Goal: Task Accomplishment & Management: Use online tool/utility

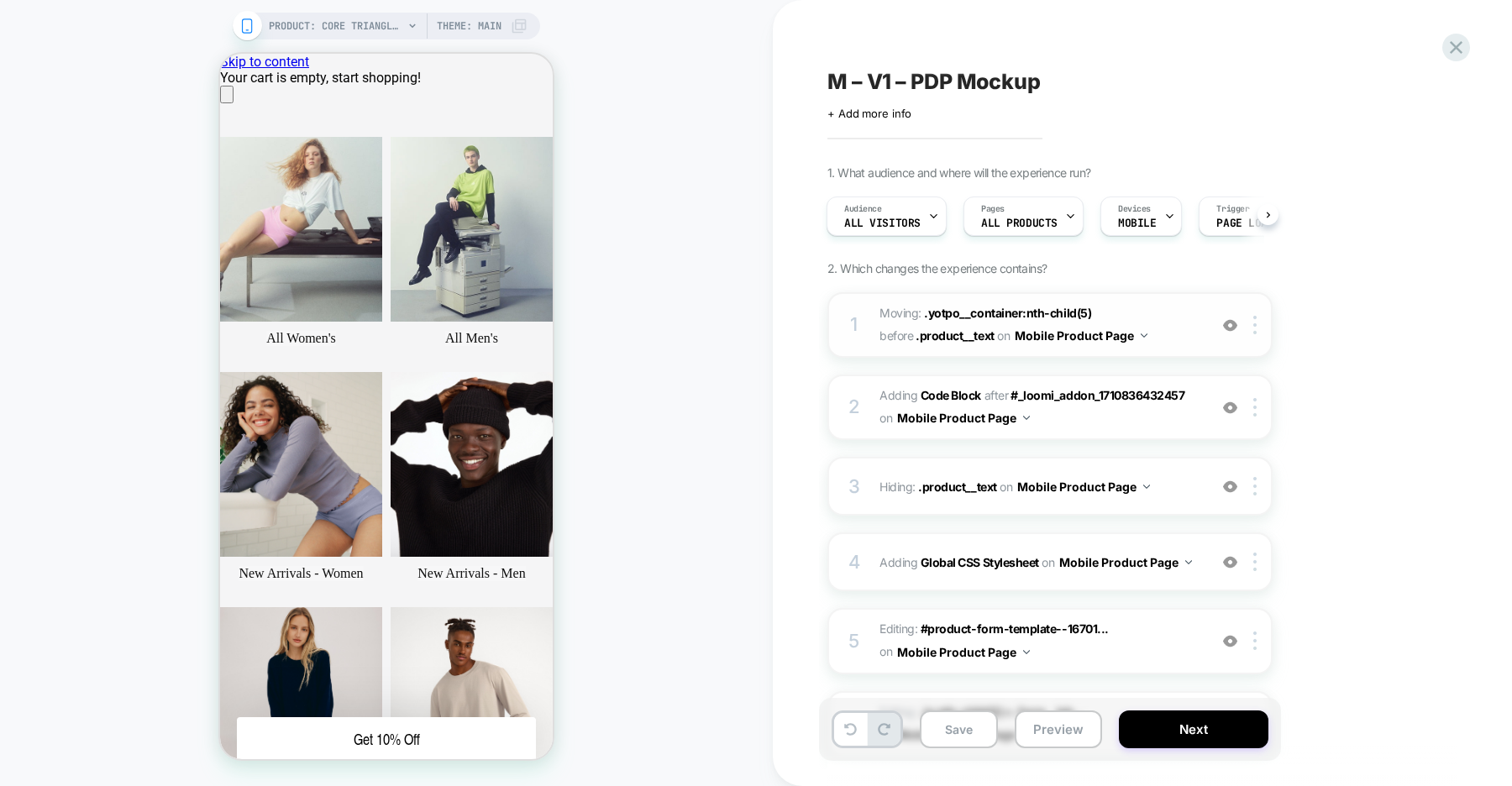
click at [1233, 326] on img at bounding box center [1229, 325] width 15 height 15
click at [0, 0] on img at bounding box center [0, 0] width 0 height 0
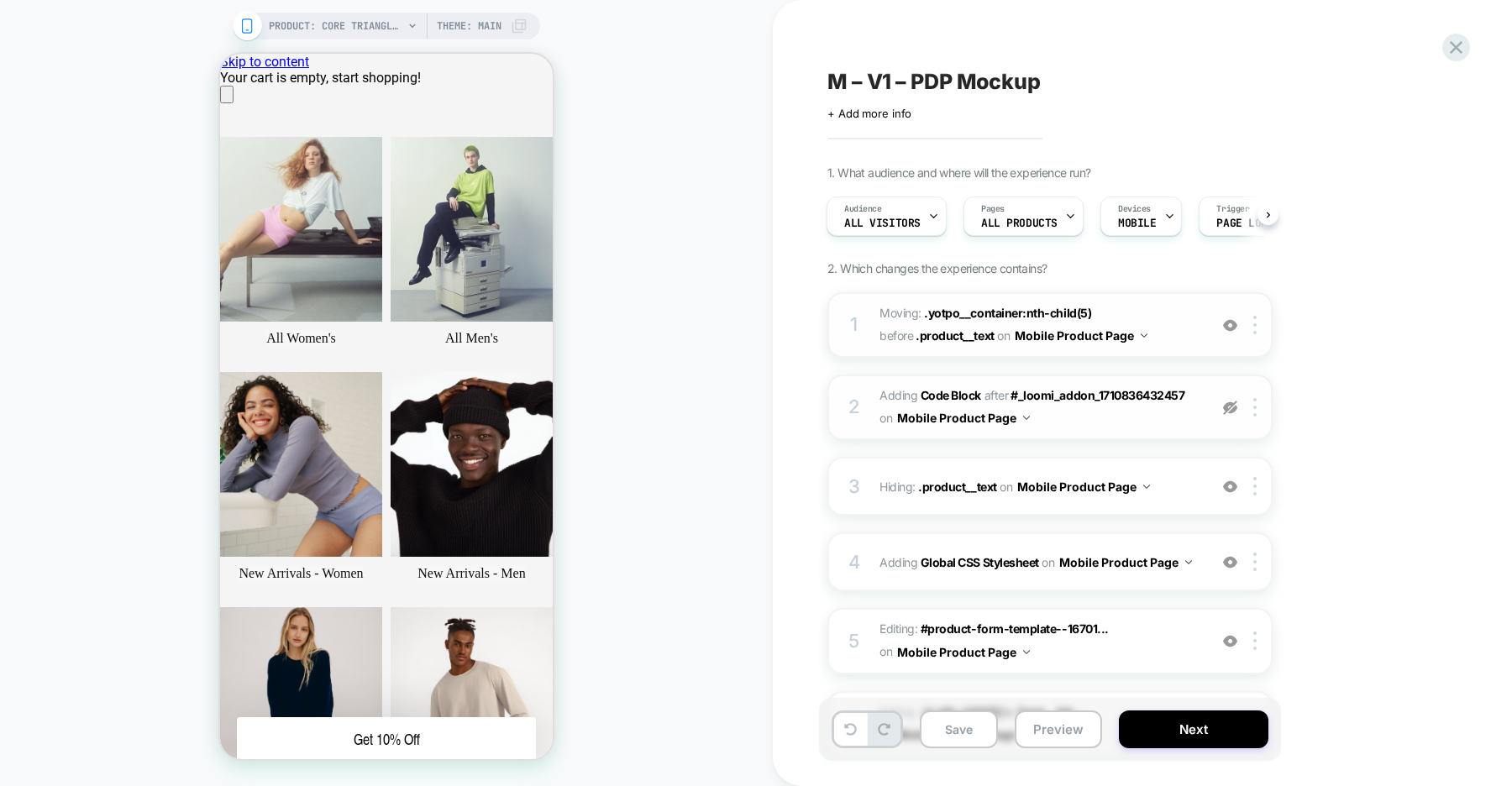
click at [0, 0] on img at bounding box center [0, 0] width 0 height 0
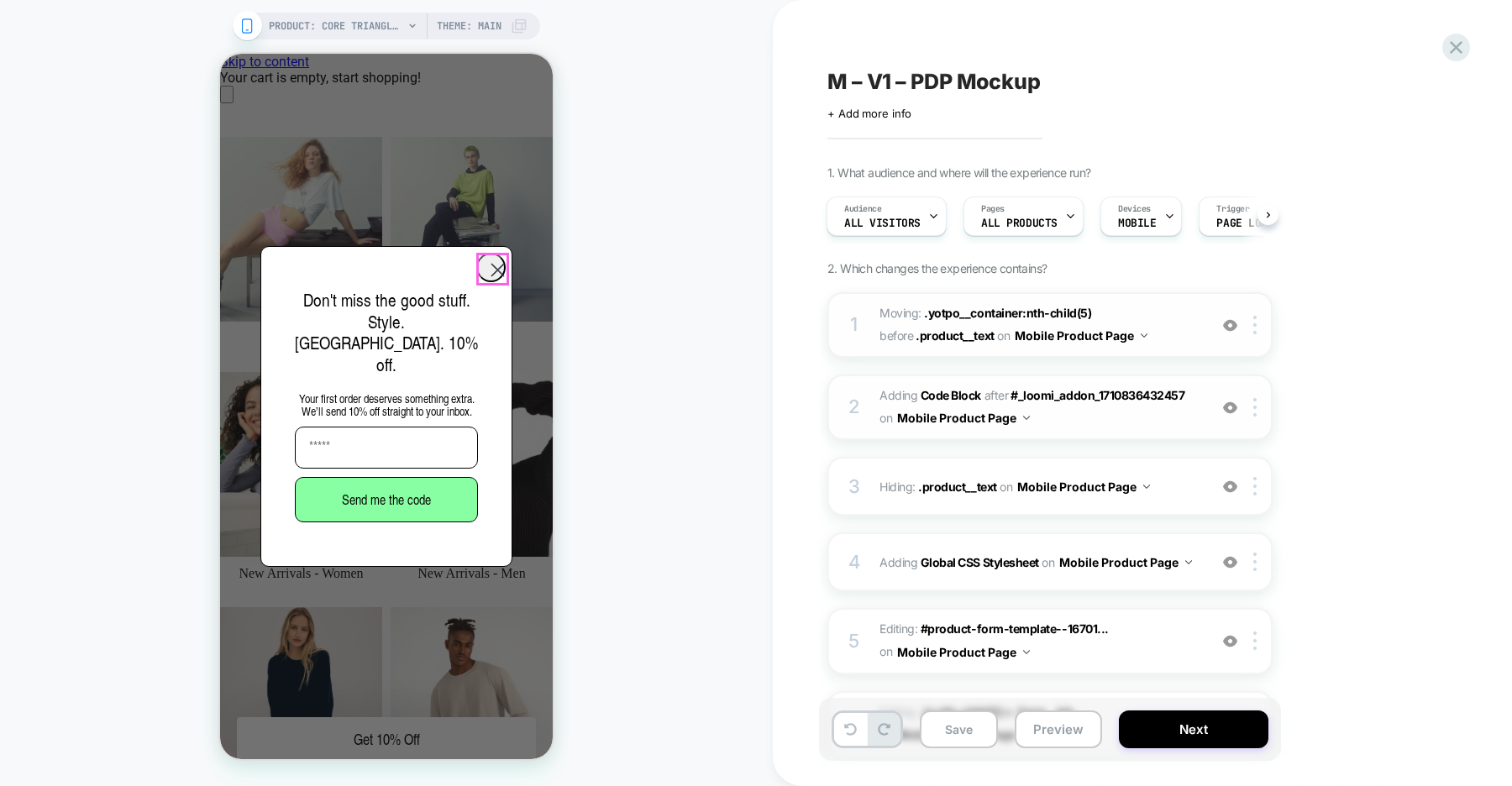
click at [486, 269] on circle "Close dialog" at bounding box center [498, 270] width 28 height 28
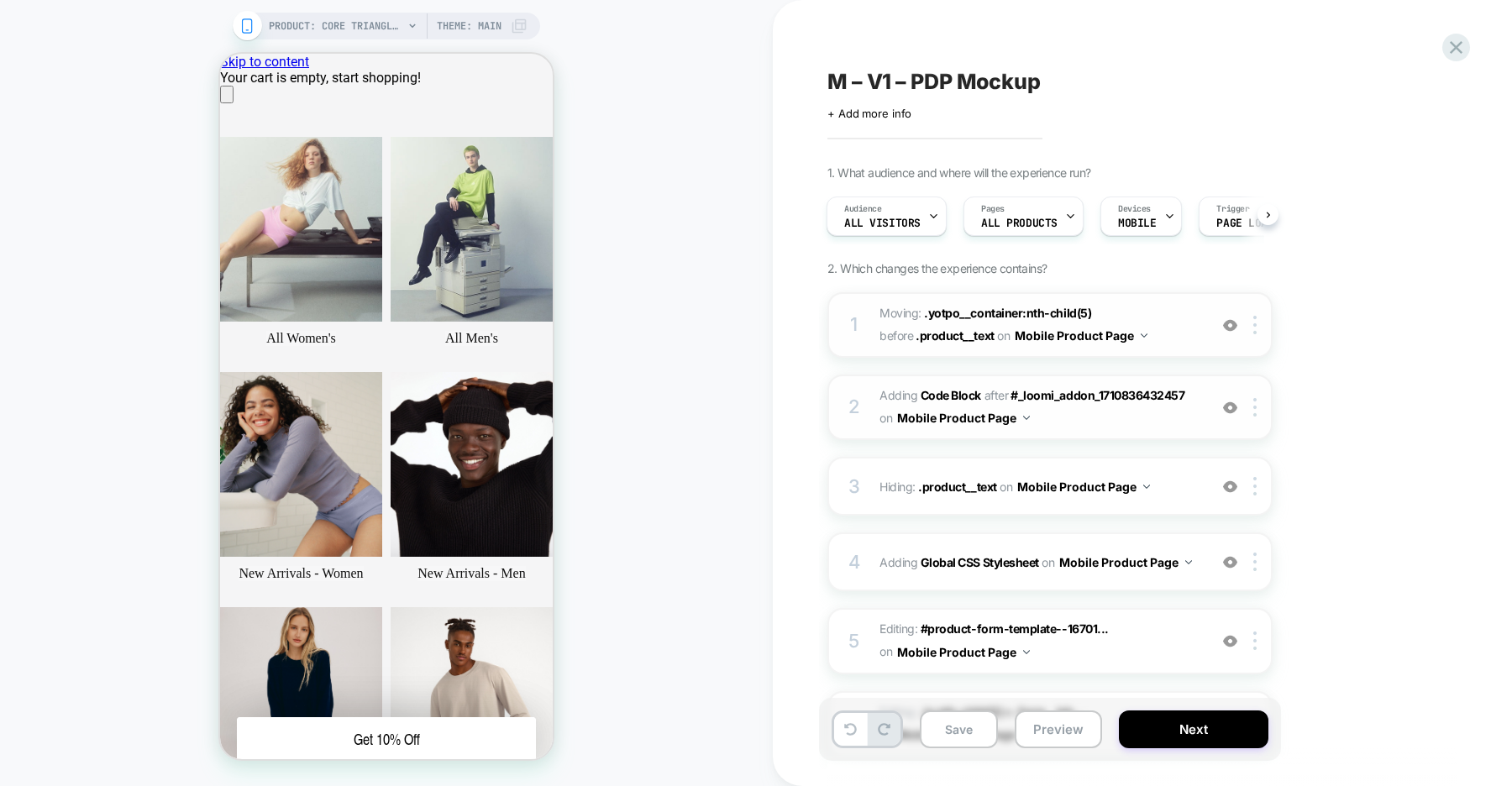
click at [1232, 409] on img at bounding box center [1229, 408] width 15 height 15
click at [0, 0] on img at bounding box center [0, 0] width 0 height 0
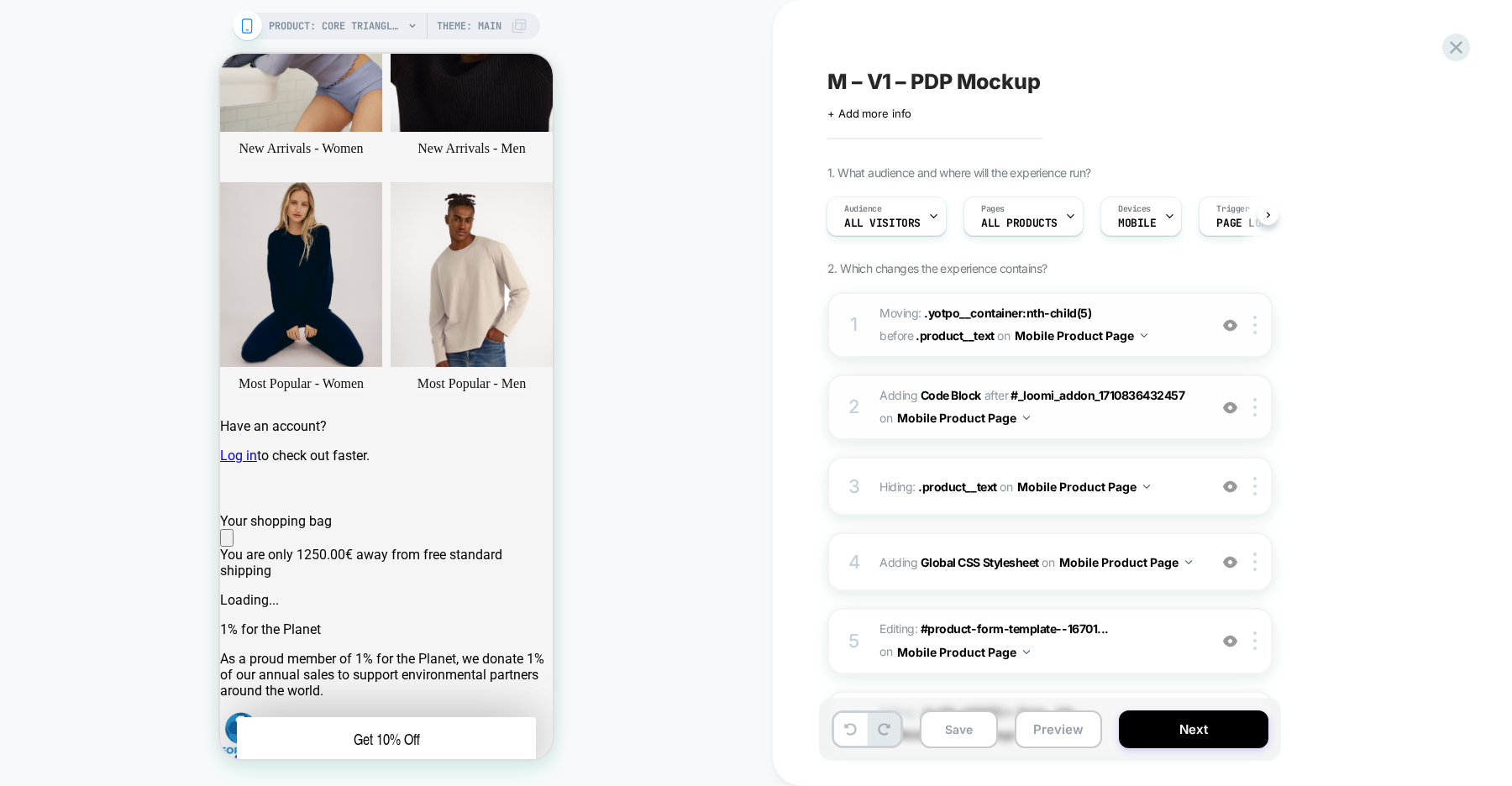
scroll to position [447, 0]
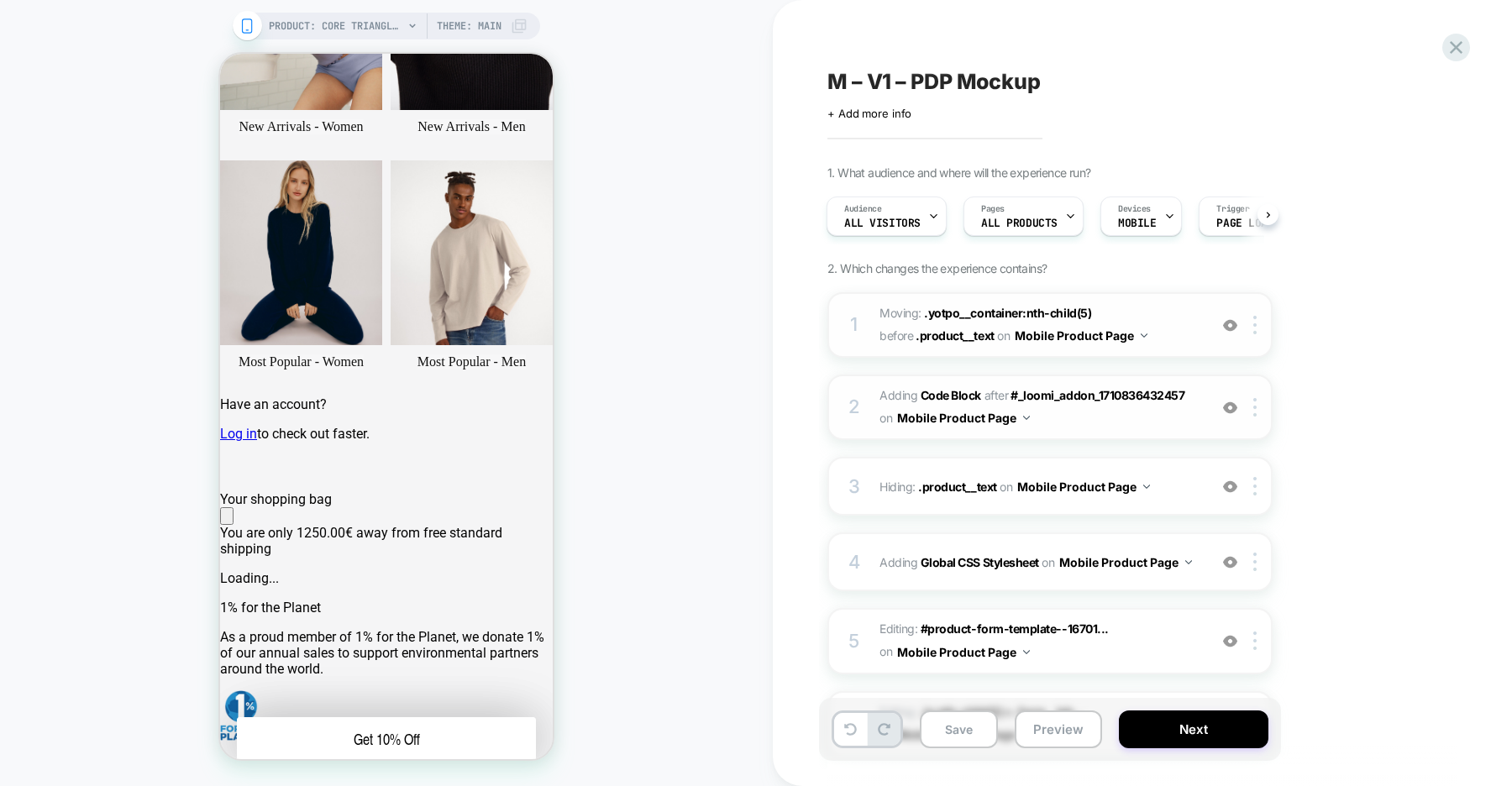
click at [0, 0] on img at bounding box center [0, 0] width 0 height 0
click at [1229, 407] on img at bounding box center [1229, 408] width 15 height 15
click at [956, 393] on b "Code Block" at bounding box center [951, 395] width 60 height 15
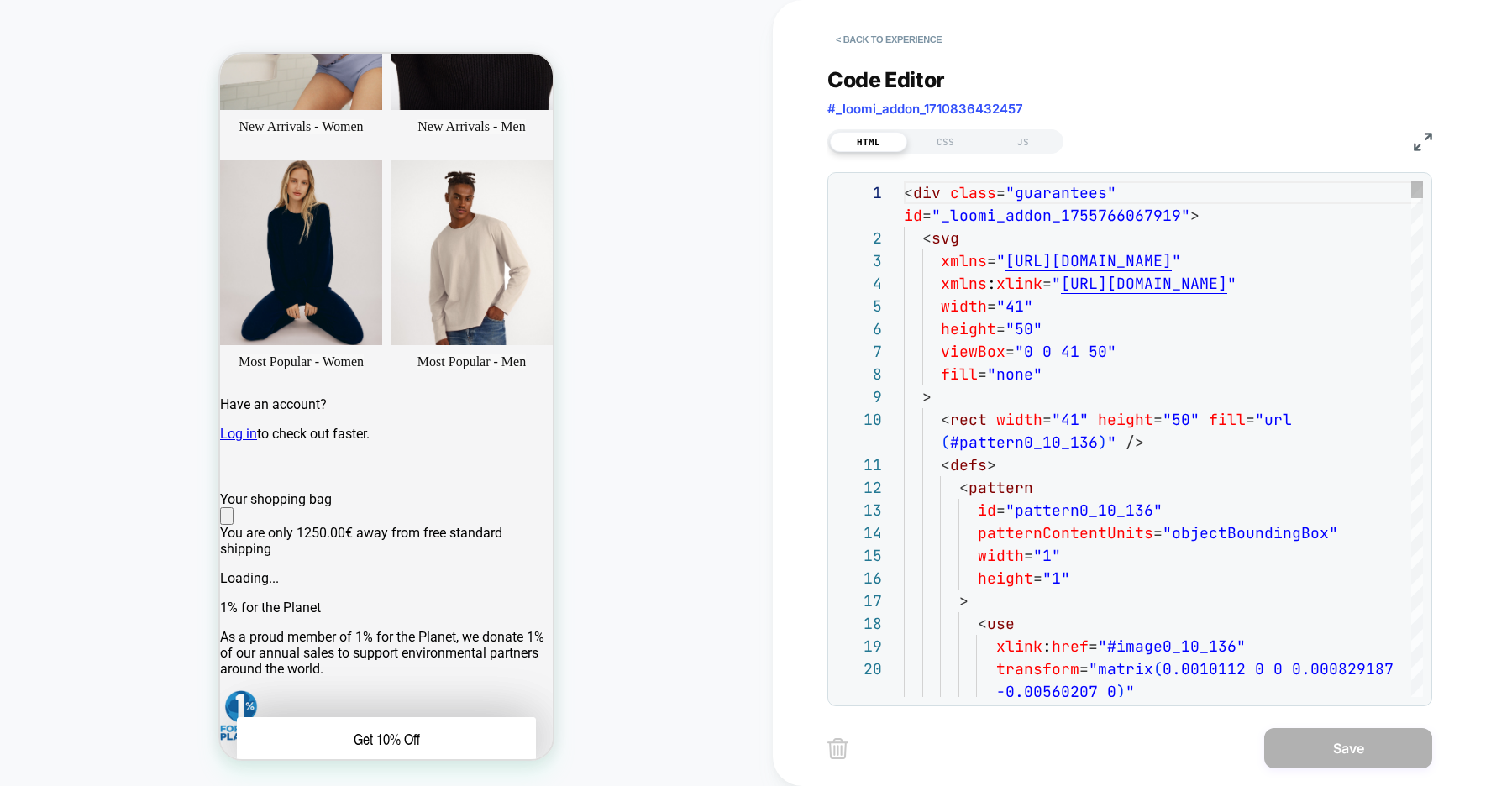
type textarea "**********"
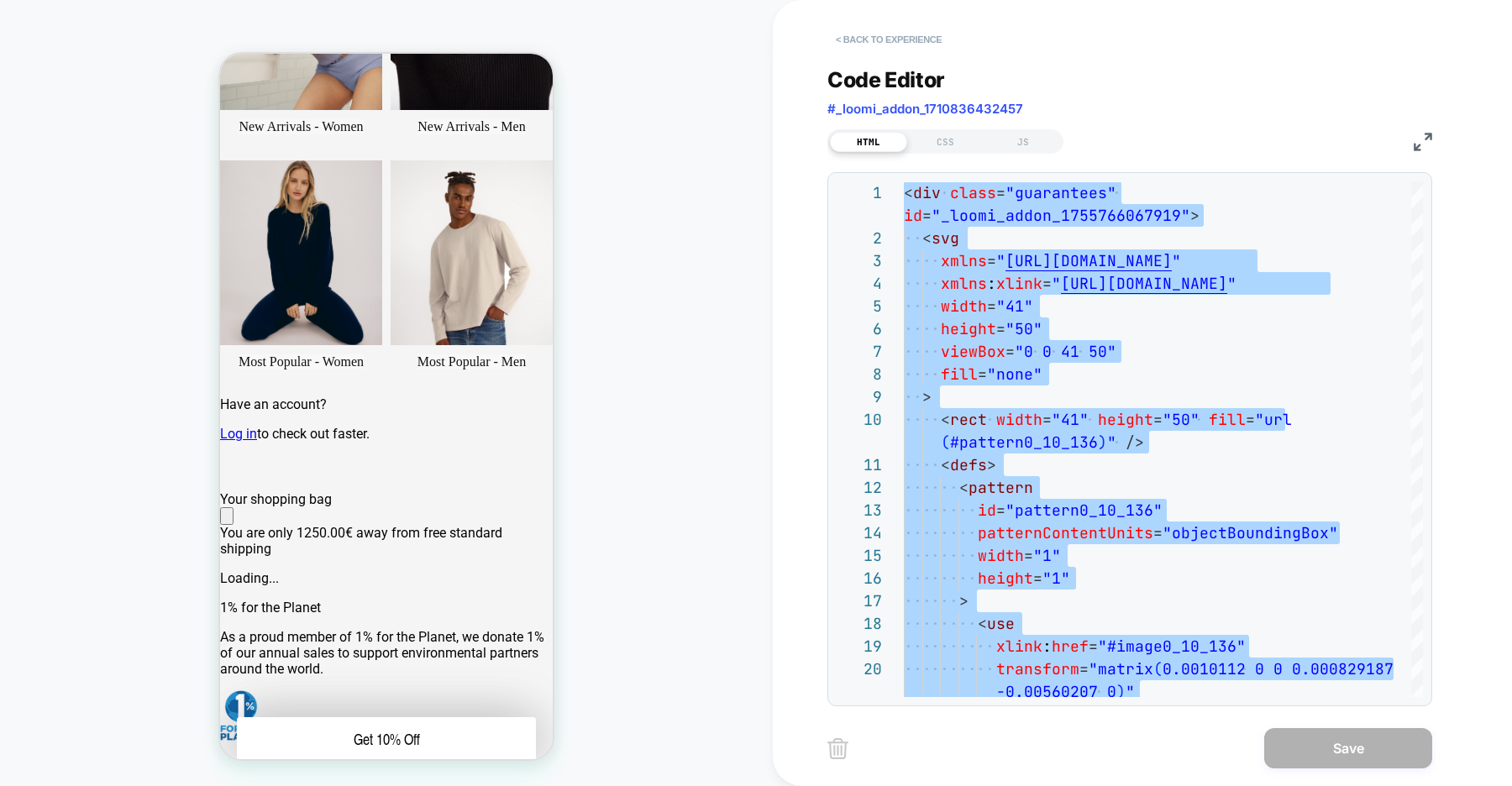
click at [0, 0] on button "< Back to experience" at bounding box center [0, 0] width 0 height 0
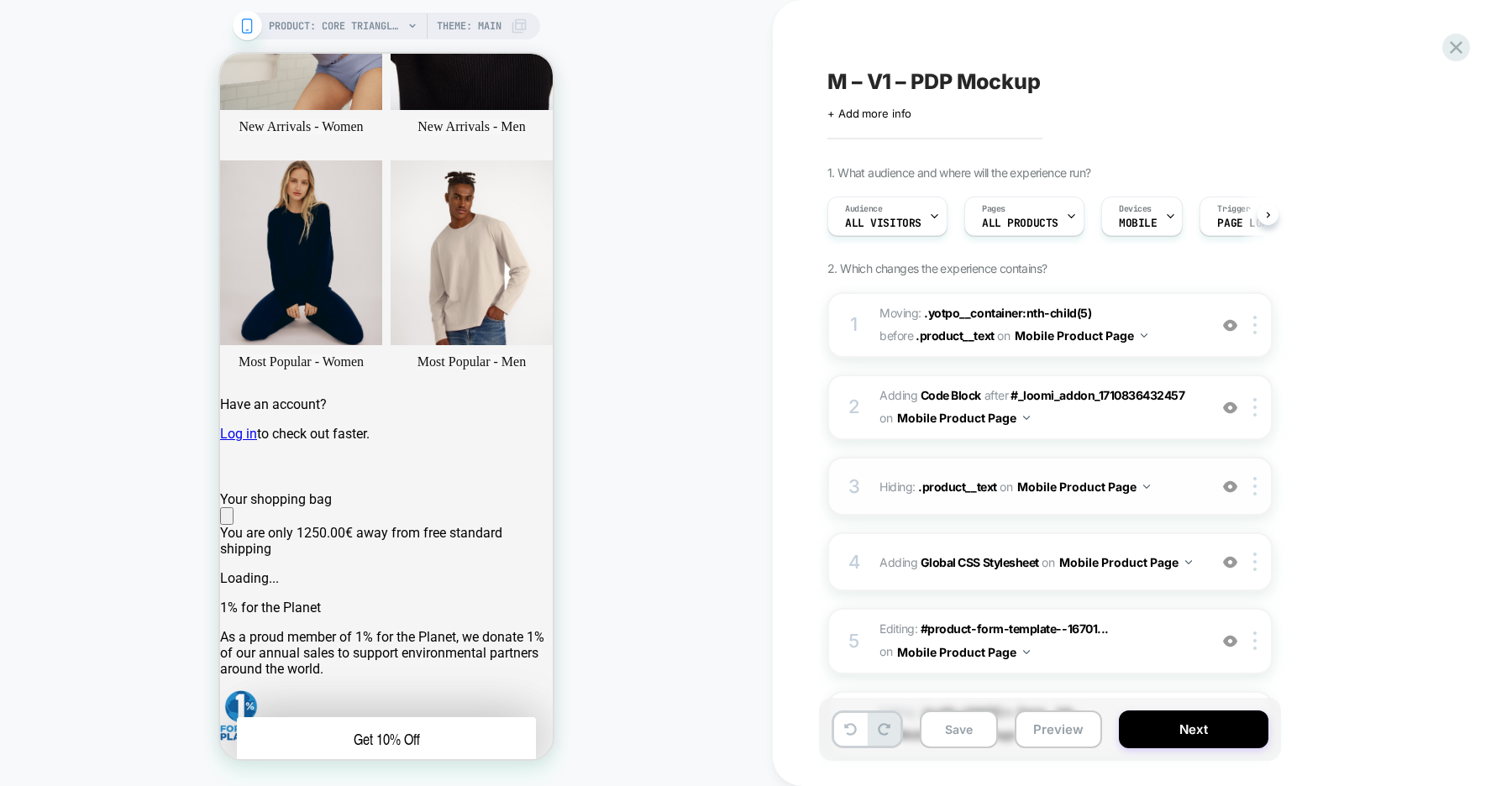
scroll to position [0, 1]
click at [1094, 397] on span "#_loomi_addon_1710836432457" at bounding box center [1097, 395] width 174 height 15
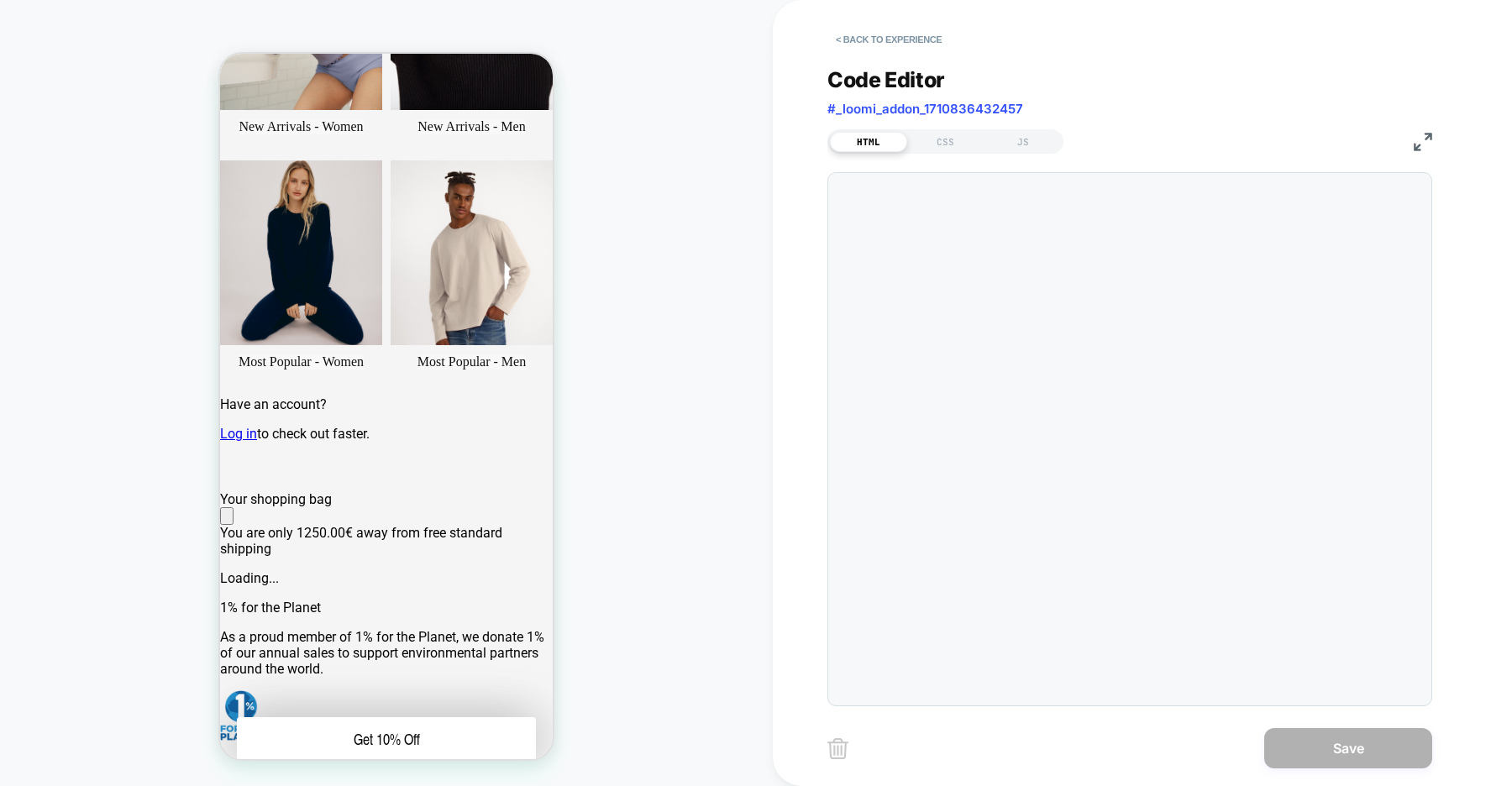
type textarea "**********"
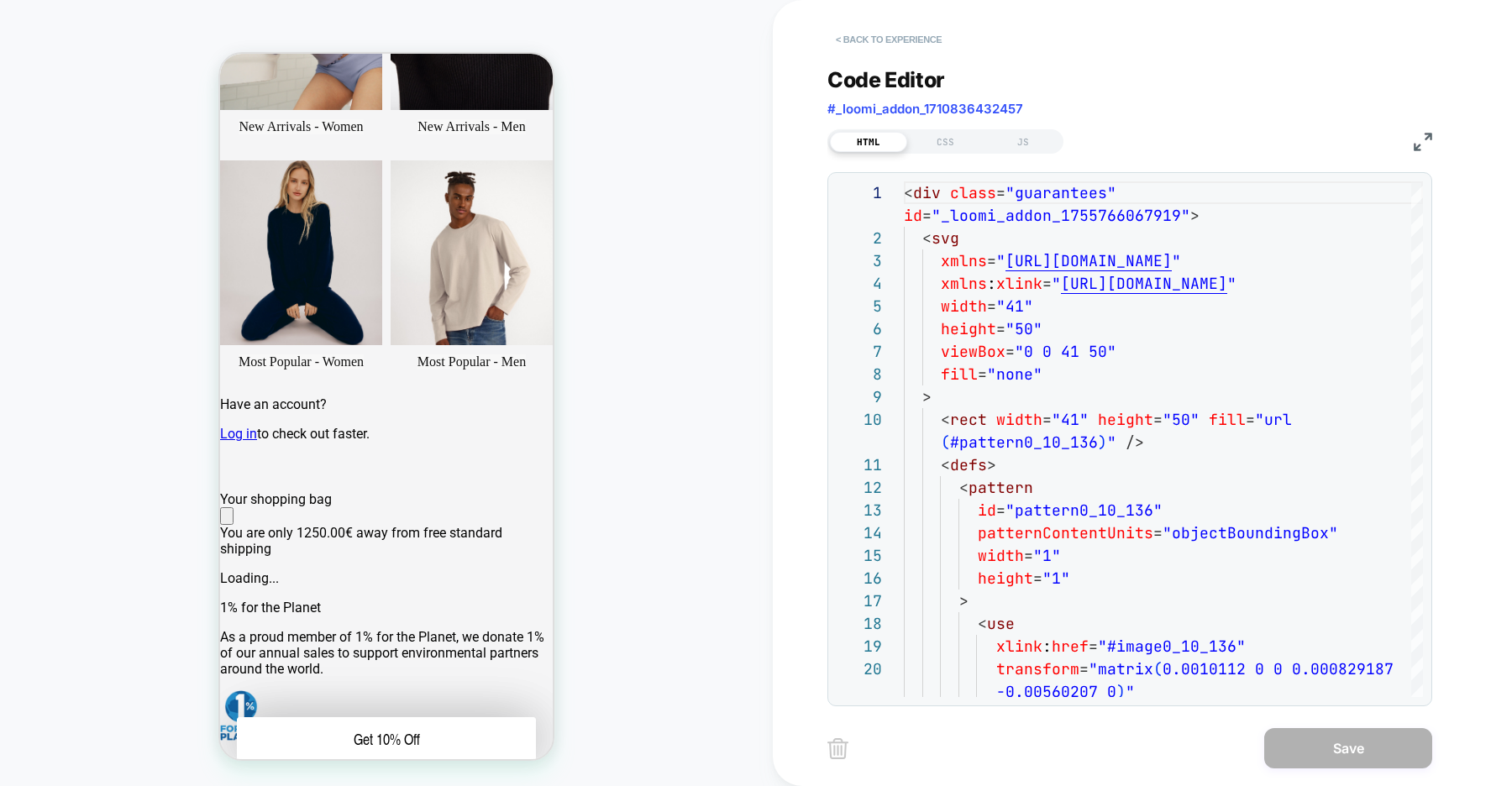
click at [887, 42] on button "< Back to experience" at bounding box center [889, 39] width 123 height 27
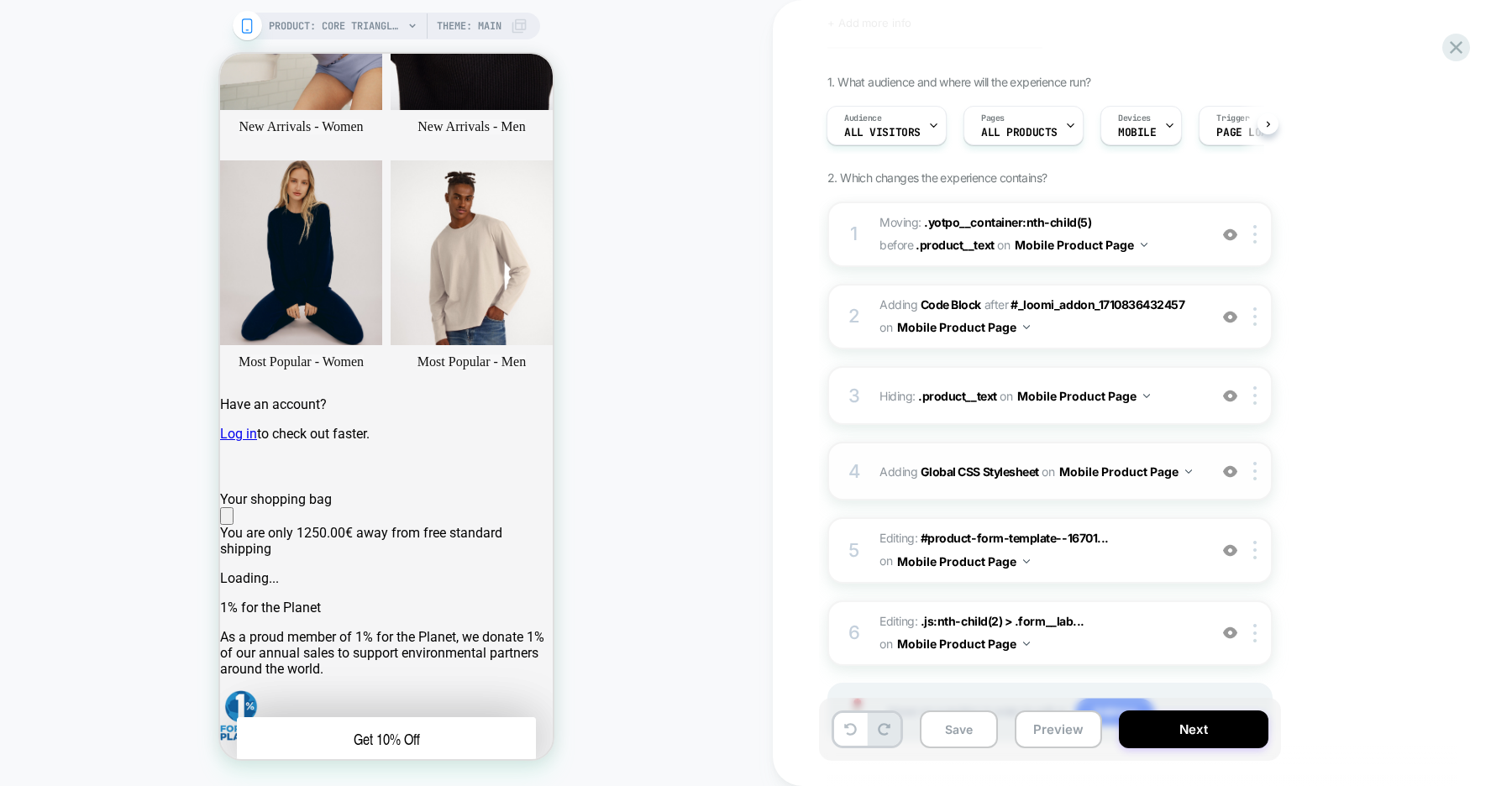
scroll to position [105, 0]
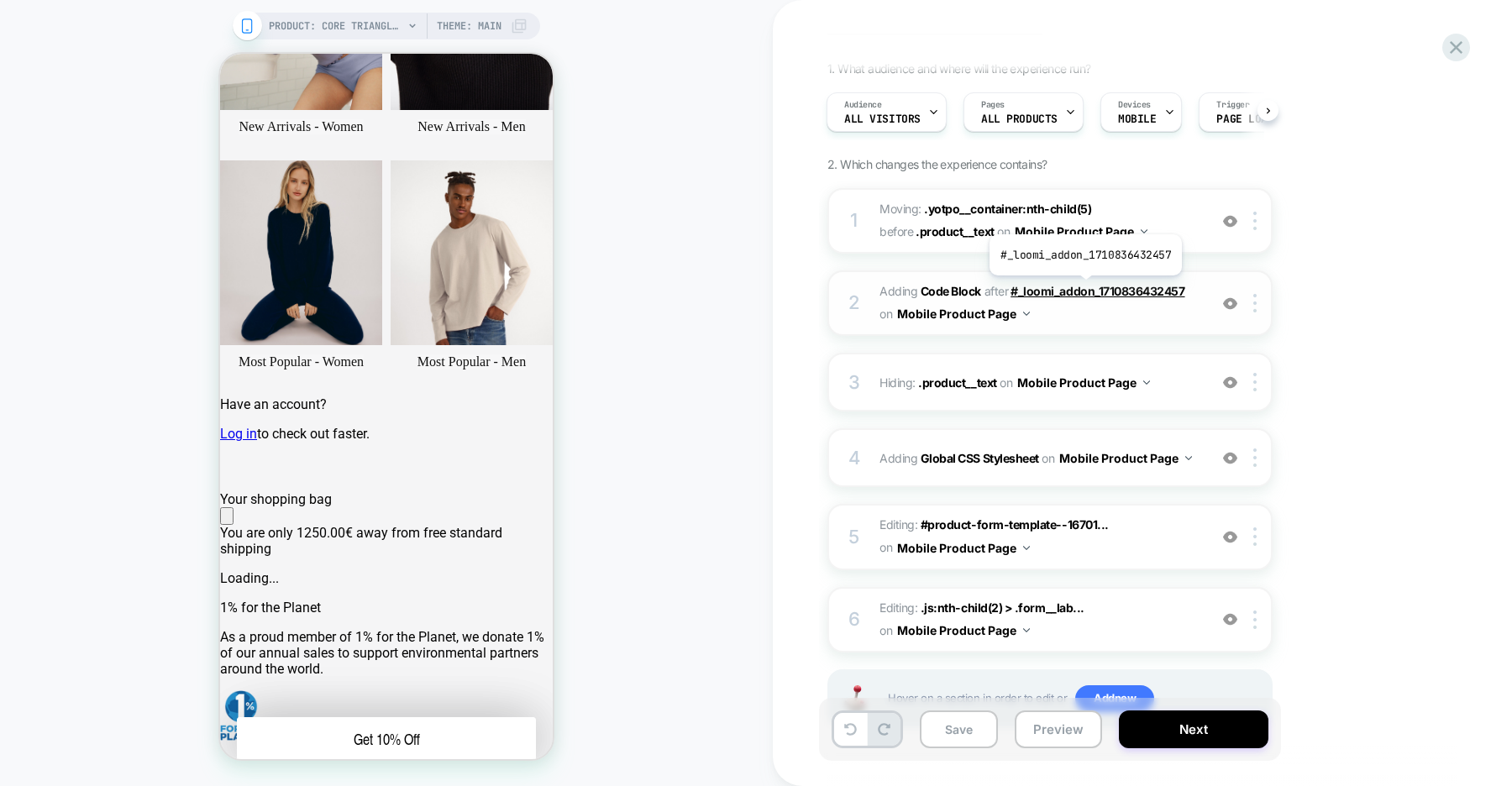
click at [1083, 288] on span "#_loomi_addon_1710836432457" at bounding box center [1097, 291] width 174 height 15
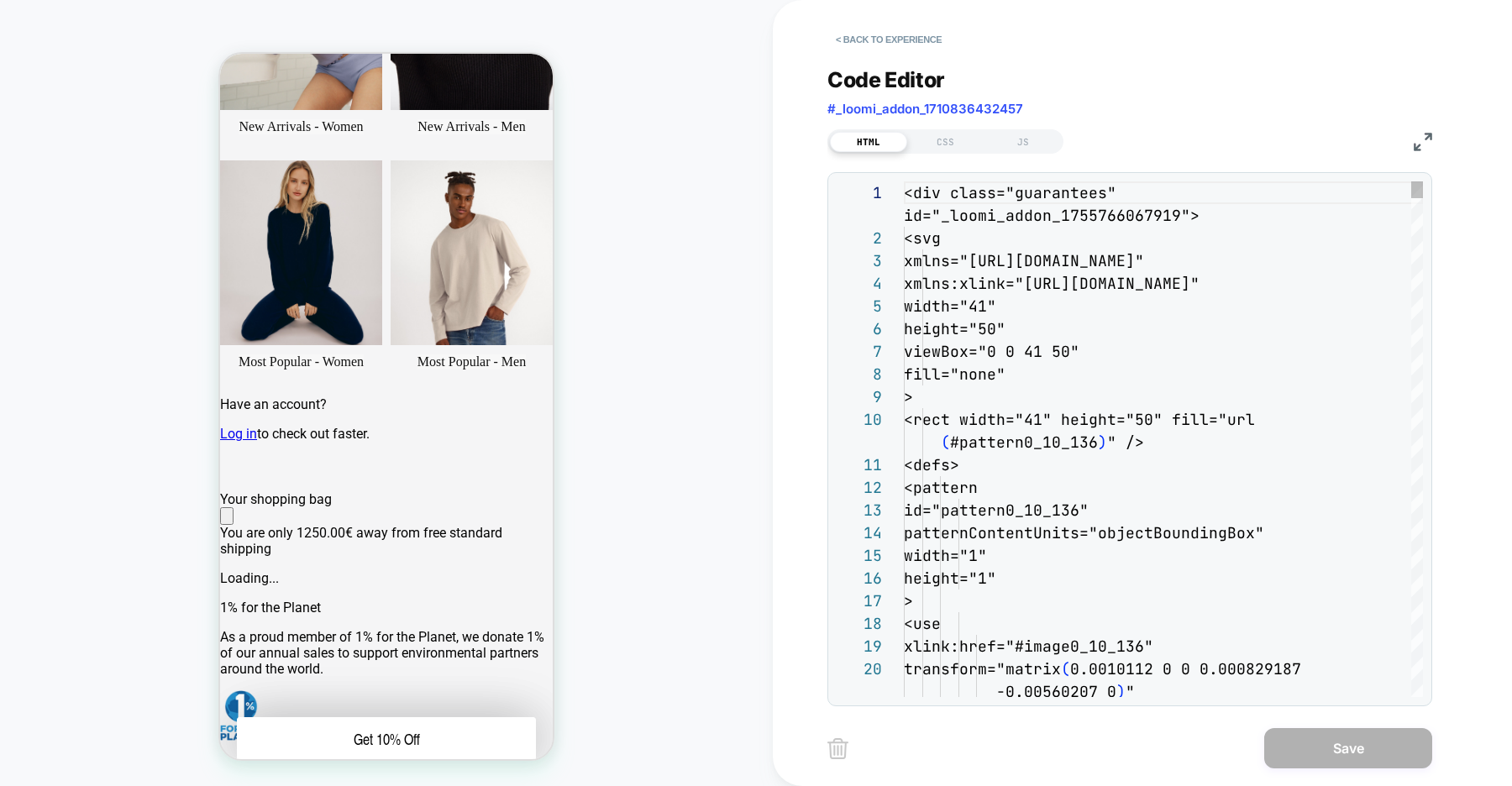
type textarea "**********"
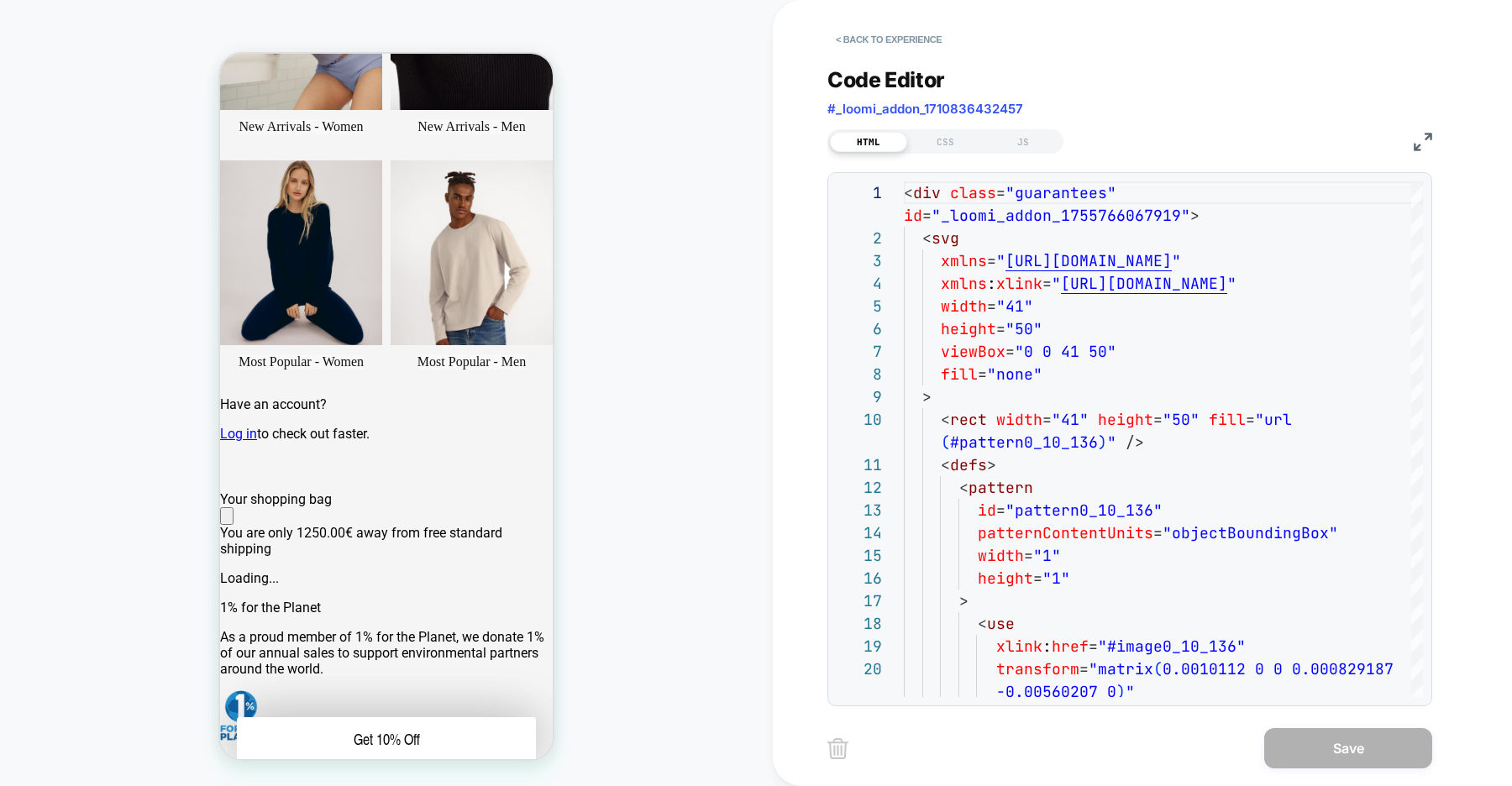
click at [952, 109] on span "#_loomi_addon_1710836432457" at bounding box center [925, 109] width 196 height 16
copy div "#_loomi_addon_1710836432457 HTML CSS JS"
click at [0, 0] on button "< Back to experience" at bounding box center [0, 0] width 0 height 0
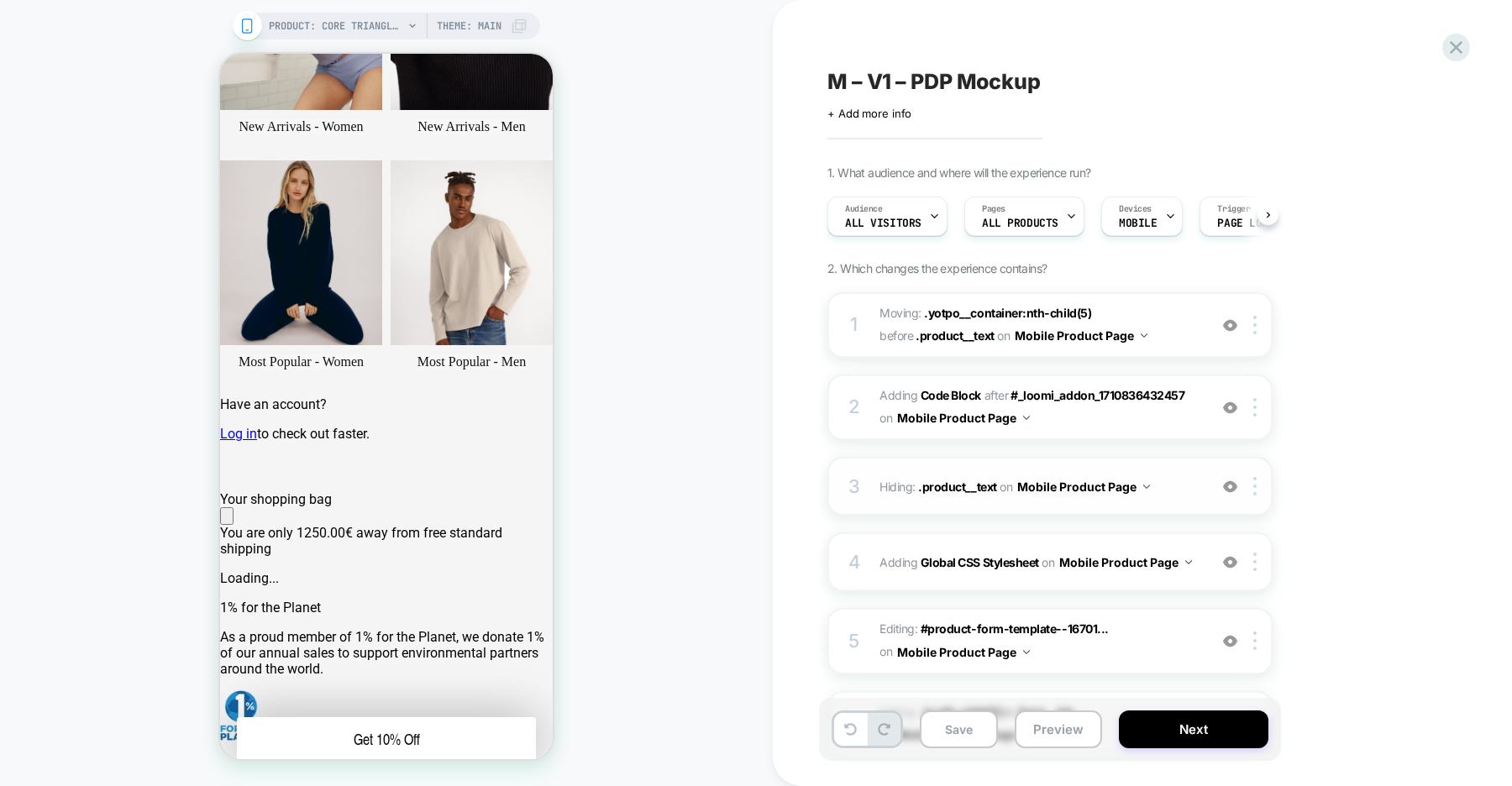
scroll to position [0, 1]
click at [975, 560] on b "Global CSS Stylesheet" at bounding box center [980, 562] width 118 height 15
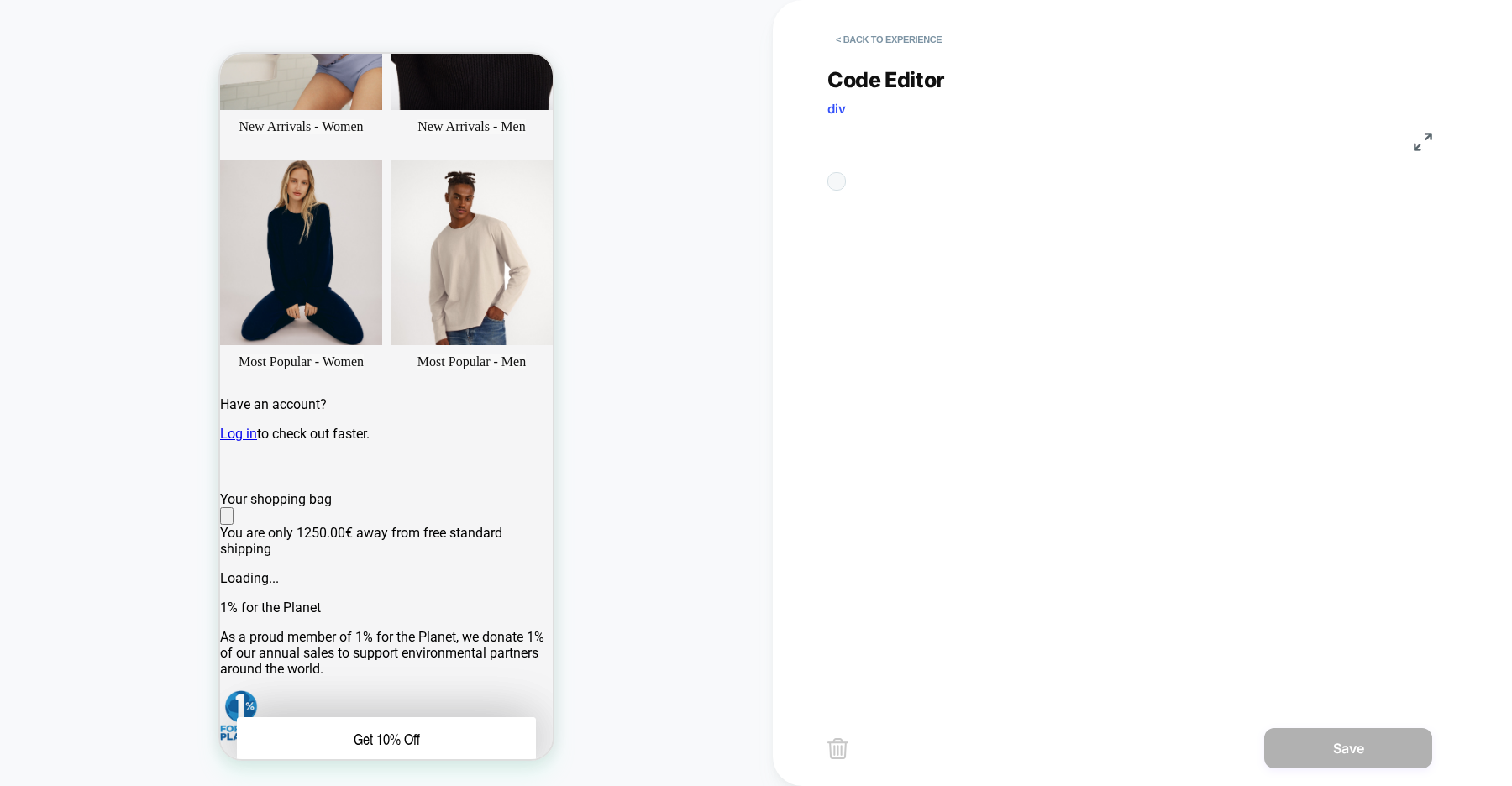
scroll to position [226, 0]
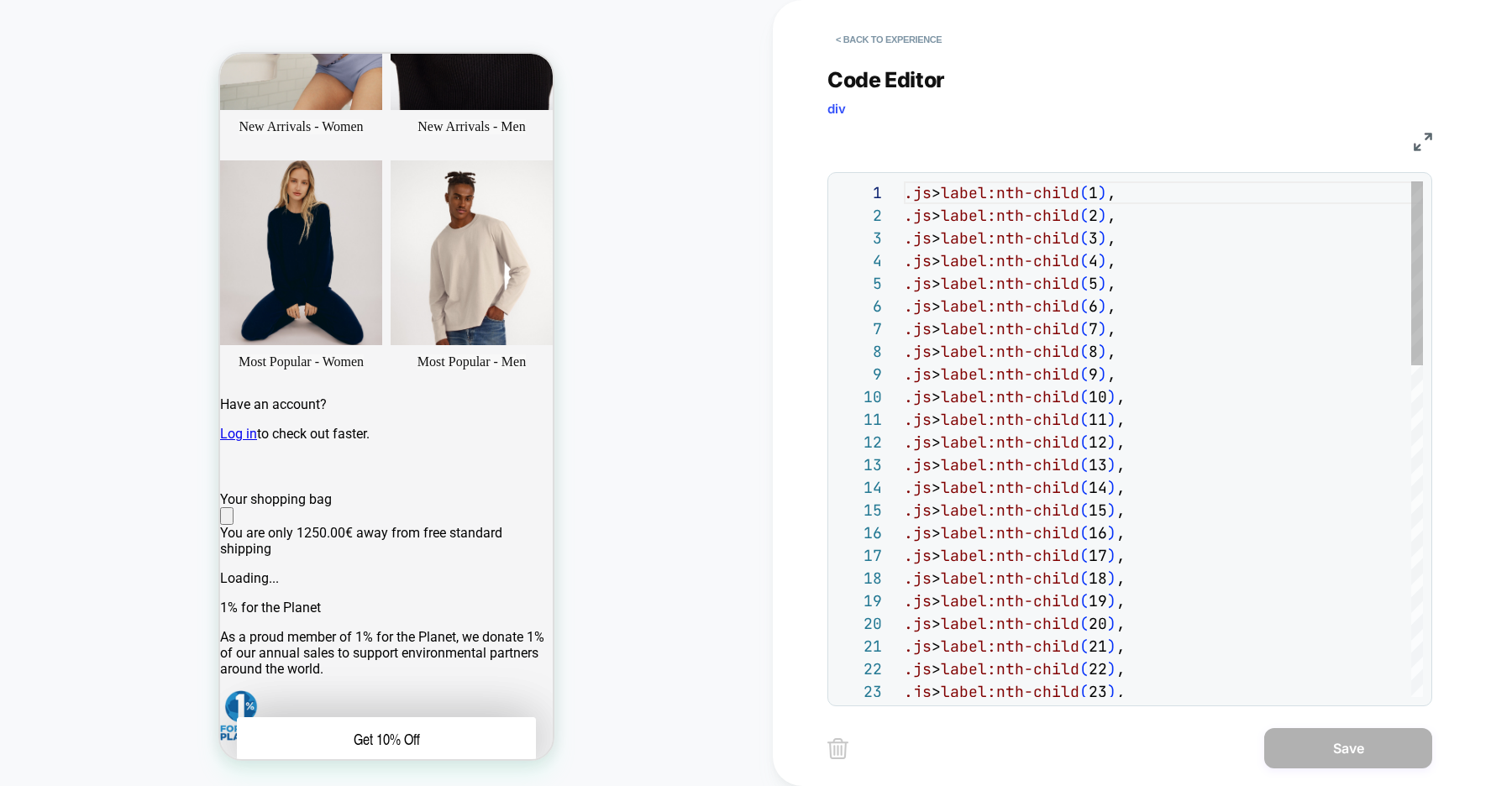
type textarea "**********"
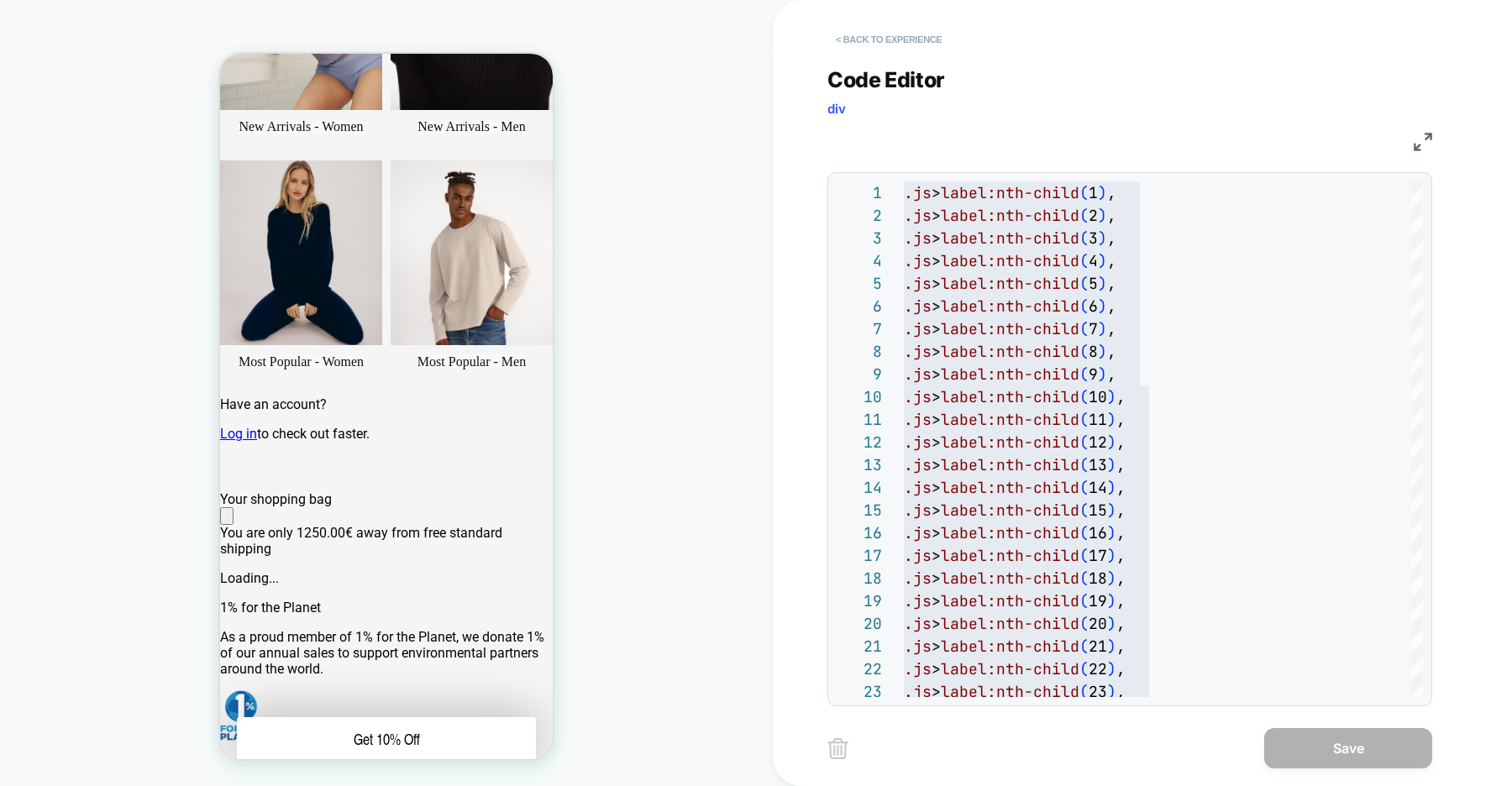
click at [0, 0] on button "< Back to experience" at bounding box center [0, 0] width 0 height 0
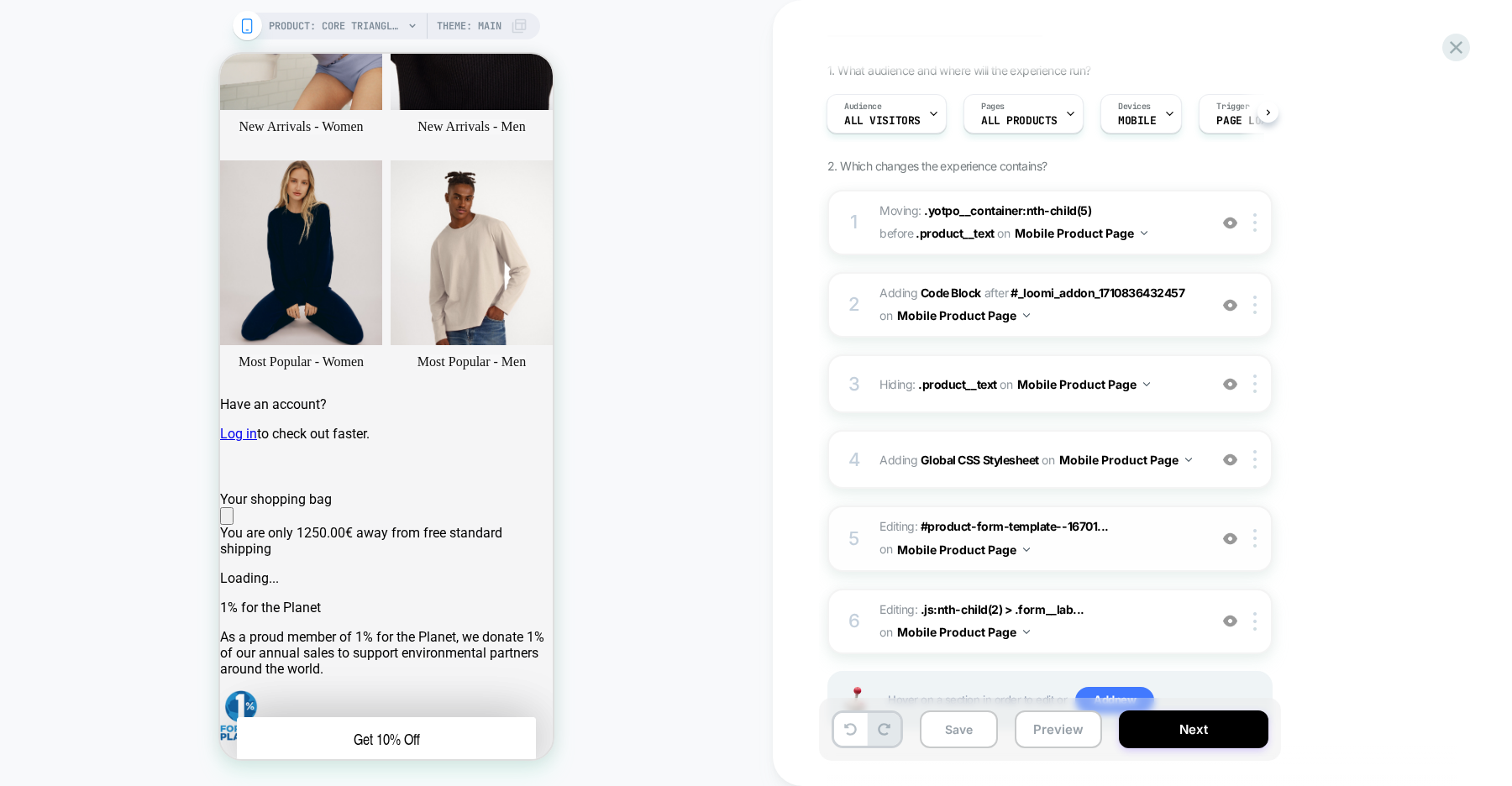
scroll to position [143, 0]
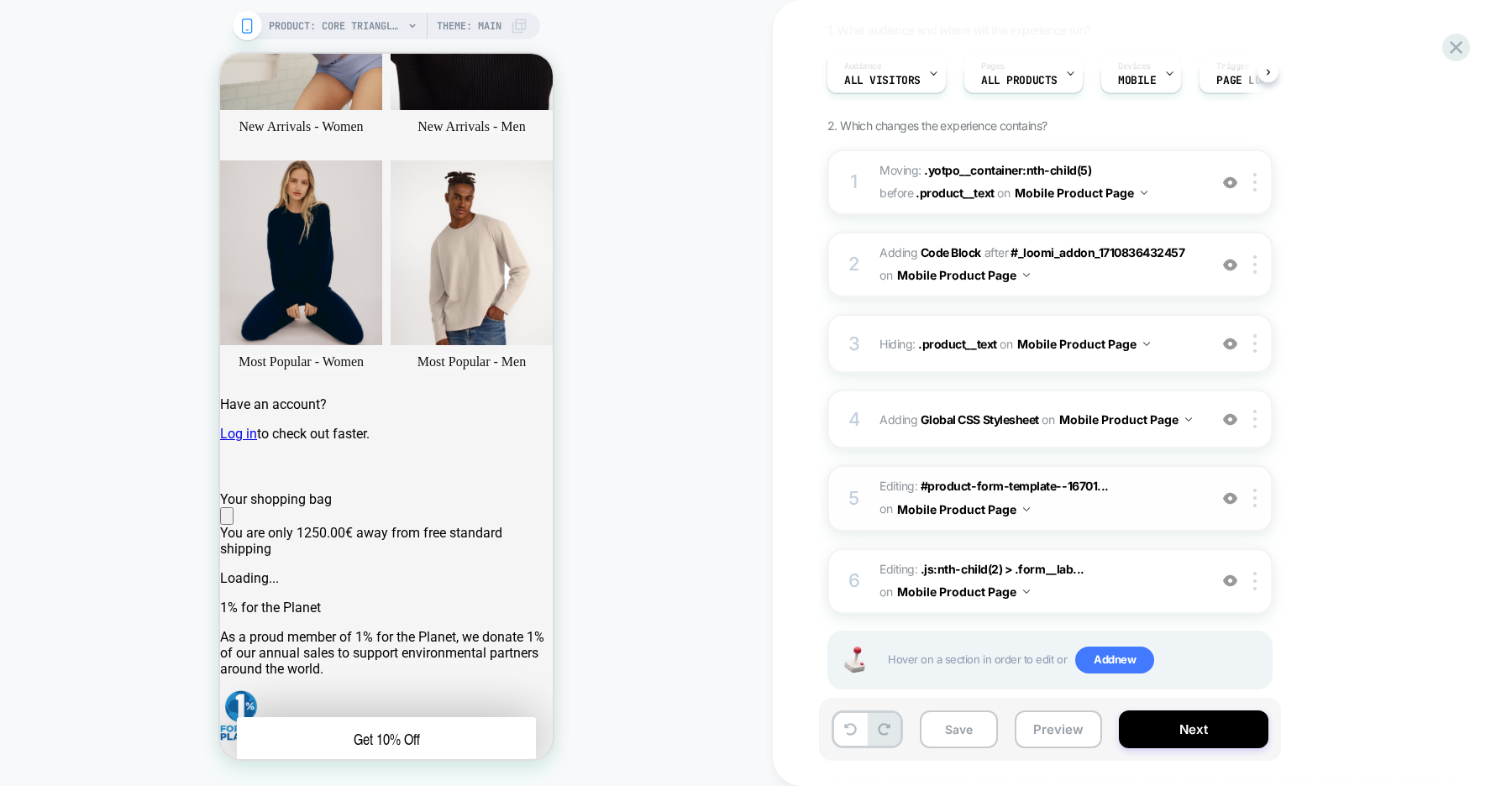
click at [0, 0] on img at bounding box center [0, 0] width 0 height 0
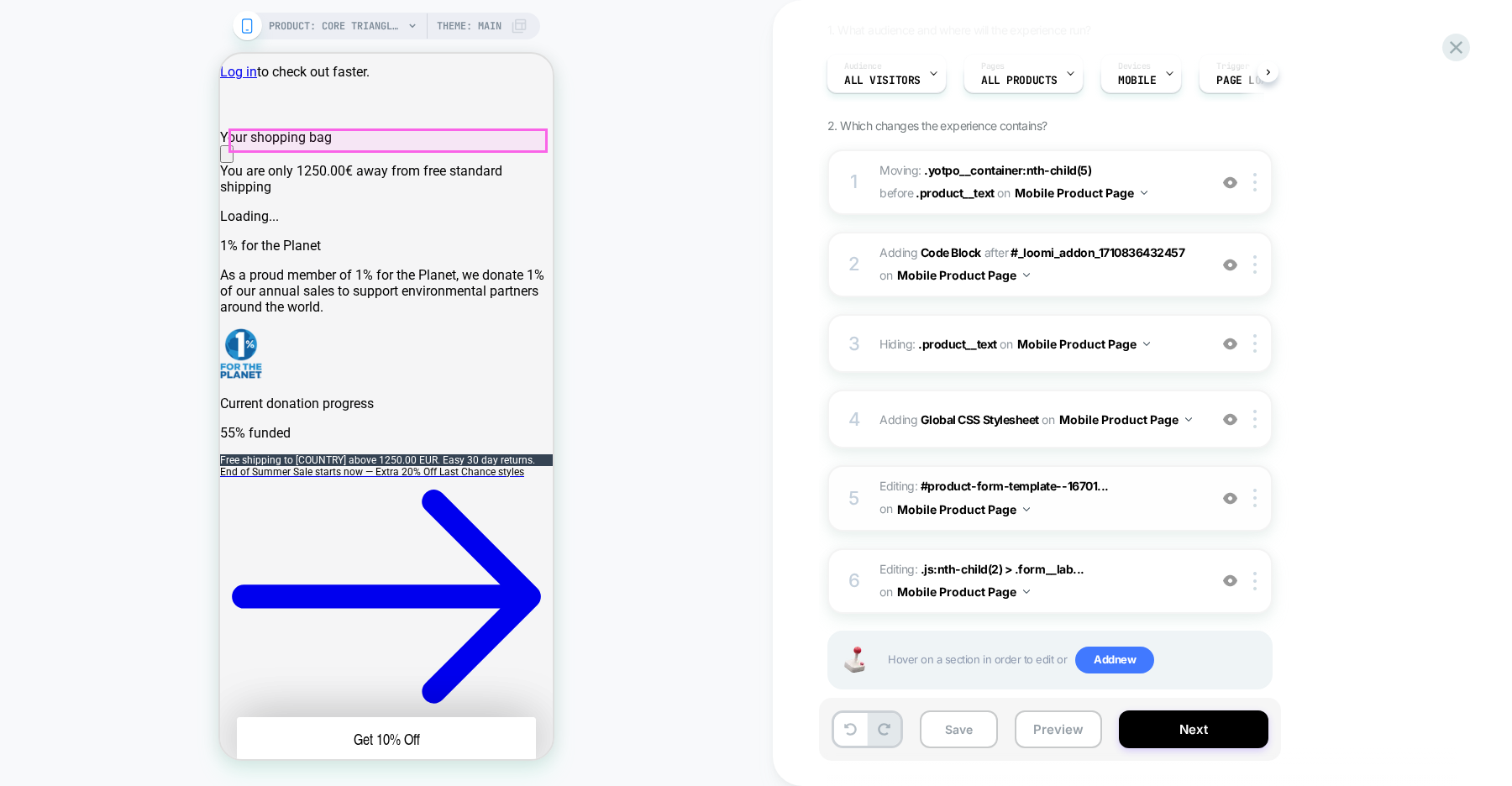
scroll to position [810, 0]
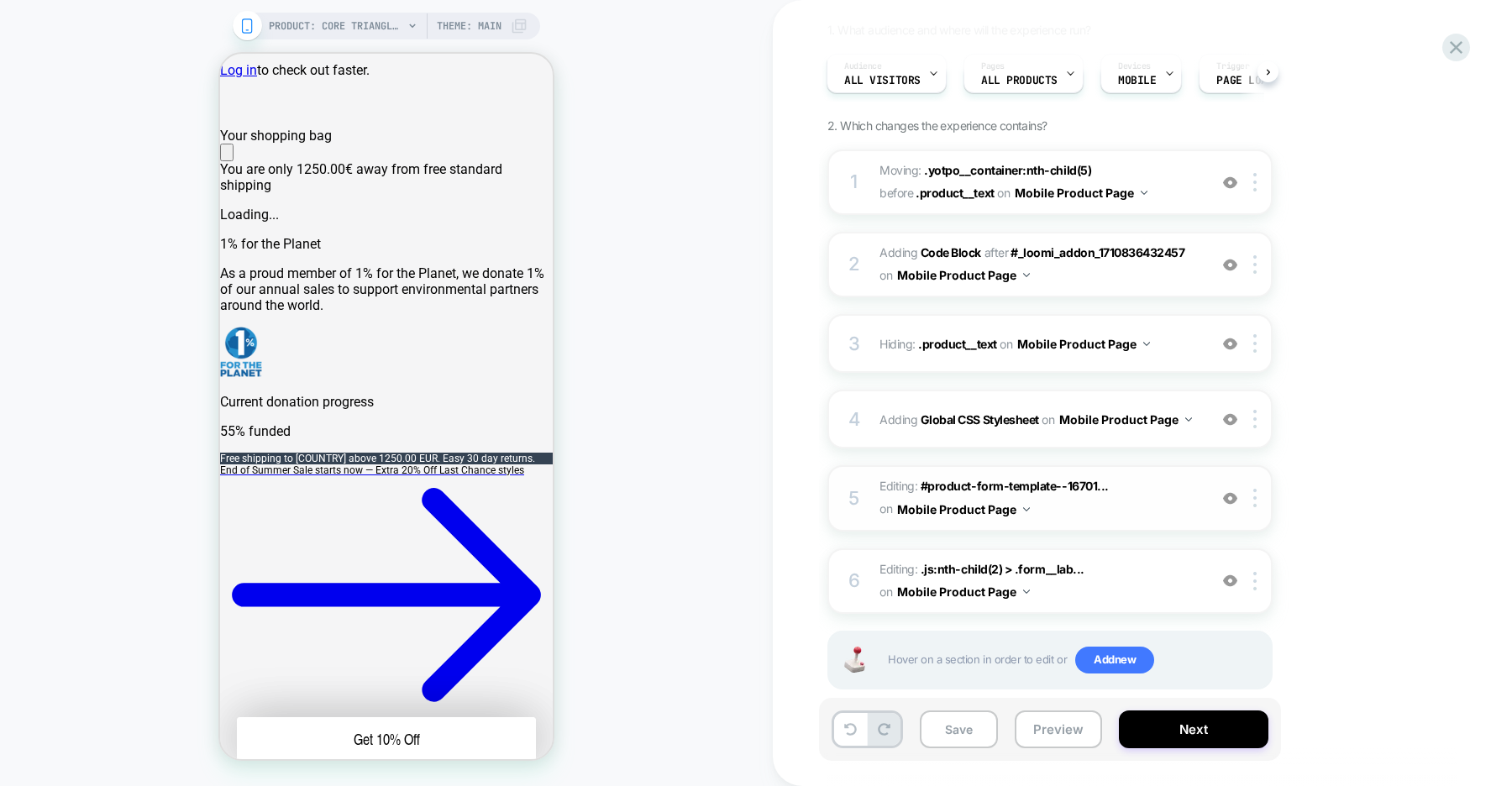
click at [0, 0] on img at bounding box center [0, 0] width 0 height 0
click at [1224, 498] on img at bounding box center [1229, 498] width 15 height 15
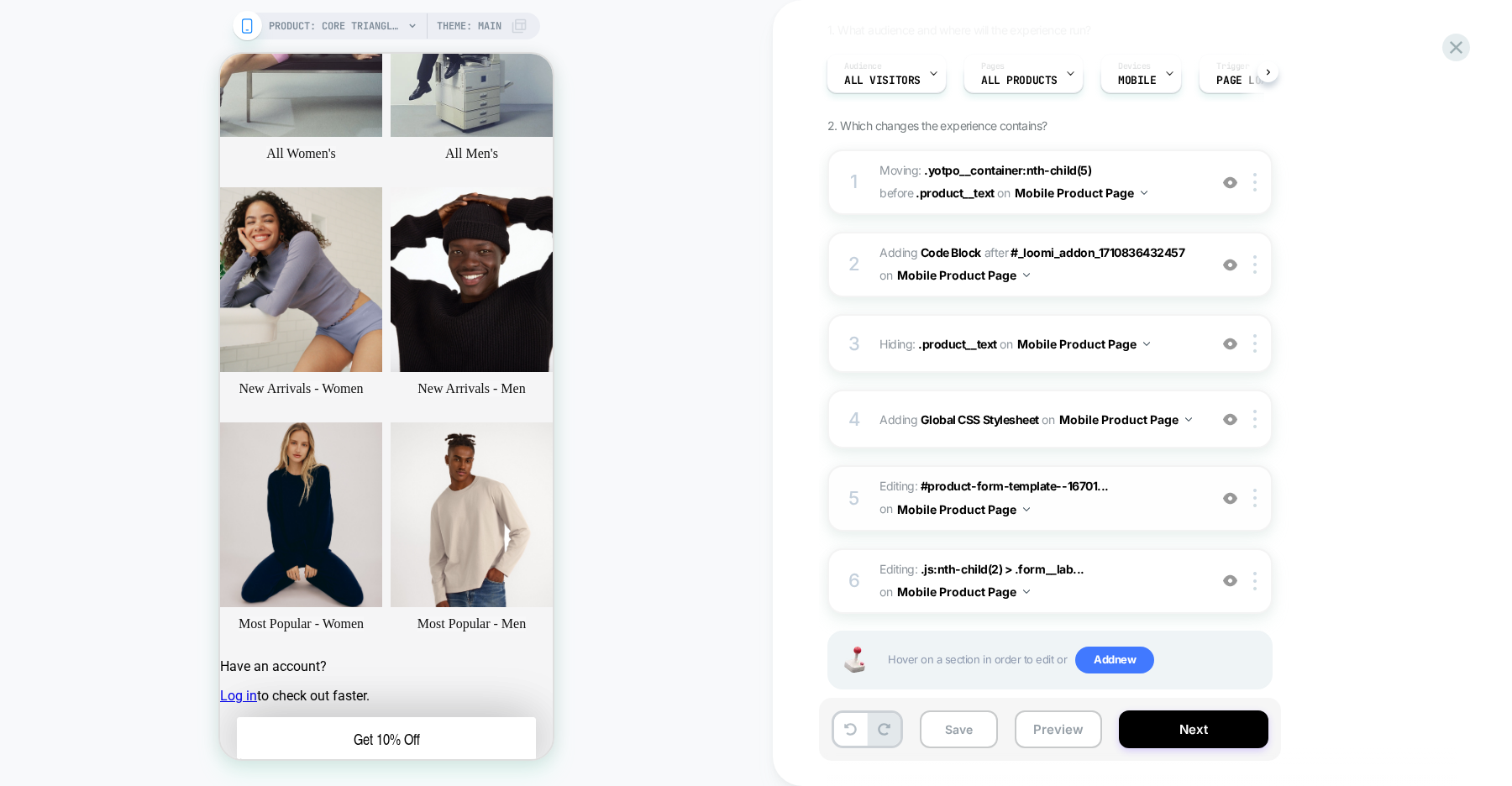
scroll to position [179, 0]
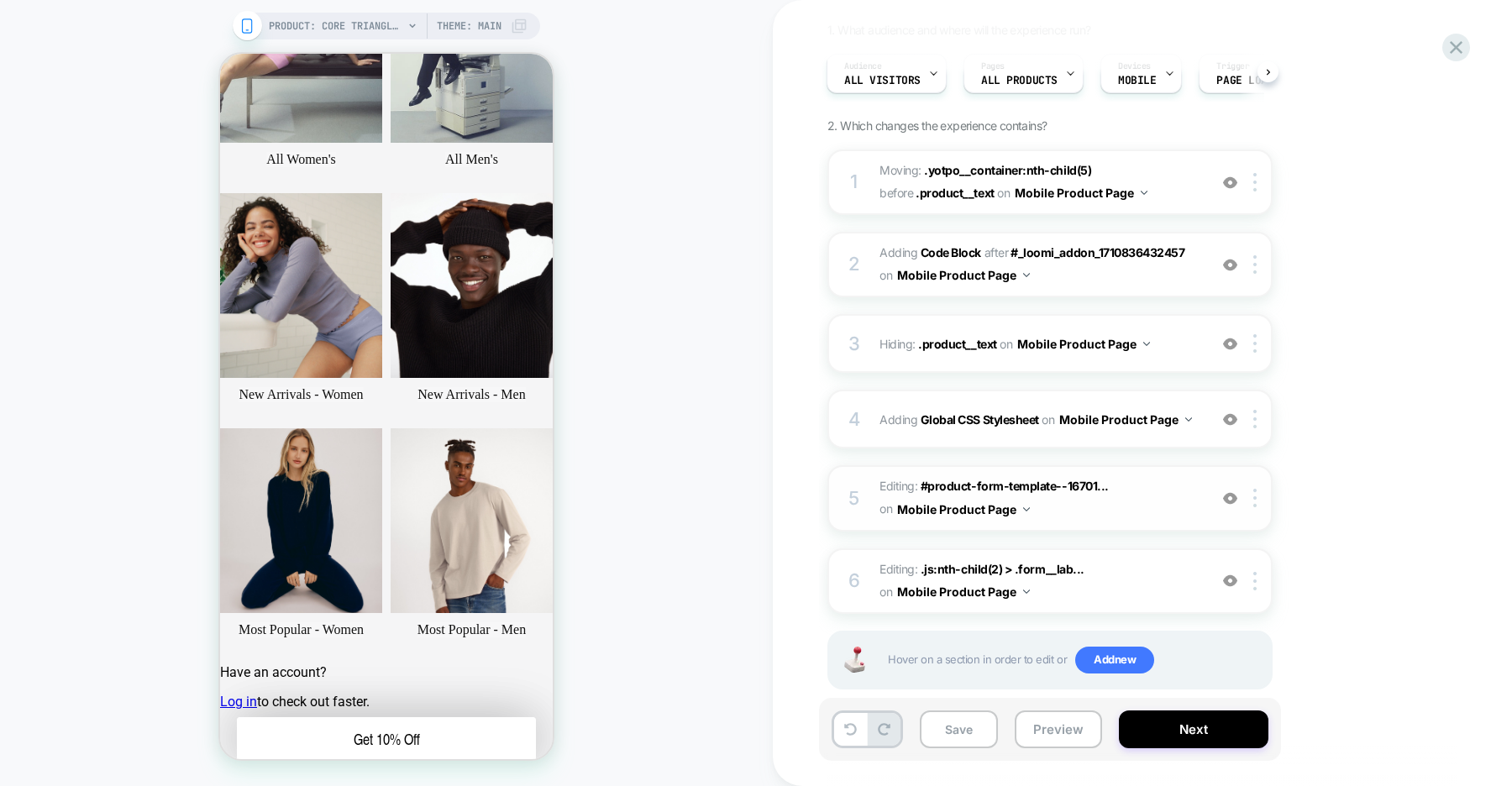
click at [1225, 499] on img at bounding box center [1229, 498] width 15 height 15
click at [1026, 485] on span "#product-form-template--16701..." at bounding box center [1015, 485] width 188 height 15
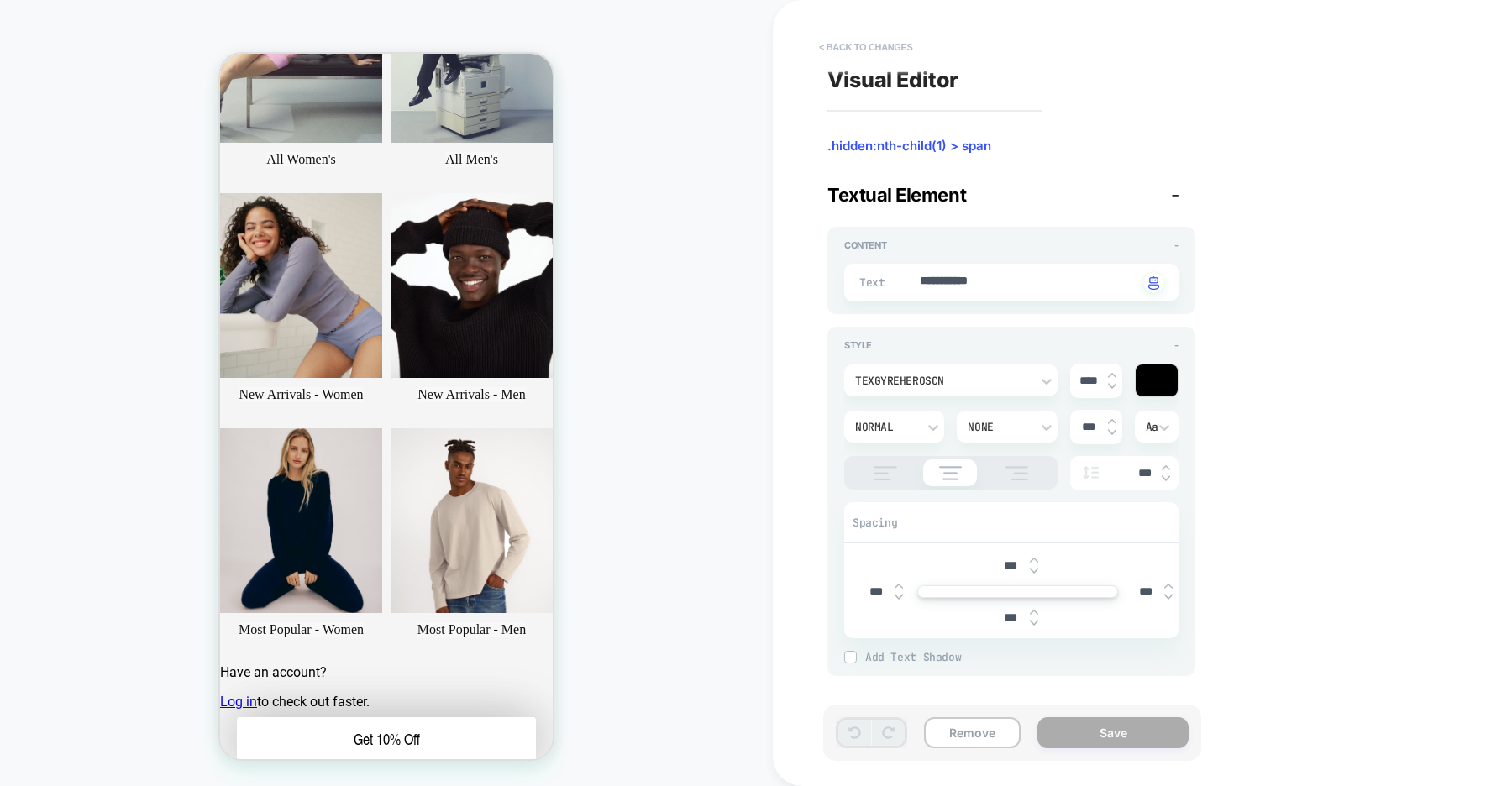
click at [865, 47] on button "< Back to changes" at bounding box center [866, 47] width 111 height 27
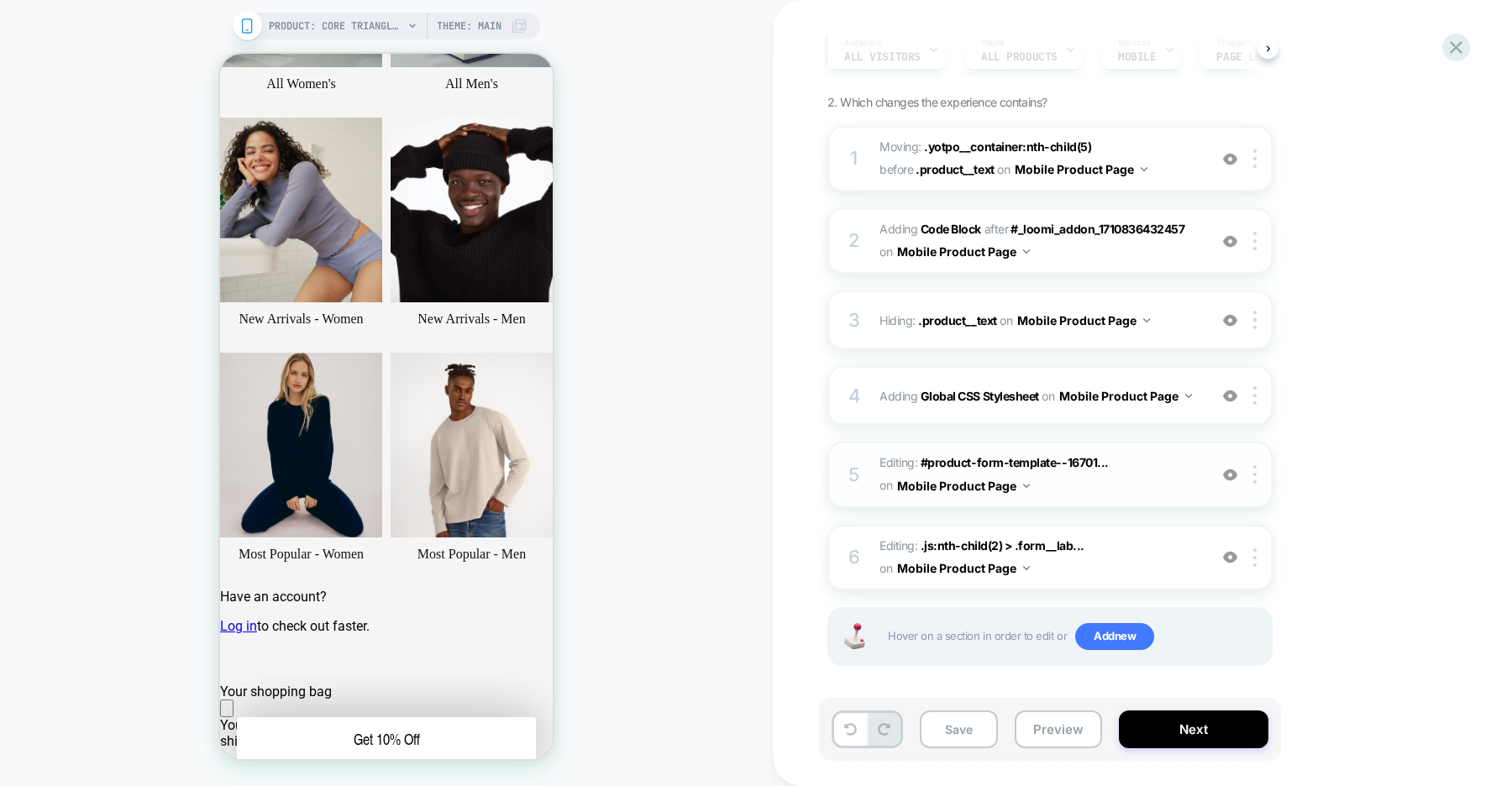
scroll to position [171, 0]
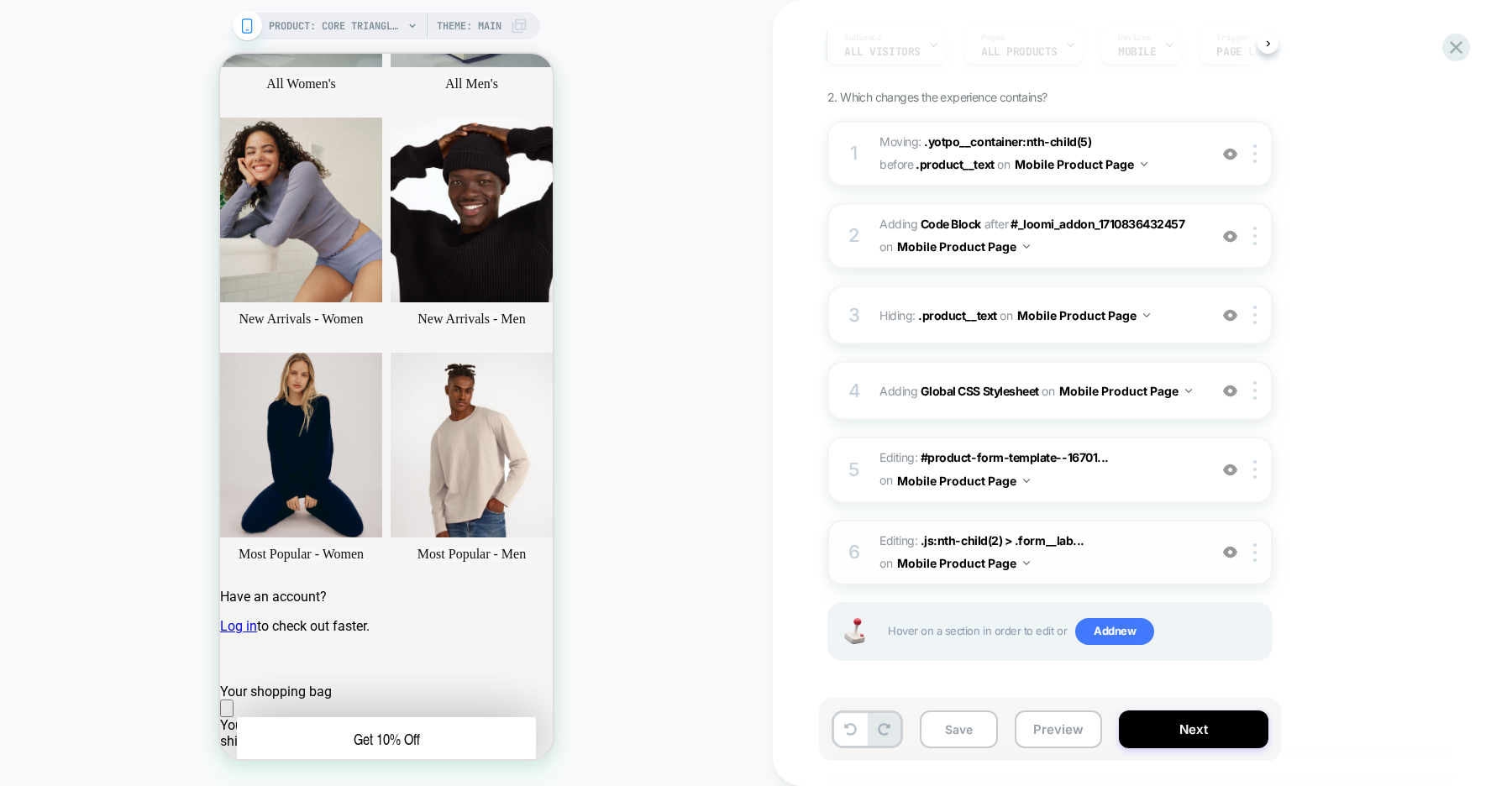
click at [1232, 554] on img at bounding box center [1229, 552] width 15 height 15
click at [0, 0] on img at bounding box center [0, 0] width 0 height 0
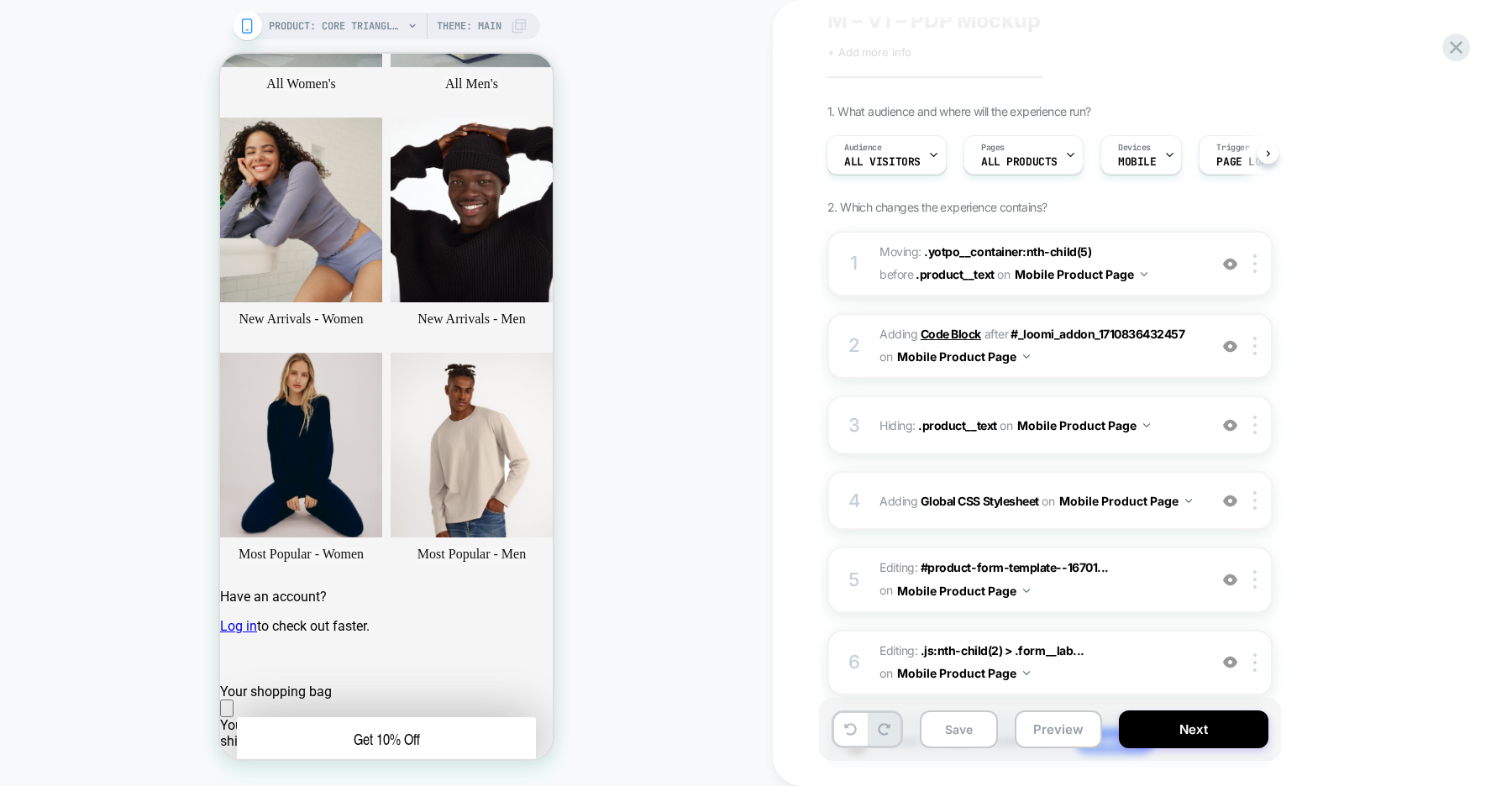
scroll to position [58, 0]
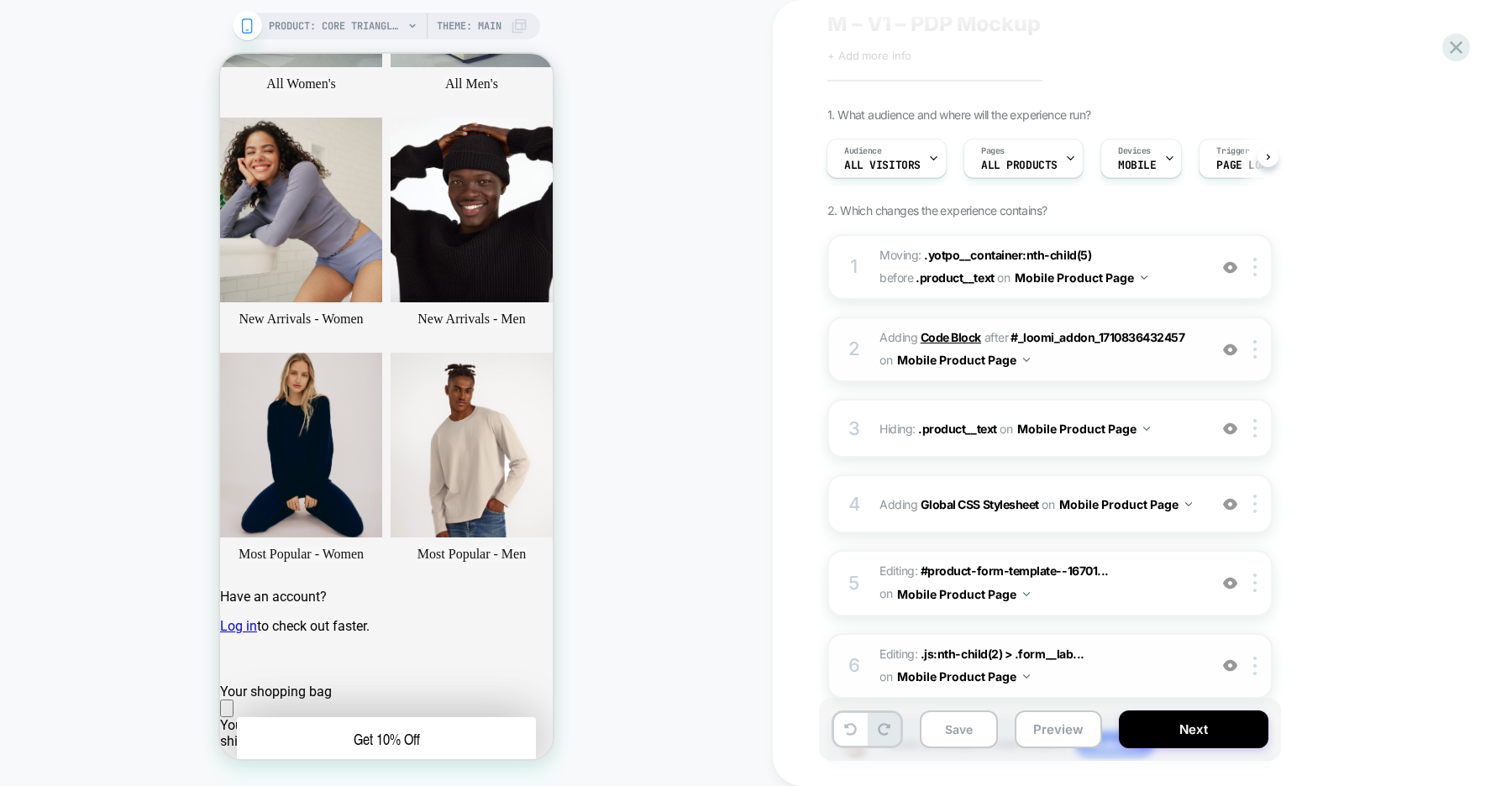
click at [962, 334] on b "Code Block" at bounding box center [951, 337] width 60 height 15
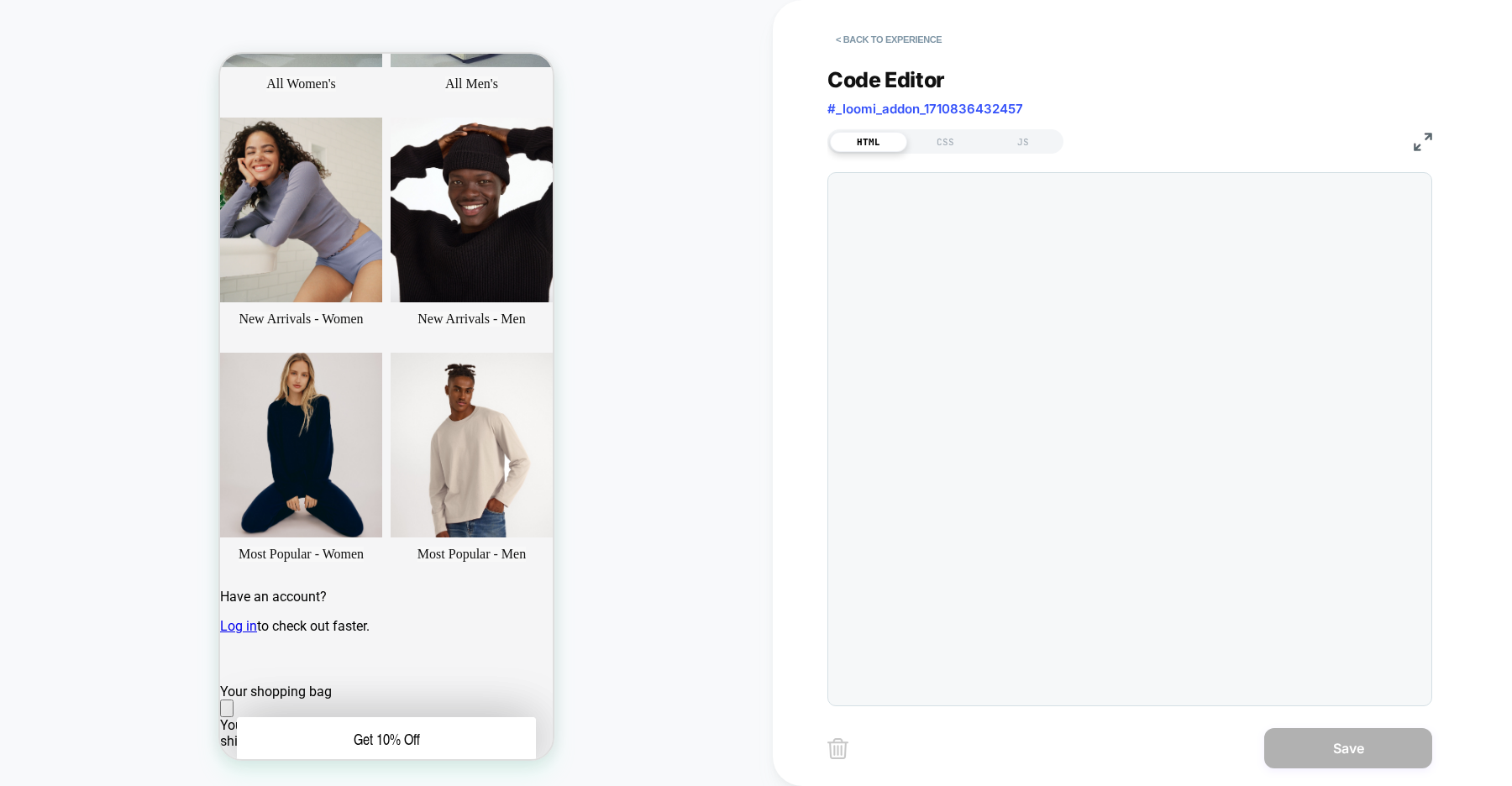
scroll to position [204, 0]
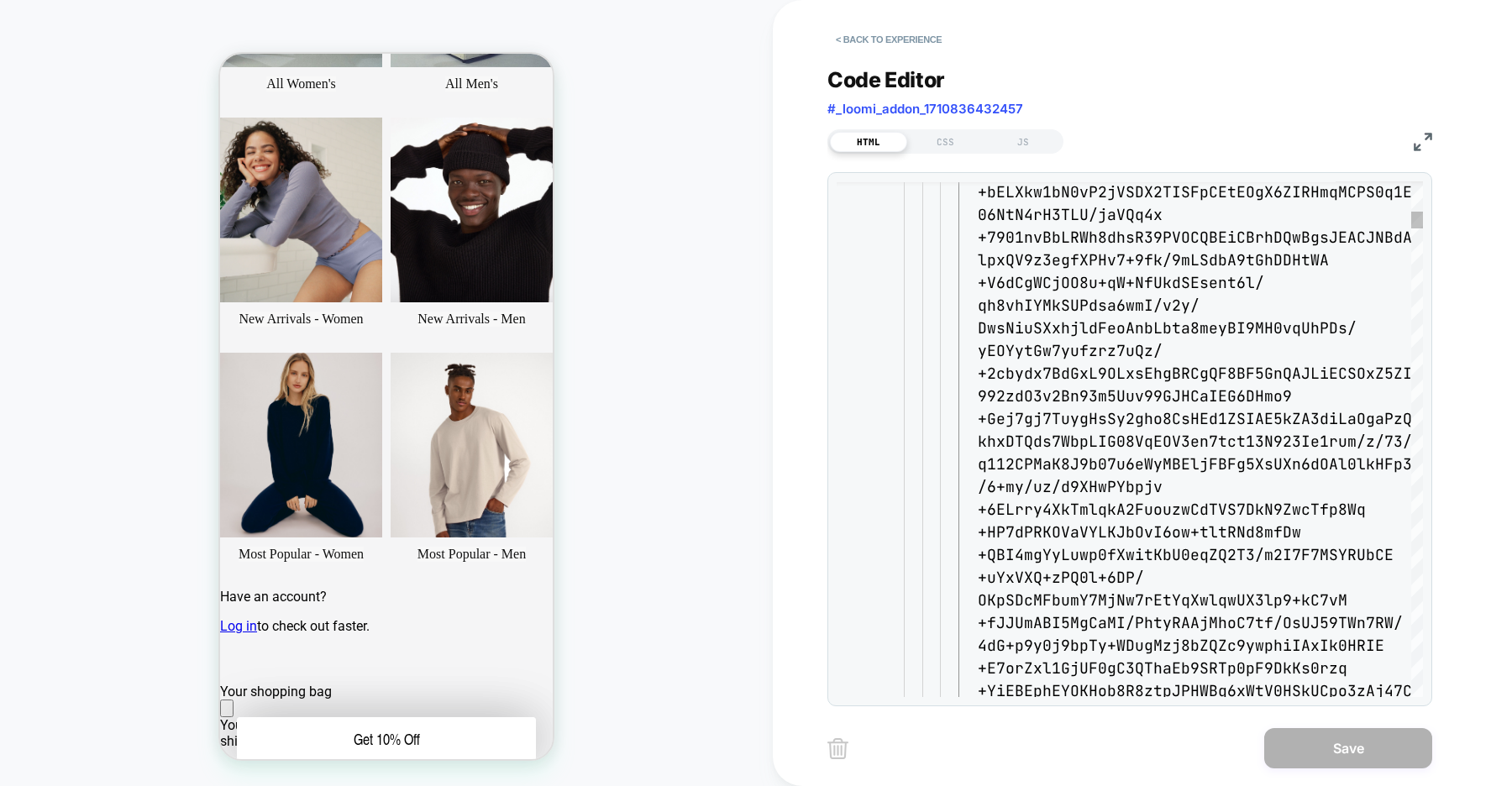
type textarea "**********"
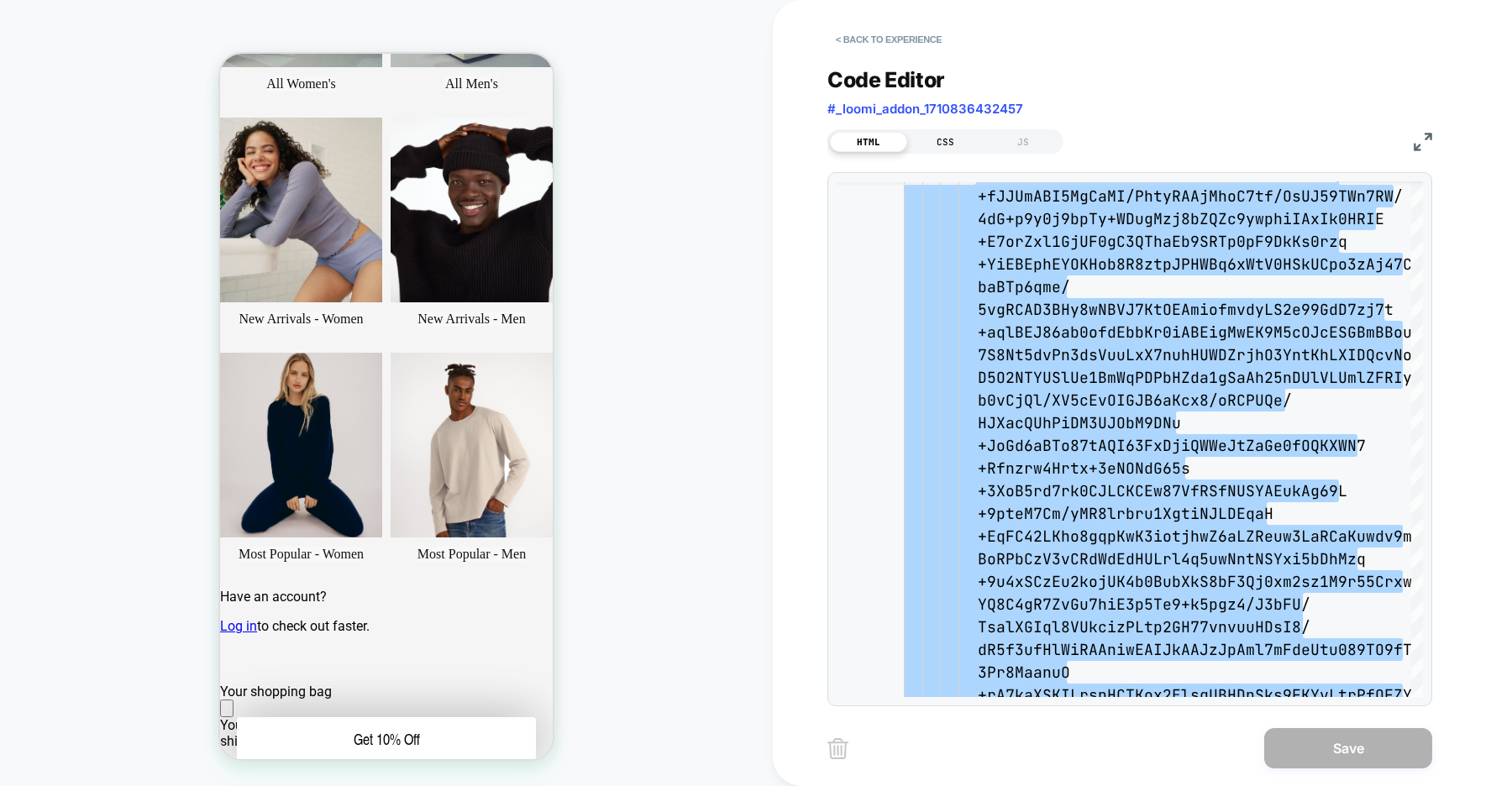
click at [0, 0] on div "CSS" at bounding box center [0, 0] width 0 height 0
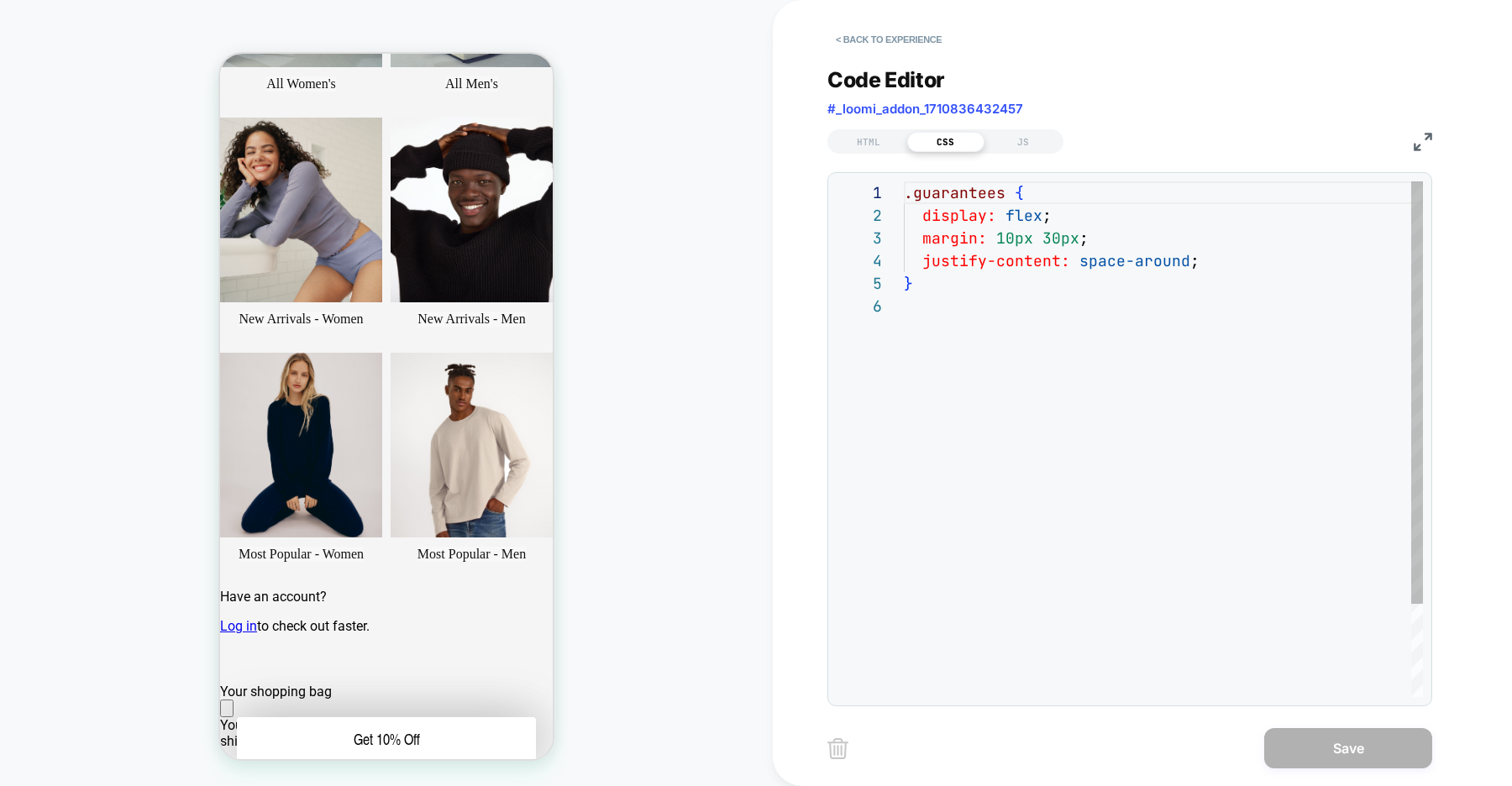
scroll to position [113, 0]
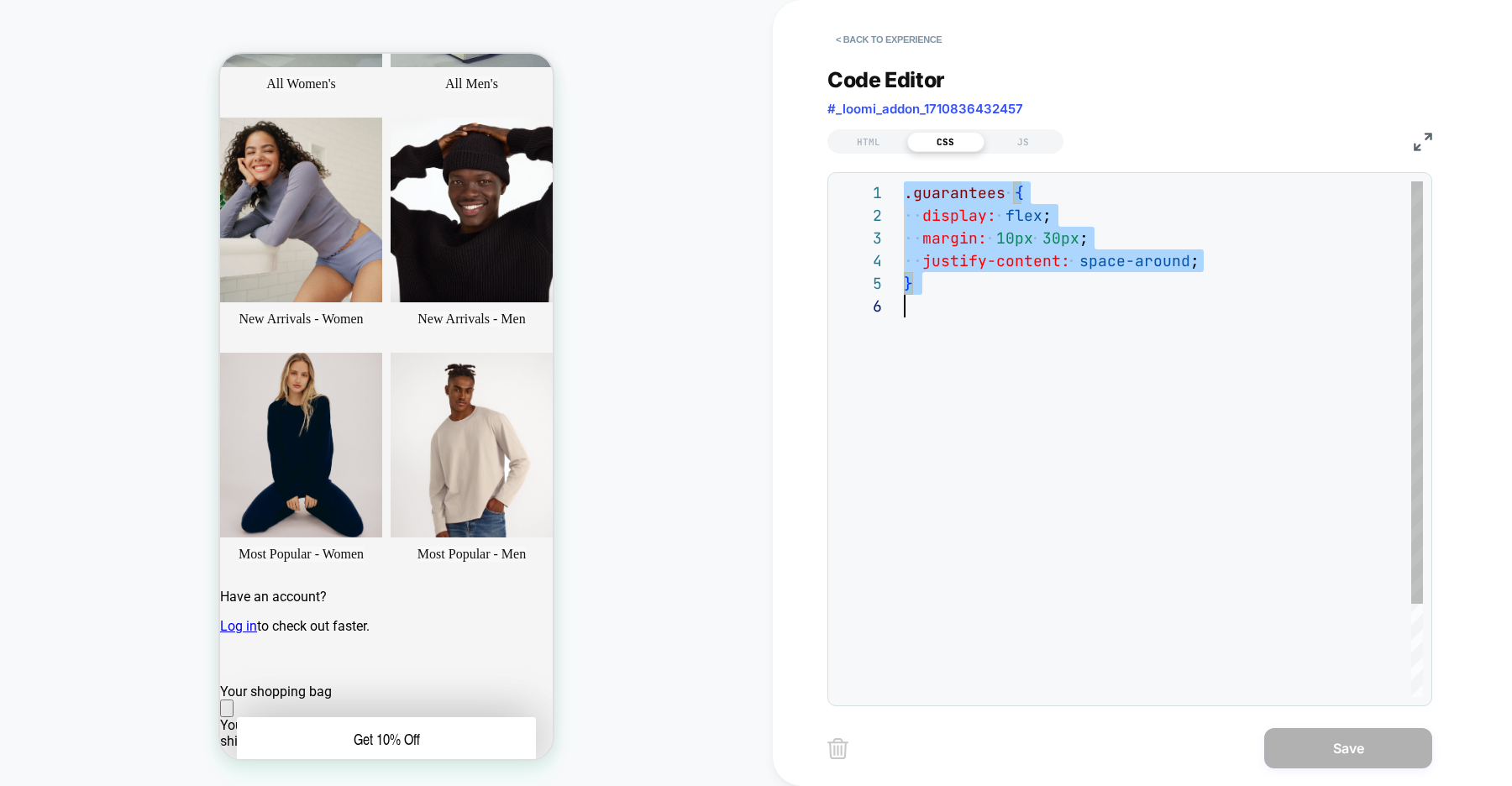
scroll to position [0, 0]
click at [1032, 139] on div "JS" at bounding box center [1022, 142] width 77 height 20
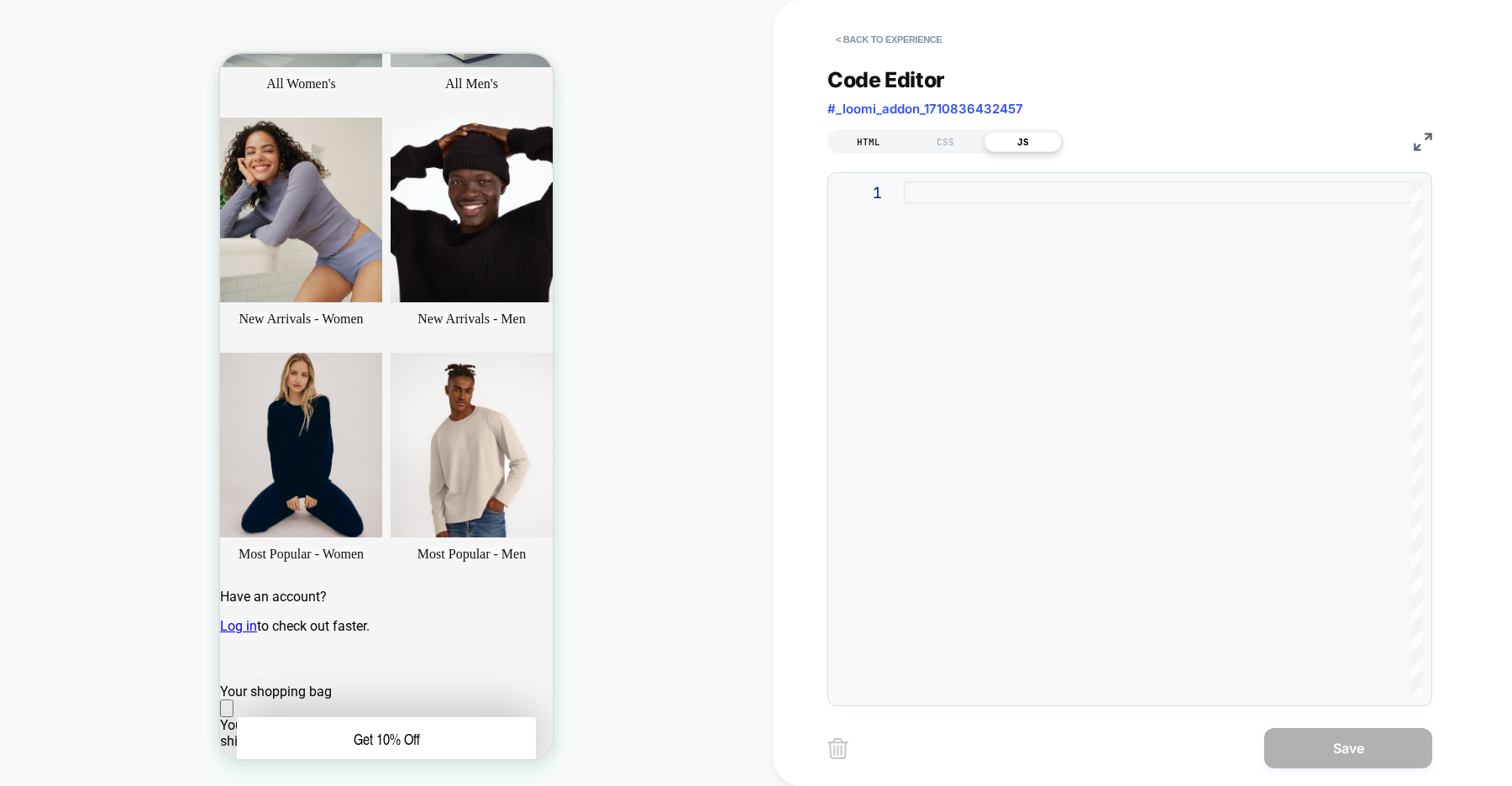
click at [0, 0] on div "HTML" at bounding box center [0, 0] width 0 height 0
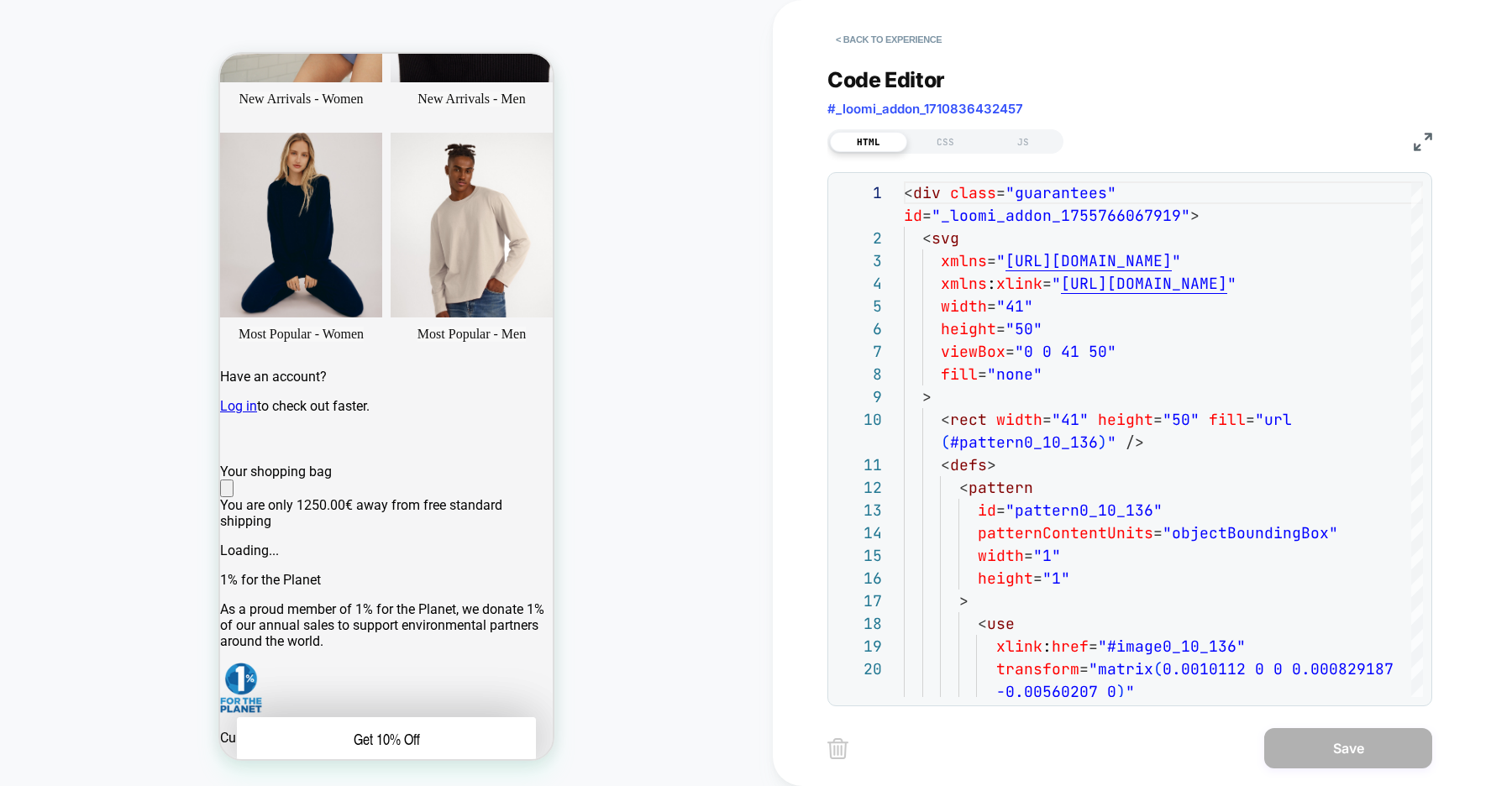
scroll to position [601, 0]
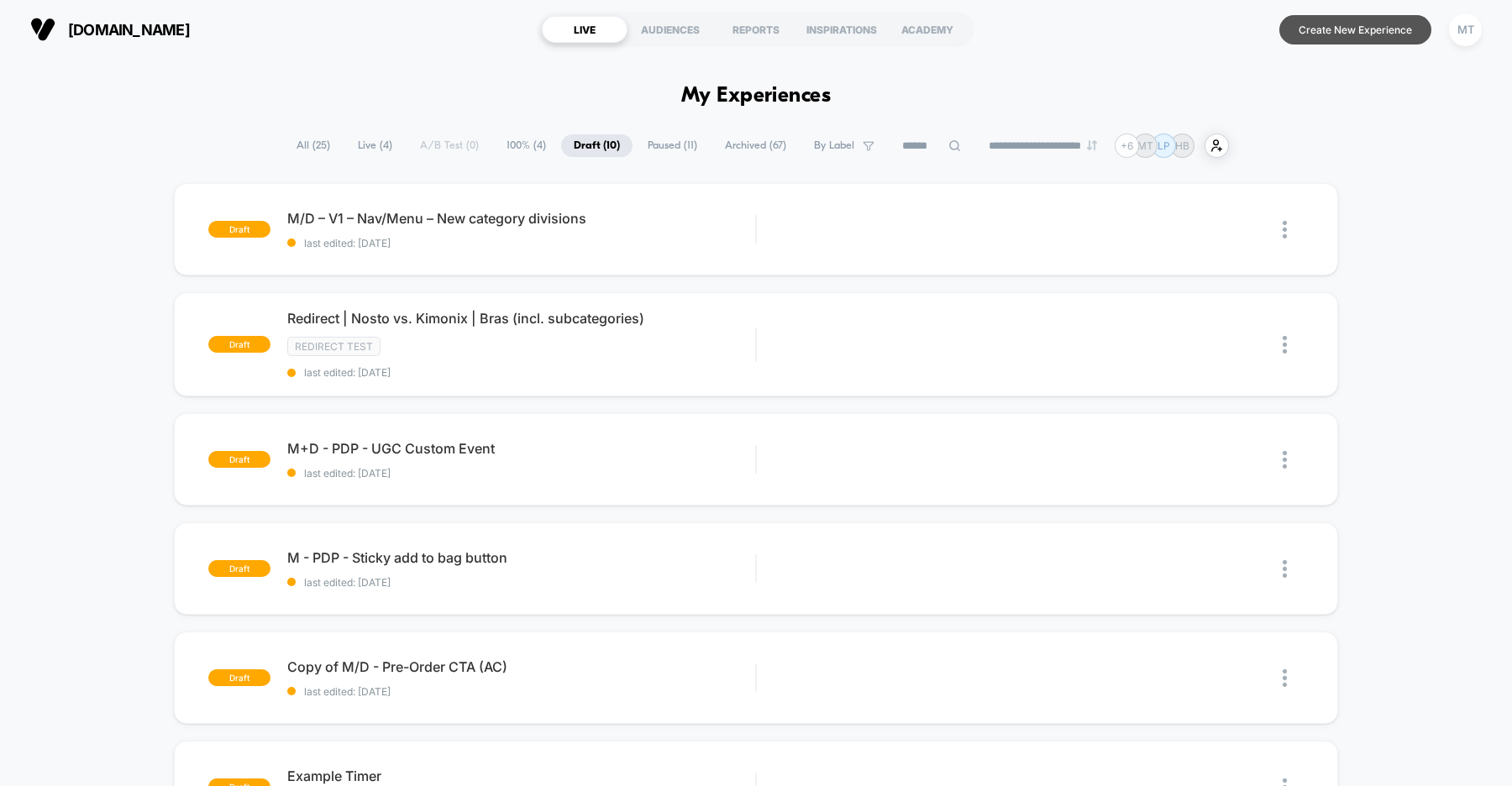
click at [1352, 31] on button "Create New Experience" at bounding box center [1356, 29] width 152 height 29
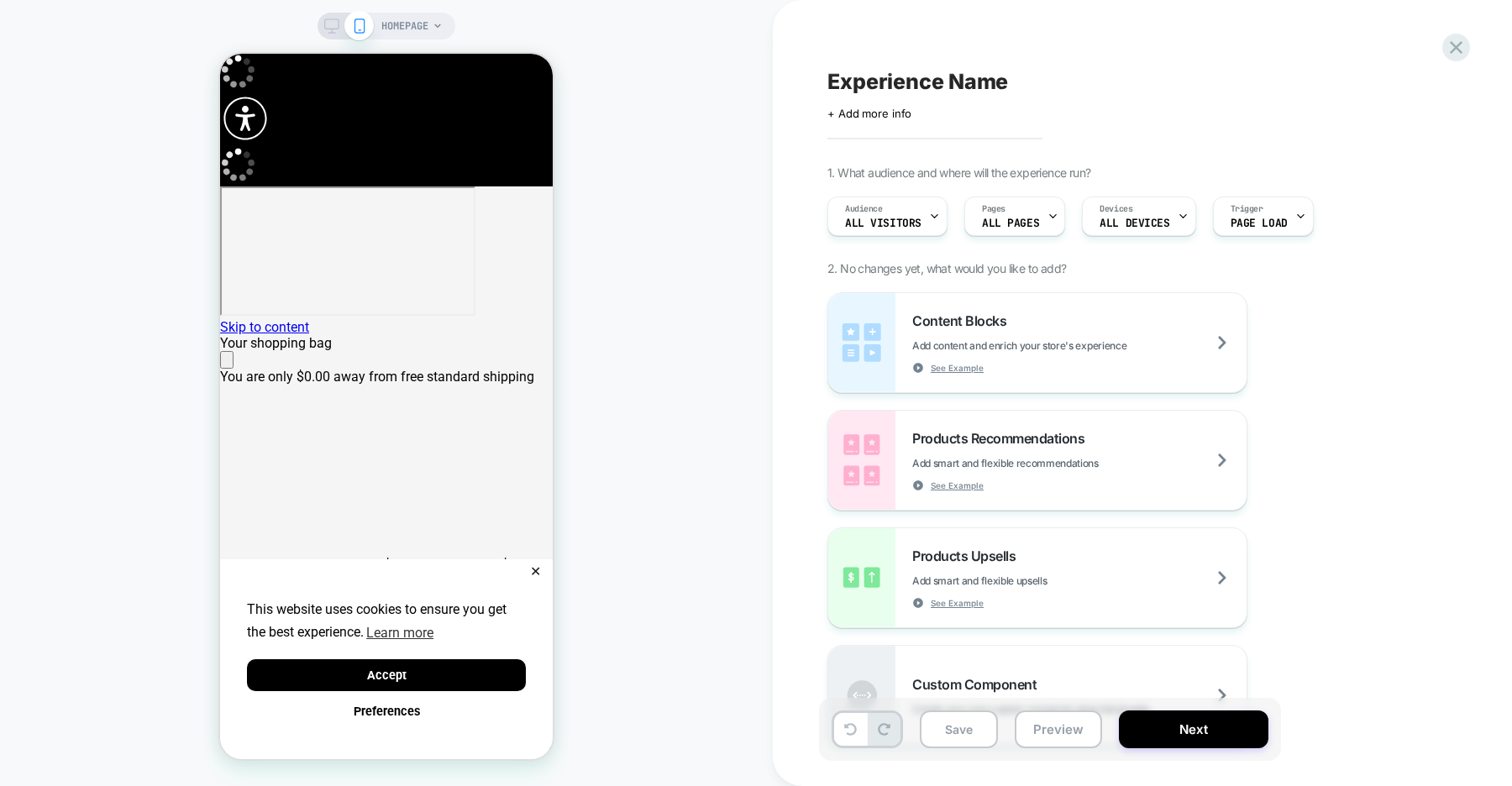
click at [1047, 212] on icon at bounding box center [1052, 216] width 11 height 11
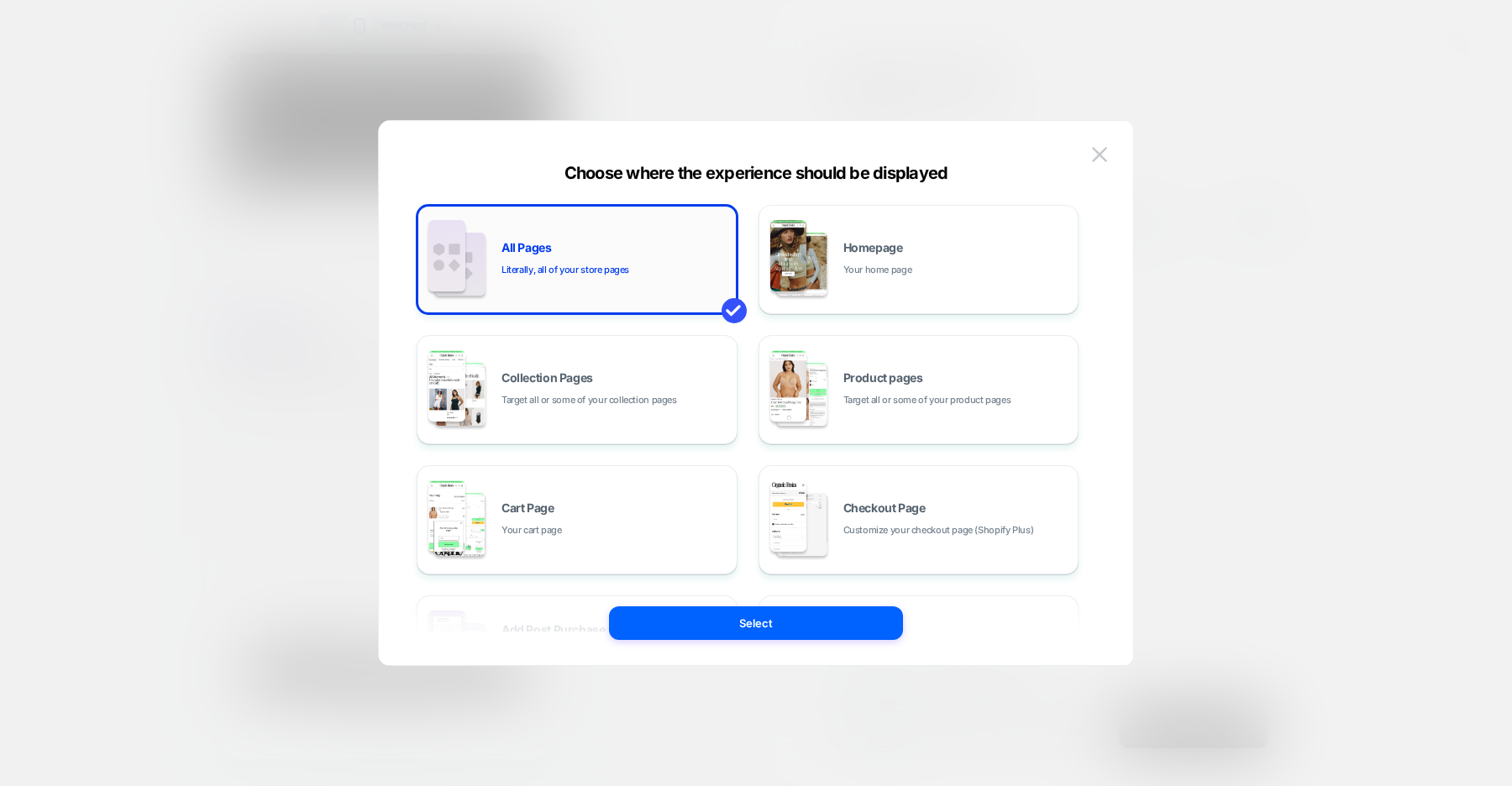
scroll to position [0, 333]
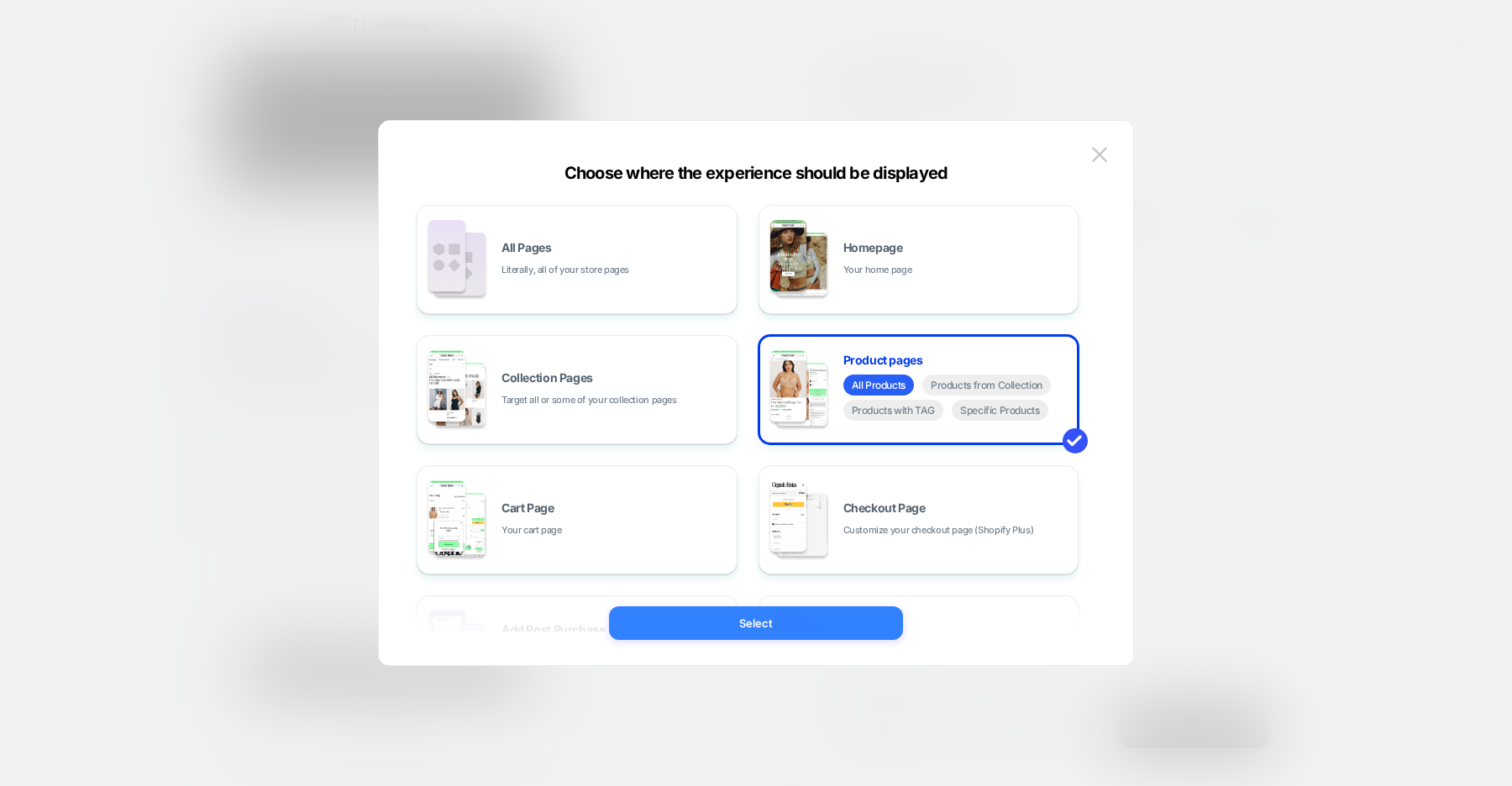
scroll to position [0, 0]
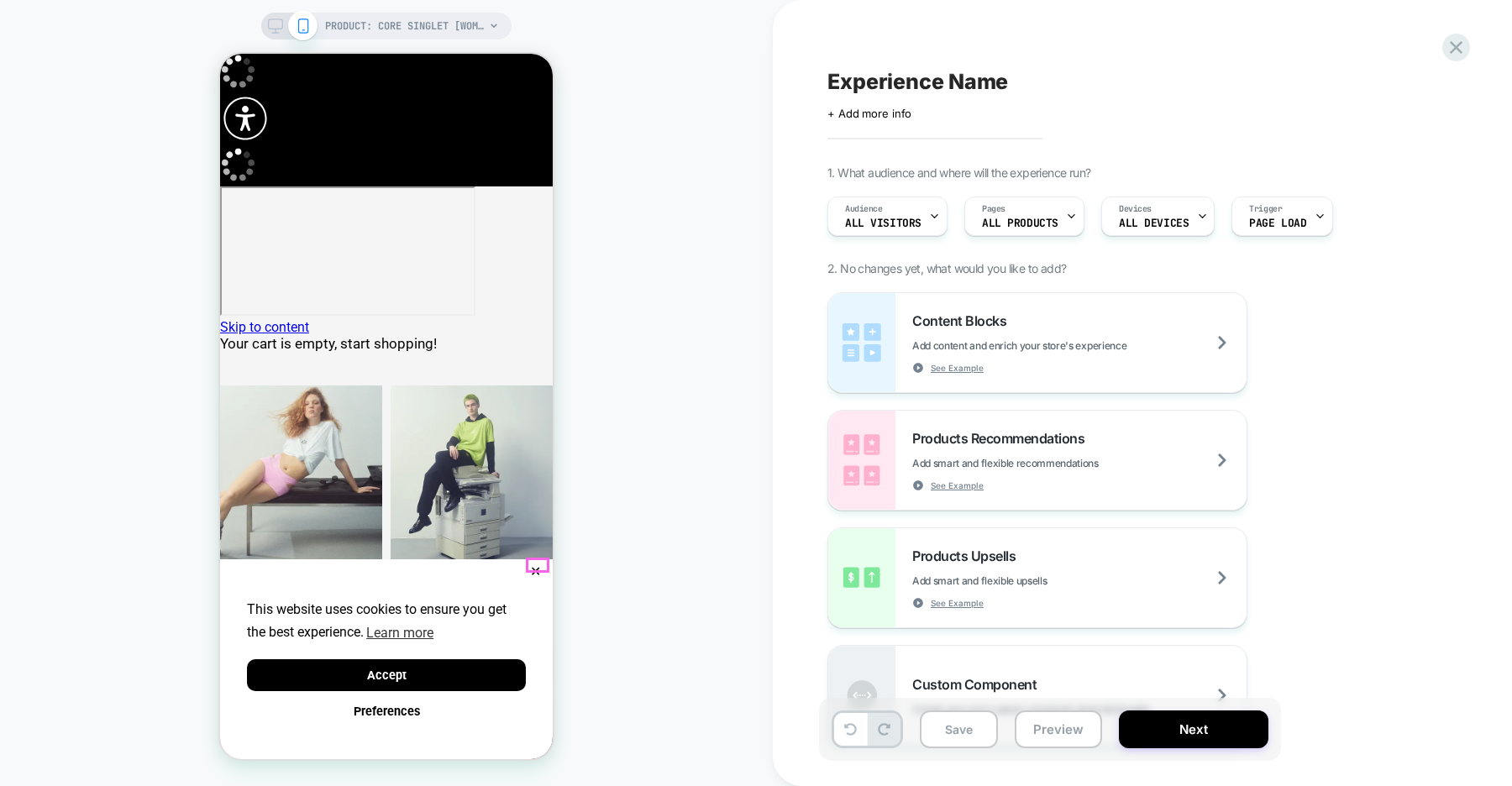
click at [539, 566] on button "✕" at bounding box center [536, 572] width 21 height 12
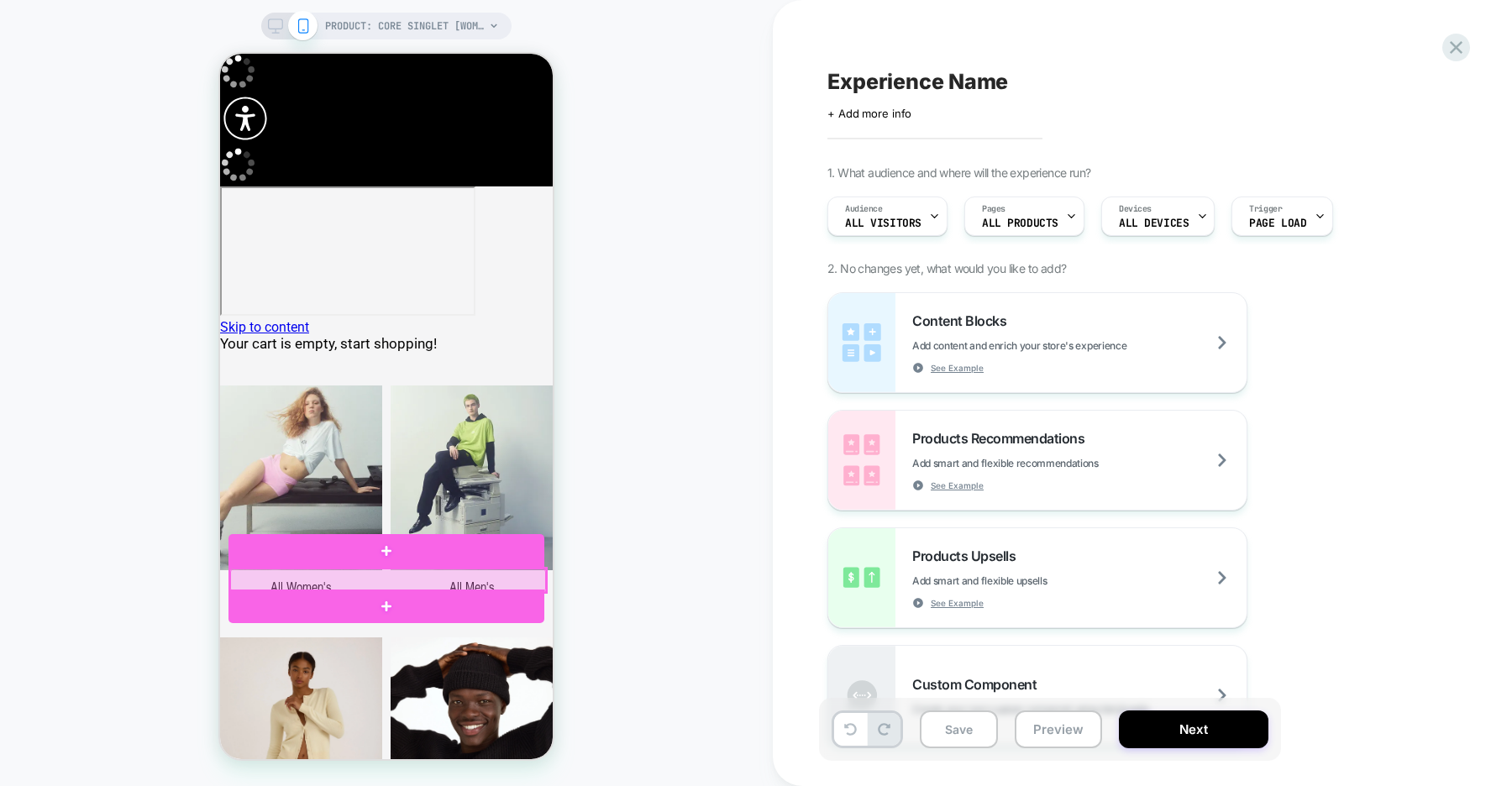
click at [323, 580] on div at bounding box center [388, 580] width 316 height 23
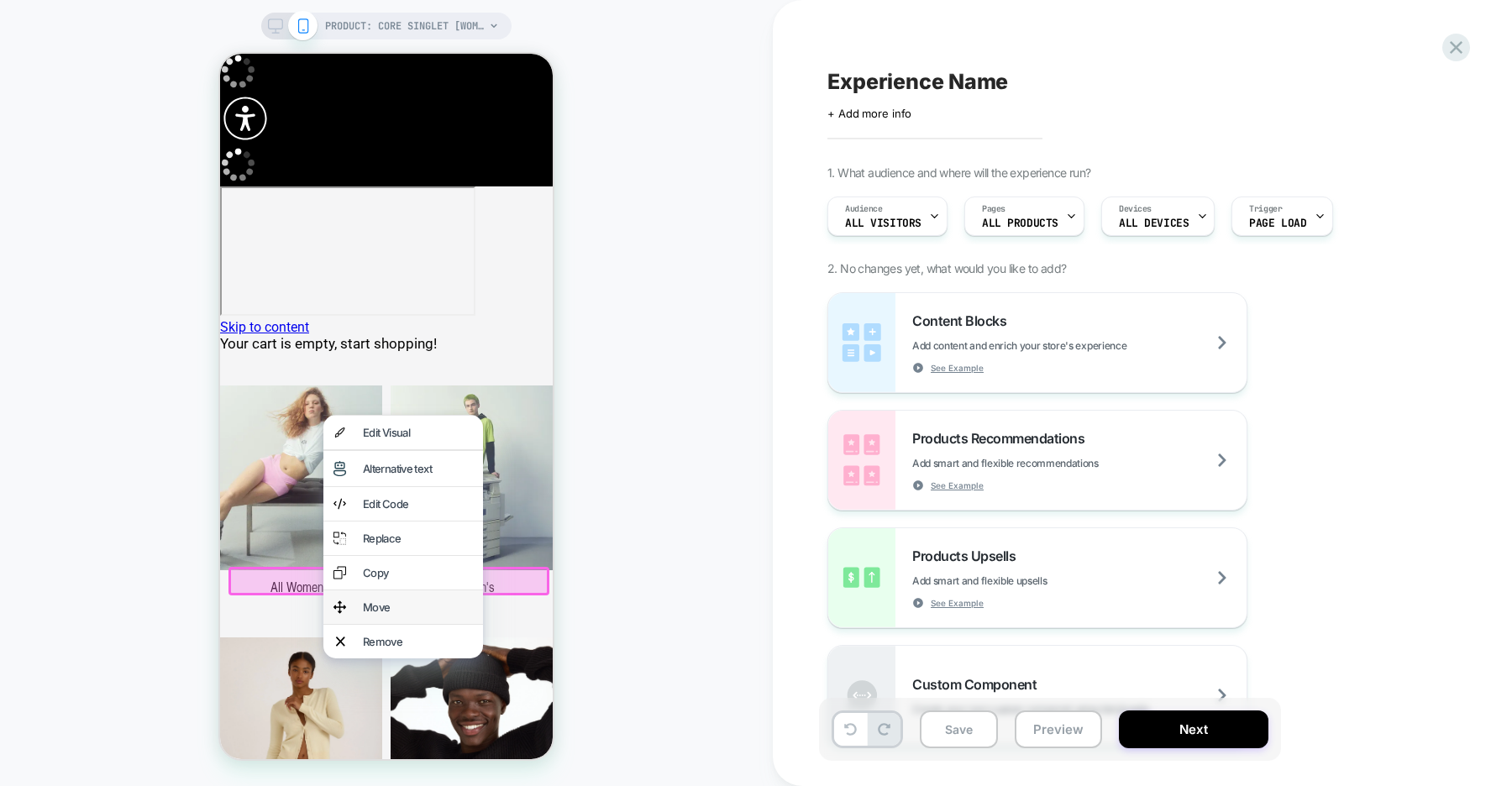
click at [405, 611] on div "Move" at bounding box center [417, 607] width 110 height 14
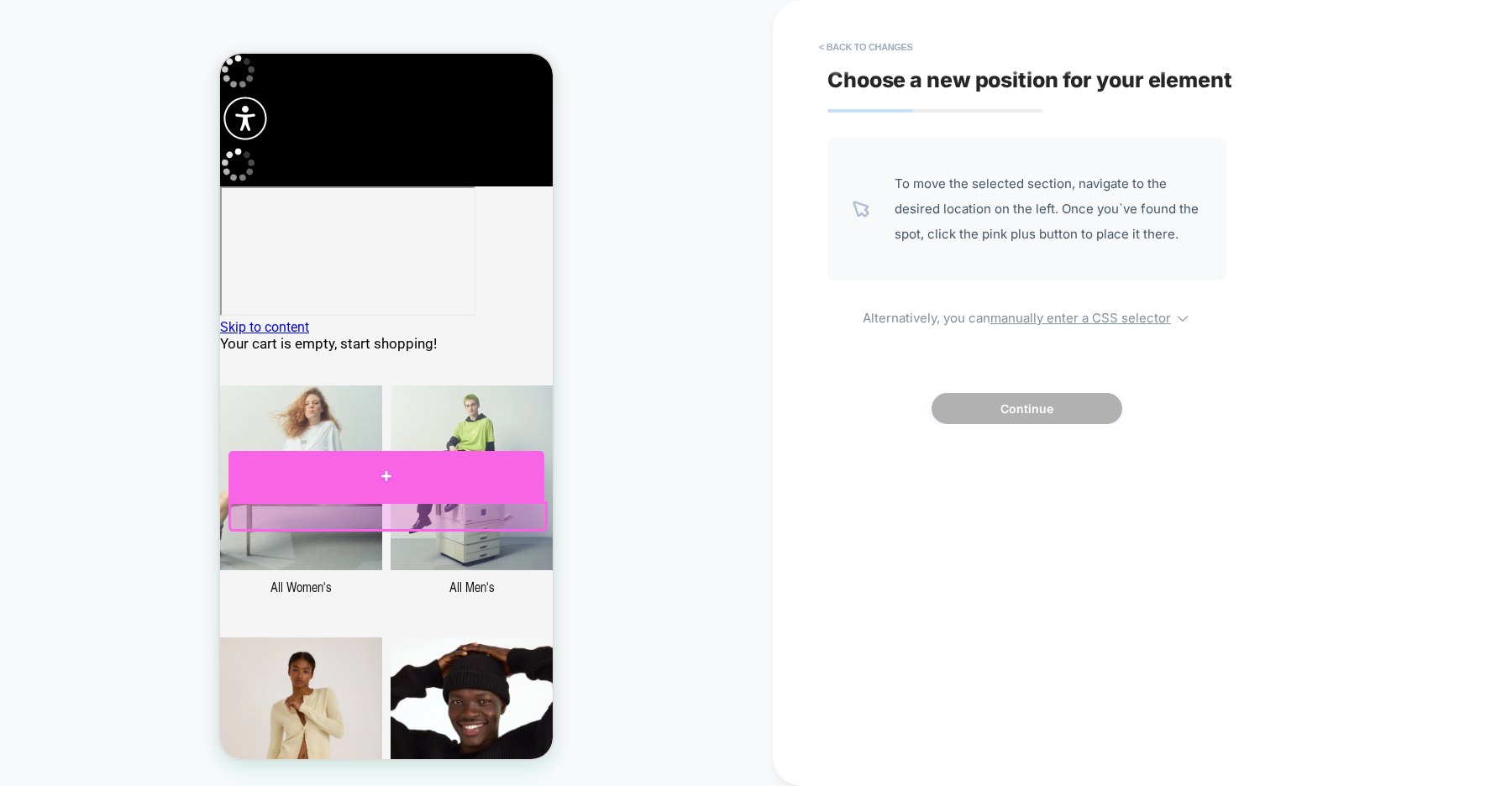
click at [344, 485] on div at bounding box center [386, 476] width 316 height 50
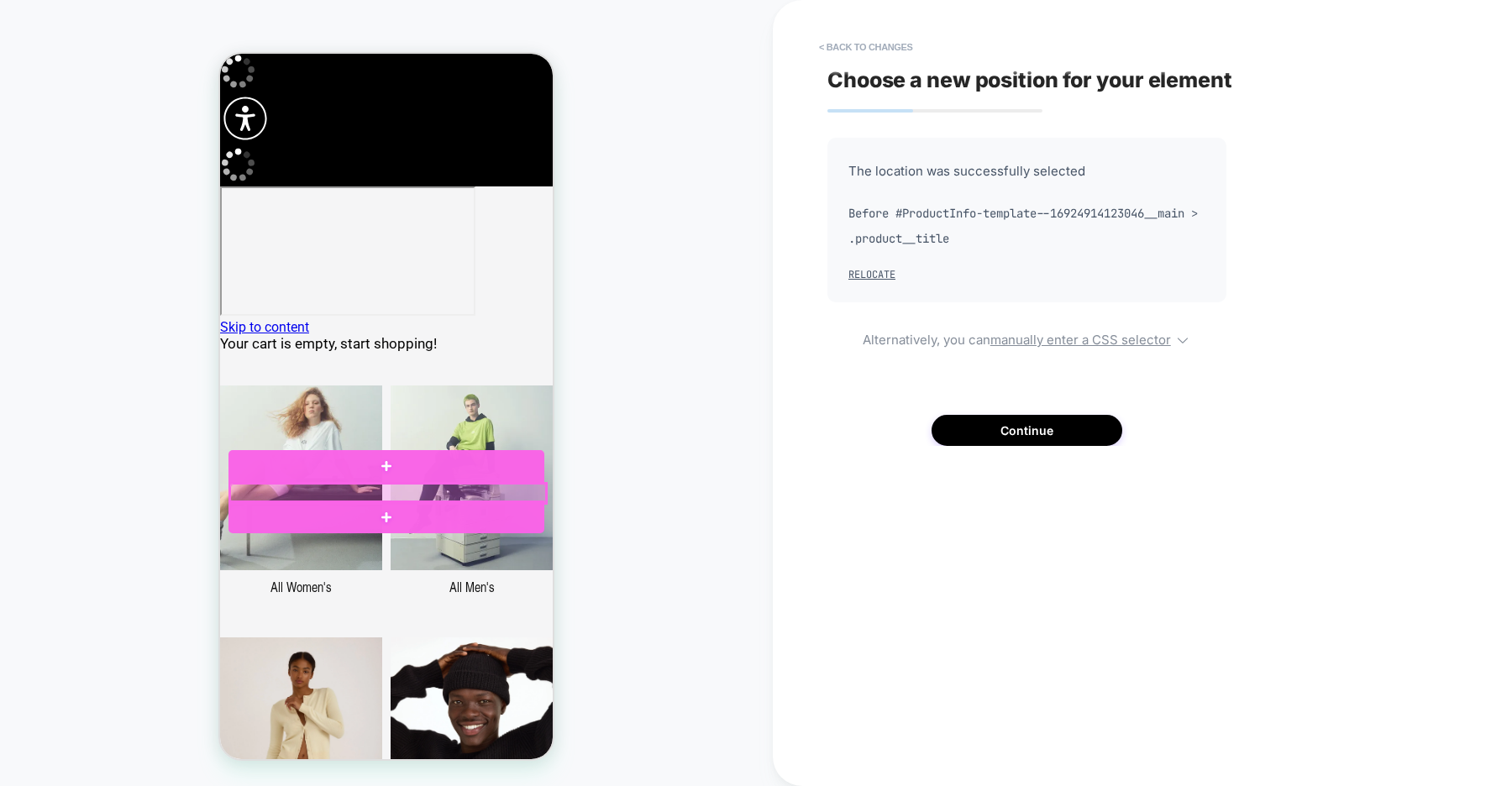
click at [309, 487] on div at bounding box center [388, 493] width 316 height 19
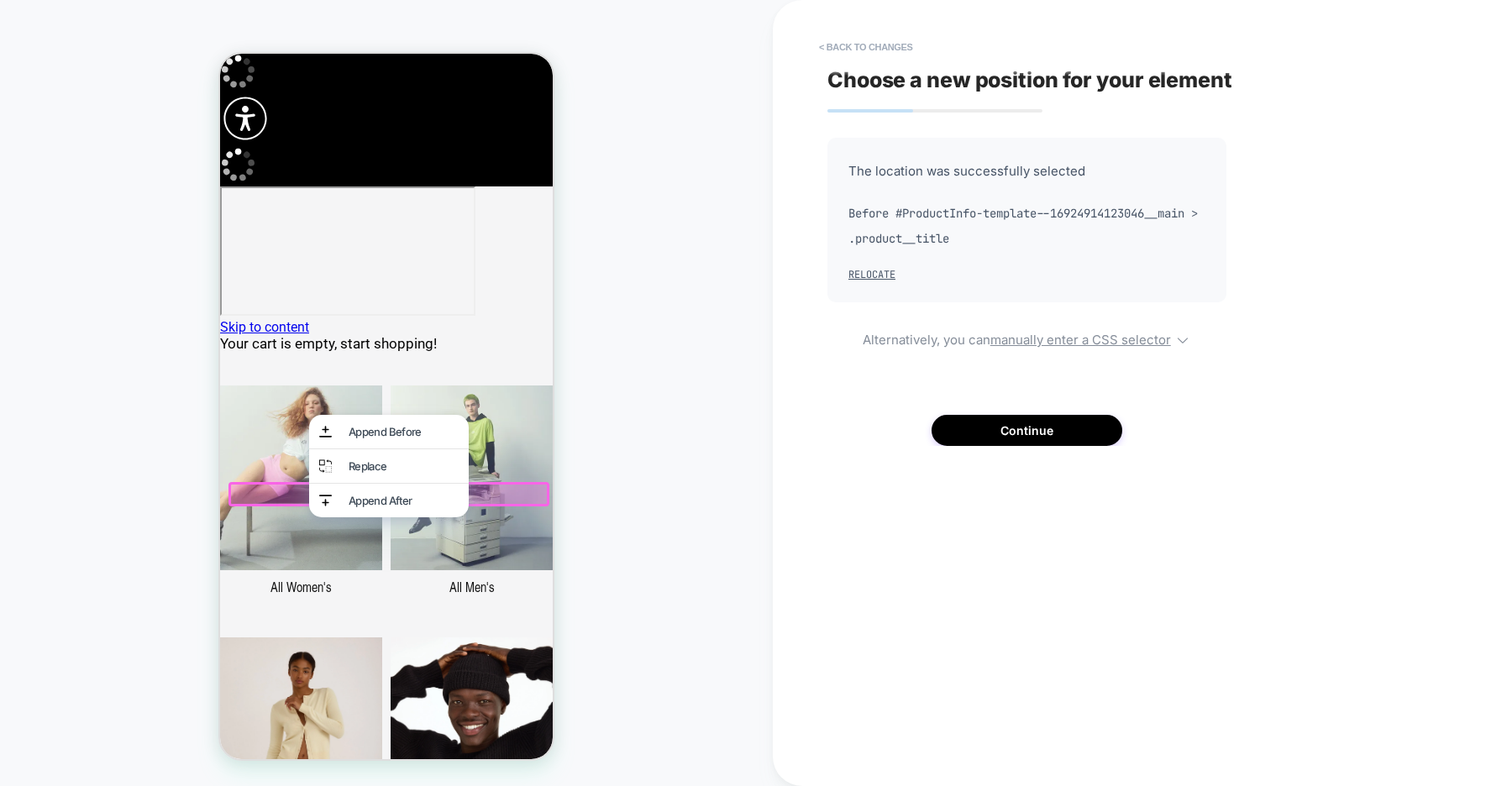
click at [696, 434] on div "PRODUCT: Core Singlet [womens organic cotton stretch black] PRODUCT: Core Singl…" at bounding box center [386, 392] width 772 height 752
click at [1020, 430] on button "Continue" at bounding box center [1026, 430] width 191 height 31
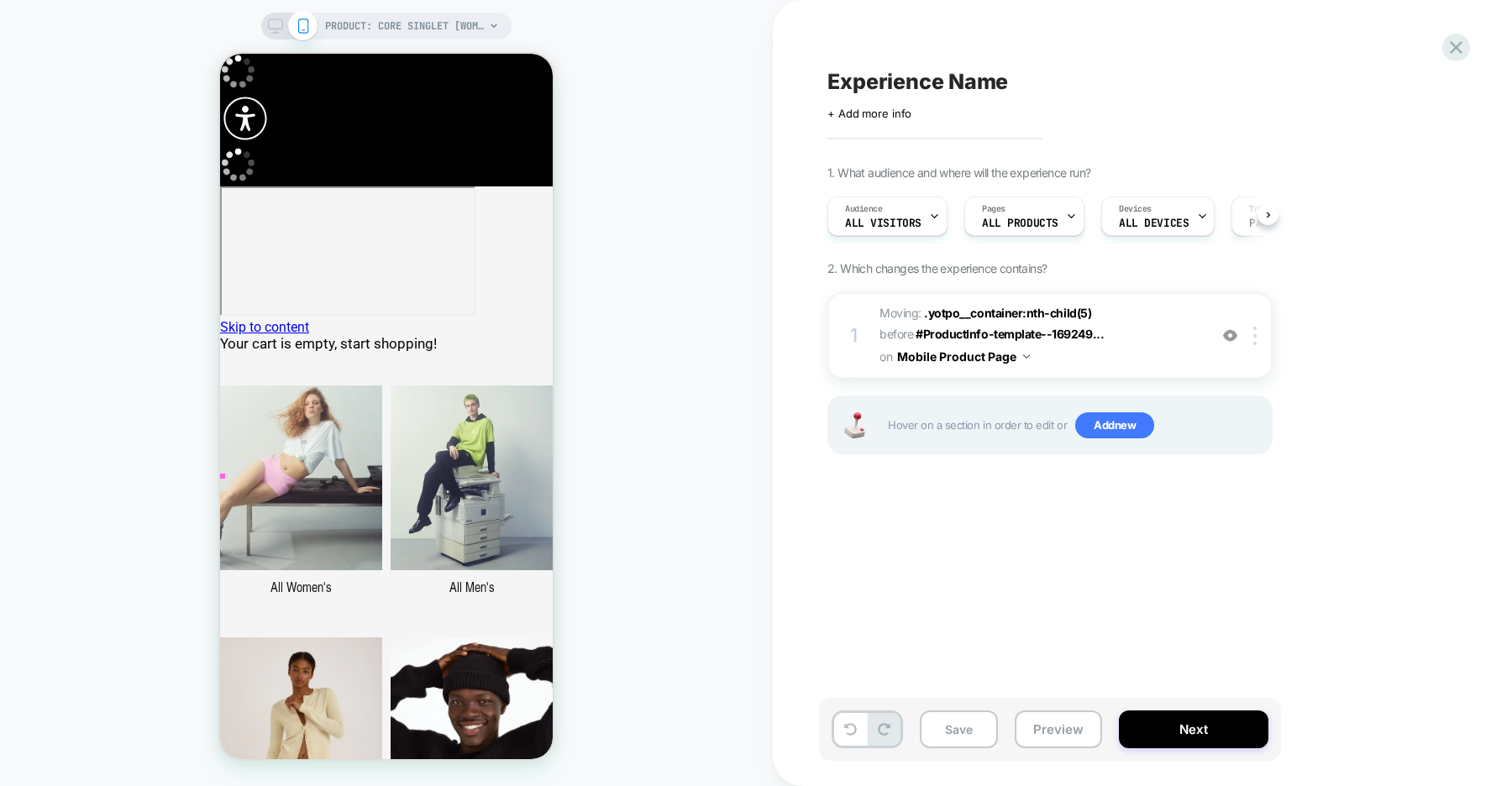
scroll to position [0, 1]
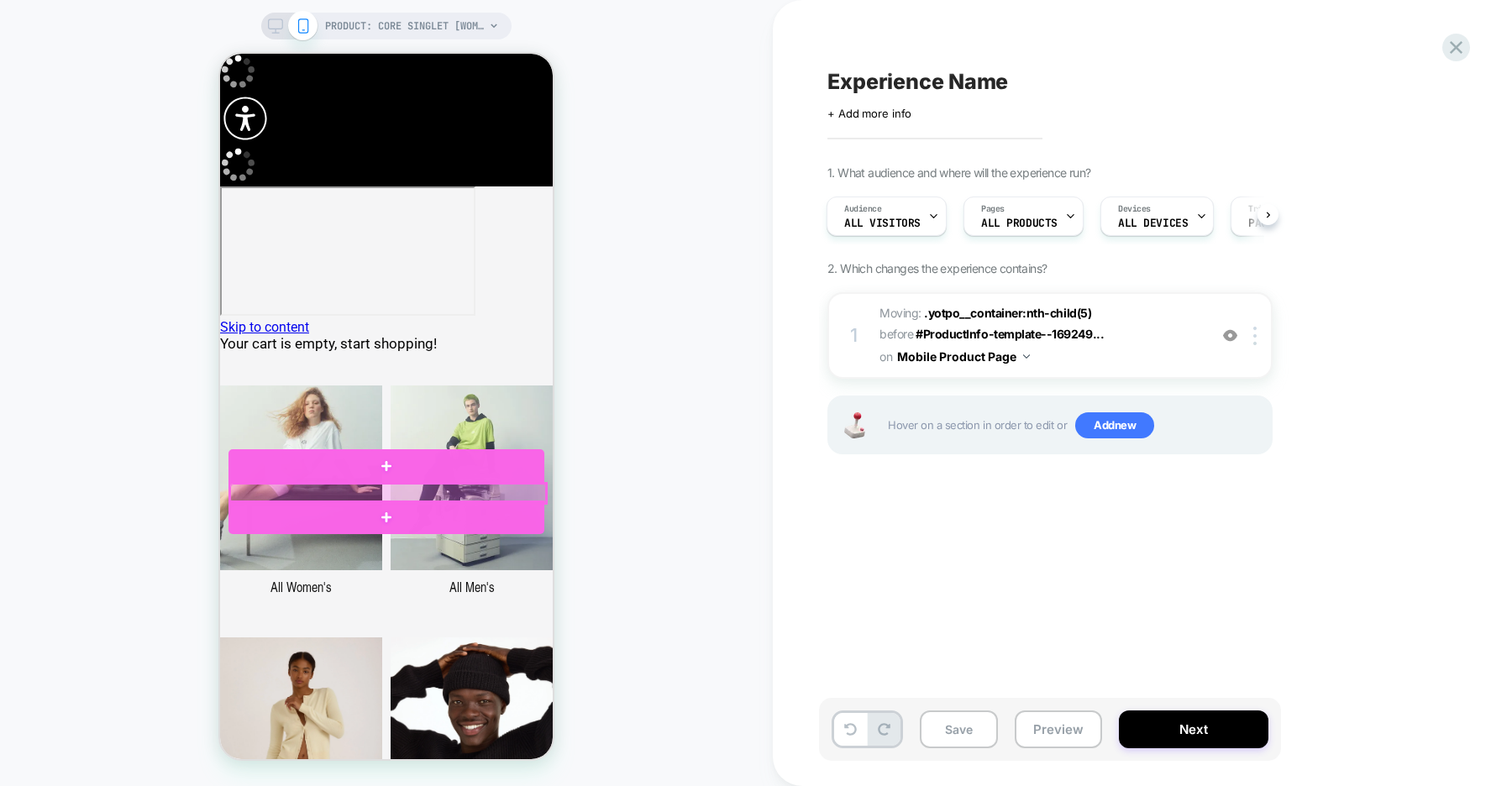
click at [301, 493] on div at bounding box center [388, 493] width 316 height 19
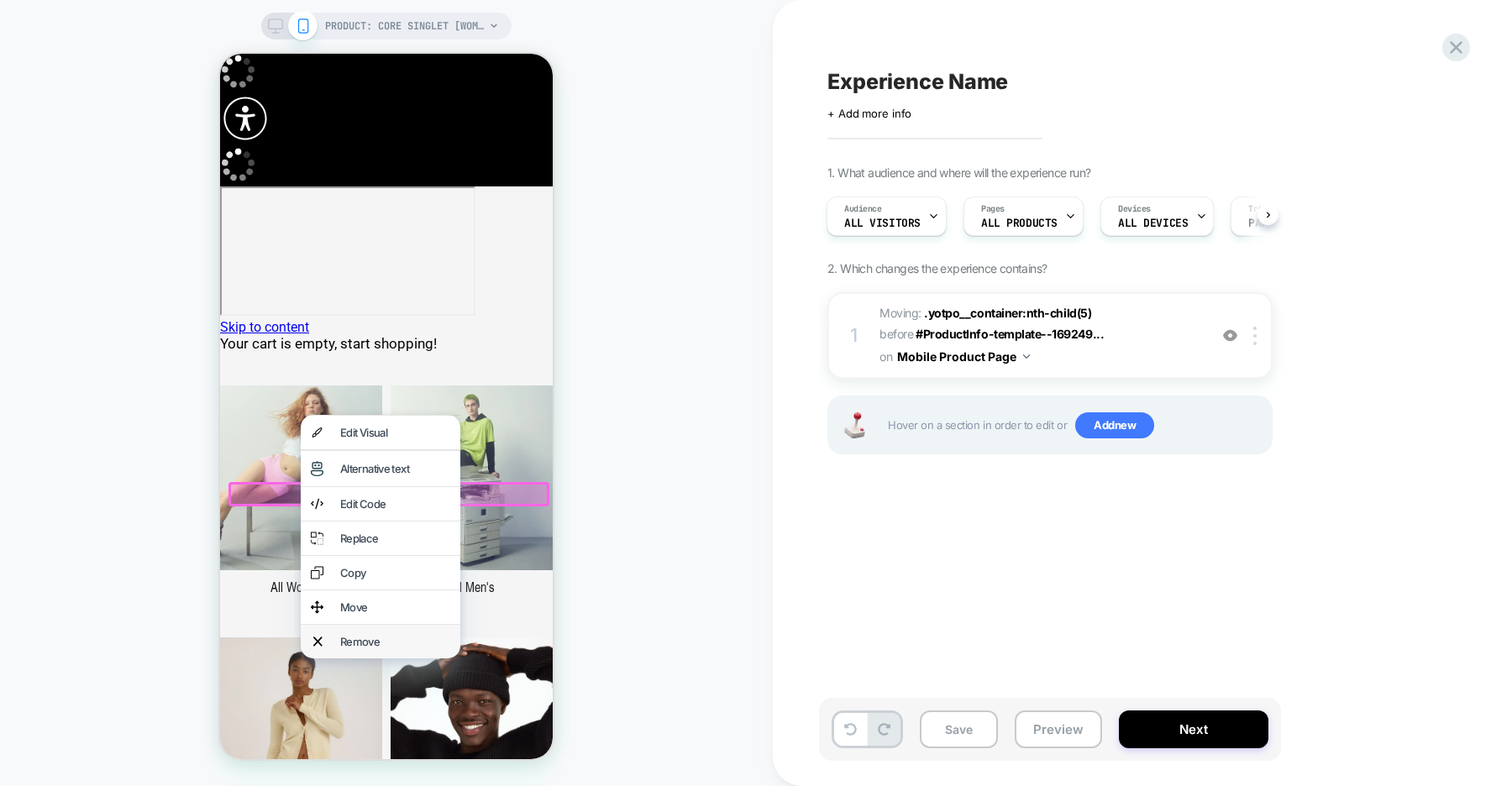
click at [381, 642] on div "Remove" at bounding box center [380, 641] width 160 height 34
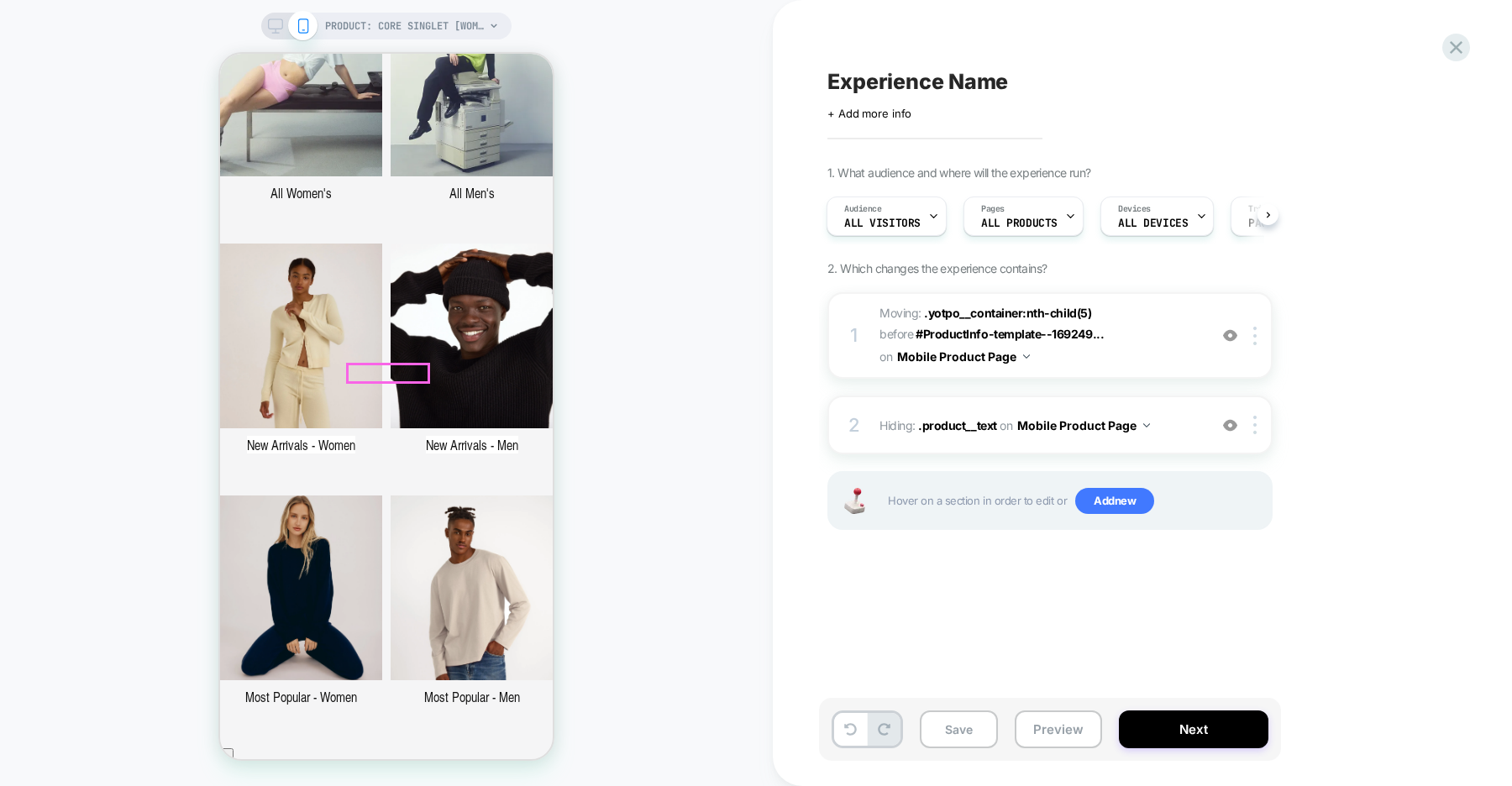
scroll to position [429, 0]
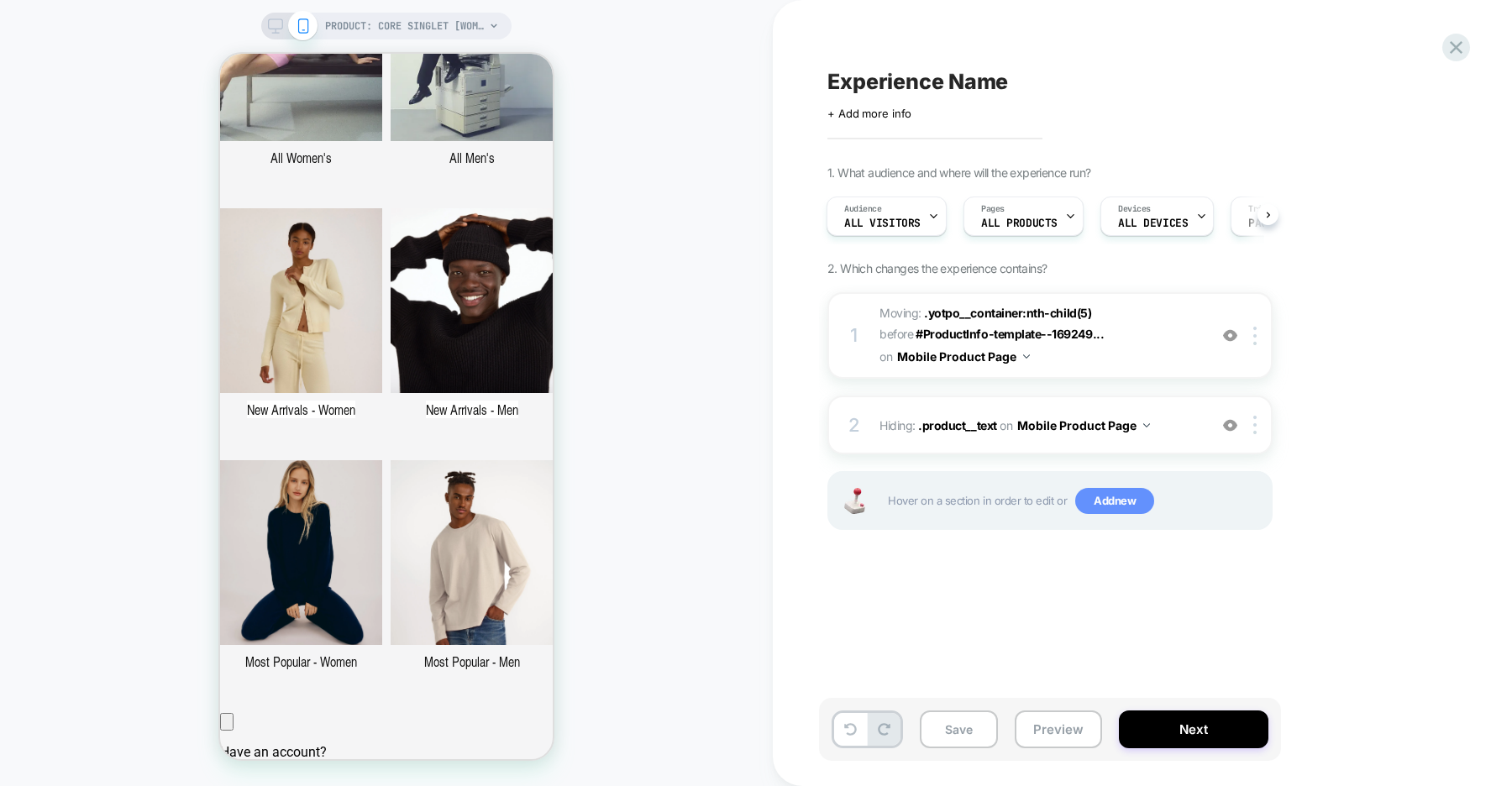
click at [1090, 492] on span "Add new" at bounding box center [1114, 501] width 79 height 27
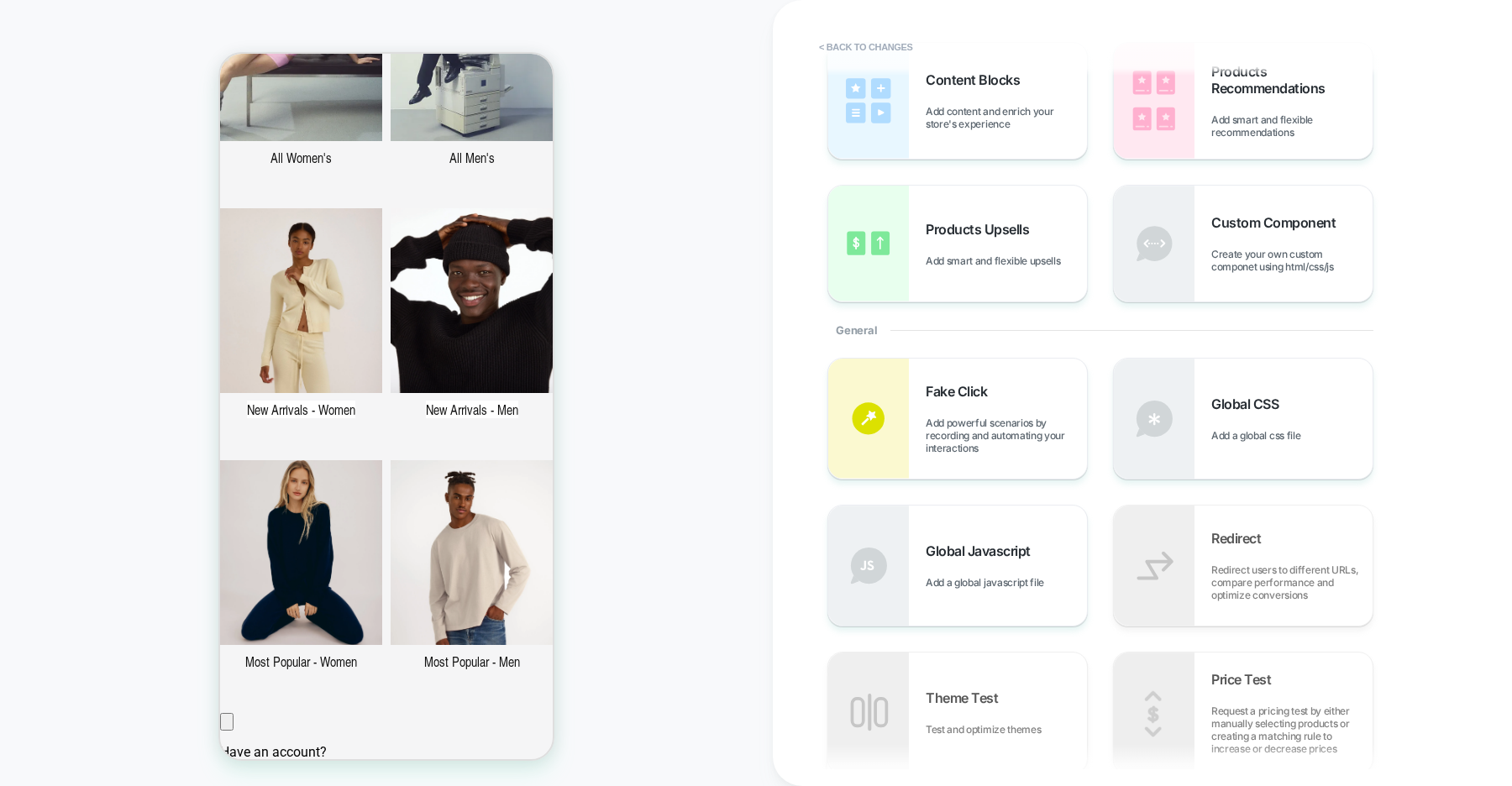
scroll to position [0, 0]
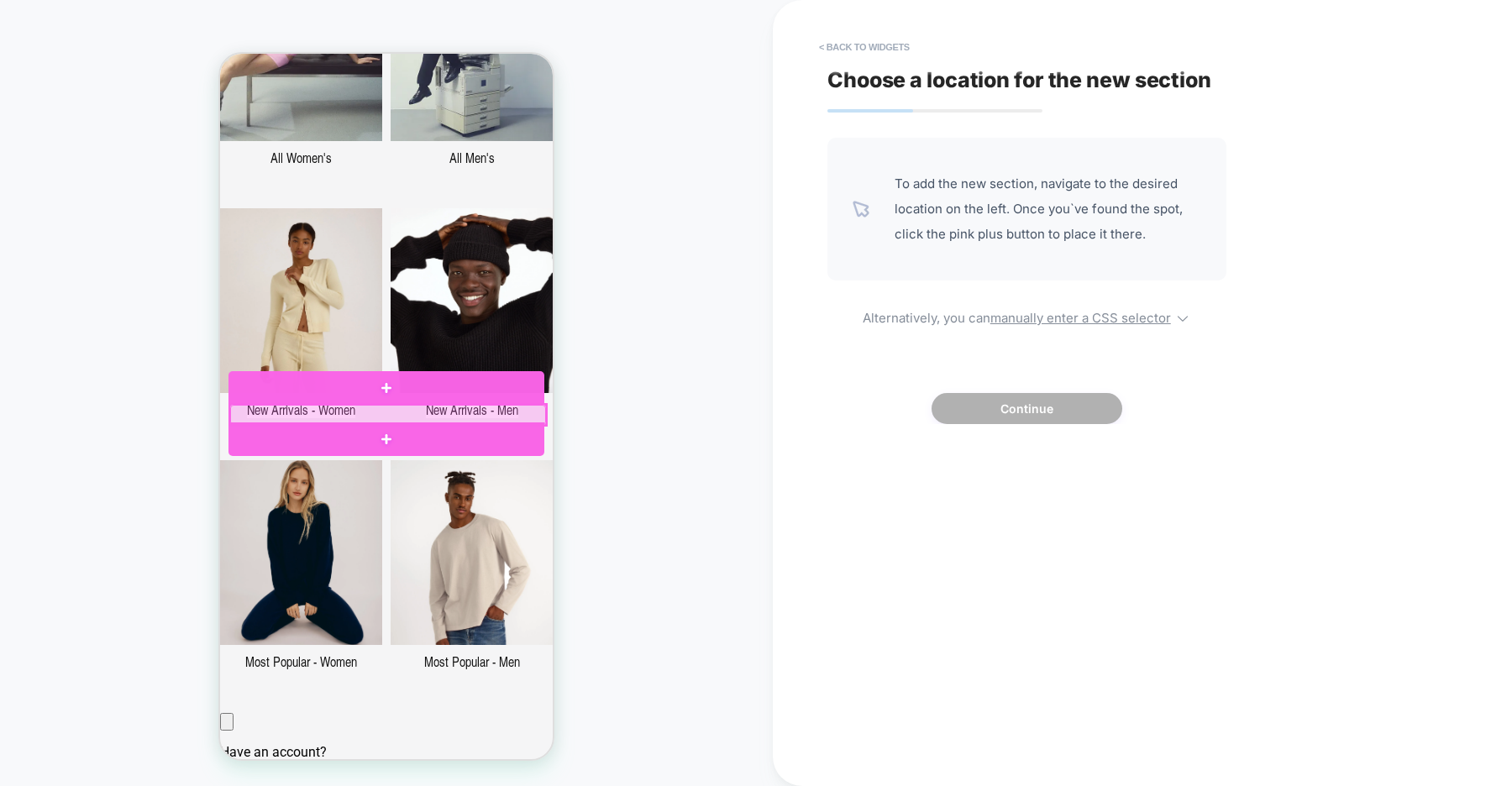
click at [386, 421] on div at bounding box center [388, 415] width 316 height 20
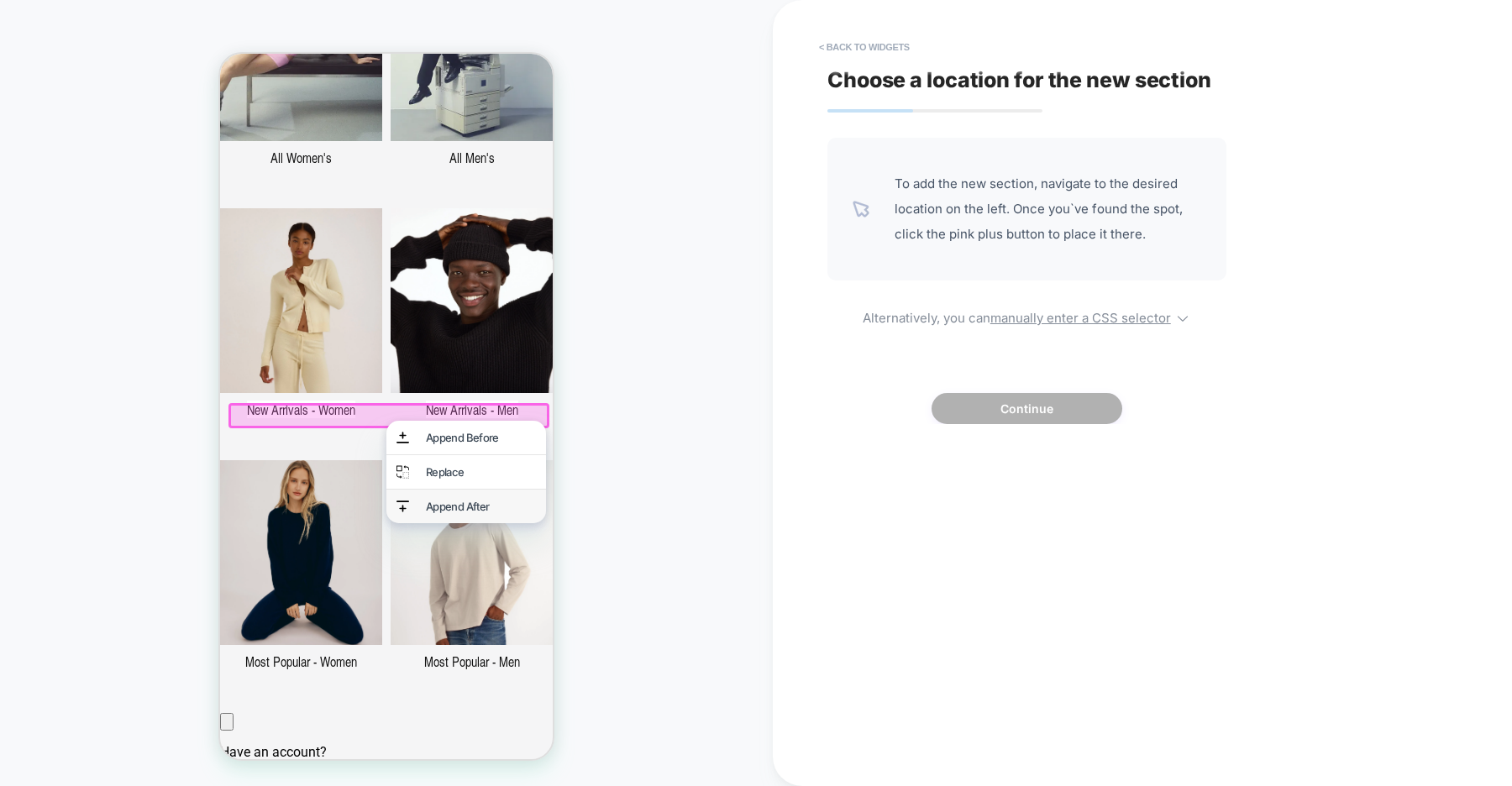
click at [442, 501] on div "Append After" at bounding box center [466, 506] width 160 height 34
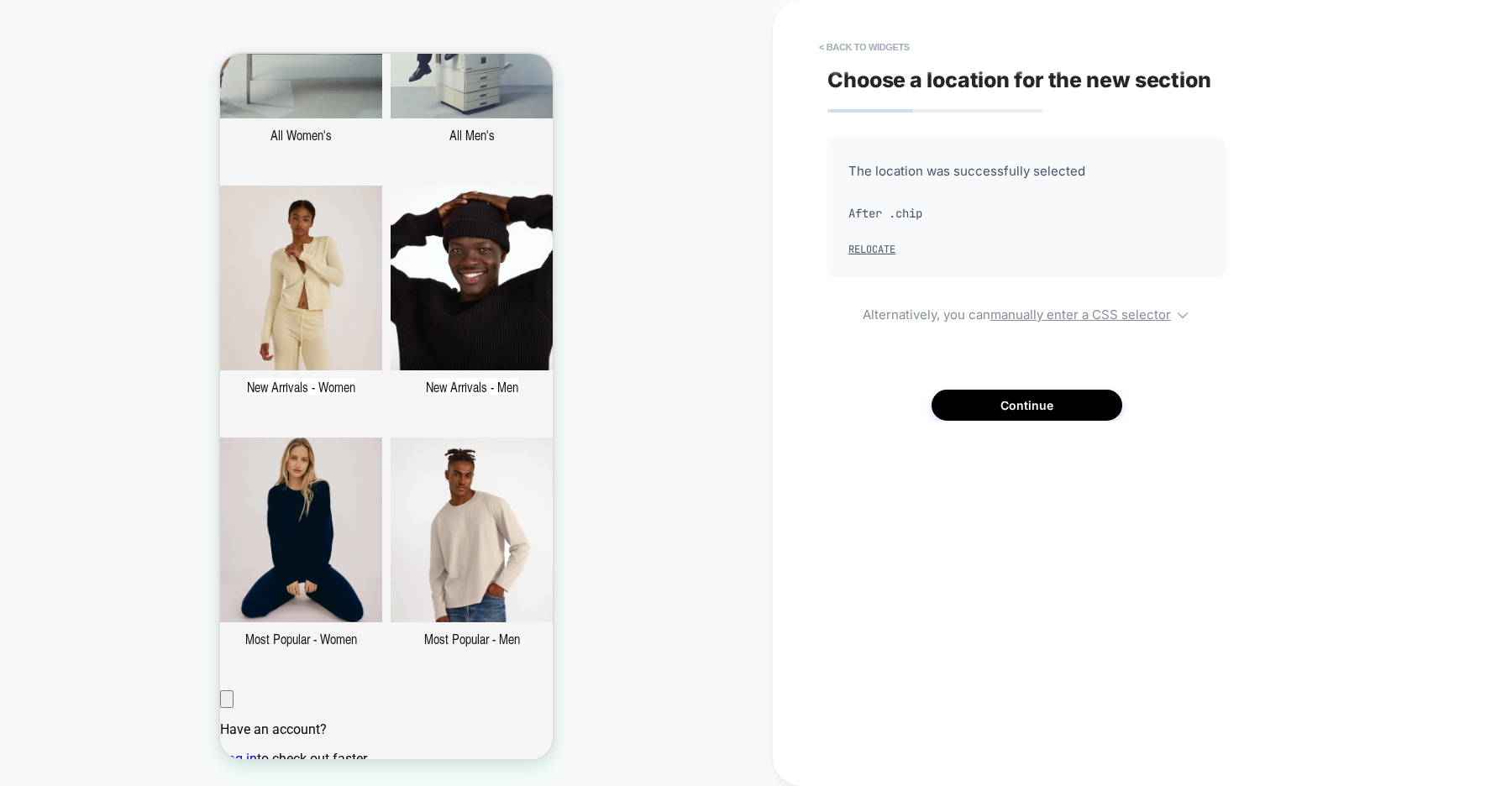
scroll to position [468, 0]
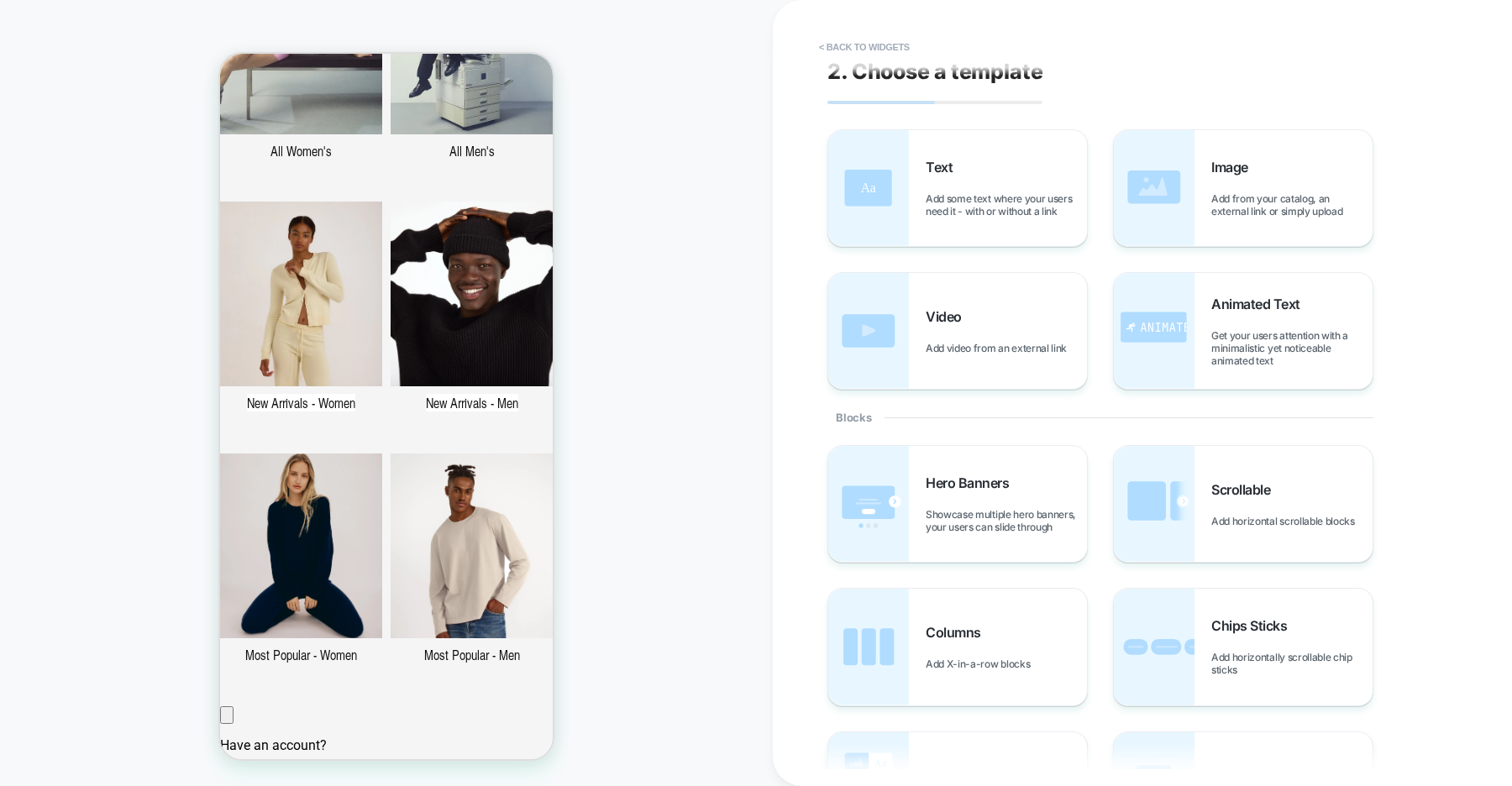
scroll to position [0, 0]
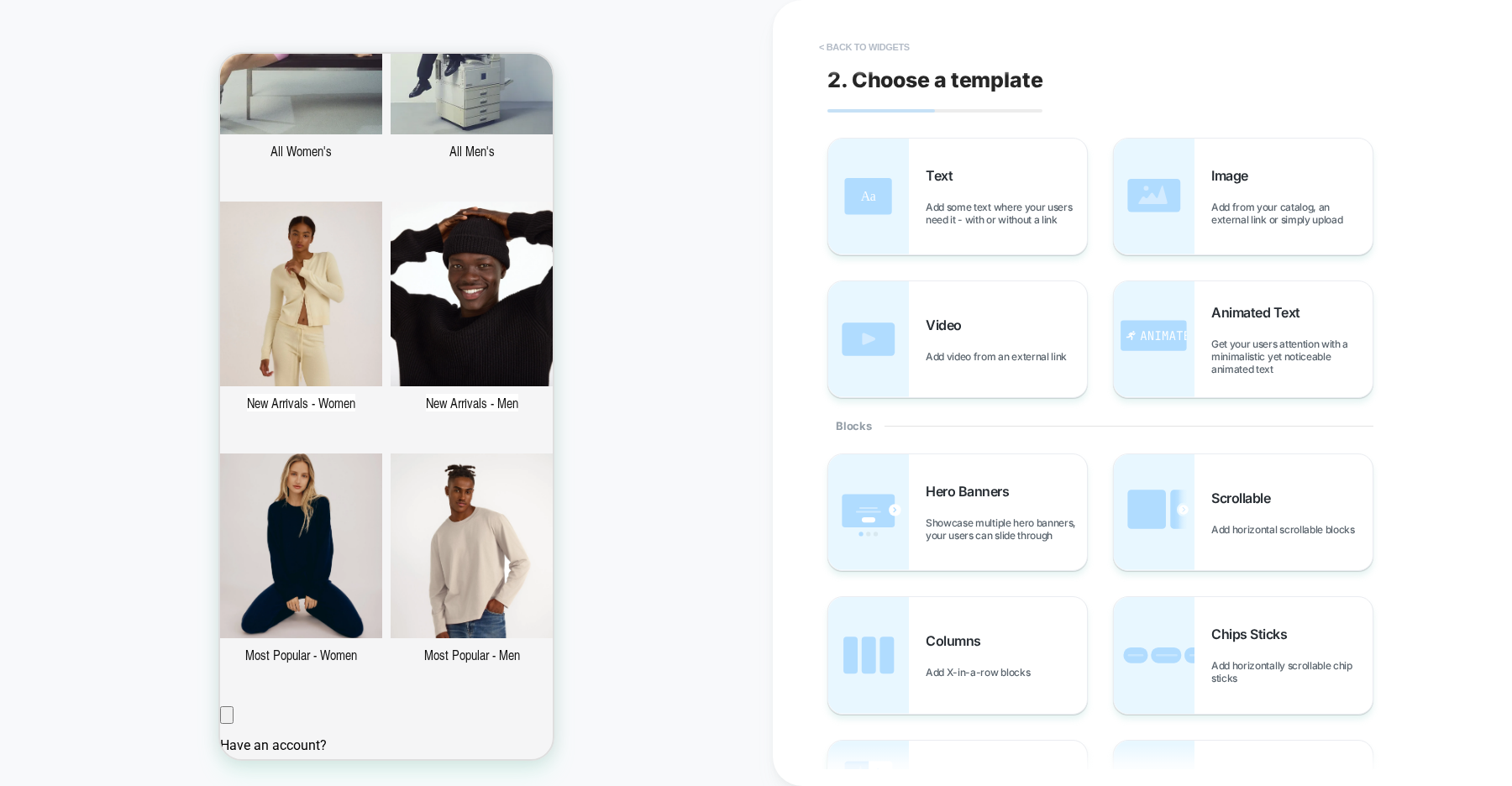
click at [888, 46] on button "< Back to widgets" at bounding box center [864, 47] width 107 height 27
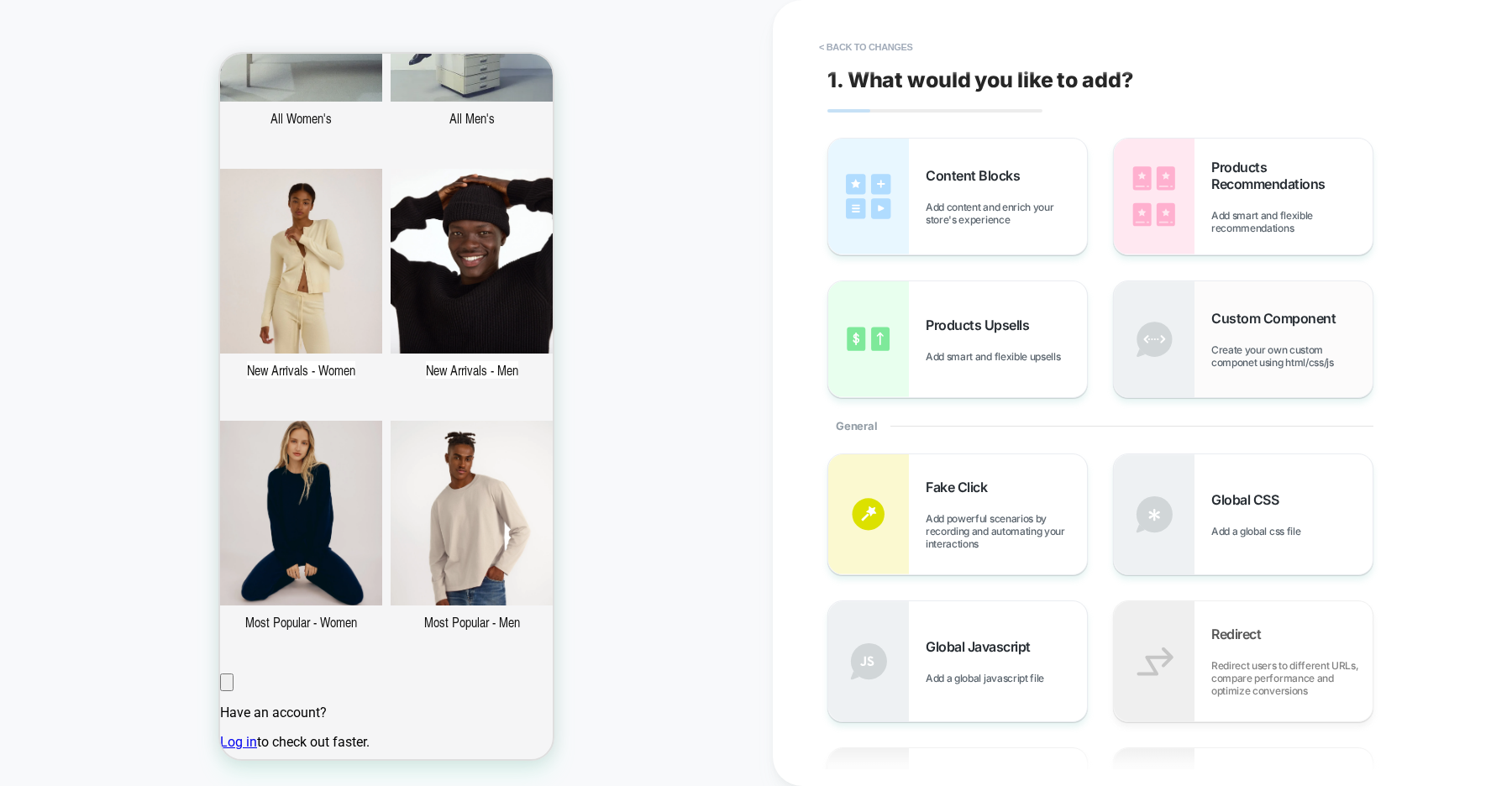
click at [1229, 342] on div "Custom Component Create your own custom componet using html/css/js" at bounding box center [1292, 339] width 162 height 59
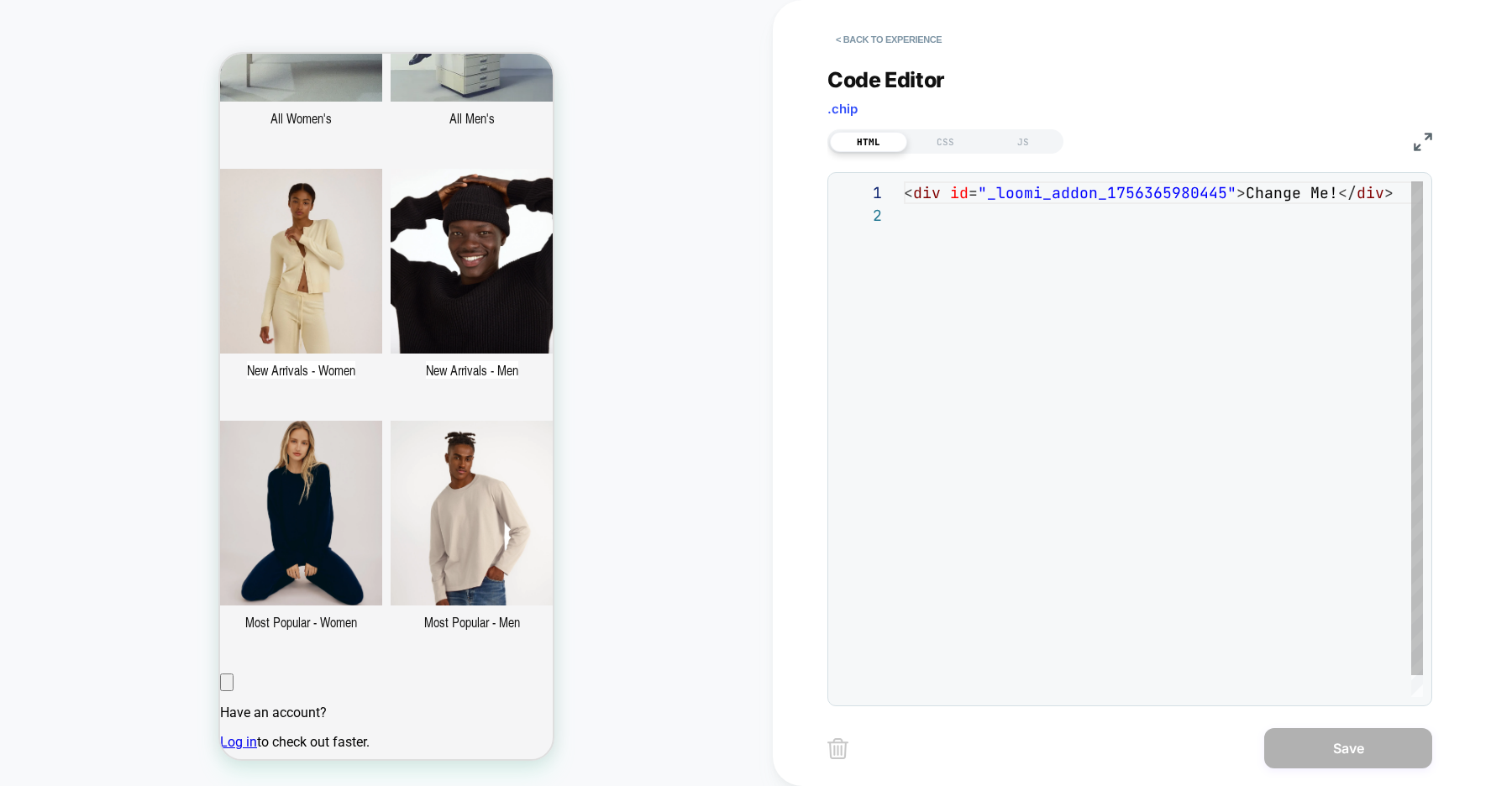
scroll to position [22, 0]
click at [968, 239] on div "< div id = "_loomi_addon_1756365980445" > Change Me! </ div >" at bounding box center [1167, 450] width 528 height 538
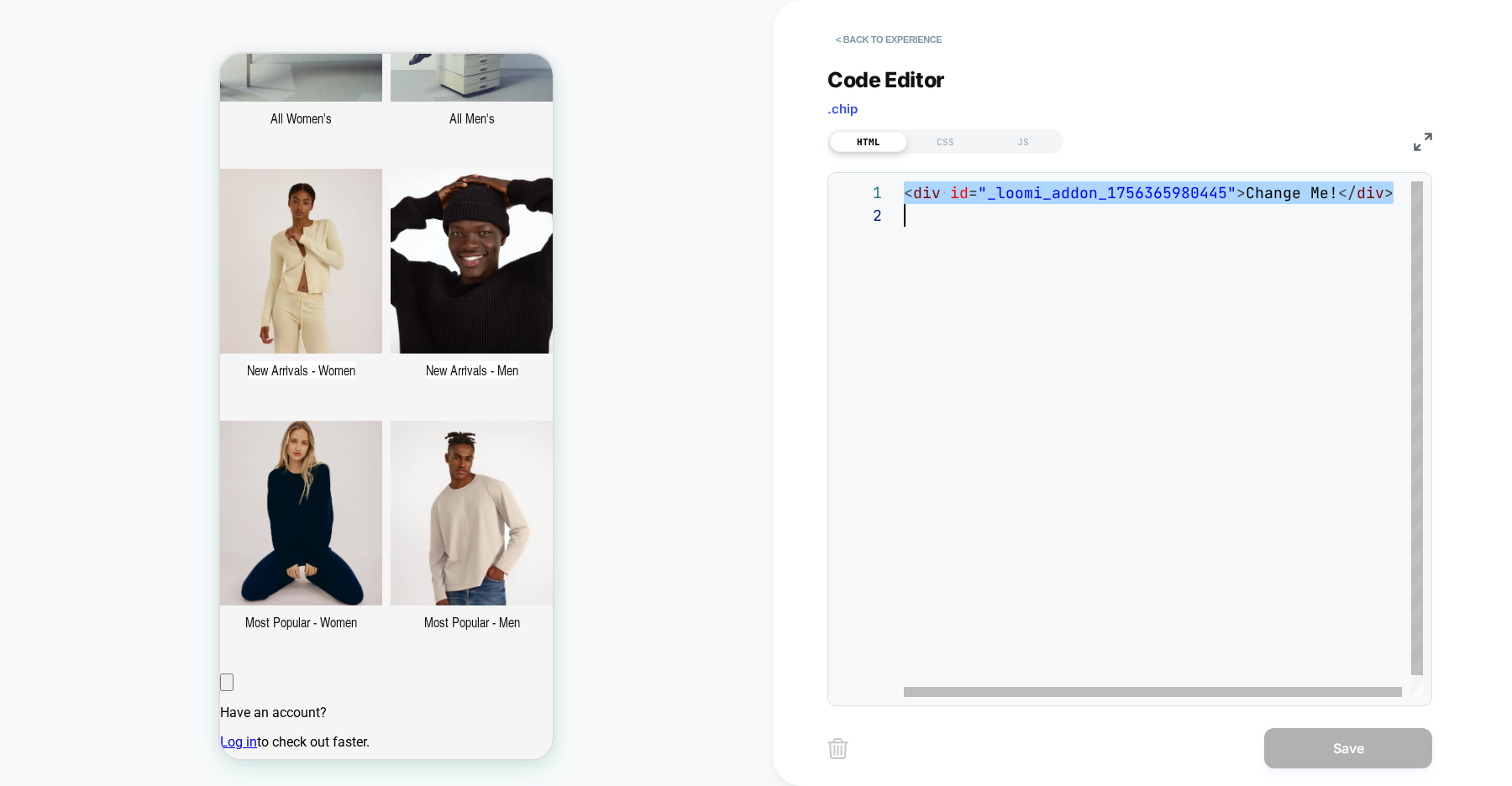
type textarea "**********"
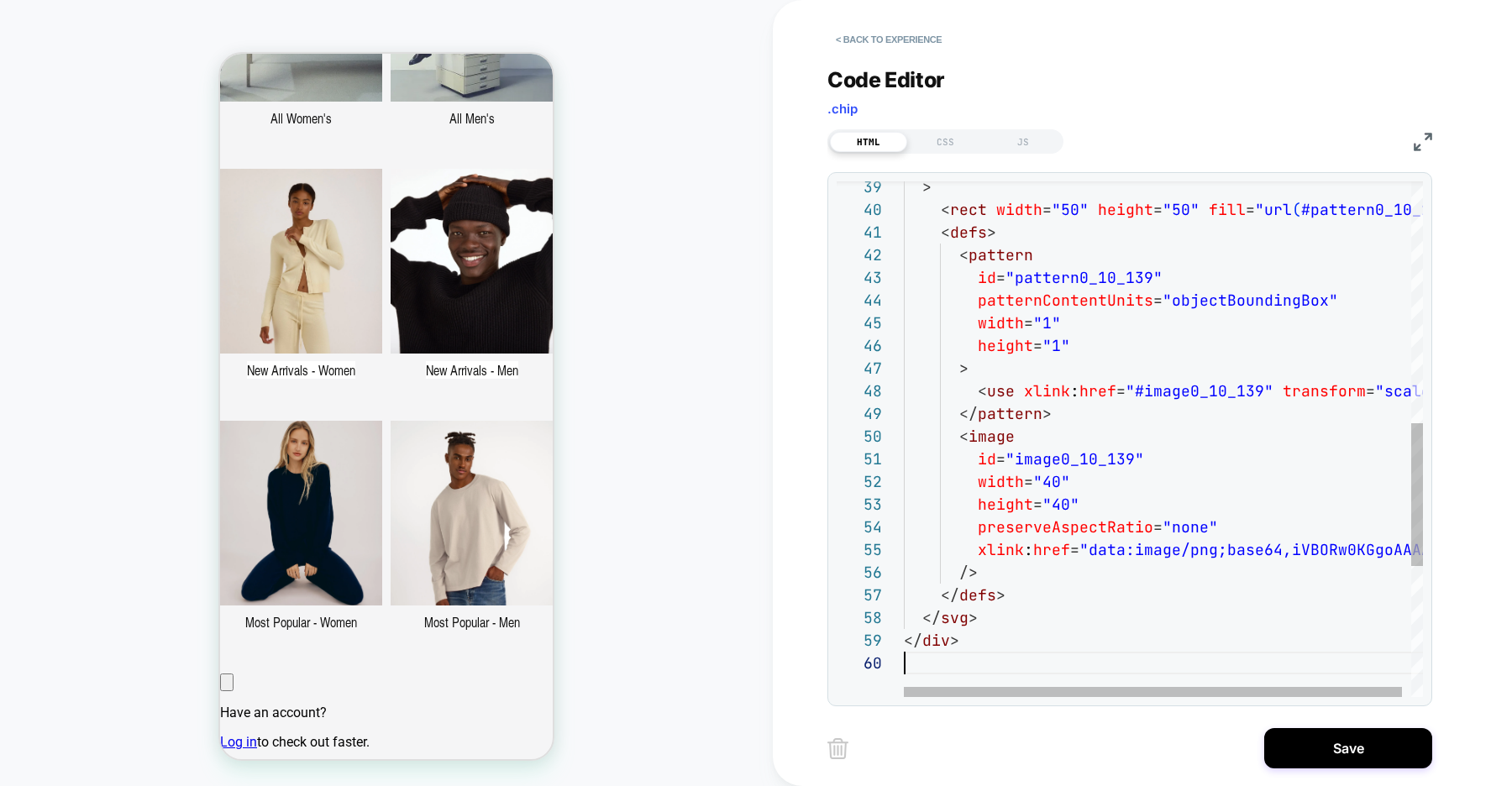
scroll to position [113, 0]
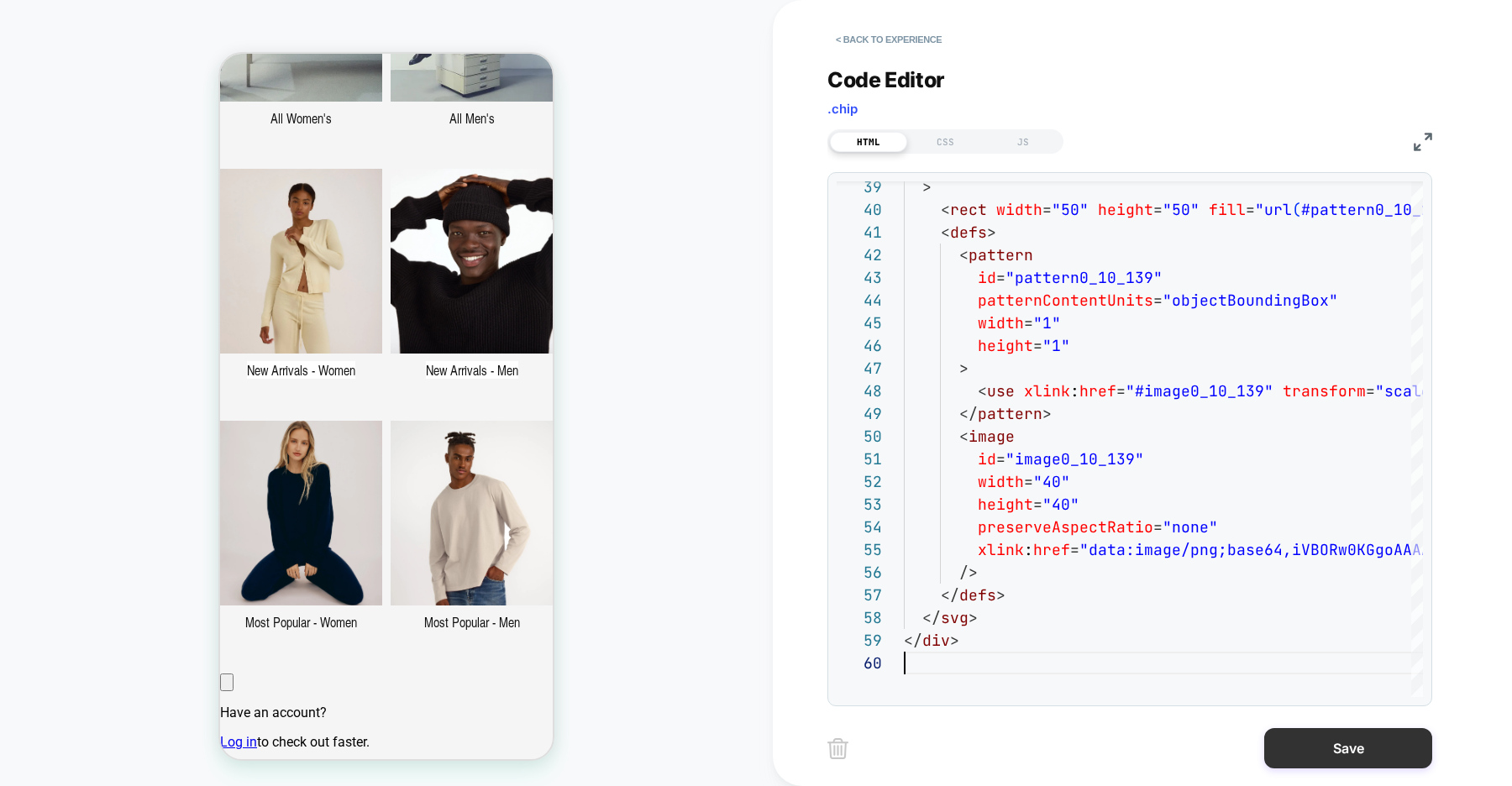
click at [1325, 760] on button "Save" at bounding box center [1348, 748] width 168 height 41
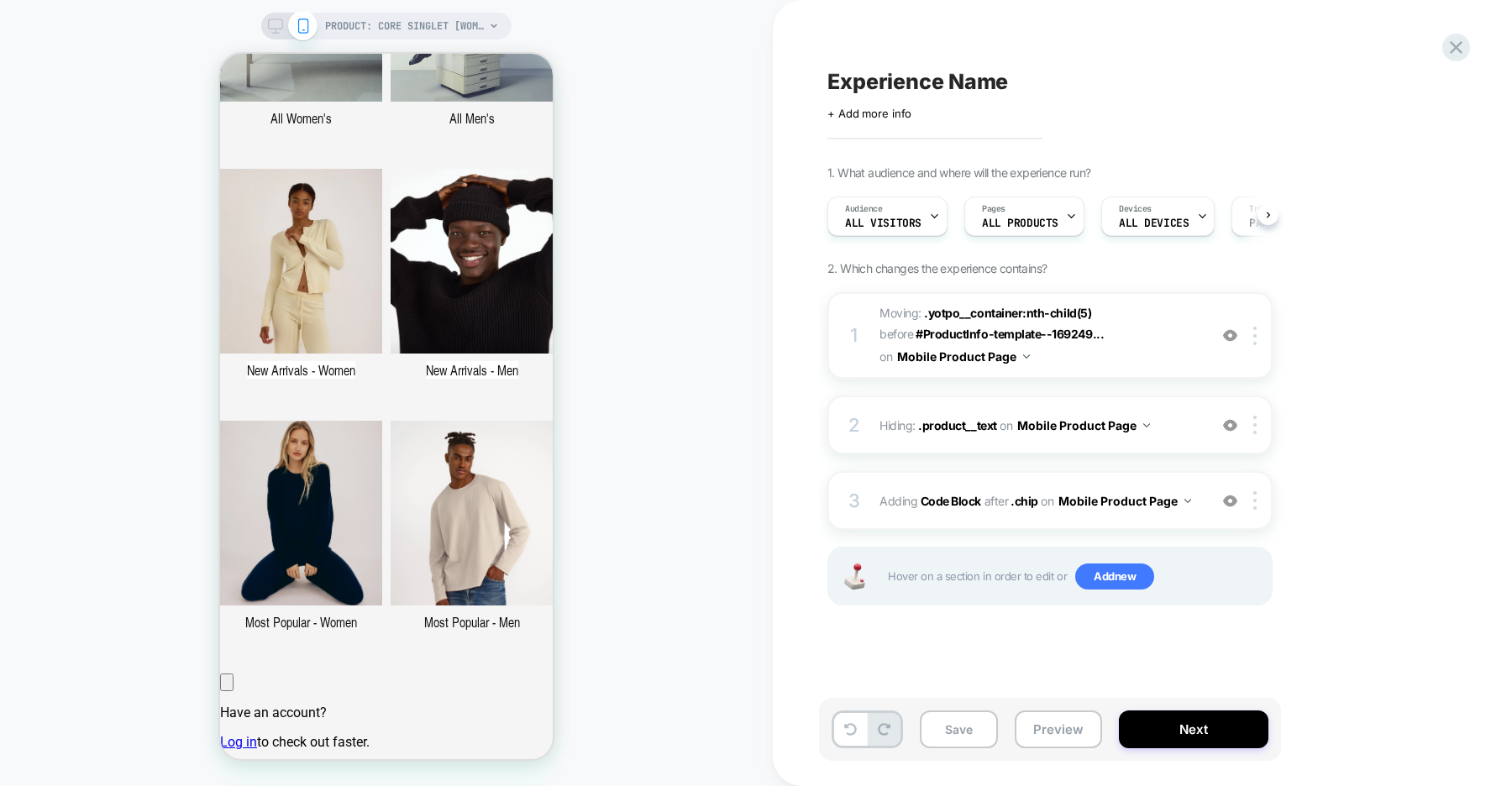
scroll to position [0, 1]
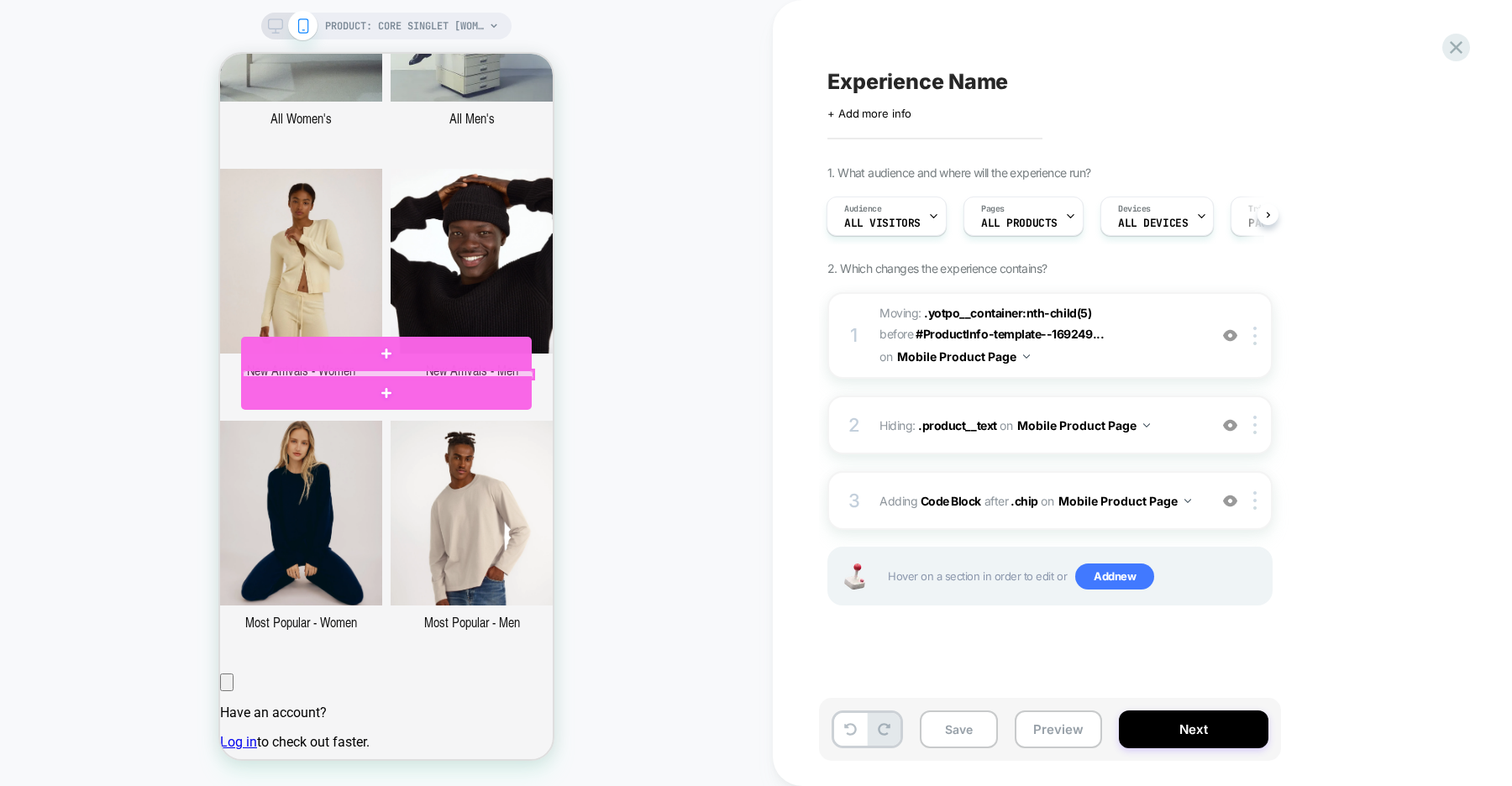
click at [453, 372] on div at bounding box center [388, 375] width 290 height 9
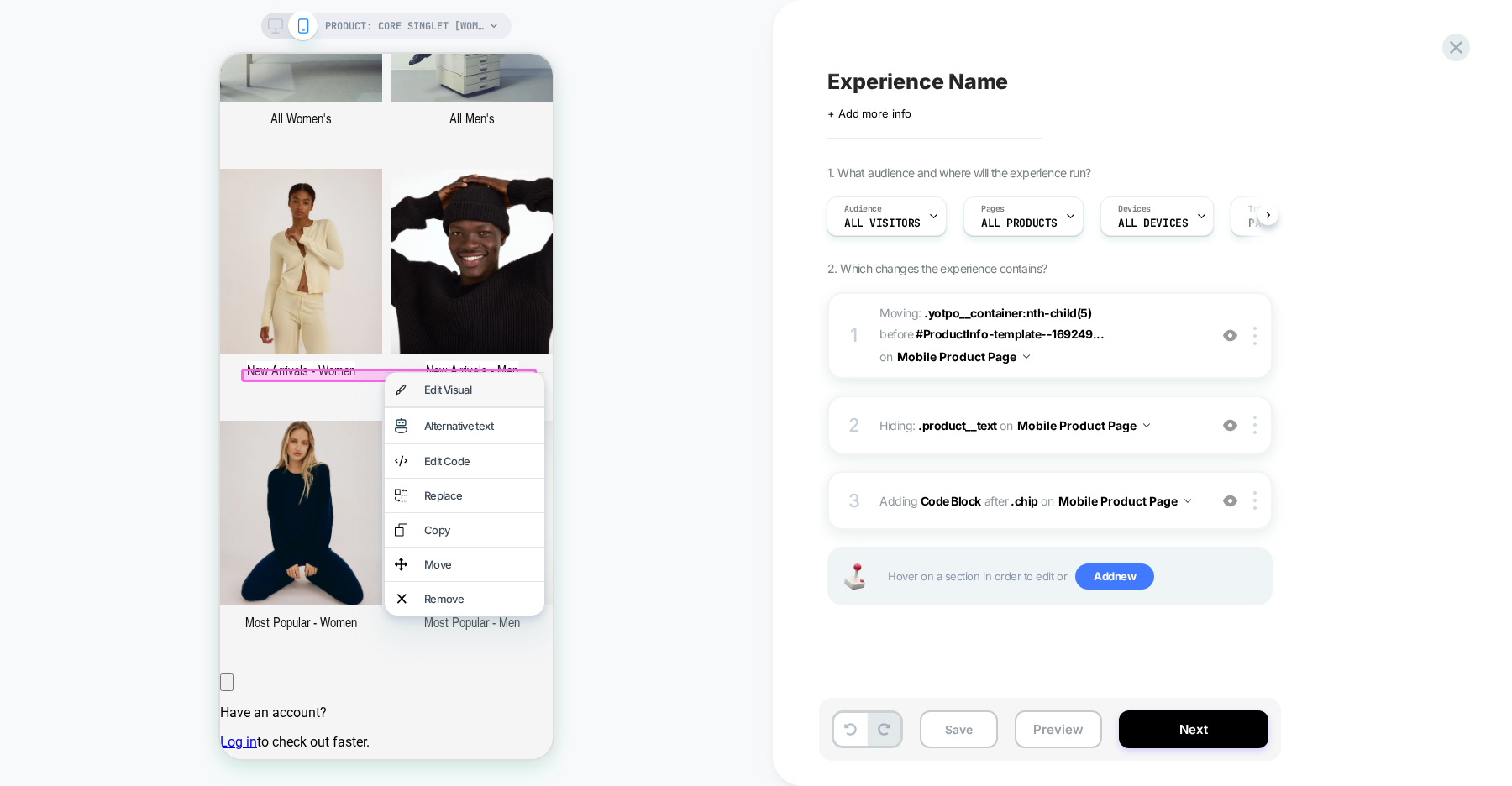
click at [467, 390] on div "Edit Visual" at bounding box center [479, 390] width 110 height 14
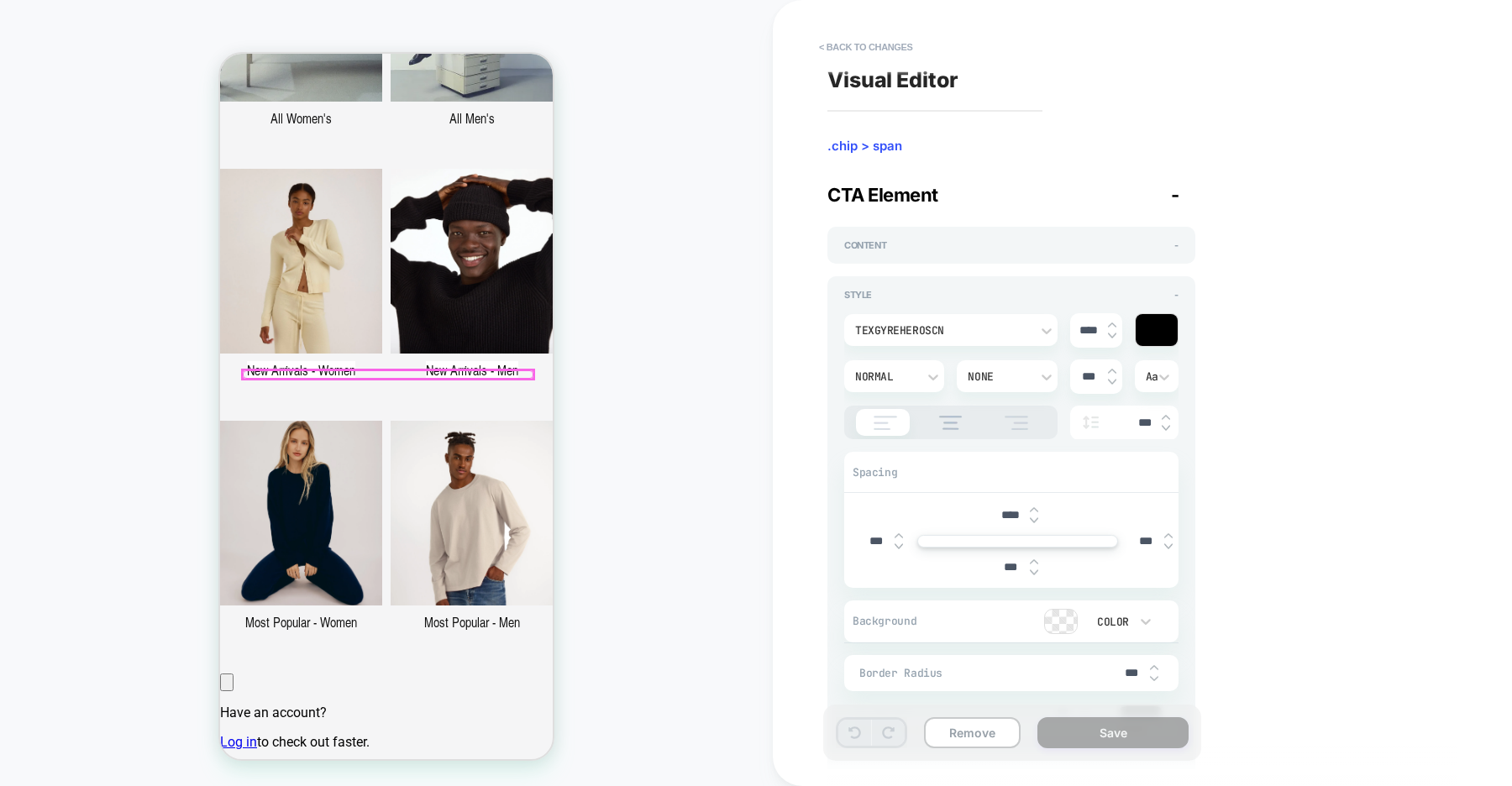
scroll to position [435, 0]
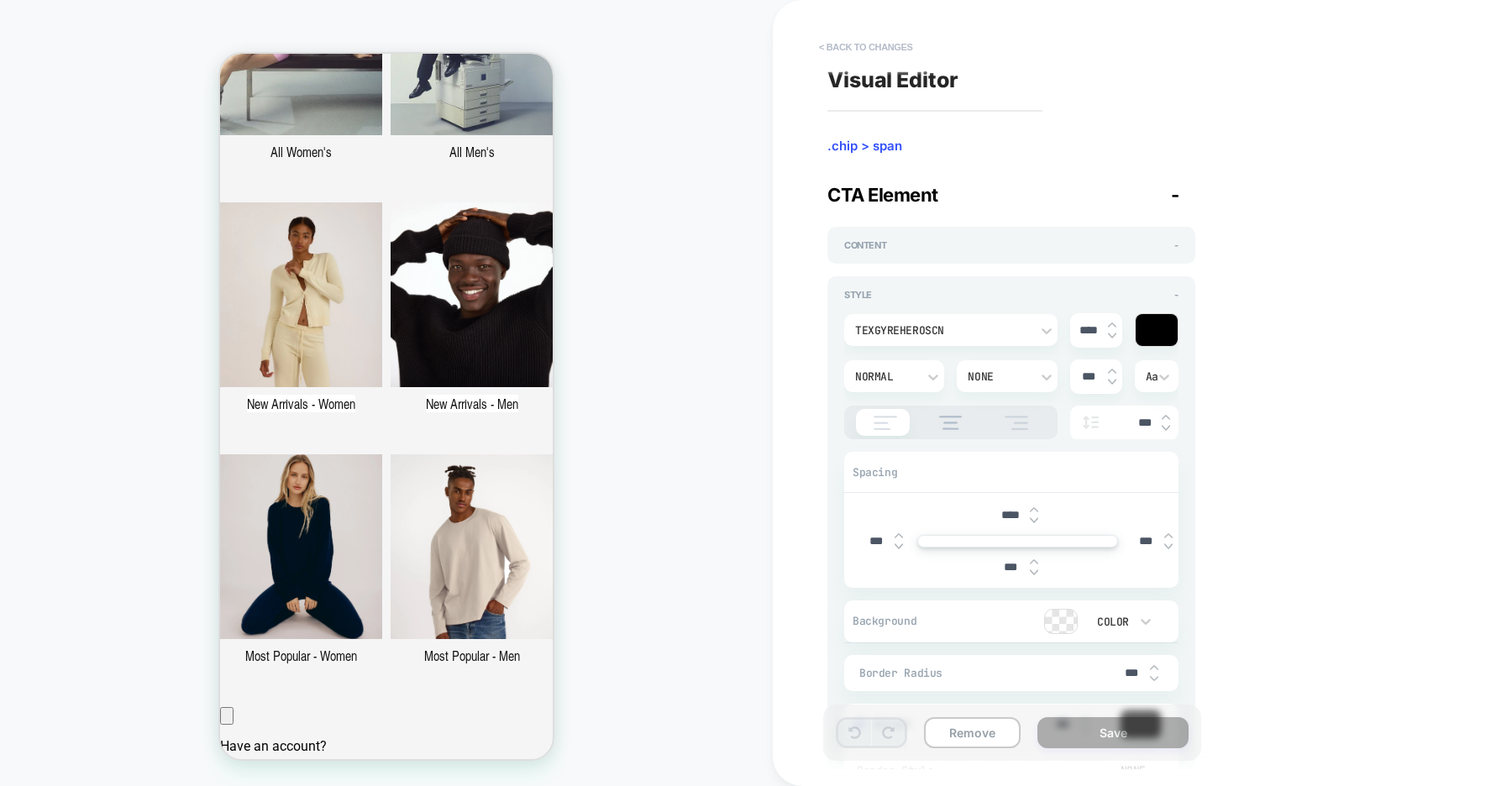
click at [0, 0] on button "< Back to changes" at bounding box center [0, 0] width 0 height 0
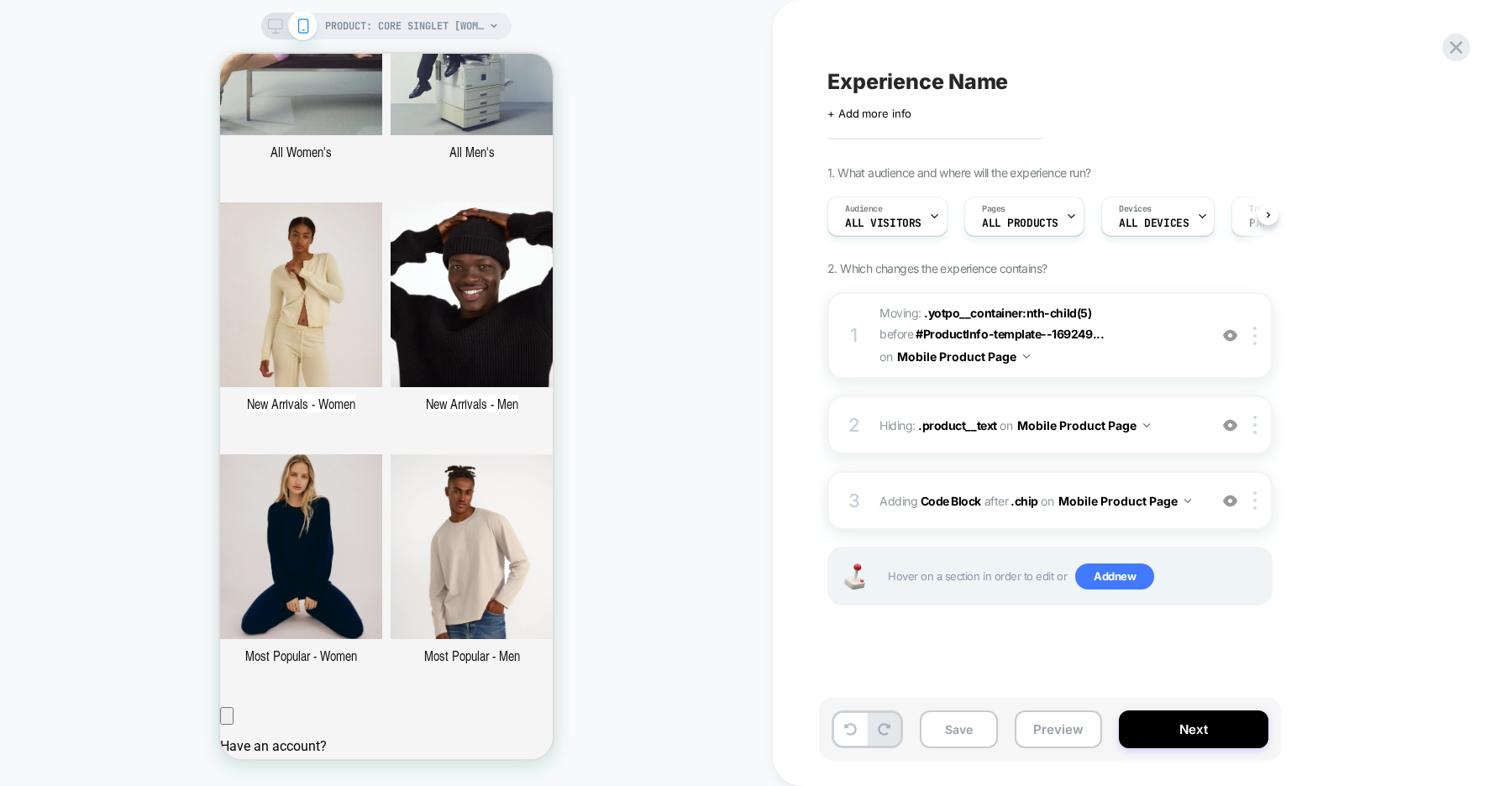
scroll to position [0, 1]
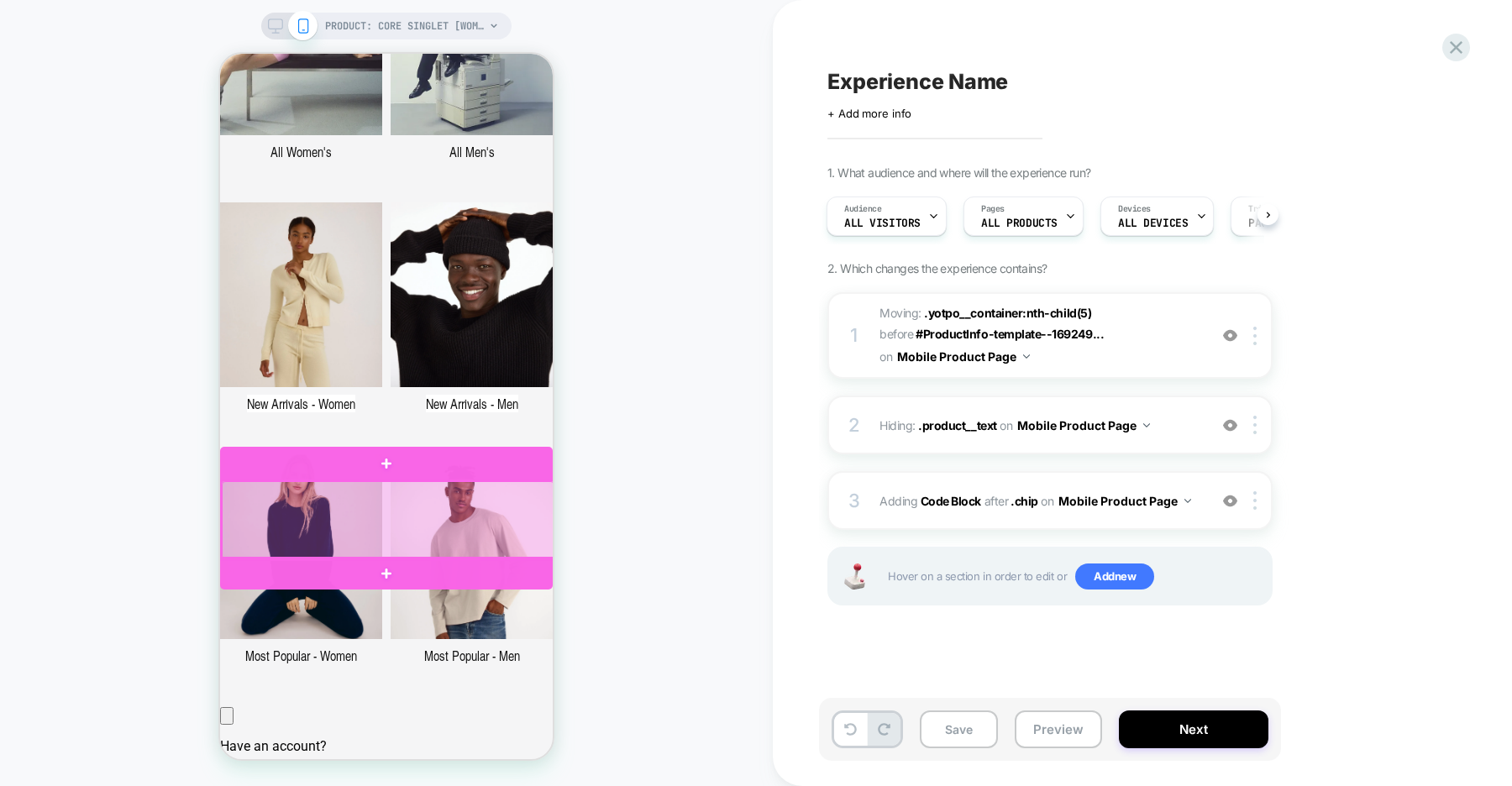
click at [439, 502] on div at bounding box center [388, 520] width 333 height 78
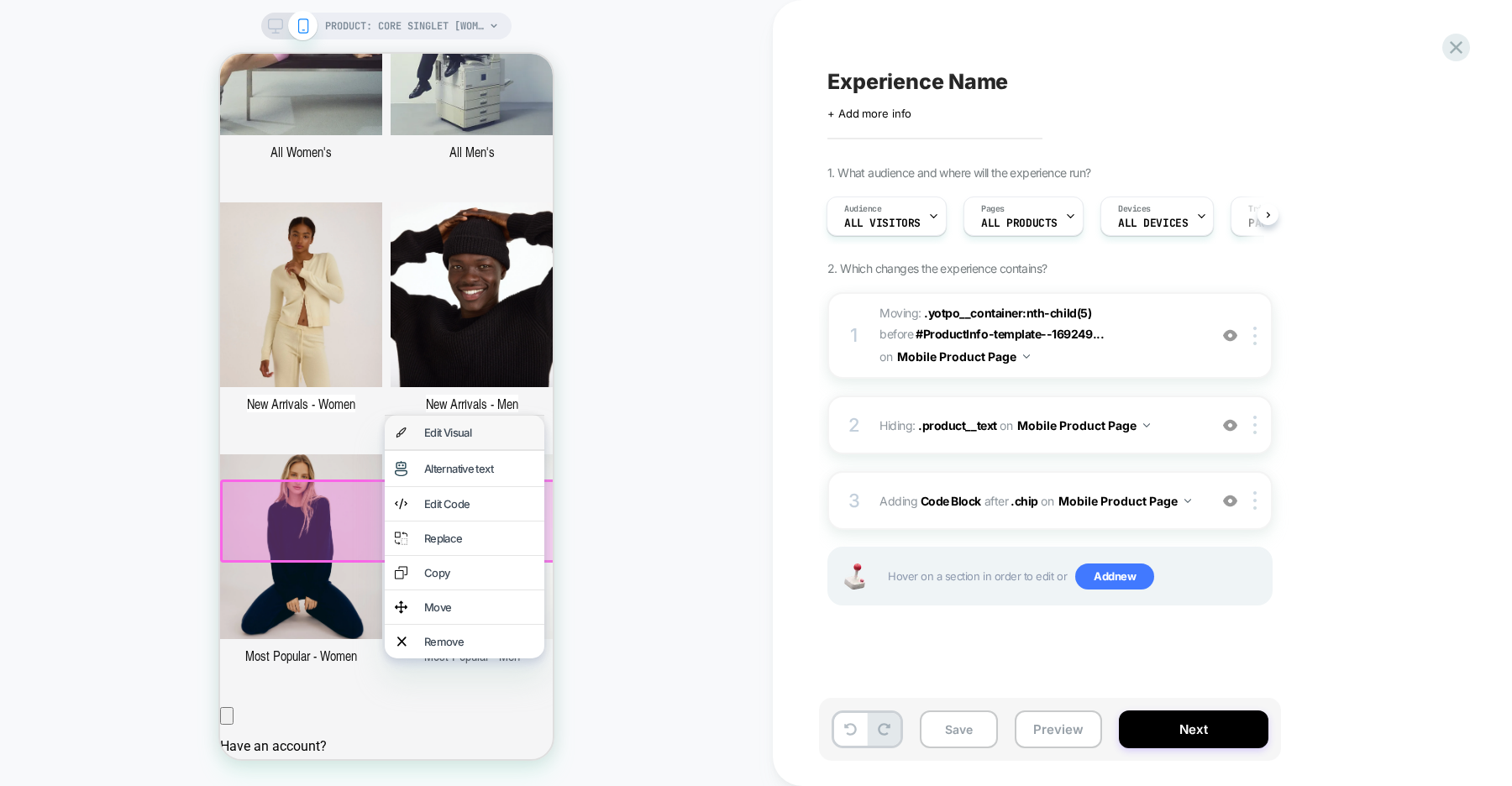
click at [467, 434] on div "Edit Visual" at bounding box center [479, 433] width 110 height 14
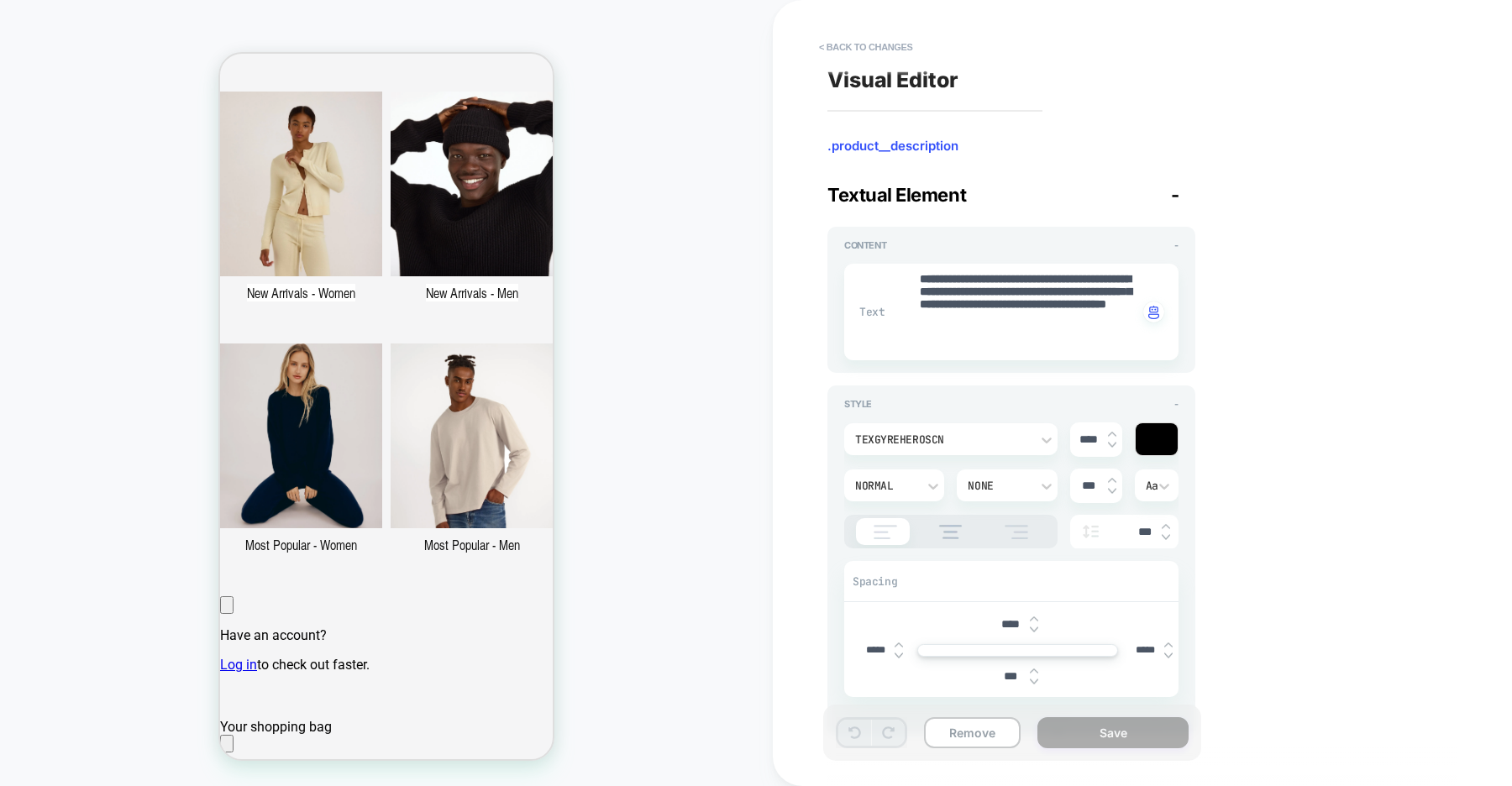
scroll to position [547, 0]
click at [847, 36] on button "< Back to changes" at bounding box center [866, 47] width 111 height 27
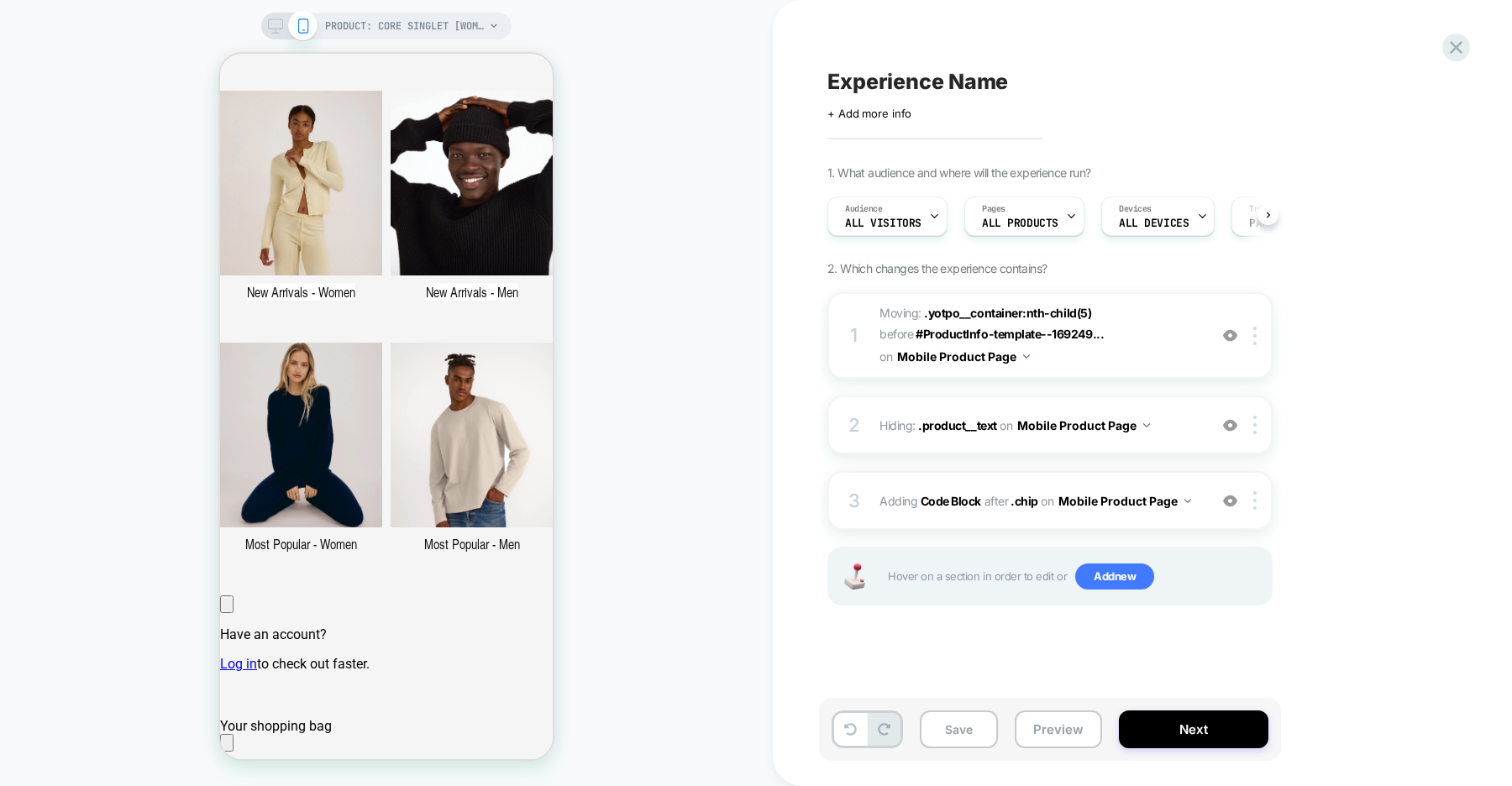
scroll to position [0, 1]
click at [1027, 504] on span ".chip" at bounding box center [1025, 501] width 28 height 15
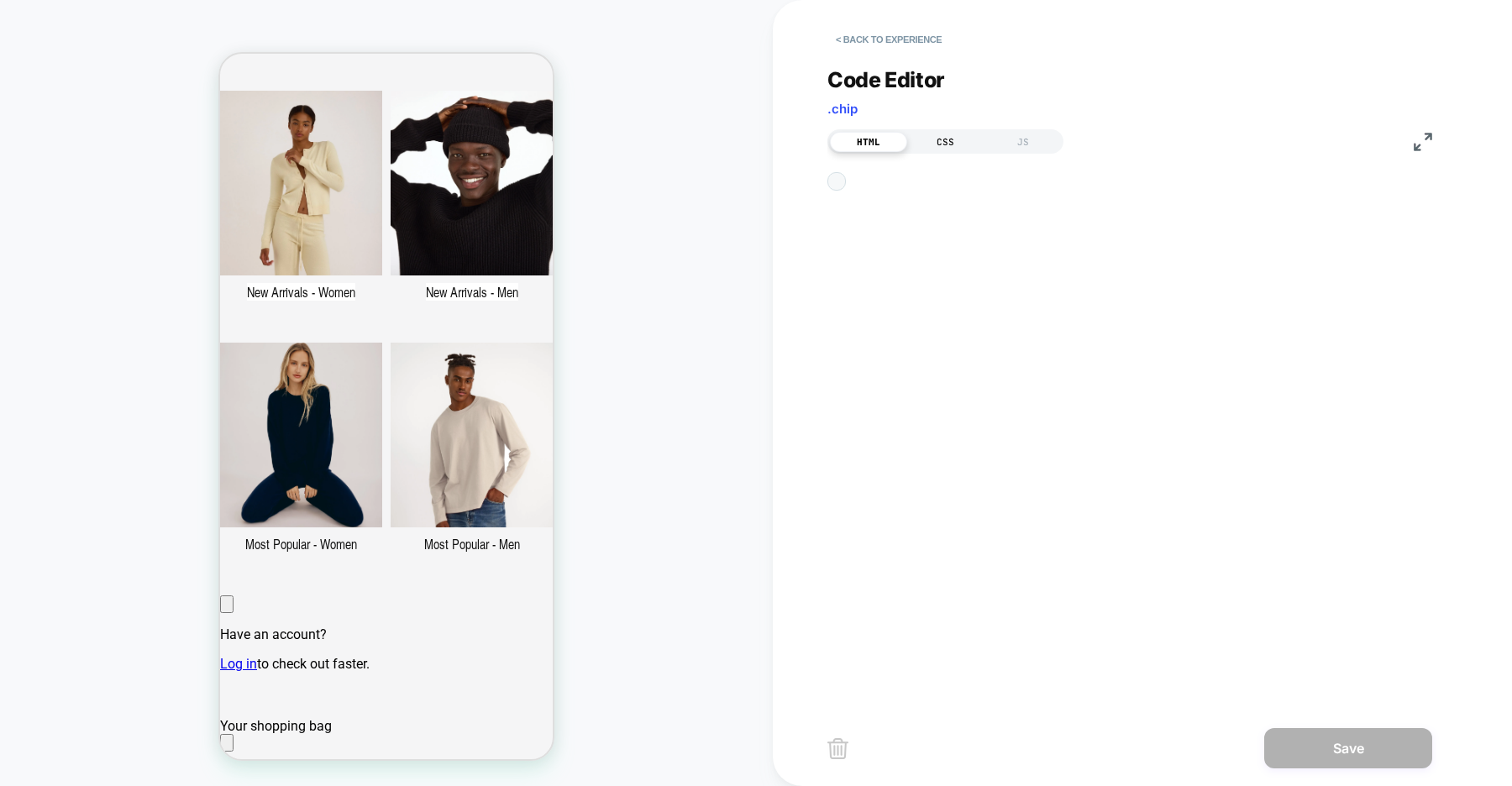
type textarea "**********"
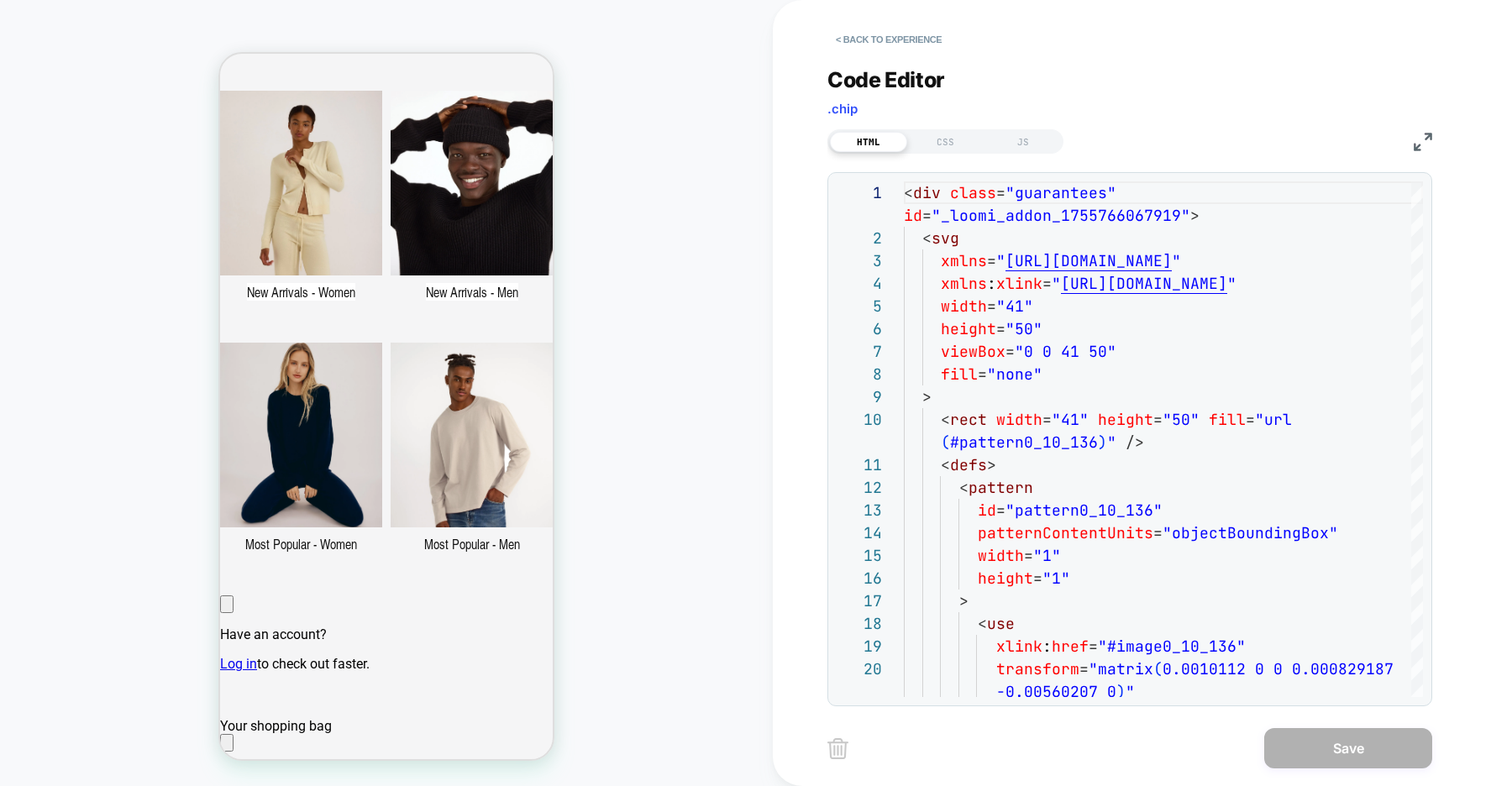
click at [848, 105] on span ".chip" at bounding box center [842, 109] width 30 height 16
click at [903, 39] on button "< Back to experience" at bounding box center [889, 39] width 123 height 27
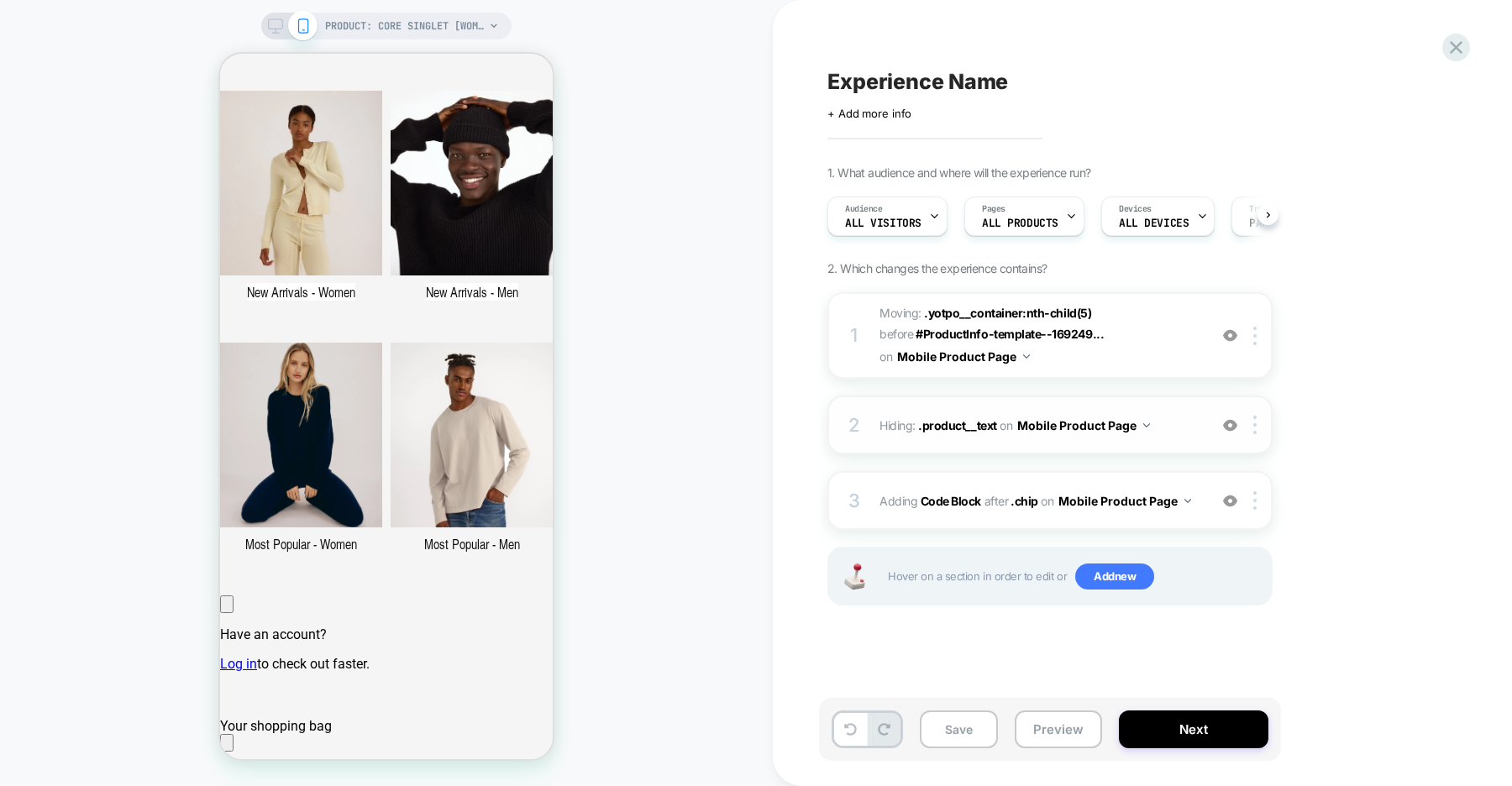
scroll to position [0, 1]
click at [1134, 582] on span "Add new" at bounding box center [1114, 576] width 79 height 27
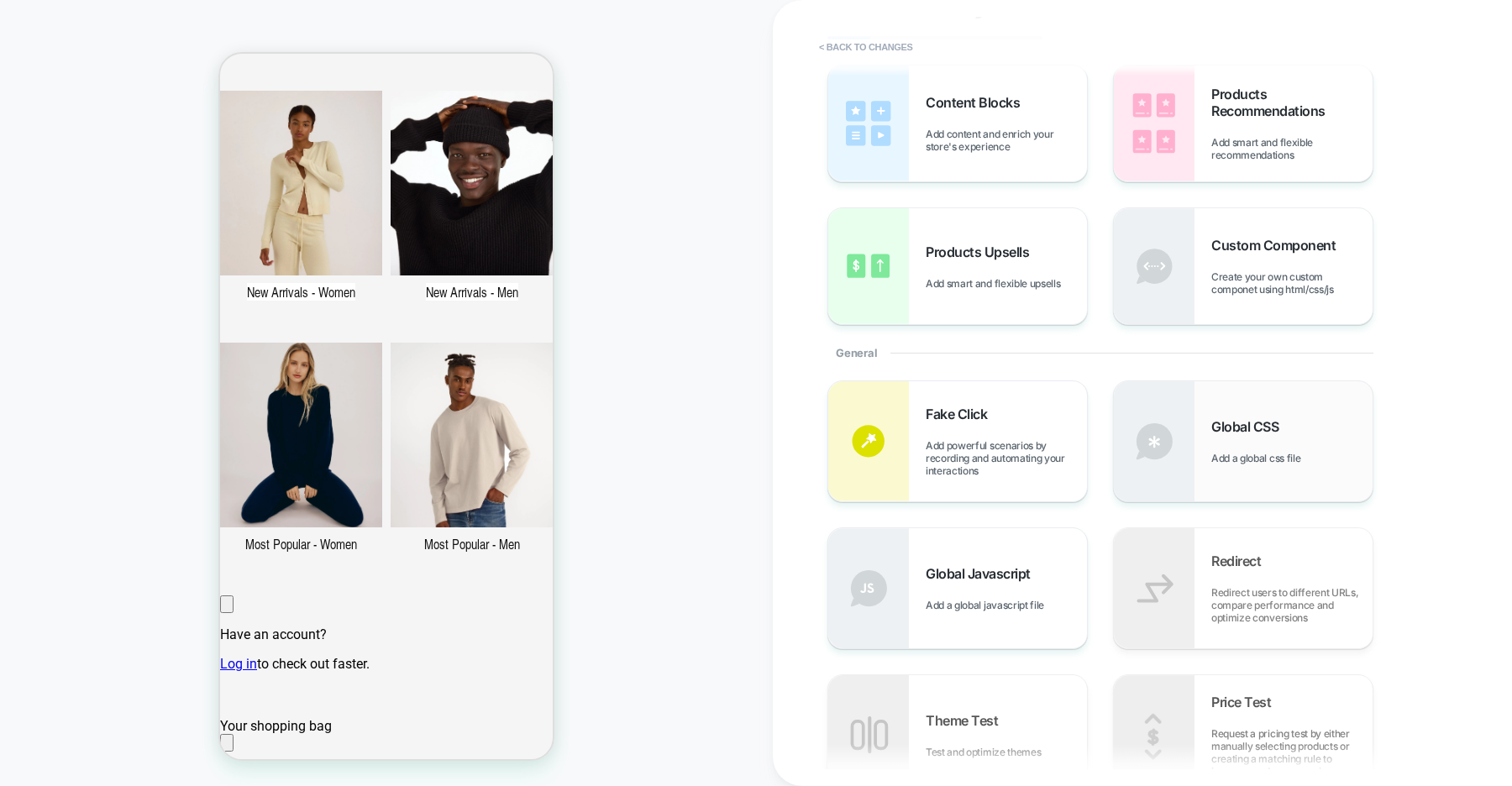
scroll to position [86, 0]
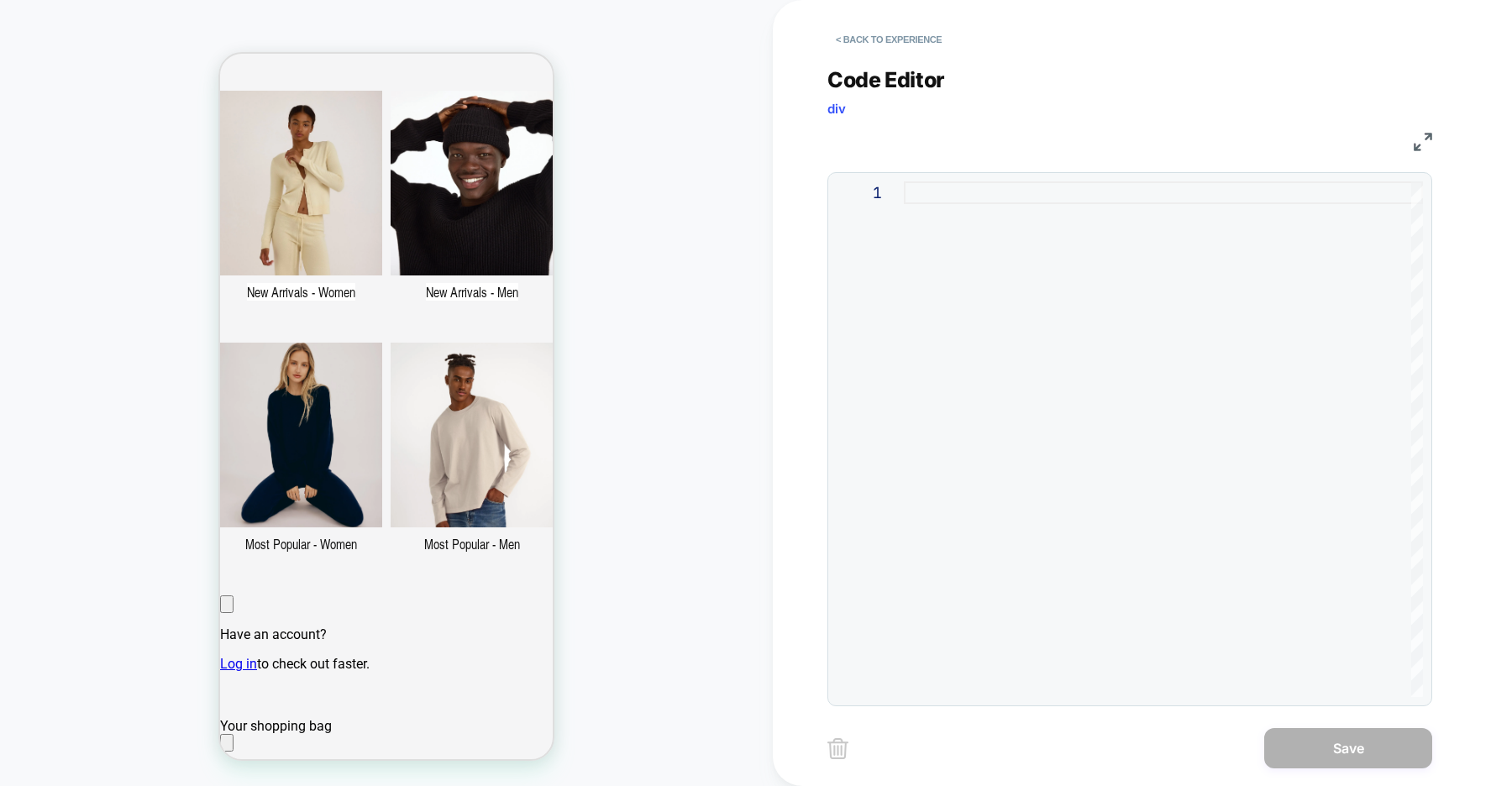
type textarea "*"
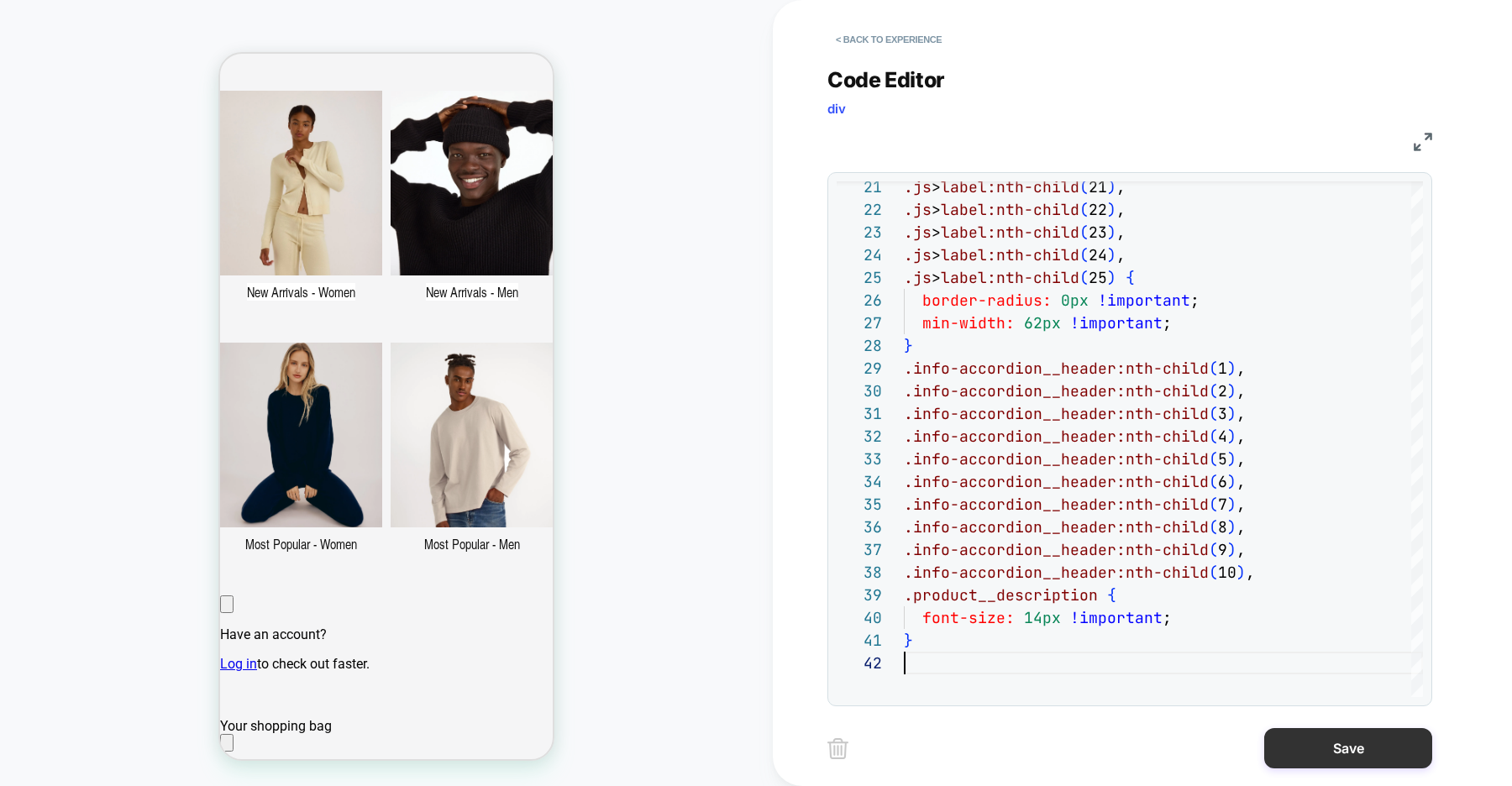
click at [1304, 749] on button "Save" at bounding box center [1348, 748] width 168 height 41
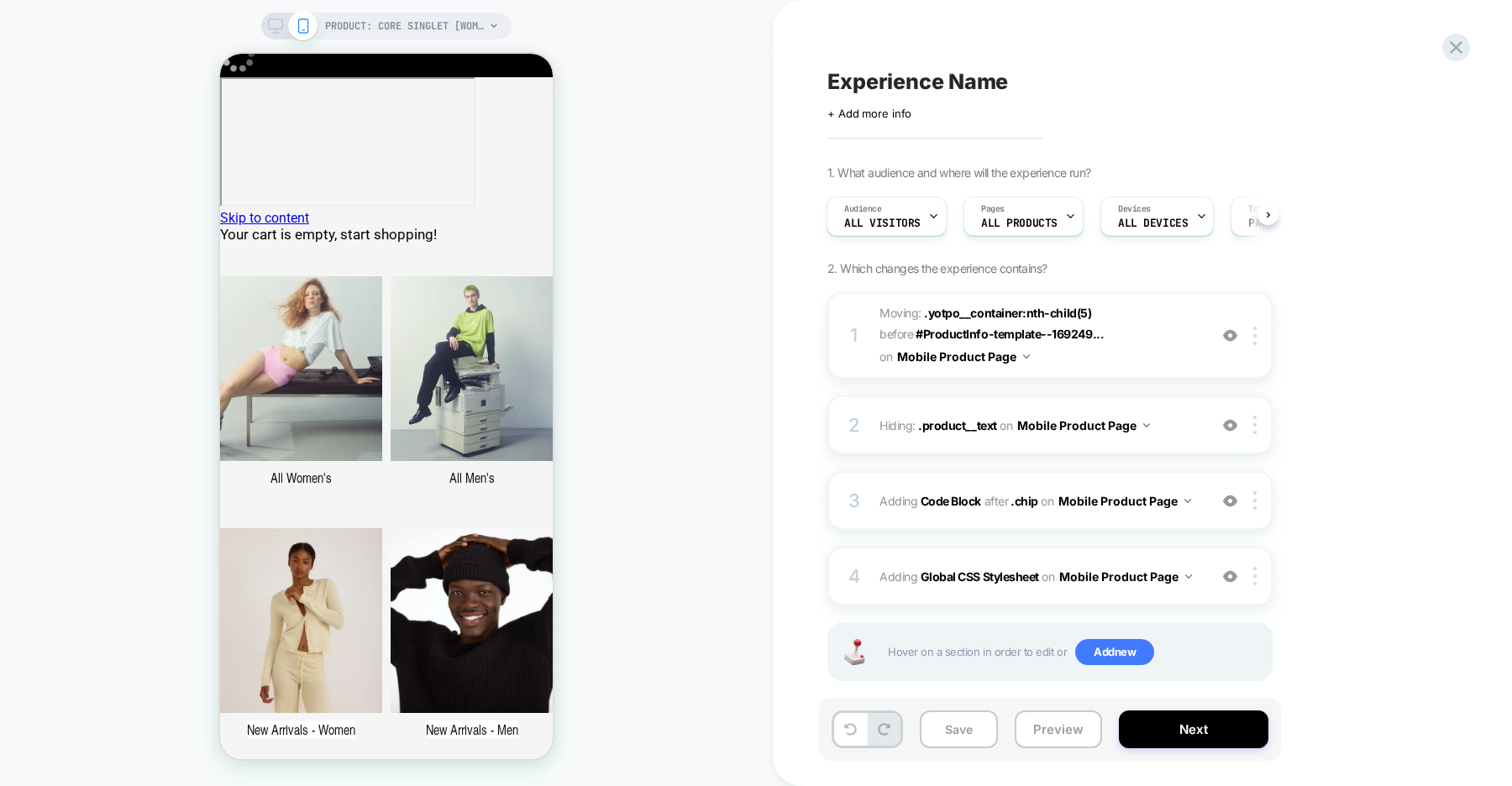
scroll to position [103, 0]
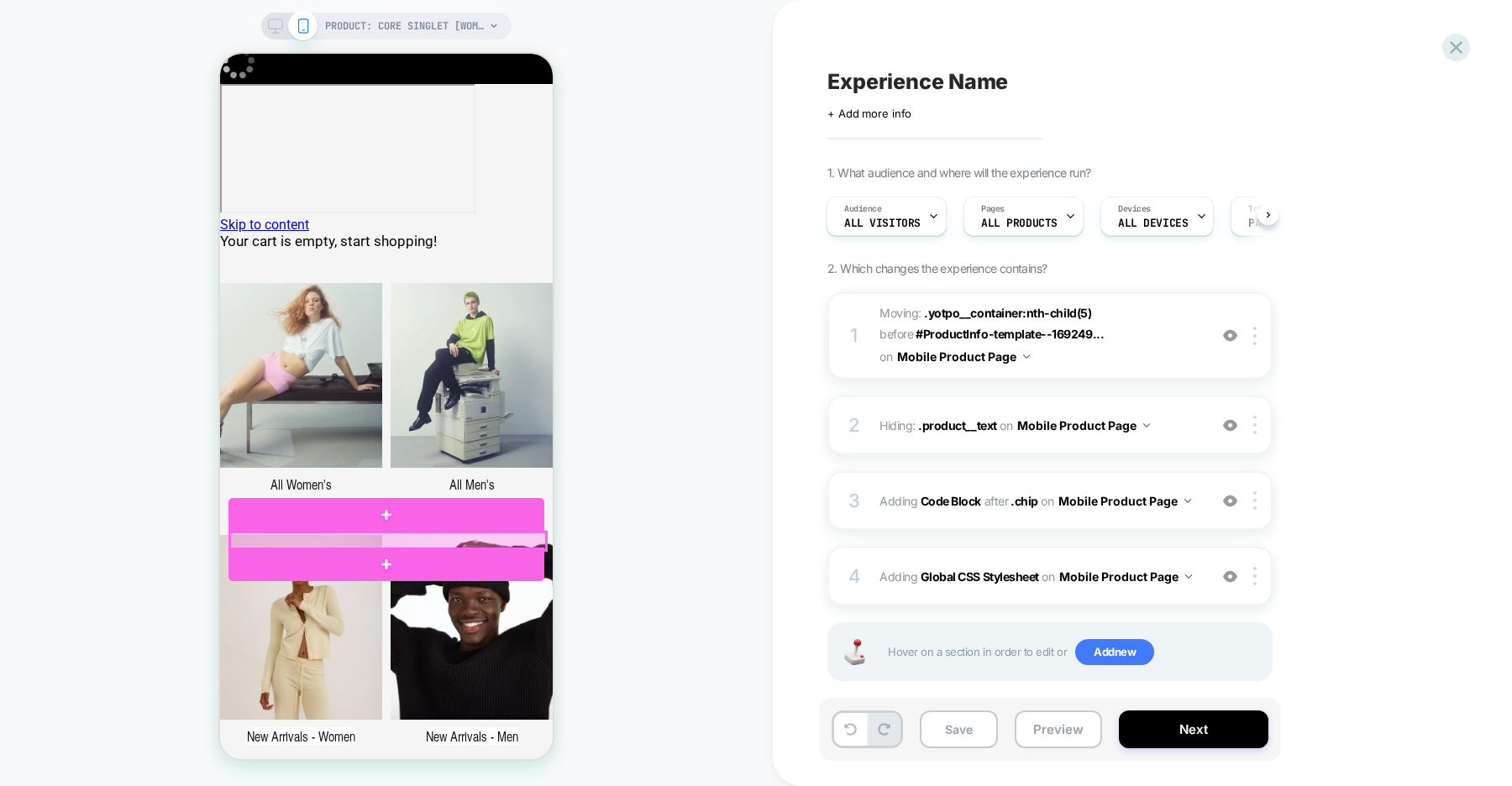
click at [526, 540] on div at bounding box center [388, 541] width 316 height 17
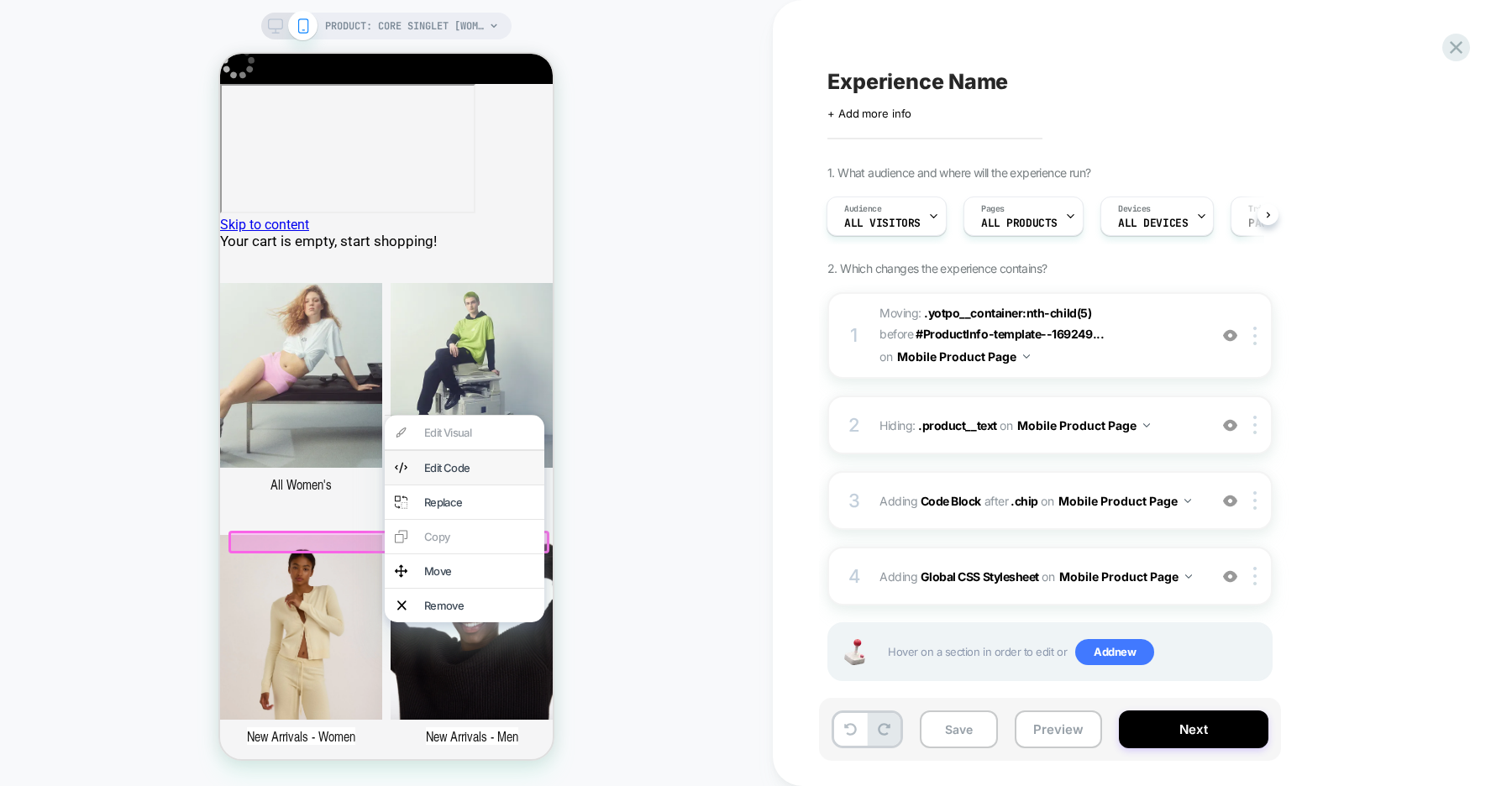
click at [489, 474] on div "Edit Code" at bounding box center [479, 468] width 110 height 14
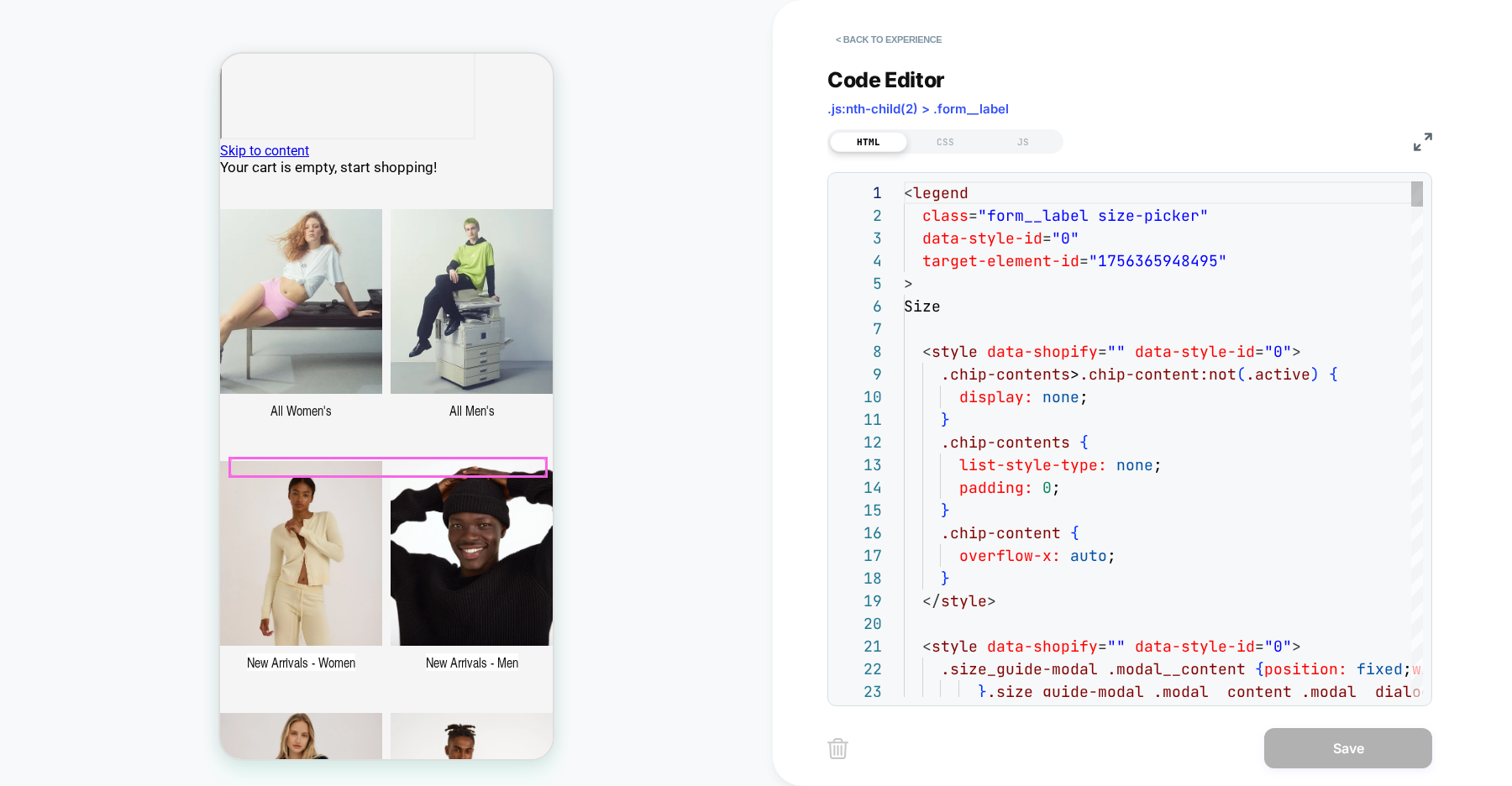
scroll to position [235, 0]
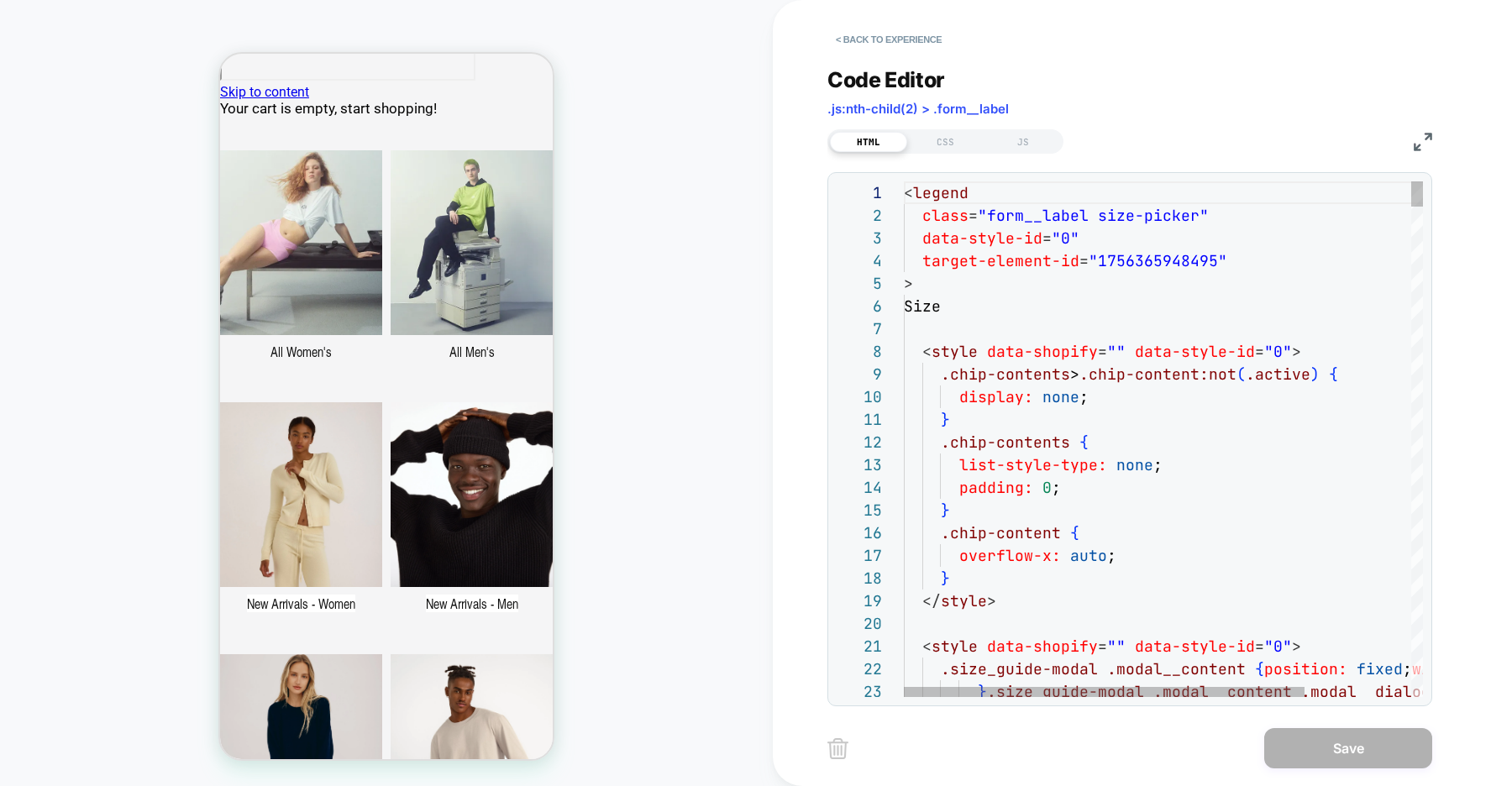
type textarea "**********"
type textarea "*"
type textarea "**********"
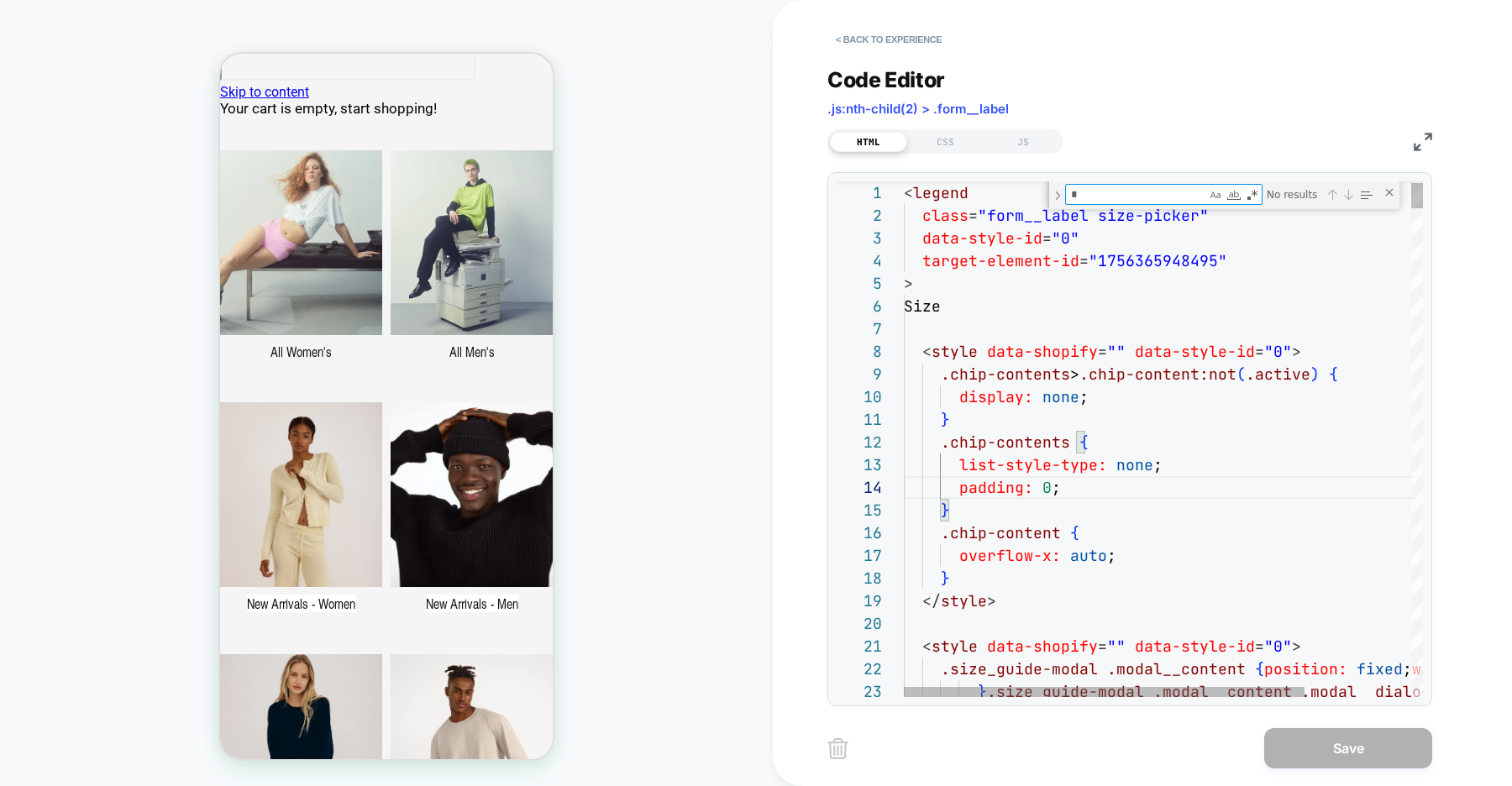
type textarea "**"
type textarea "**********"
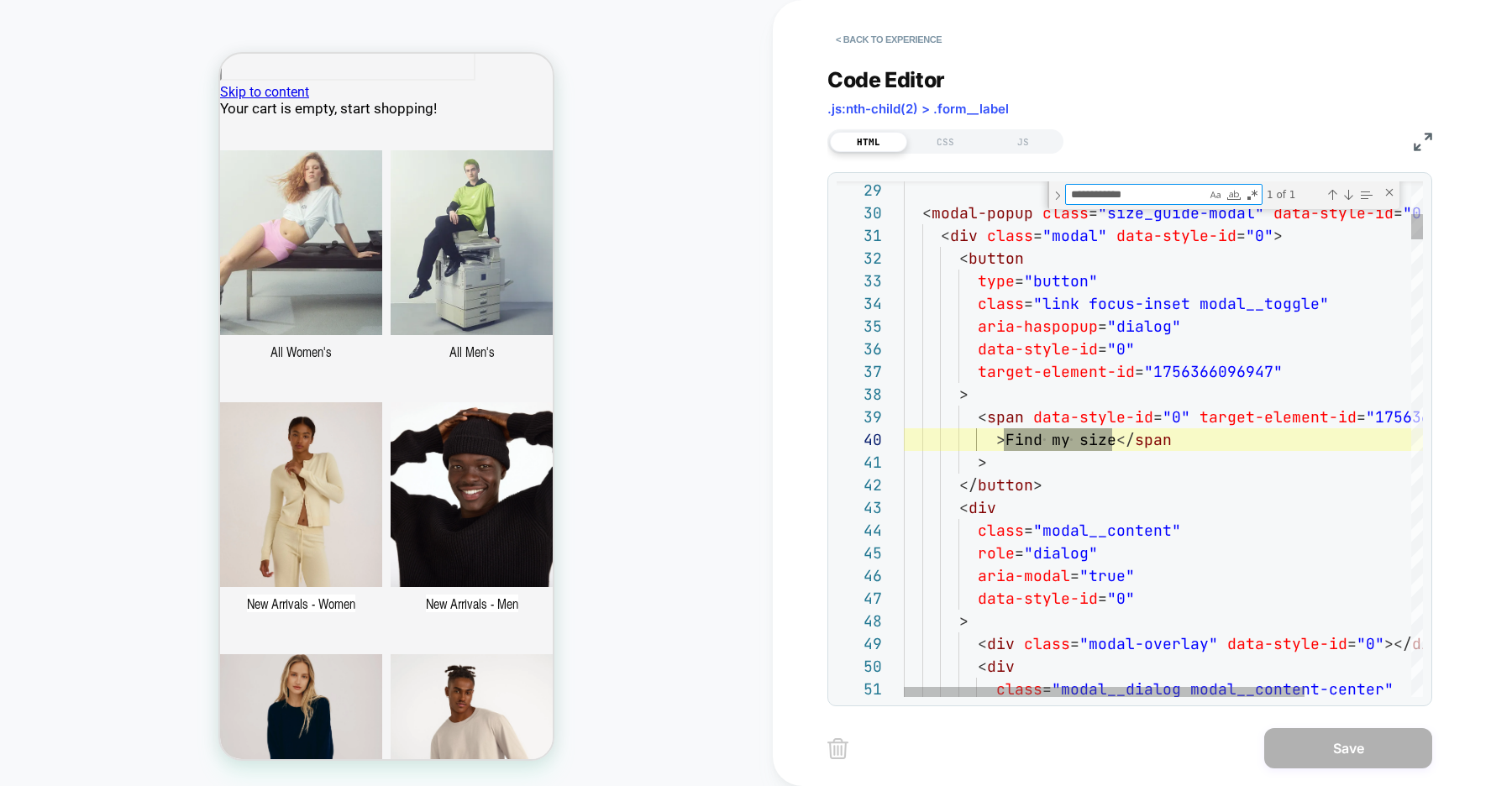
type textarea "**********"
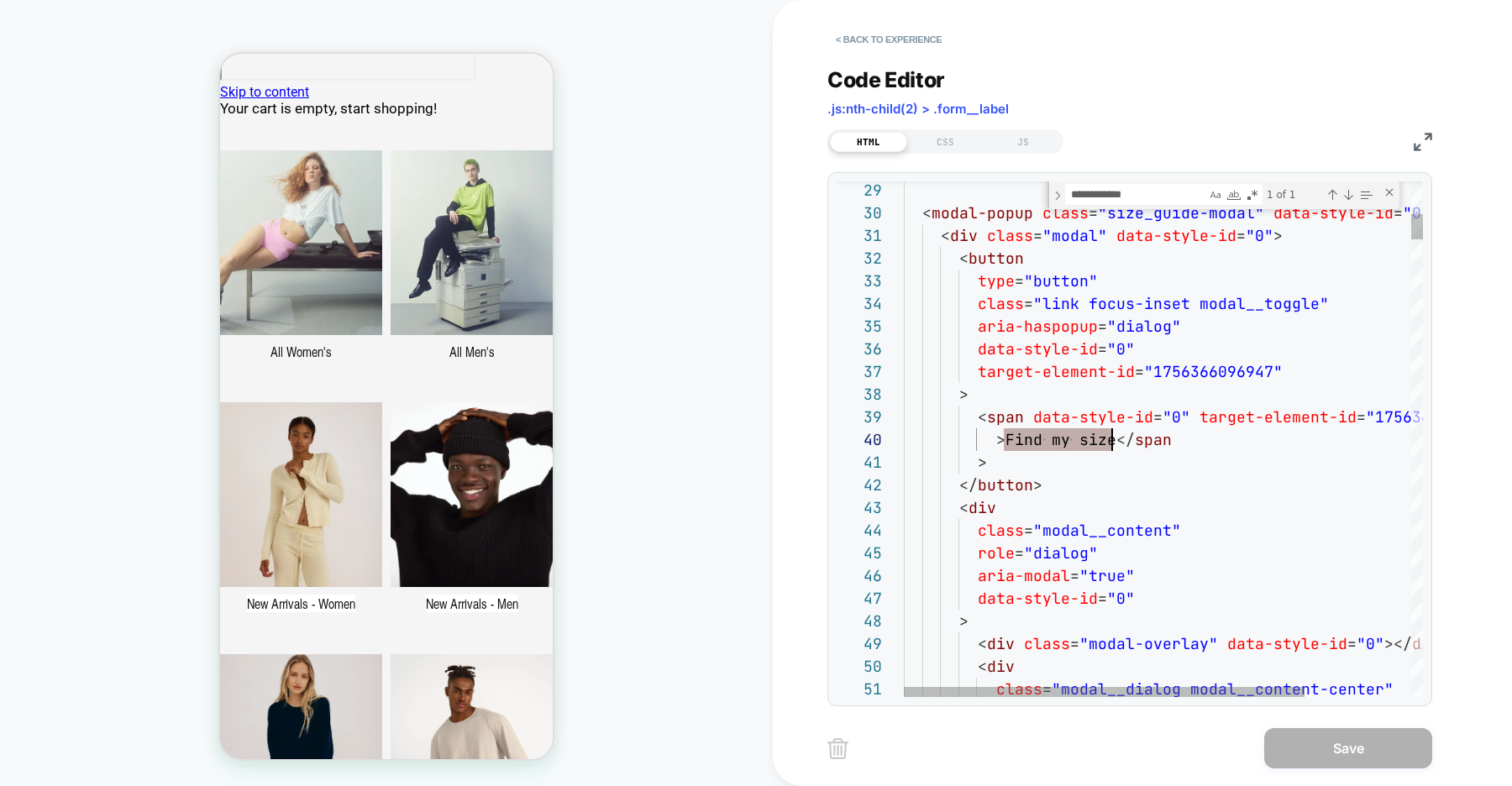
drag, startPoint x: 1007, startPoint y: 438, endPoint x: 1112, endPoint y: 441, distance: 105.0
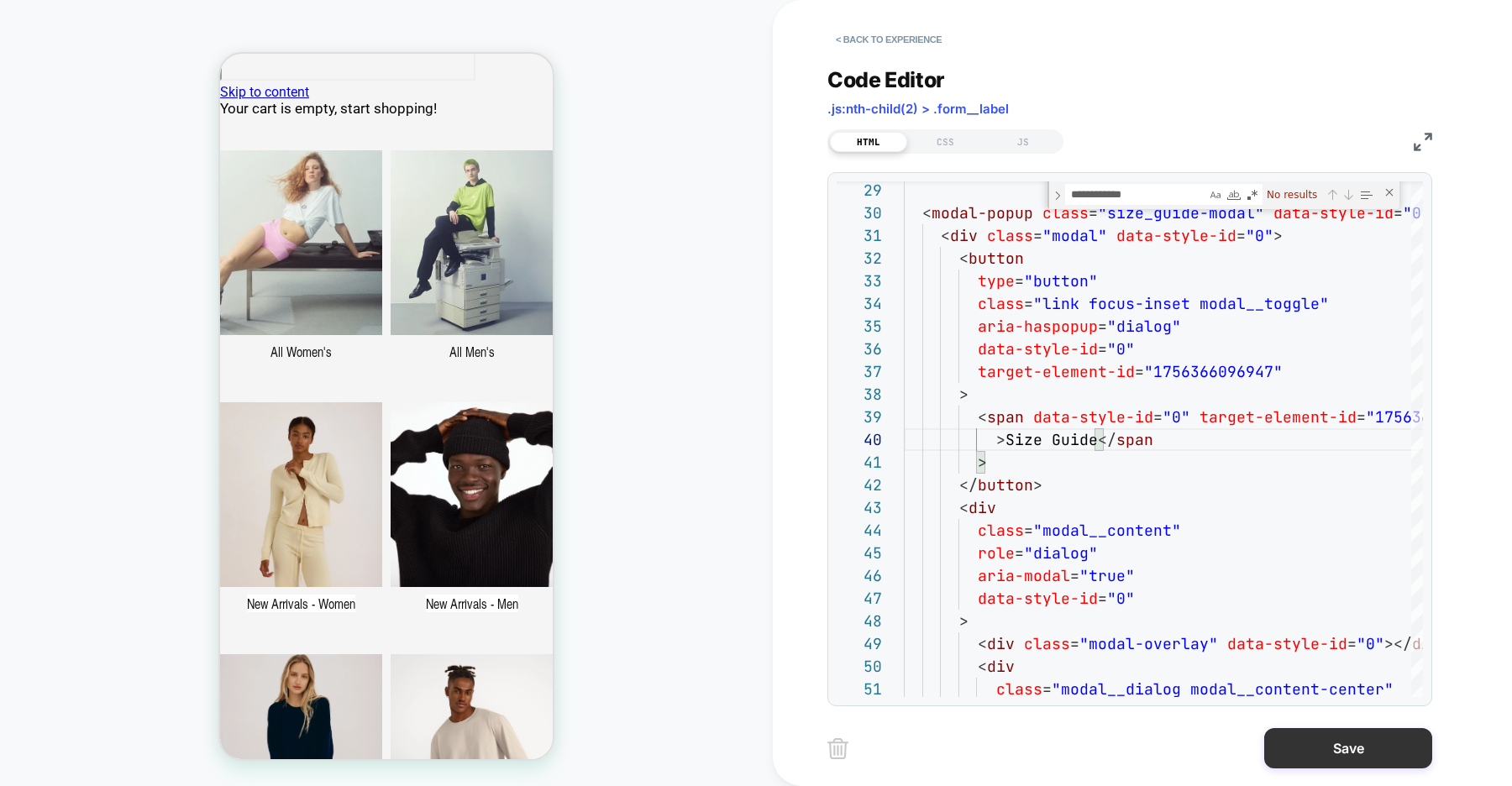
type textarea "**********"
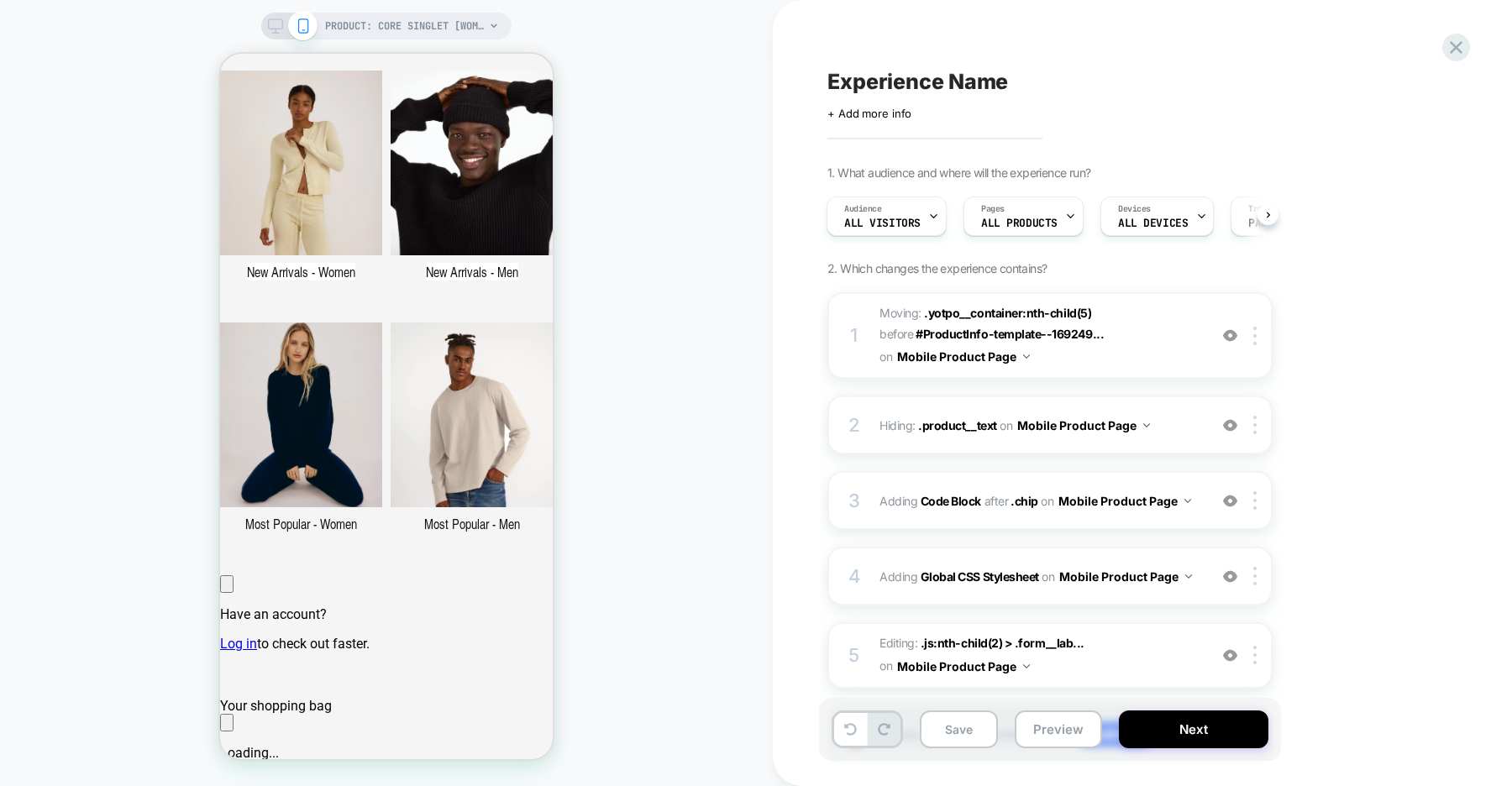
scroll to position [555, 0]
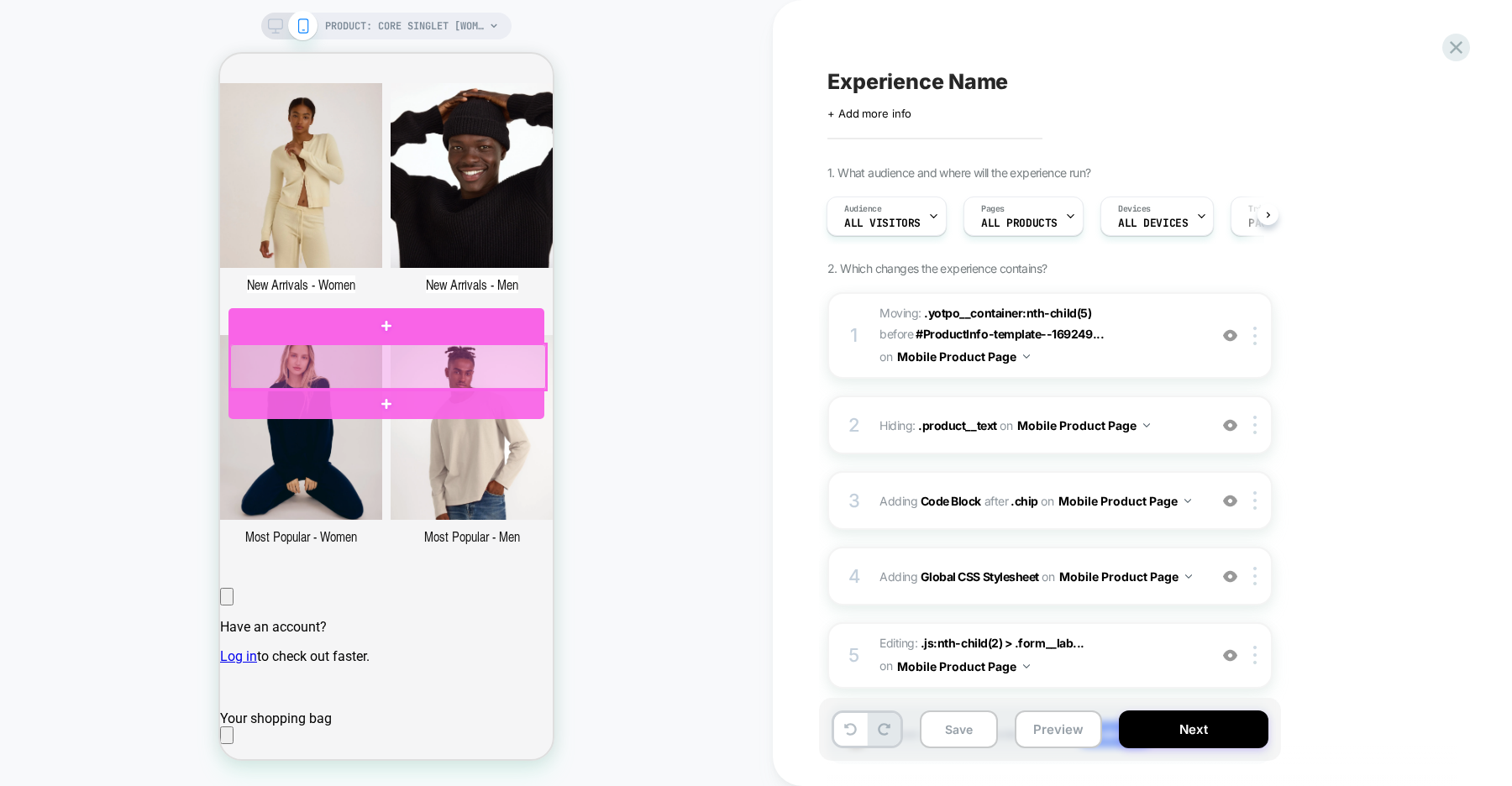
click at [339, 366] on div at bounding box center [388, 367] width 316 height 45
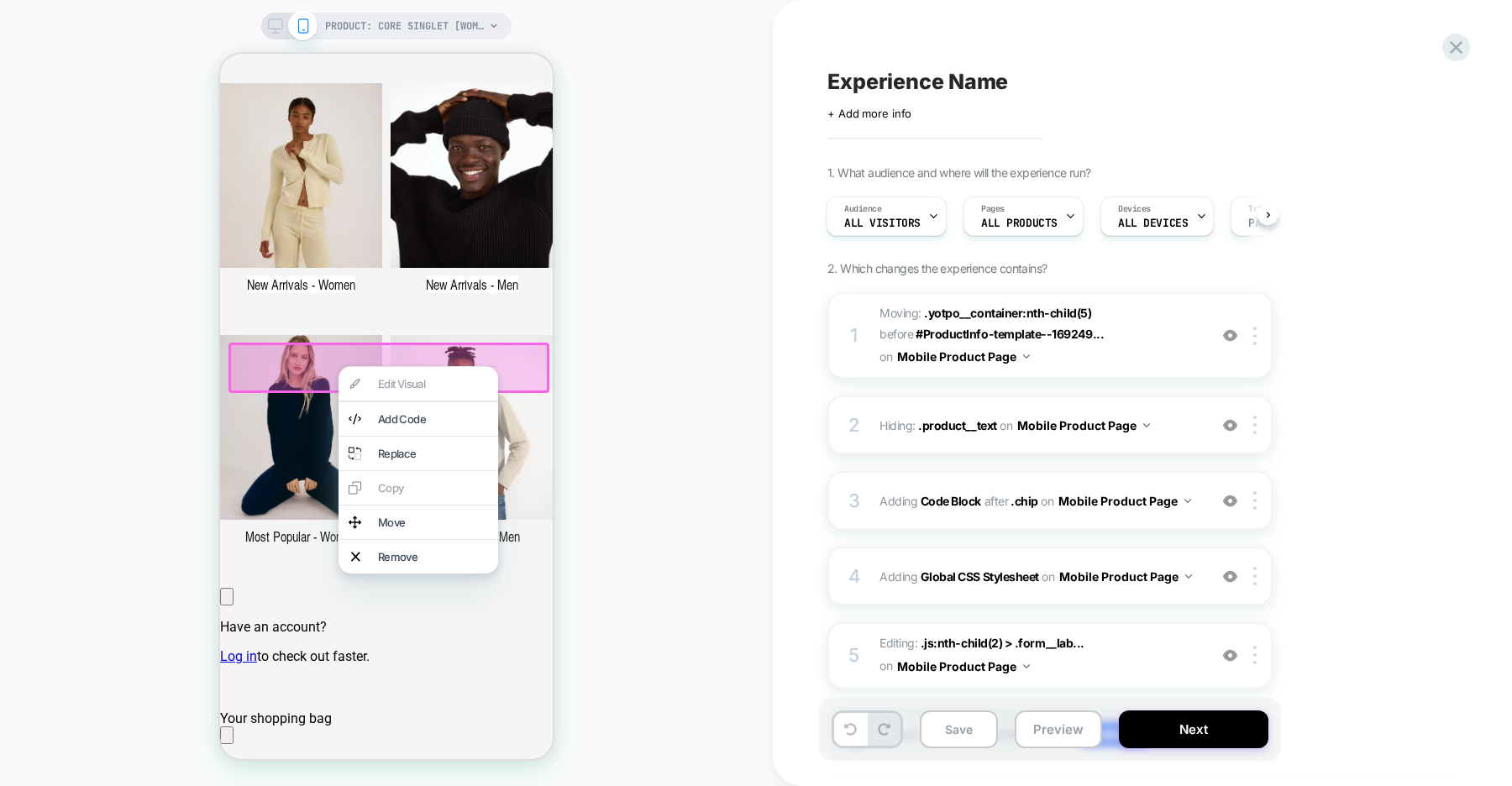
click at [652, 380] on div "PRODUCT: Core Singlet [womens organic cotton stretch black] PRODUCT: Core Singl…" at bounding box center [386, 392] width 772 height 752
click at [1255, 508] on img at bounding box center [1255, 500] width 3 height 18
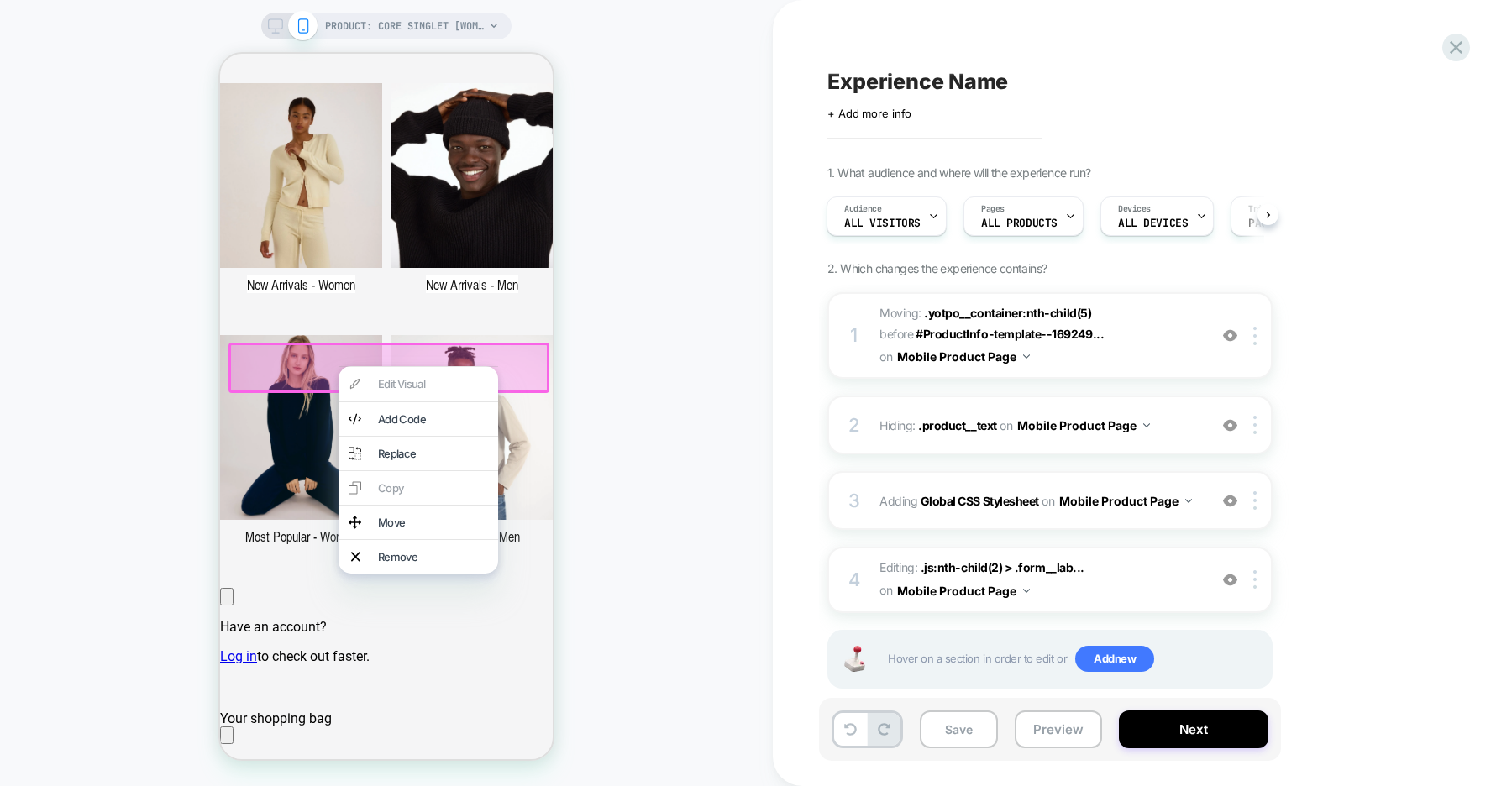
click at [649, 366] on div "PRODUCT: Core Singlet [womens organic cotton stretch black] PRODUCT: Core Singl…" at bounding box center [386, 392] width 772 height 752
click at [640, 398] on div "PRODUCT: Core Singlet [womens organic cotton stretch black] PRODUCT: Core Singl…" at bounding box center [386, 392] width 772 height 752
click at [435, 350] on div at bounding box center [388, 368] width 321 height 50
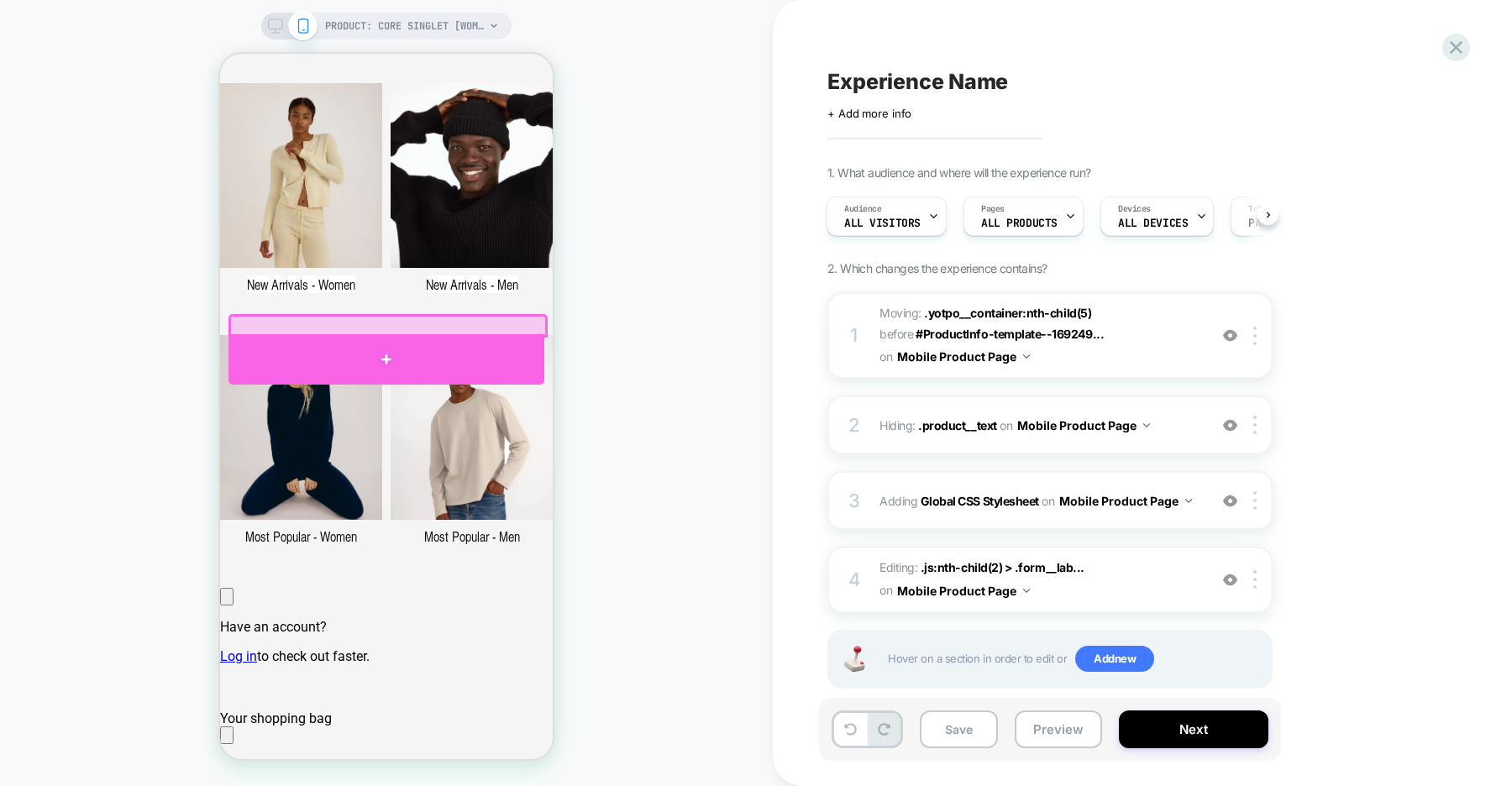
click at [382, 338] on div at bounding box center [386, 359] width 316 height 50
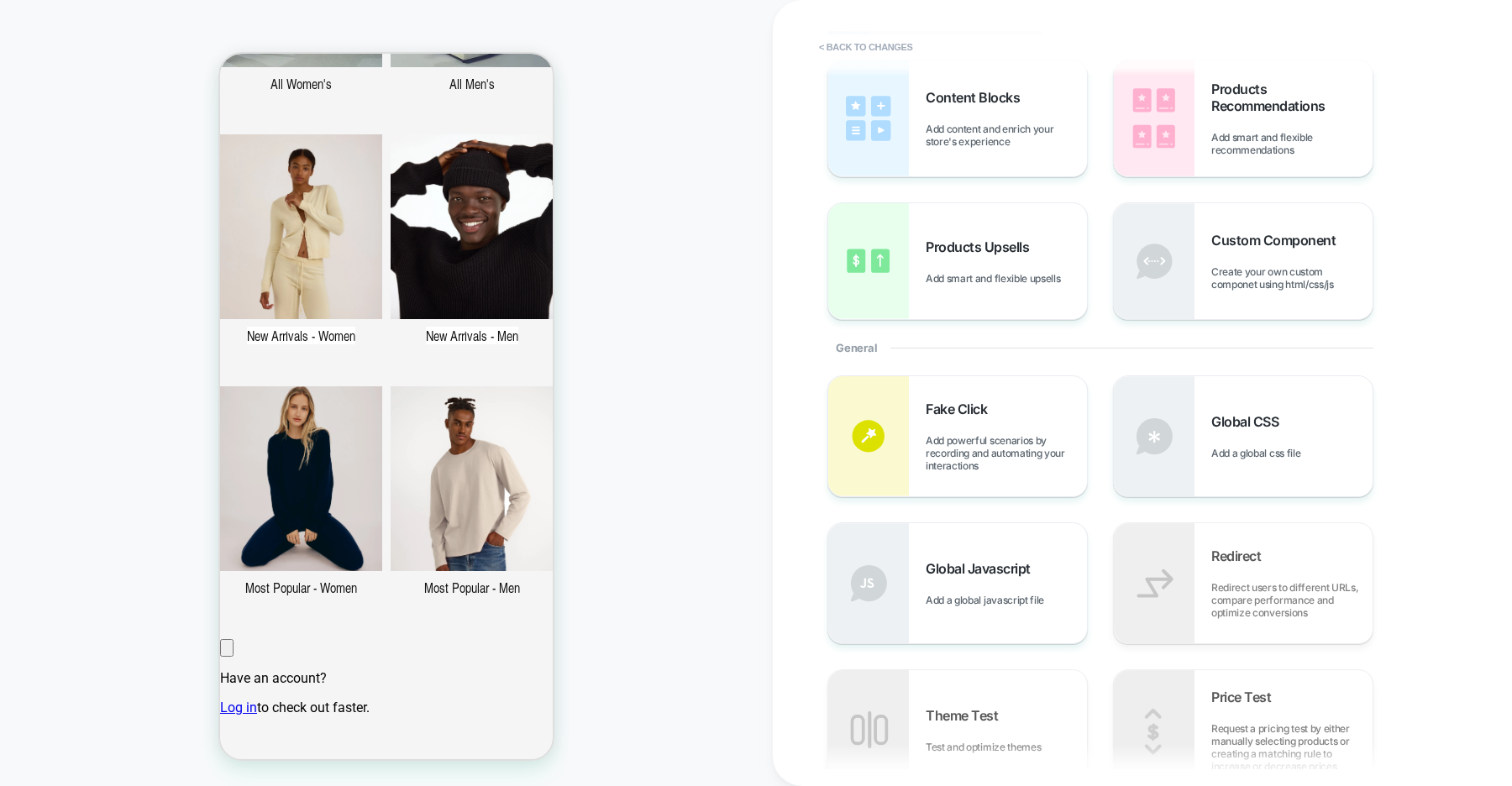
scroll to position [0, 0]
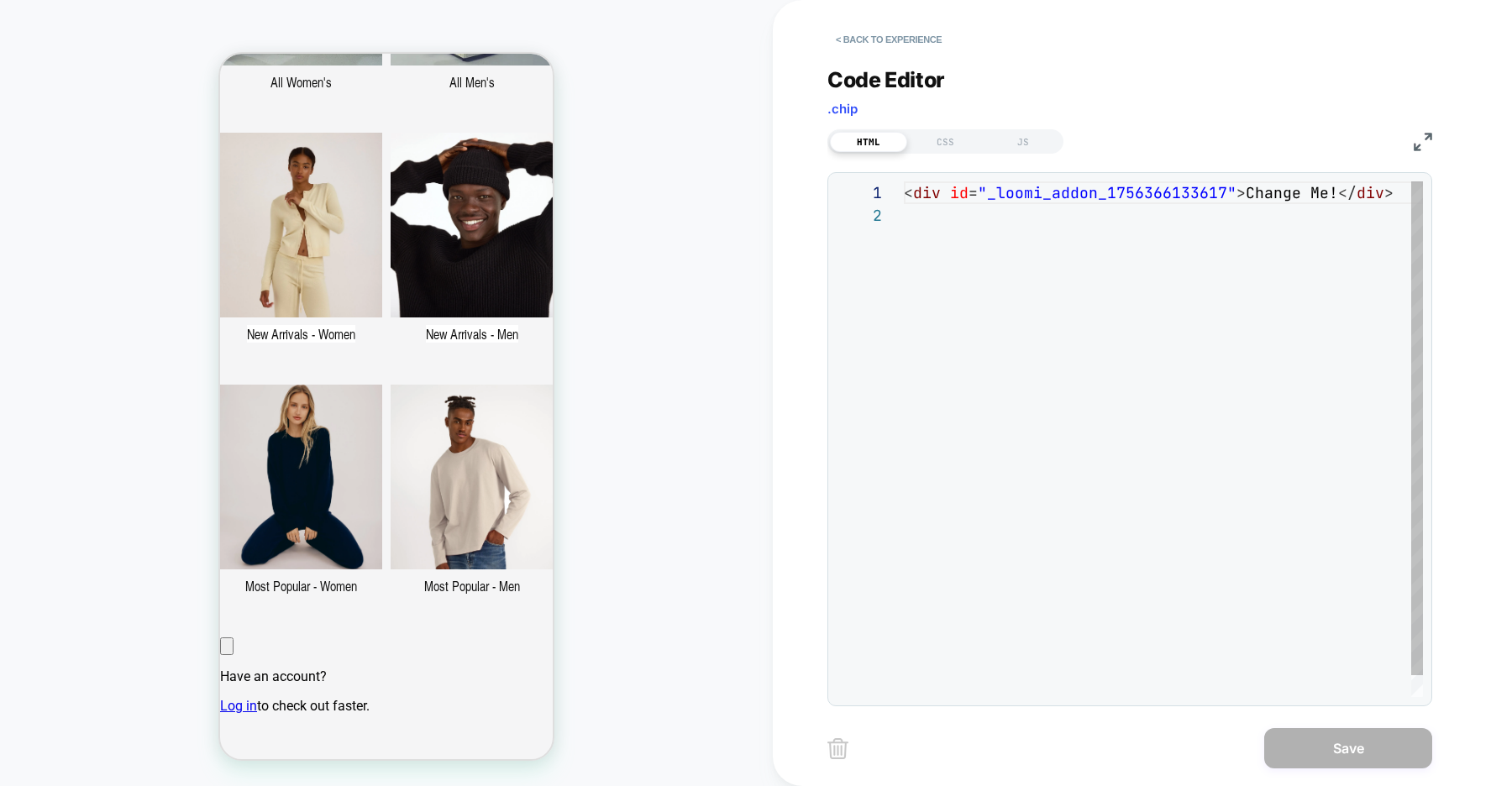
scroll to position [22, 0]
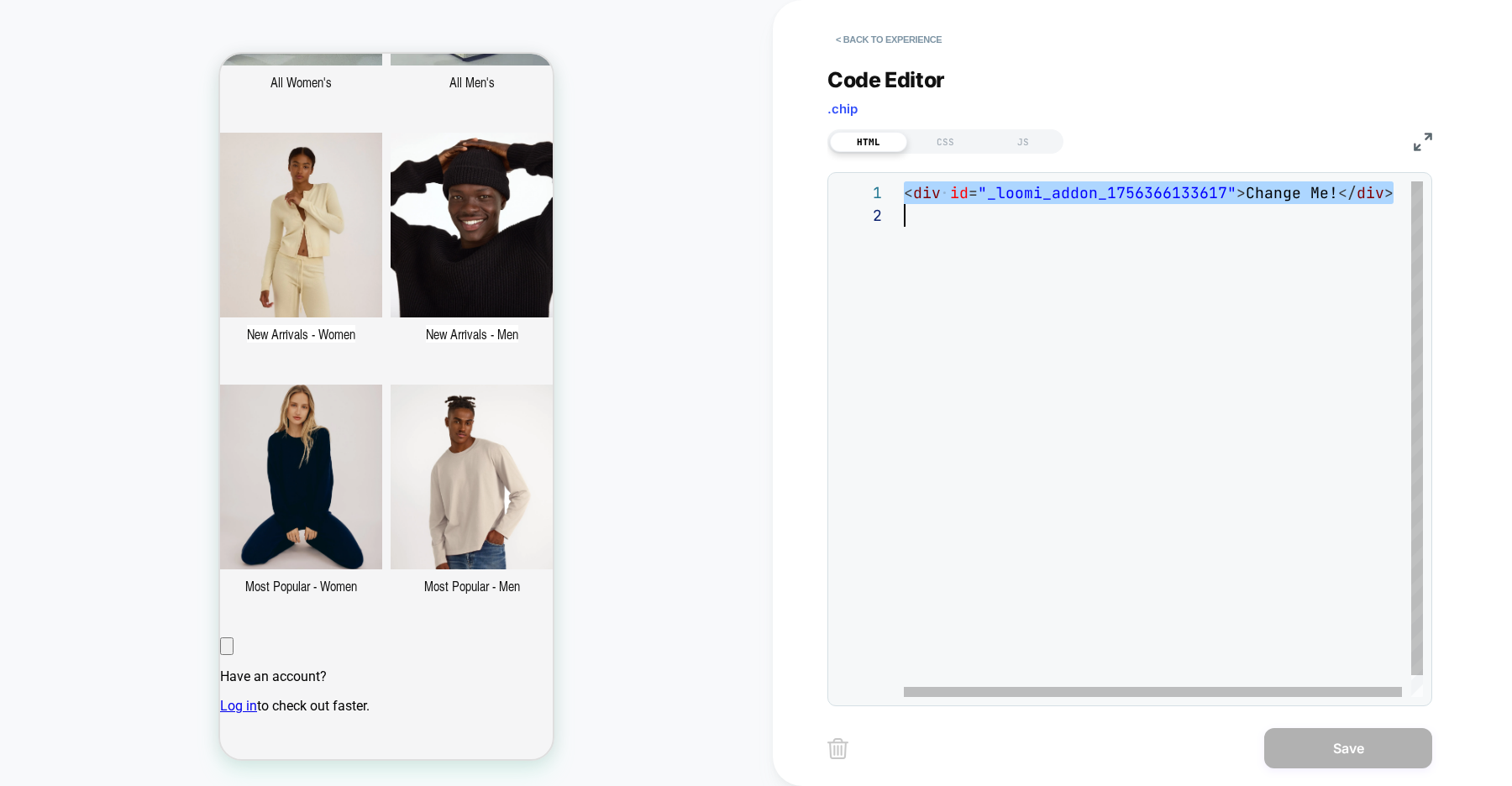
type textarea "**********"
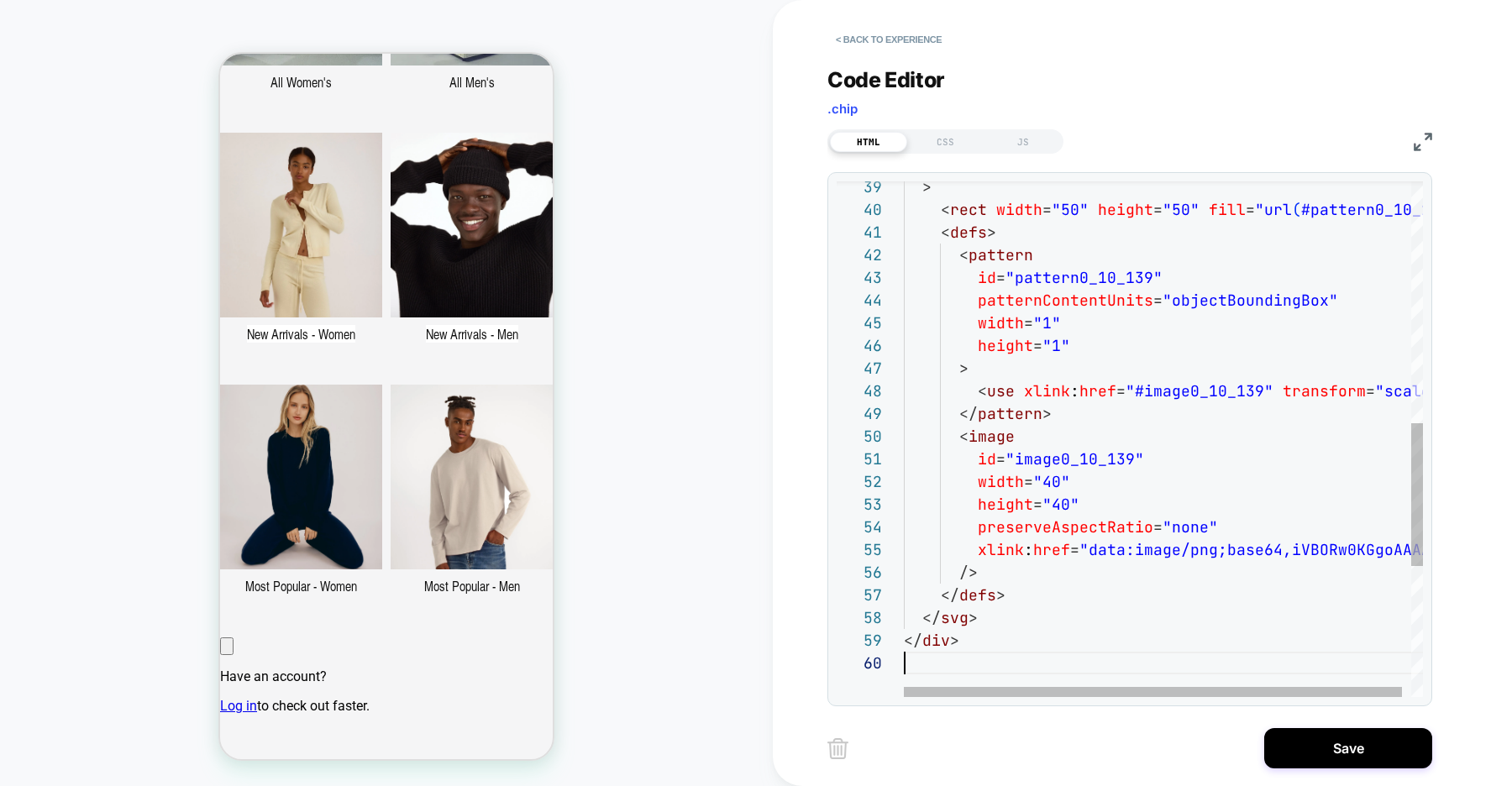
scroll to position [113, 0]
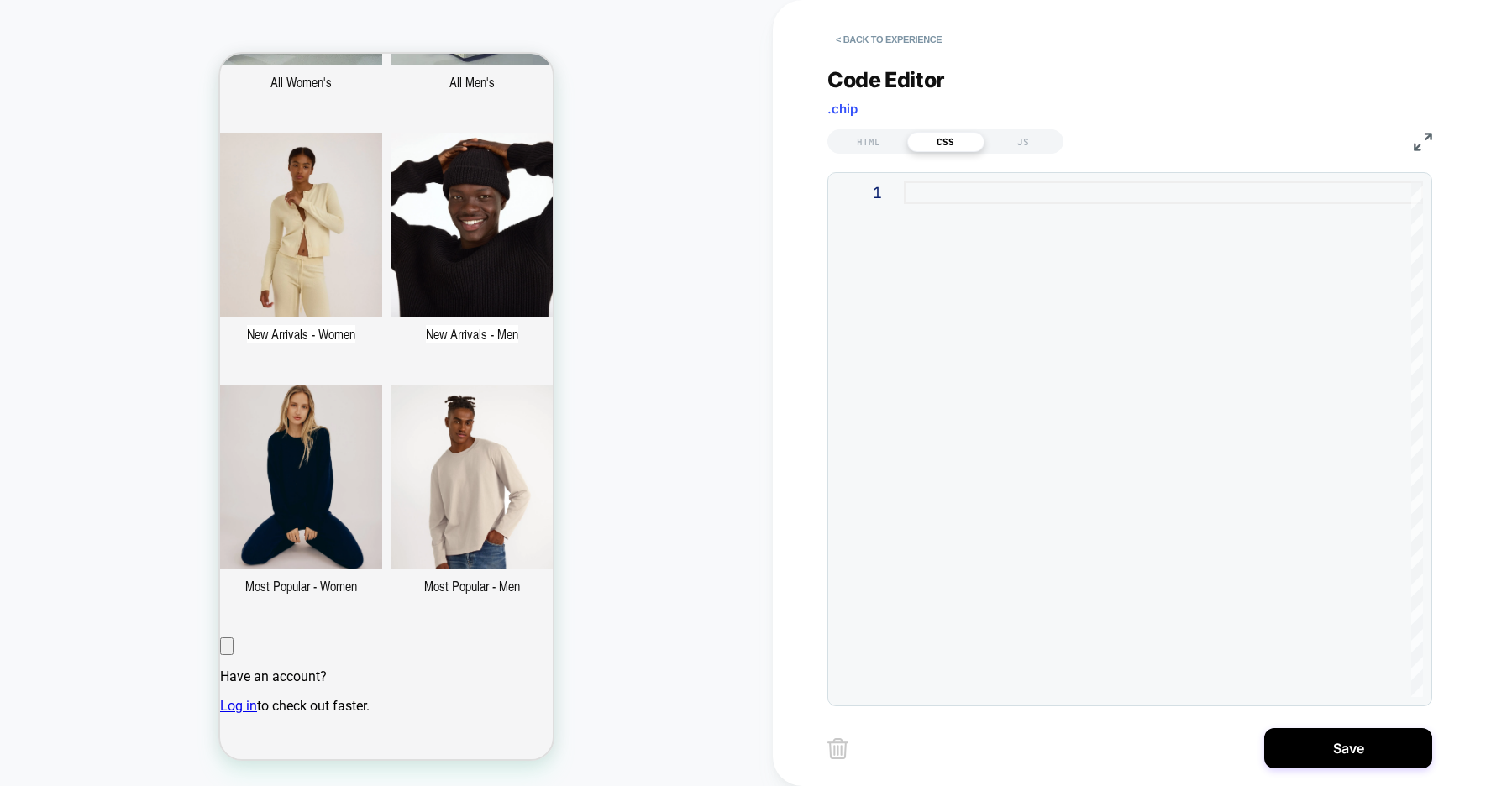
click at [1016, 264] on div at bounding box center [1163, 439] width 519 height 516
type textarea "**********"
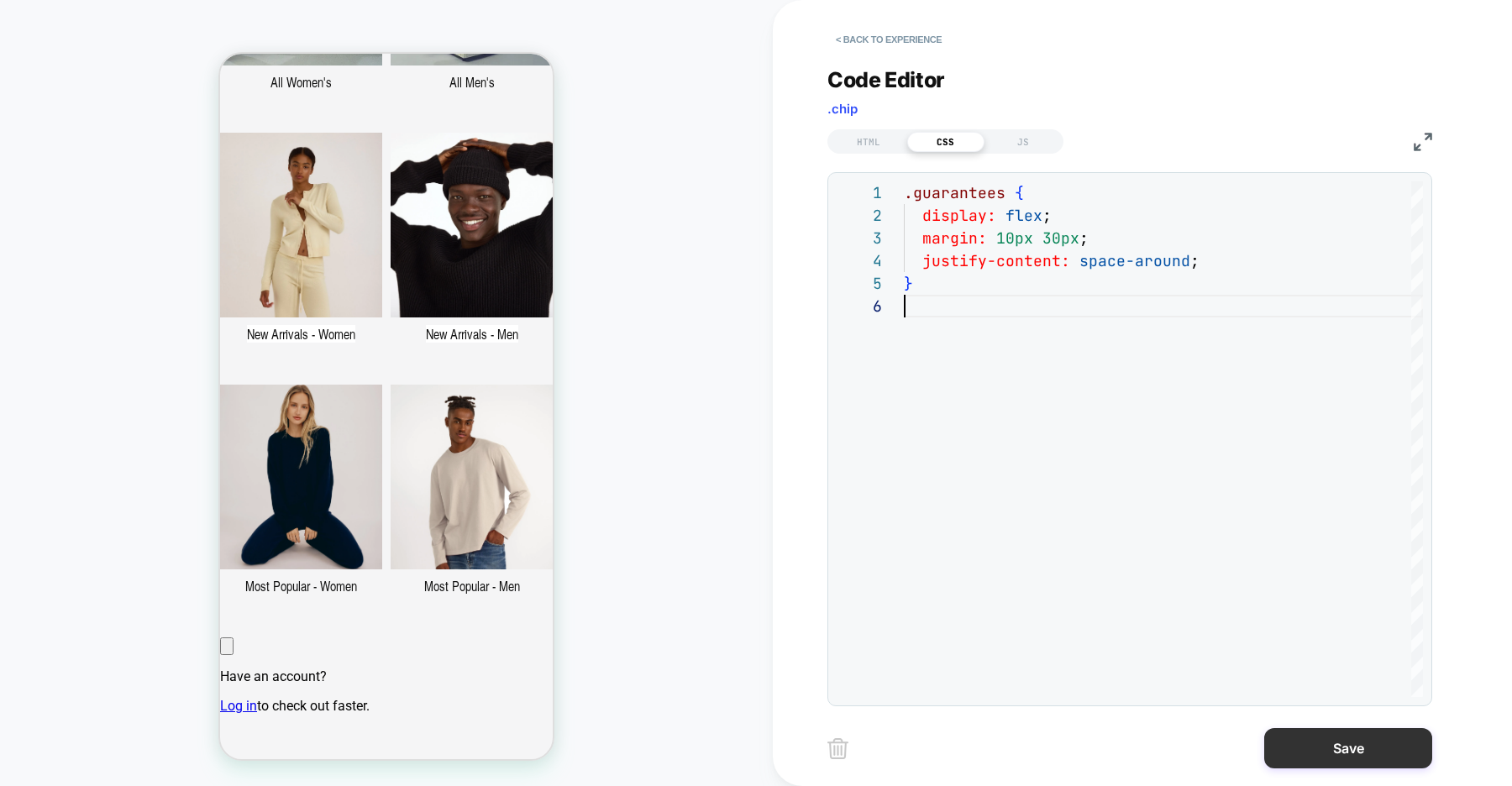
click at [1329, 751] on button "Save" at bounding box center [1348, 748] width 168 height 41
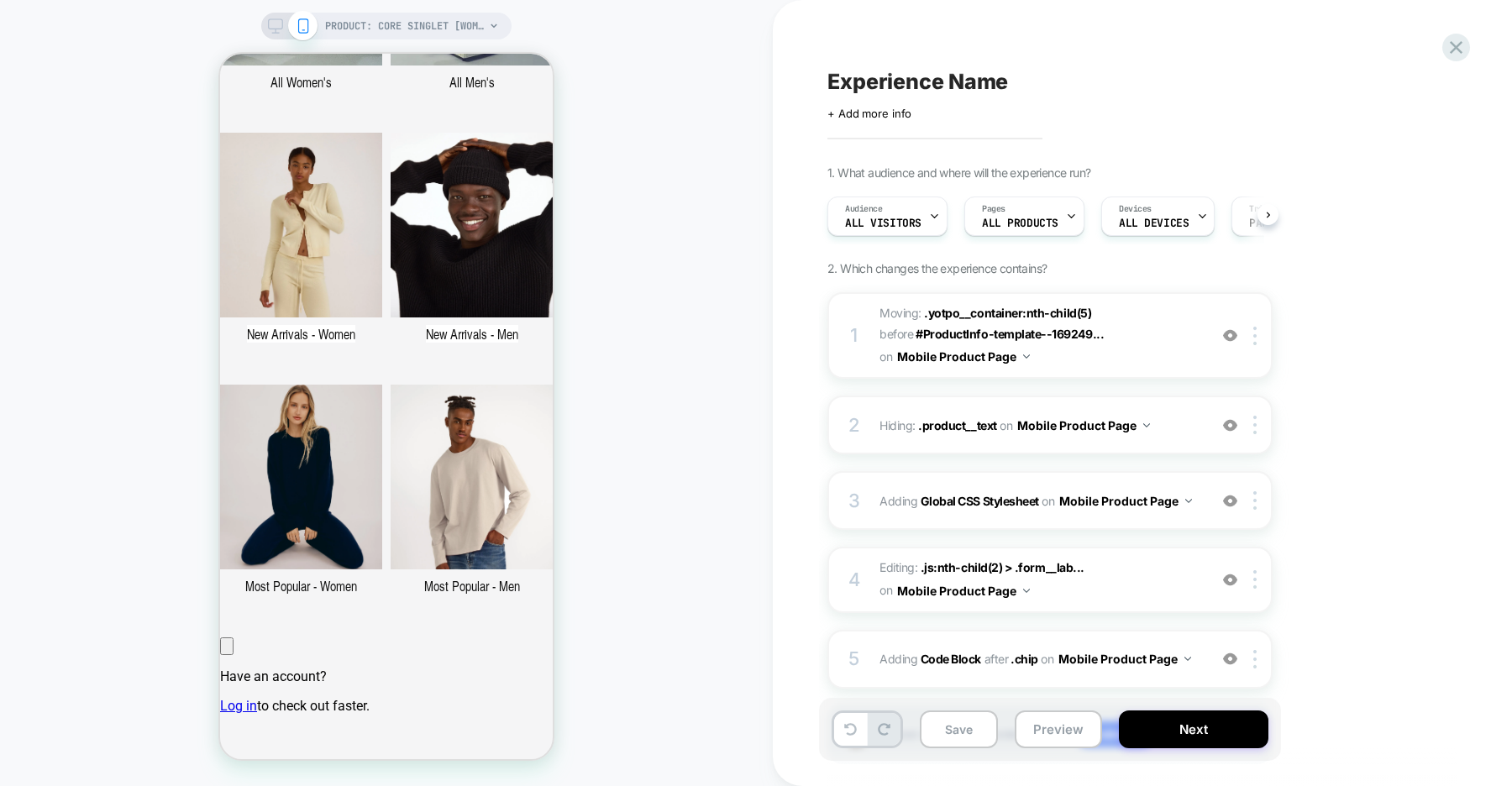
scroll to position [0, 1]
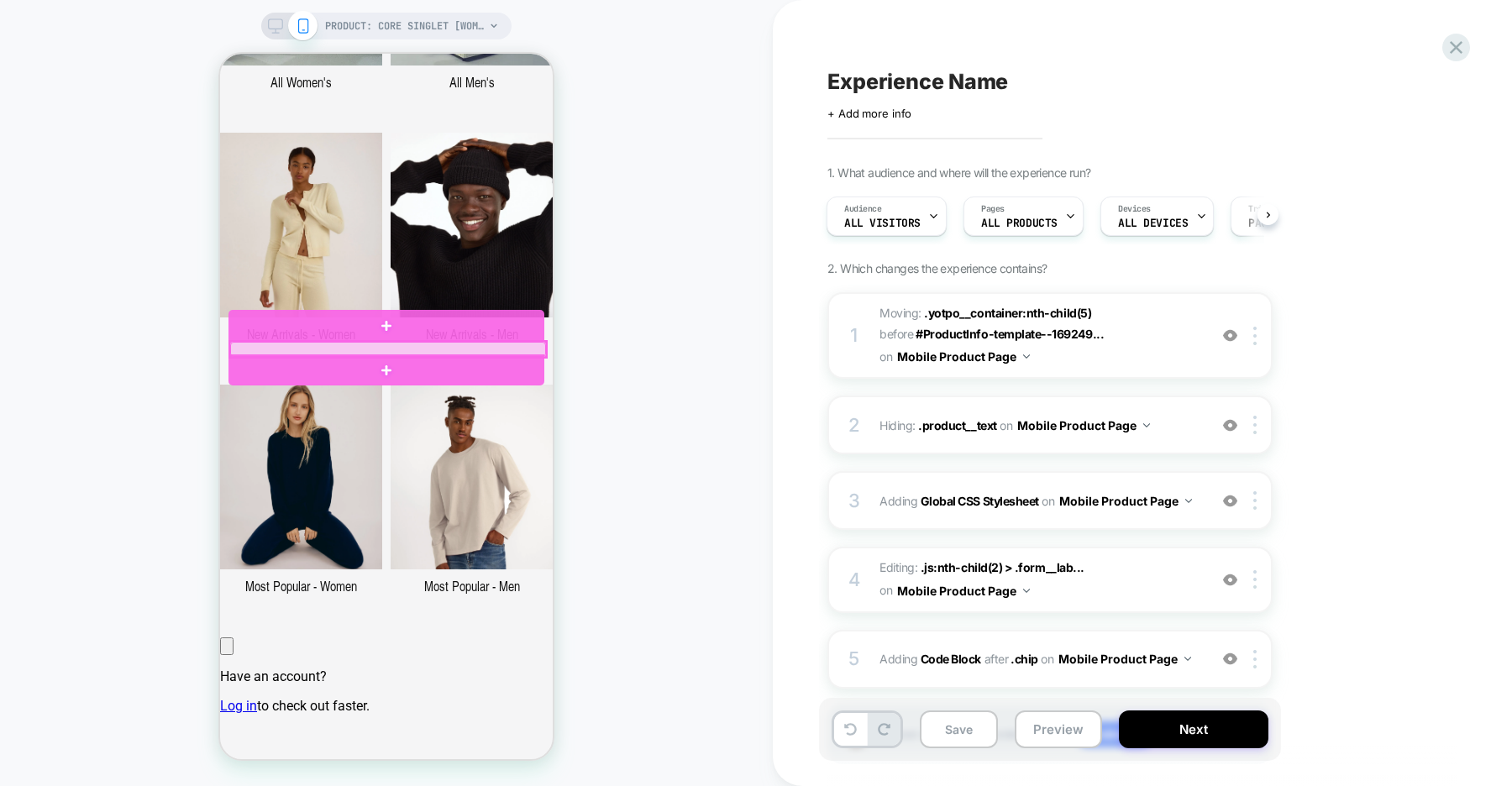
click at [426, 346] on div at bounding box center [388, 349] width 316 height 15
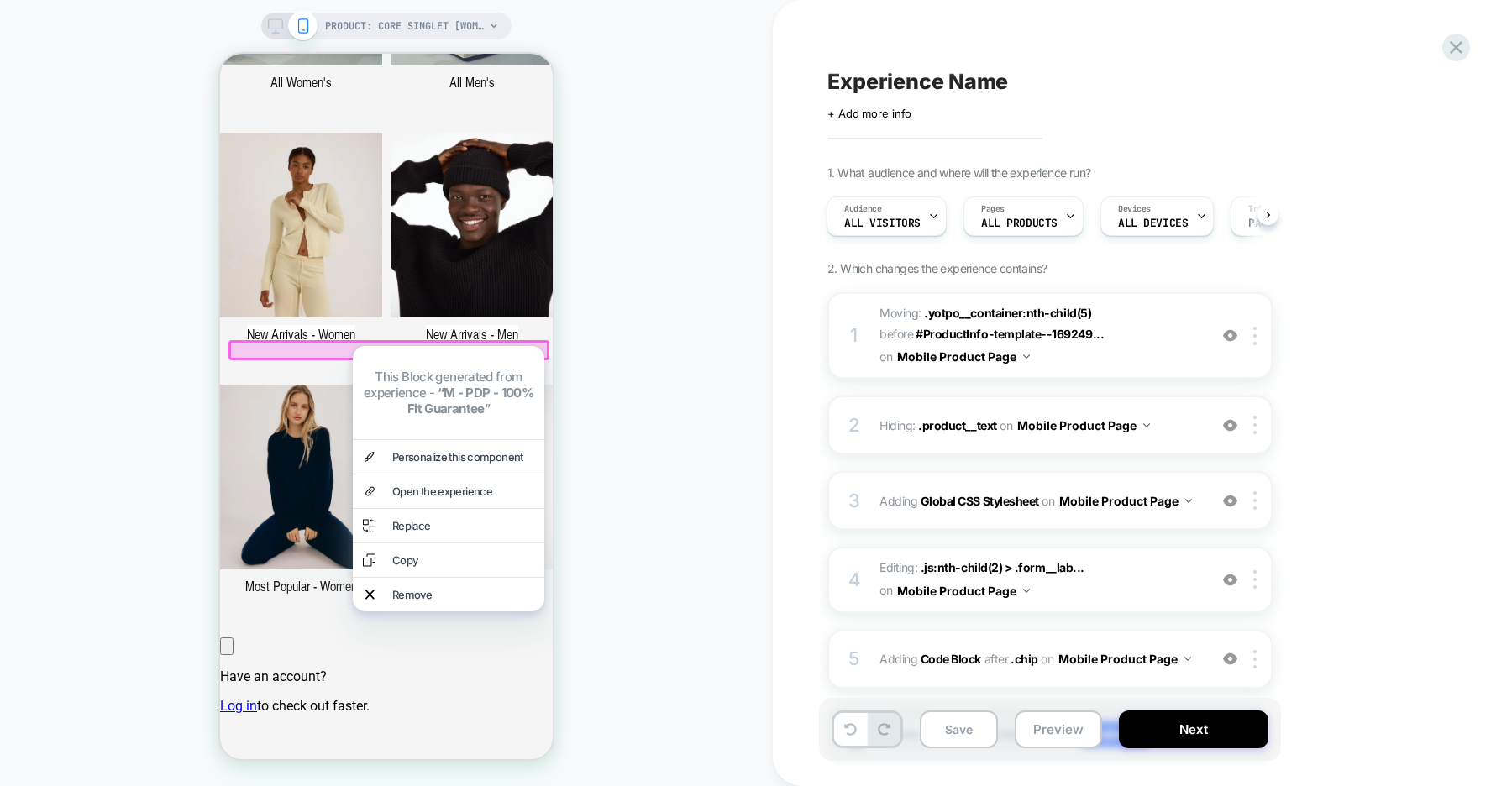
click at [670, 356] on div "PRODUCT: Core Singlet [womens organic cotton stretch black] PRODUCT: Core Singl…" at bounding box center [386, 392] width 772 height 752
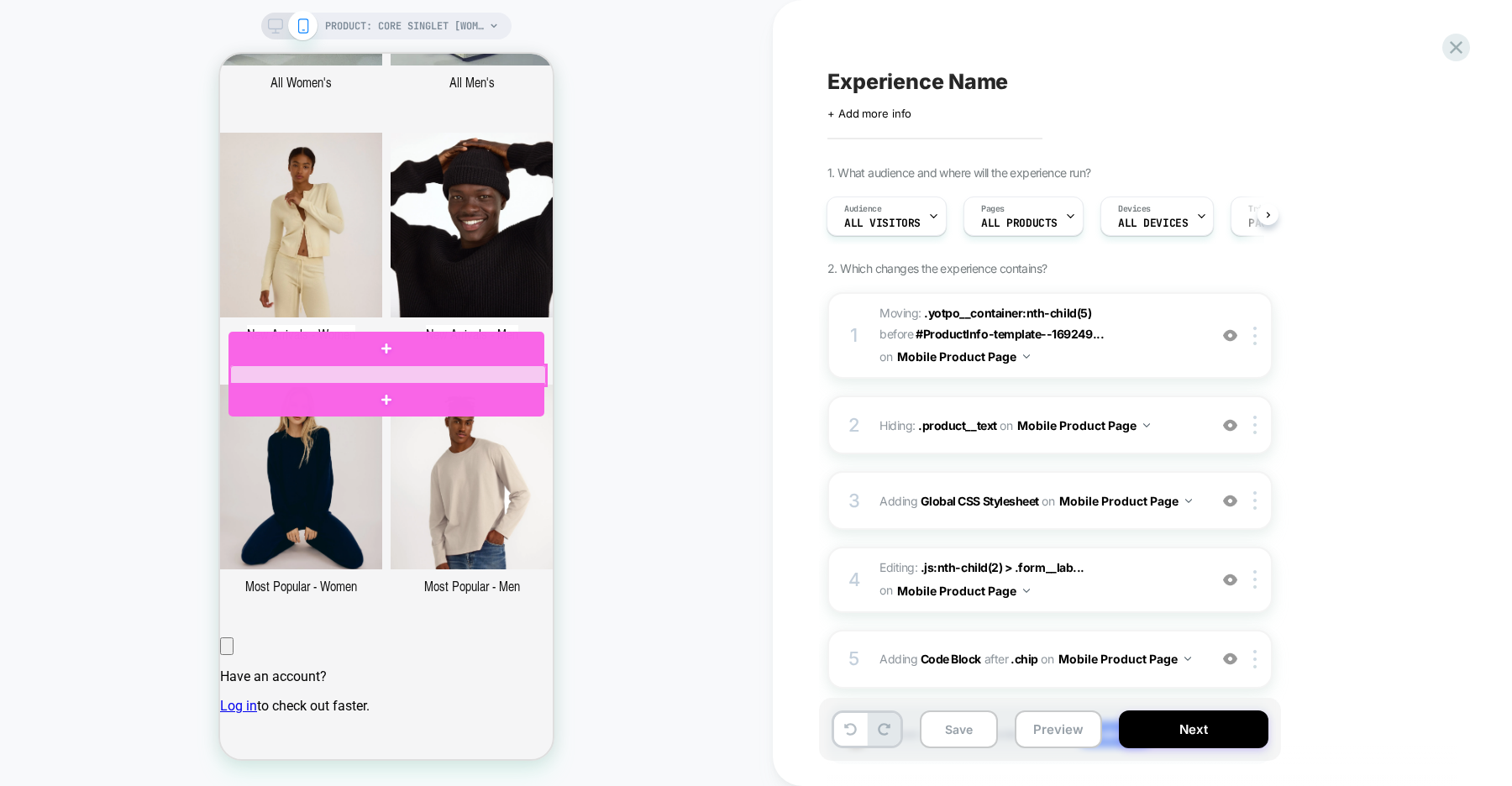
click at [392, 381] on div at bounding box center [388, 375] width 316 height 20
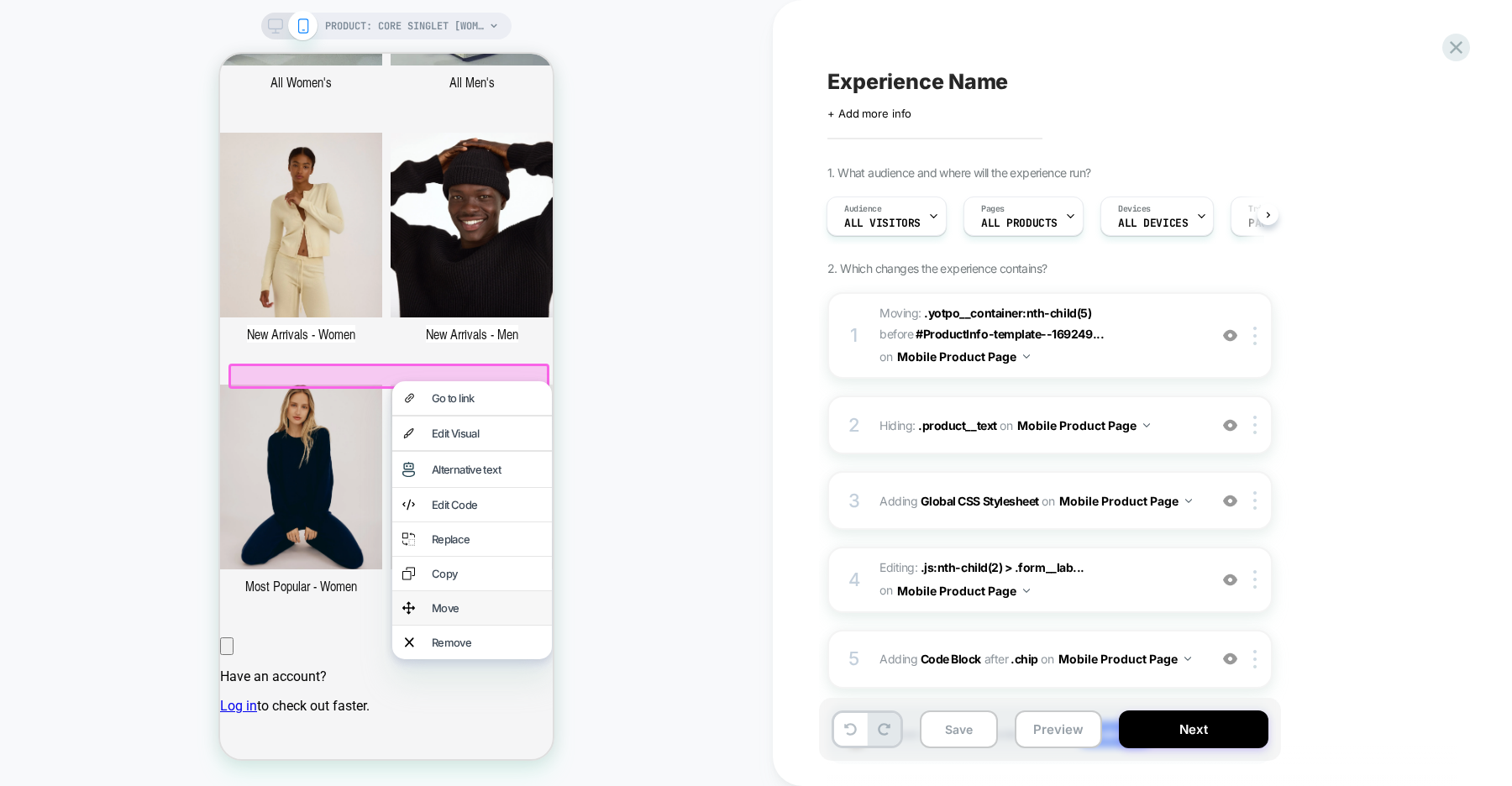
click at [458, 609] on div "Move" at bounding box center [472, 607] width 160 height 34
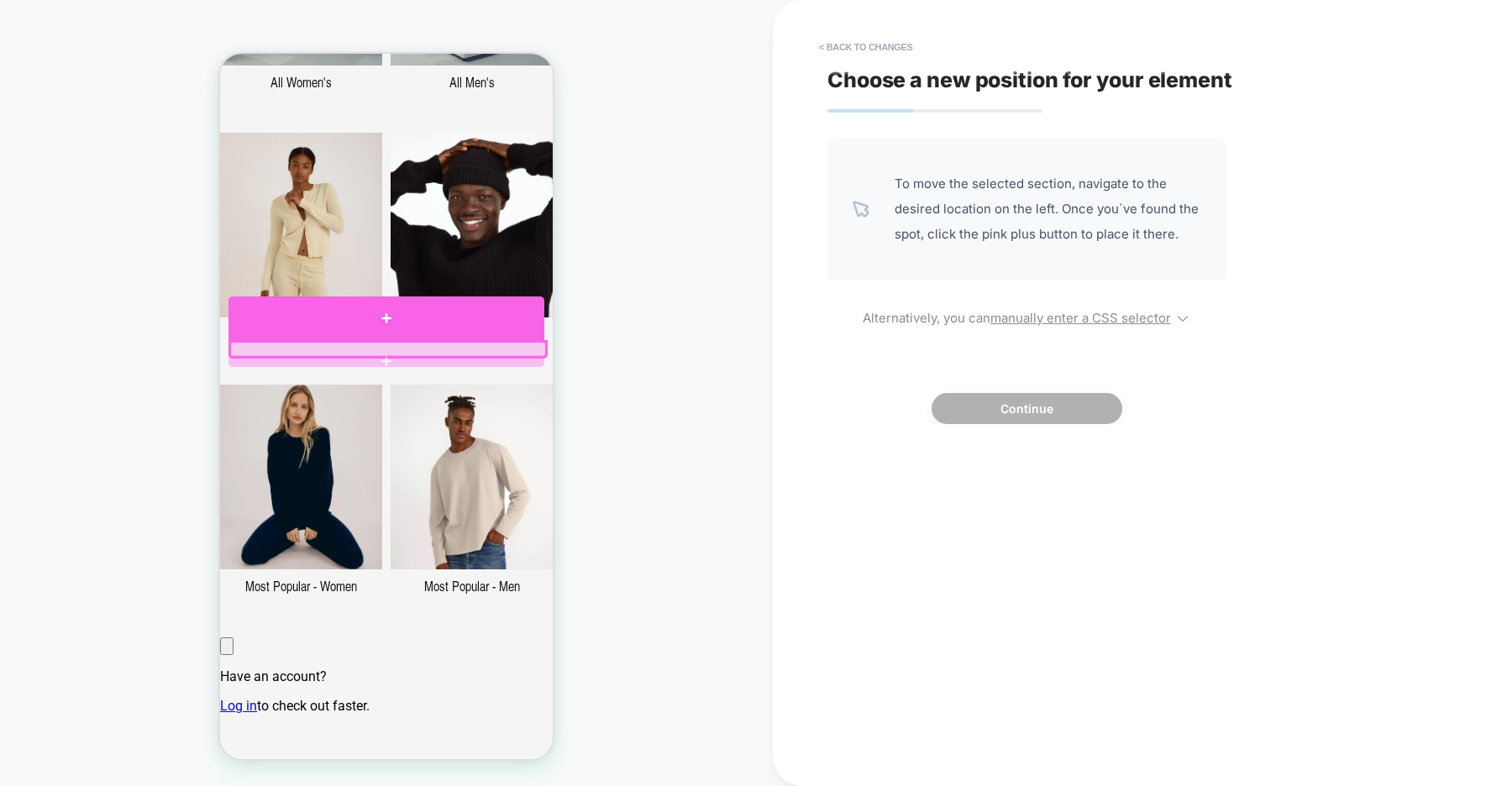
click at [404, 326] on div at bounding box center [386, 319] width 316 height 45
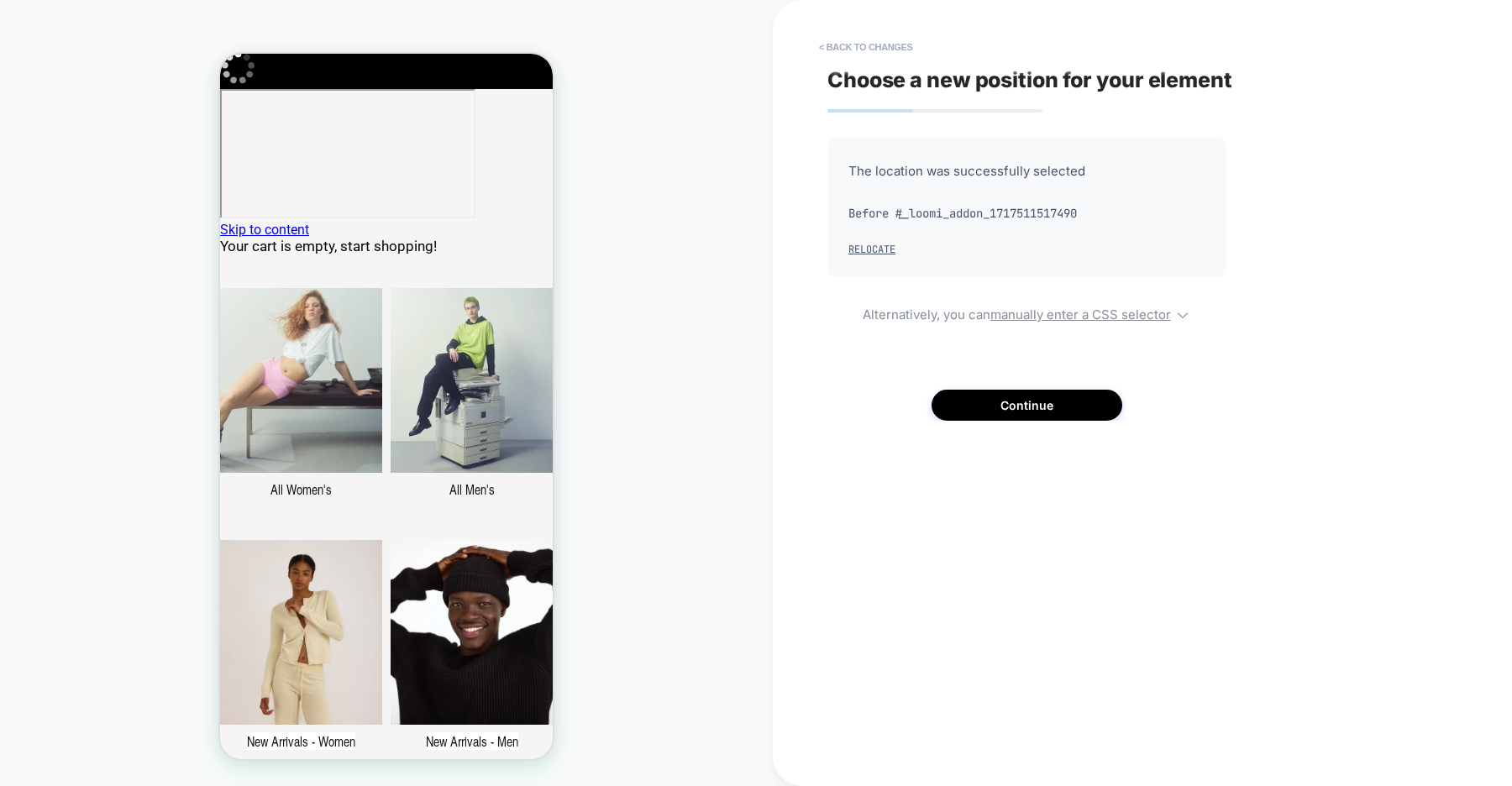
scroll to position [0, 0]
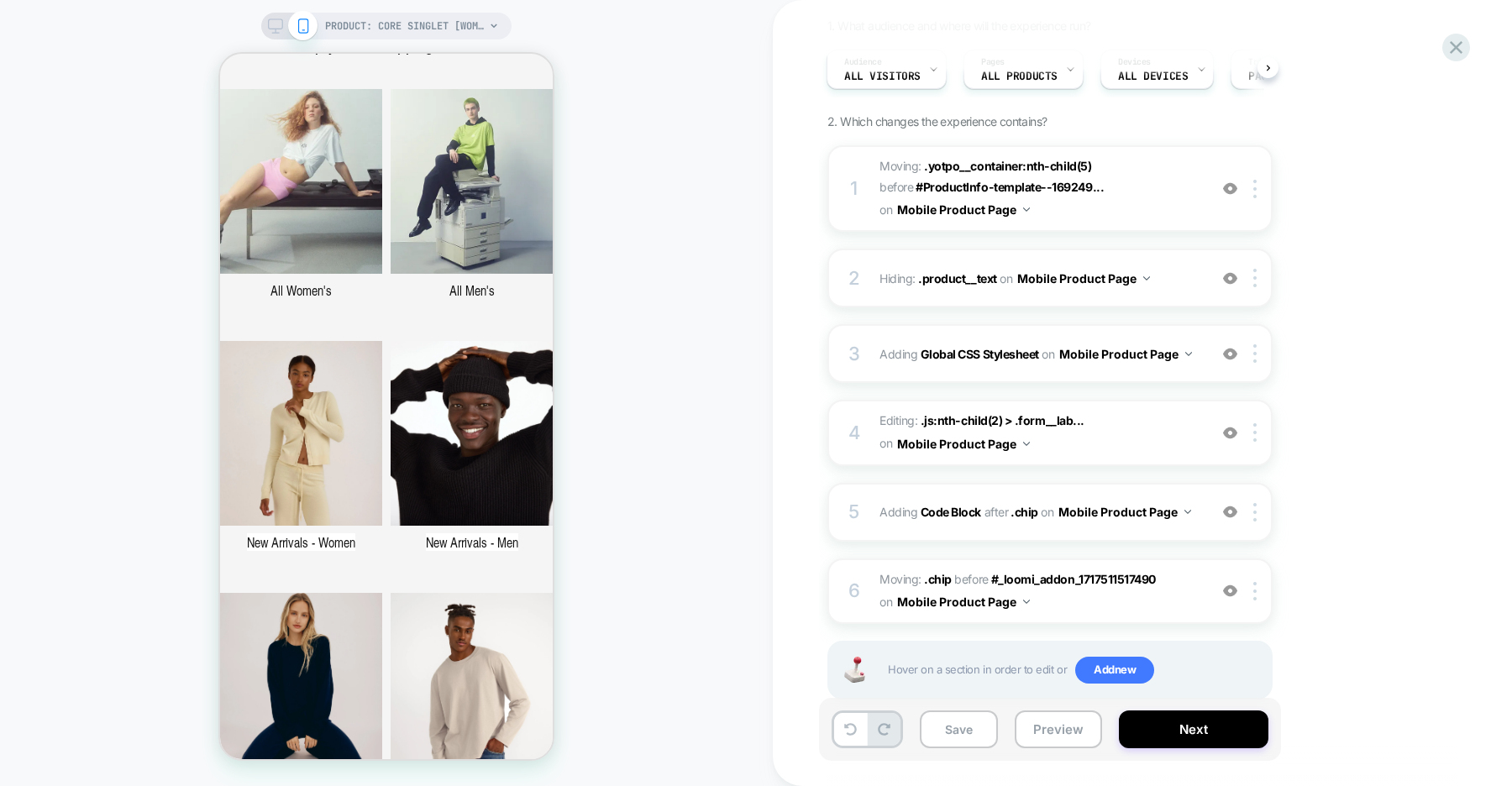
scroll to position [186, 0]
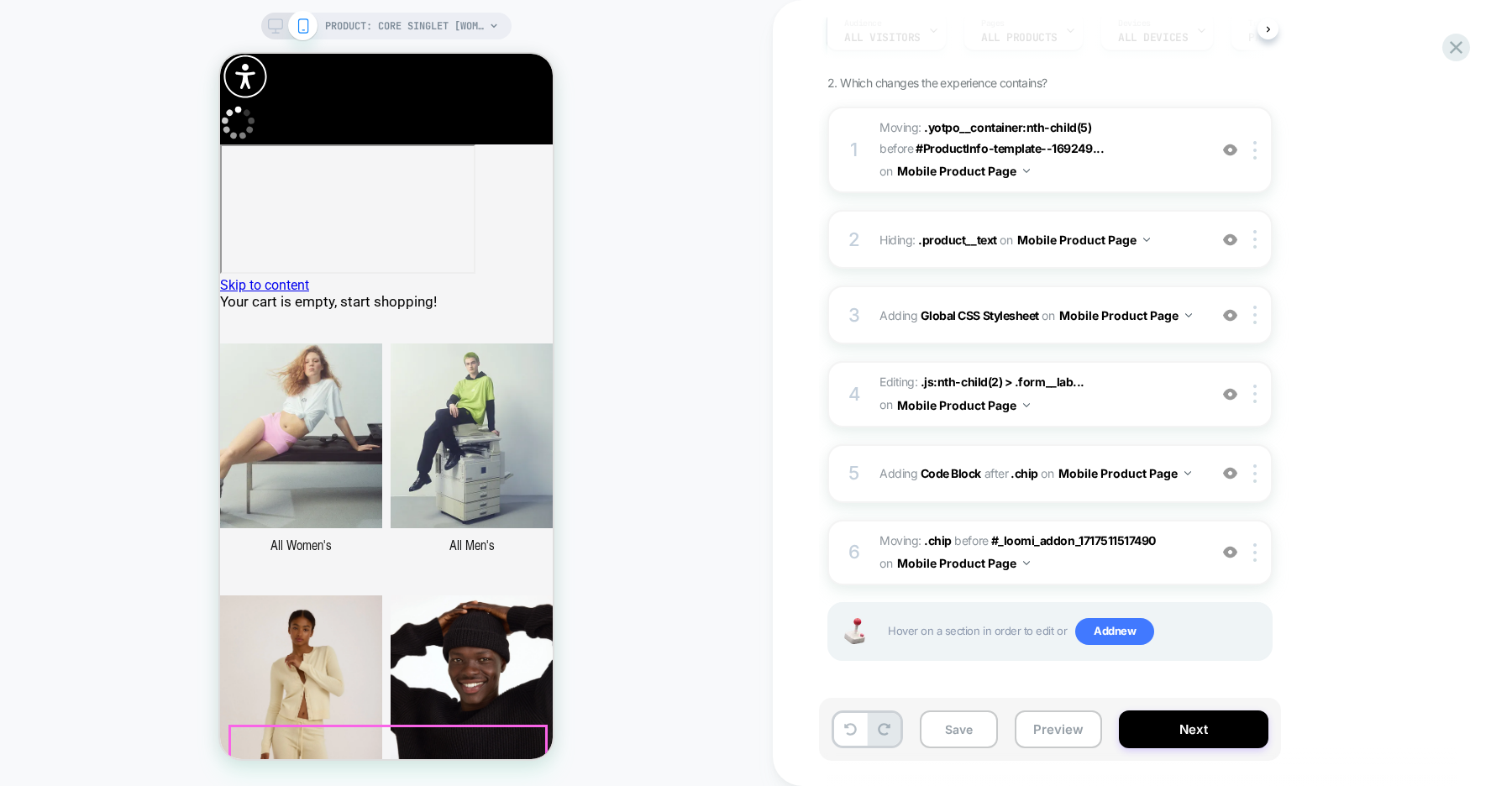
scroll to position [0, 0]
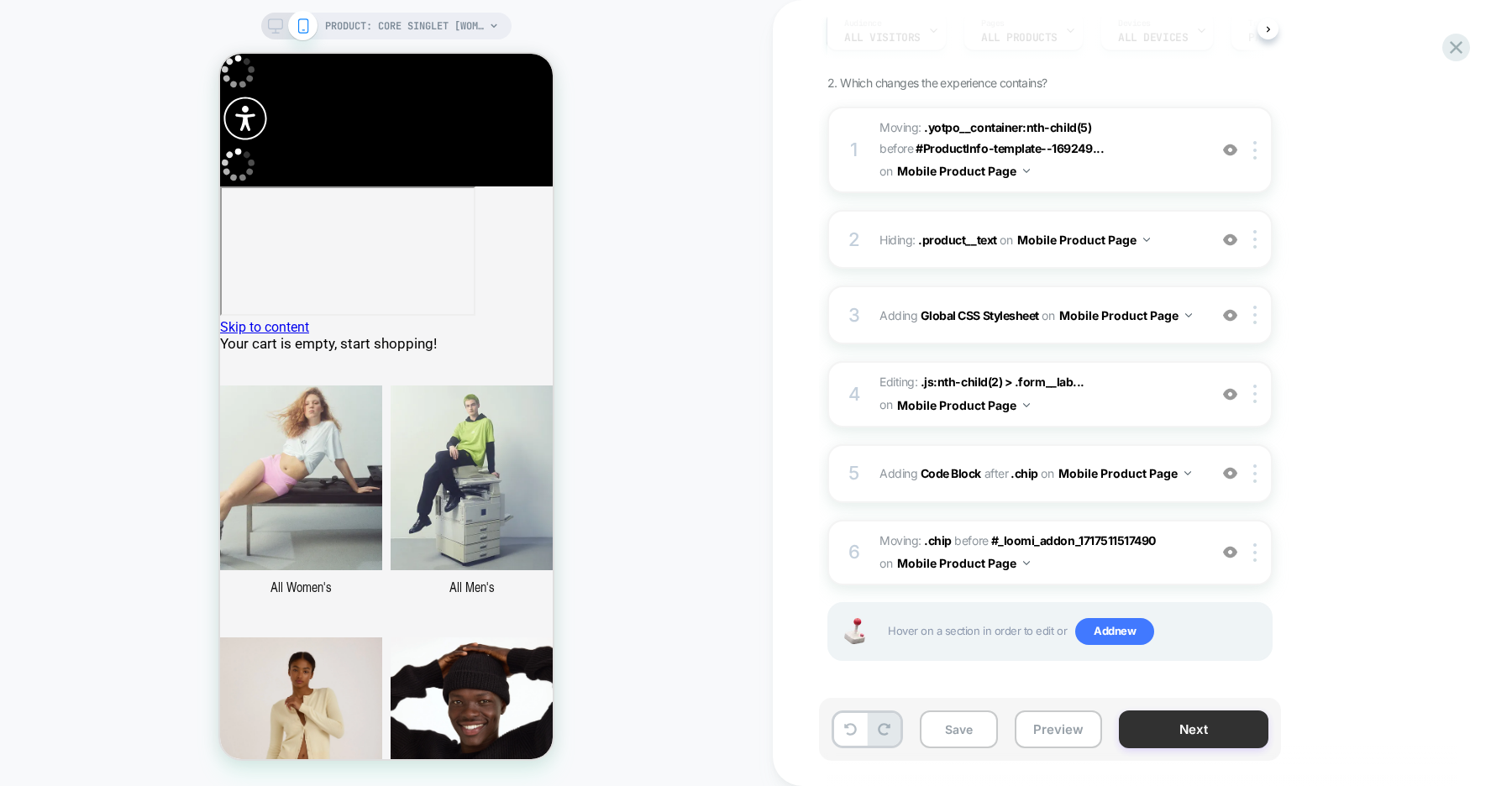
click at [0, 0] on button "Next" at bounding box center [0, 0] width 0 height 0
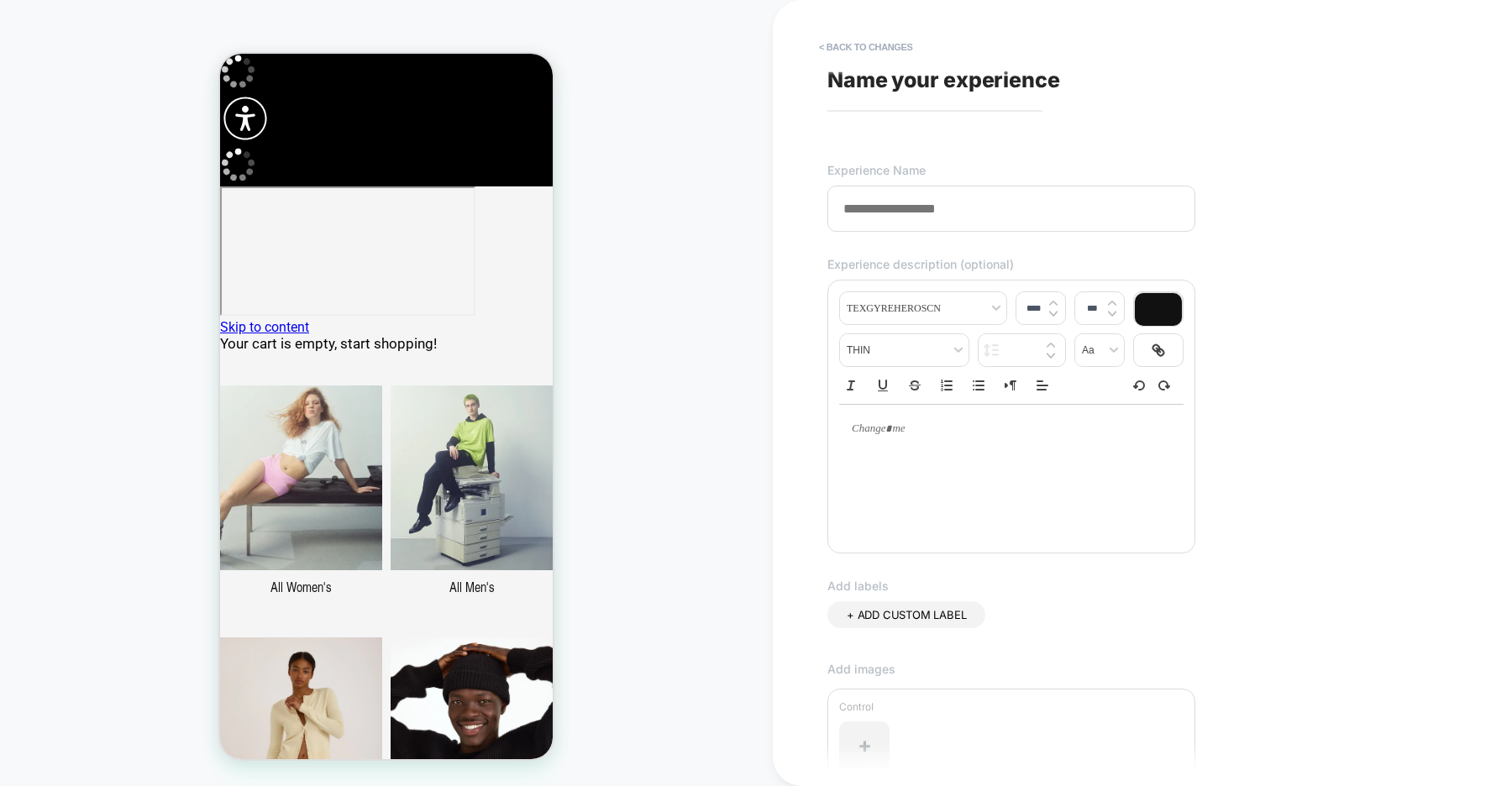
click at [912, 213] on input at bounding box center [1012, 208] width 368 height 46
paste input "**********"
type input "**********"
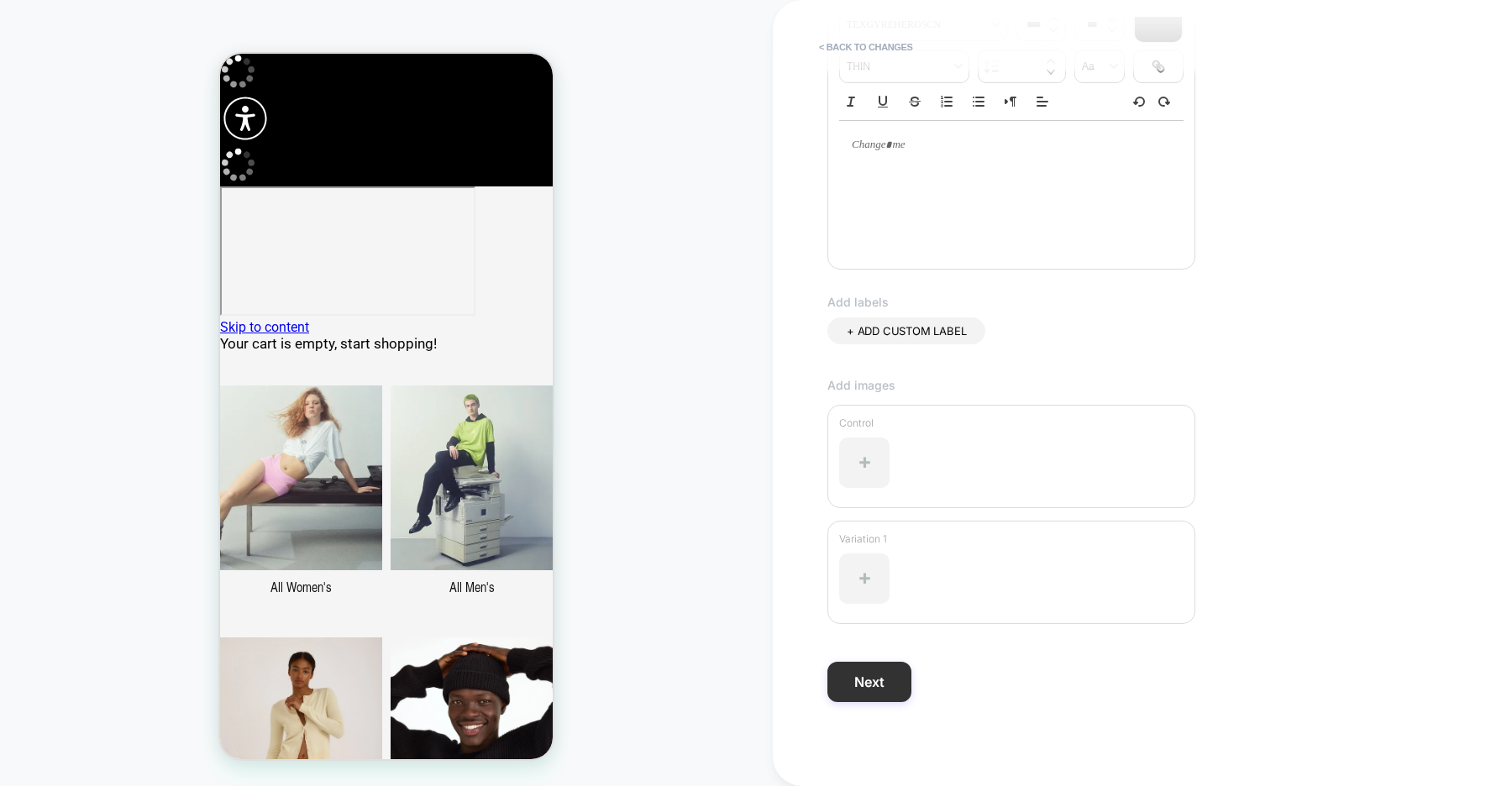
click at [880, 675] on button "Next" at bounding box center [869, 681] width 84 height 41
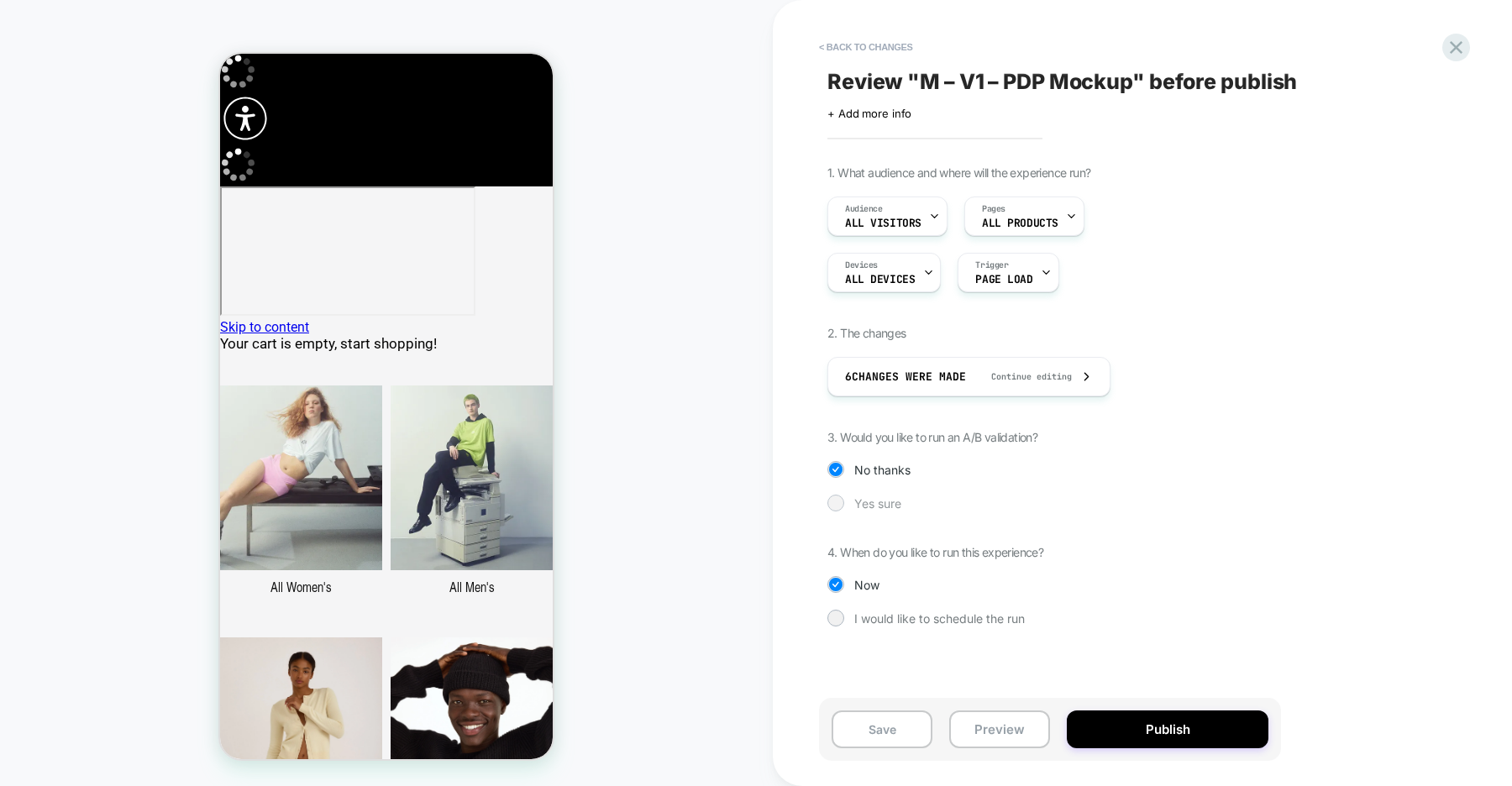
click at [849, 500] on div "Yes sure" at bounding box center [1050, 503] width 445 height 16
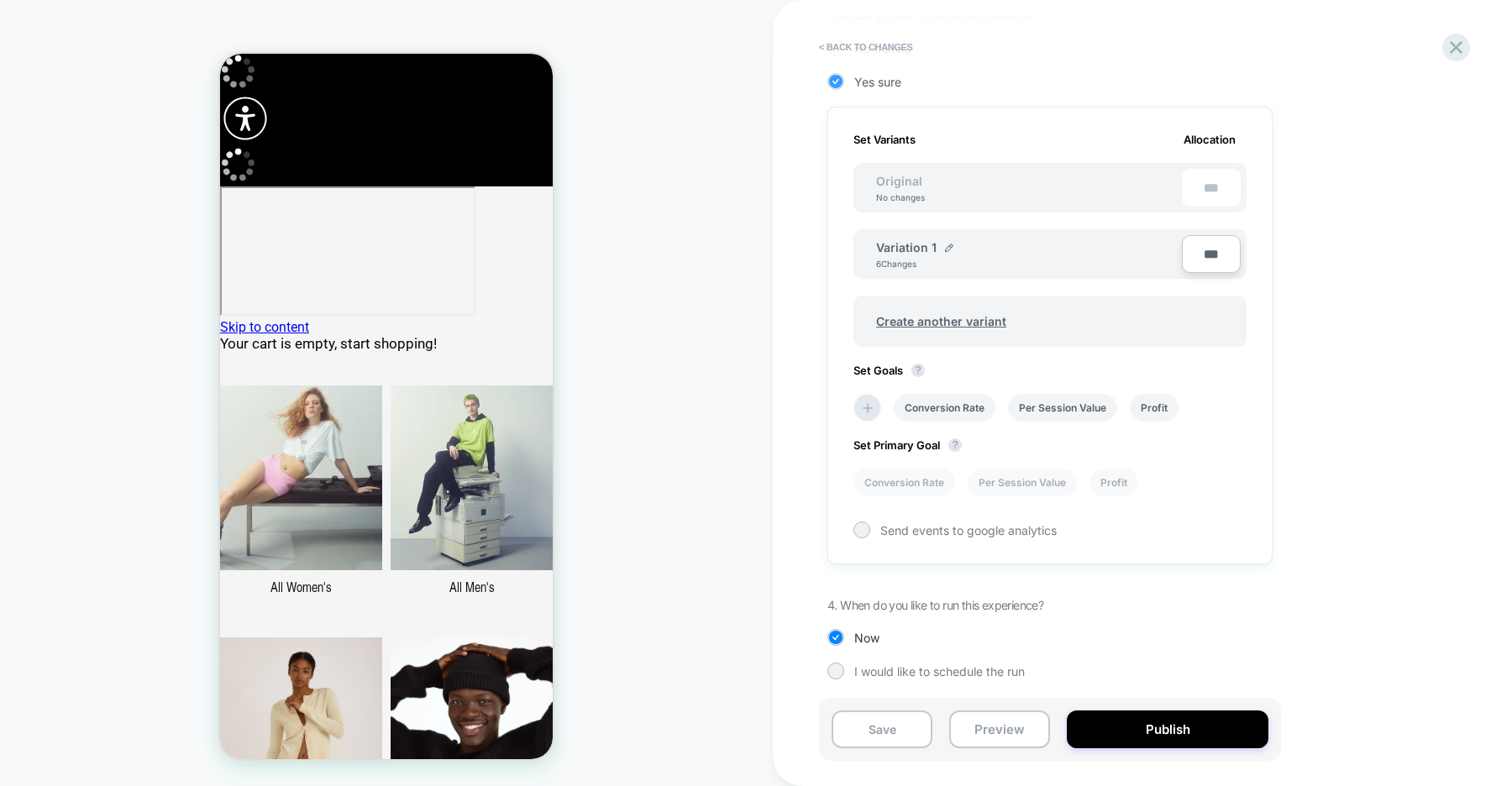
scroll to position [424, 0]
click at [949, 403] on li "Conversion Rate" at bounding box center [944, 405] width 102 height 28
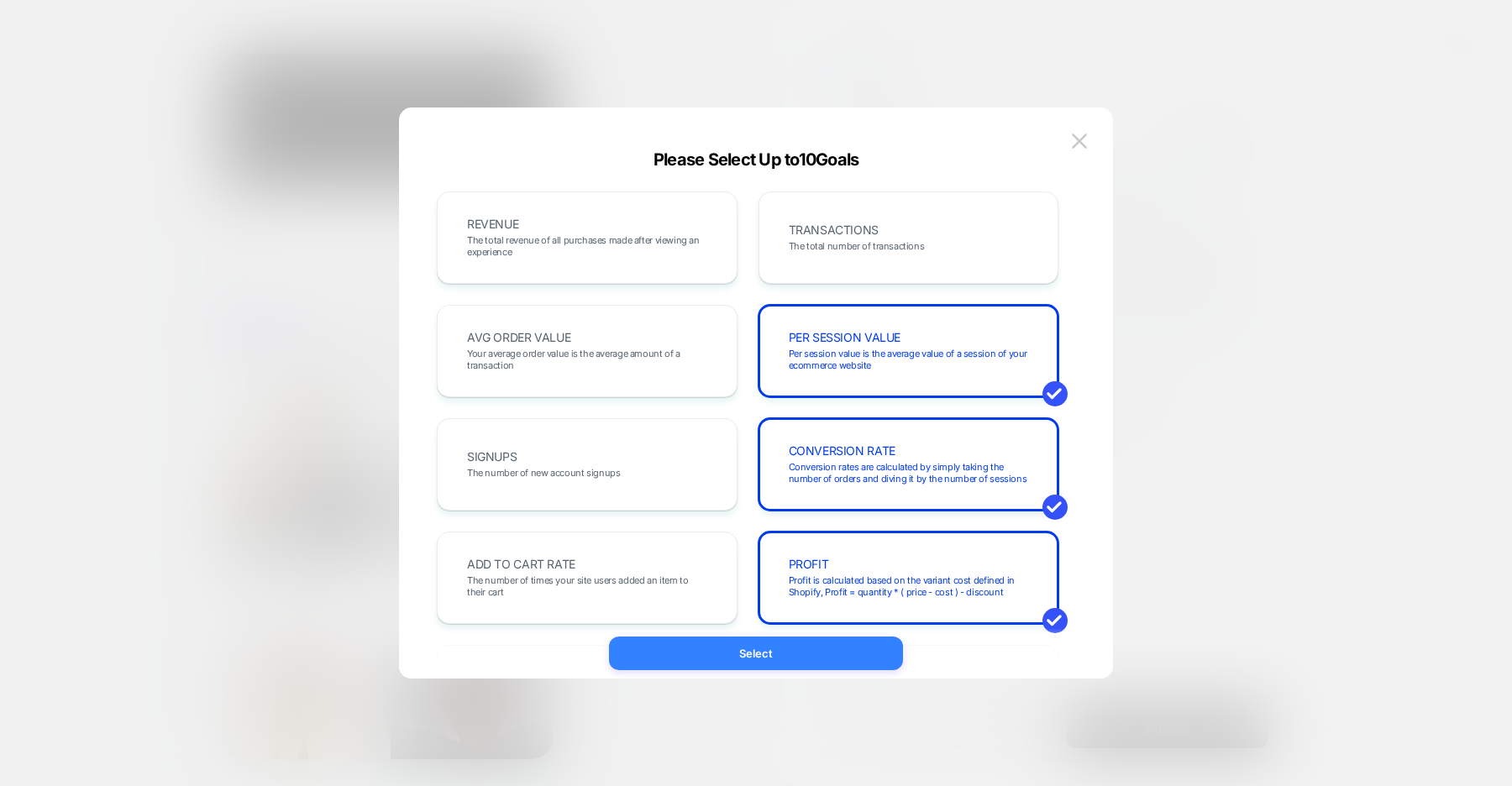
click at [765, 650] on button "Select" at bounding box center [756, 653] width 294 height 34
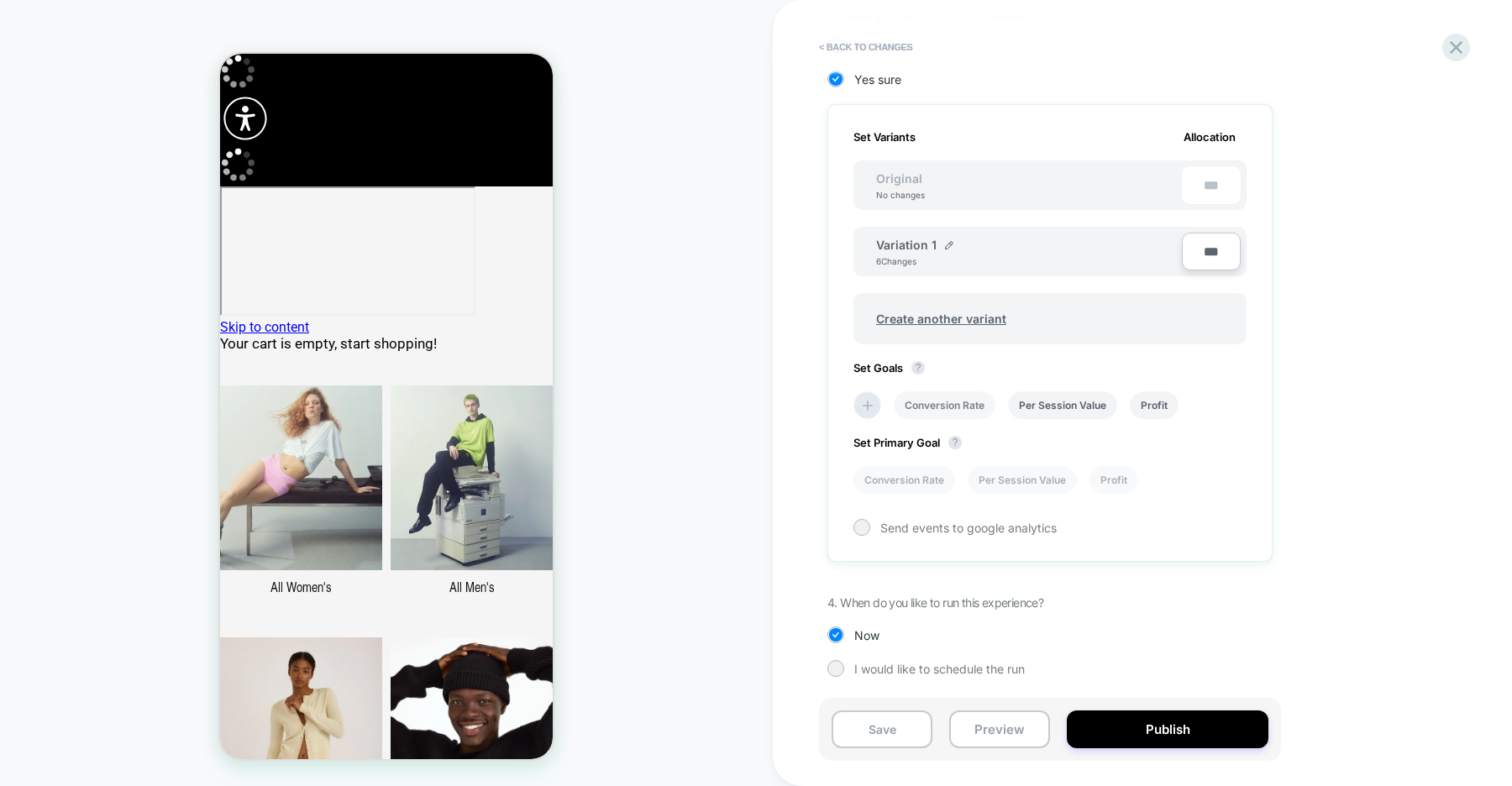
click at [953, 404] on li "Conversion Rate" at bounding box center [944, 405] width 102 height 28
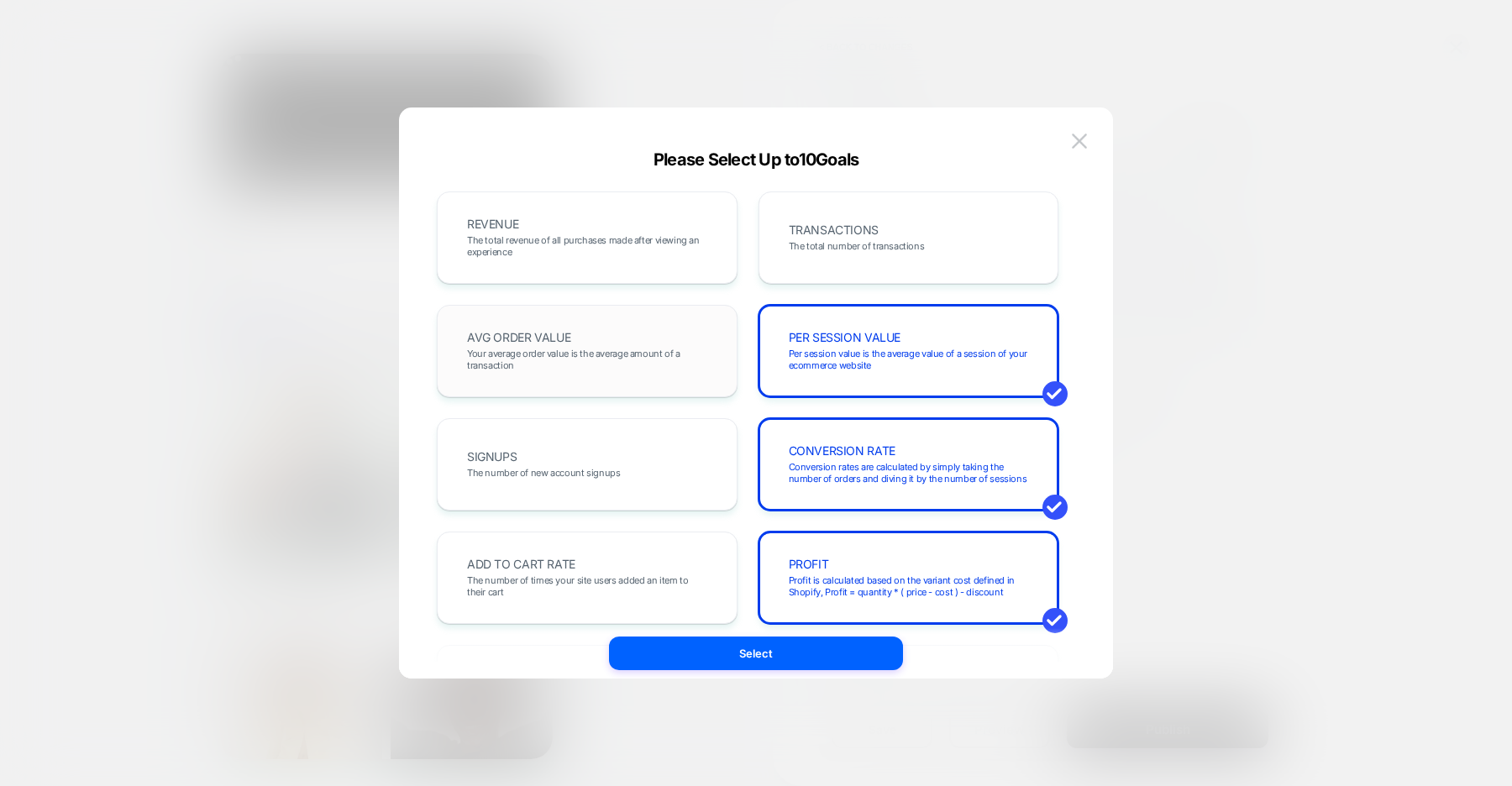
click at [684, 352] on span "Your average order value is the average amount of a transaction" at bounding box center [588, 358] width 240 height 23
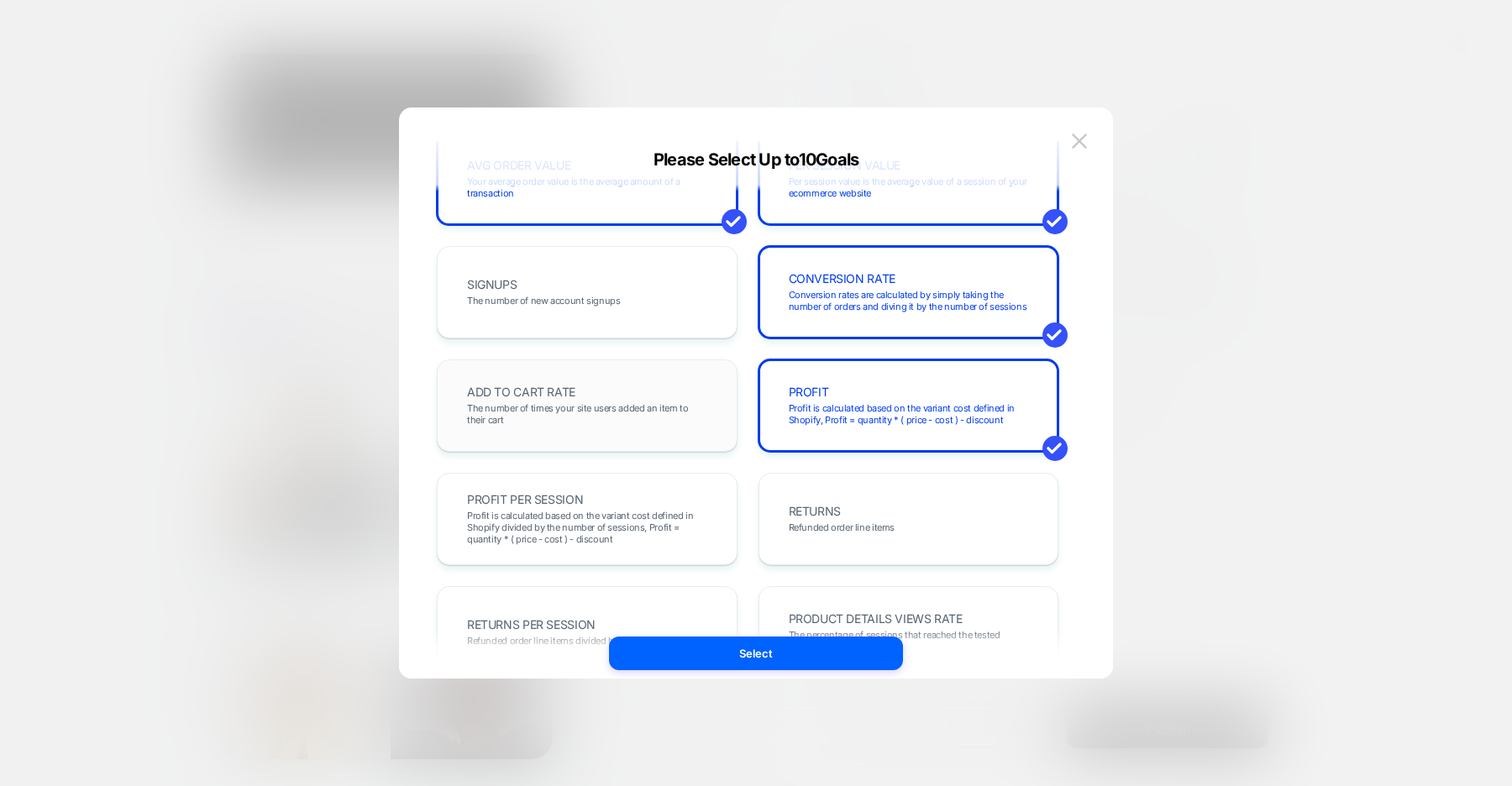
click at [679, 395] on div "ADD TO CART RATE The number of times your site users added an item to their cart" at bounding box center [587, 406] width 265 height 57
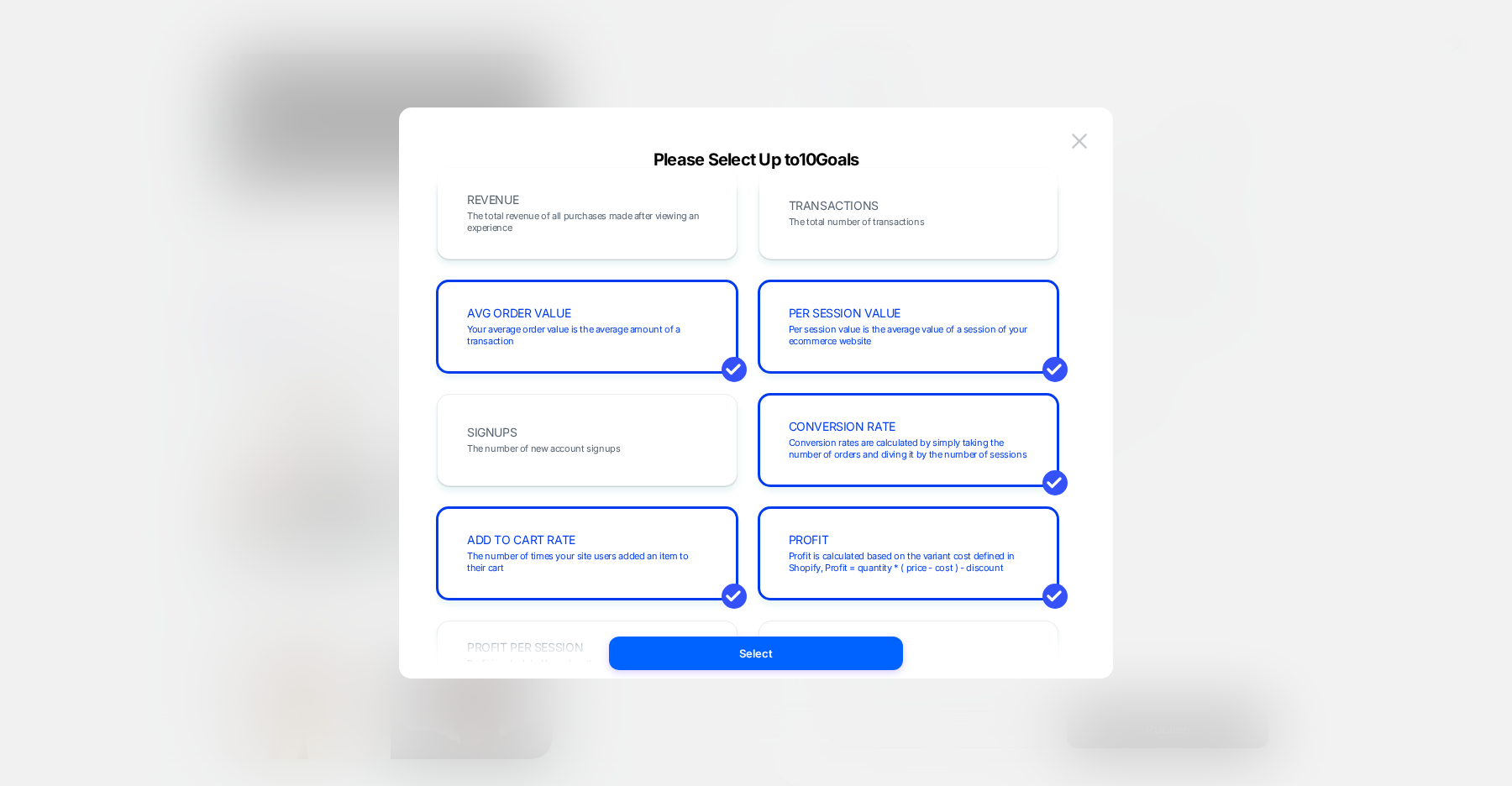
scroll to position [50, 0]
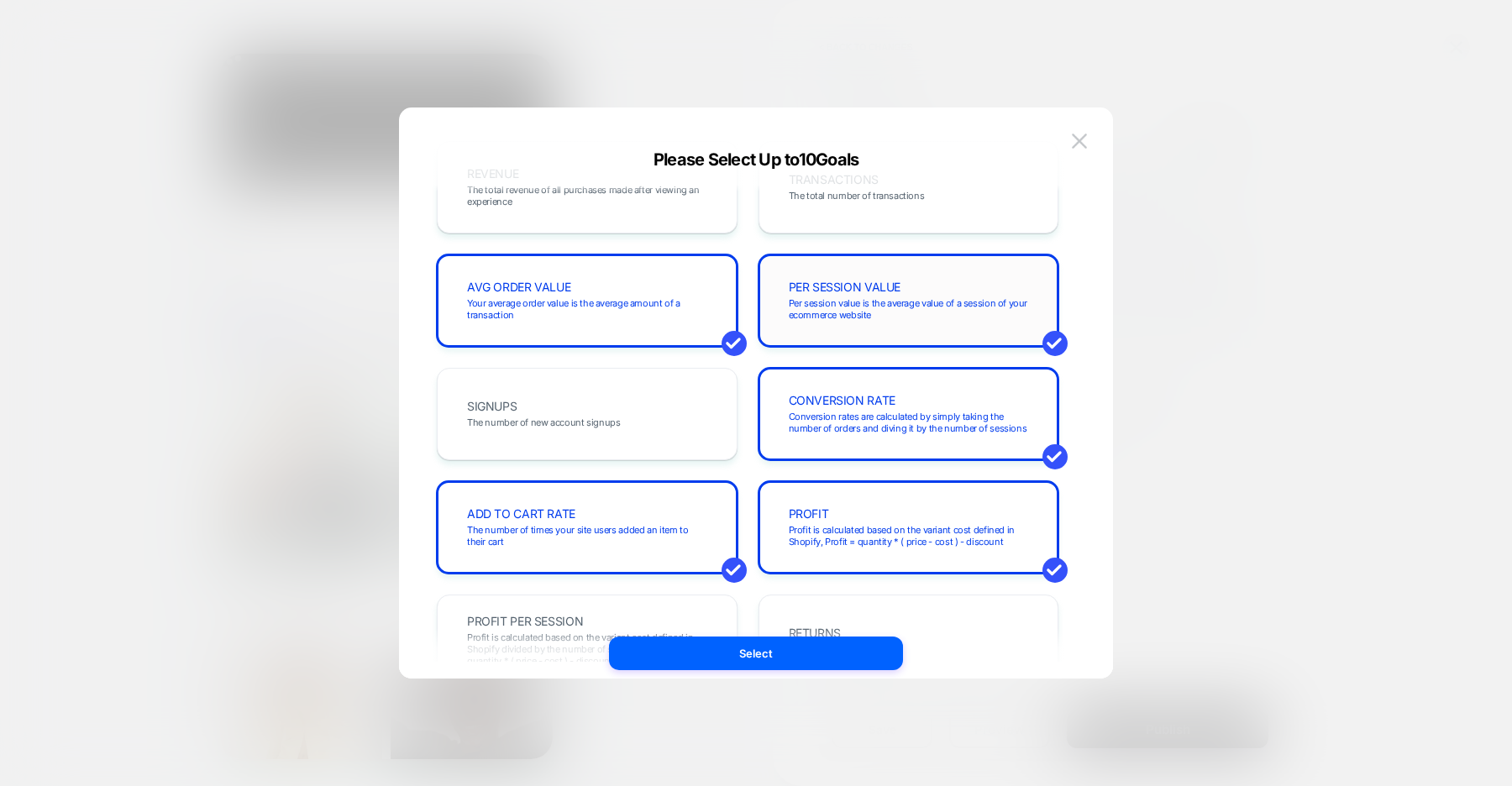
click at [821, 328] on div "PER SESSION VALUE Per session value is the average value of a session of your e…" at bounding box center [908, 301] width 265 height 57
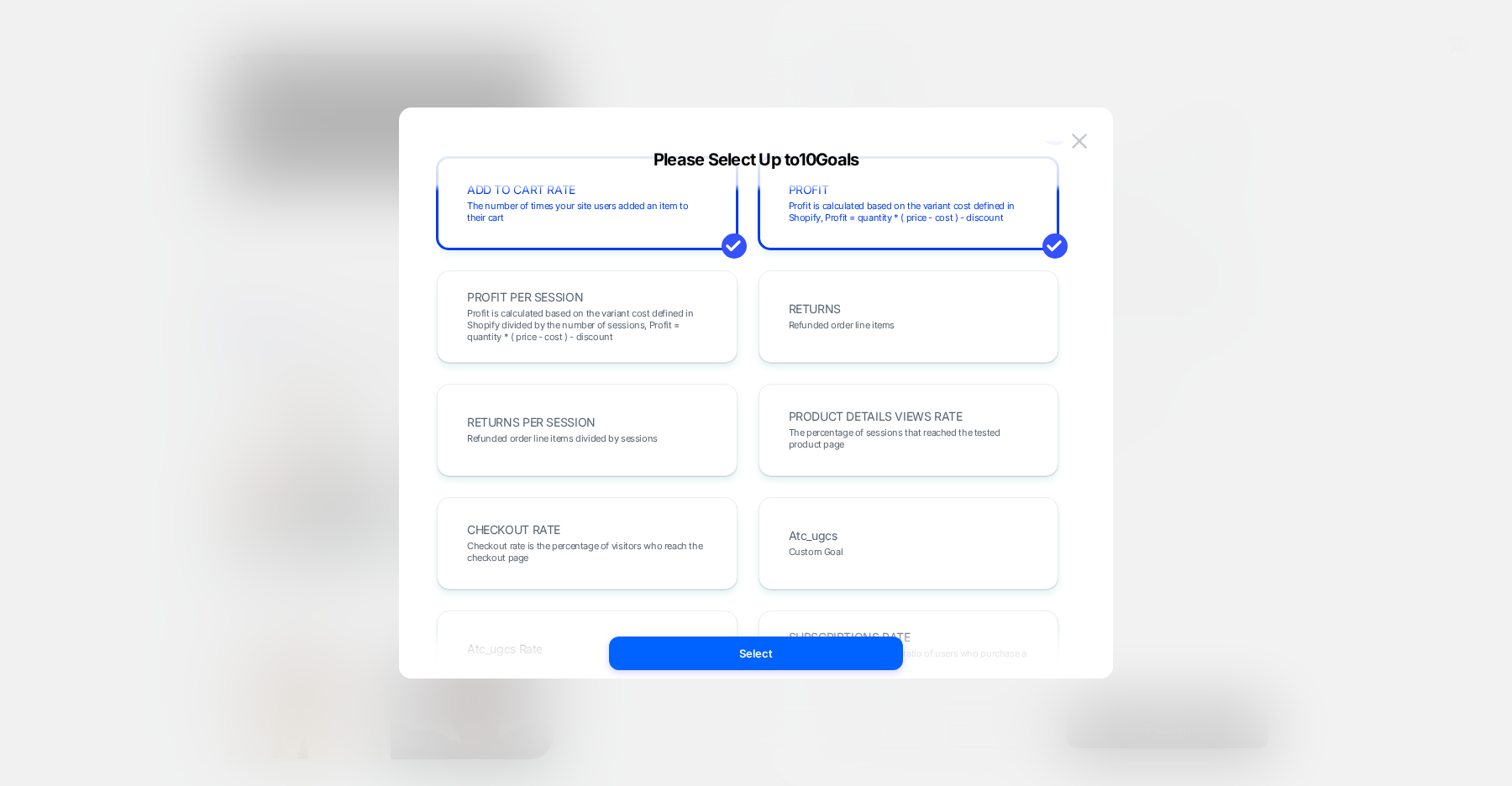
scroll to position [377, 0]
click at [670, 313] on span "Profit is calculated based on the variant cost defined in Shopify divided by th…" at bounding box center [588, 323] width 240 height 35
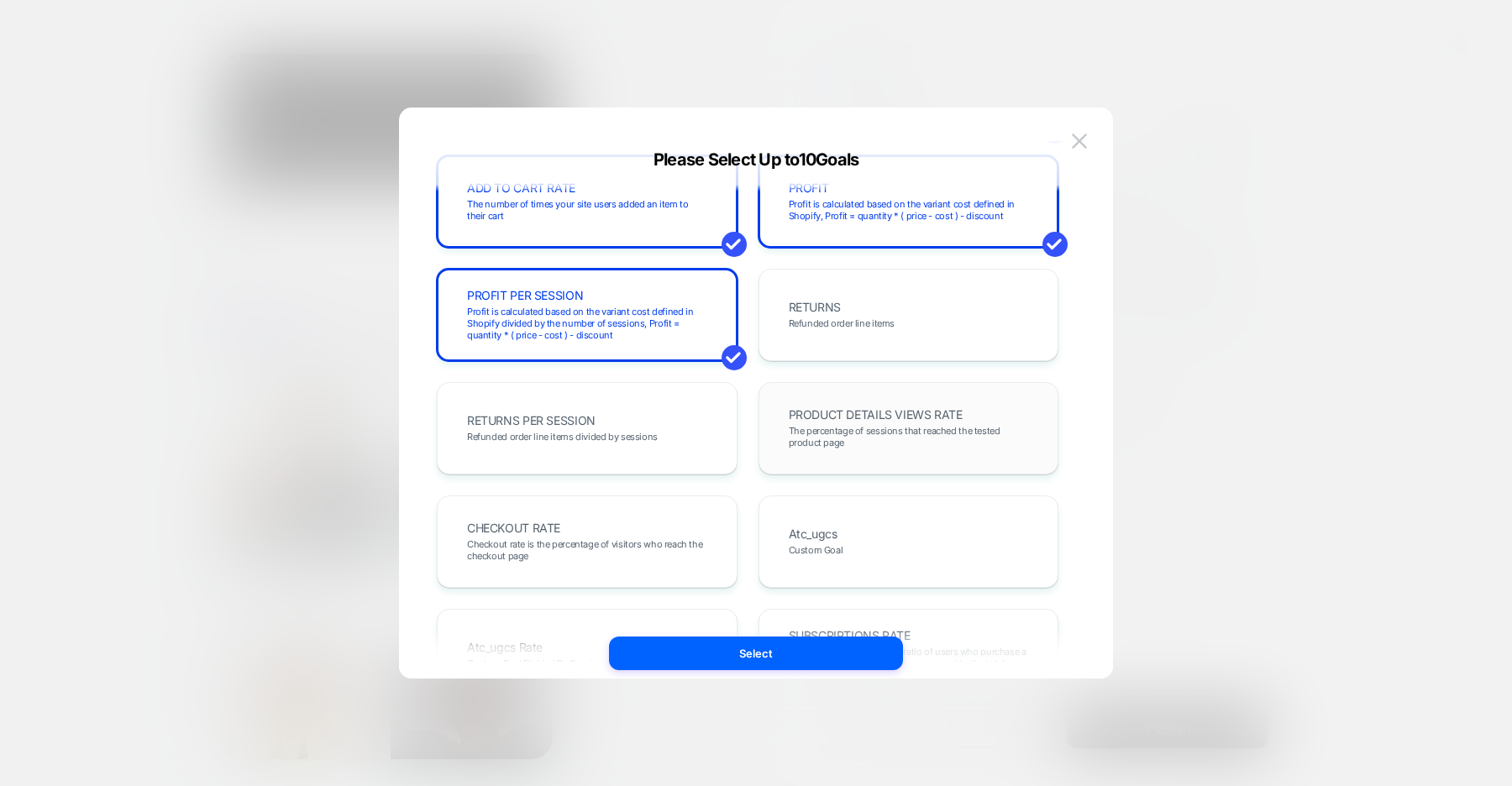
click at [808, 433] on span "The percentage of sessions that reached the tested product page" at bounding box center [909, 436] width 240 height 23
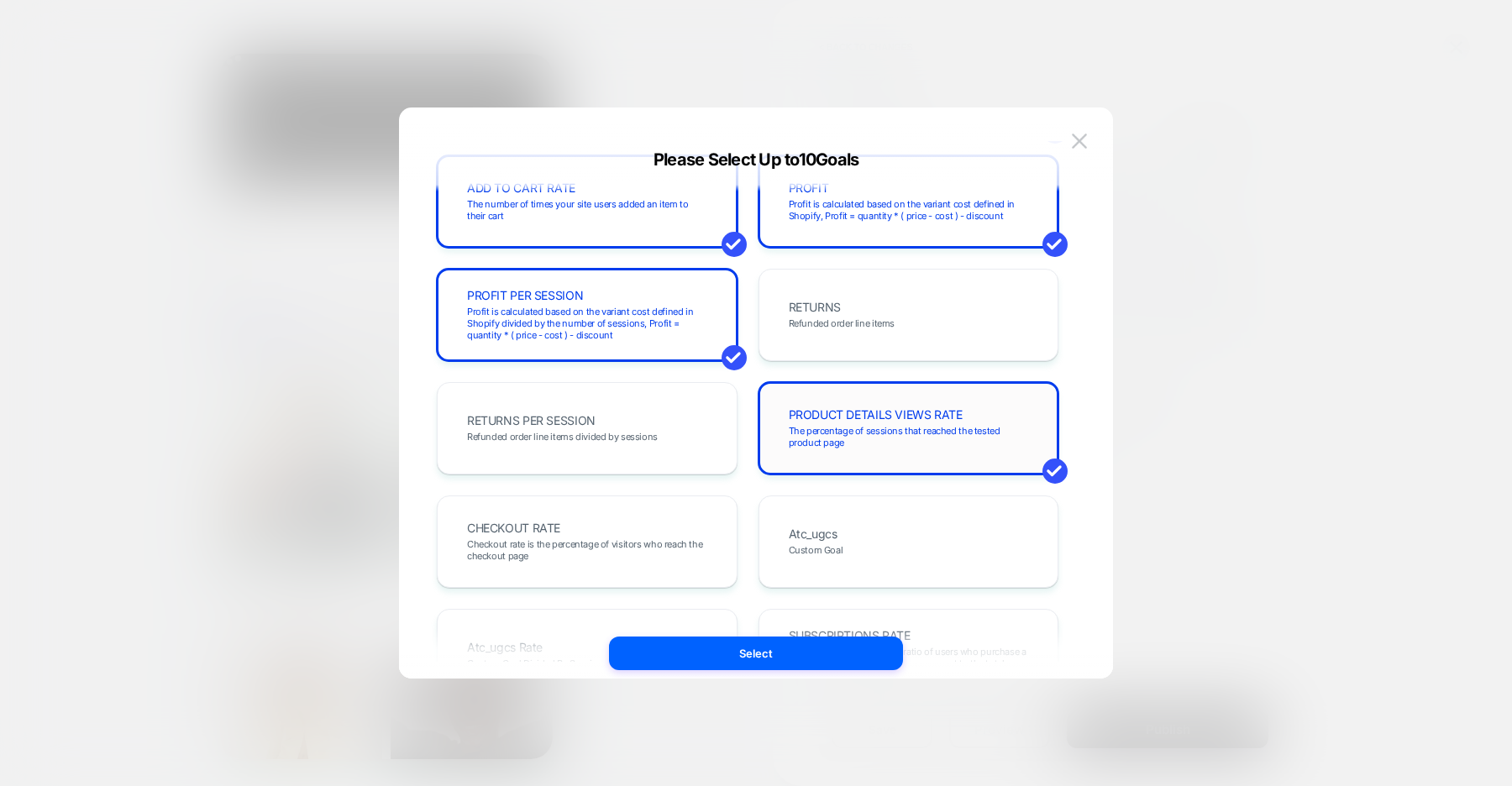
click at [785, 397] on div "PRODUCT DETAILS VIEWS RATE The percentage of sessions that reached the tested p…" at bounding box center [909, 428] width 301 height 92
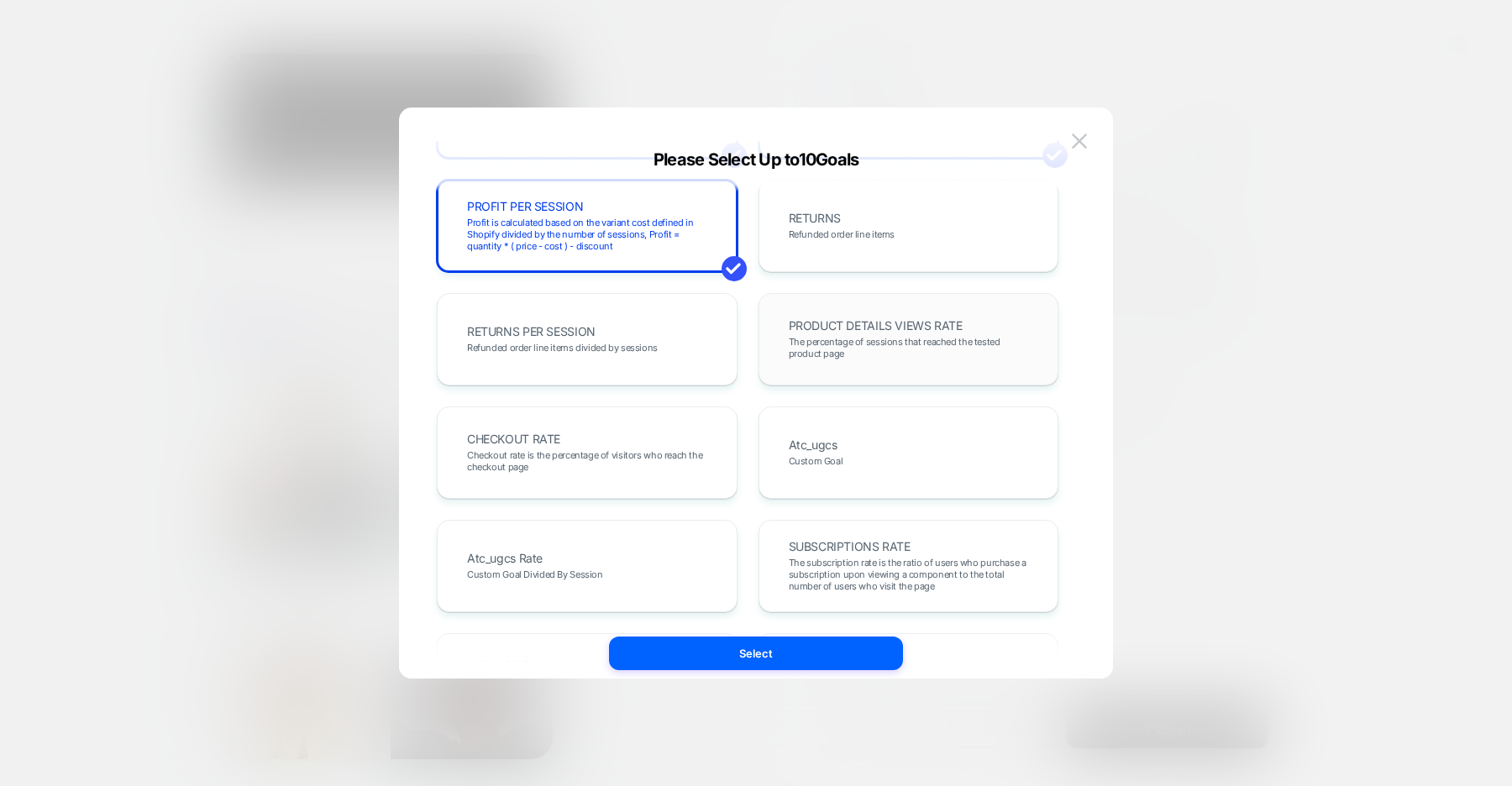
scroll to position [480, 0]
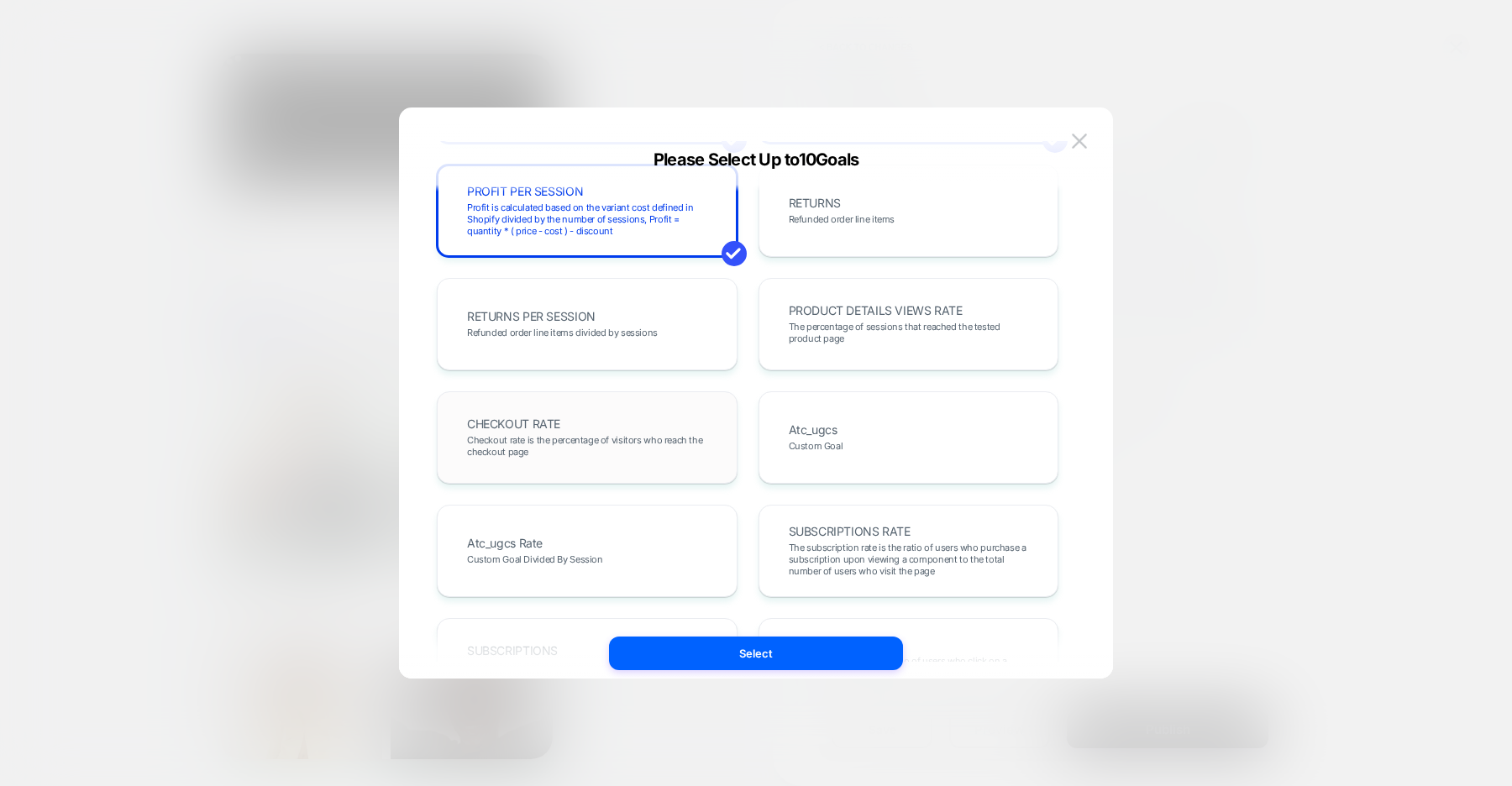
click at [679, 436] on span "Checkout rate is the percentage of visitors who reach the checkout page" at bounding box center [588, 446] width 240 height 23
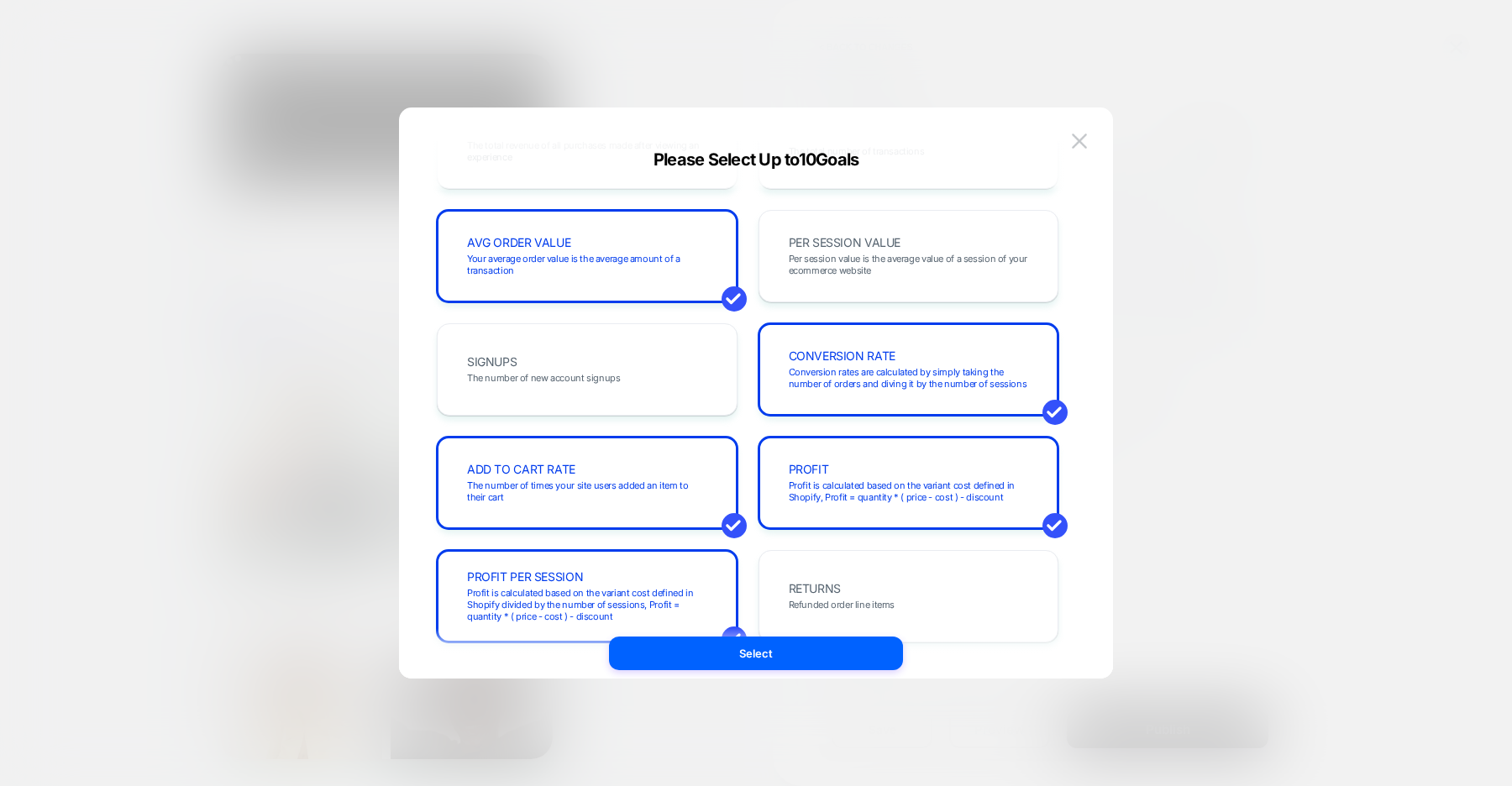
scroll to position [0, 0]
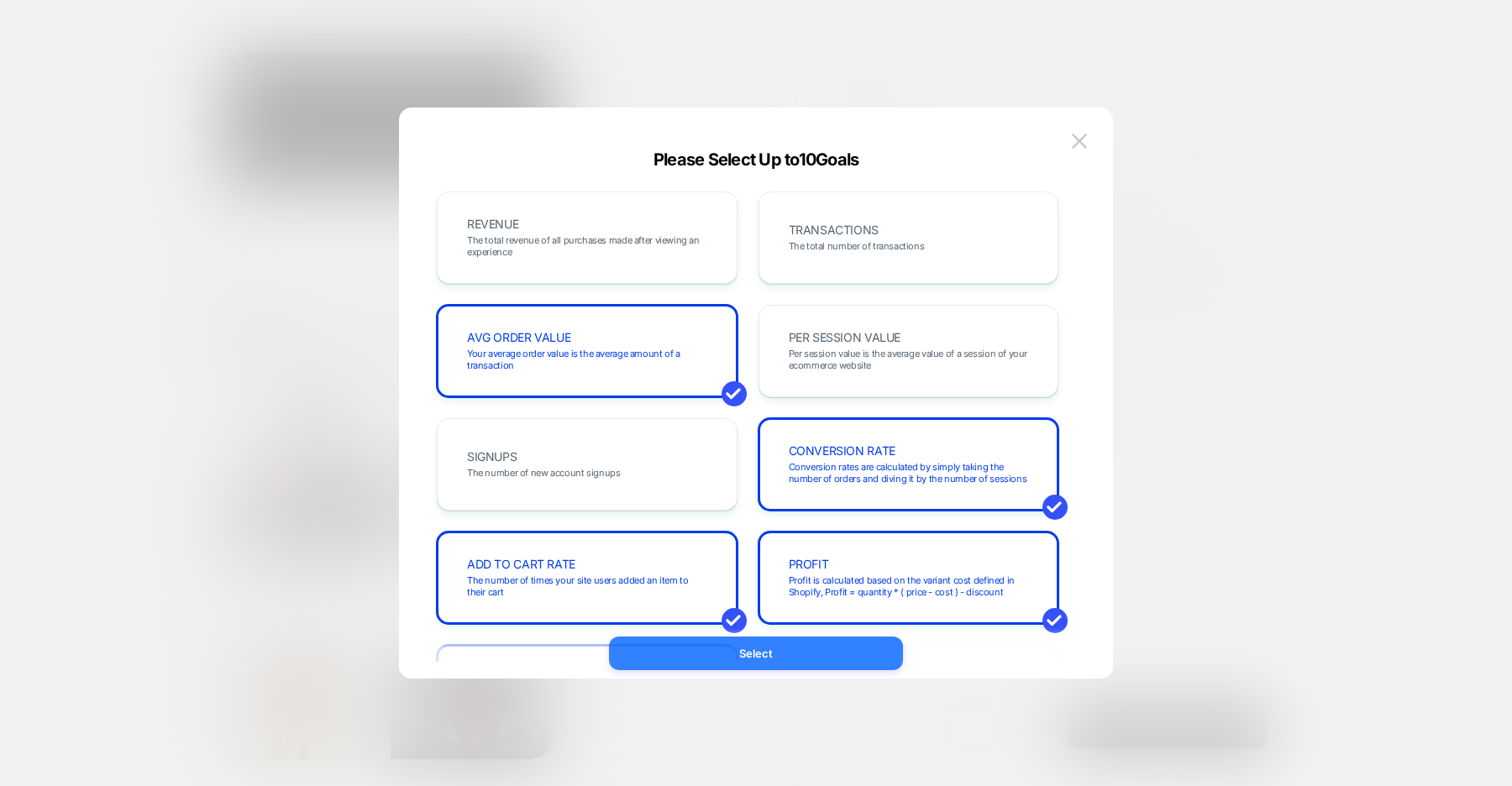
click at [755, 648] on button "Select" at bounding box center [756, 653] width 294 height 34
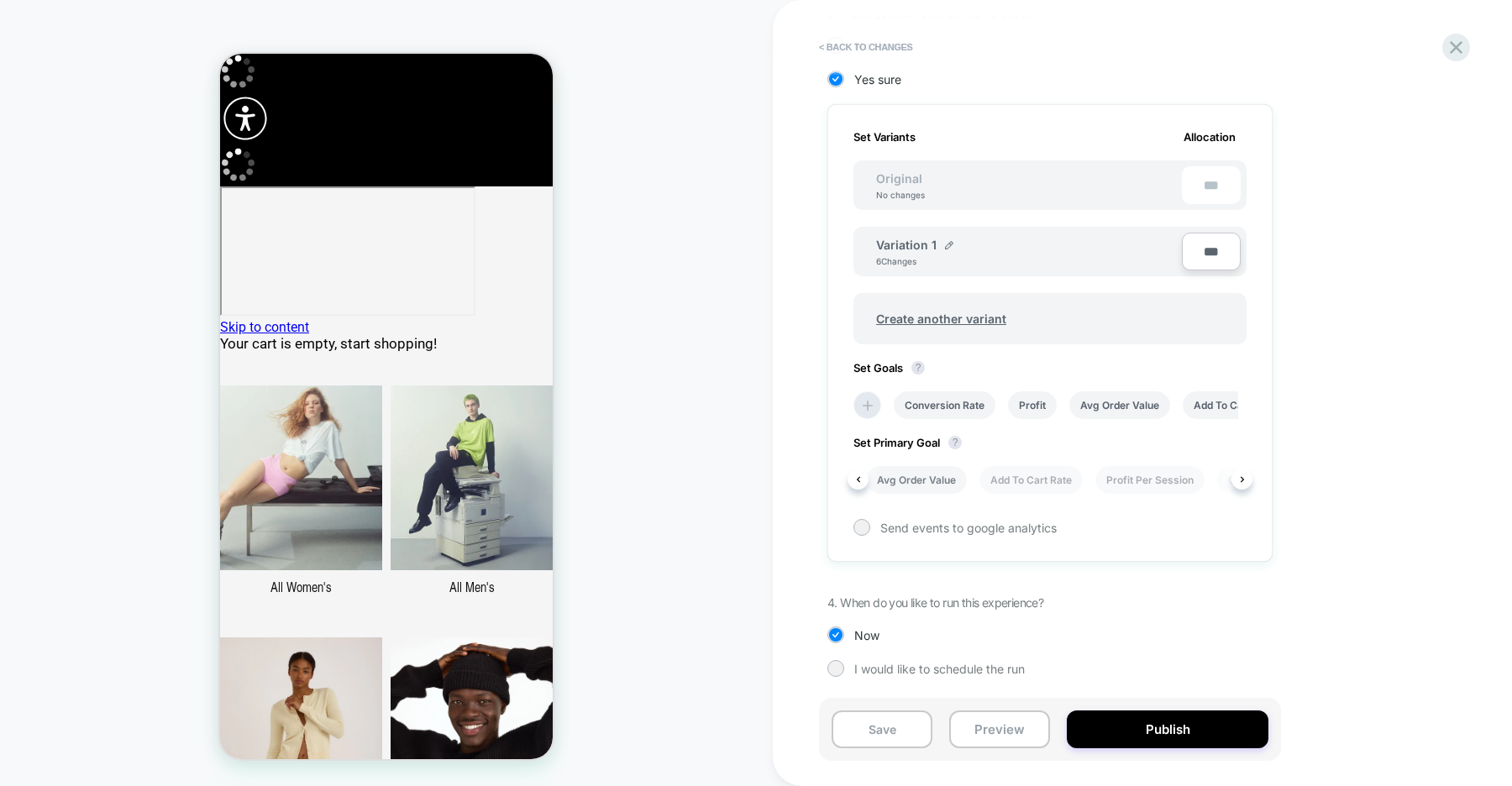
scroll to position [0, 197]
click at [1012, 478] on li "Add To Cart Rate" at bounding box center [997, 480] width 104 height 28
click at [1045, 409] on li "Profit Per Session" at bounding box center [1040, 405] width 109 height 28
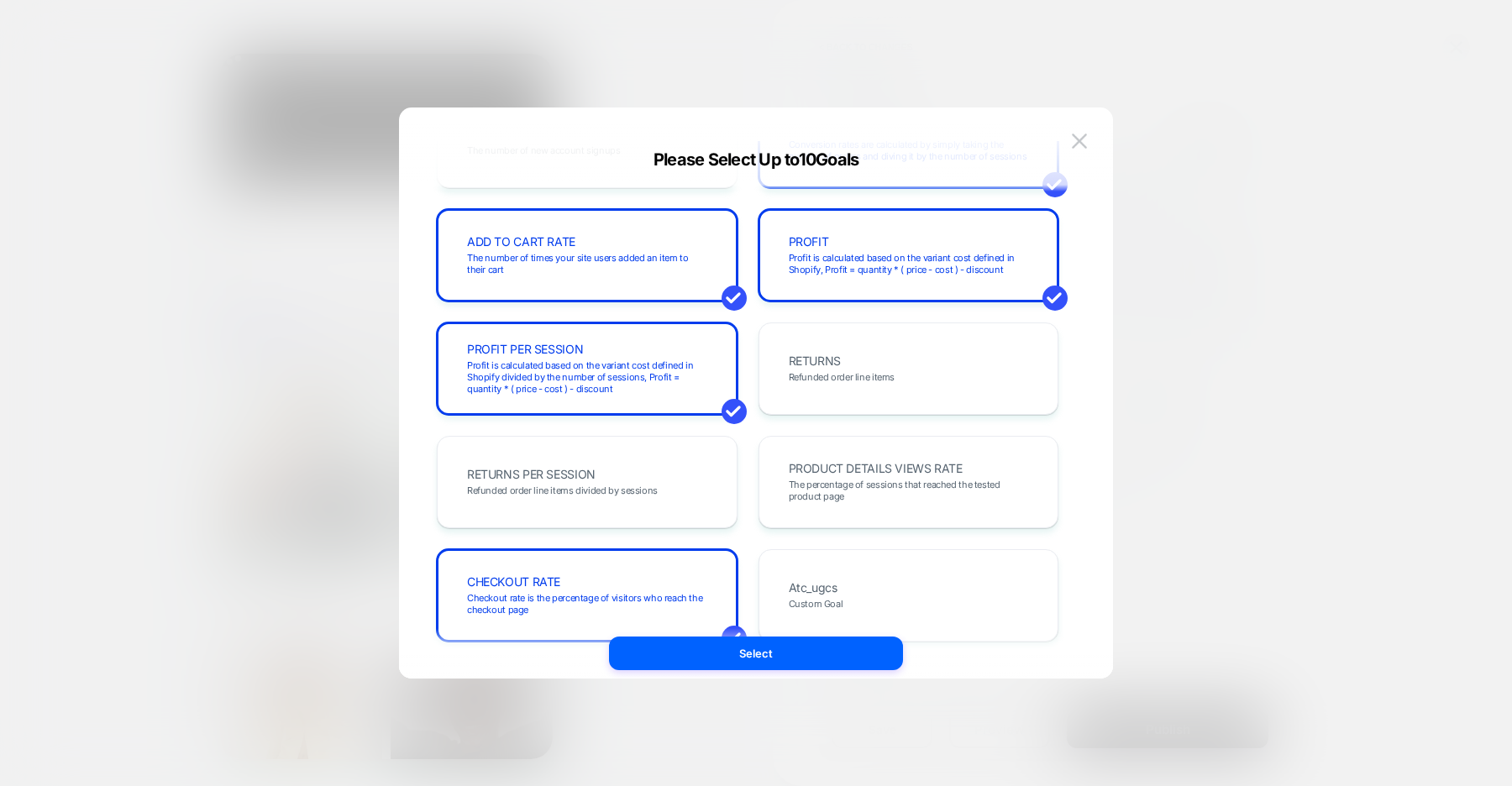
scroll to position [343, 0]
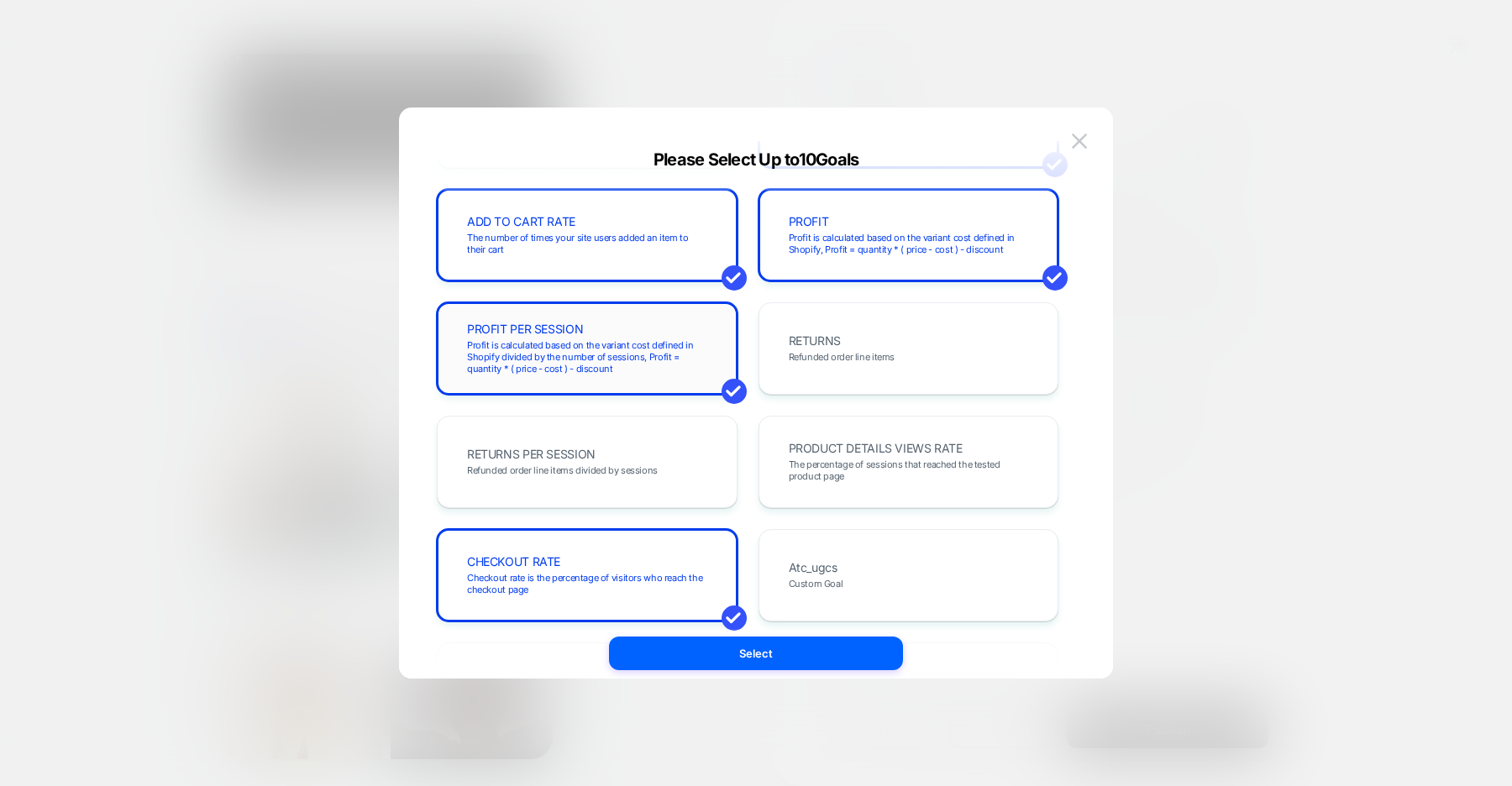
click at [669, 339] on span "Profit is calculated based on the variant cost defined in Shopify divided by th…" at bounding box center [588, 357] width 240 height 35
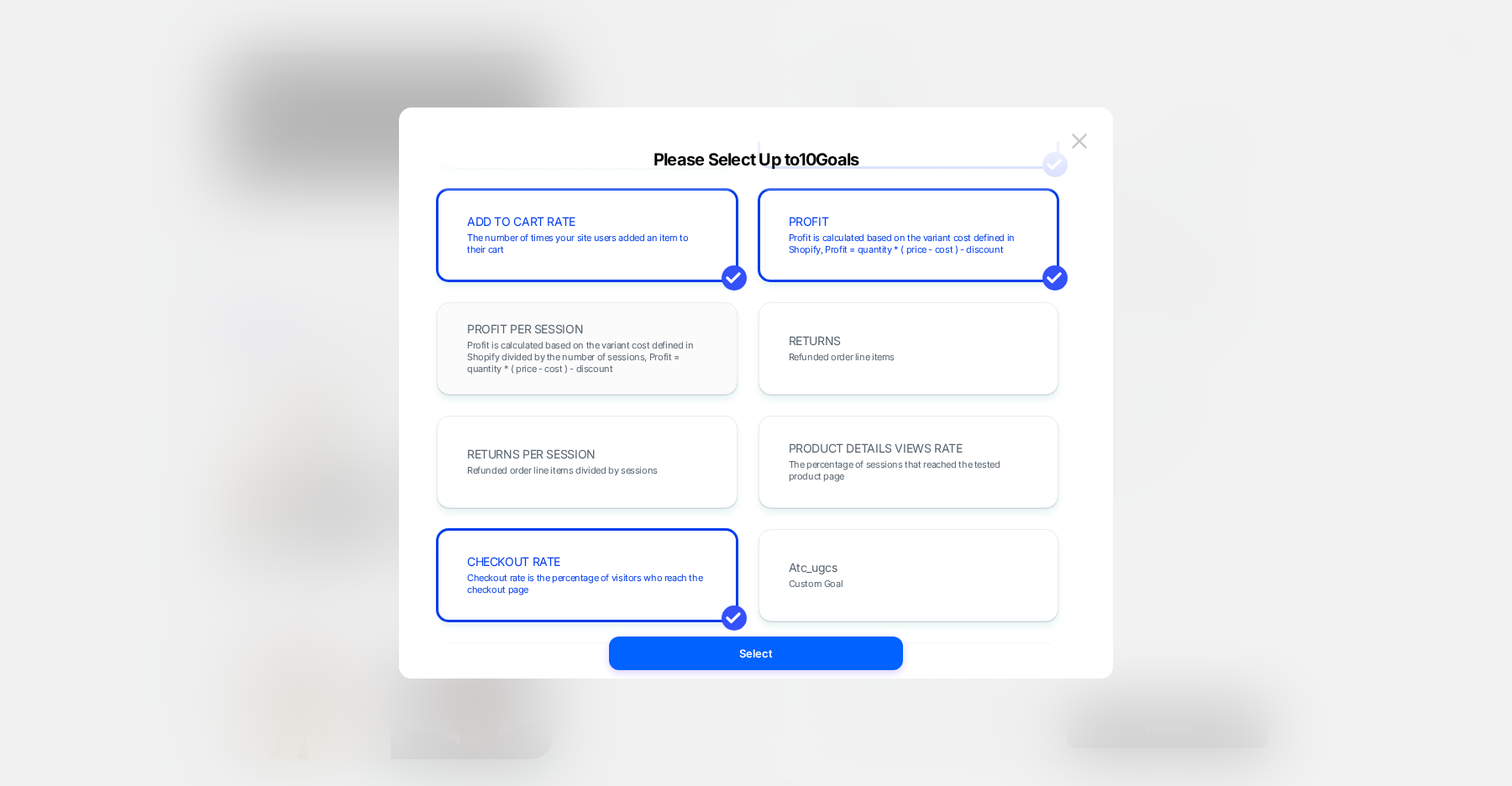
click at [685, 356] on span "Profit is calculated based on the variant cost defined in Shopify divided by th…" at bounding box center [588, 357] width 240 height 35
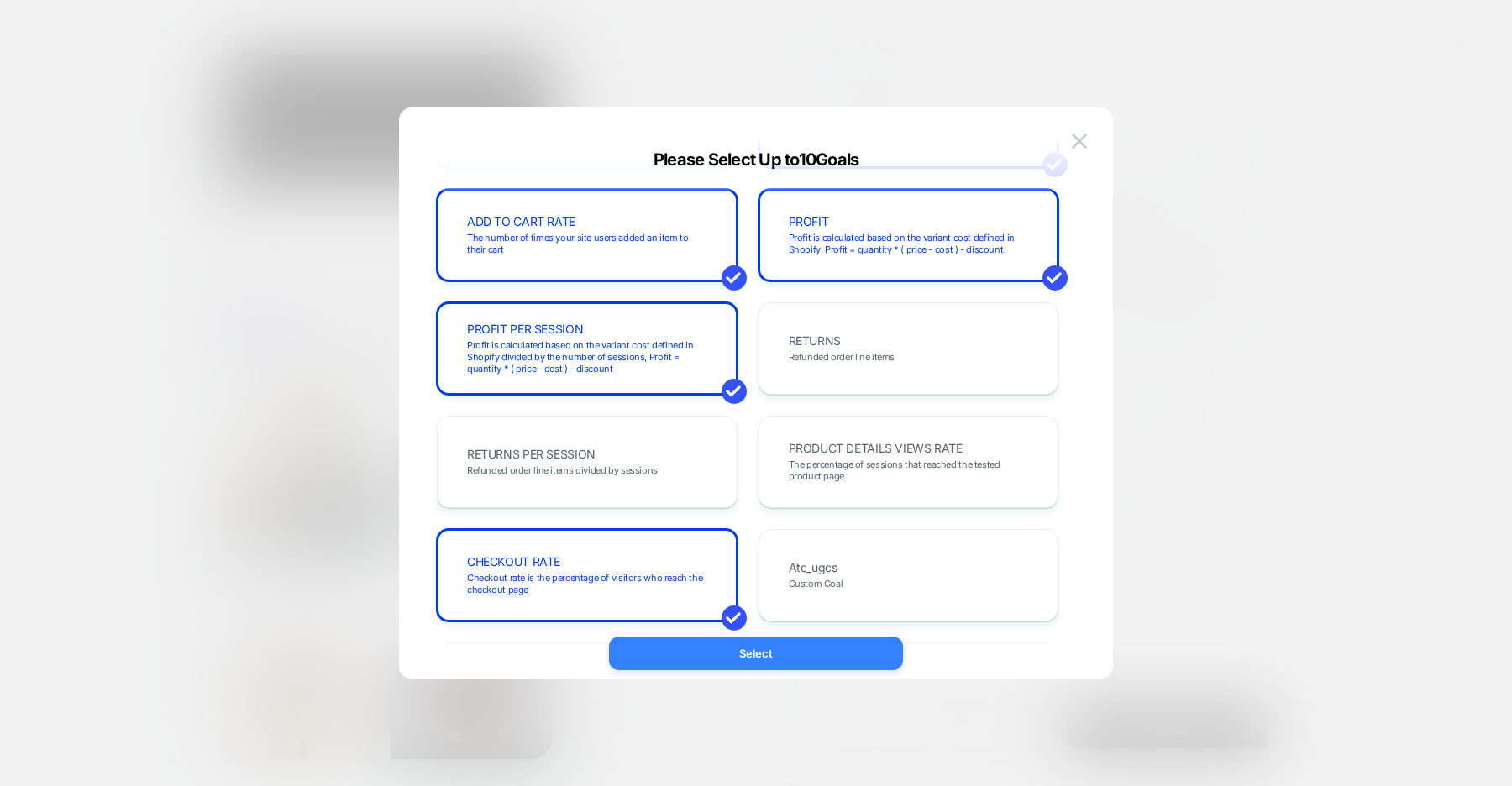
click at [773, 660] on button "Select" at bounding box center [756, 653] width 294 height 34
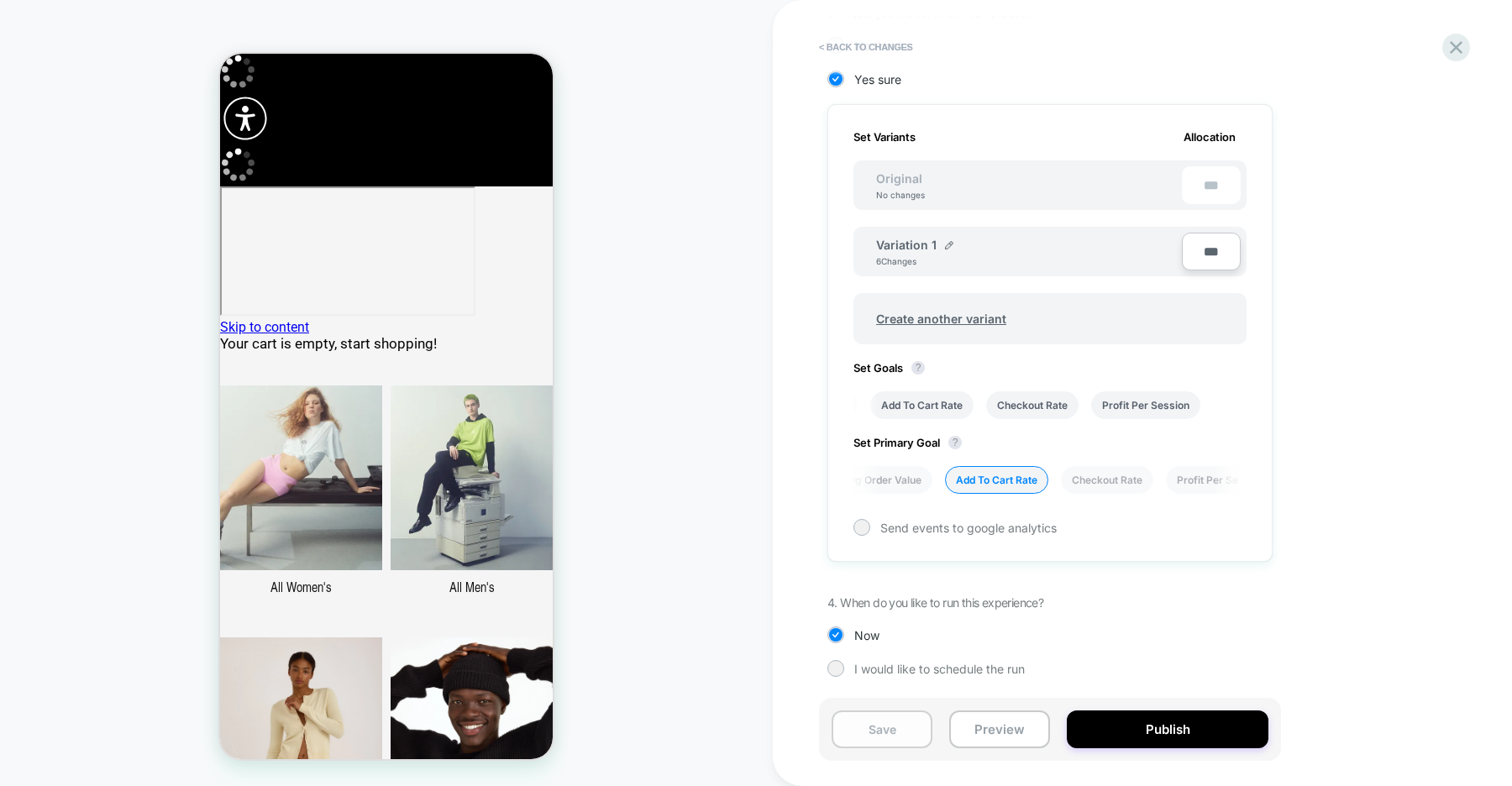
click at [905, 729] on button "Save" at bounding box center [881, 729] width 101 height 38
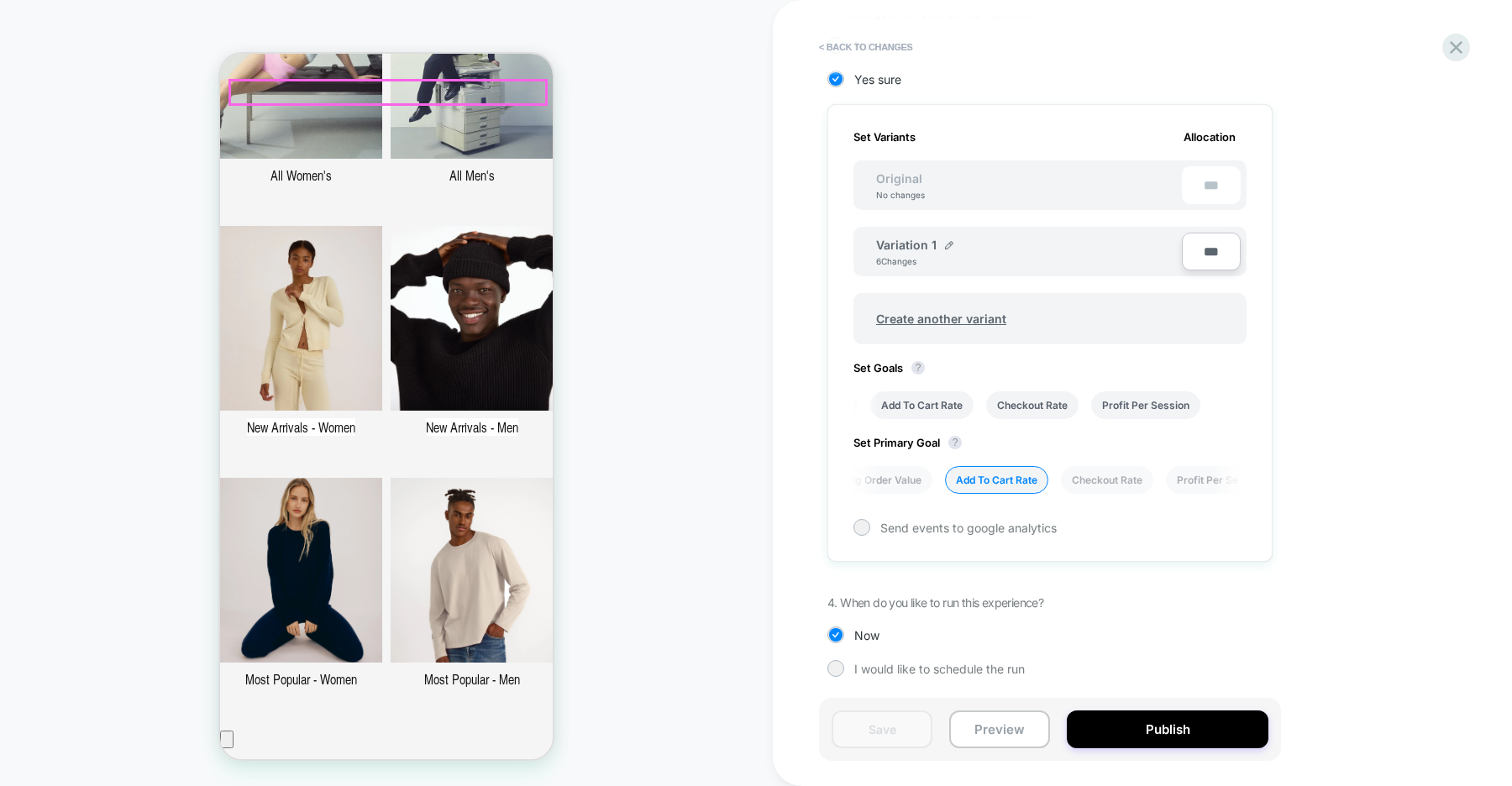
scroll to position [423, 0]
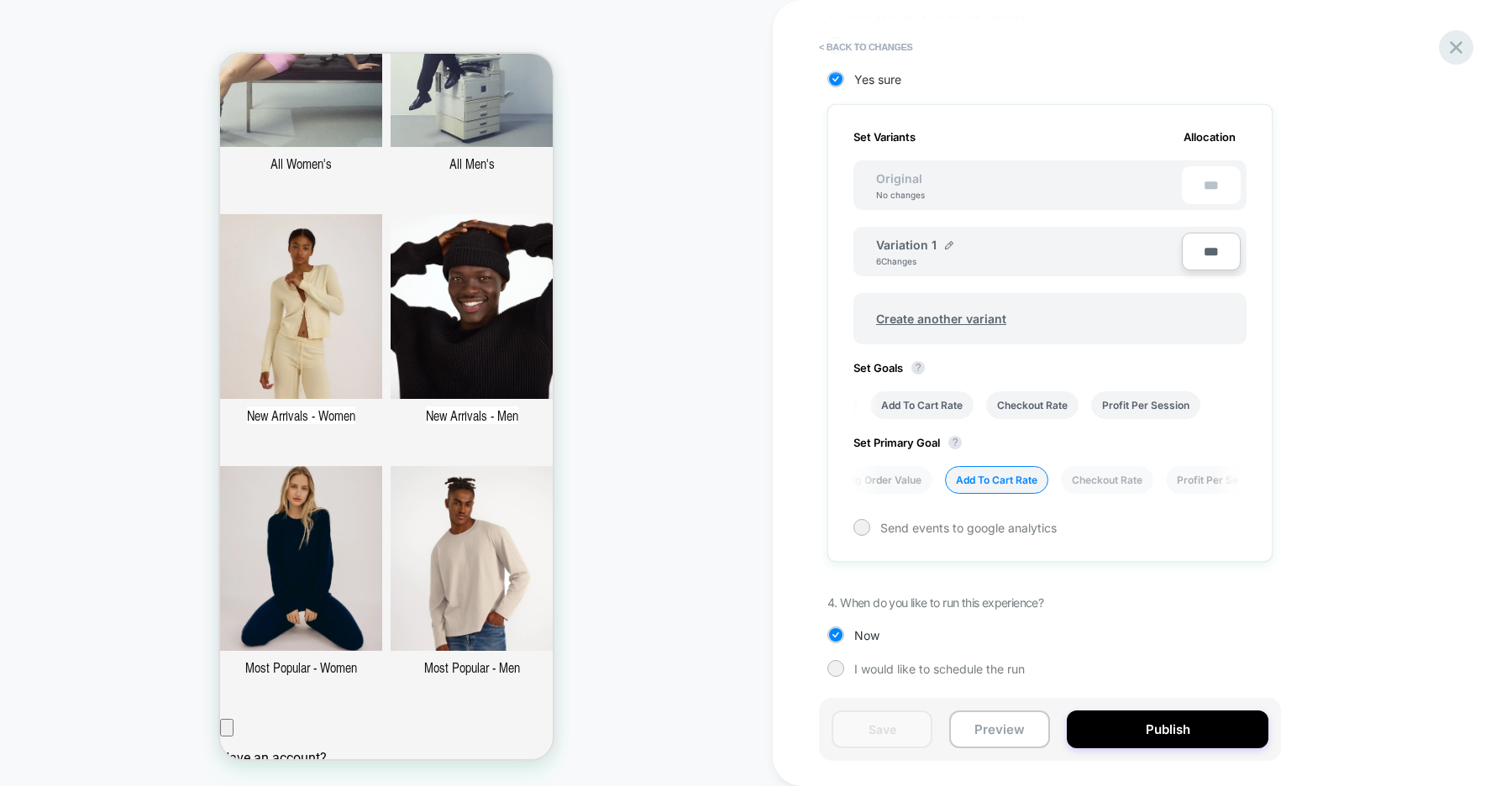
click at [1456, 48] on icon at bounding box center [1456, 48] width 13 height 13
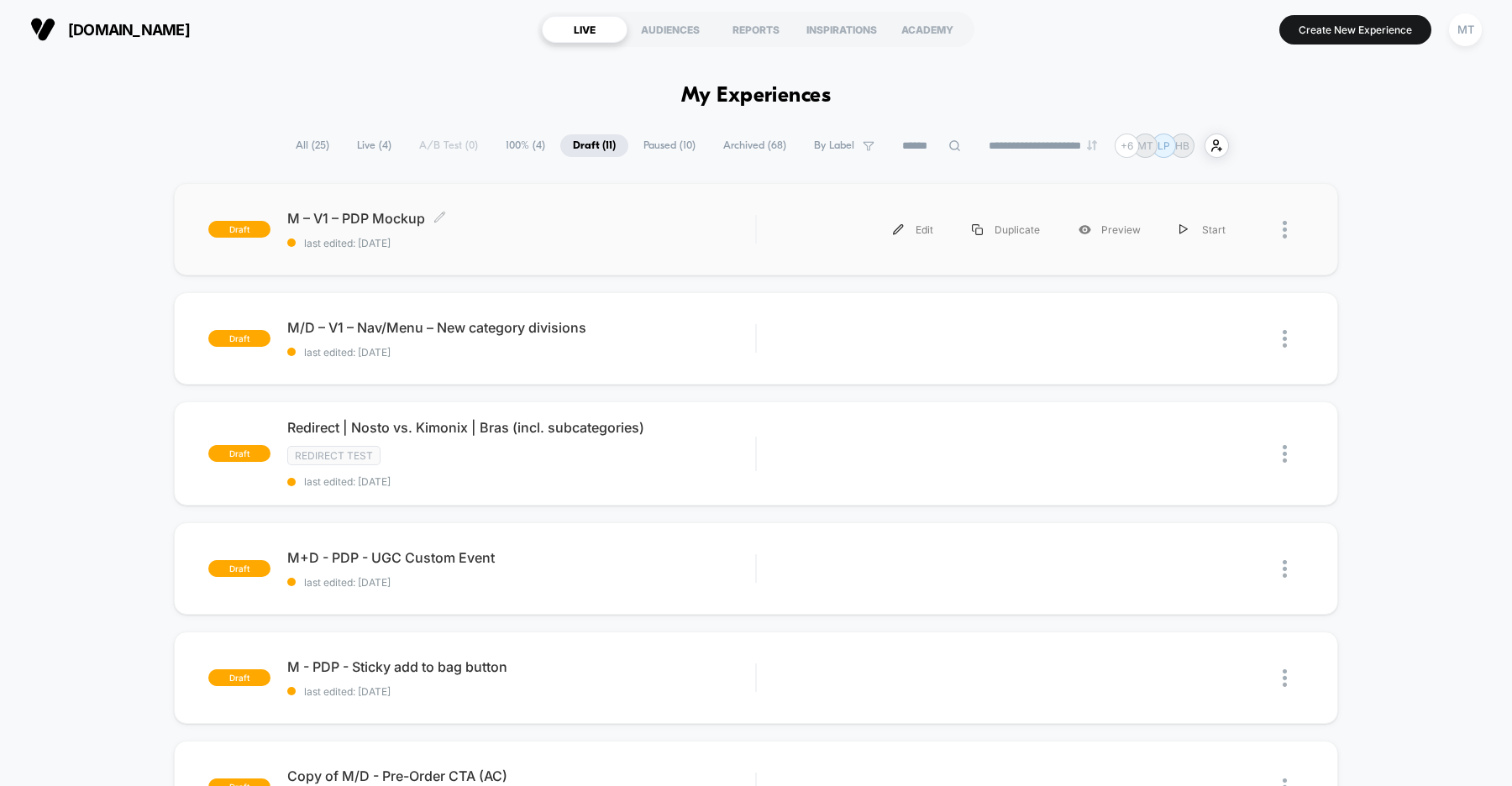
click at [537, 231] on div "M – V1 – PDP Mockup Click to edit experience details Click to edit experience d…" at bounding box center [521, 230] width 468 height 40
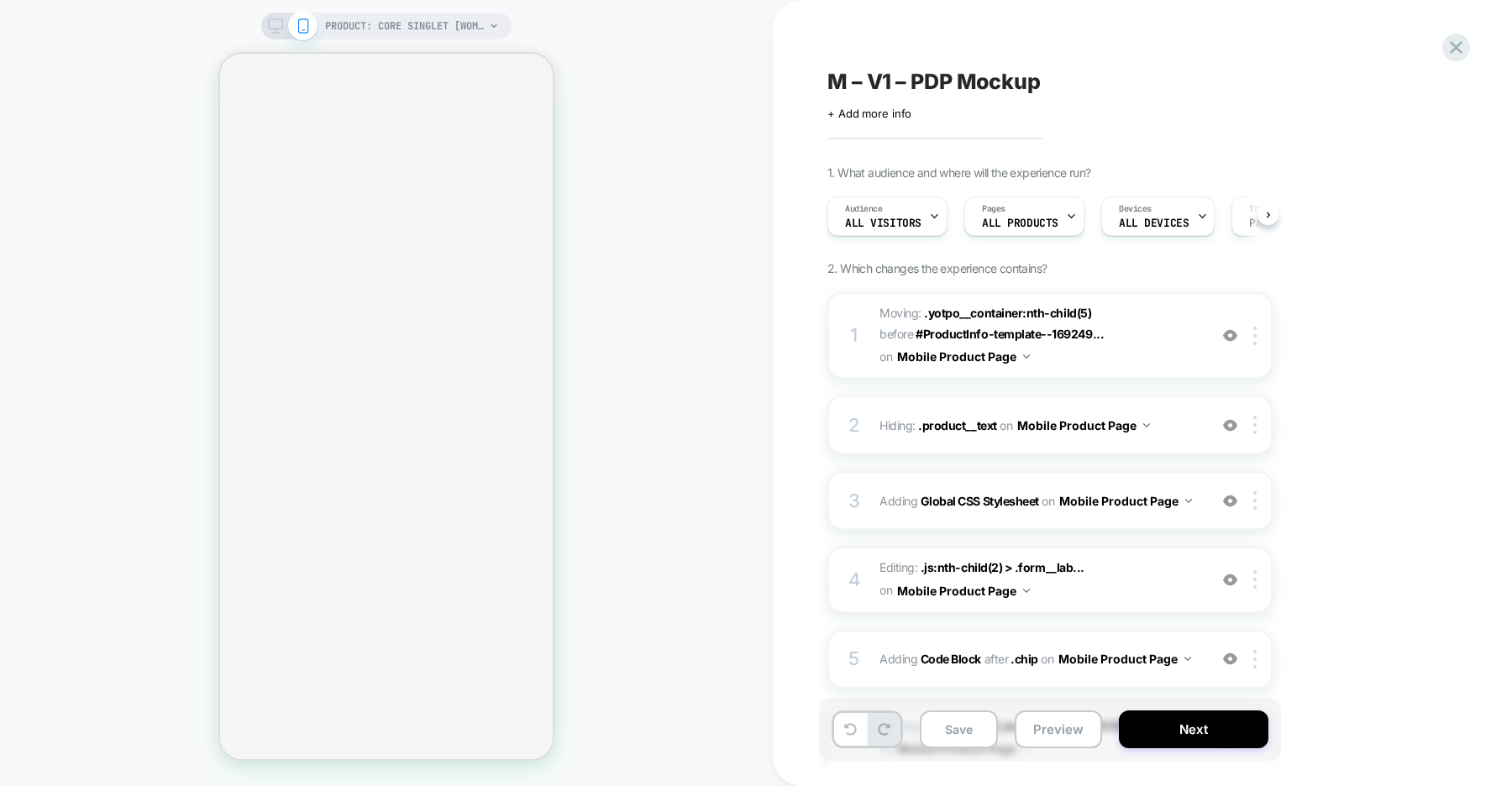
scroll to position [0, 1]
click at [1455, 49] on icon at bounding box center [1456, 48] width 13 height 13
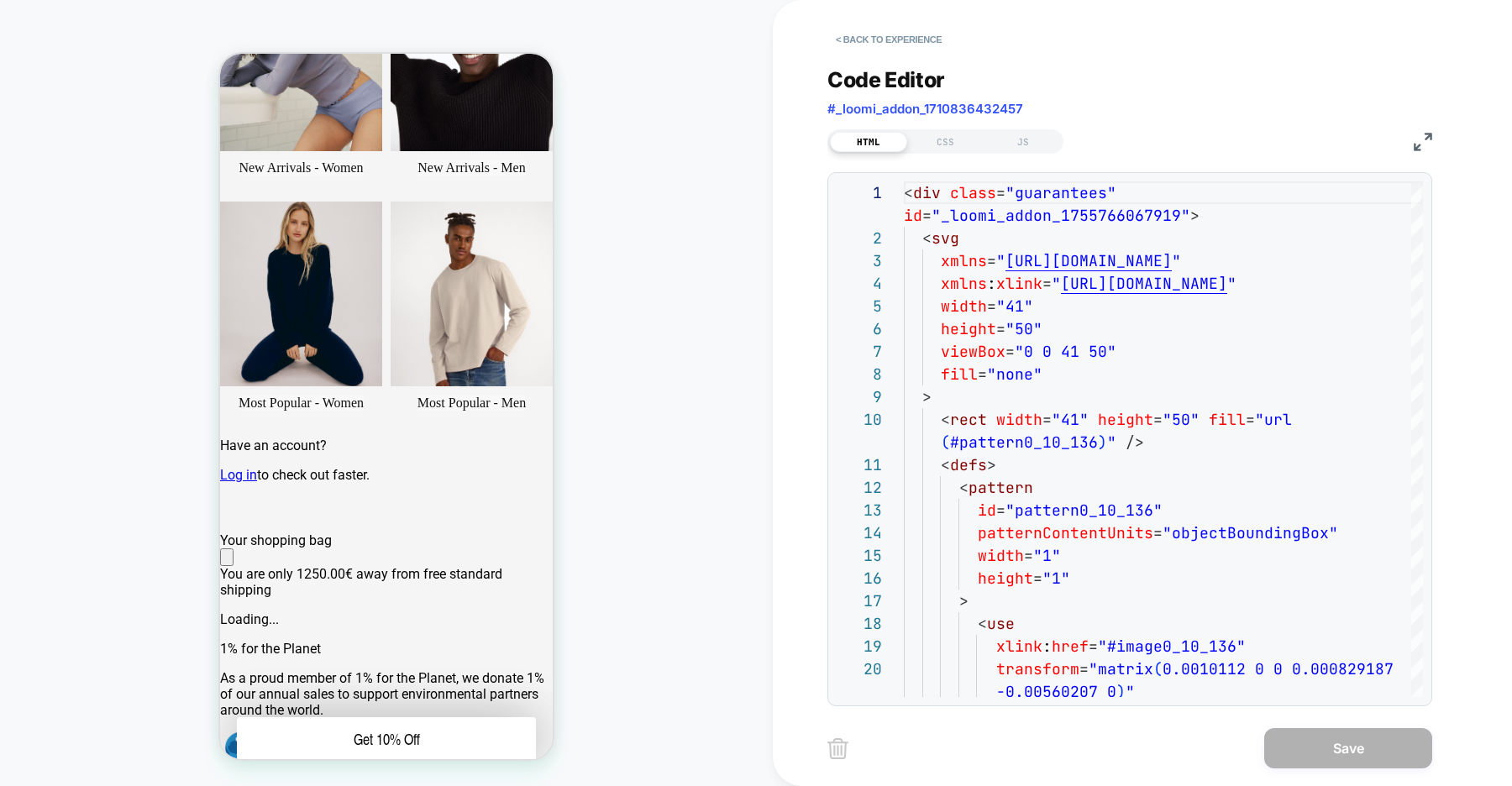
scroll to position [276, 0]
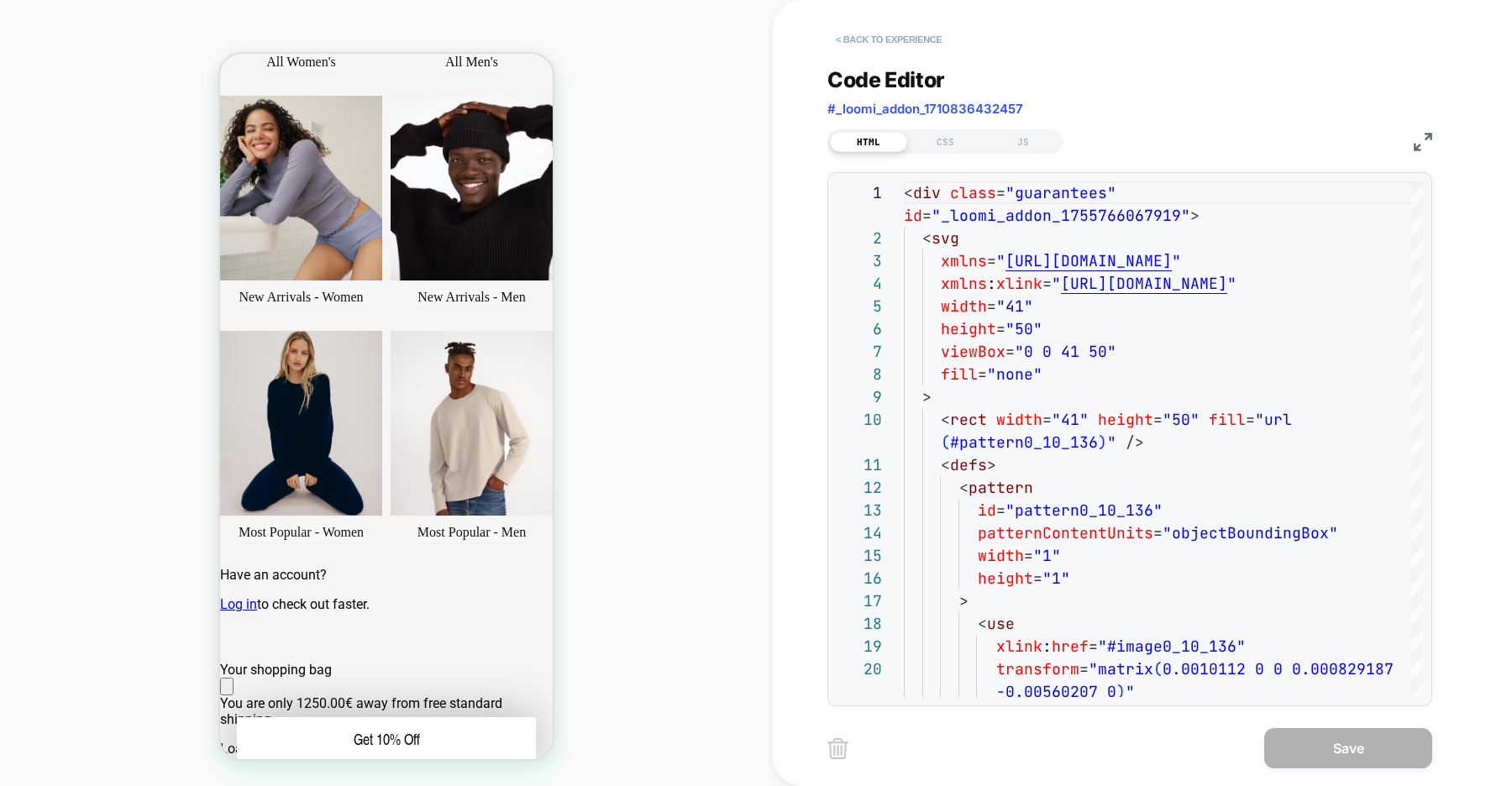
click at [902, 37] on button "< Back to experience" at bounding box center [889, 39] width 123 height 27
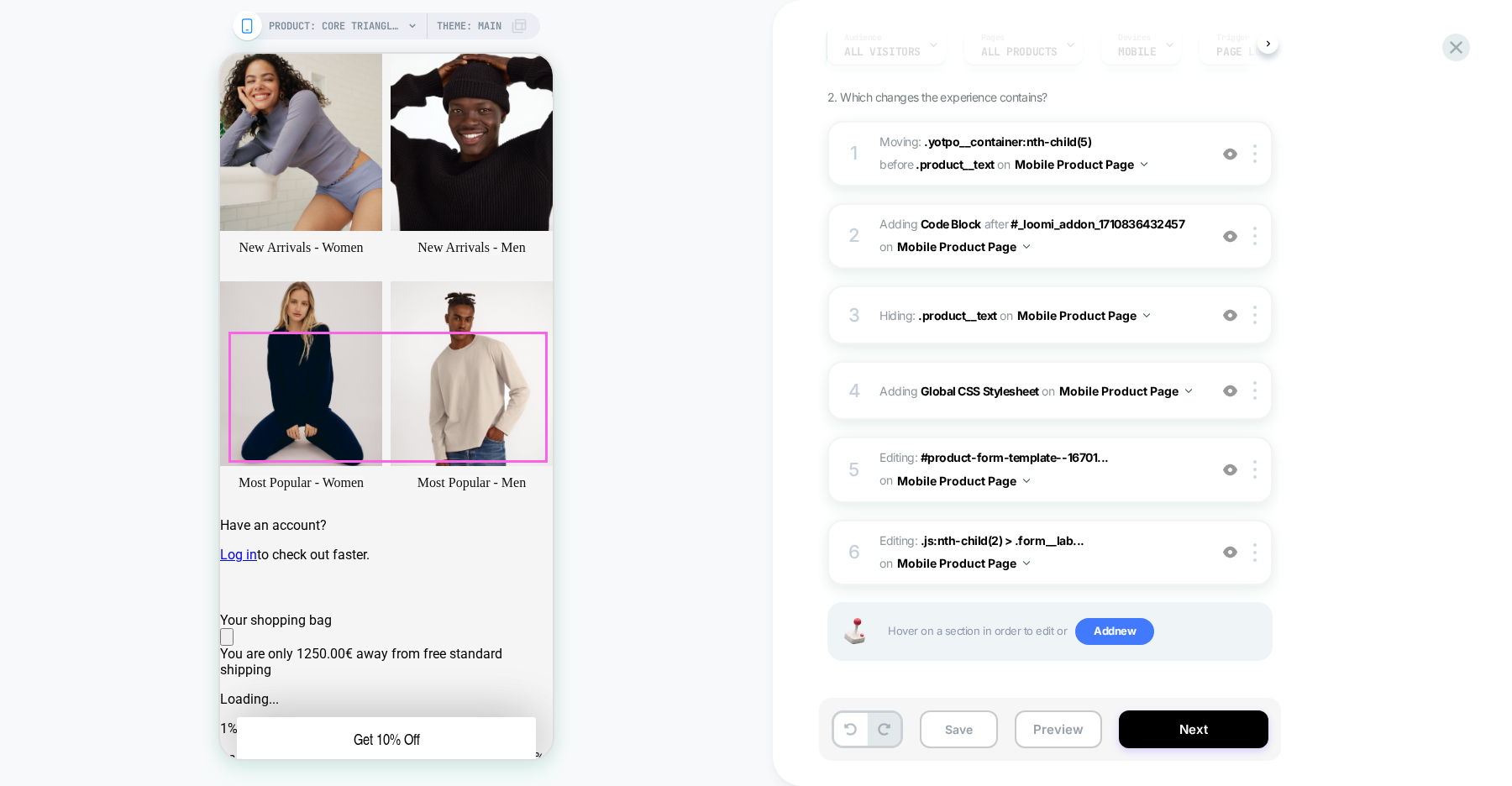
scroll to position [341, 0]
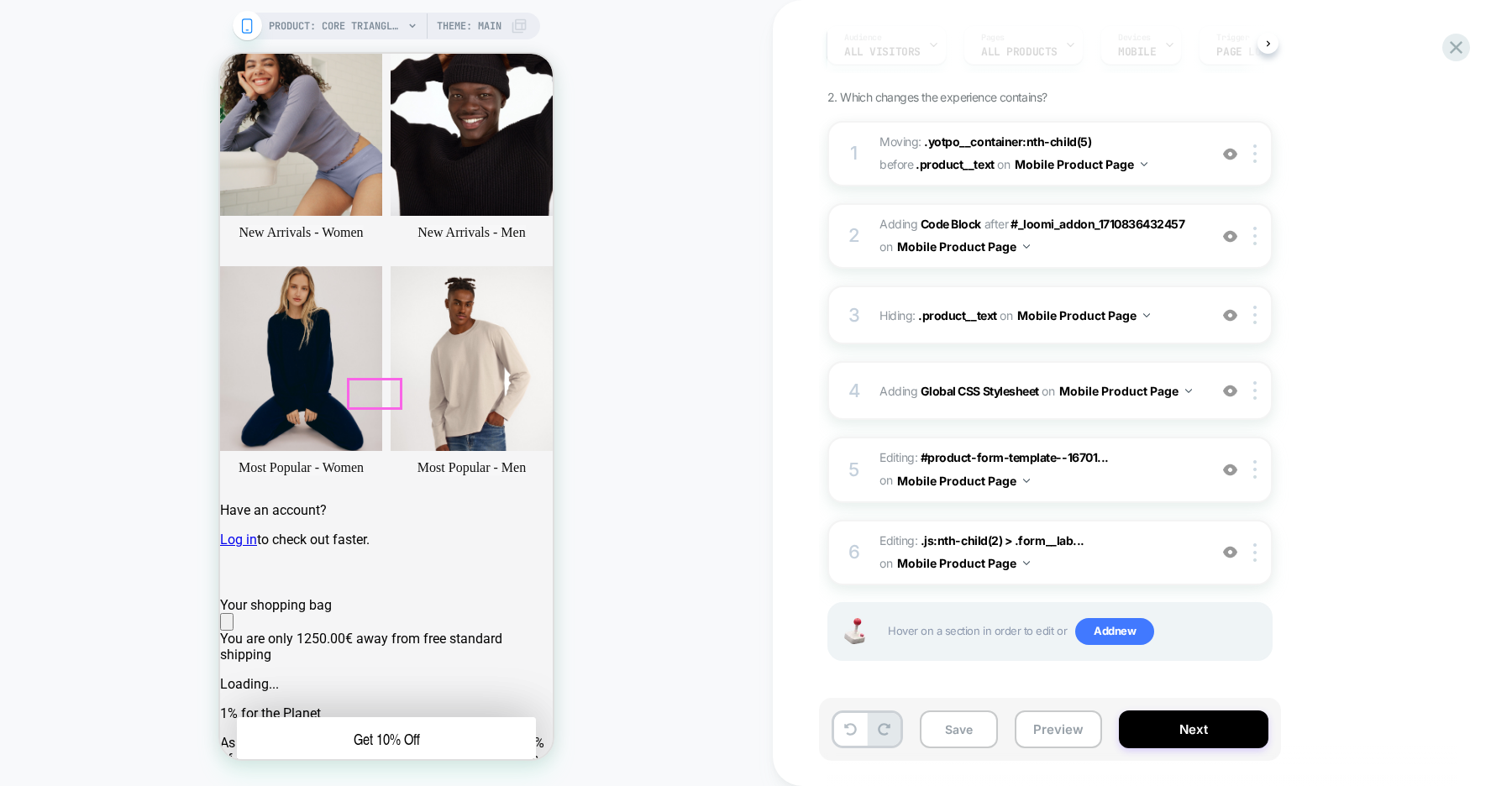
click at [1229, 469] on img at bounding box center [1229, 470] width 15 height 15
click at [0, 0] on img at bounding box center [0, 0] width 0 height 0
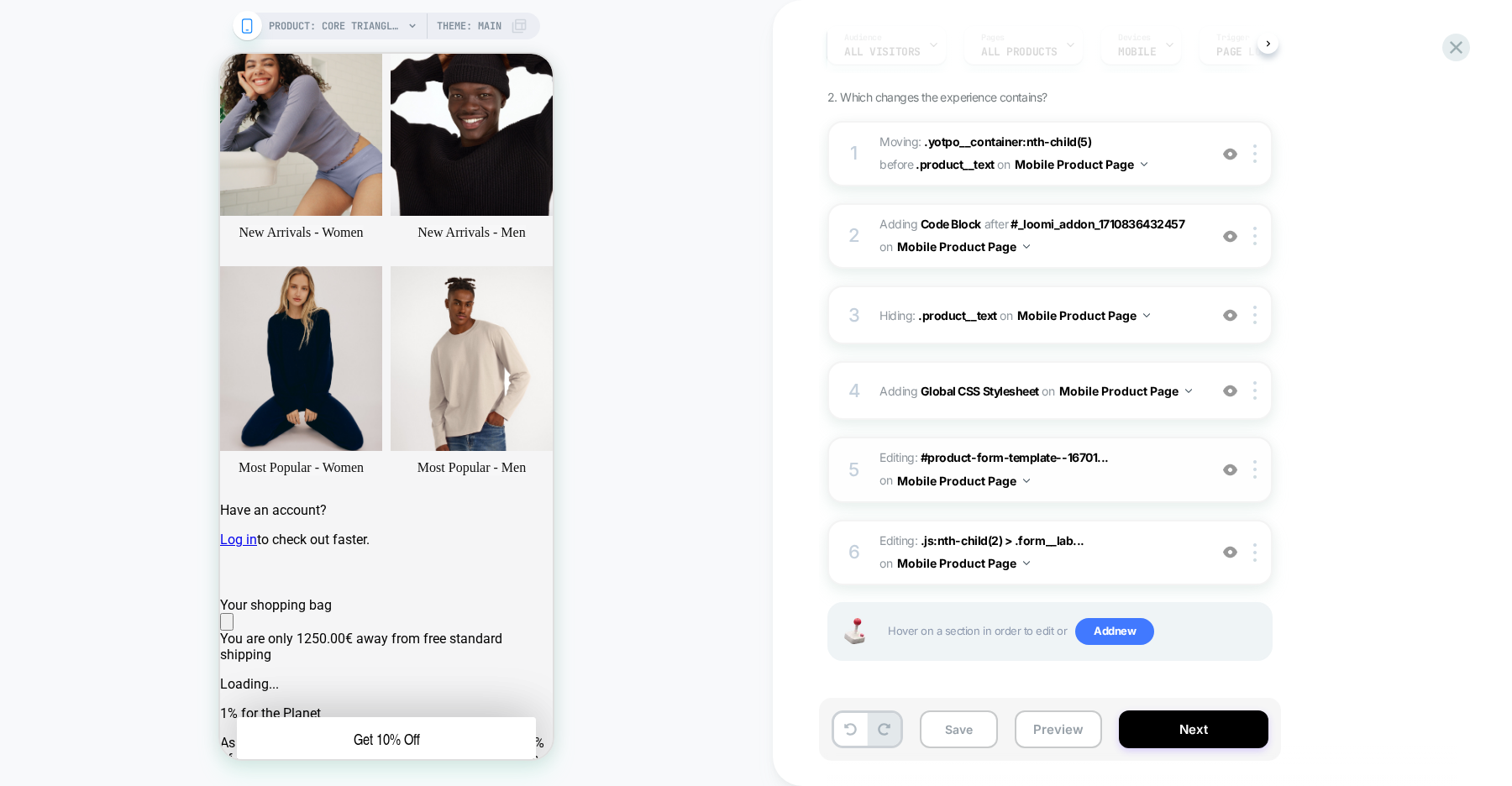
click at [1229, 468] on img at bounding box center [1229, 470] width 15 height 15
click at [1229, 469] on img at bounding box center [1229, 470] width 15 height 15
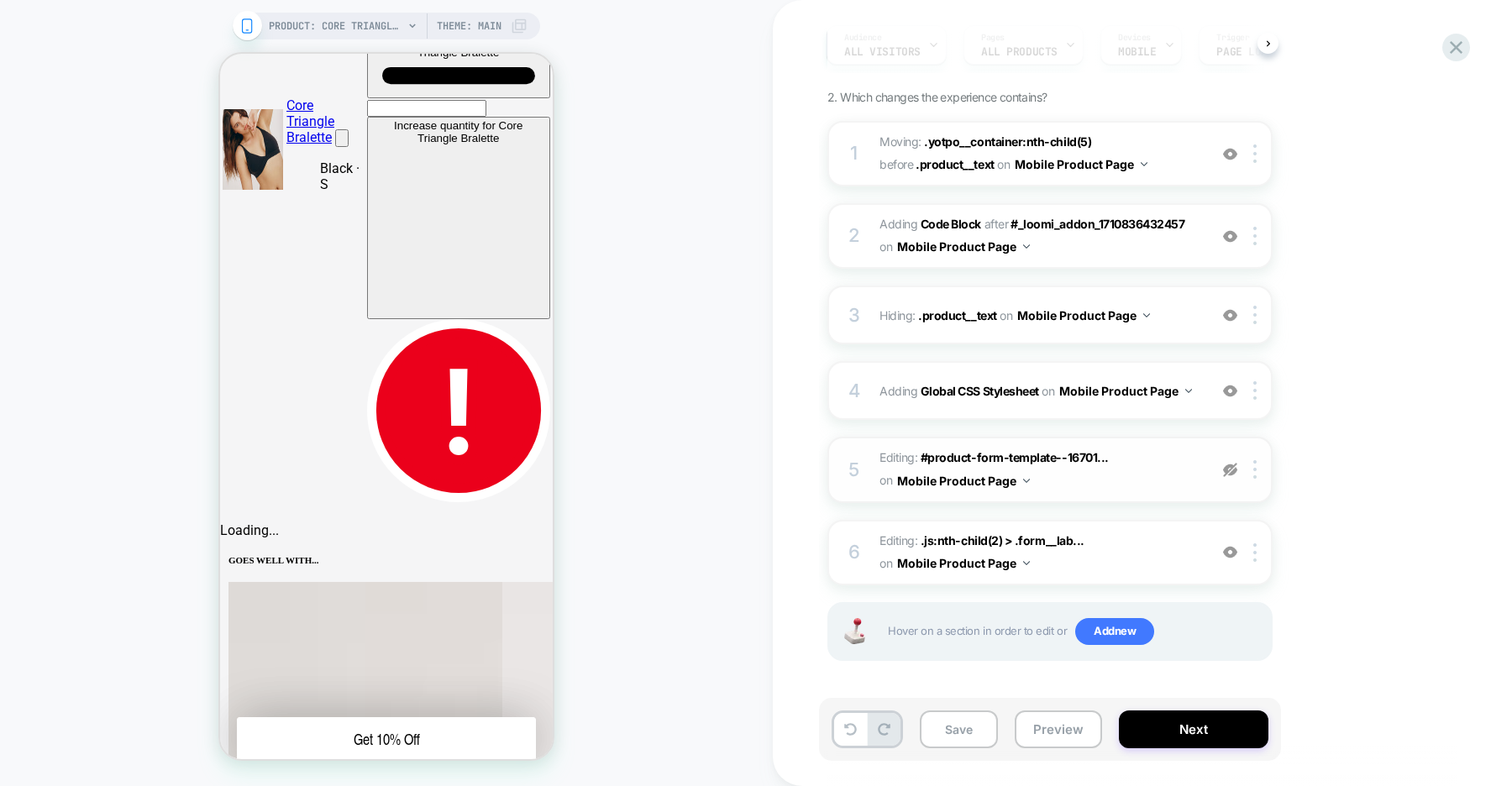
click at [0, 0] on img at bounding box center [0, 0] width 0 height 0
click at [701, 339] on div "PRODUCT: Core Triangle Bralette [womens black] PRODUCT: Core Triangle Bralette …" at bounding box center [386, 392] width 772 height 752
click at [1232, 471] on img at bounding box center [1229, 470] width 15 height 15
click at [1229, 471] on img at bounding box center [1229, 470] width 15 height 15
click at [1223, 471] on img at bounding box center [1229, 470] width 15 height 15
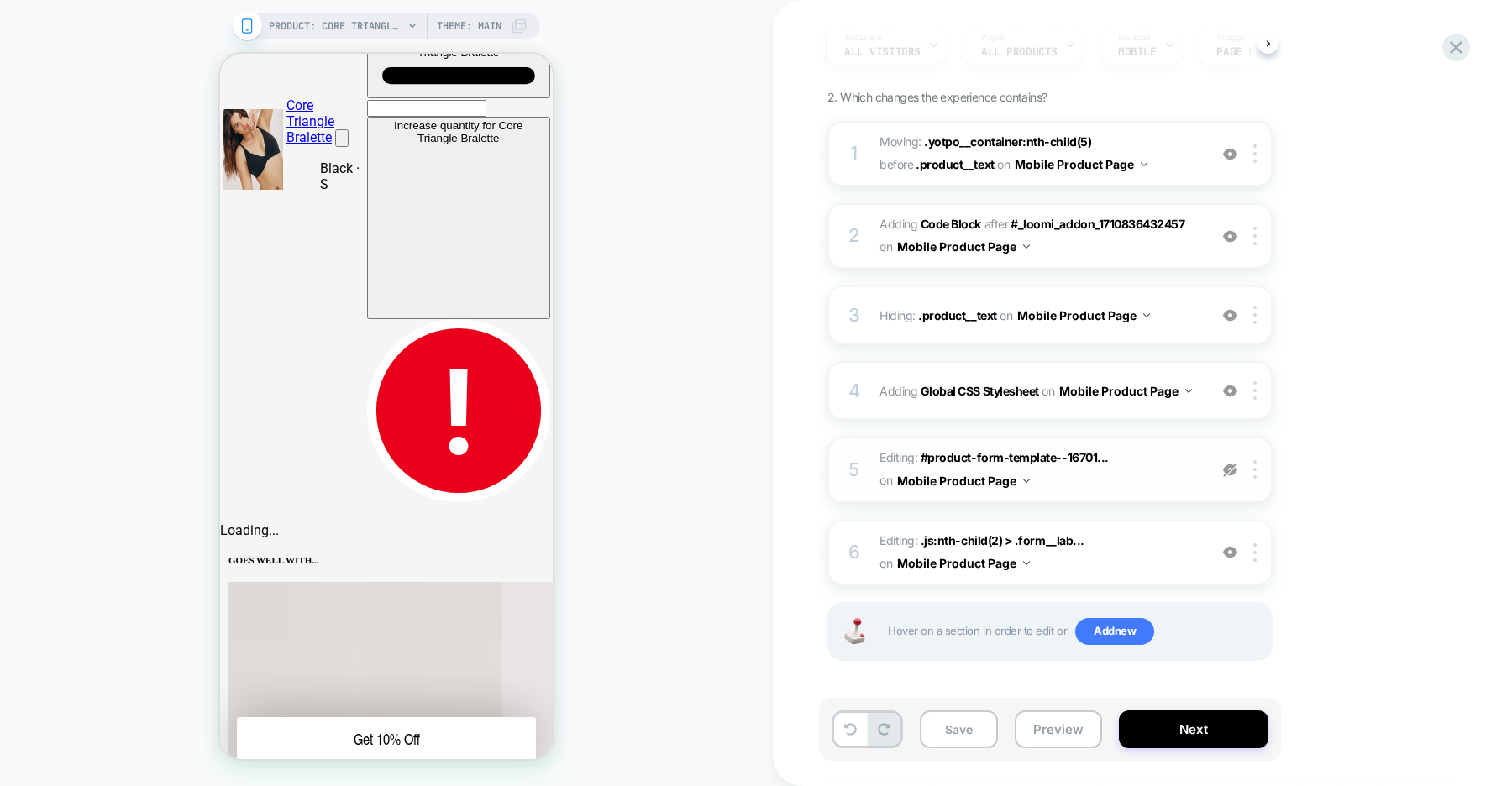
click at [1223, 471] on img at bounding box center [1229, 470] width 15 height 15
click at [0, 0] on span "#product-form-template--16701..." at bounding box center [0, 0] width 0 height 0
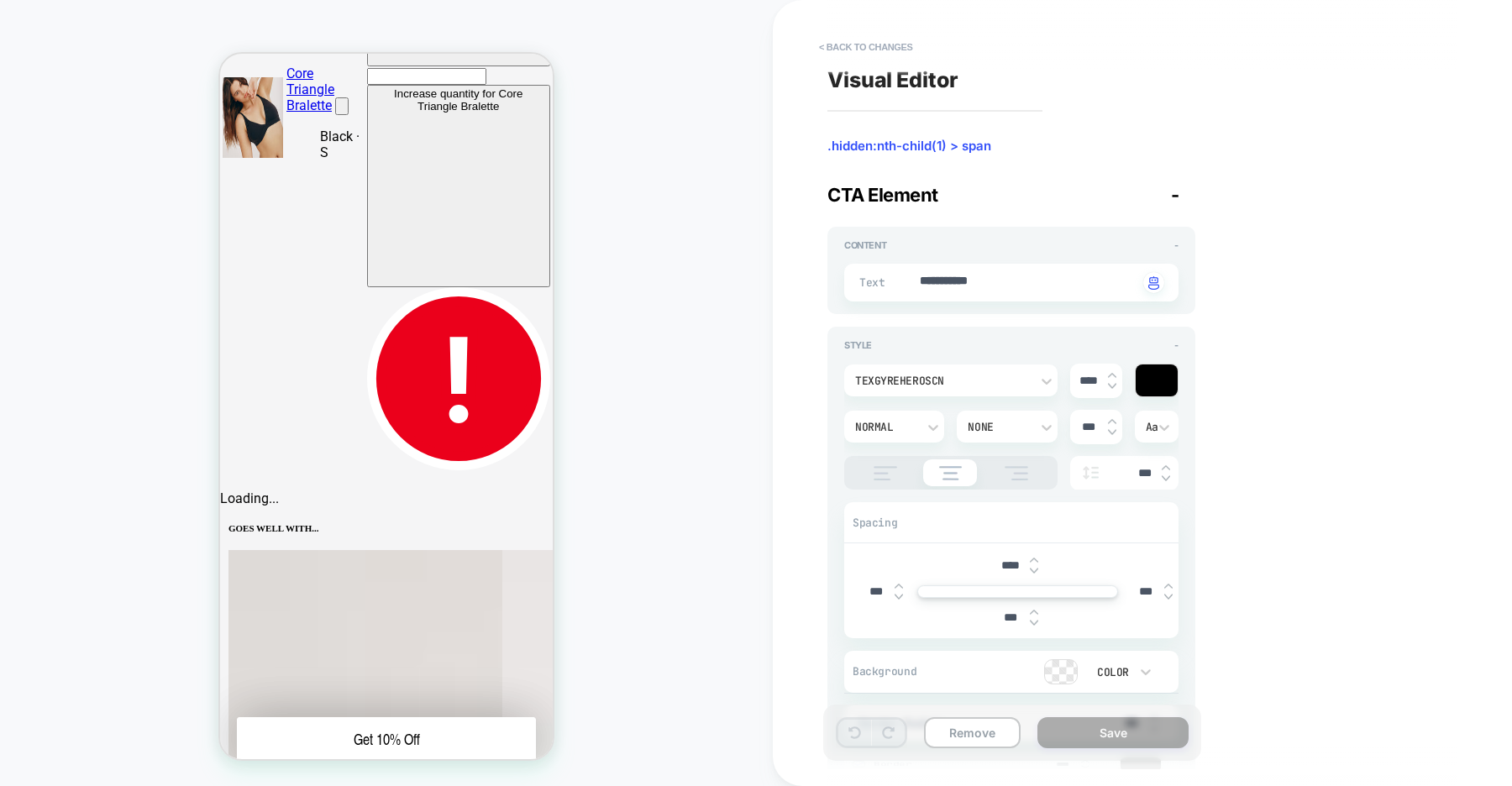
scroll to position [455, 0]
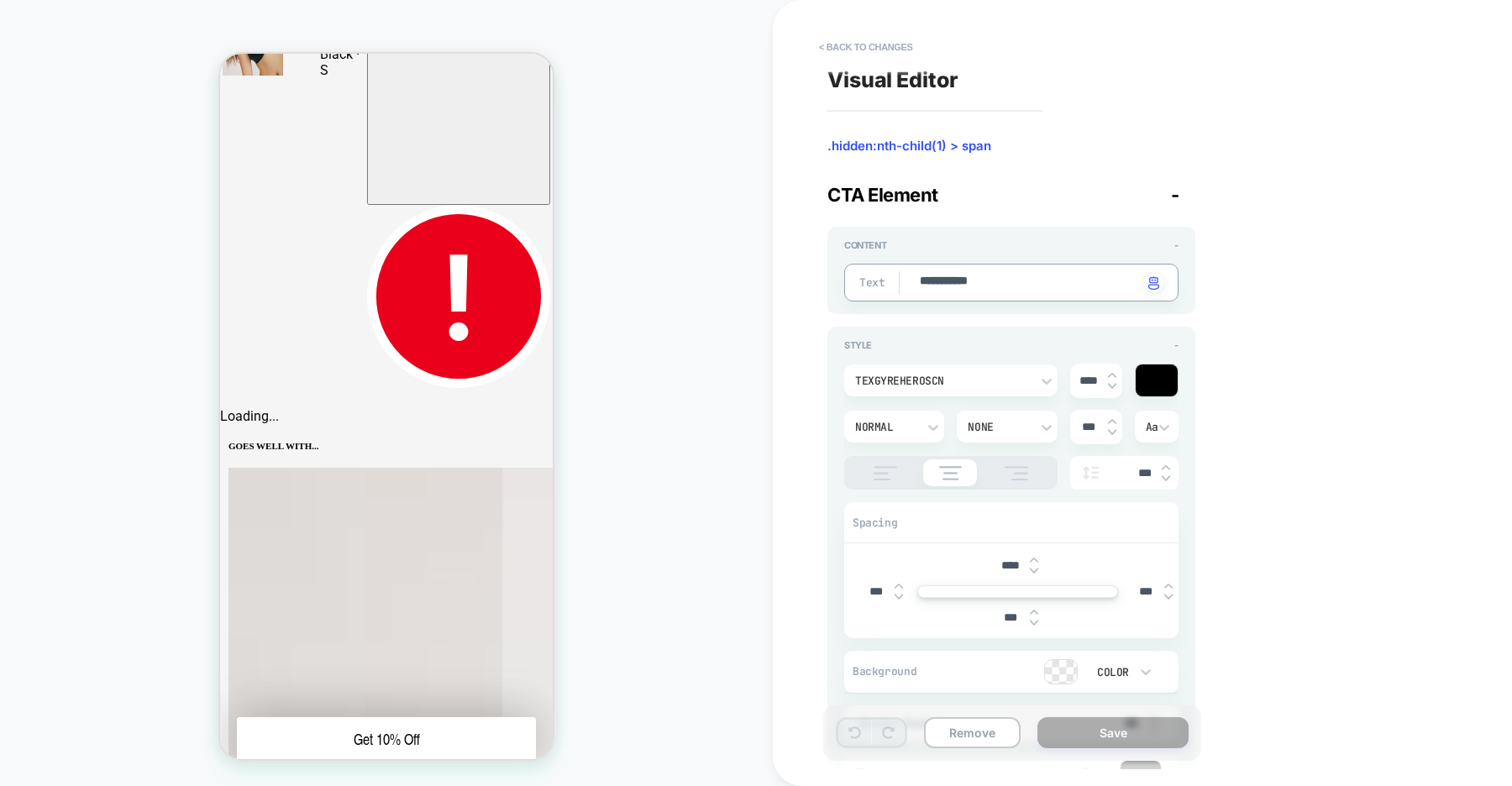
click at [0, 0] on textarea "**********" at bounding box center [0, 0] width 0 height 0
type textarea "*"
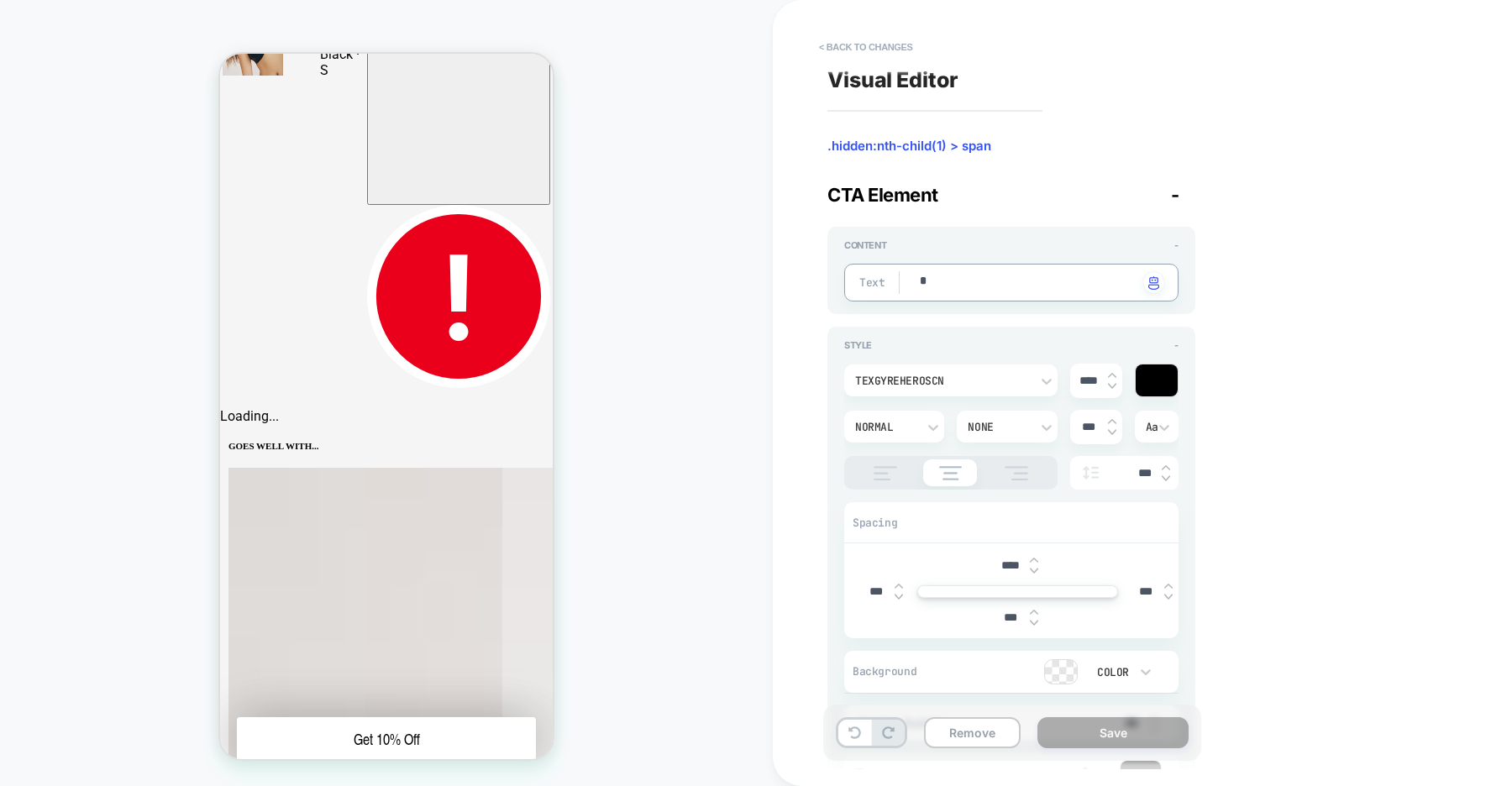
type textarea "*"
type textarea "**"
type textarea "*"
type textarea "***"
type textarea "*"
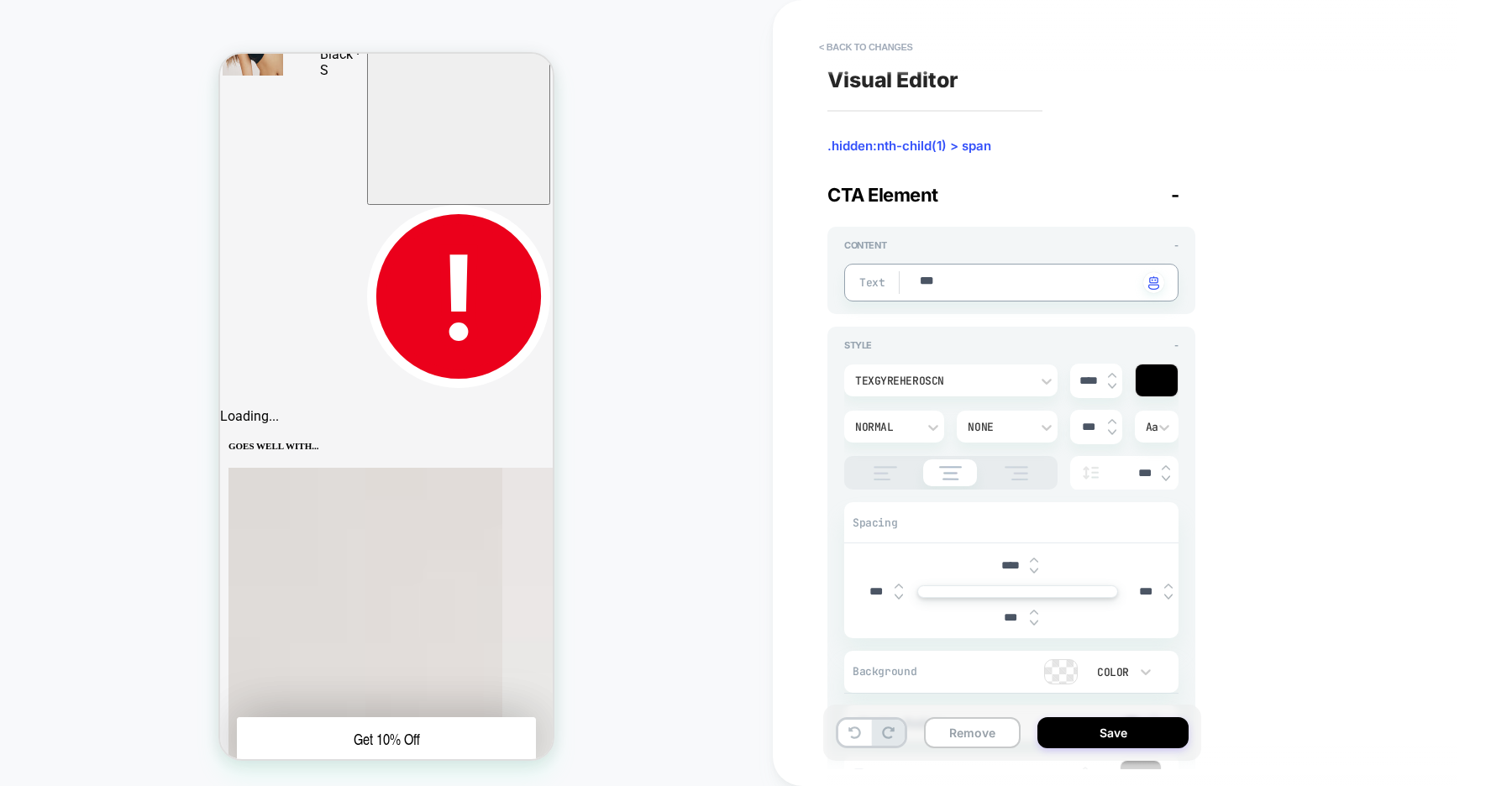
type textarea "***"
type textarea "*"
type textarea "*****"
type textarea "*"
type textarea "******"
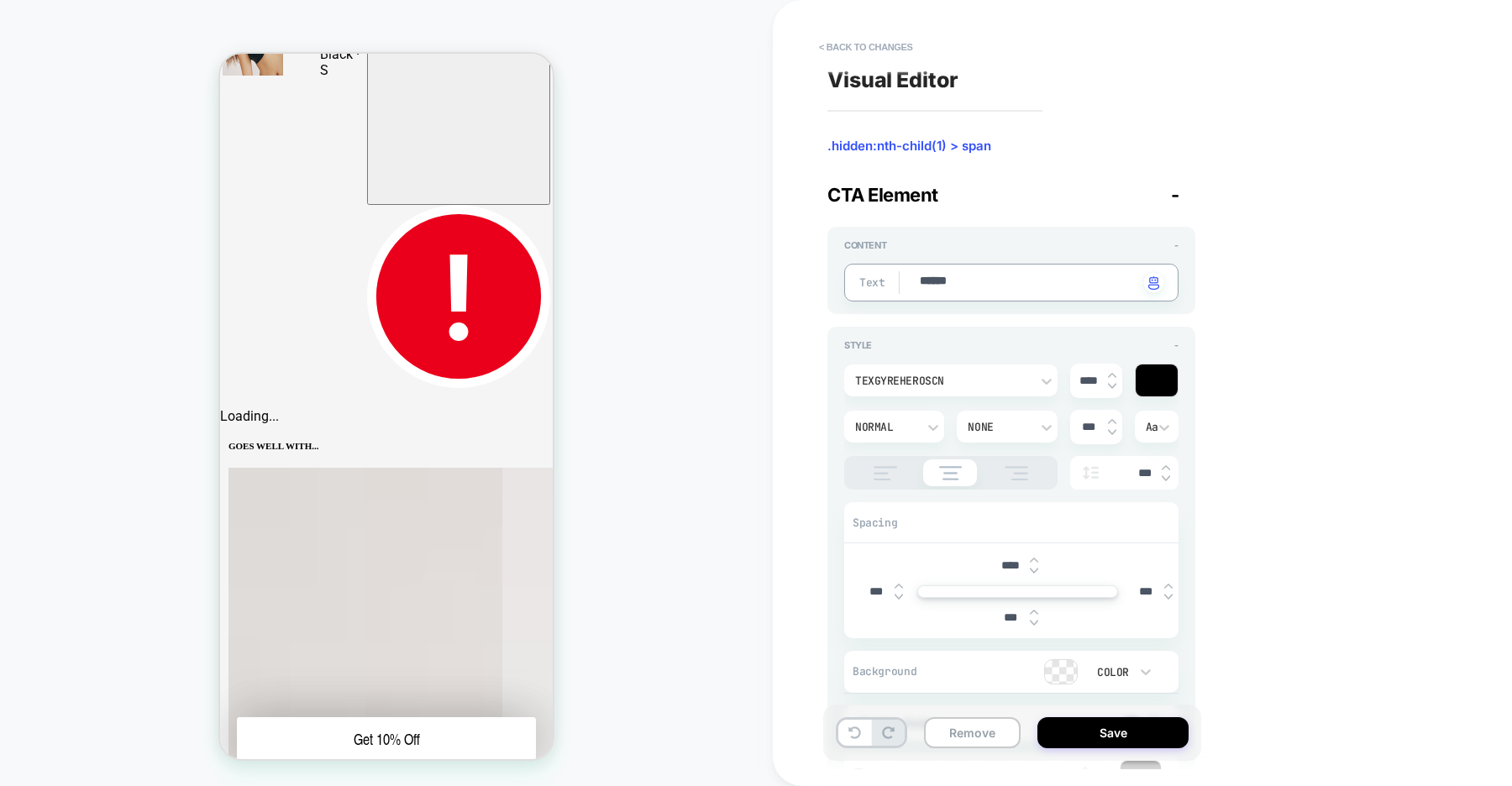
type textarea "*"
type textarea "******"
type textarea "*"
type textarea "********"
type textarea "*"
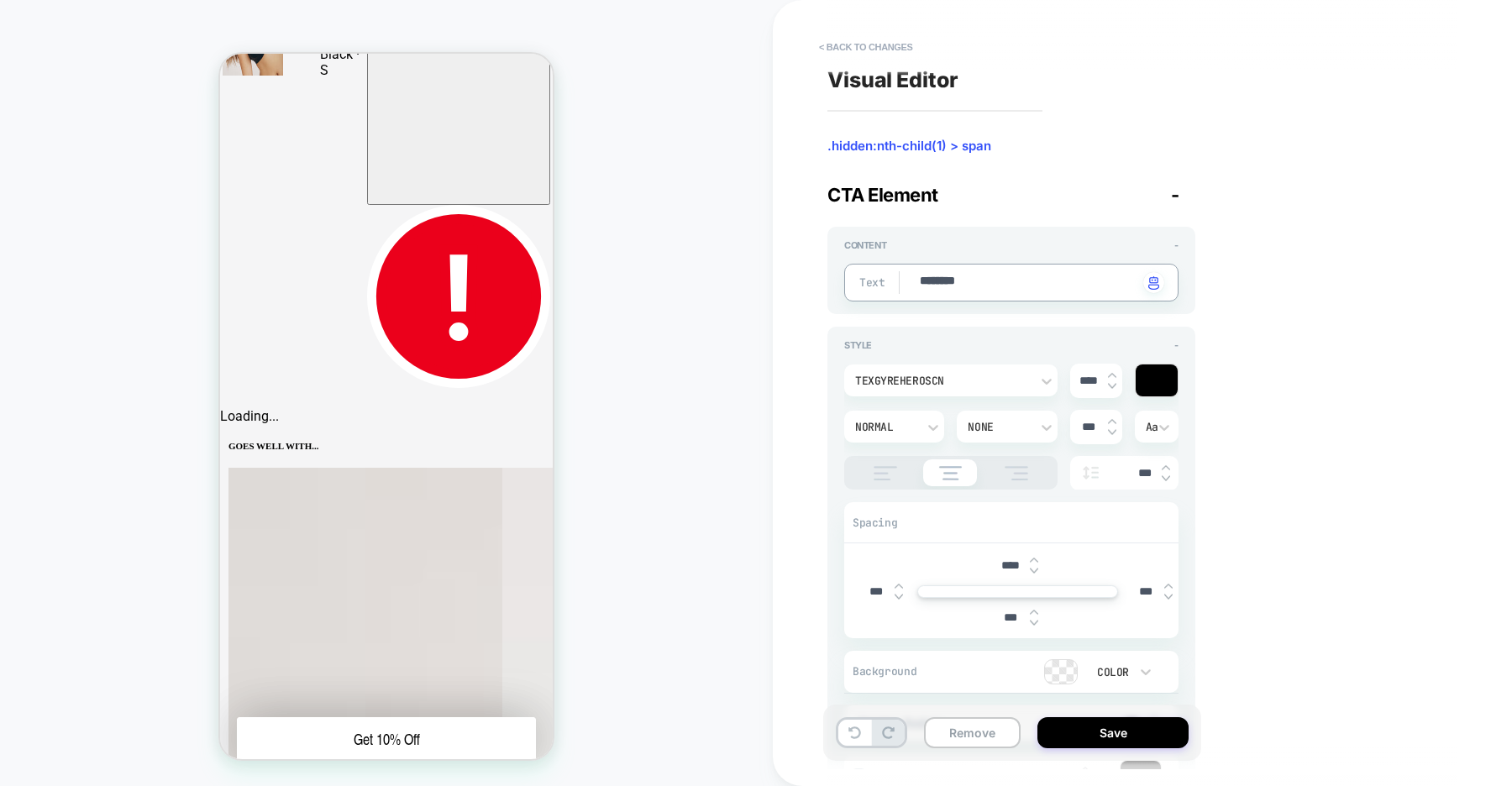
type textarea "*********"
type textarea "*"
type textarea "**********"
type textarea "*"
type textarea "**********"
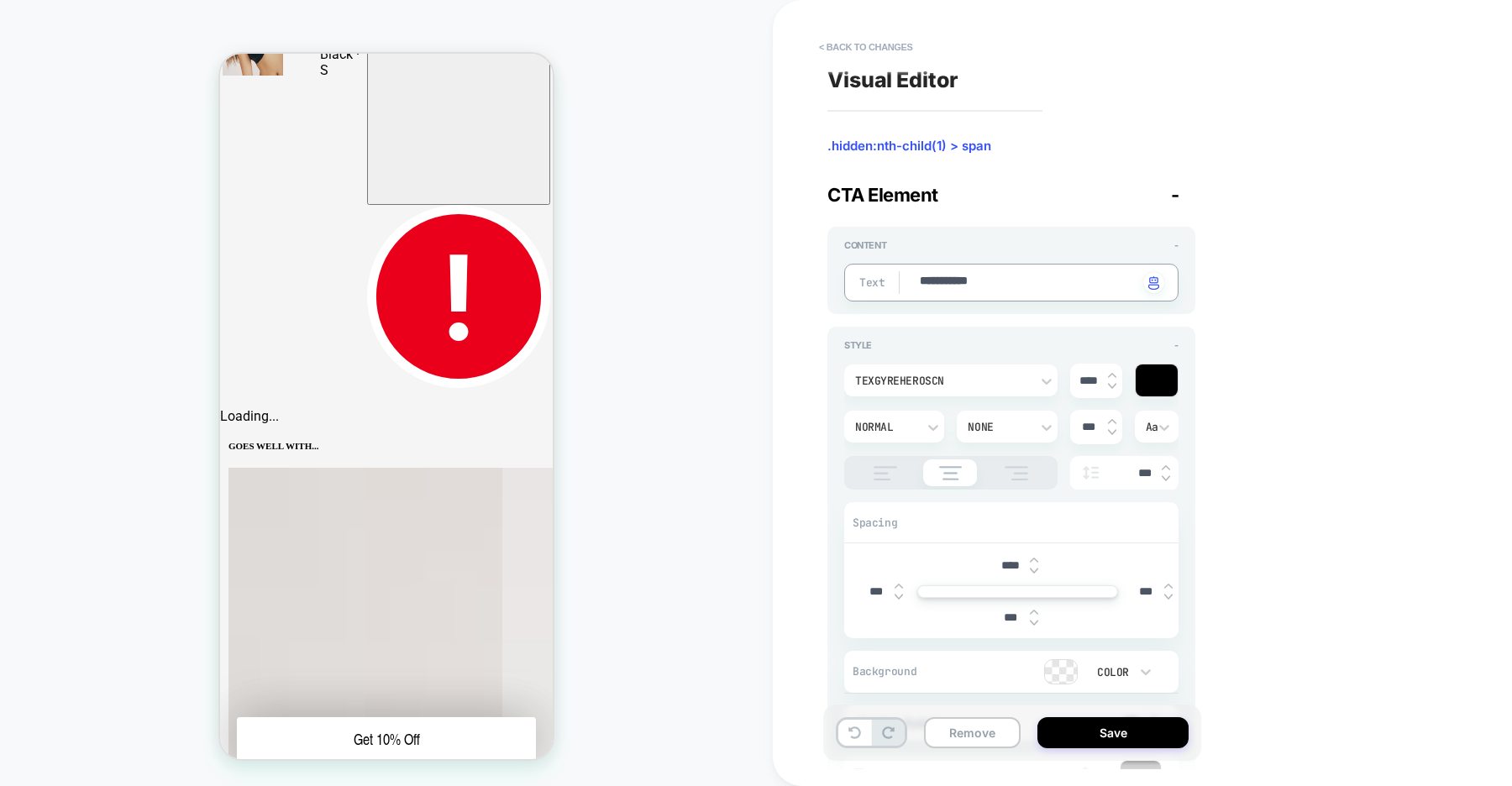
type textarea "*"
type textarea "**********"
type textarea "*"
type textarea "**********"
click at [1132, 739] on button "Save" at bounding box center [1113, 732] width 151 height 31
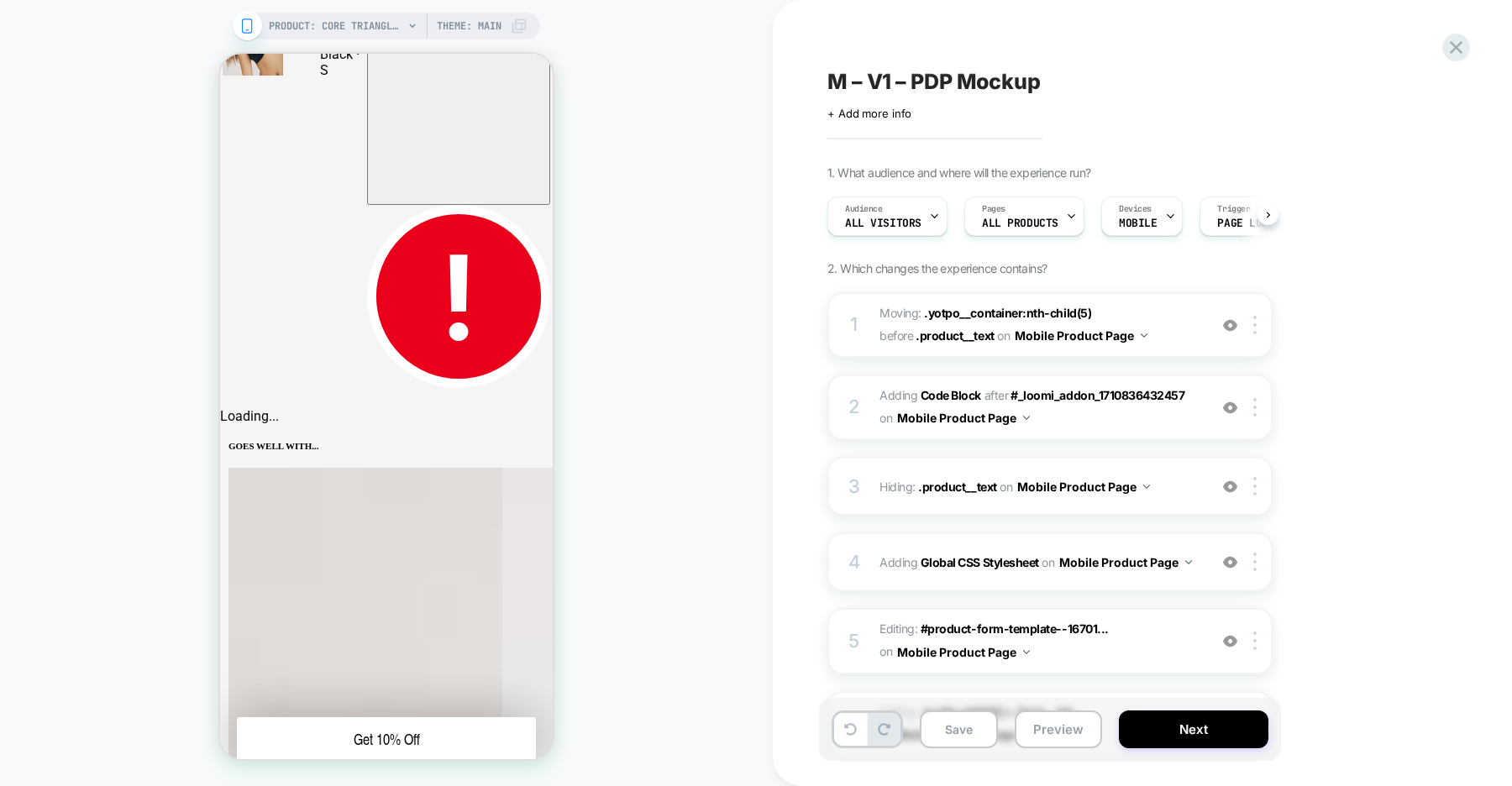
scroll to position [0, 1]
click at [960, 491] on span ".product__text" at bounding box center [957, 486] width 78 height 15
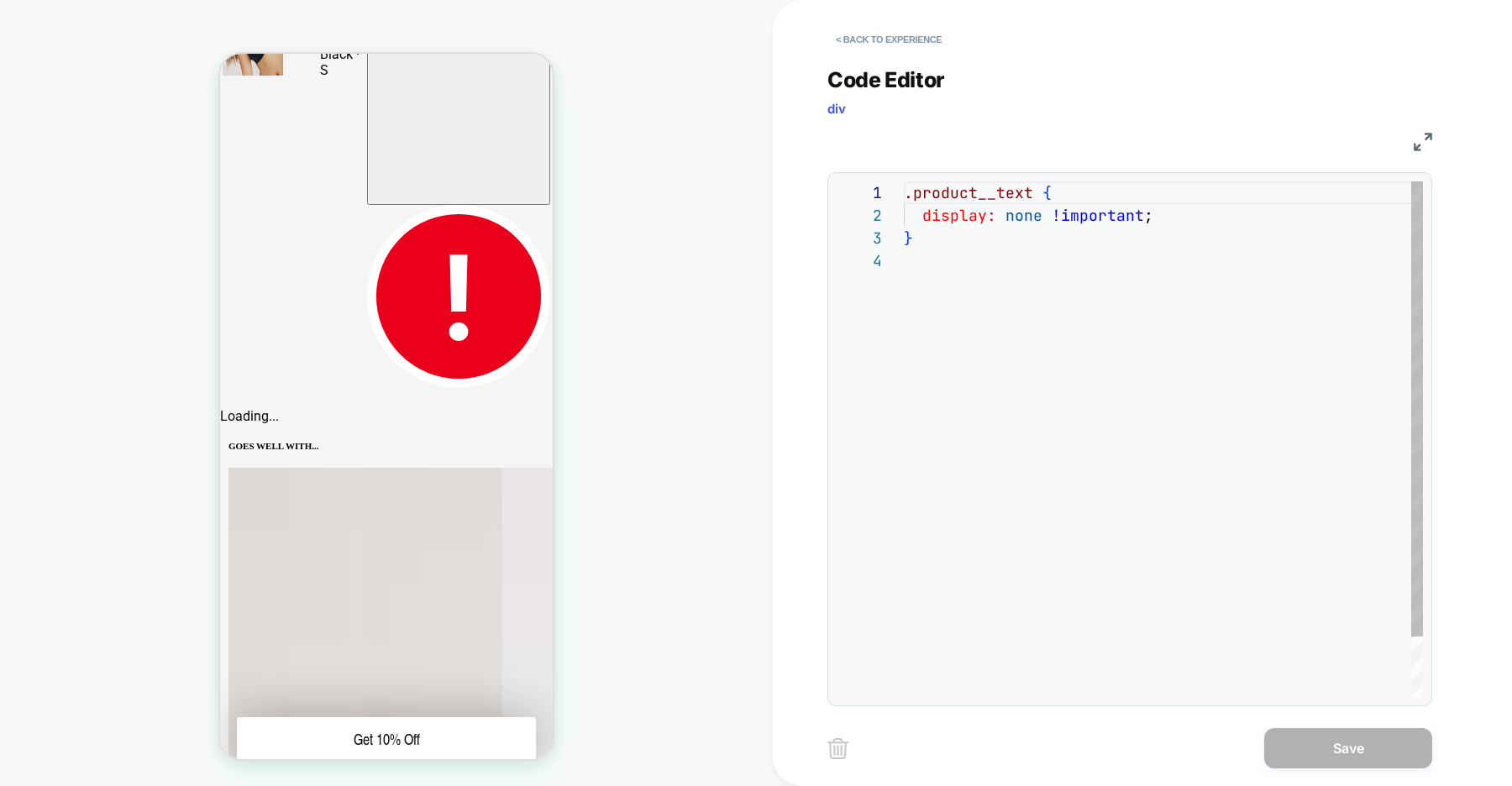
scroll to position [68, 0]
click at [0, 0] on button "< Back to experience" at bounding box center [0, 0] width 0 height 0
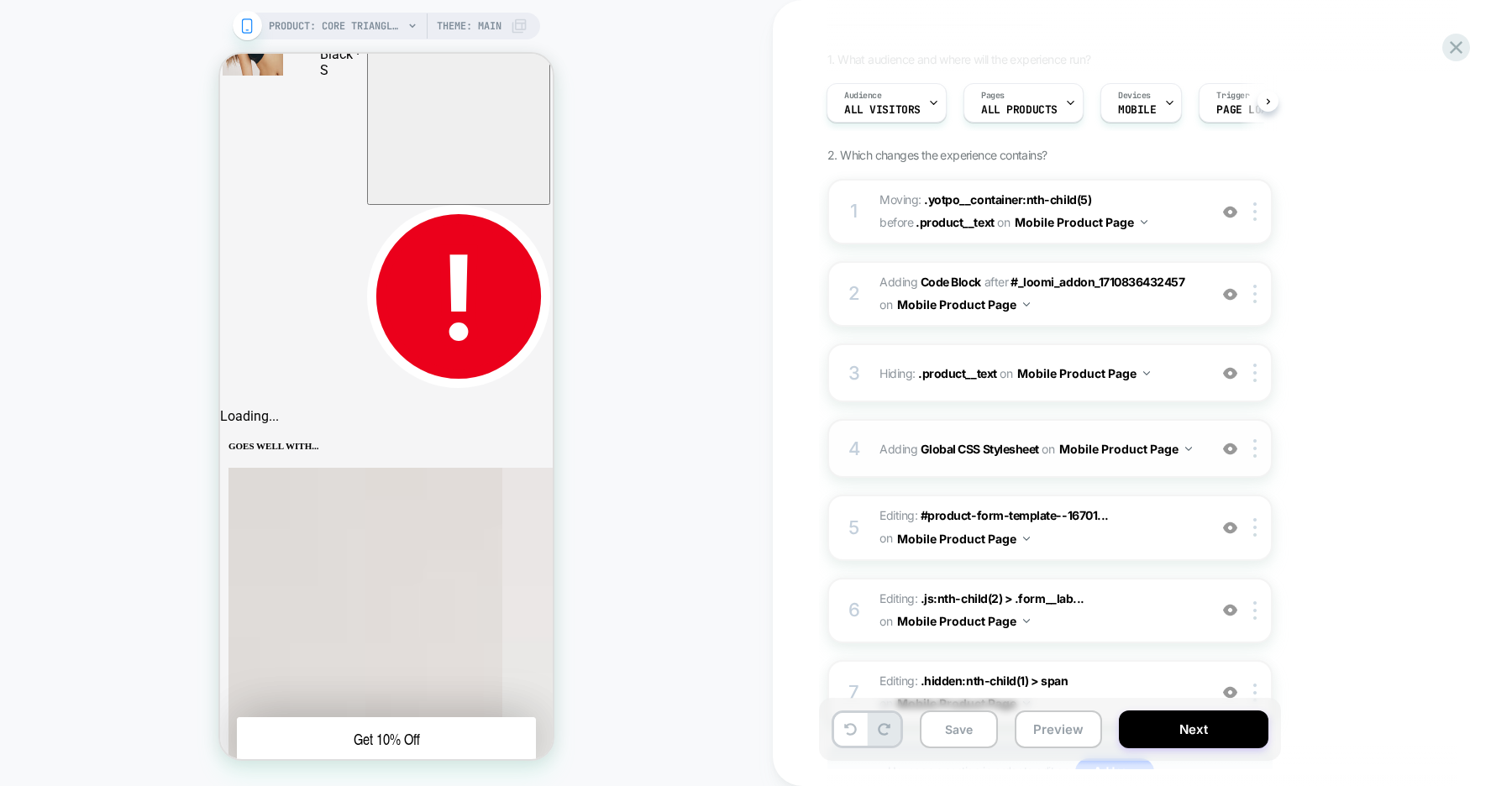
scroll to position [182, 0]
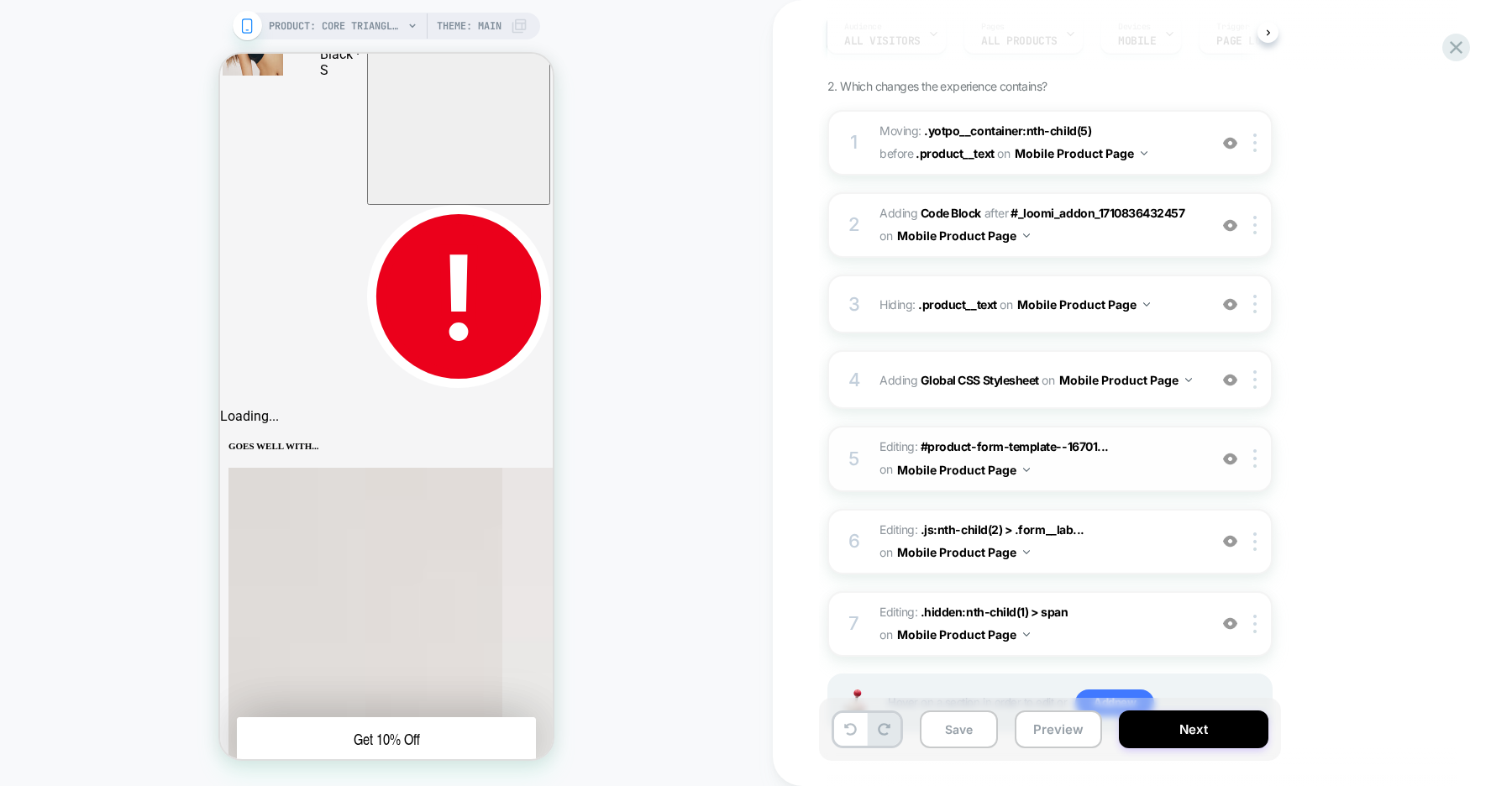
click at [0, 0] on img at bounding box center [0, 0] width 0 height 0
click at [1228, 462] on img at bounding box center [1229, 459] width 15 height 15
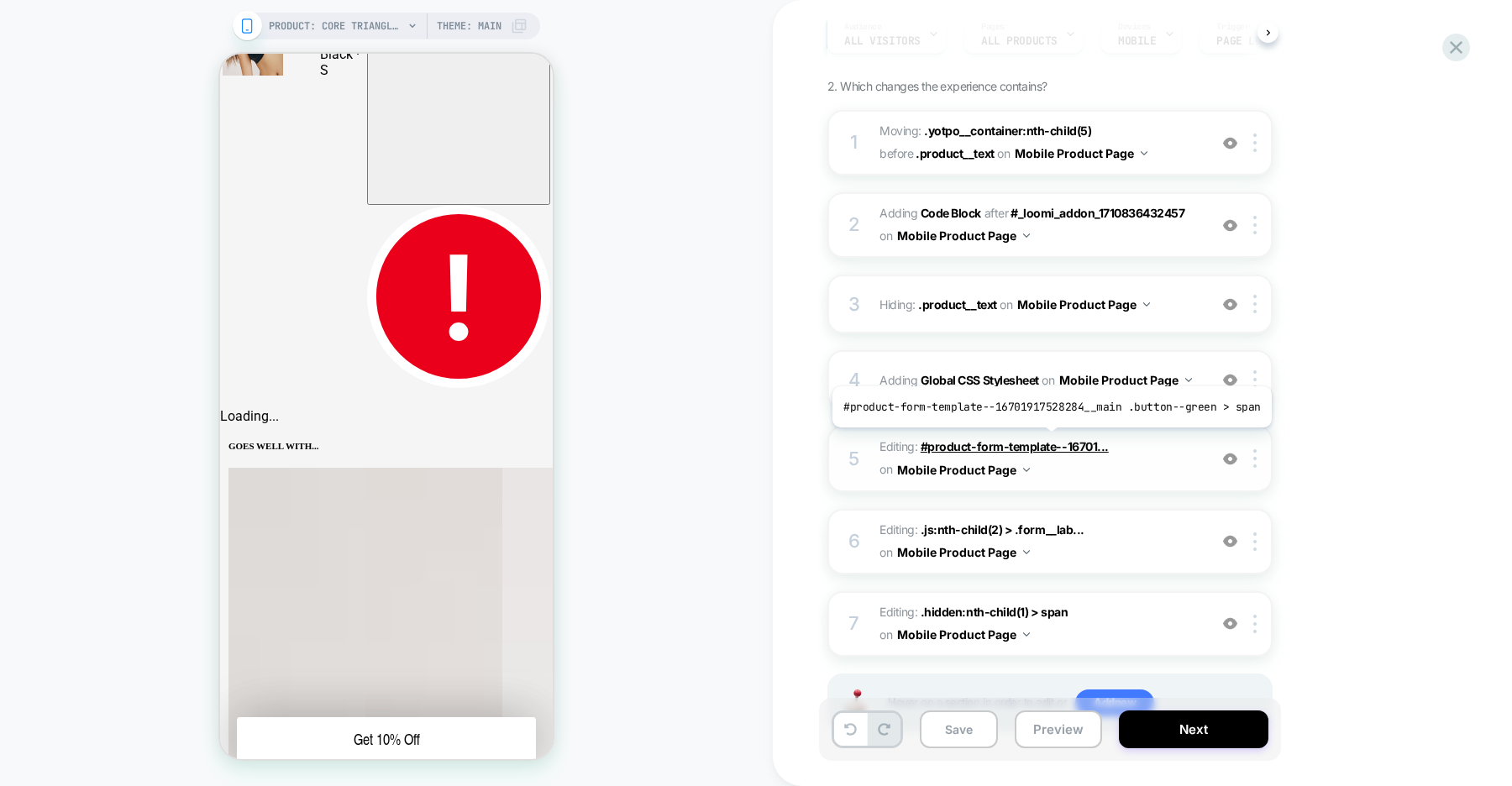
click at [1046, 440] on span "#product-form-template--16701..." at bounding box center [1015, 446] width 188 height 15
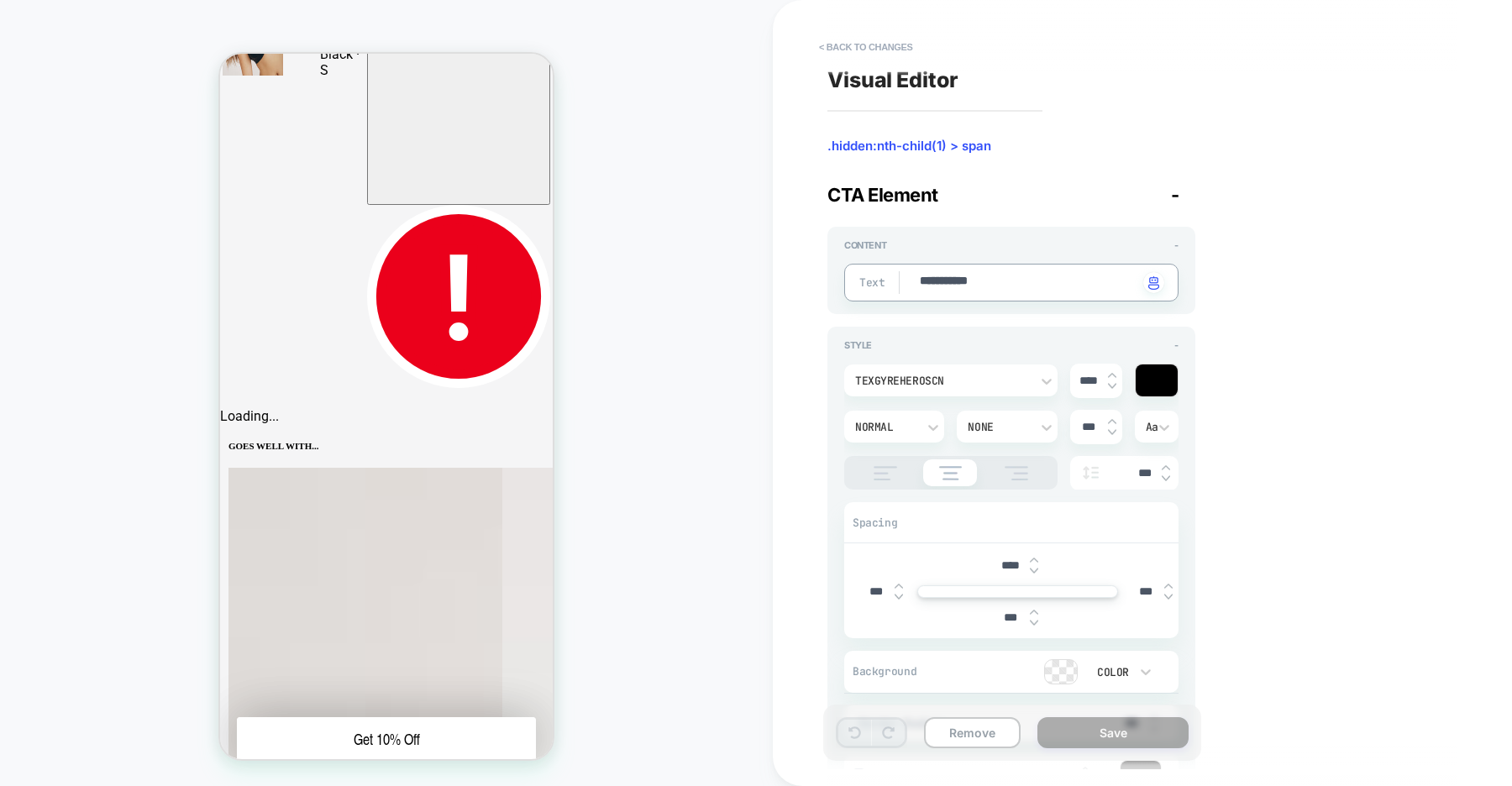
type textarea "*"
type textarea "**"
type textarea "*"
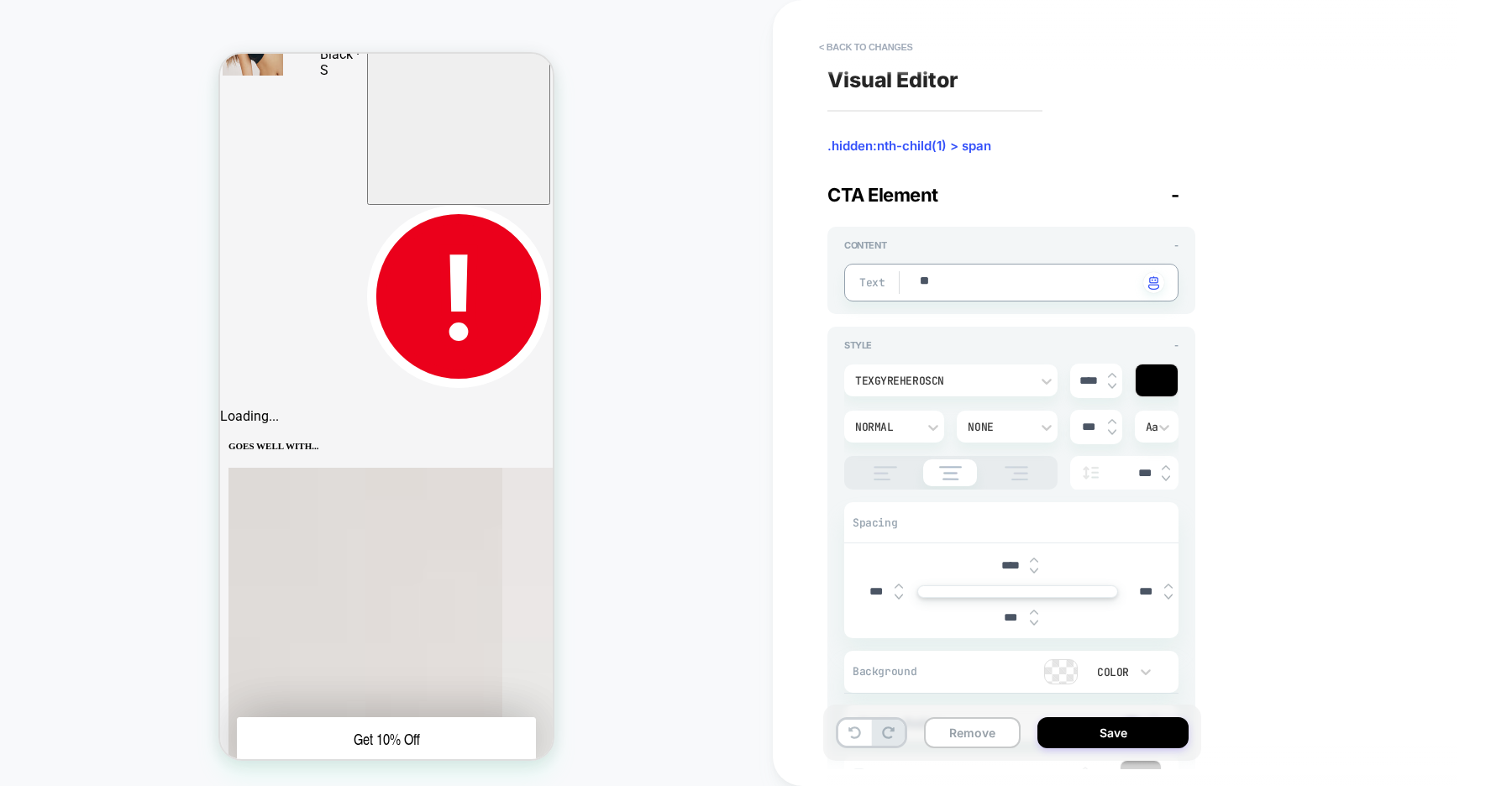
type textarea "***"
type textarea "*"
type textarea "***"
type textarea "*"
type textarea "*****"
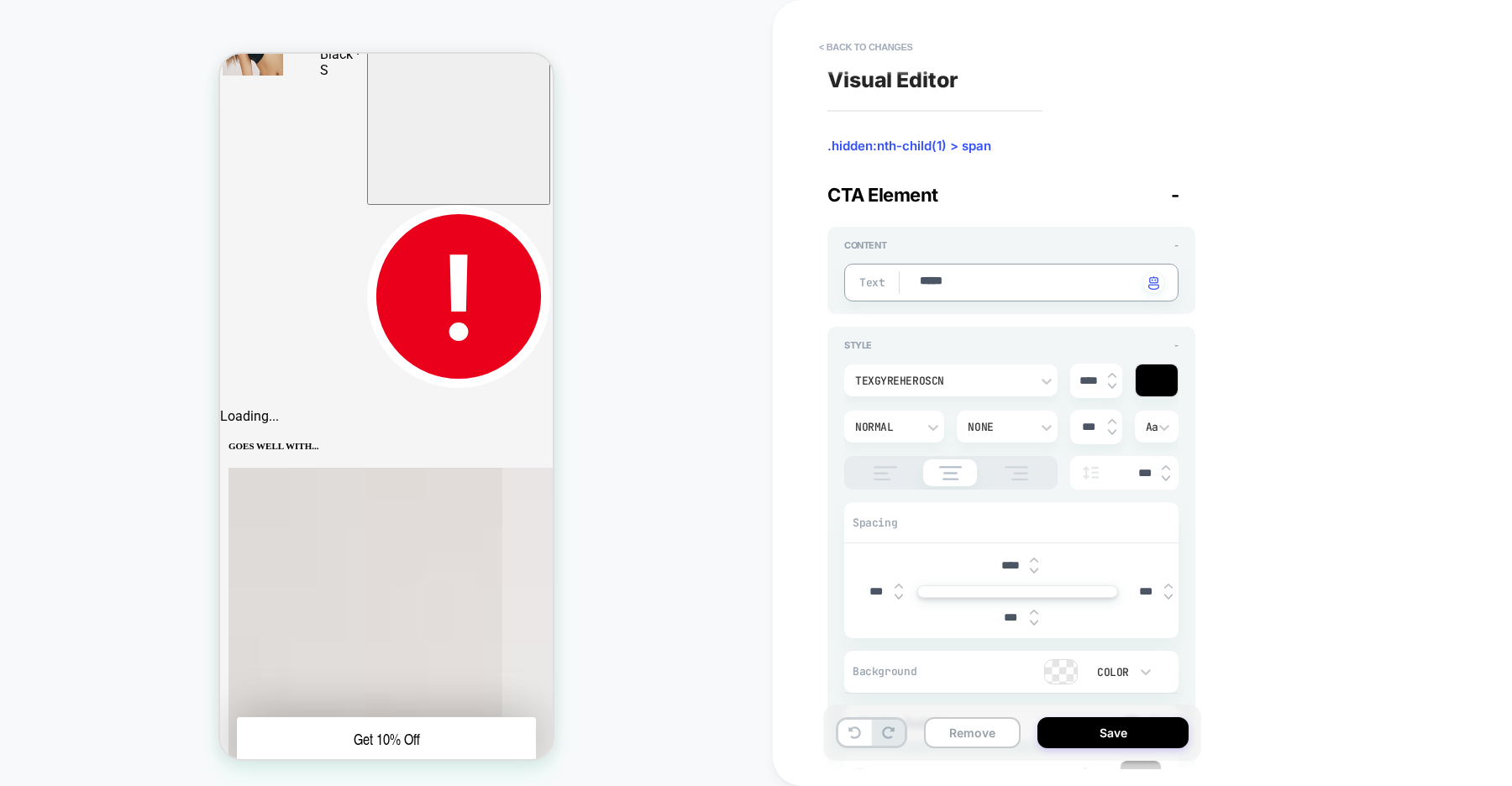
type textarea "*"
type textarea "******"
type textarea "*"
type textarea "******"
type textarea "*"
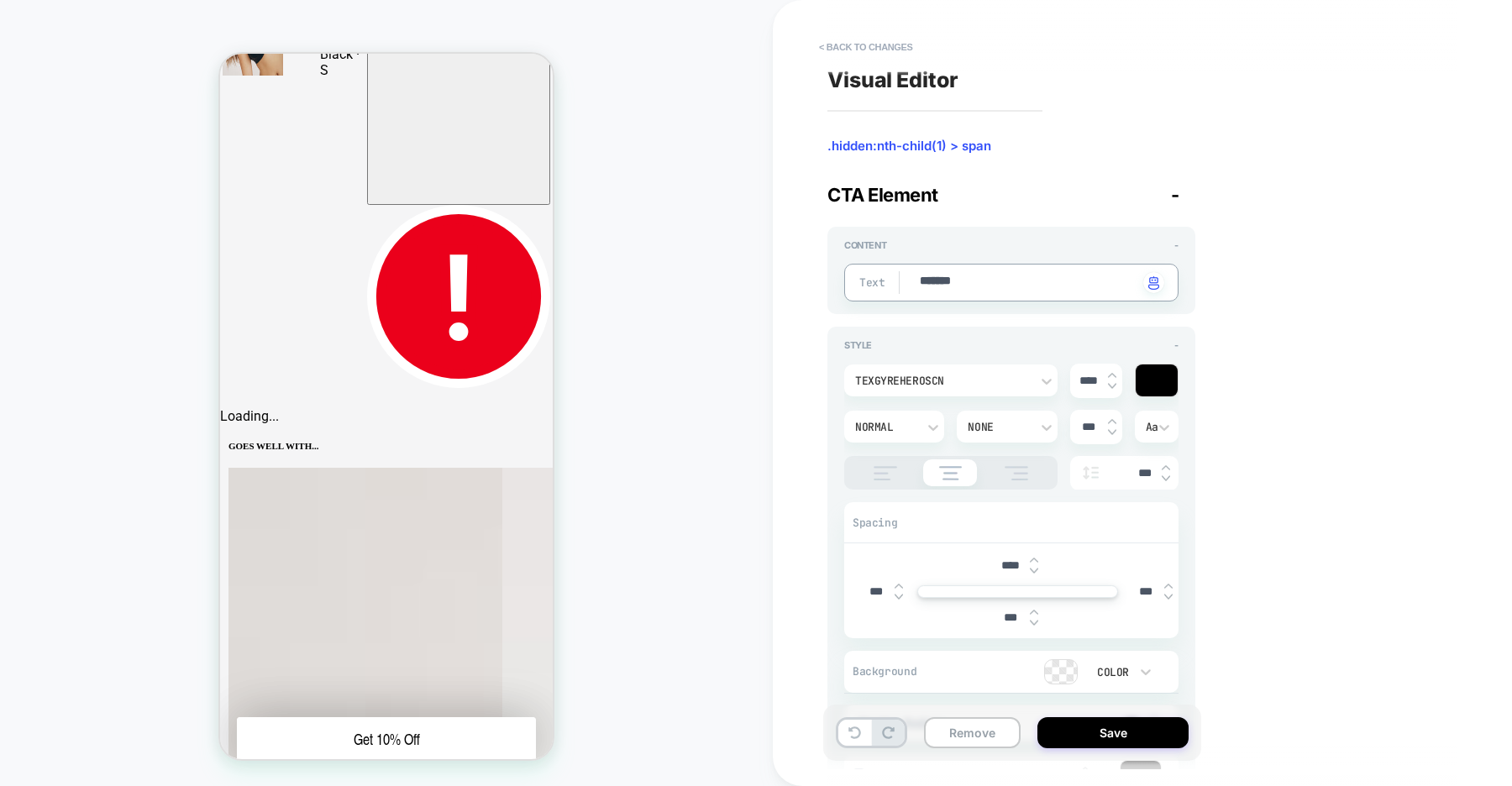
type textarea "********"
type textarea "*"
type textarea "*********"
type textarea "*"
type textarea "**********"
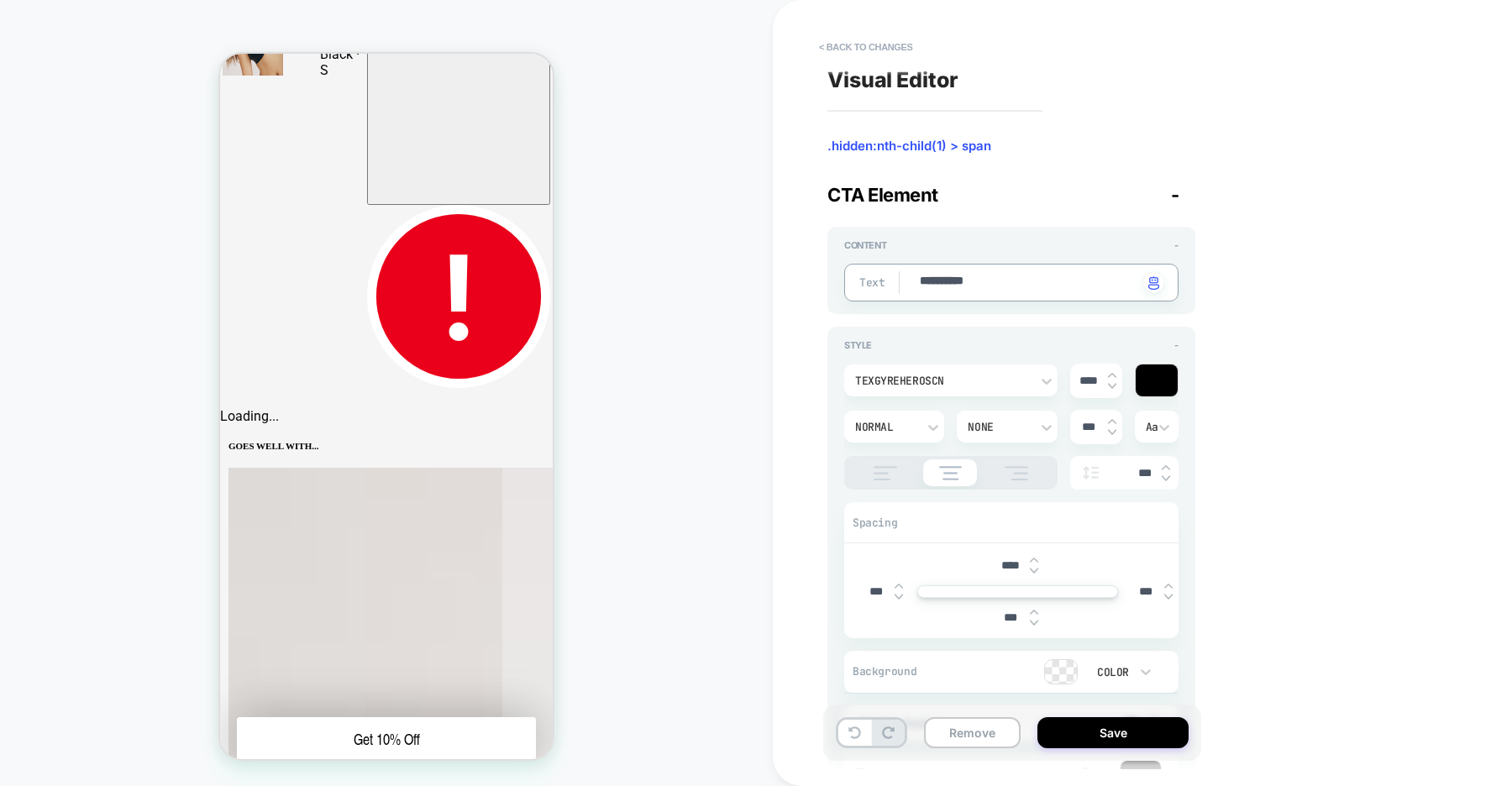
type textarea "*"
type textarea "**********"
type textarea "*"
type textarea "**********"
type textarea "*"
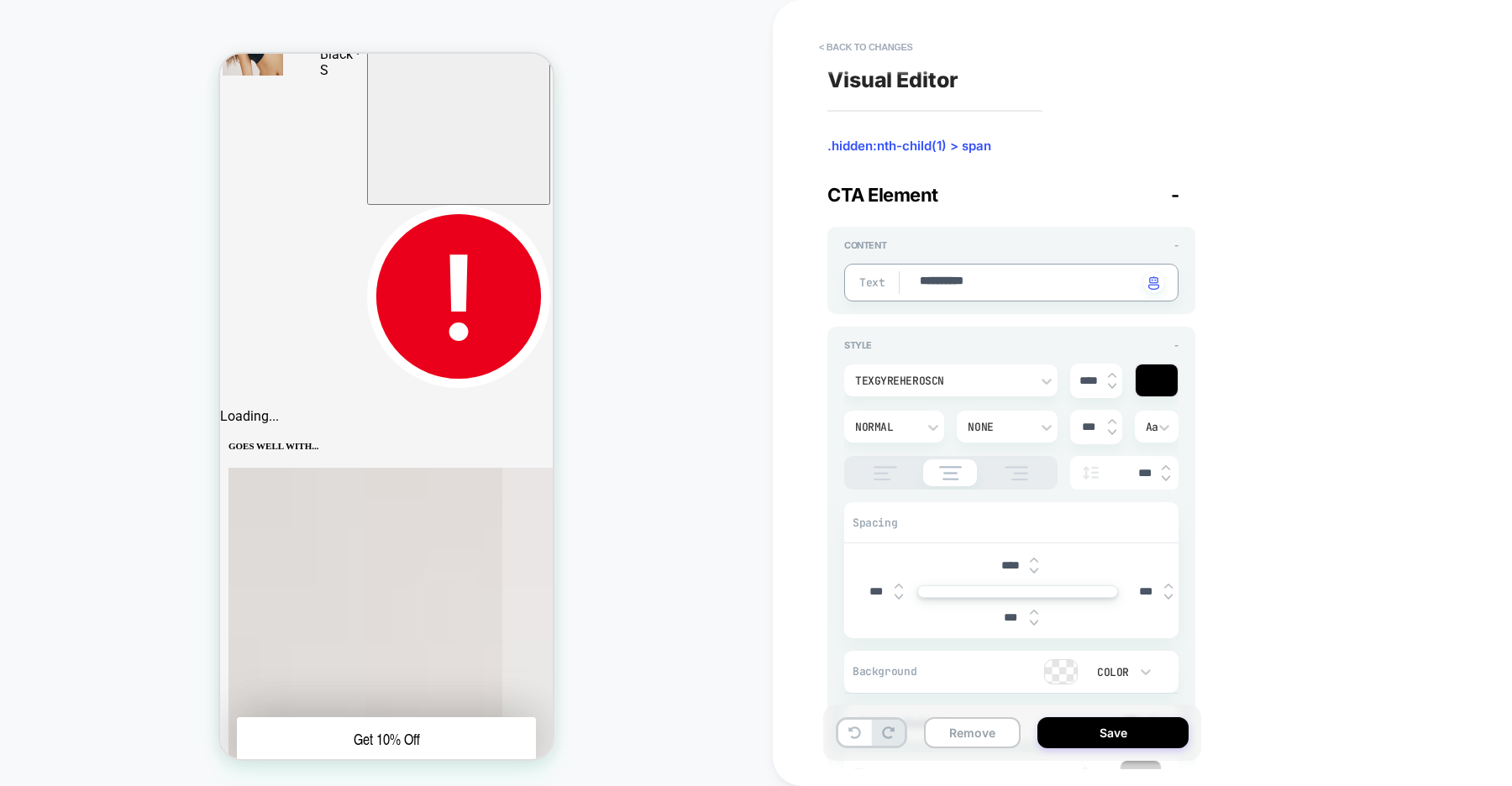
type textarea "**********"
click at [0, 0] on button "Save" at bounding box center [0, 0] width 0 height 0
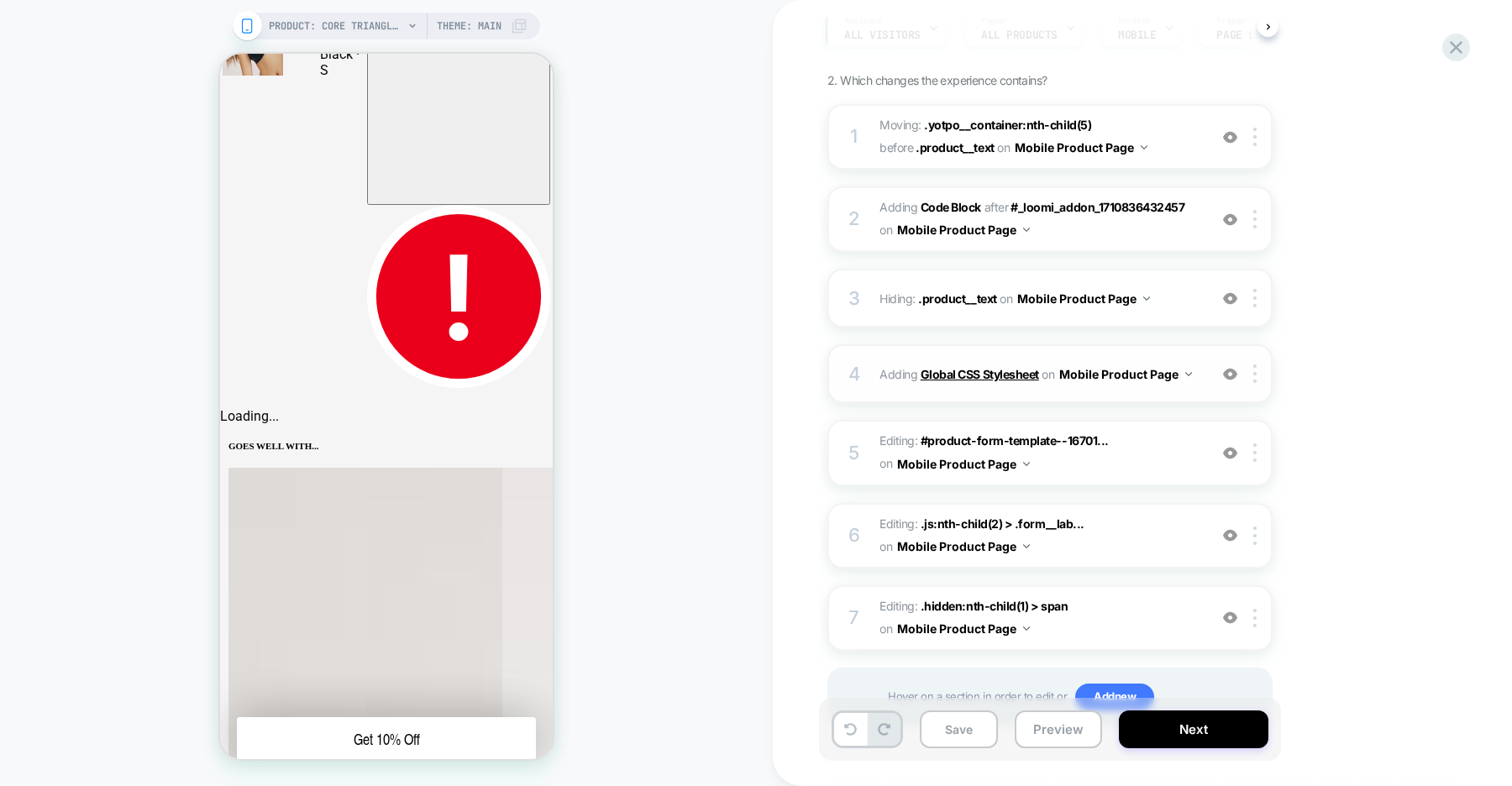
scroll to position [254, 0]
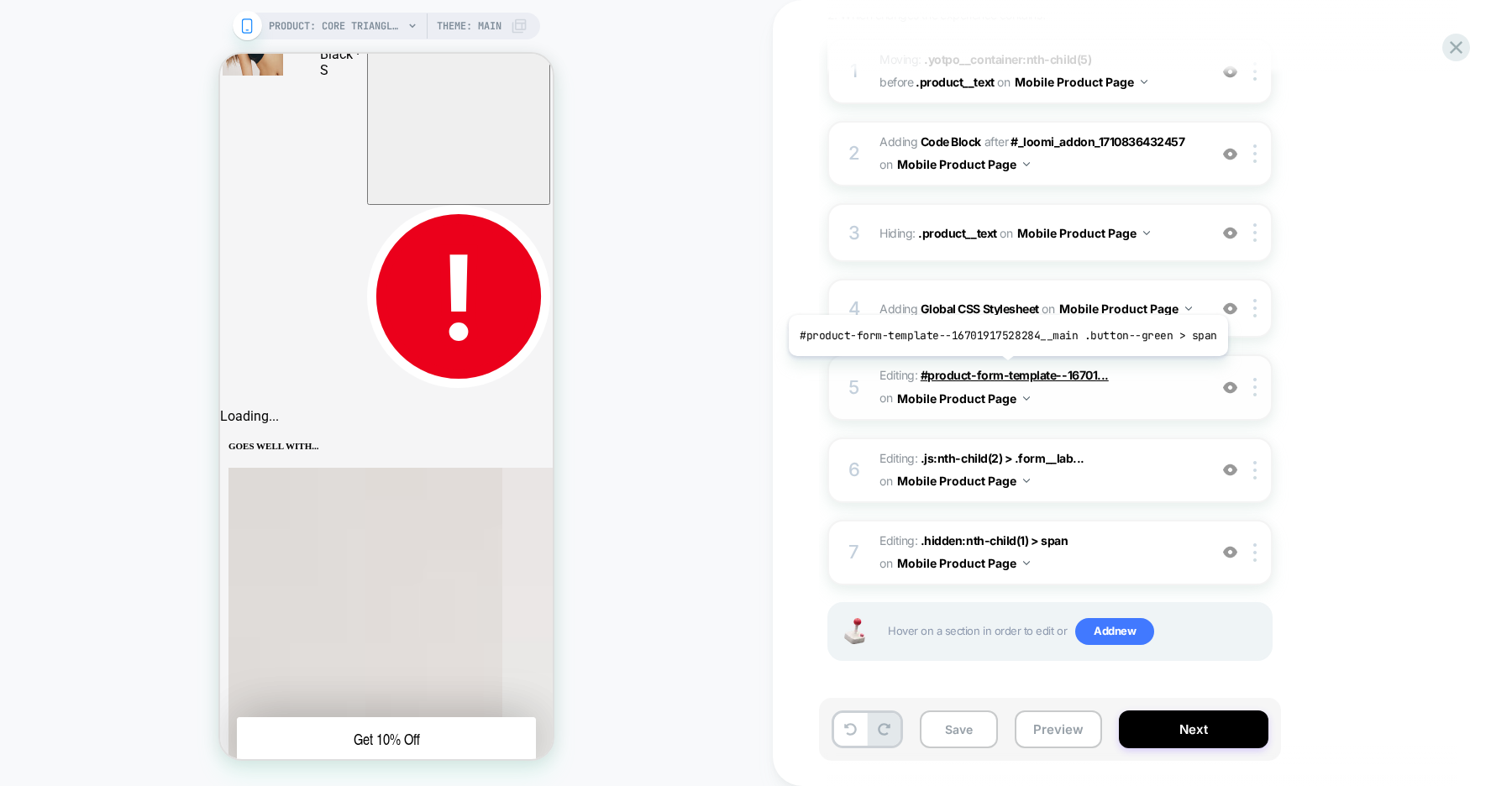
click at [1003, 369] on span "#product-form-template--16701..." at bounding box center [1015, 375] width 188 height 15
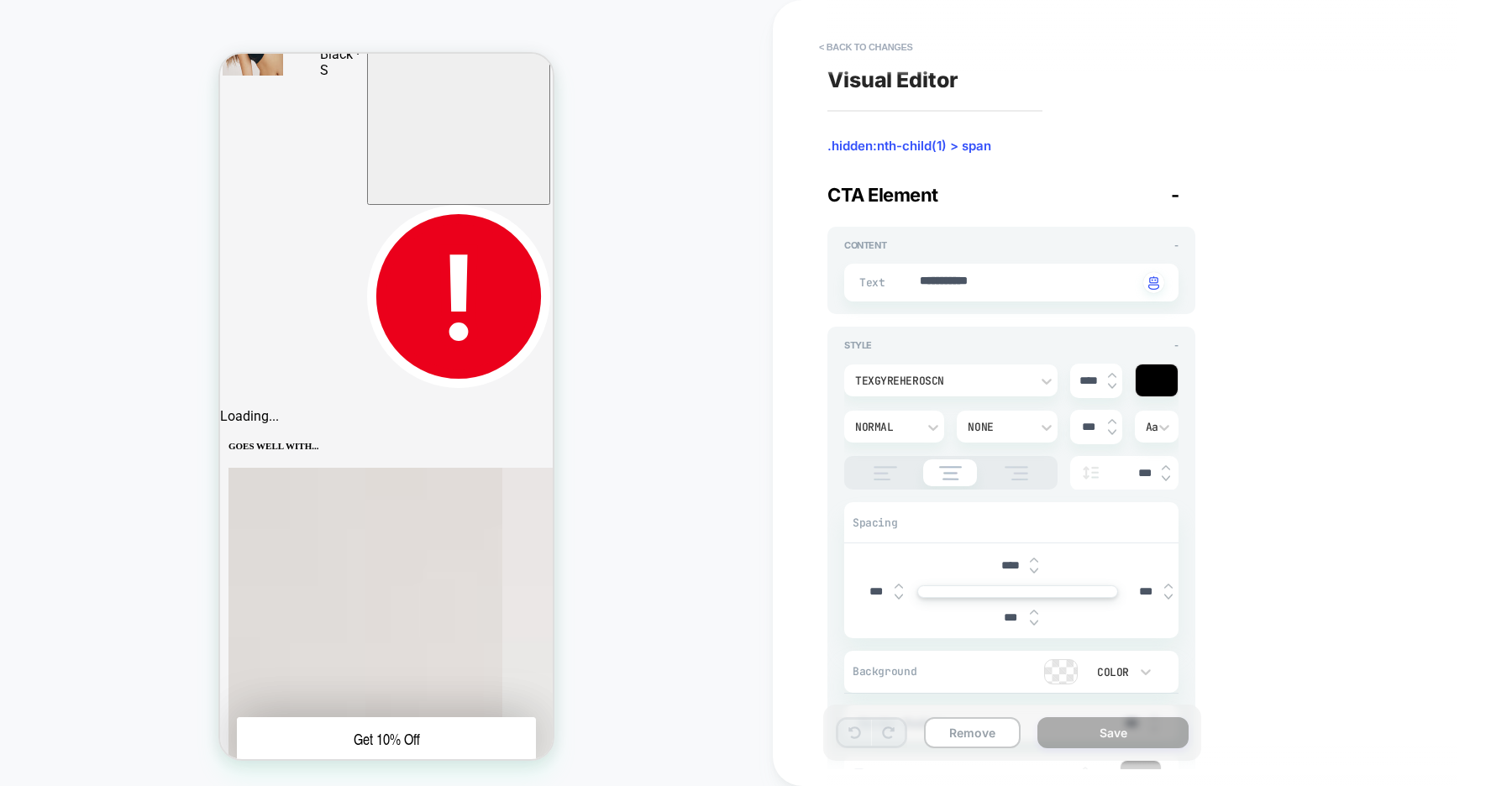
type textarea "*"
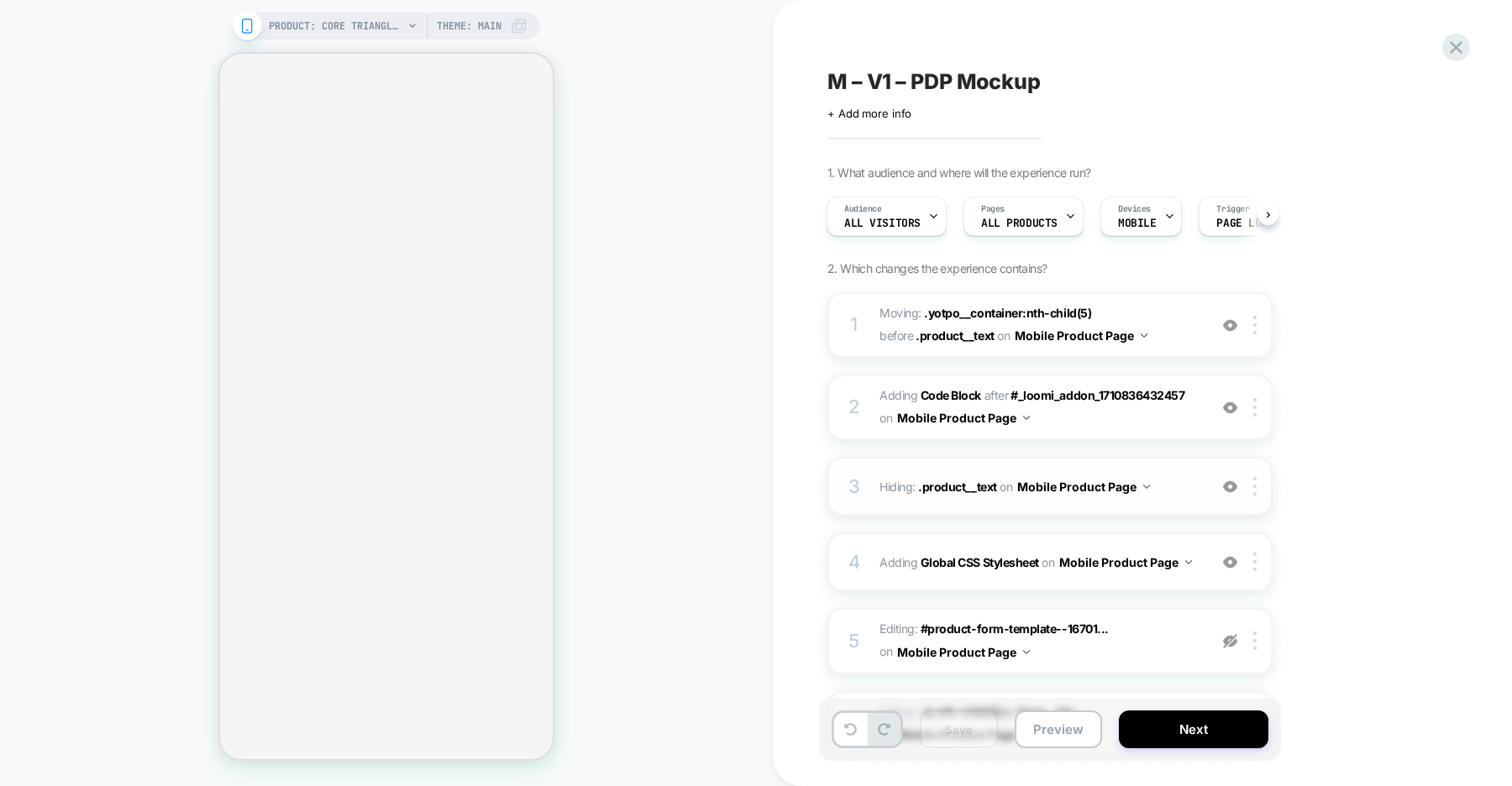
scroll to position [254, 0]
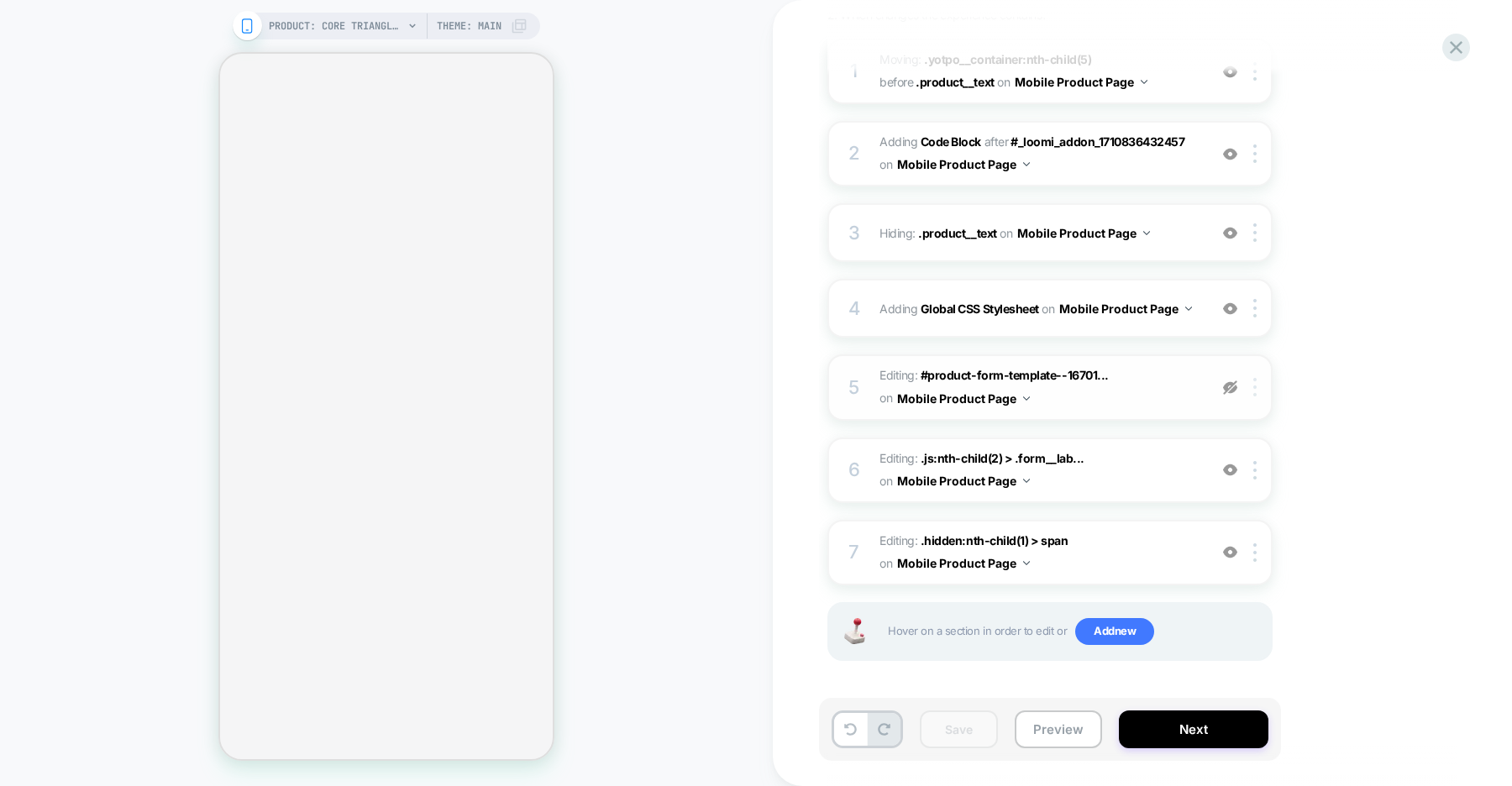
click at [1260, 390] on div at bounding box center [1258, 386] width 28 height 18
click at [1018, 373] on span "#product-form-template--16701..." at bounding box center [1015, 375] width 188 height 15
click at [749, 373] on div "PRODUCT: Core Triangle Bralette [womens black] PRODUCT: Core Triangle Bralette …" at bounding box center [386, 392] width 772 height 752
click at [1231, 385] on img at bounding box center [1229, 387] width 15 height 15
click at [1041, 372] on span "#product-form-template--16701..." at bounding box center [1015, 375] width 188 height 15
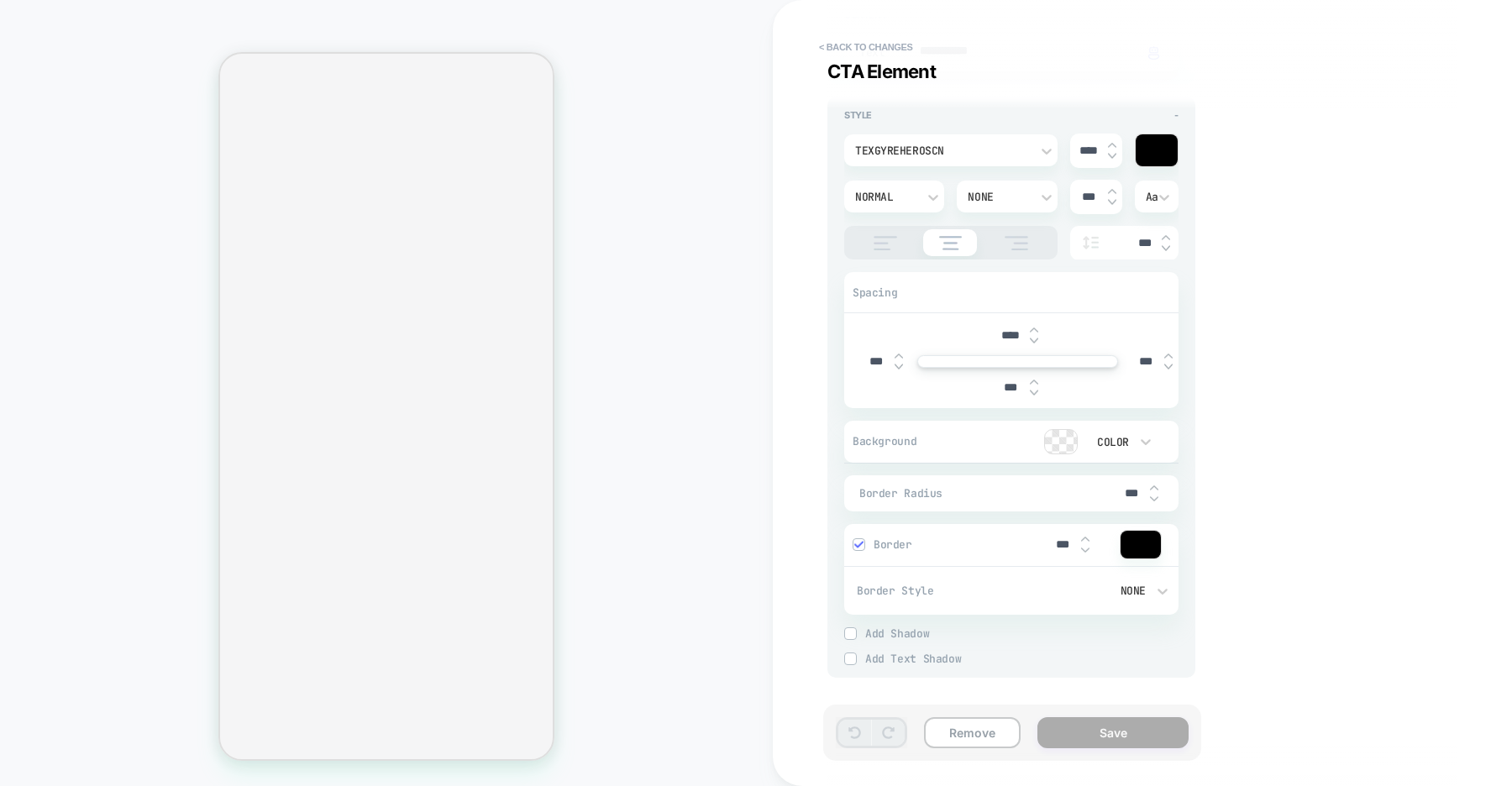
scroll to position [0, 0]
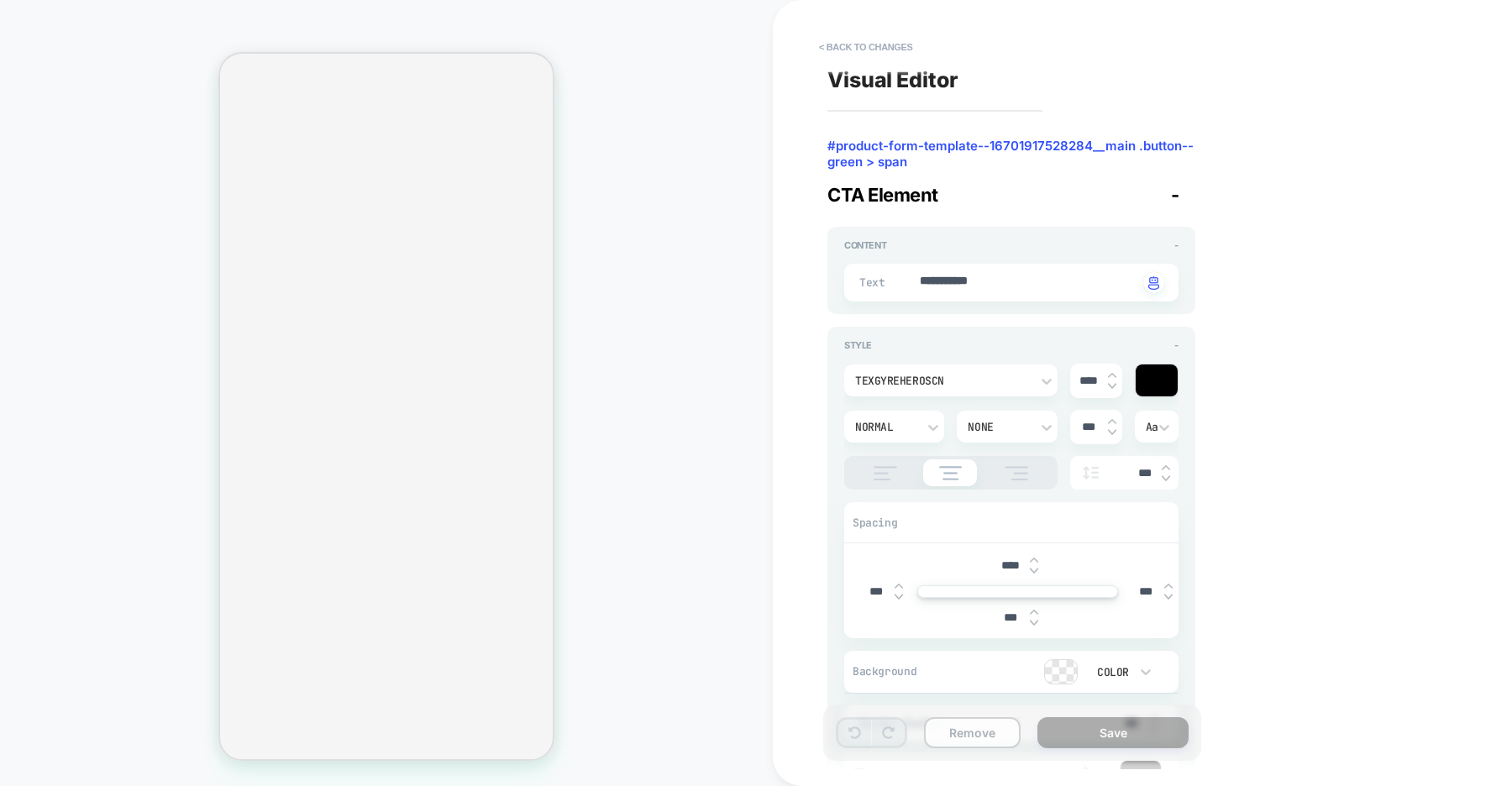
click at [969, 724] on button "Remove" at bounding box center [972, 732] width 97 height 31
type textarea "*"
click at [884, 44] on button "< Back to changes" at bounding box center [866, 47] width 111 height 27
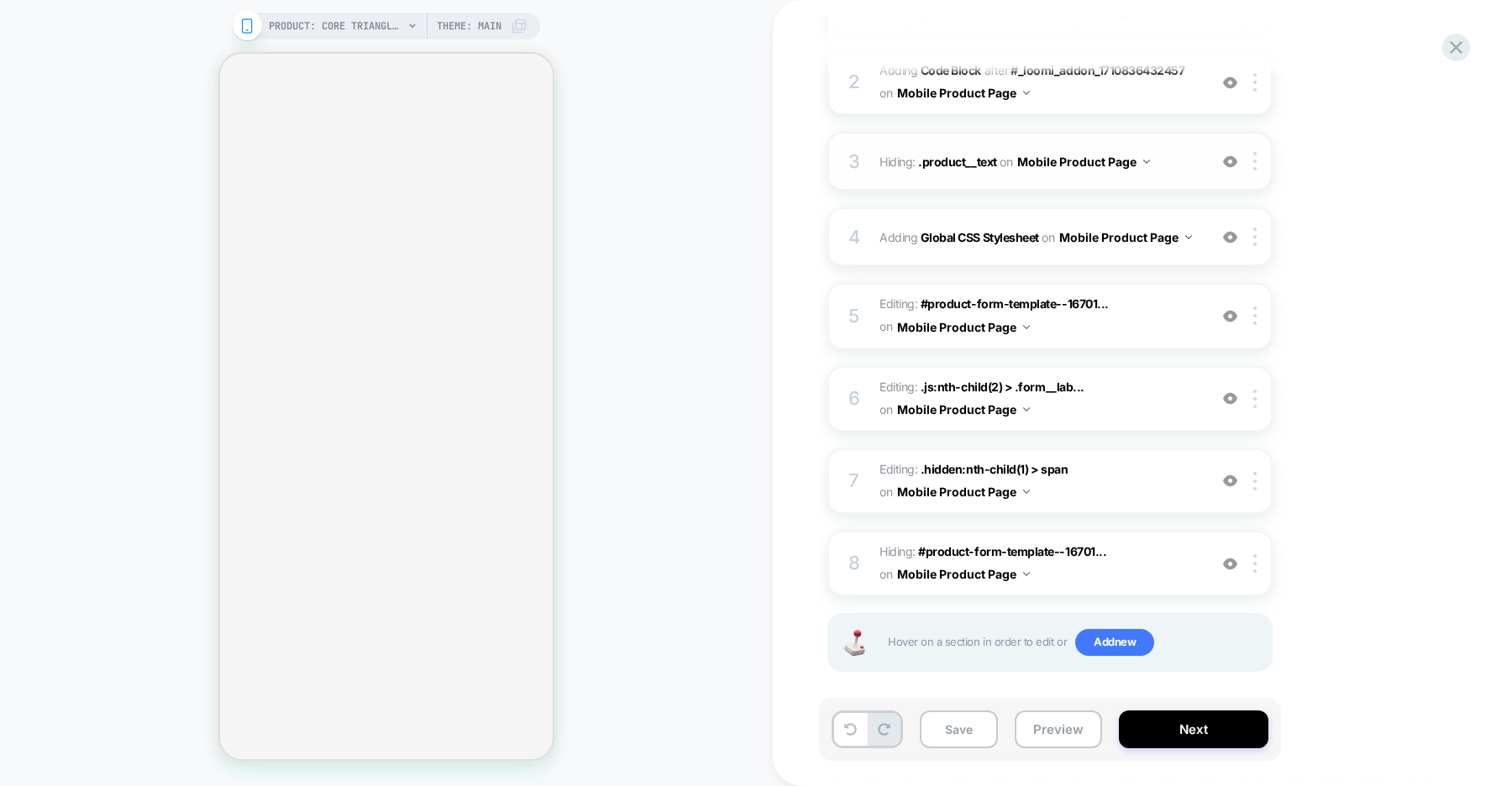
scroll to position [336, 0]
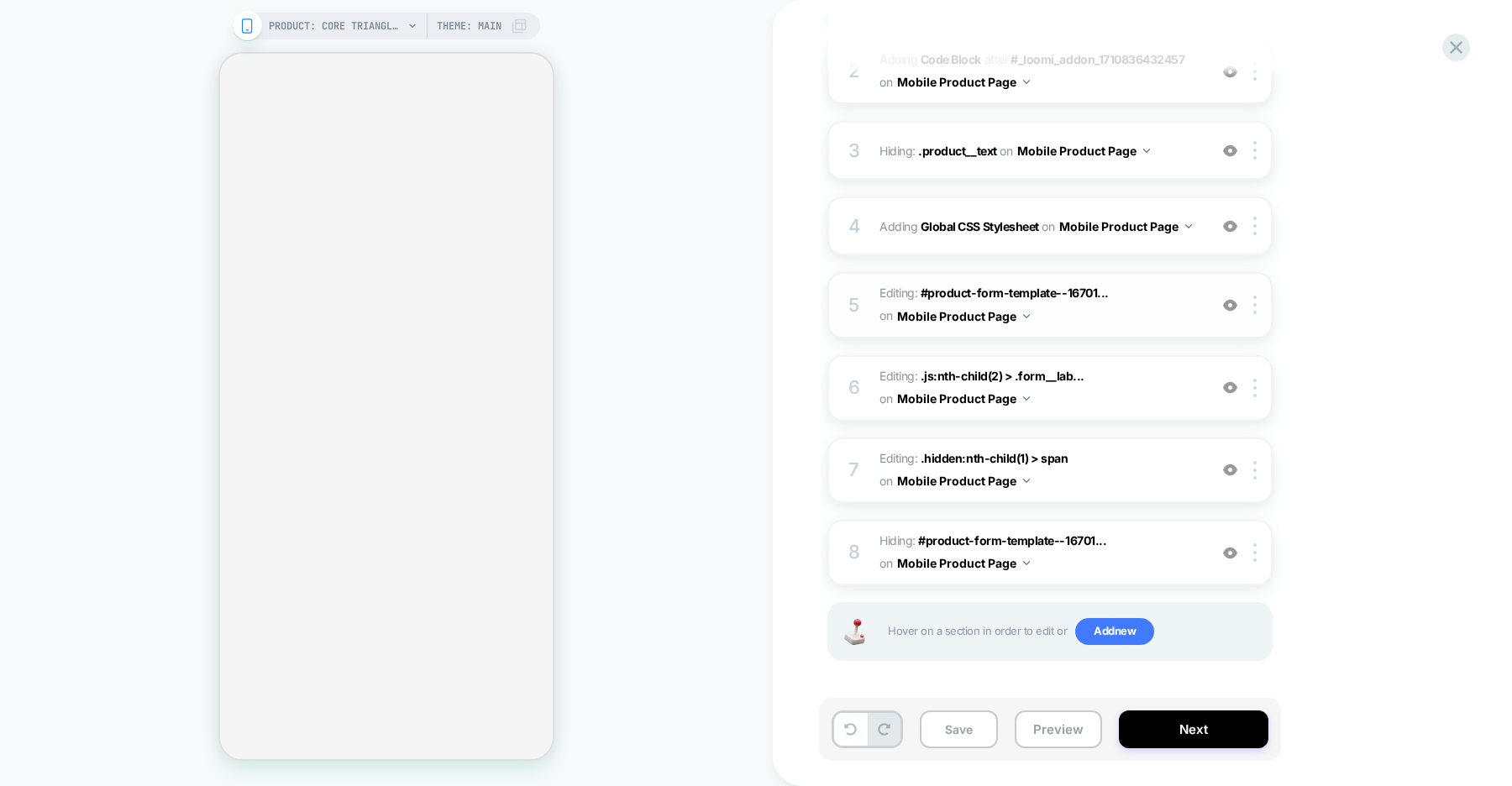
click at [1229, 302] on img at bounding box center [1229, 305] width 15 height 15
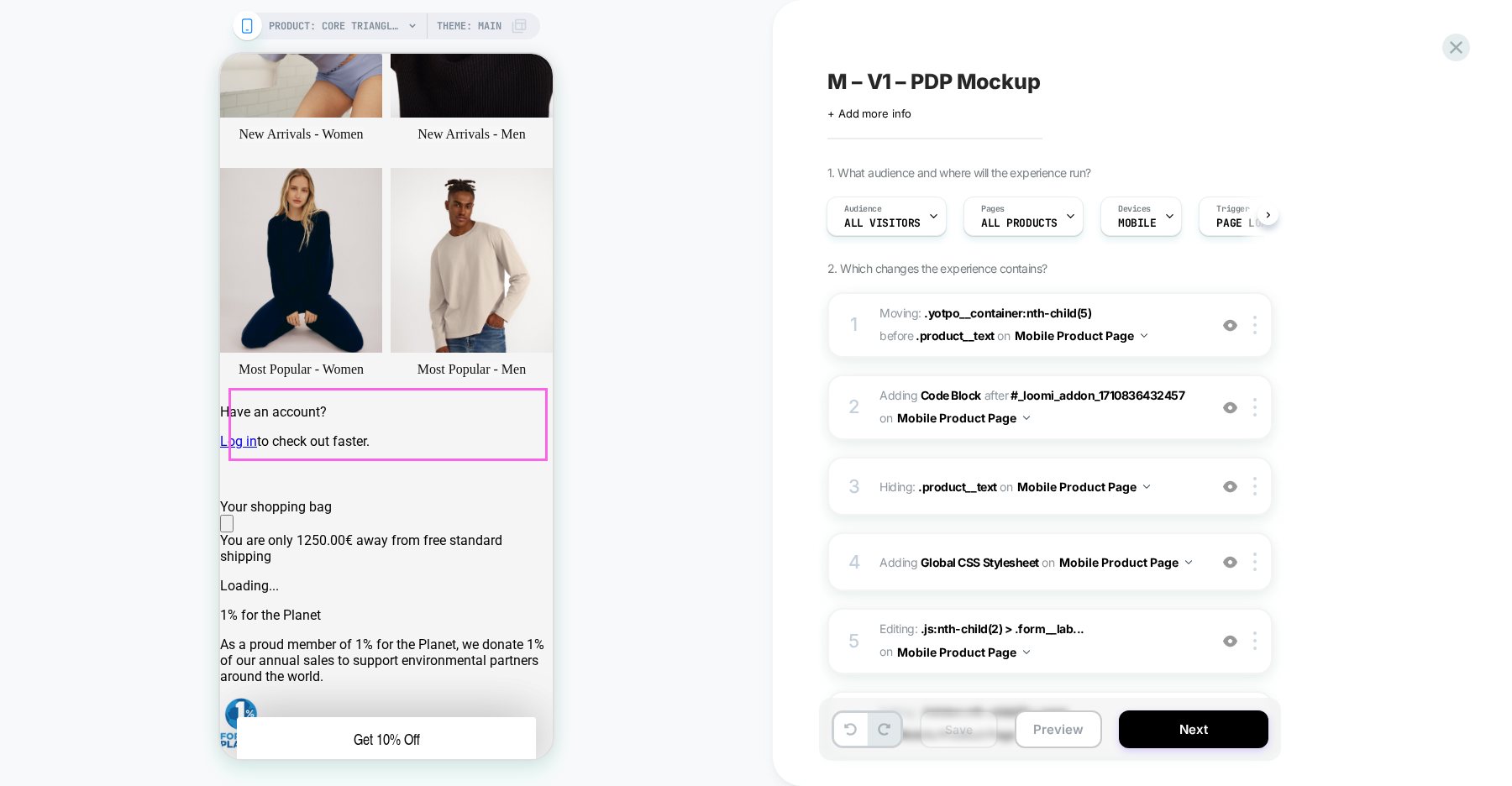
scroll to position [422, 0]
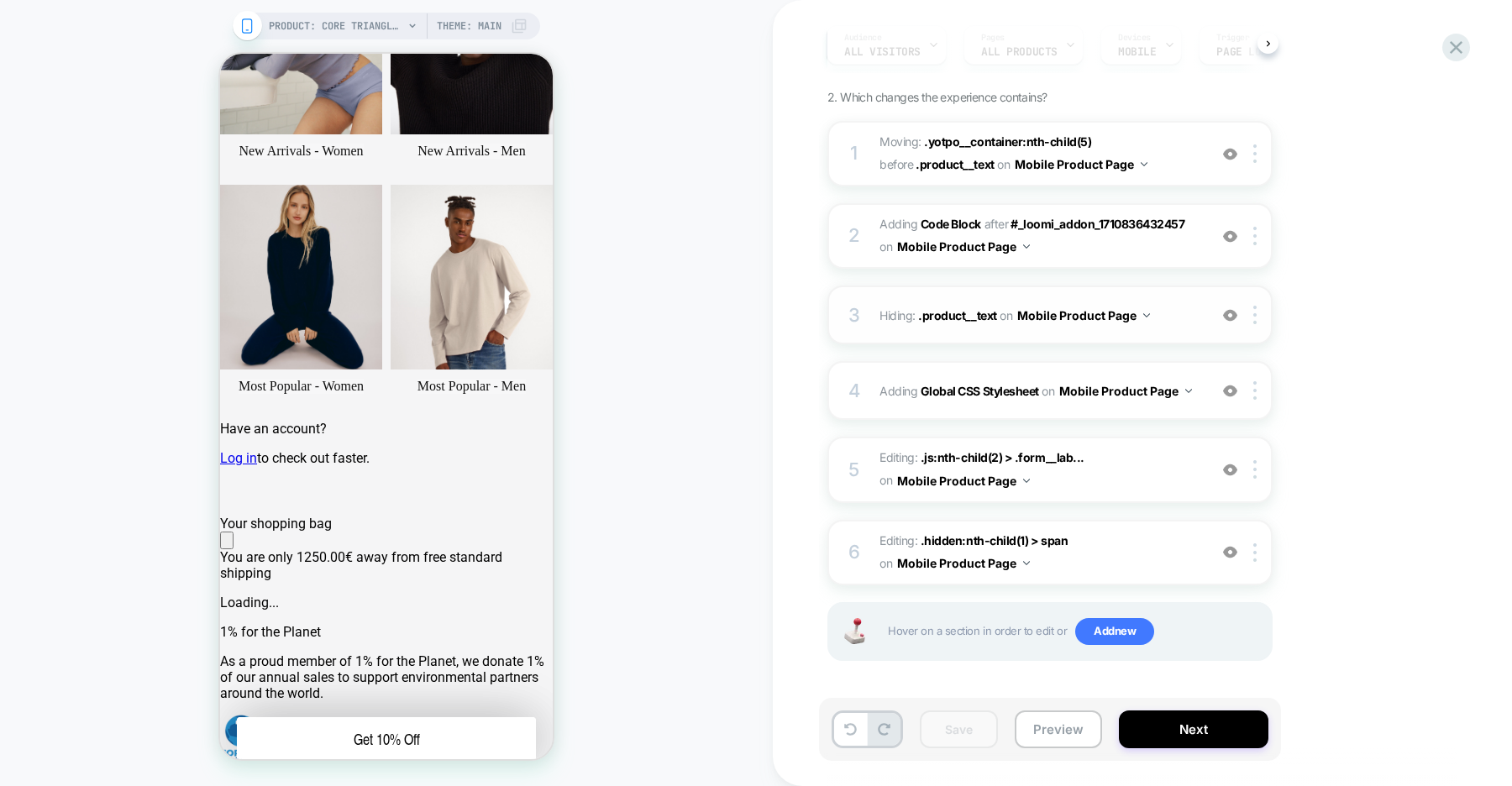
scroll to position [0, 0]
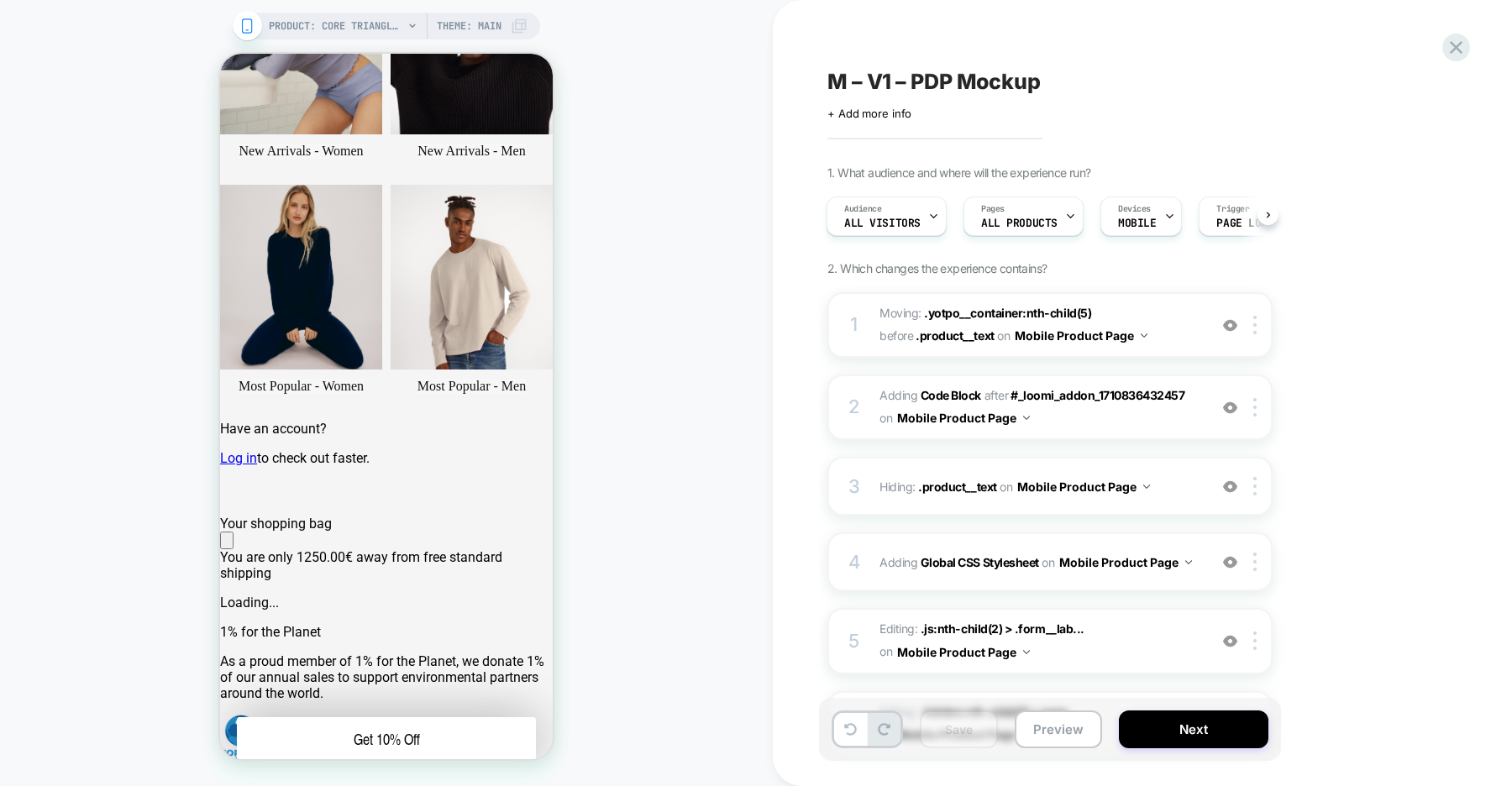
click at [918, 84] on span "M – V1 – PDP Mockup" at bounding box center [934, 81] width 213 height 25
click at [0, 0] on textarea "**********" at bounding box center [0, 0] width 0 height 0
click at [1164, 82] on icon at bounding box center [1162, 82] width 21 height 21
click at [0, 0] on button "Next" at bounding box center [0, 0] width 0 height 0
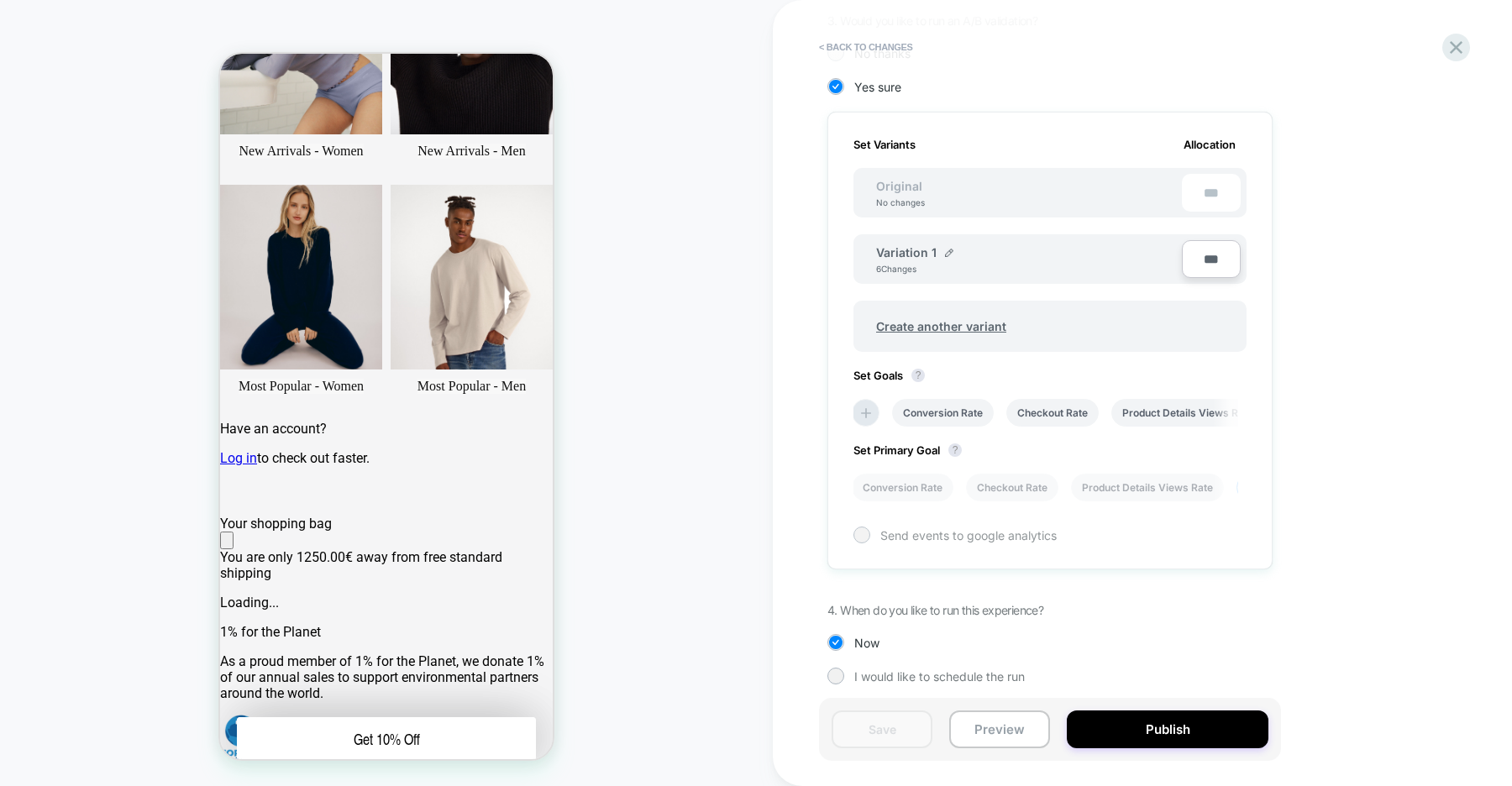
scroll to position [424, 0]
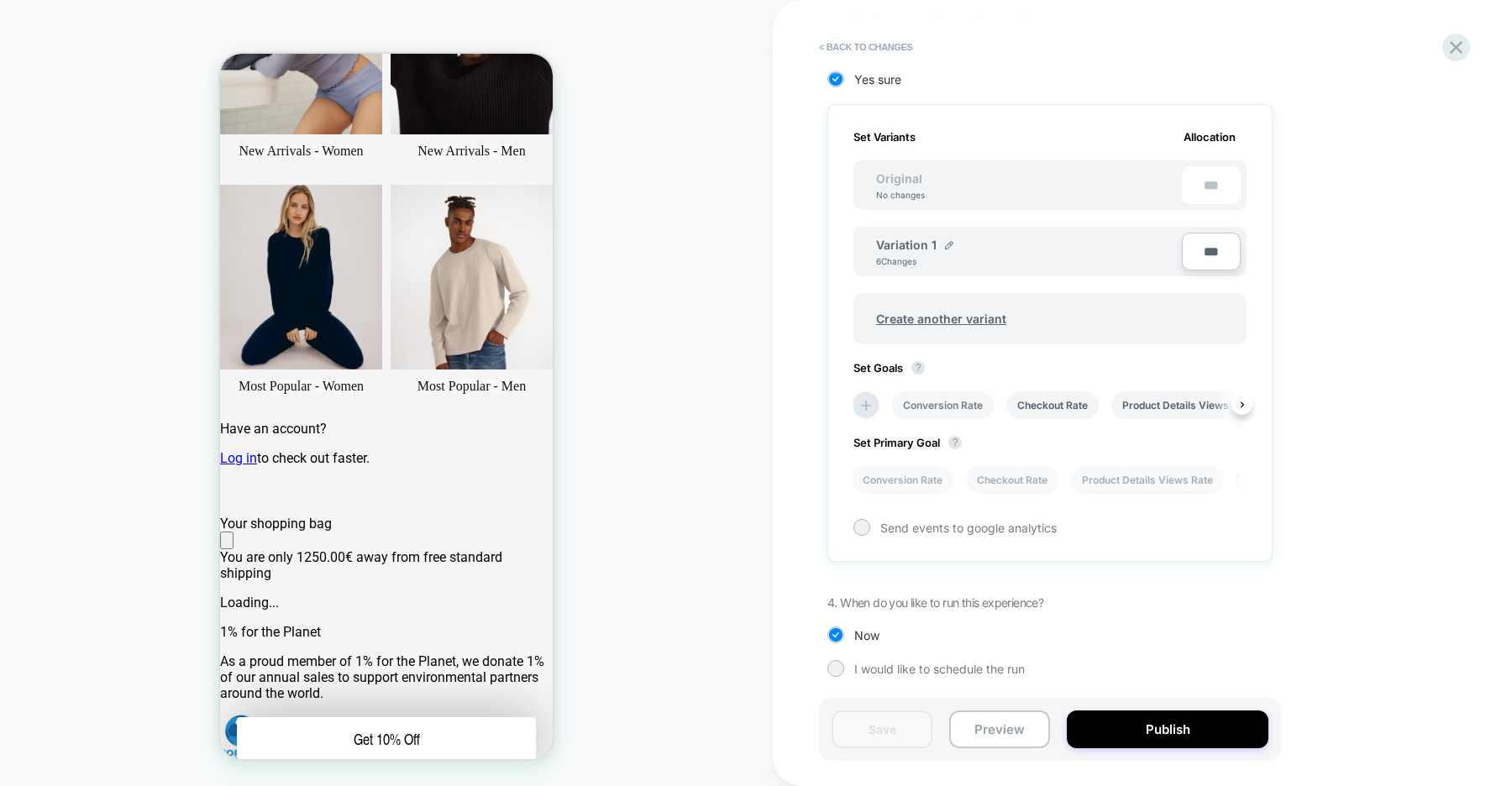
click at [942, 404] on li "Conversion Rate" at bounding box center [943, 405] width 102 height 28
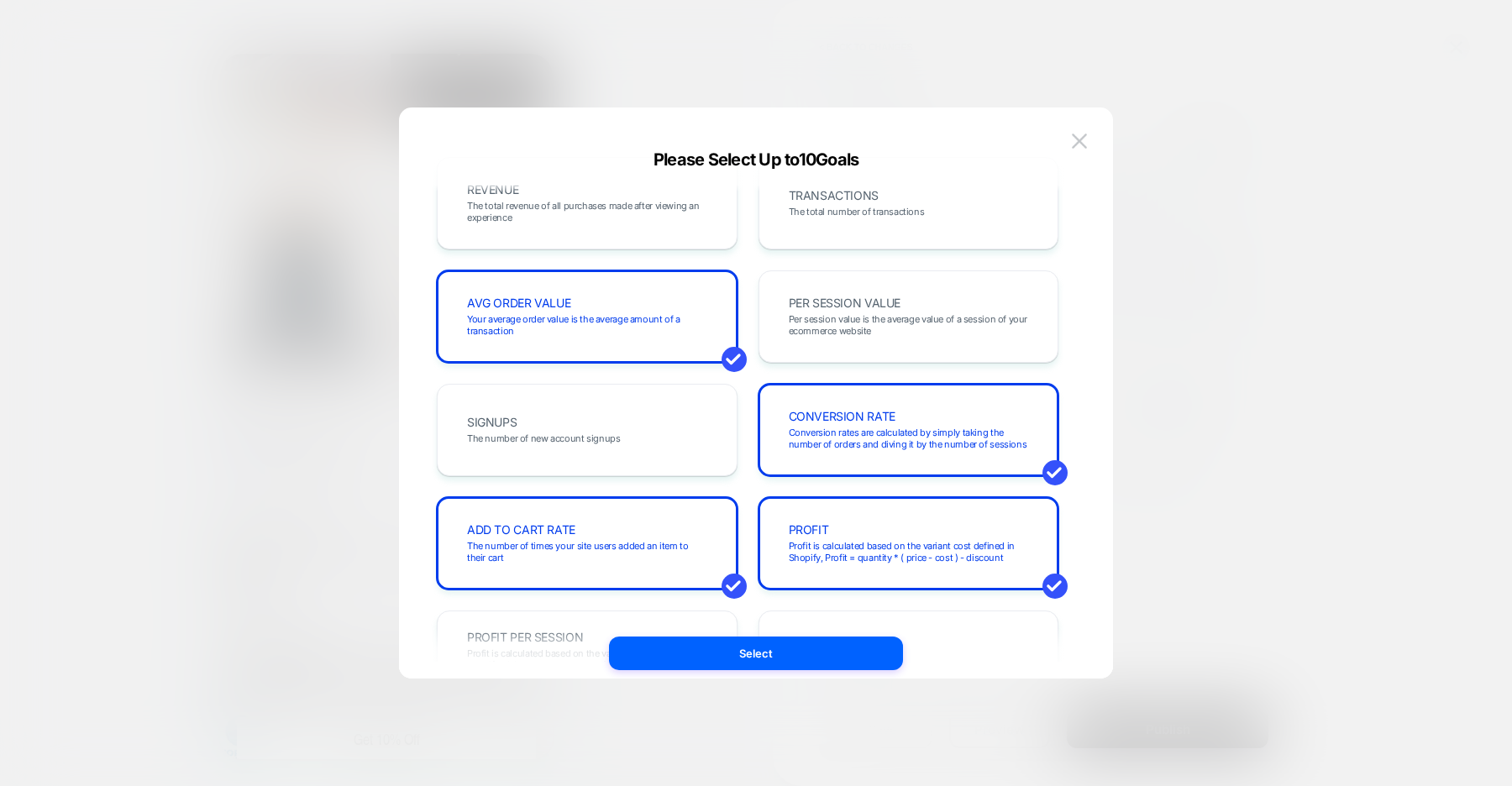
scroll to position [0, 0]
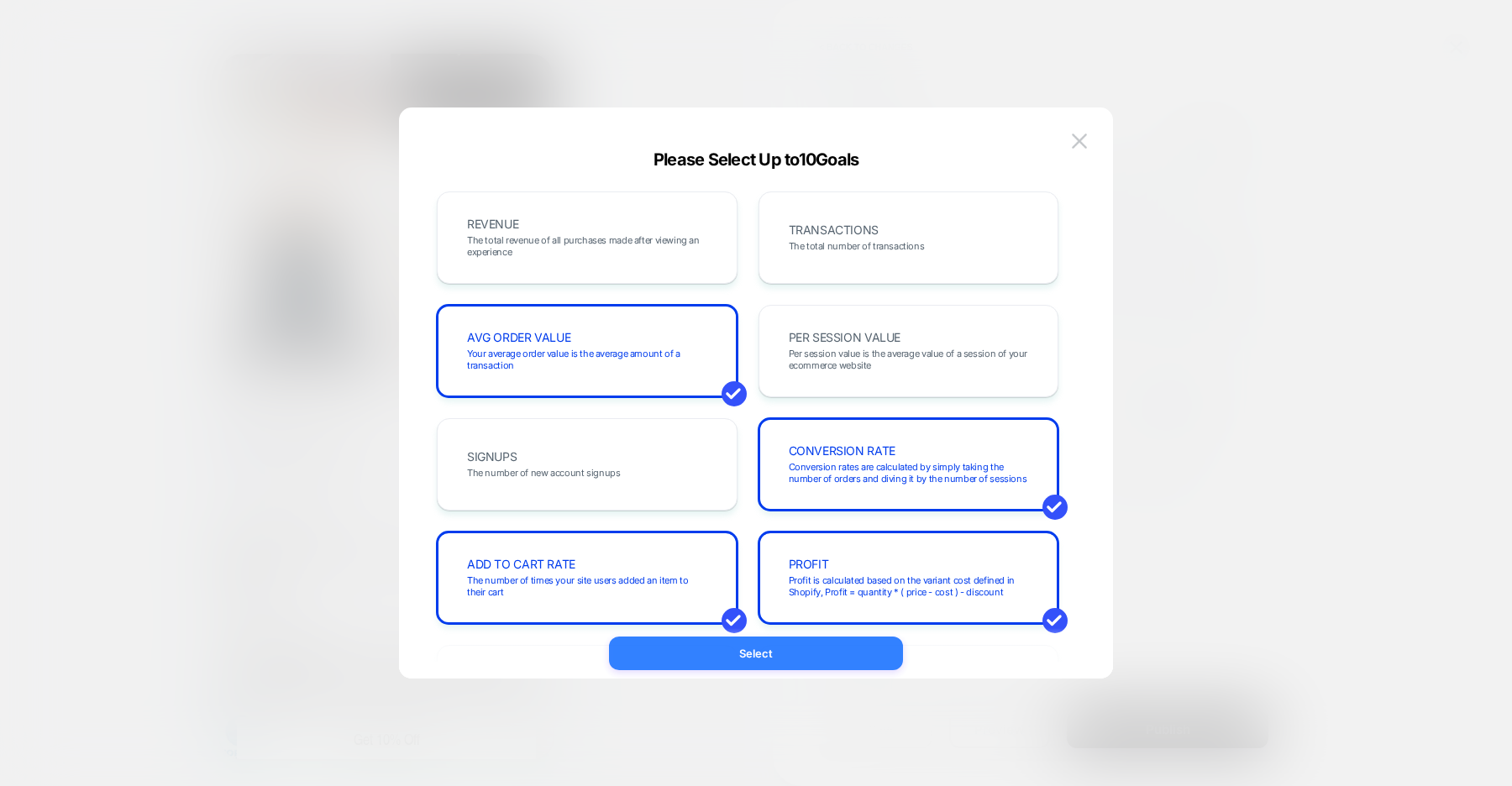
click at [759, 659] on button "Select" at bounding box center [756, 653] width 294 height 34
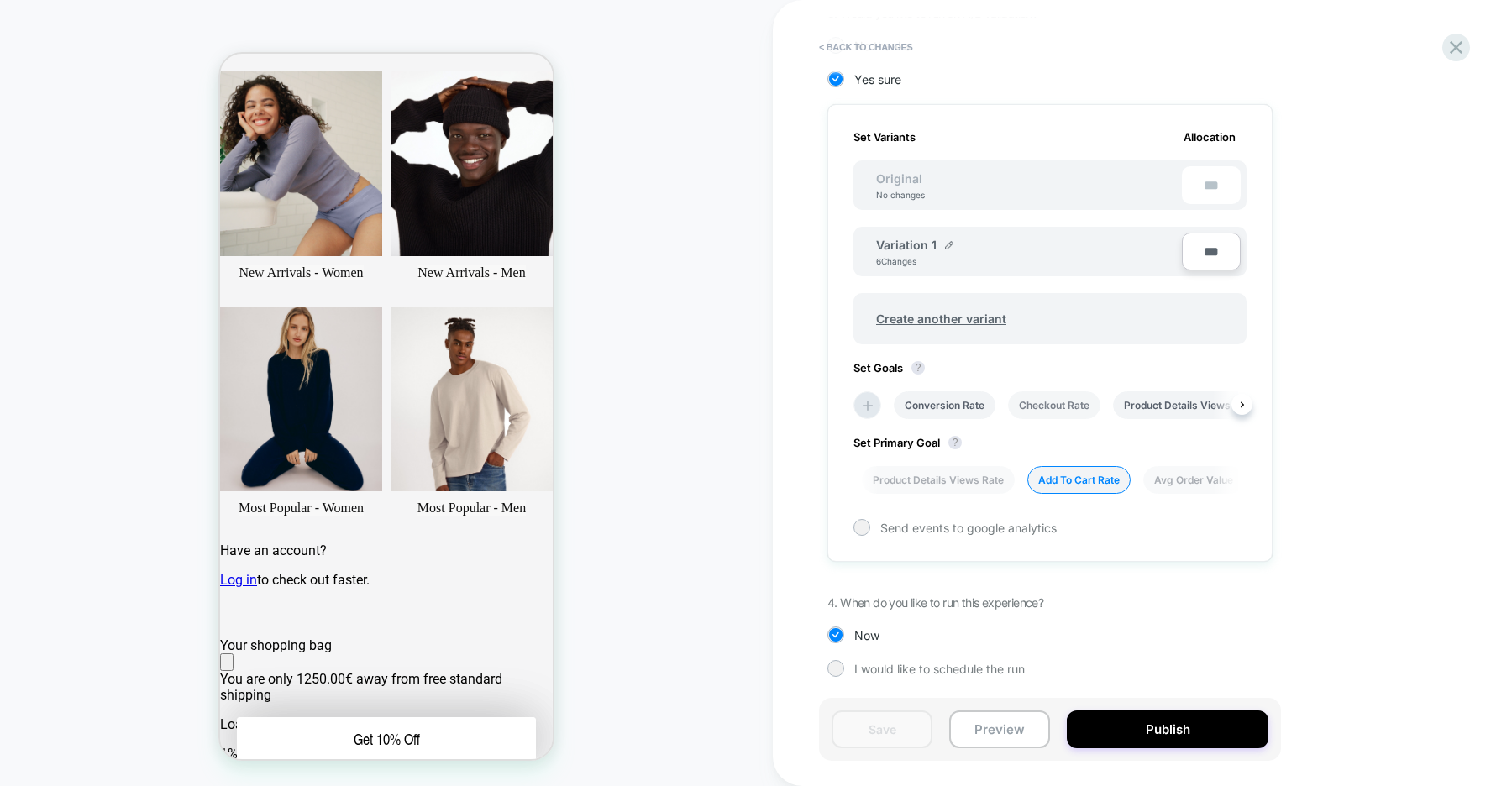
click at [1091, 409] on li "Checkout Rate" at bounding box center [1054, 405] width 92 height 28
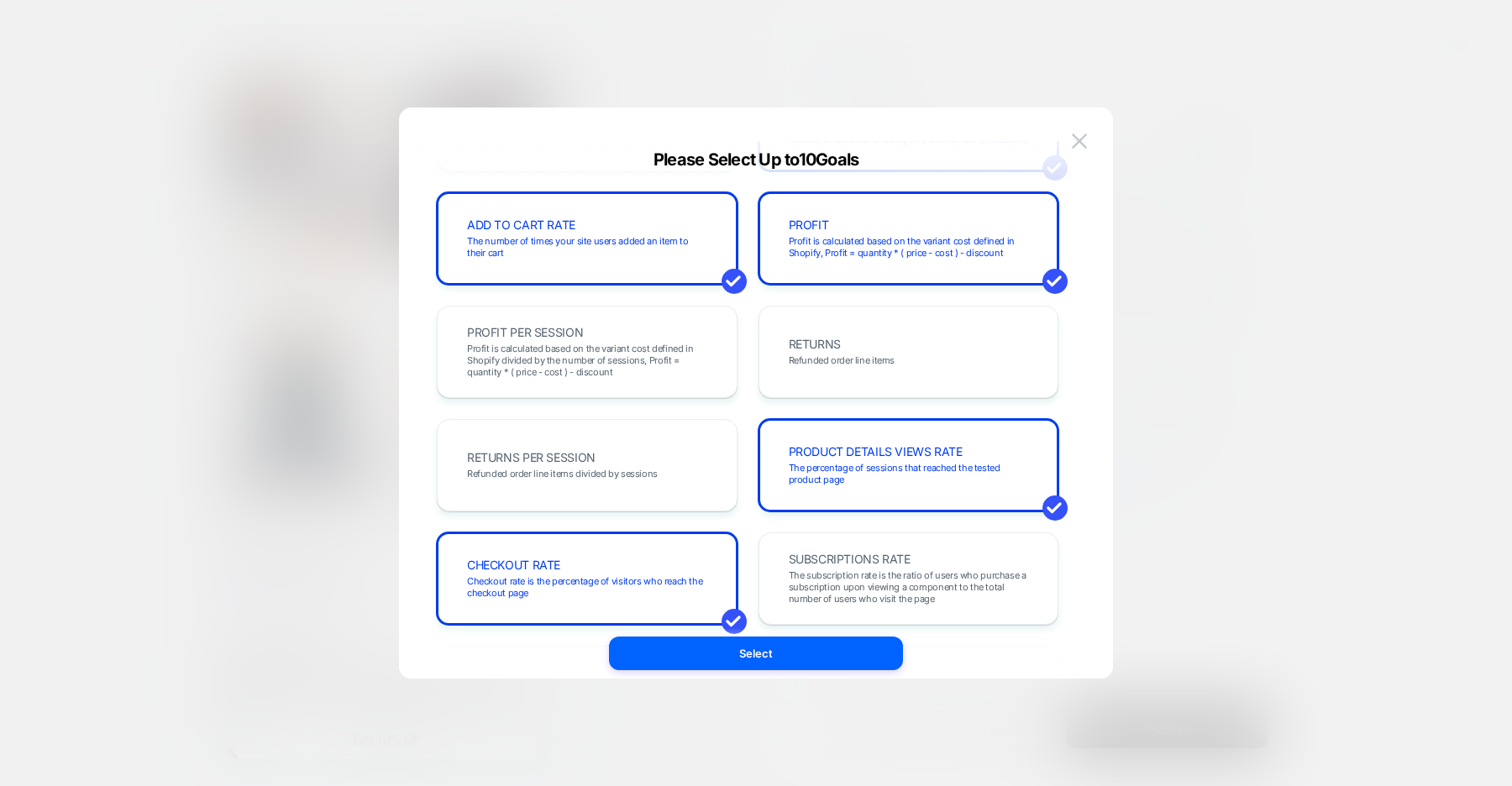
scroll to position [340, 0]
click at [0, 0] on span "Profit is calculated based on the variant cost defined in Shopify divided by th…" at bounding box center [0, 0] width 0 height 0
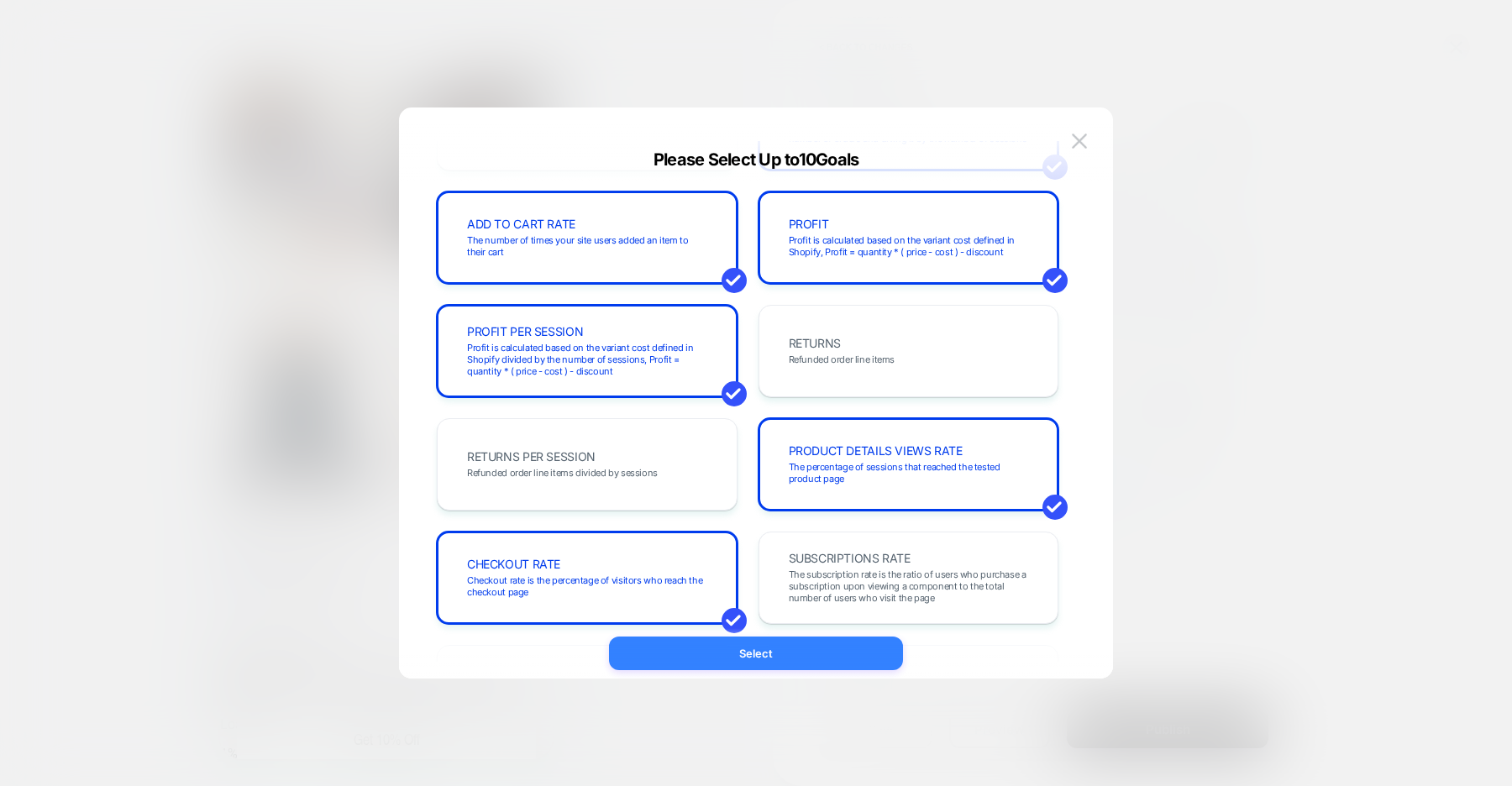
click at [772, 654] on button "Select" at bounding box center [756, 653] width 294 height 34
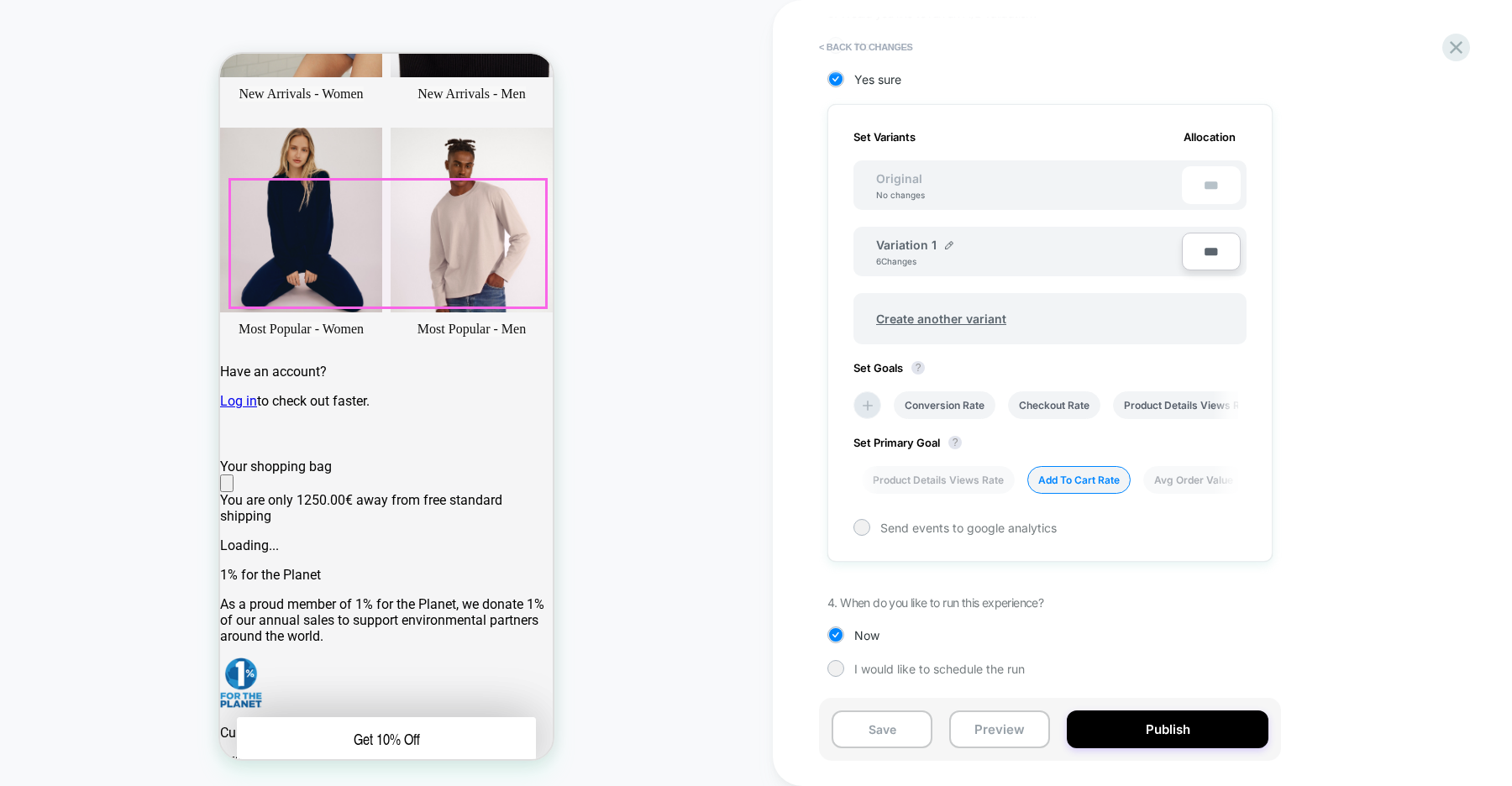
scroll to position [466, 0]
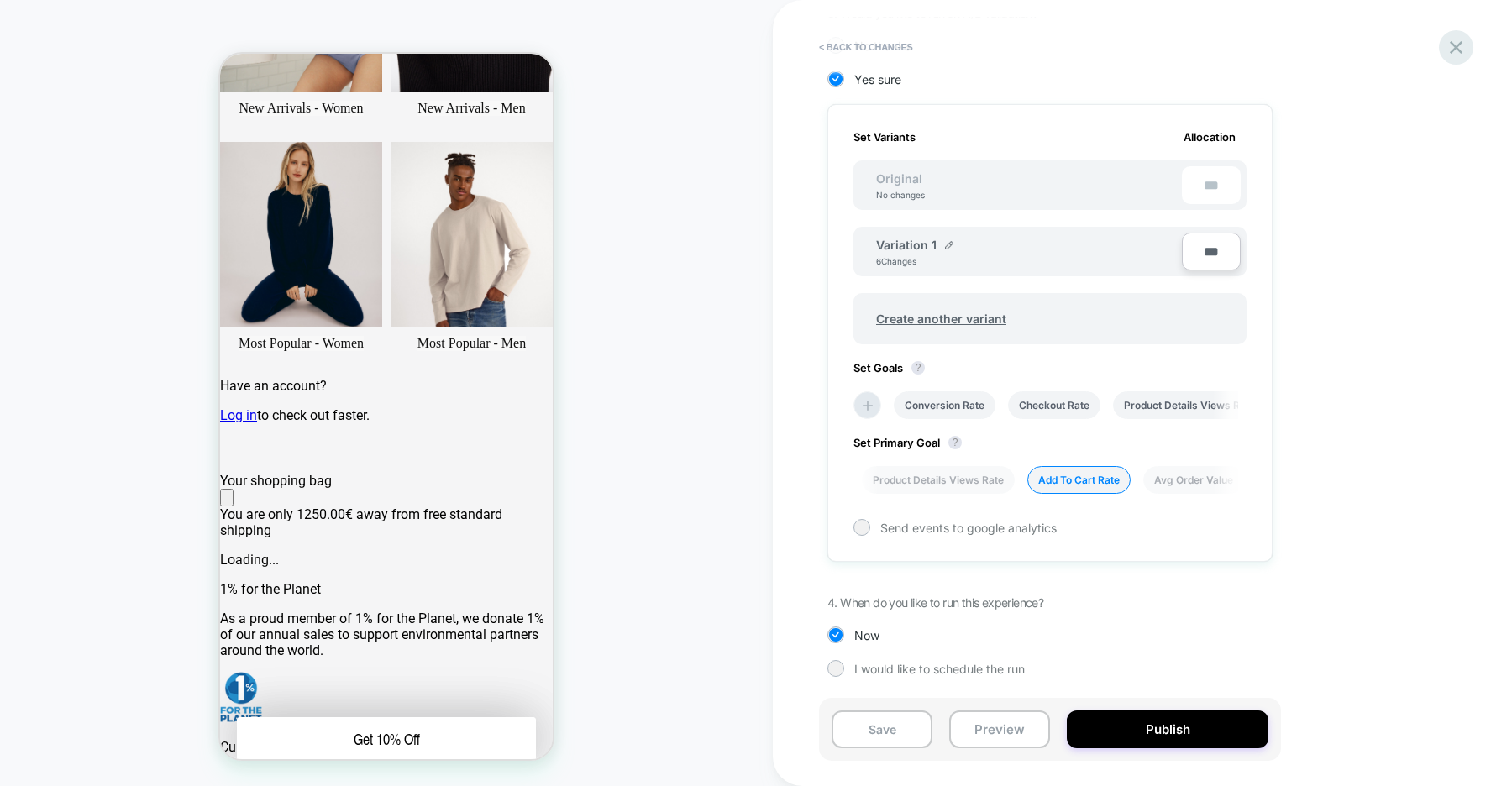
click at [0, 0] on icon at bounding box center [0, 0] width 0 height 0
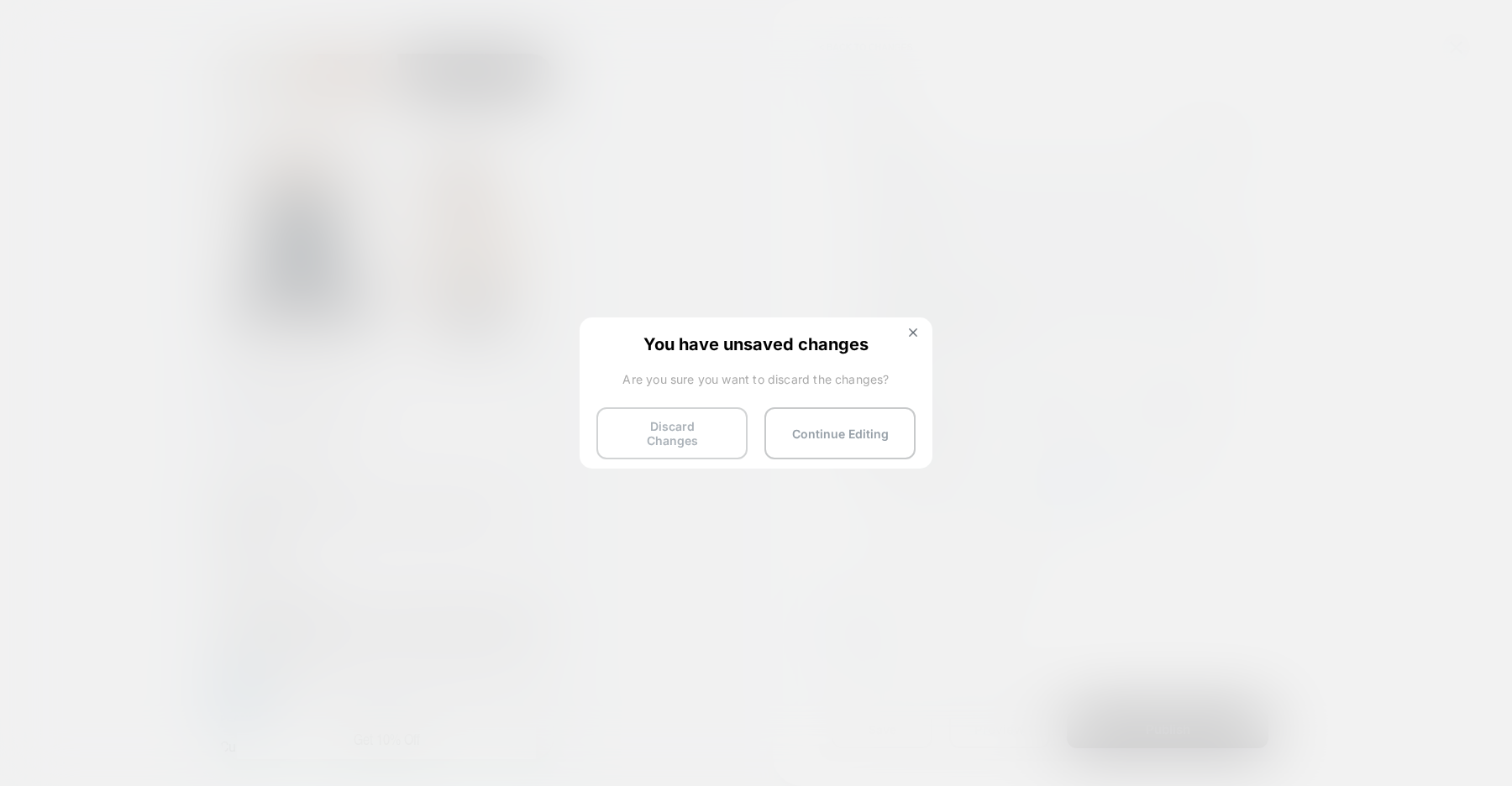
click at [676, 442] on button "Discard Changes" at bounding box center [671, 434] width 151 height 52
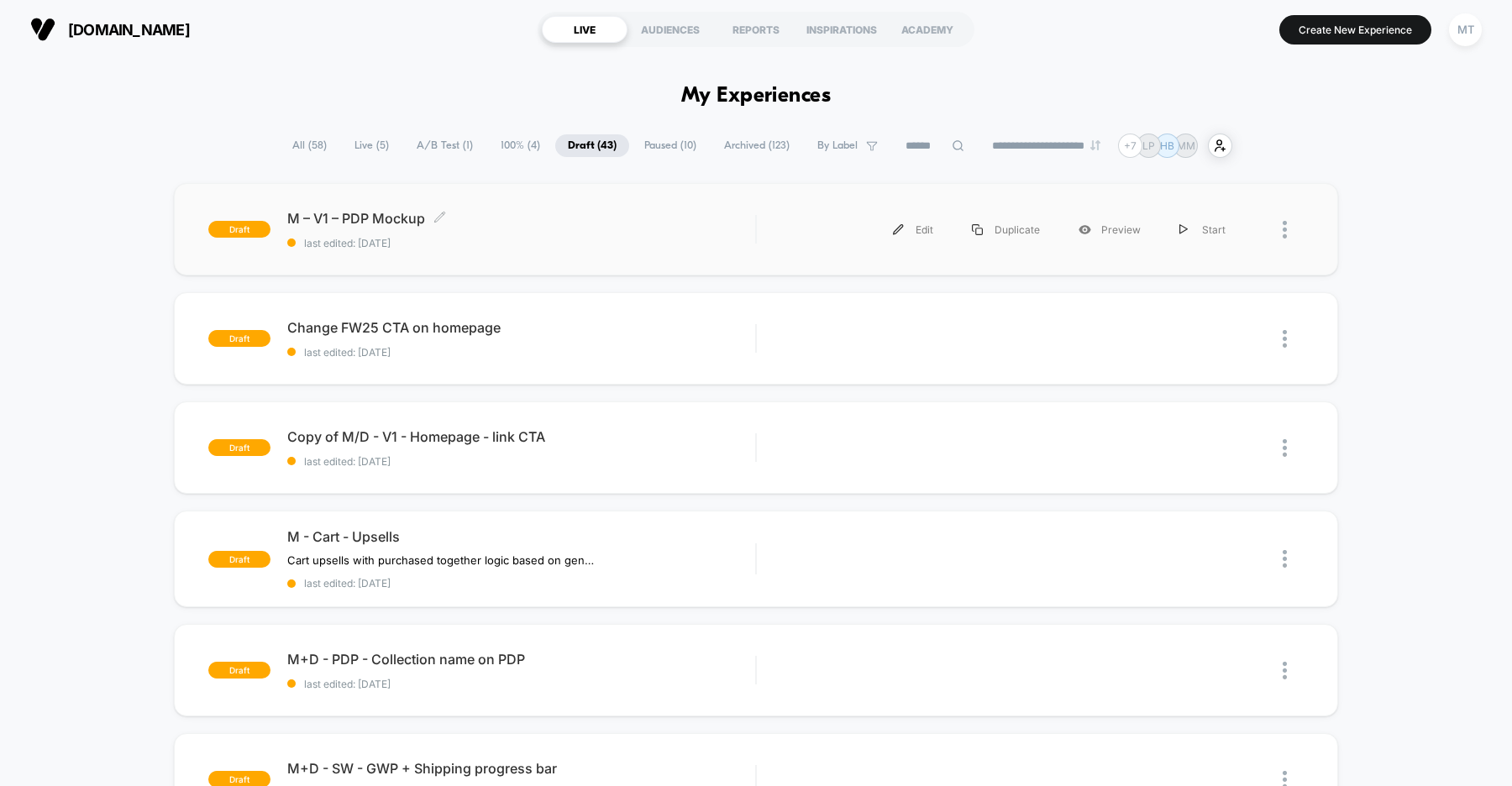
click at [521, 228] on div "M – V1 – PDP Mockup Click to edit experience details Click to edit experience d…" at bounding box center [521, 230] width 468 height 40
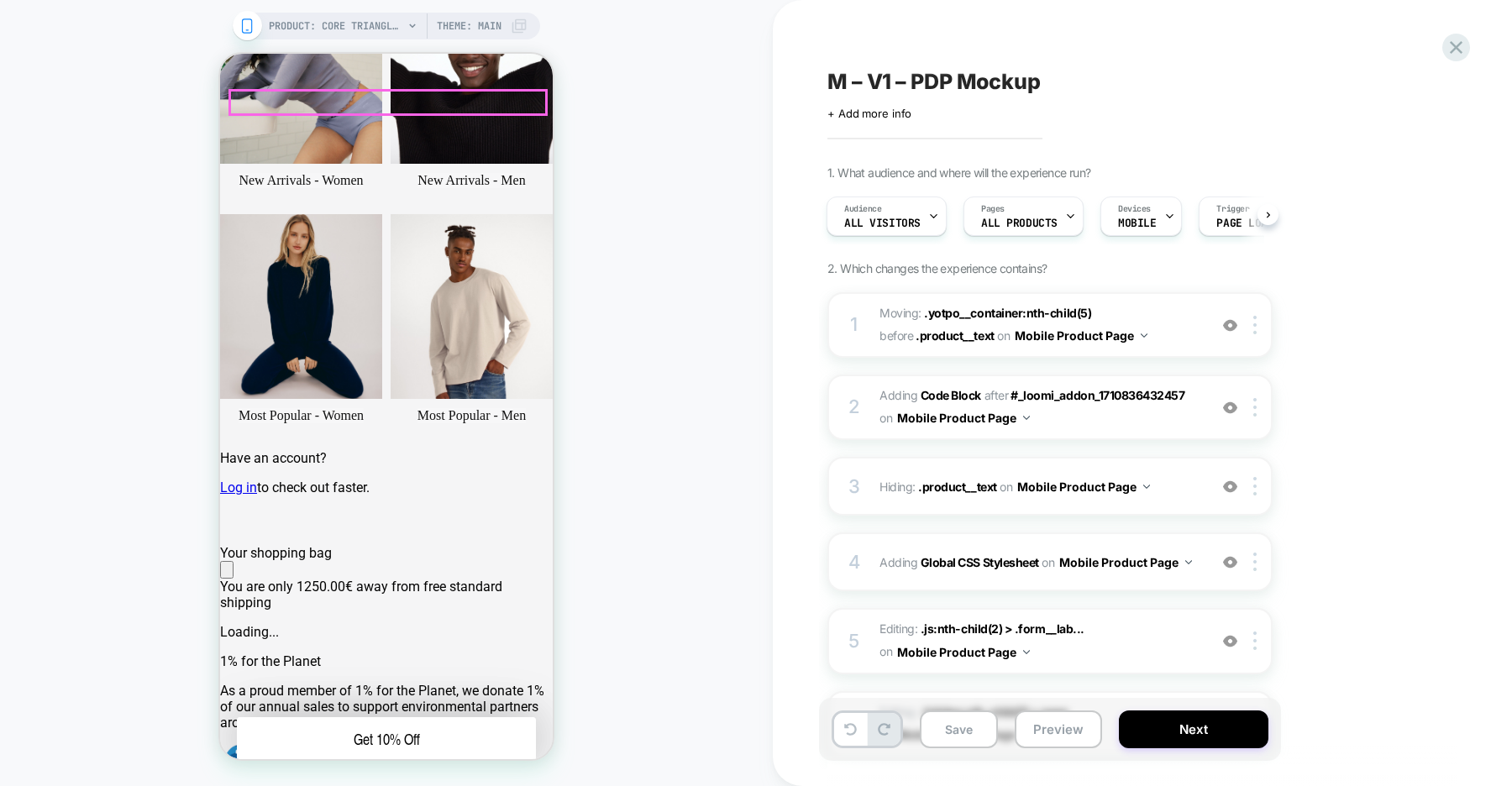
scroll to position [399, 0]
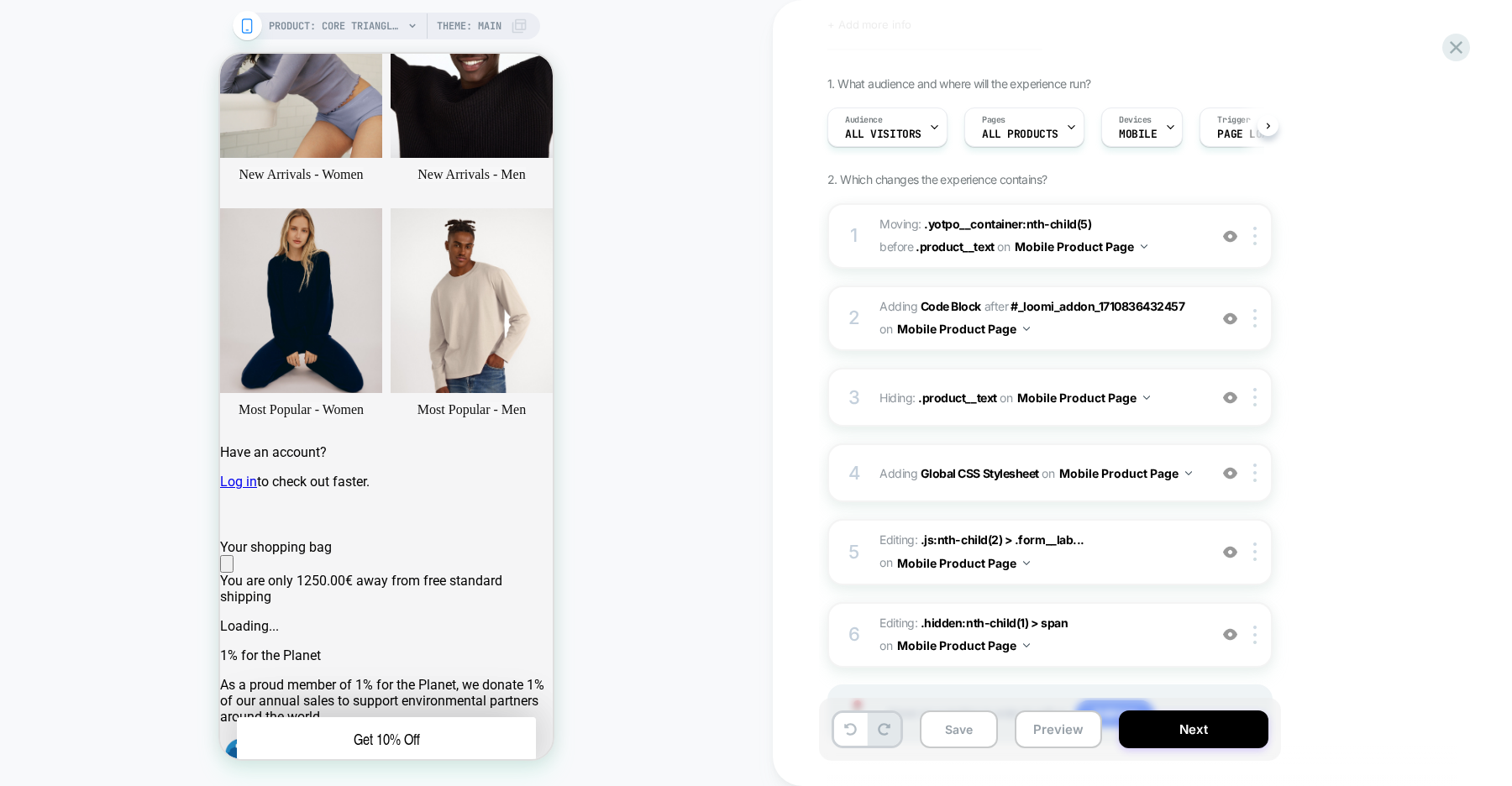
scroll to position [90, 0]
click at [964, 307] on b "Code Block" at bounding box center [951, 305] width 60 height 15
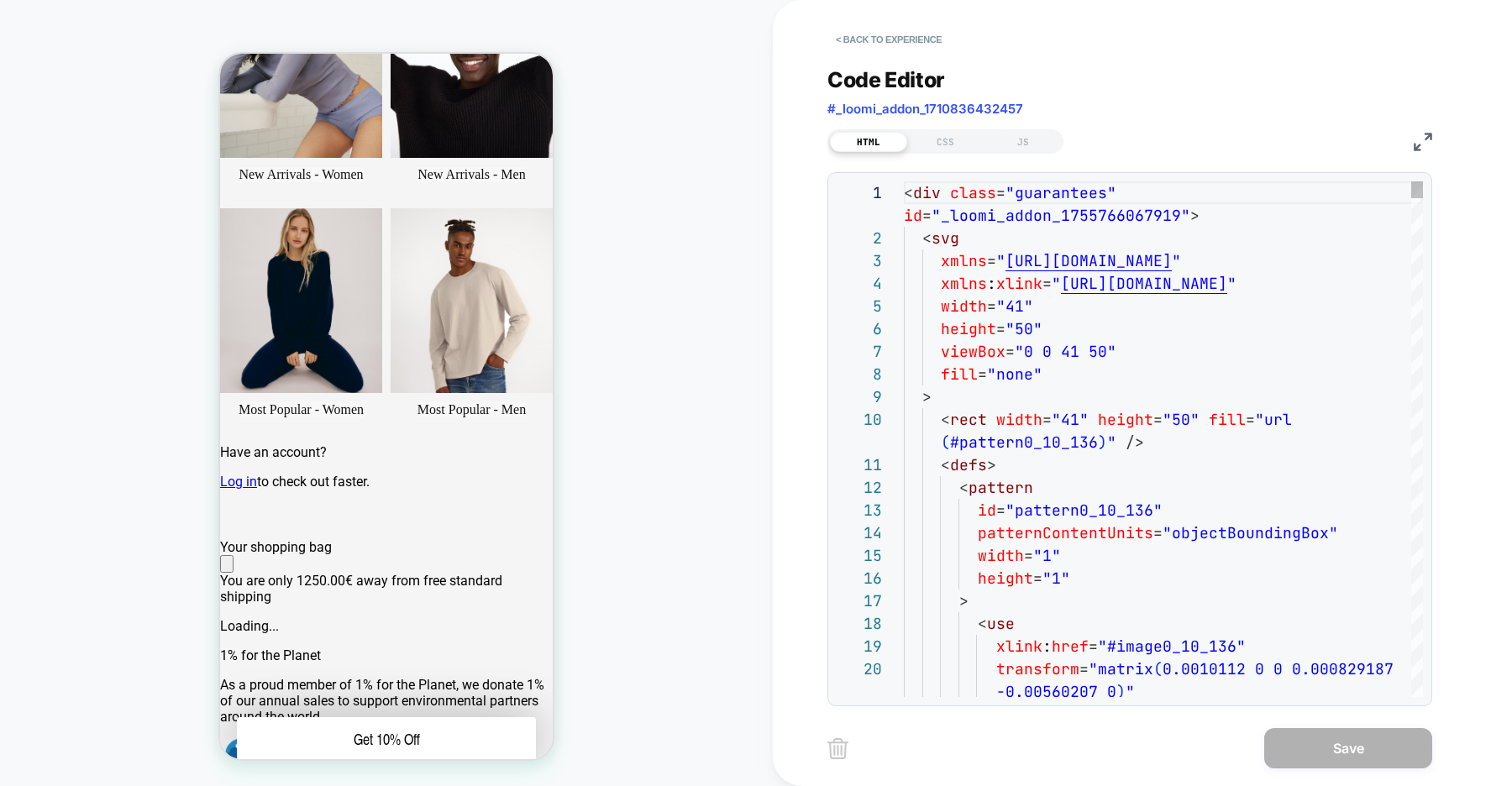
type textarea "**********"
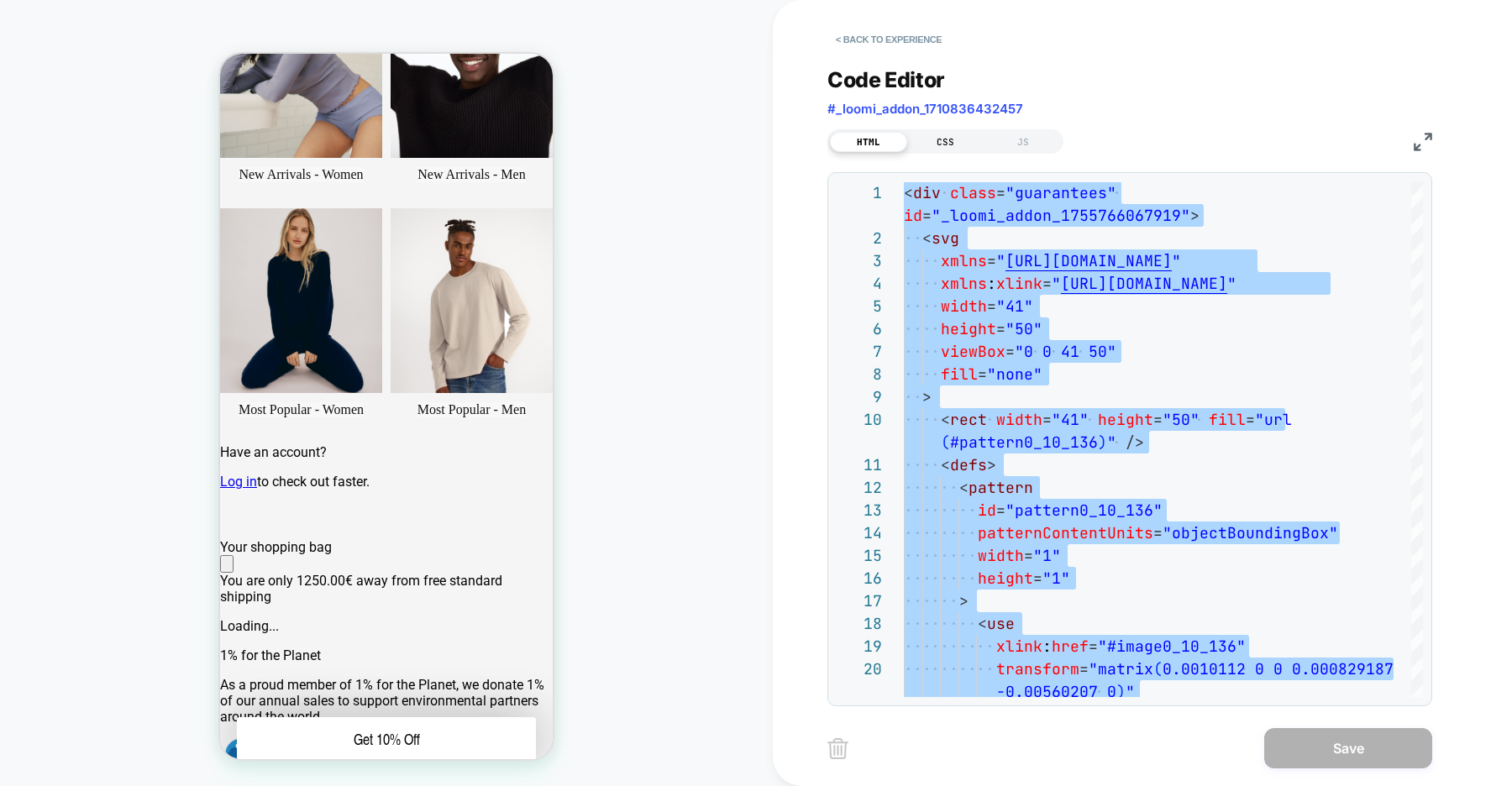
click at [0, 0] on div "CSS" at bounding box center [0, 0] width 0 height 0
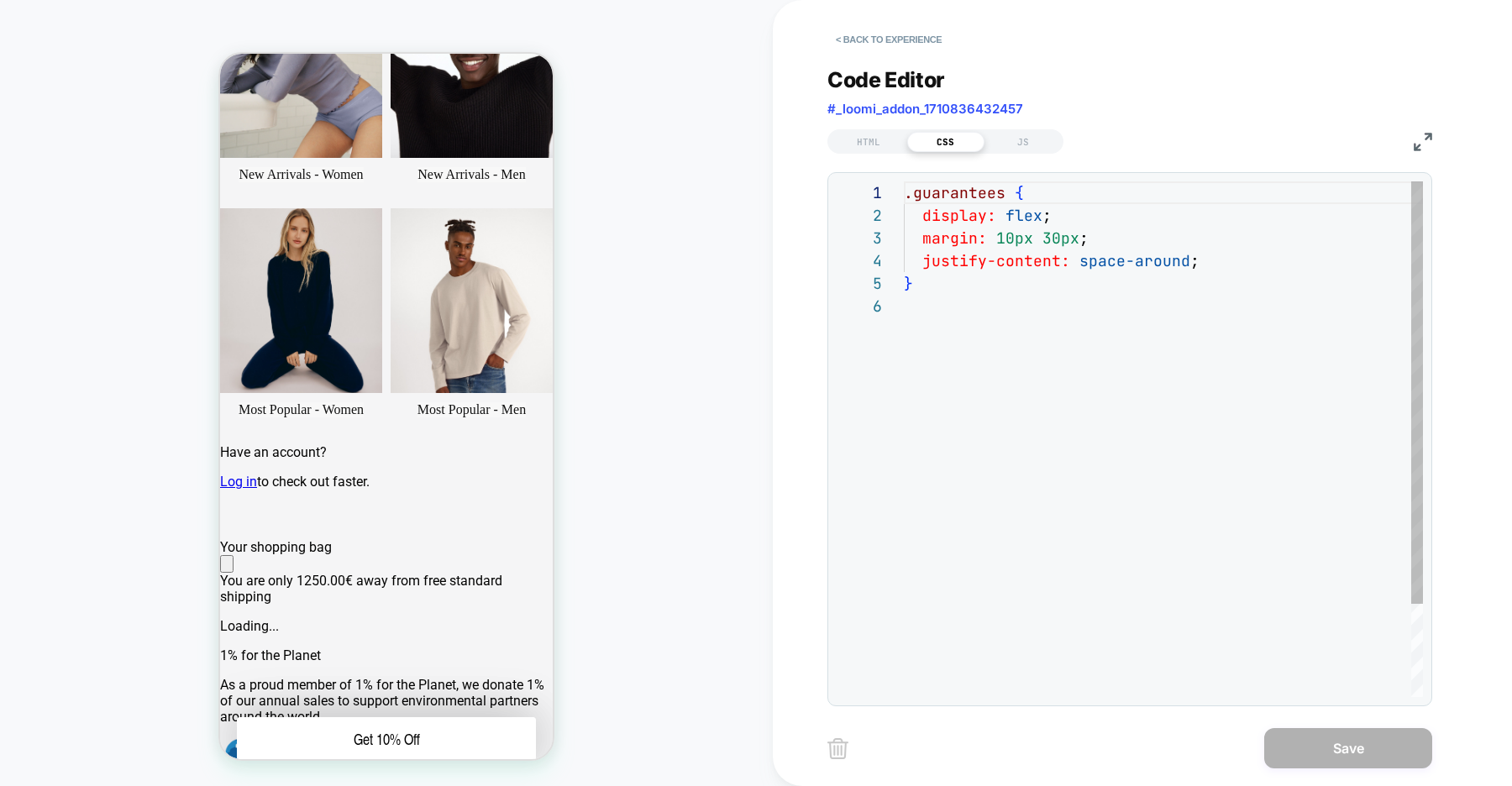
scroll to position [113, 0]
click at [1034, 298] on div ".guarantees { display: flex ; margin: 10px 30px ; justify-content: space-around…" at bounding box center [1163, 496] width 519 height 629
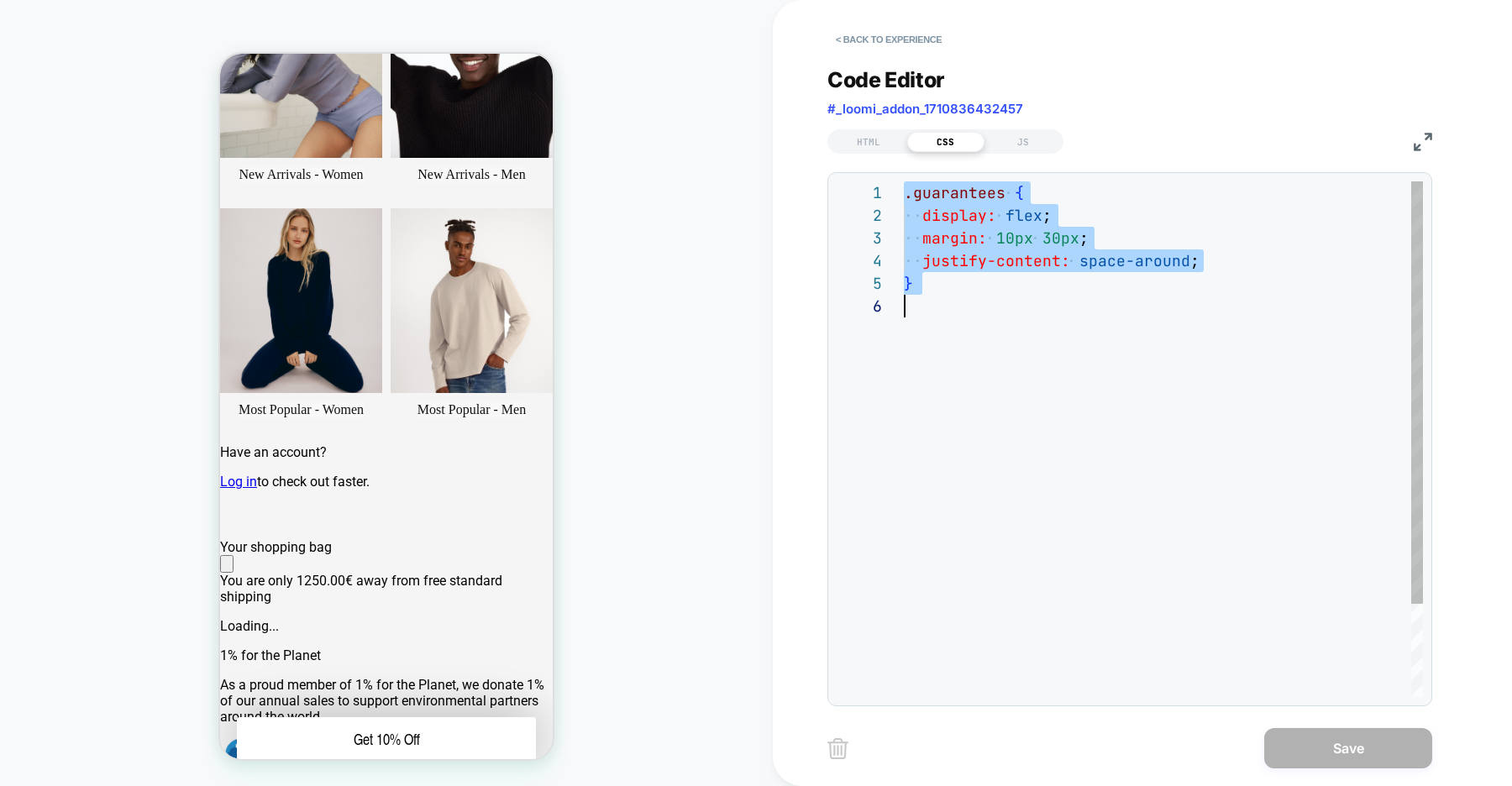
scroll to position [0, 0]
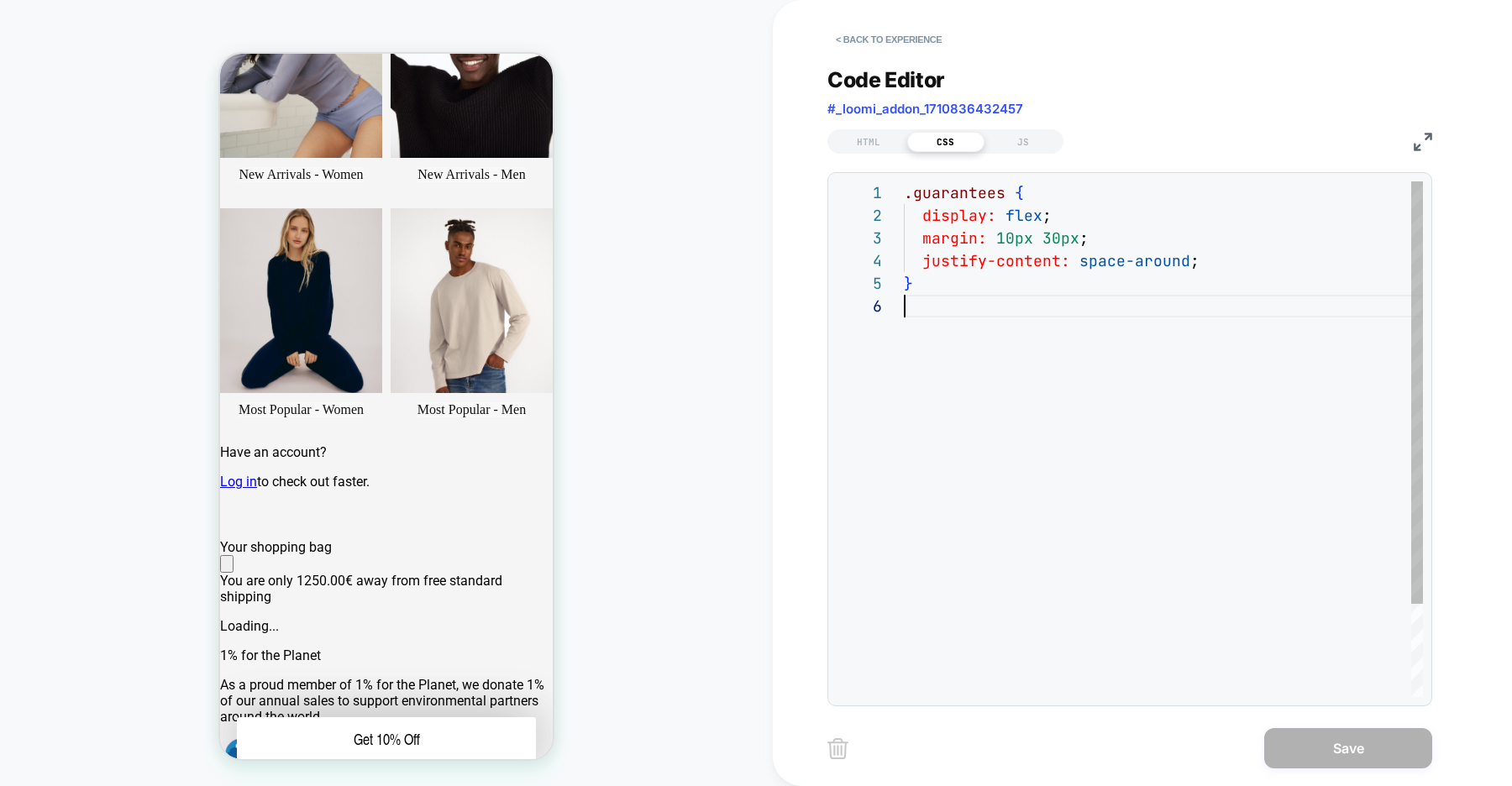
click at [957, 301] on div ".guarantees { display: flex ; margin: 10px 30px ; justify-content: space-around…" at bounding box center [1163, 496] width 519 height 629
click at [895, 40] on button "< Back to experience" at bounding box center [889, 39] width 123 height 27
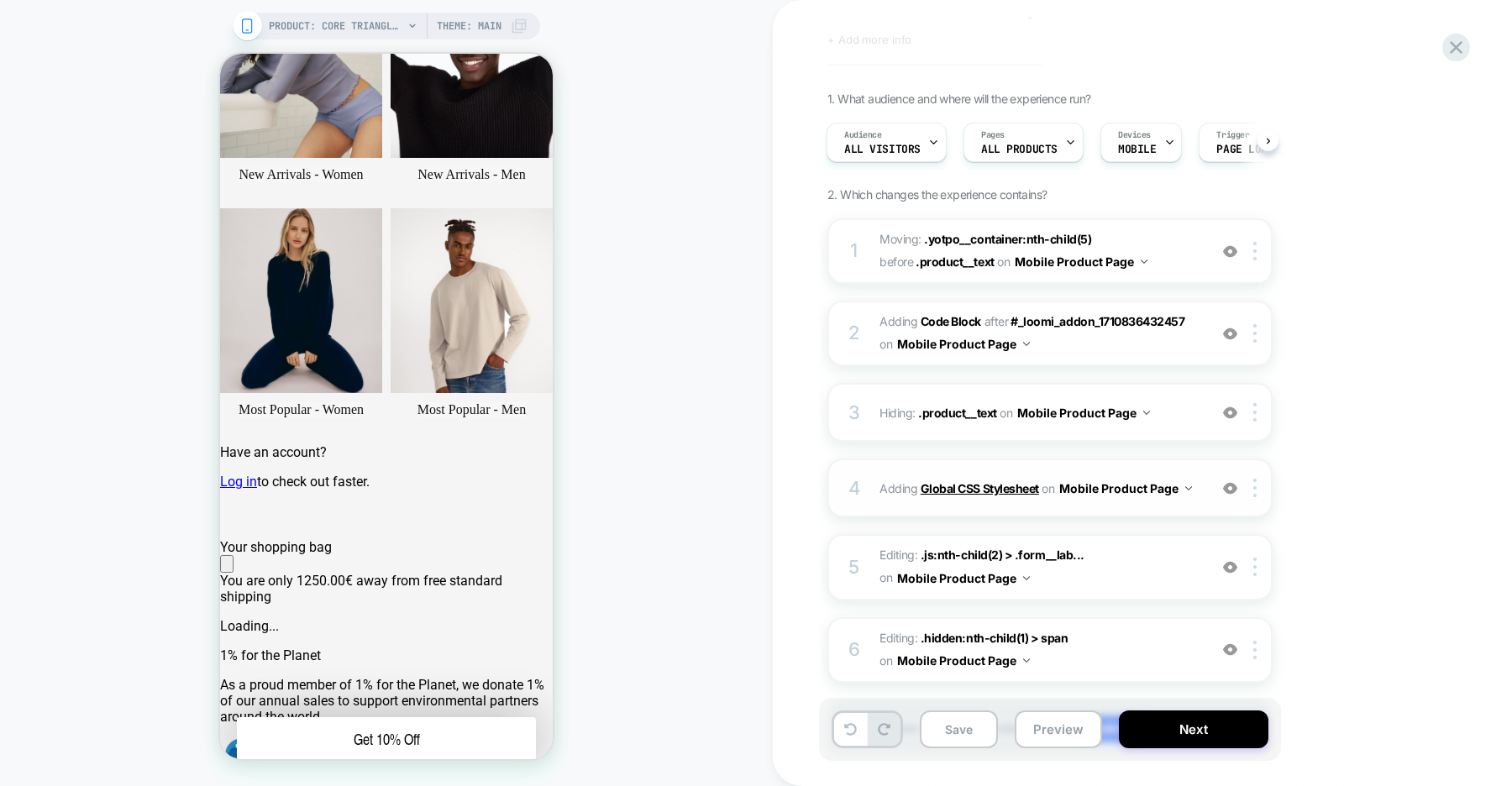
scroll to position [81, 0]
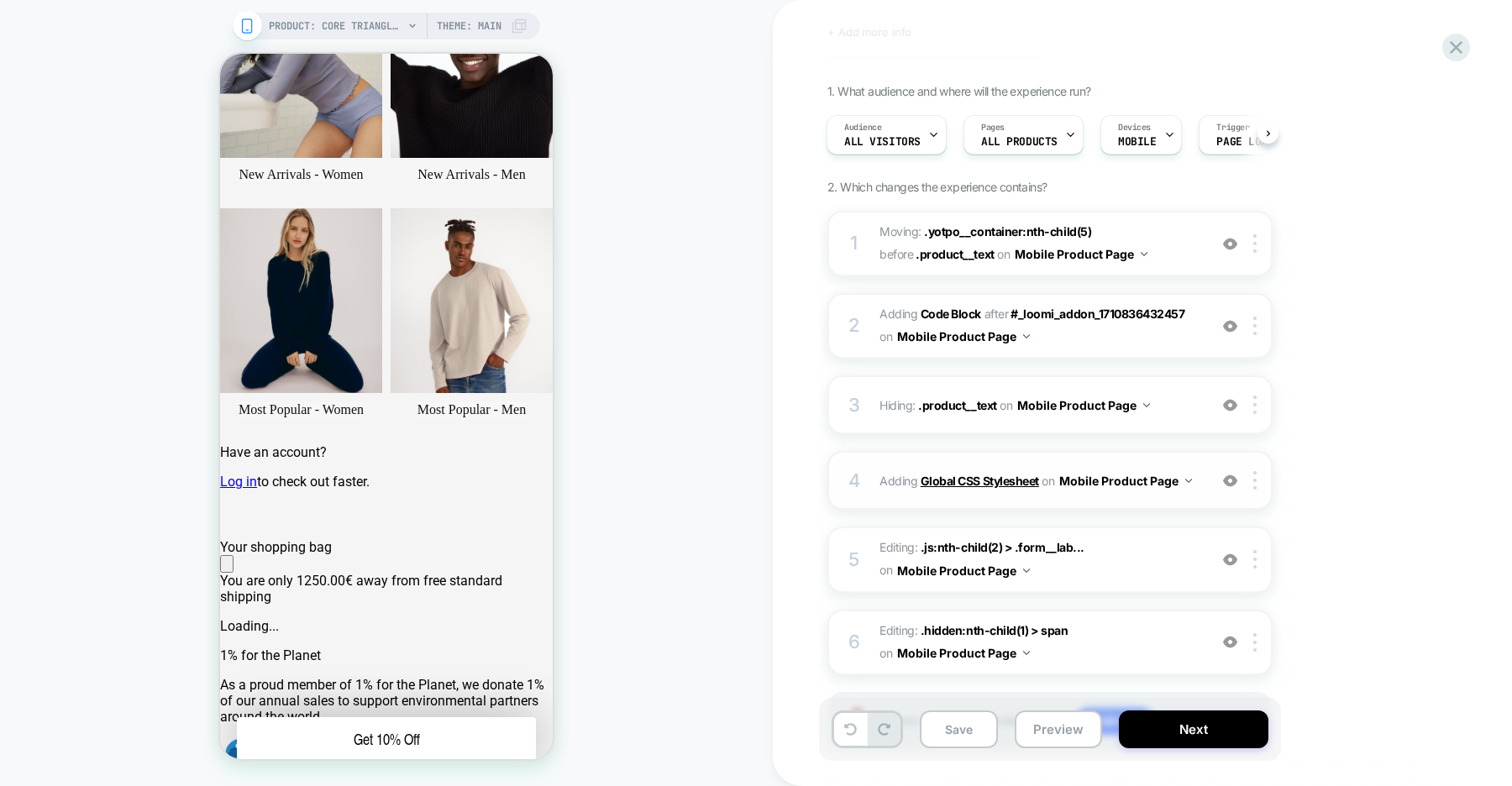
click at [984, 479] on b "Global CSS Stylesheet" at bounding box center [980, 480] width 118 height 15
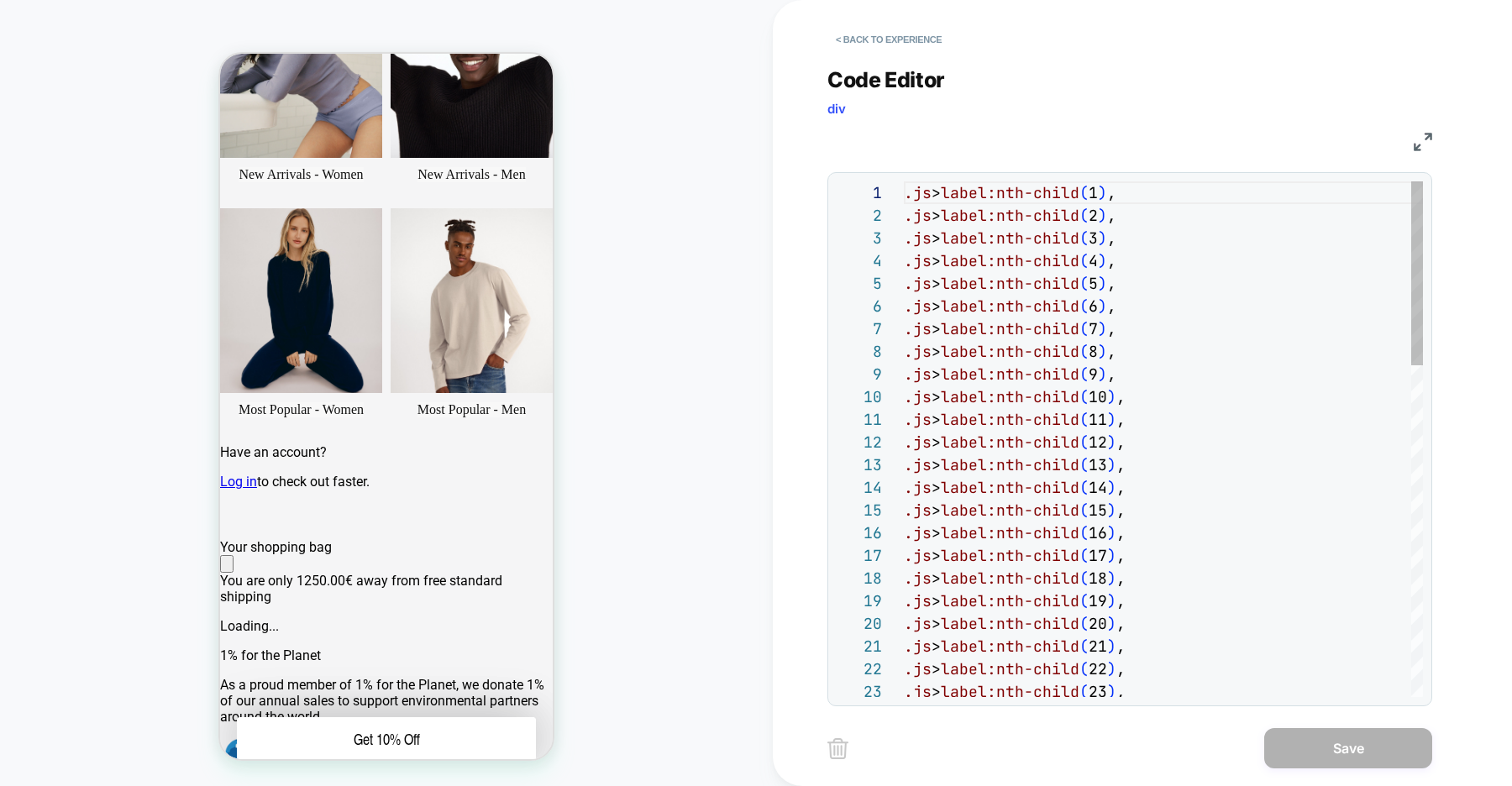
scroll to position [226, 0]
type textarea "**********"
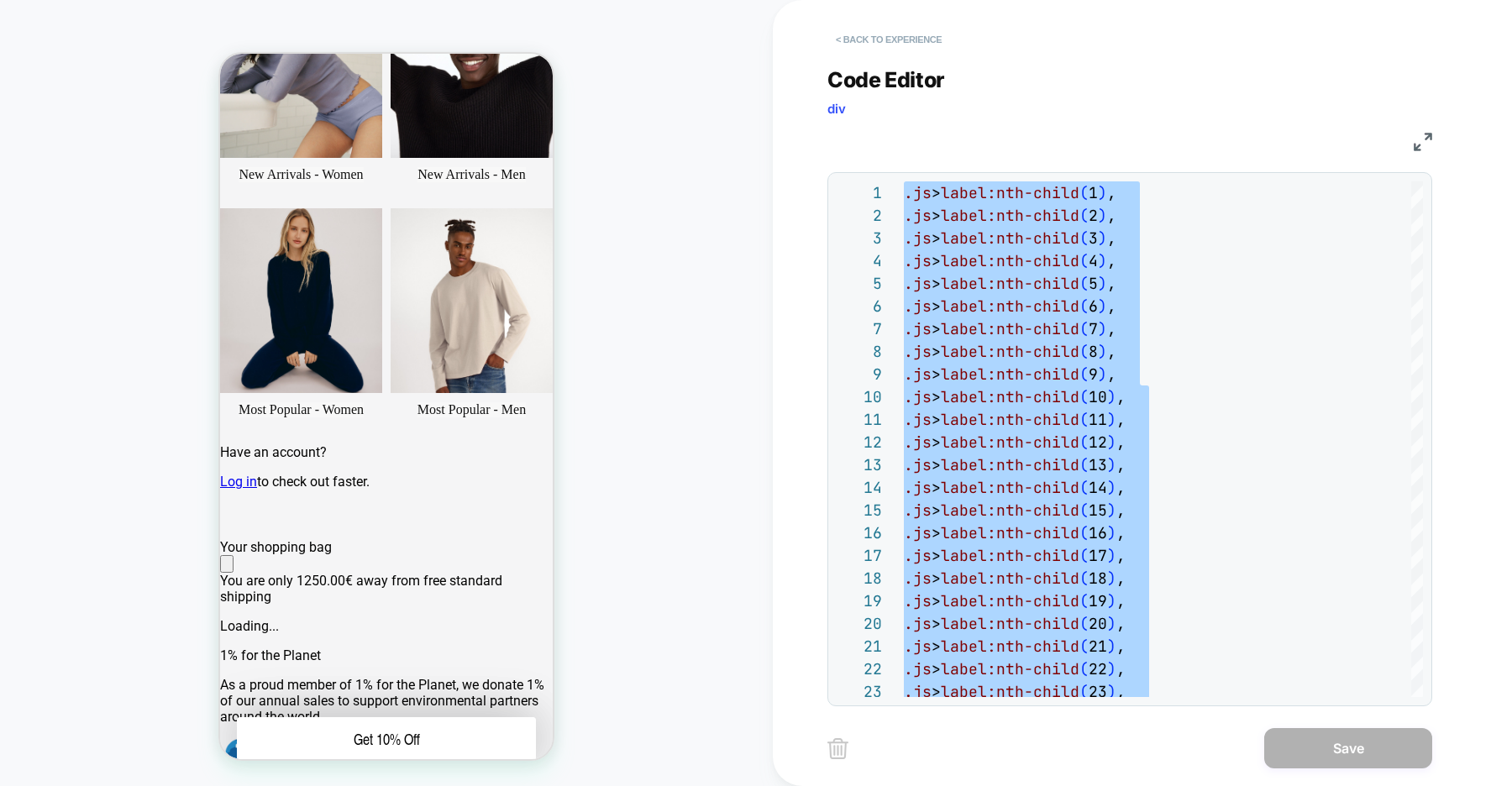
click at [0, 0] on button "< Back to experience" at bounding box center [0, 0] width 0 height 0
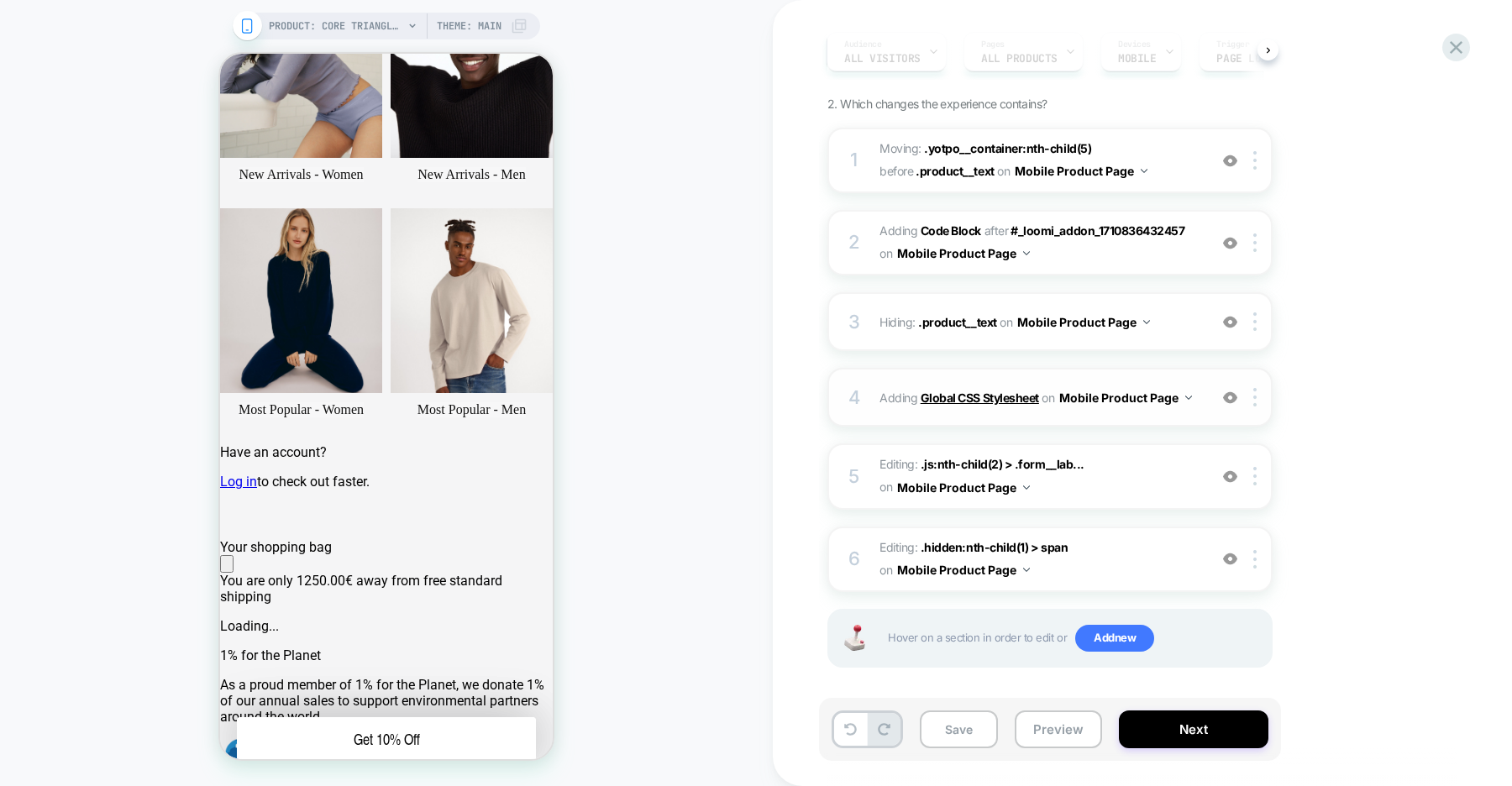
scroll to position [171, 0]
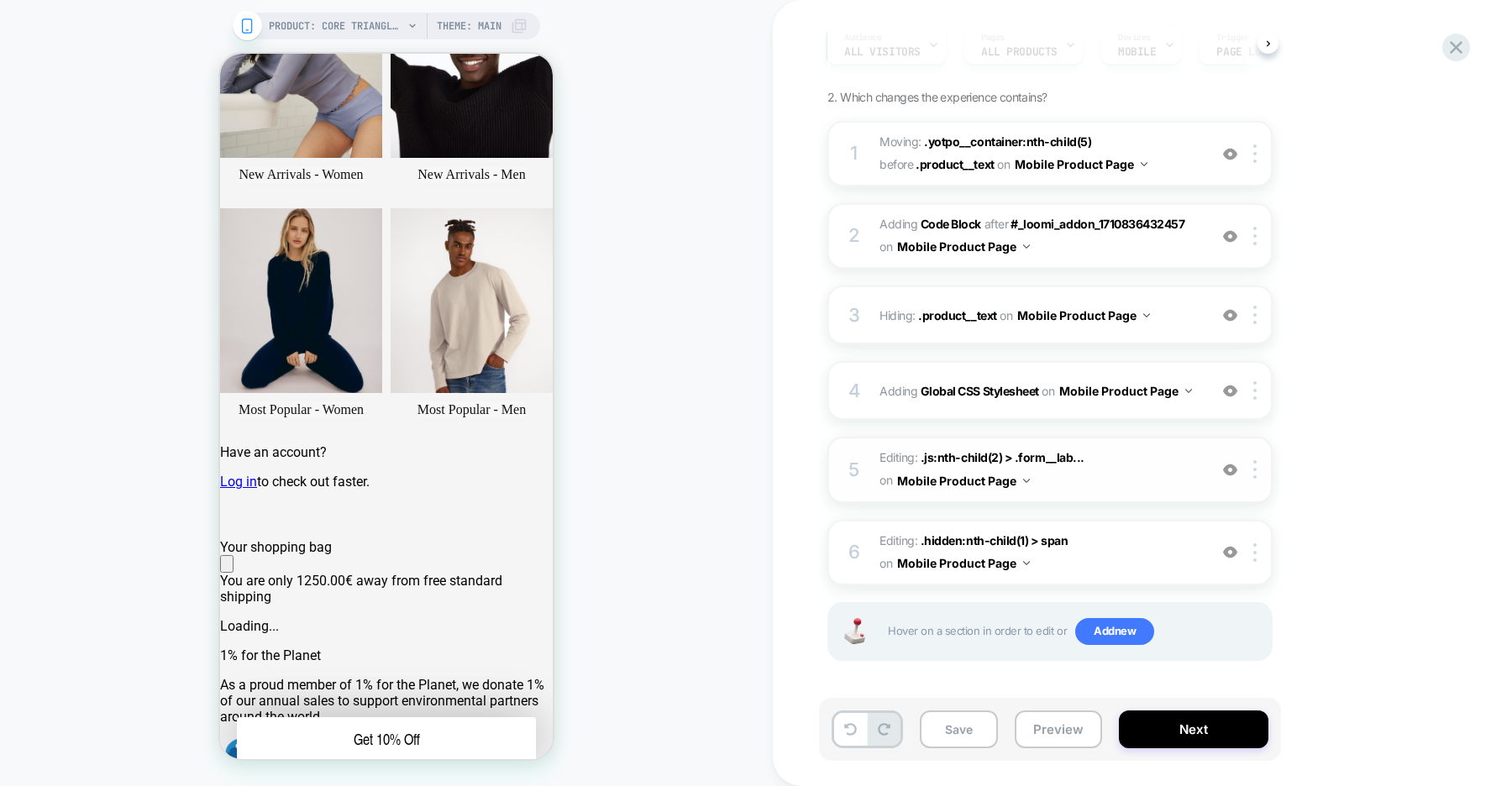
click at [0, 0] on img at bounding box center [0, 0] width 0 height 0
click at [1234, 472] on img at bounding box center [1229, 470] width 15 height 15
click at [1230, 557] on img at bounding box center [1229, 552] width 15 height 15
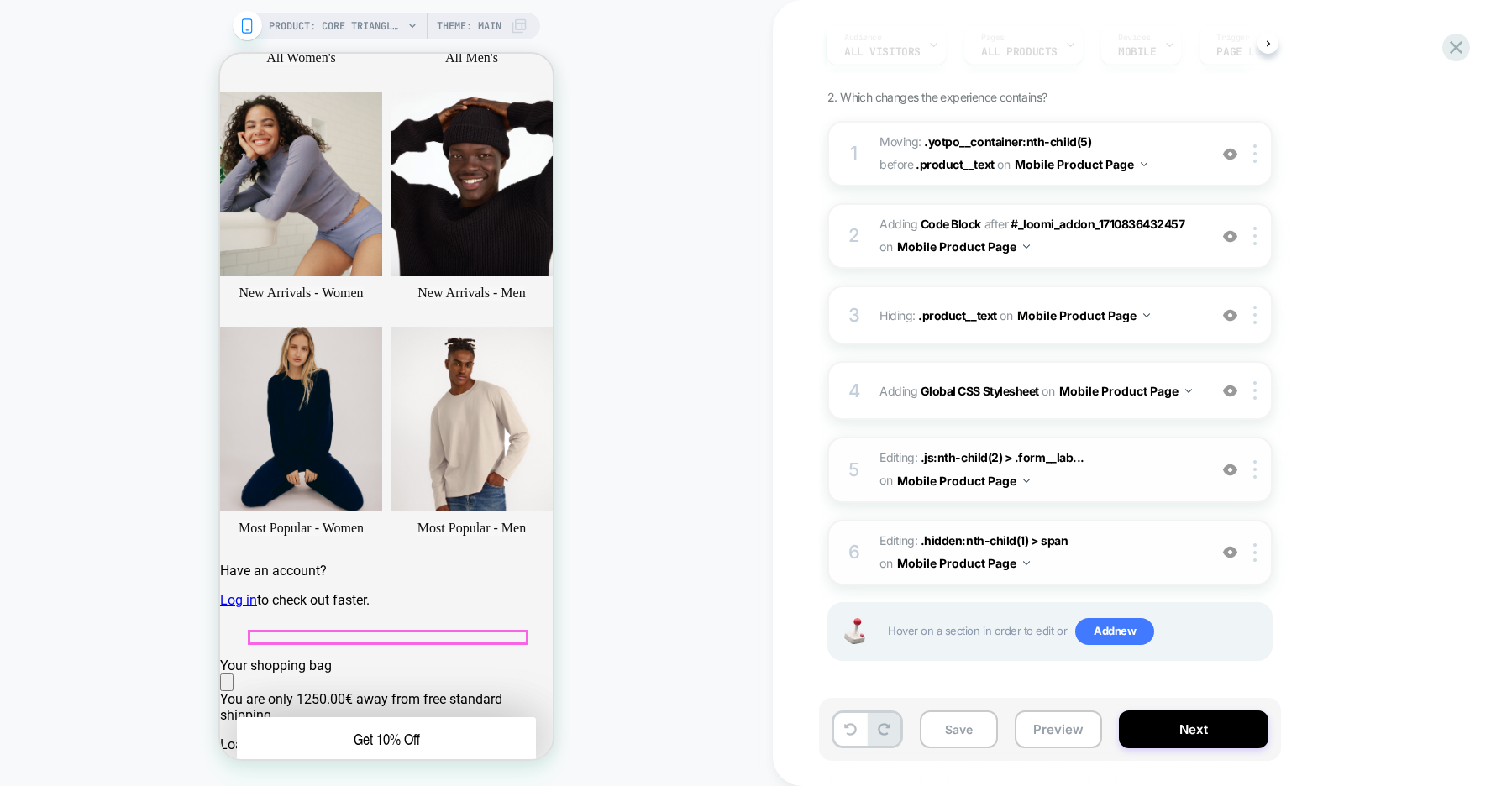
scroll to position [257, 0]
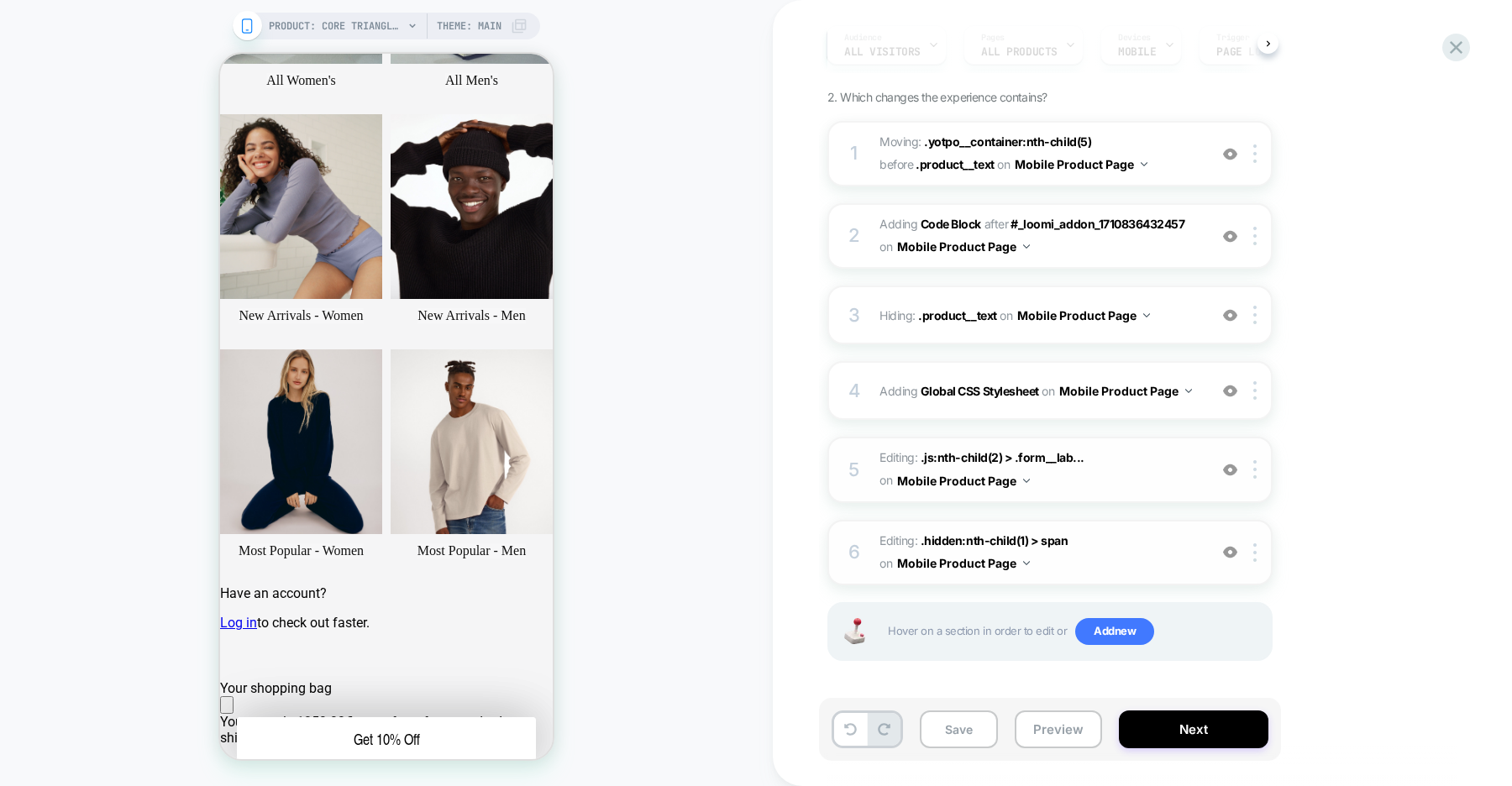
click at [1229, 551] on img at bounding box center [1229, 552] width 15 height 15
click at [0, 0] on span ".hidden:nth-child(1) > span" at bounding box center [0, 0] width 0 height 0
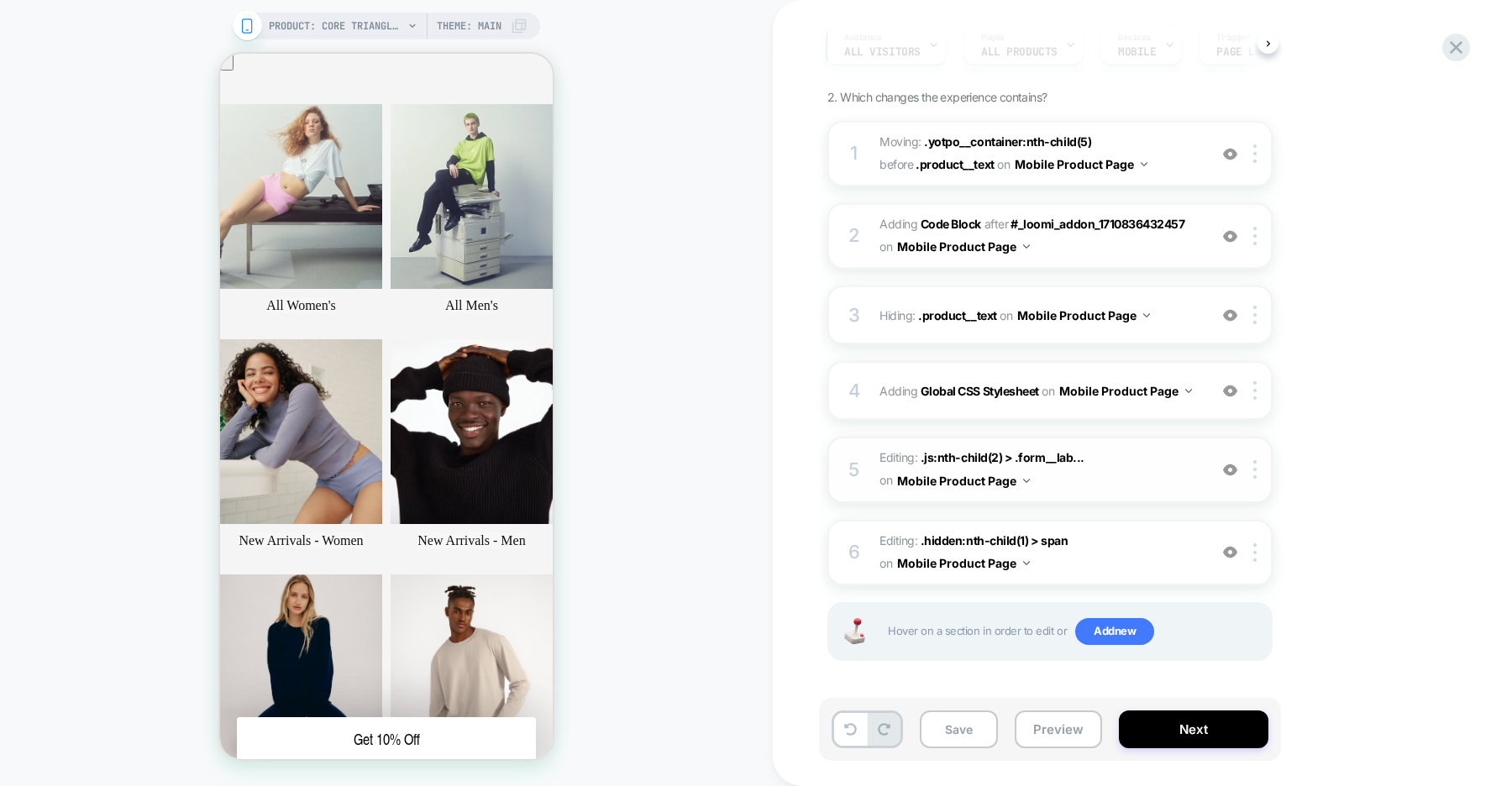
scroll to position [0, 0]
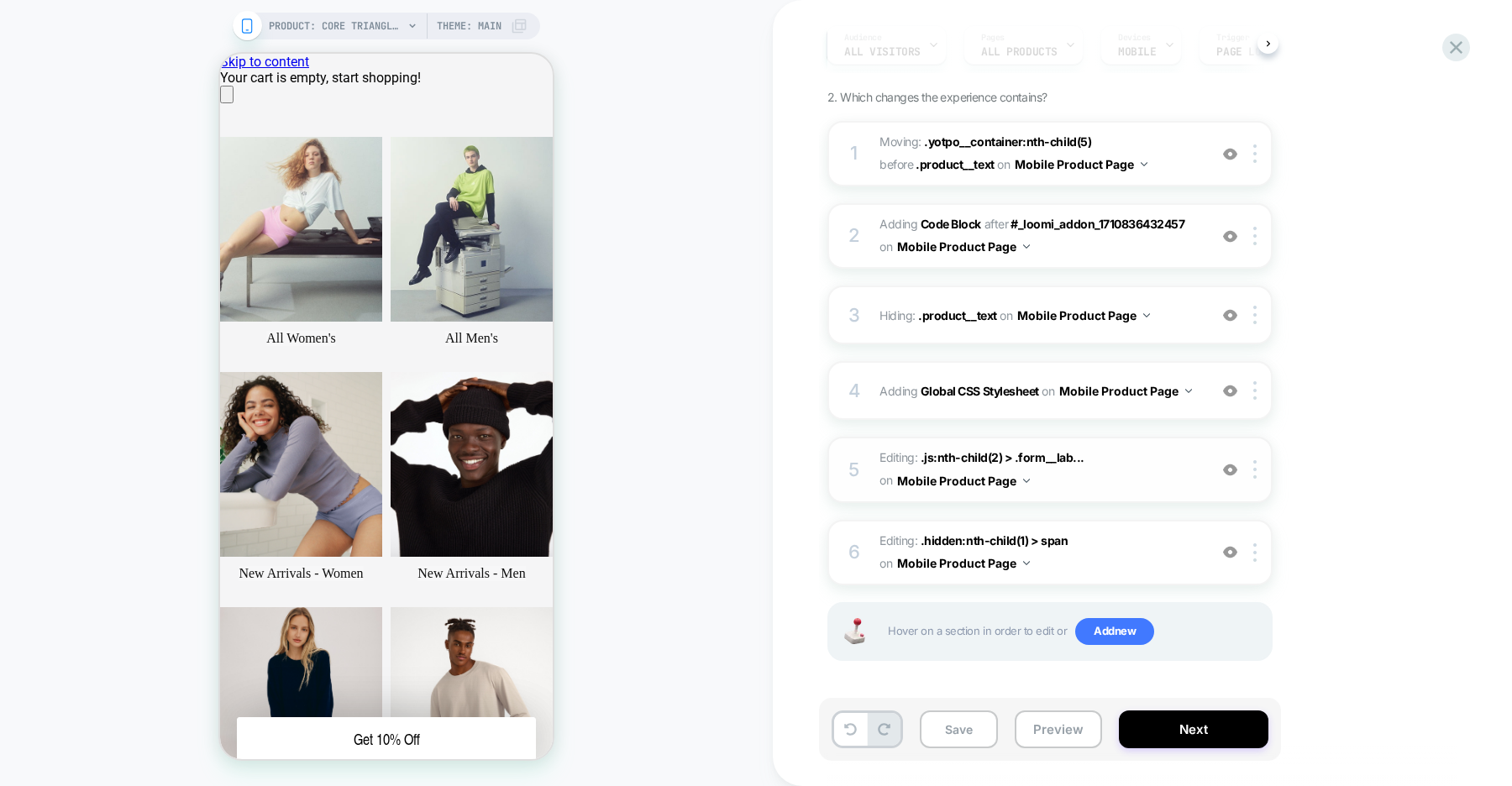
click at [0, 0] on img at bounding box center [0, 0] width 0 height 0
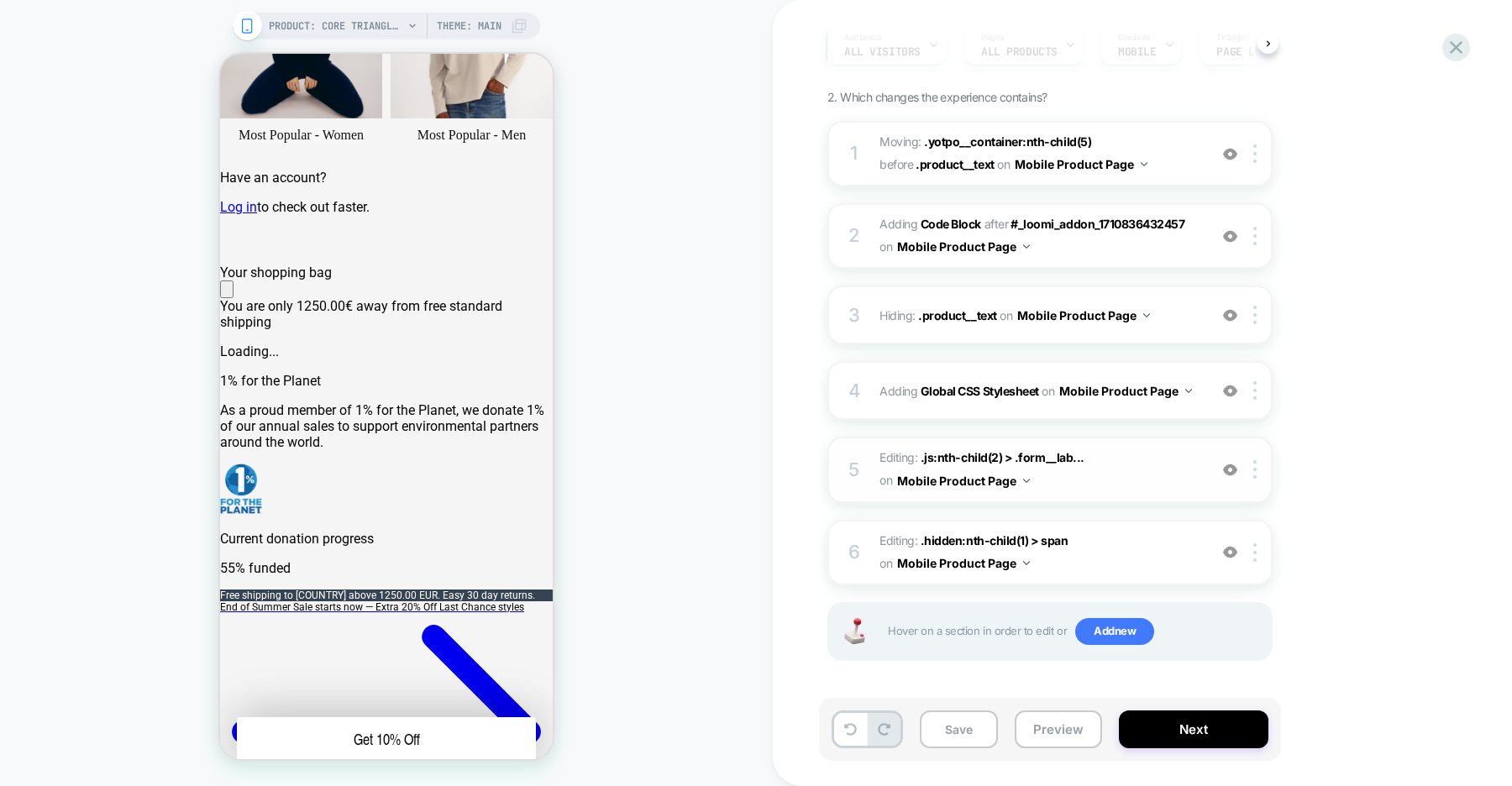
scroll to position [678, 0]
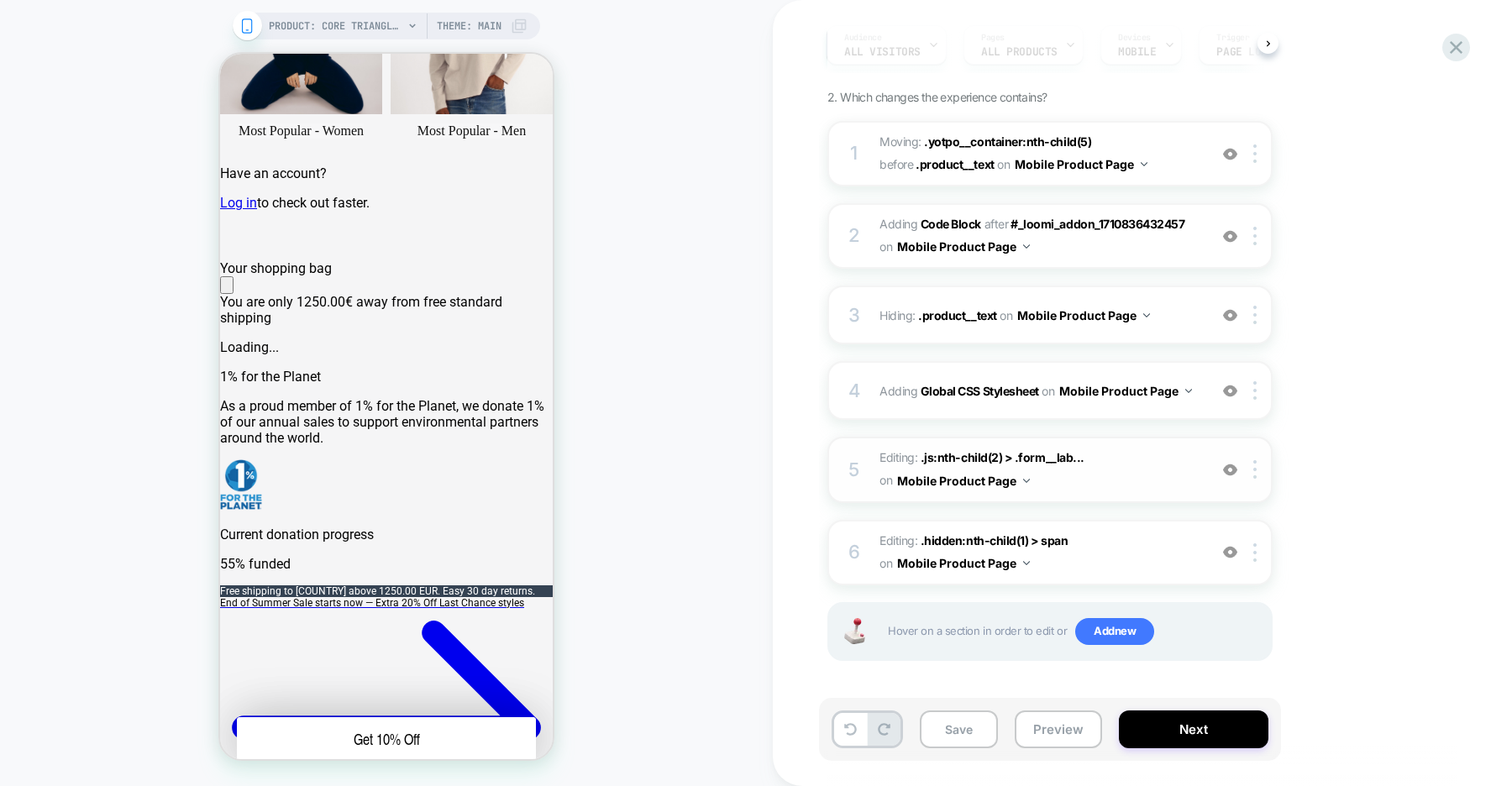
click at [1225, 555] on img at bounding box center [1229, 552] width 15 height 15
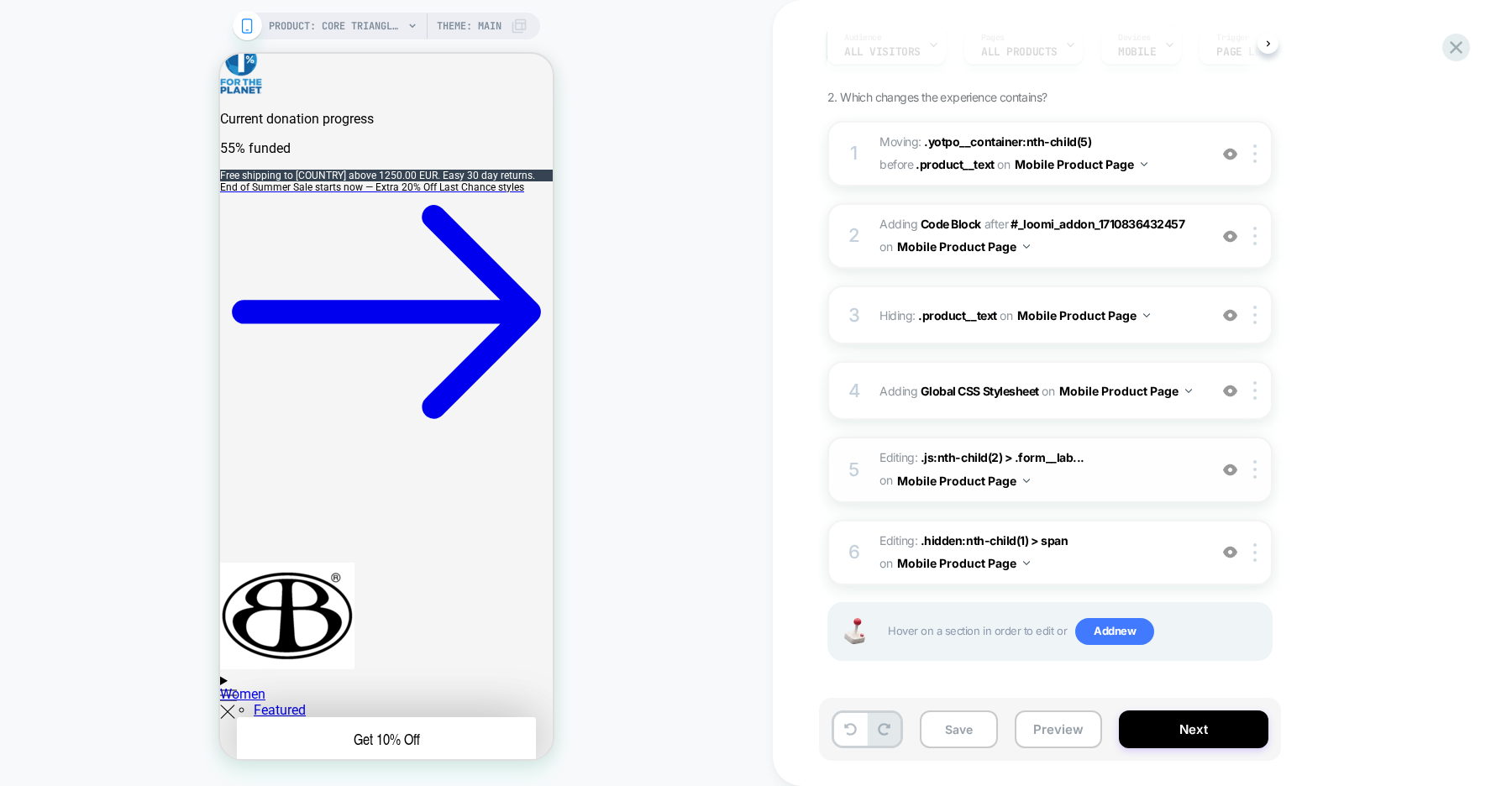
scroll to position [1097, 0]
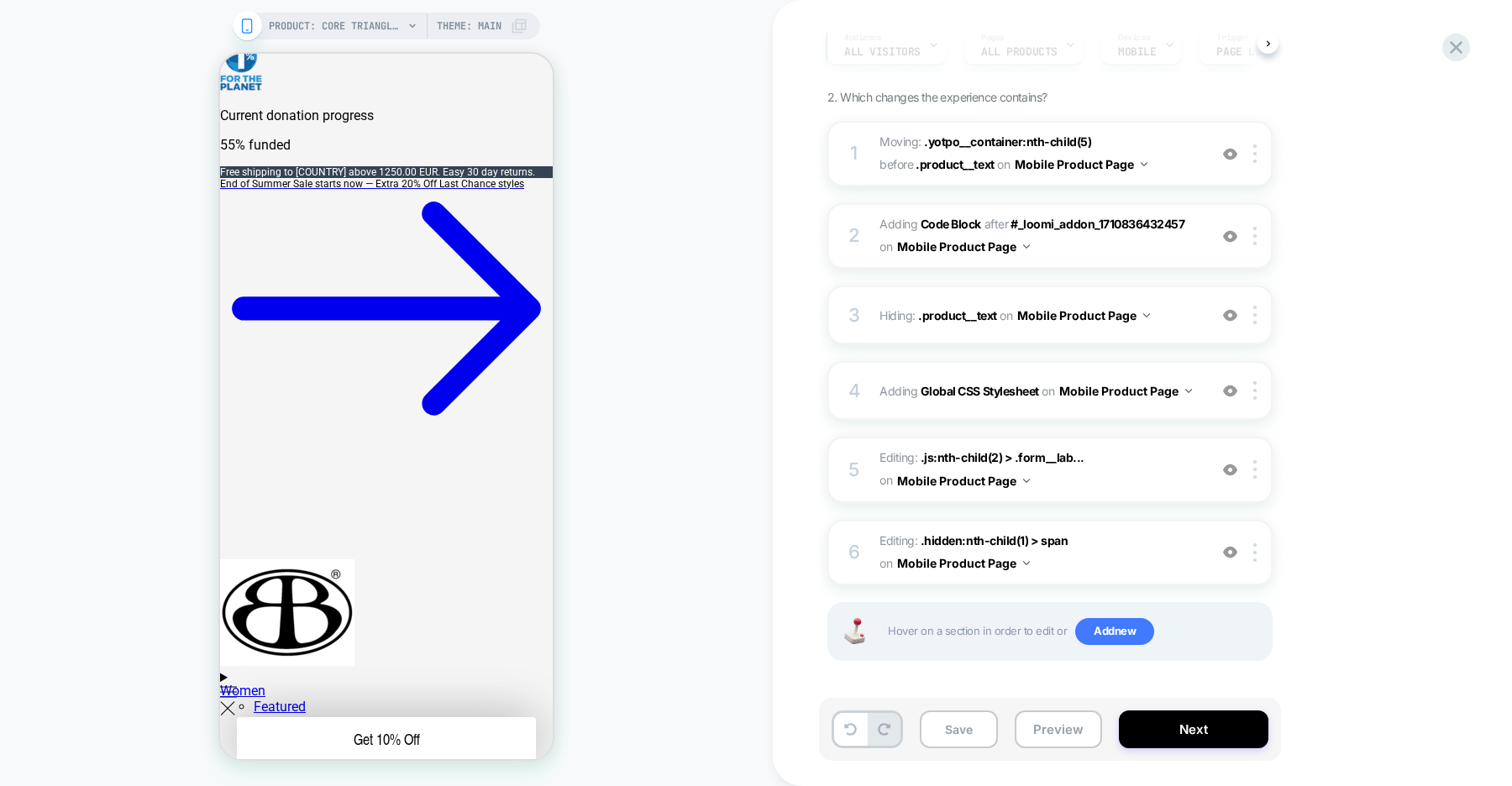
click at [0, 0] on img at bounding box center [0, 0] width 0 height 0
click at [1225, 550] on img at bounding box center [1229, 552] width 15 height 15
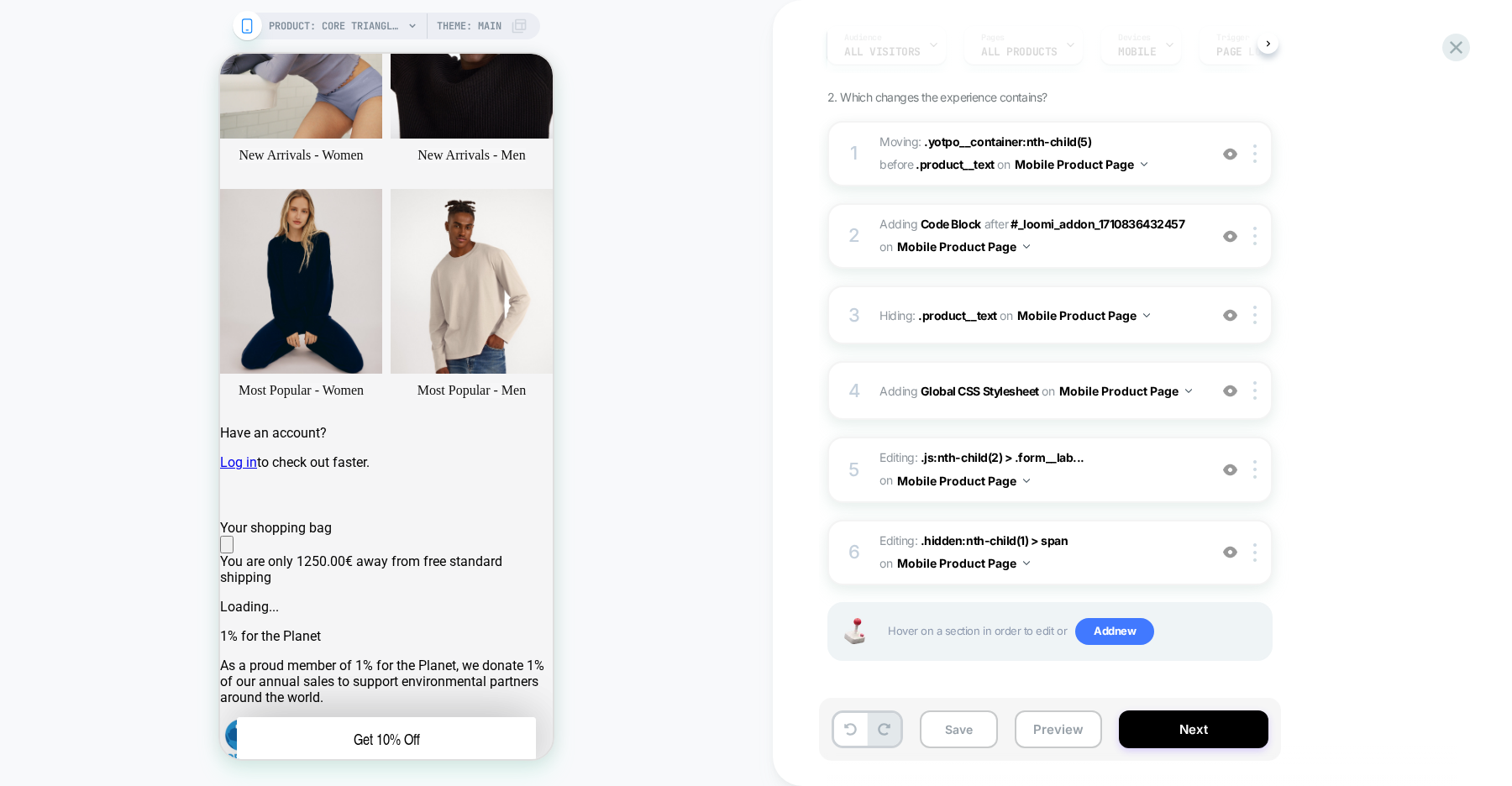
scroll to position [417, 0]
click at [0, 0] on img at bounding box center [0, 0] width 0 height 0
click at [1224, 549] on img at bounding box center [1229, 552] width 15 height 15
click at [0, 0] on img at bounding box center [0, 0] width 0 height 0
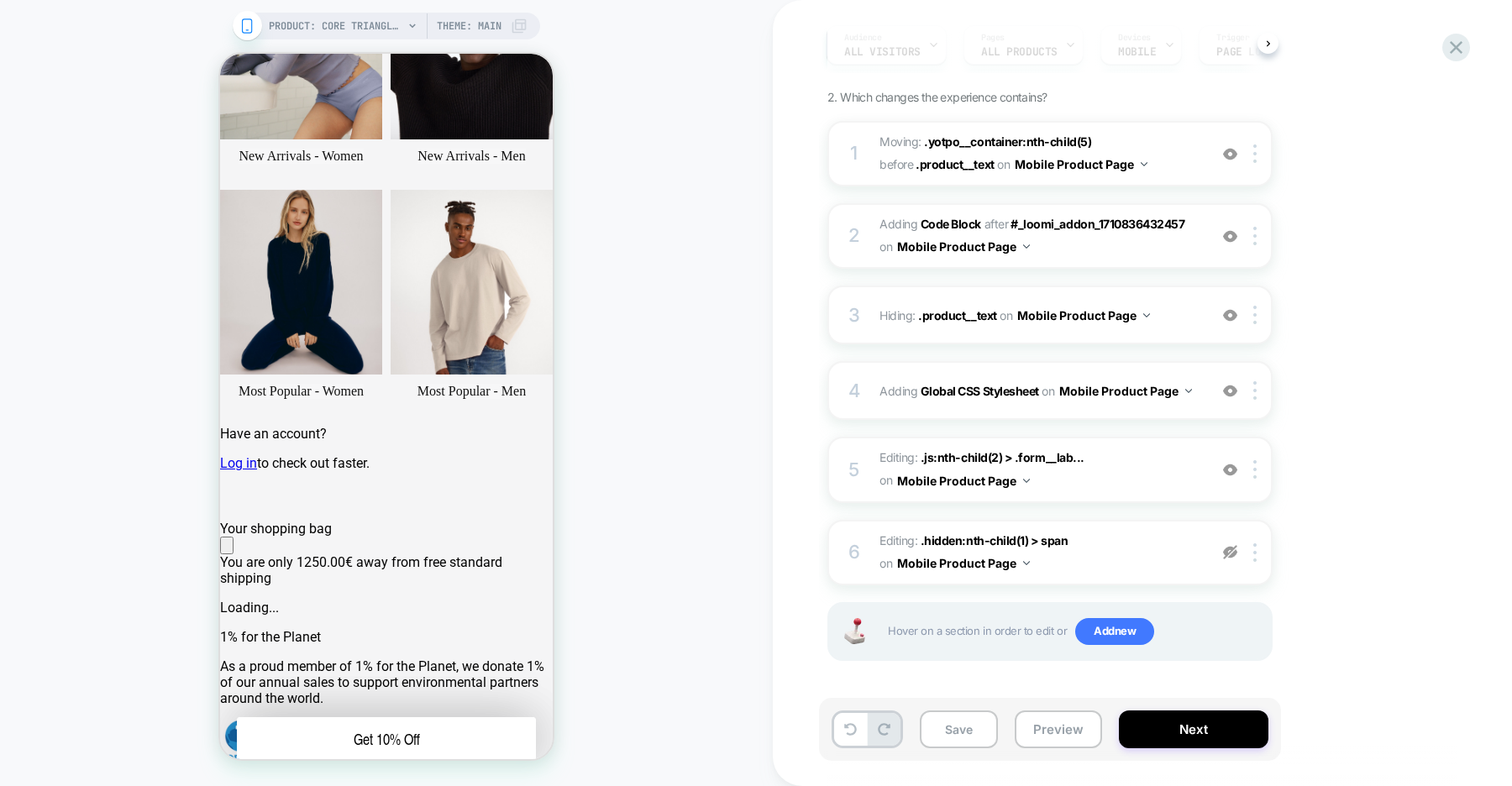
click at [0, 0] on img at bounding box center [0, 0] width 0 height 0
click at [1224, 549] on img at bounding box center [1229, 552] width 15 height 15
click at [0, 0] on img at bounding box center [0, 0] width 0 height 0
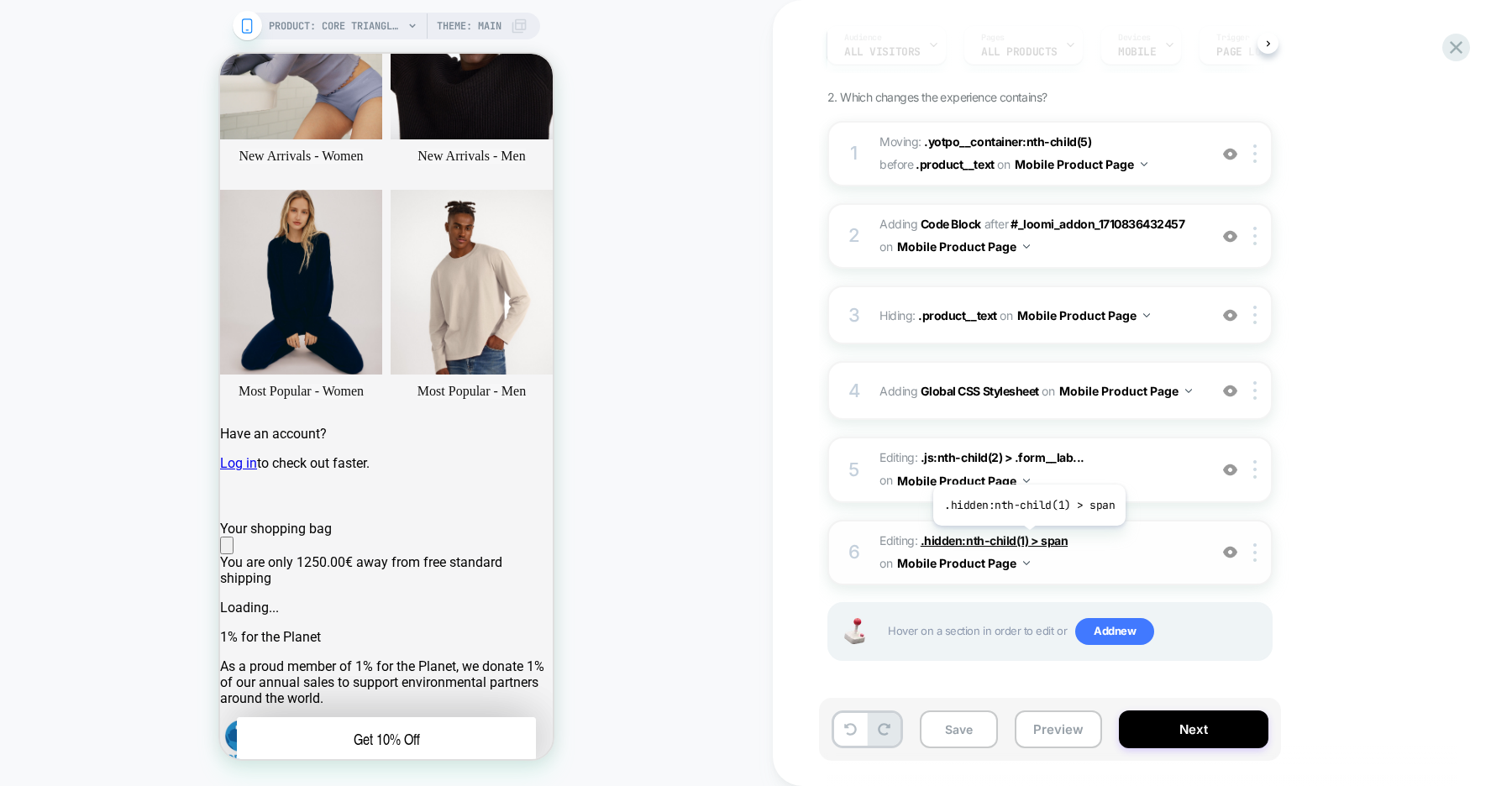
click at [0, 0] on span ".hidden:nth-child(1) > span" at bounding box center [0, 0] width 0 height 0
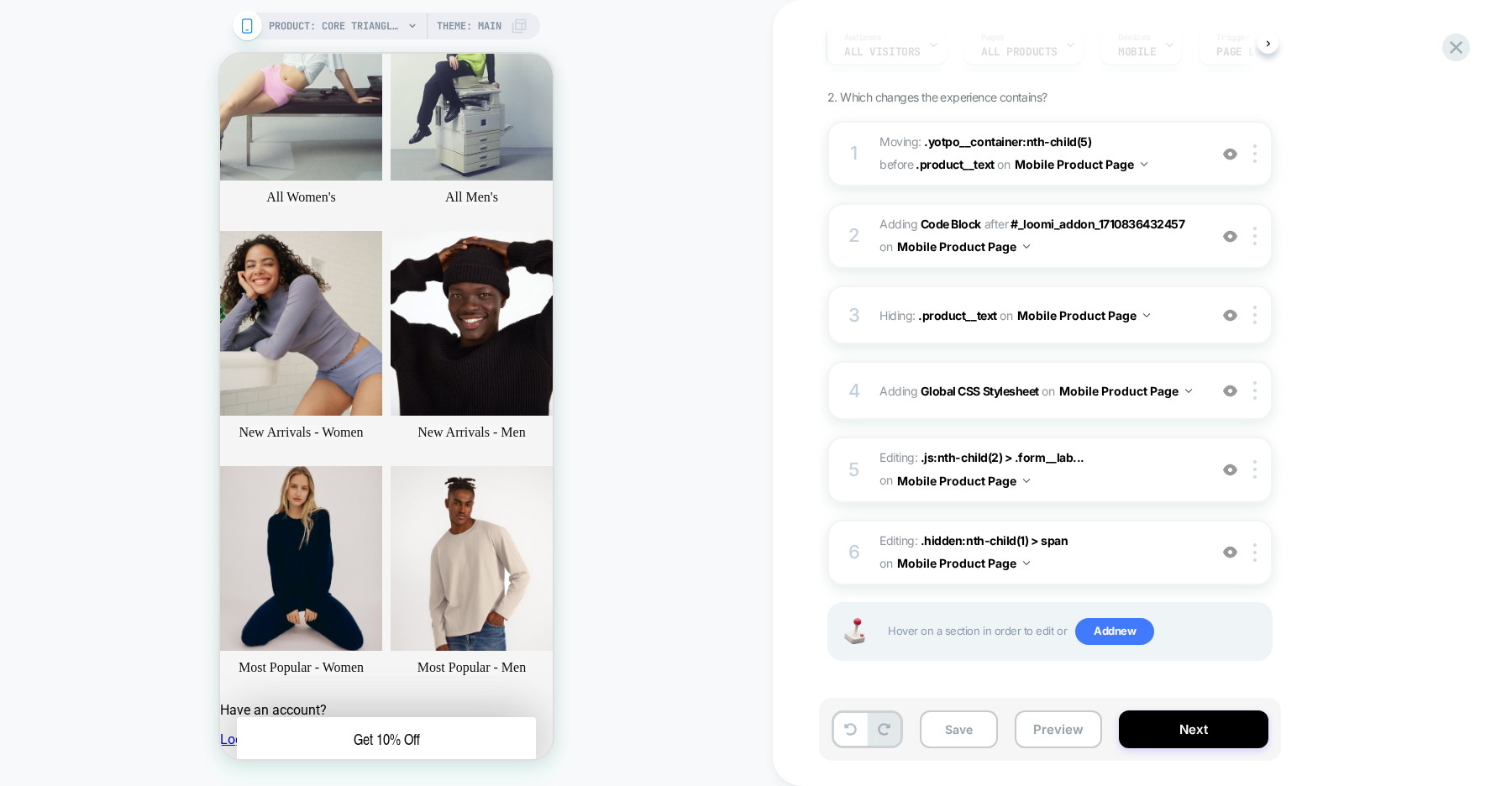
scroll to position [100, 0]
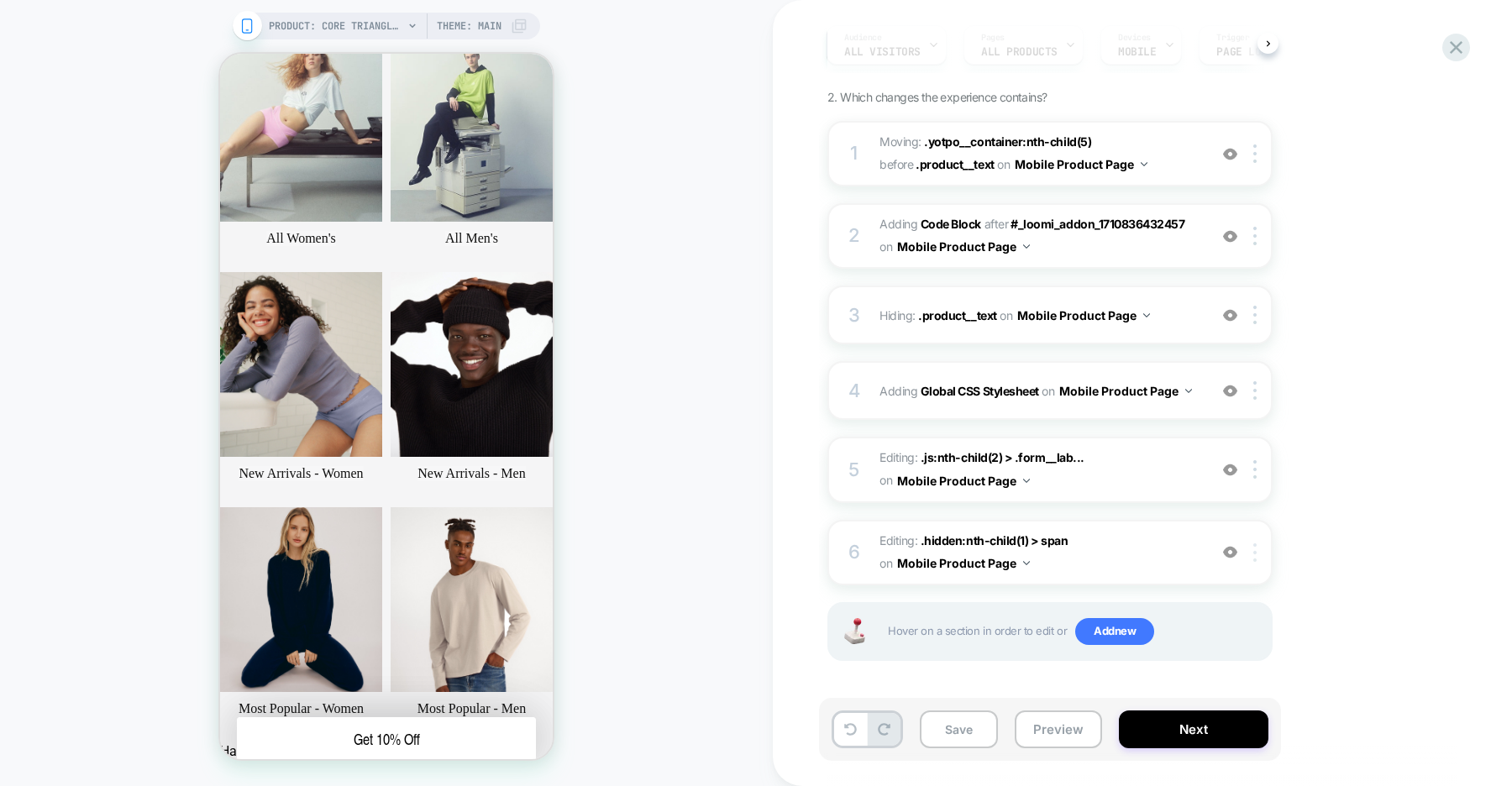
click at [1258, 556] on div at bounding box center [1258, 552] width 28 height 18
click at [0, 0] on div "Delete" at bounding box center [0, 0] width 0 height 0
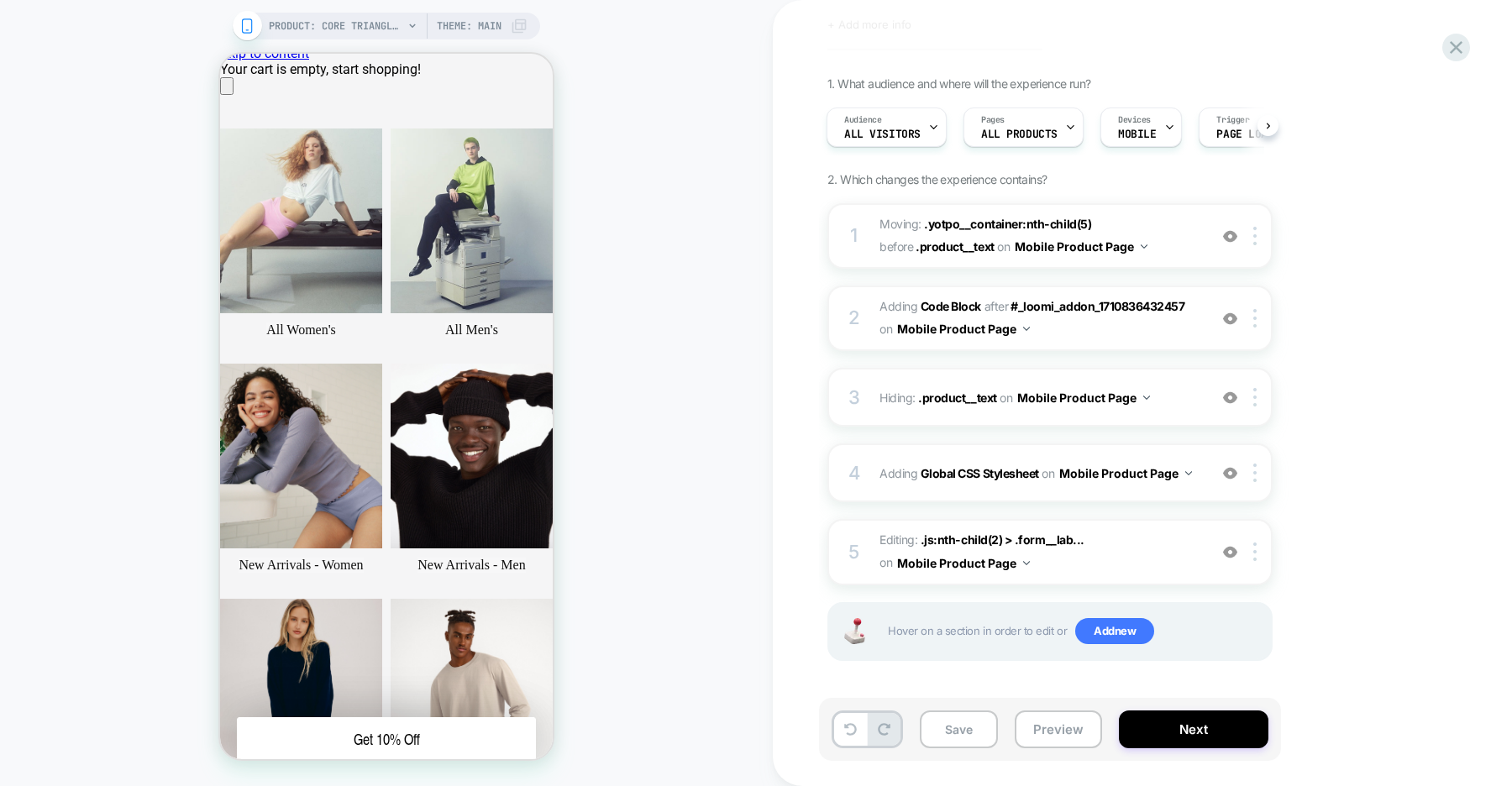
scroll to position [0, 0]
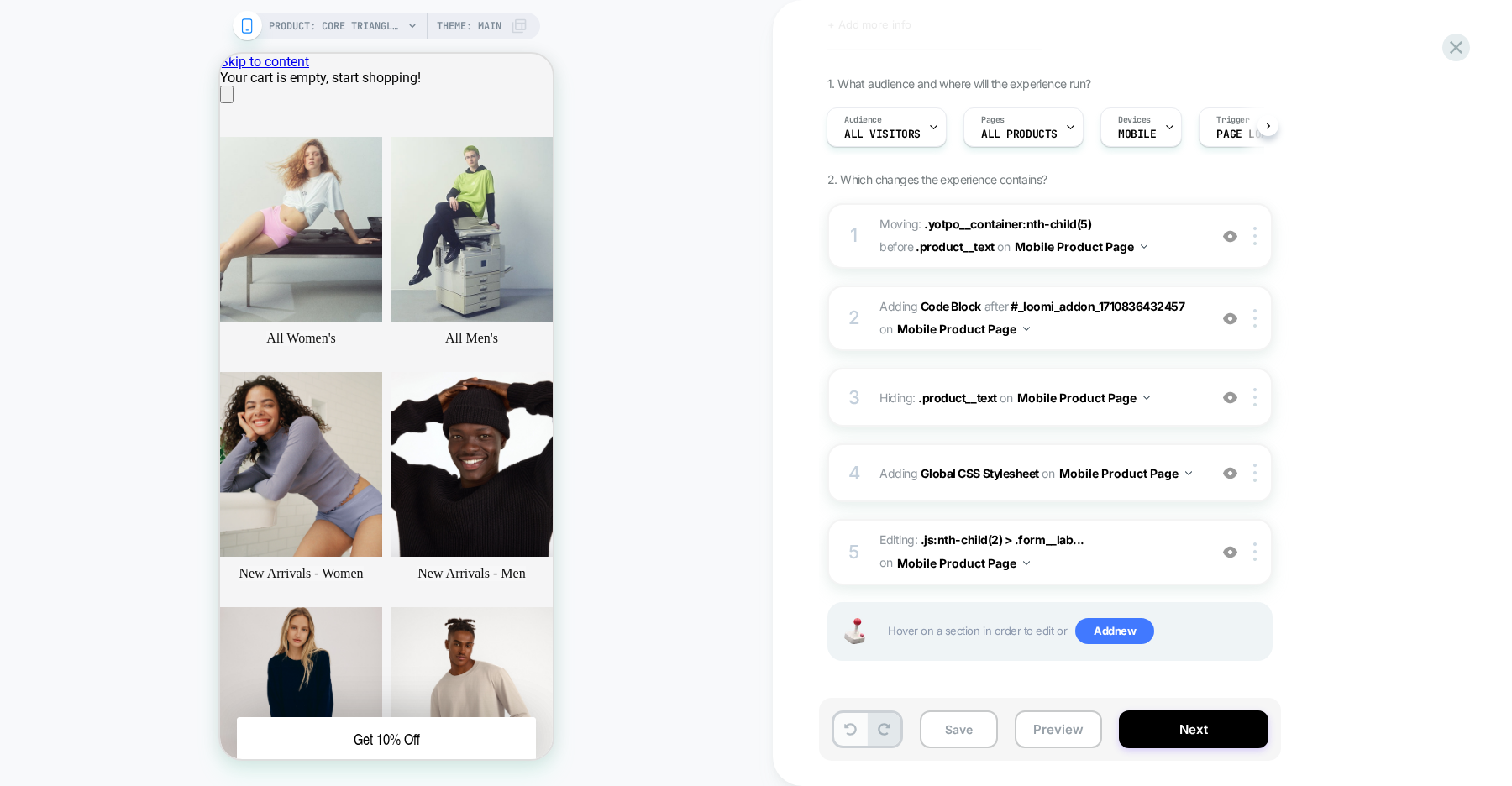
click at [0, 0] on icon at bounding box center [0, 0] width 0 height 0
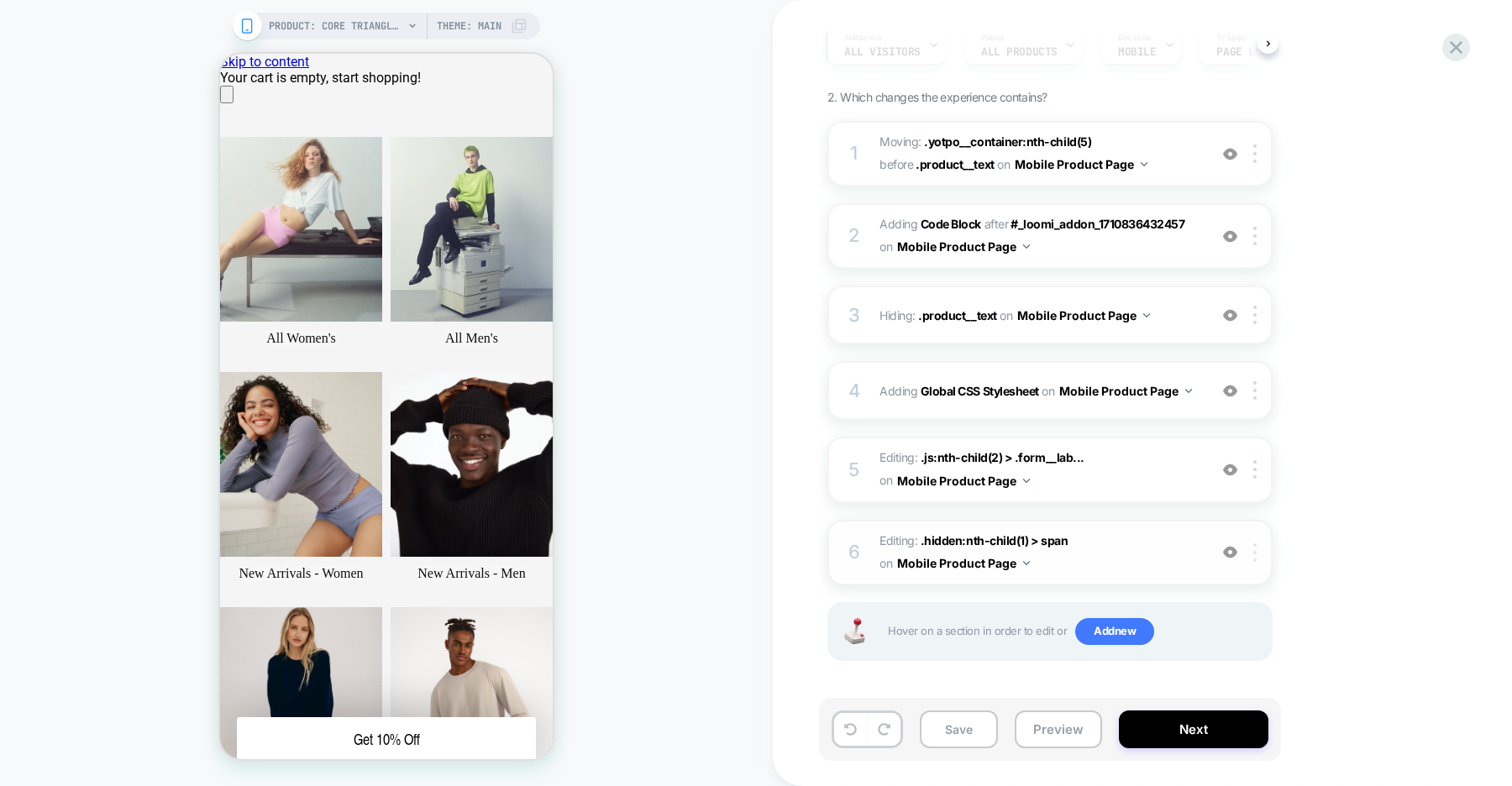
click at [0, 0] on div at bounding box center [0, 0] width 0 height 0
click at [0, 0] on div "Delete" at bounding box center [0, 0] width 0 height 0
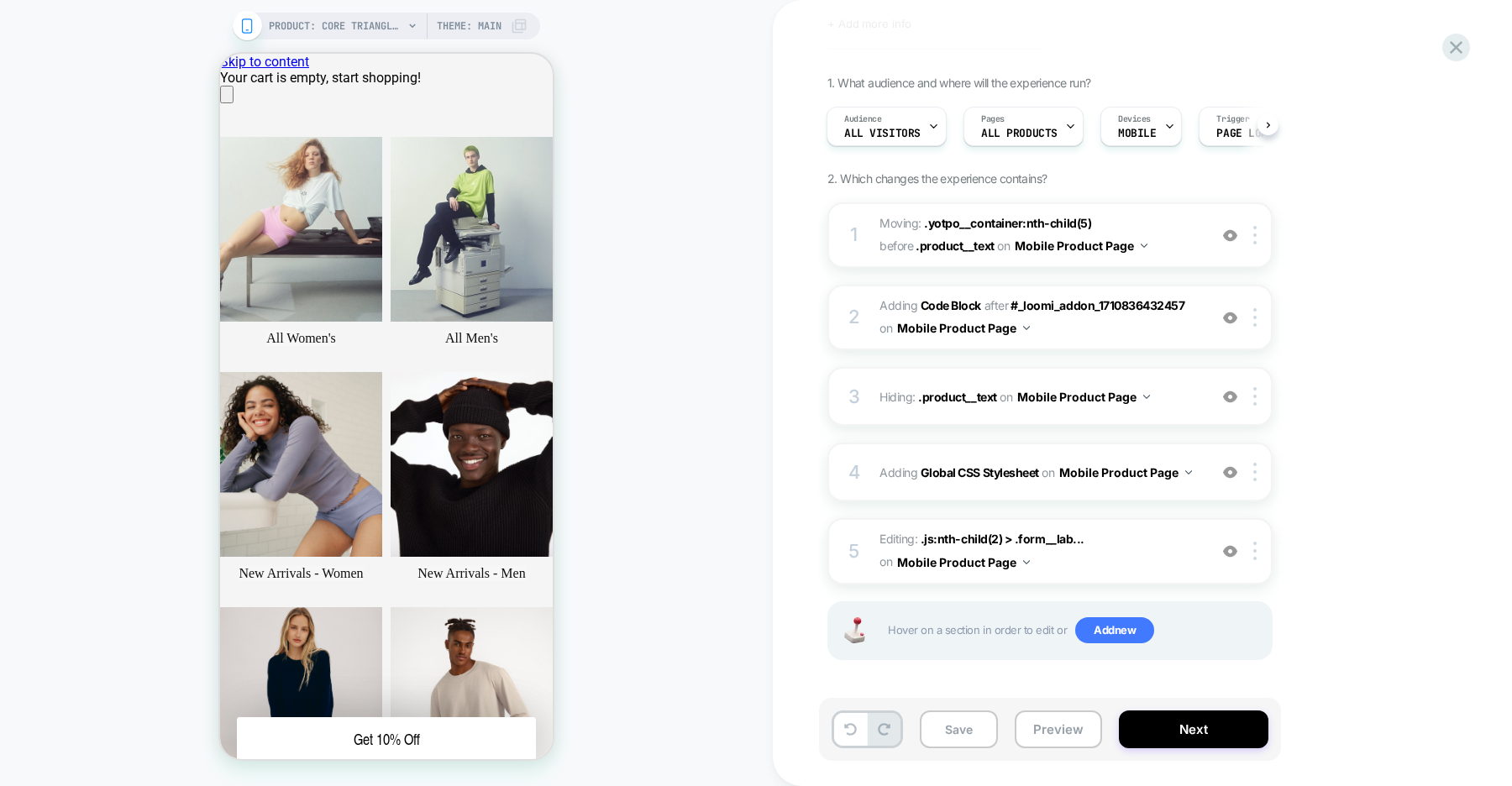
scroll to position [89, 0]
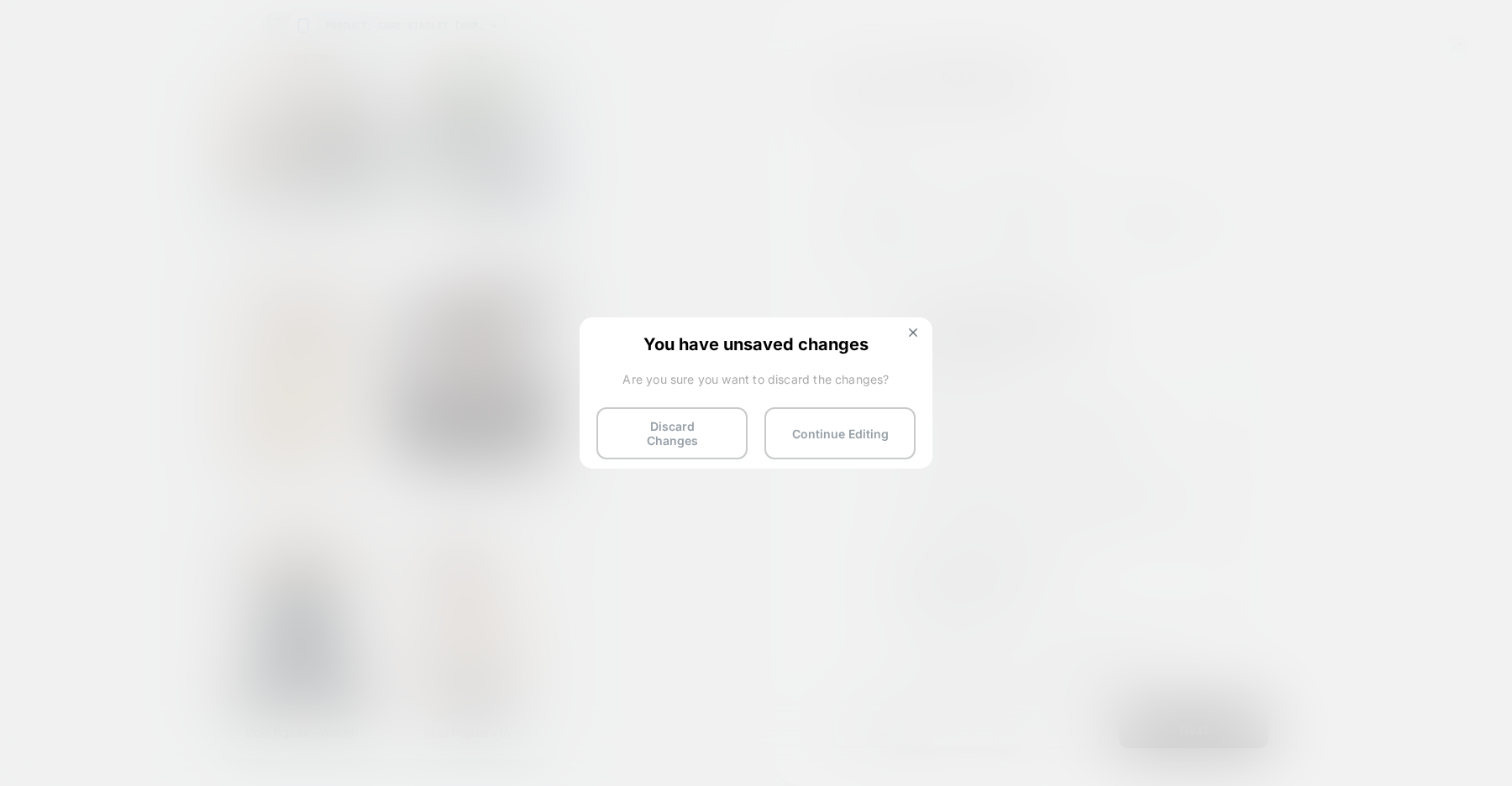
scroll to position [0, 1]
click at [0, 0] on button "Continue Editing" at bounding box center [0, 0] width 0 height 0
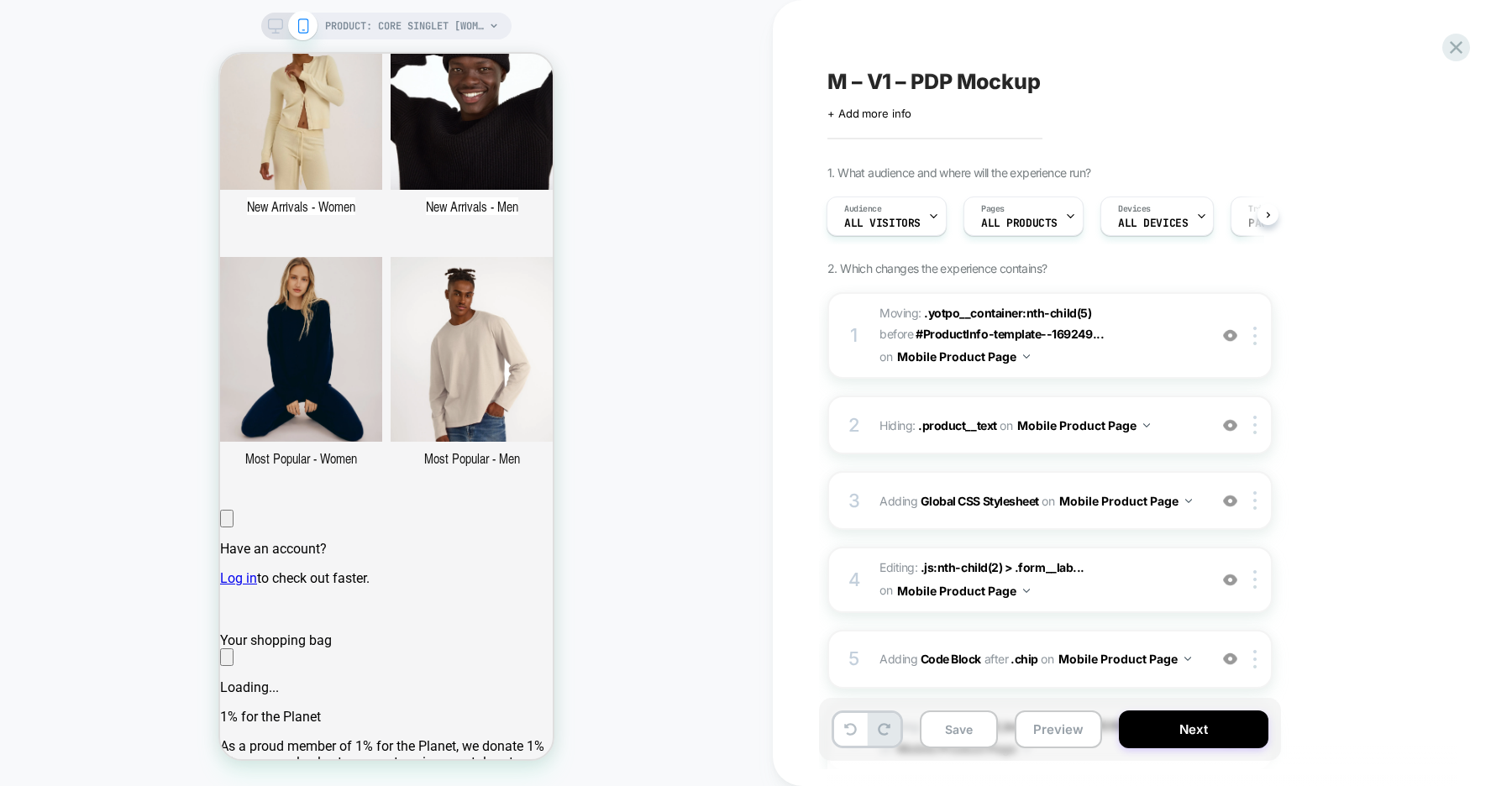
scroll to position [0, 0]
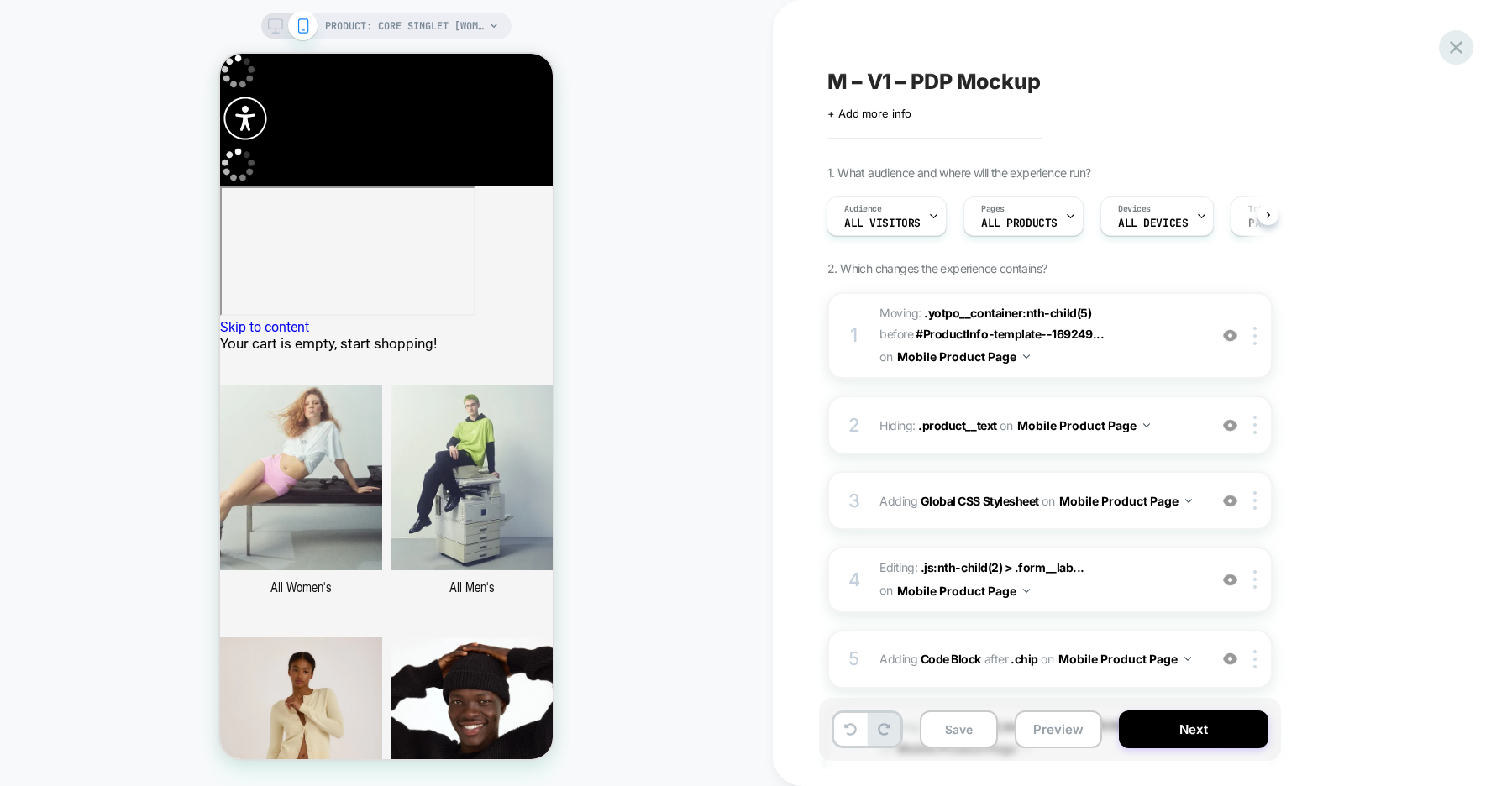
click at [0, 0] on icon at bounding box center [0, 0] width 0 height 0
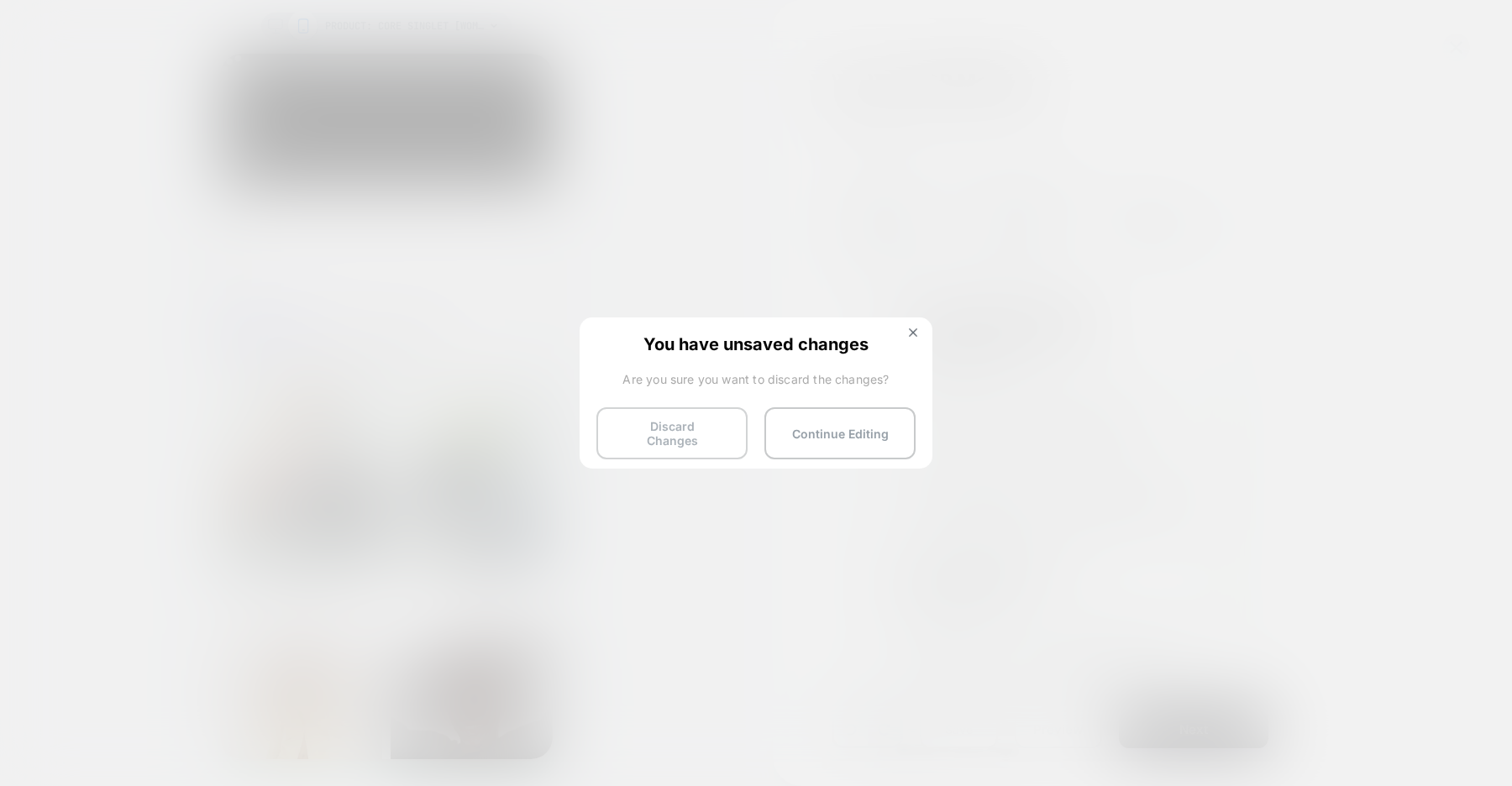
click at [653, 422] on button "Discard Changes" at bounding box center [671, 434] width 151 height 52
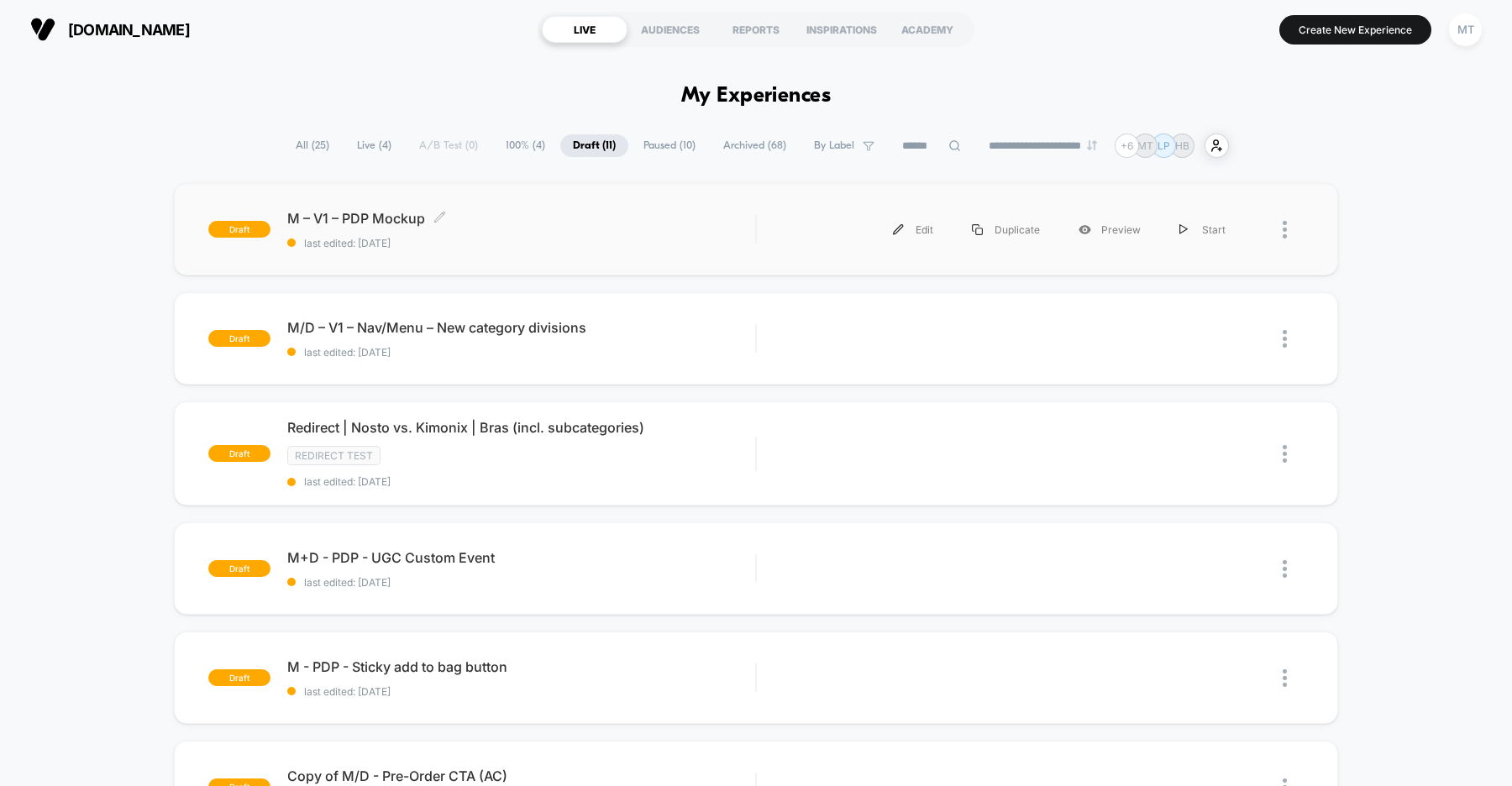
click at [548, 233] on div "M – V1 – PDP Mockup Click to edit experience details Click to edit experience d…" at bounding box center [521, 230] width 468 height 40
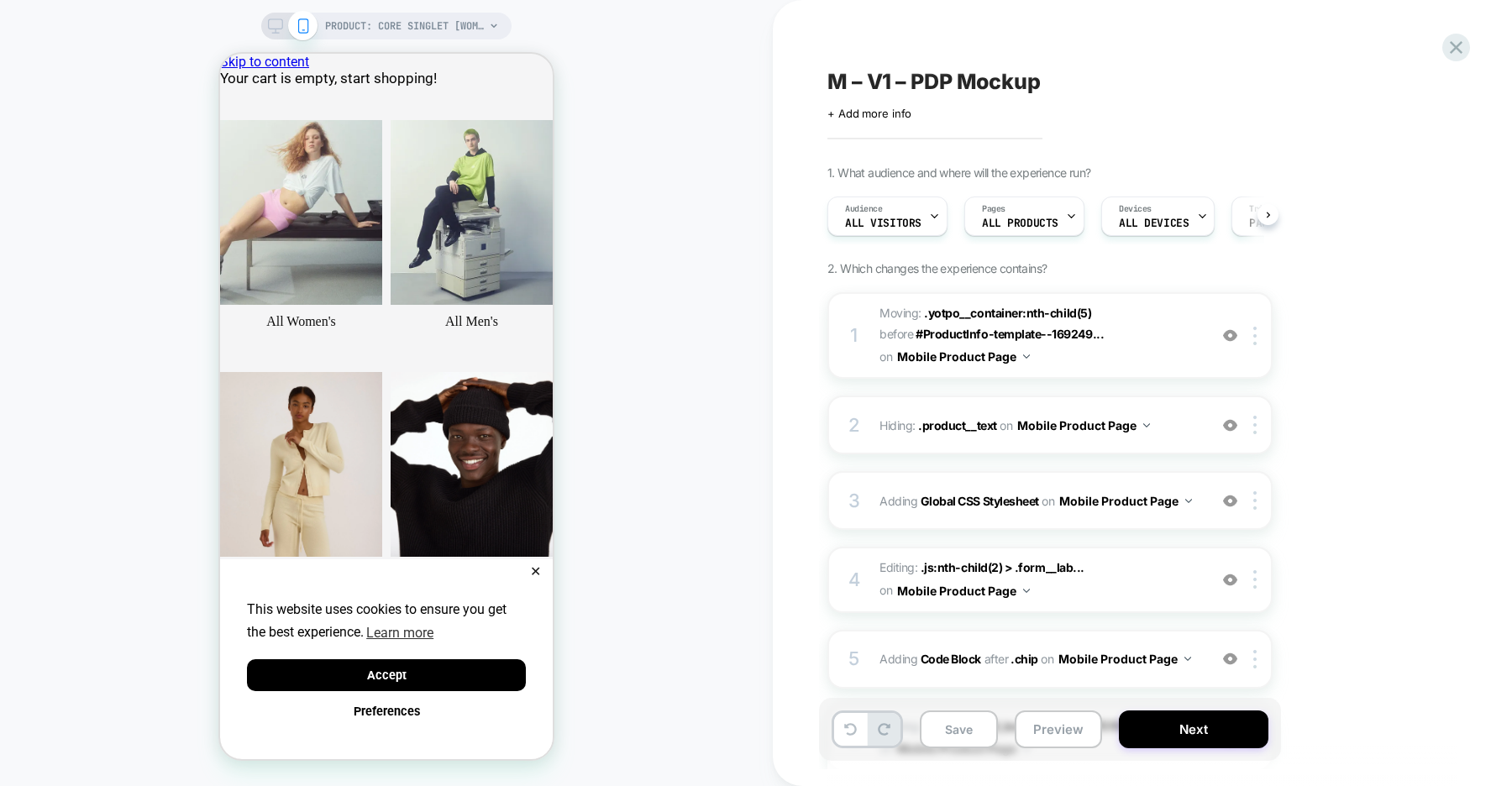
scroll to position [0, 1]
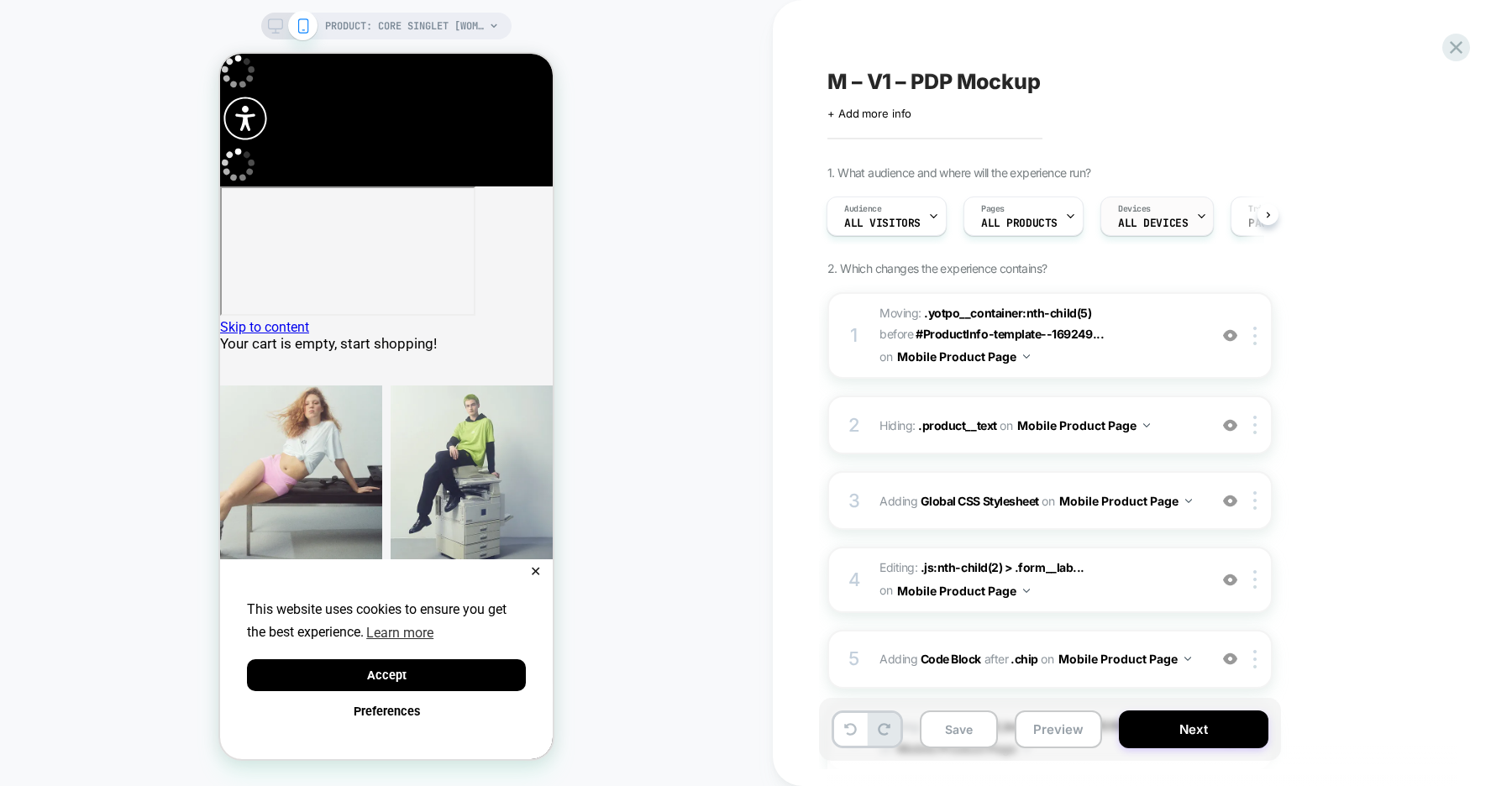
click at [1171, 220] on span "ALL DEVICES" at bounding box center [1153, 224] width 70 height 12
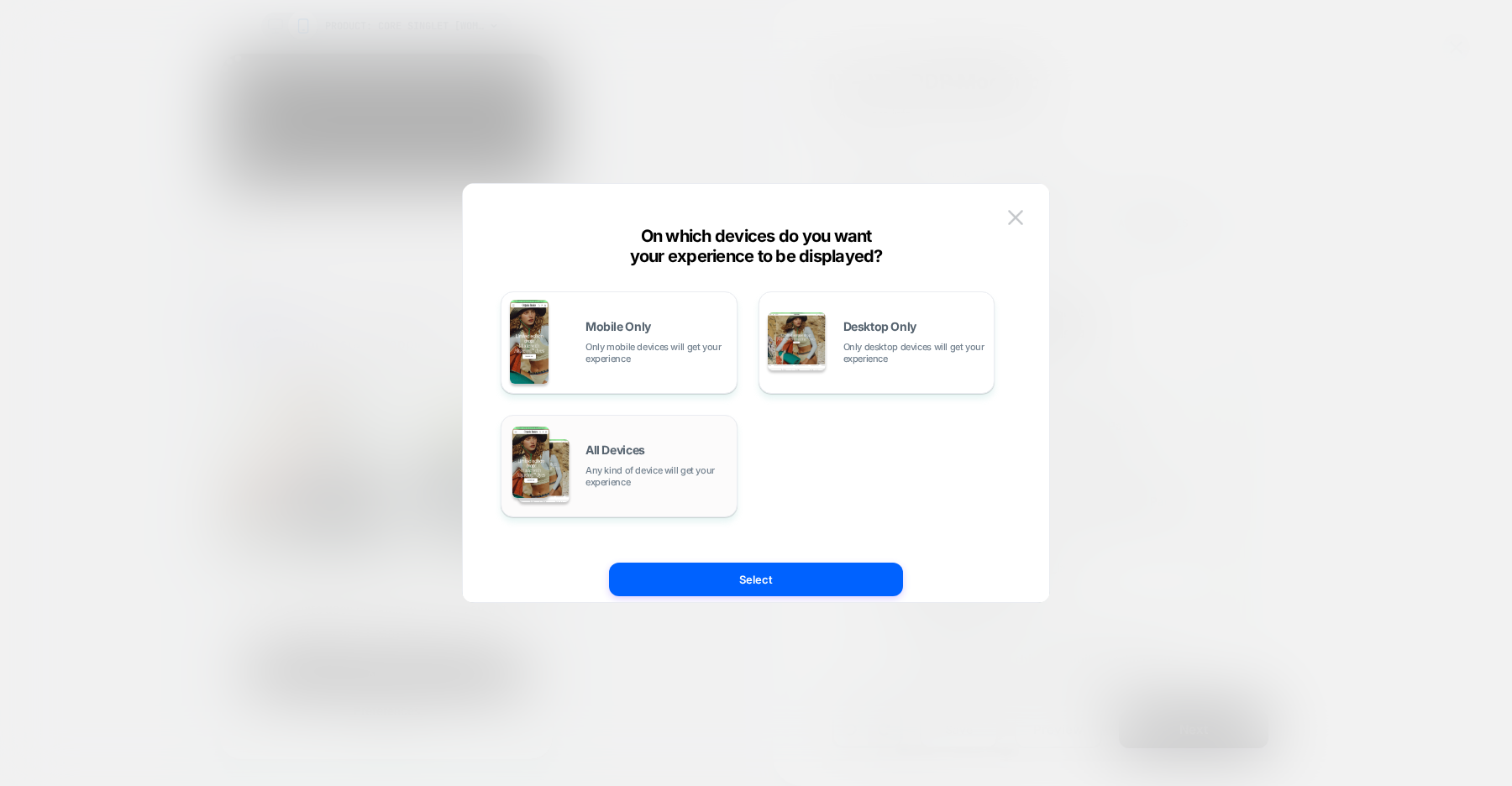
scroll to position [0, 0]
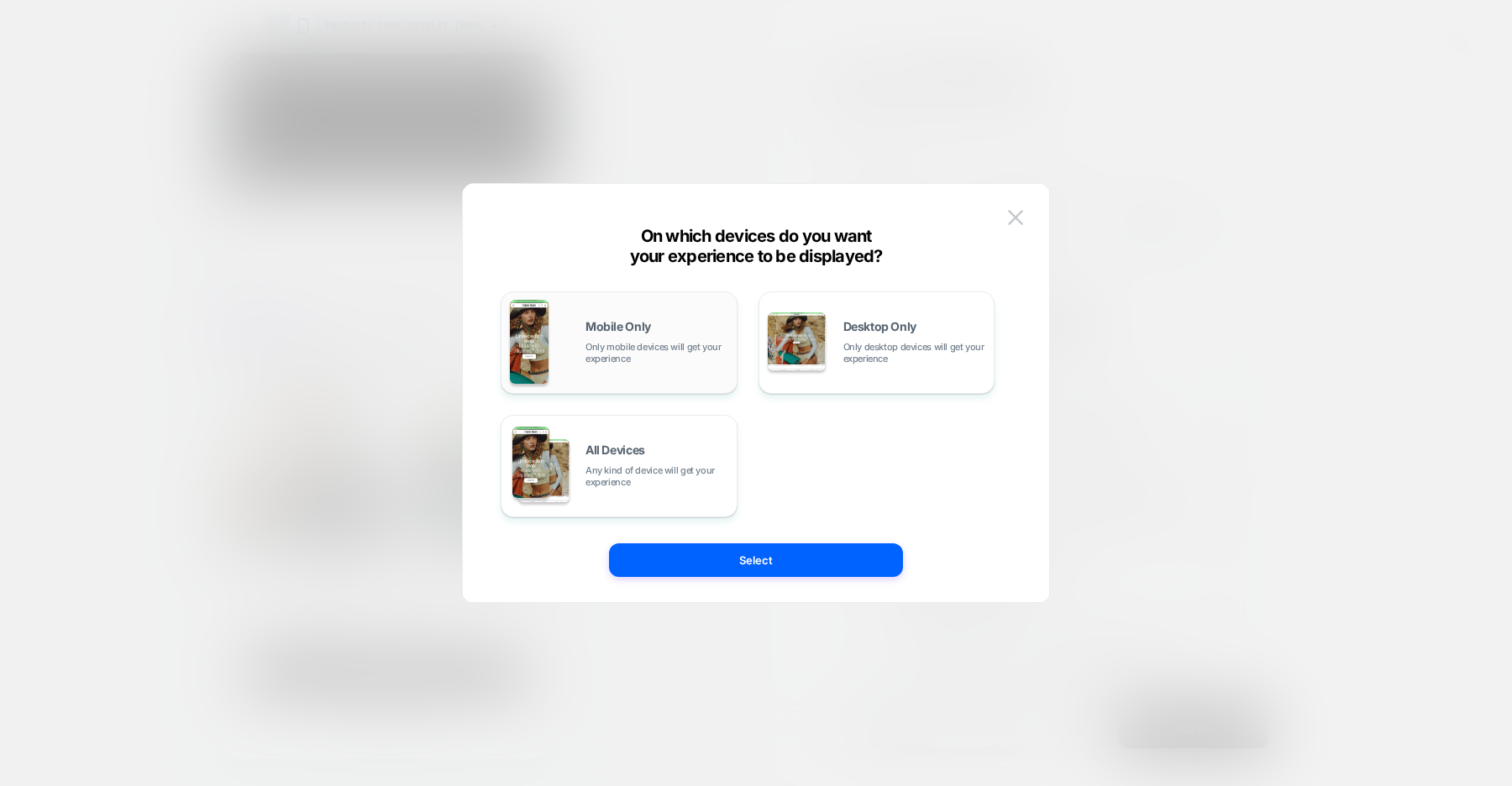
click at [667, 353] on span "Only mobile devices will get your experience" at bounding box center [657, 352] width 143 height 23
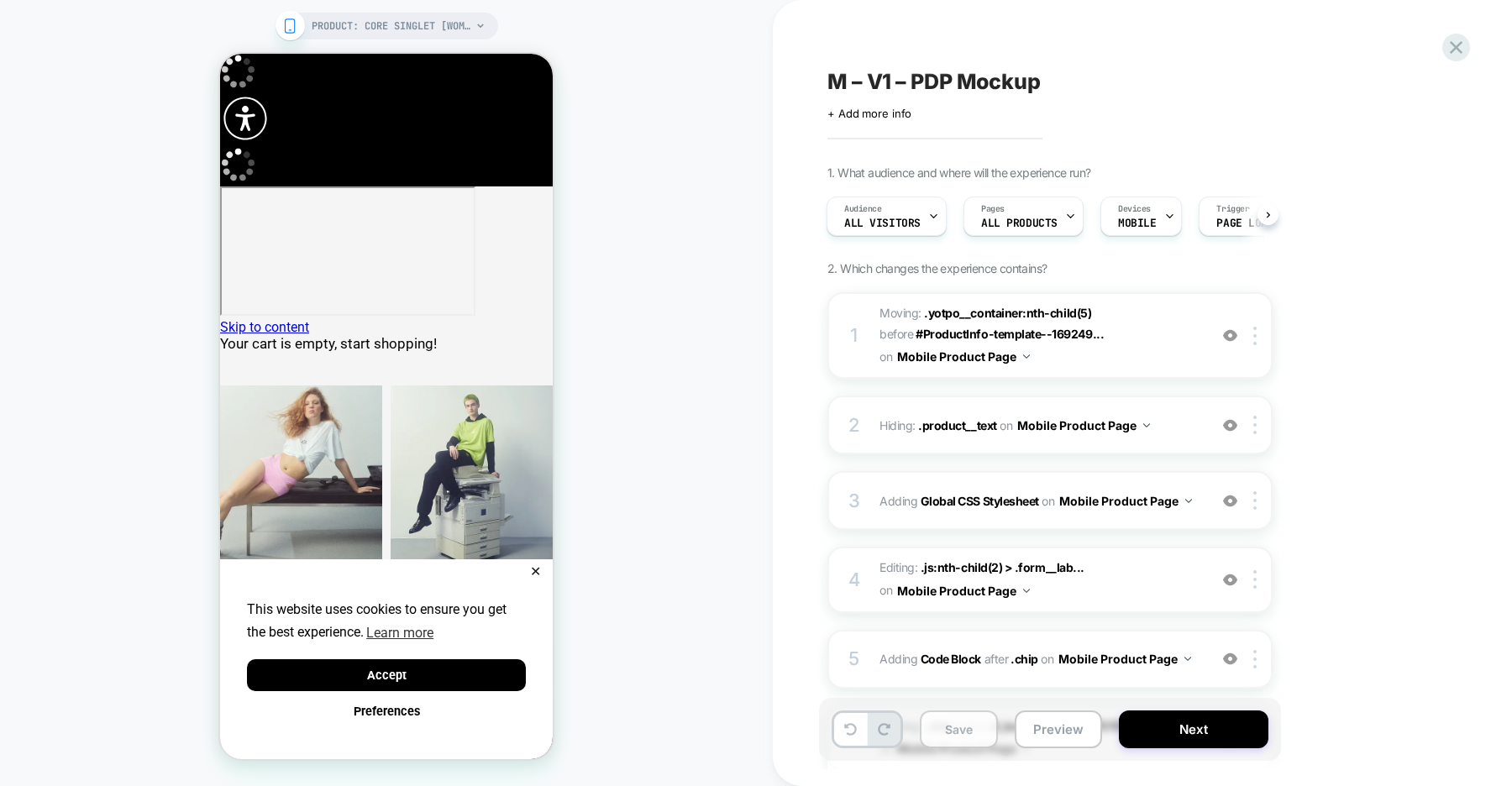
click at [974, 731] on button "Save" at bounding box center [959, 729] width 78 height 38
click at [1462, 45] on icon at bounding box center [1456, 48] width 22 height 22
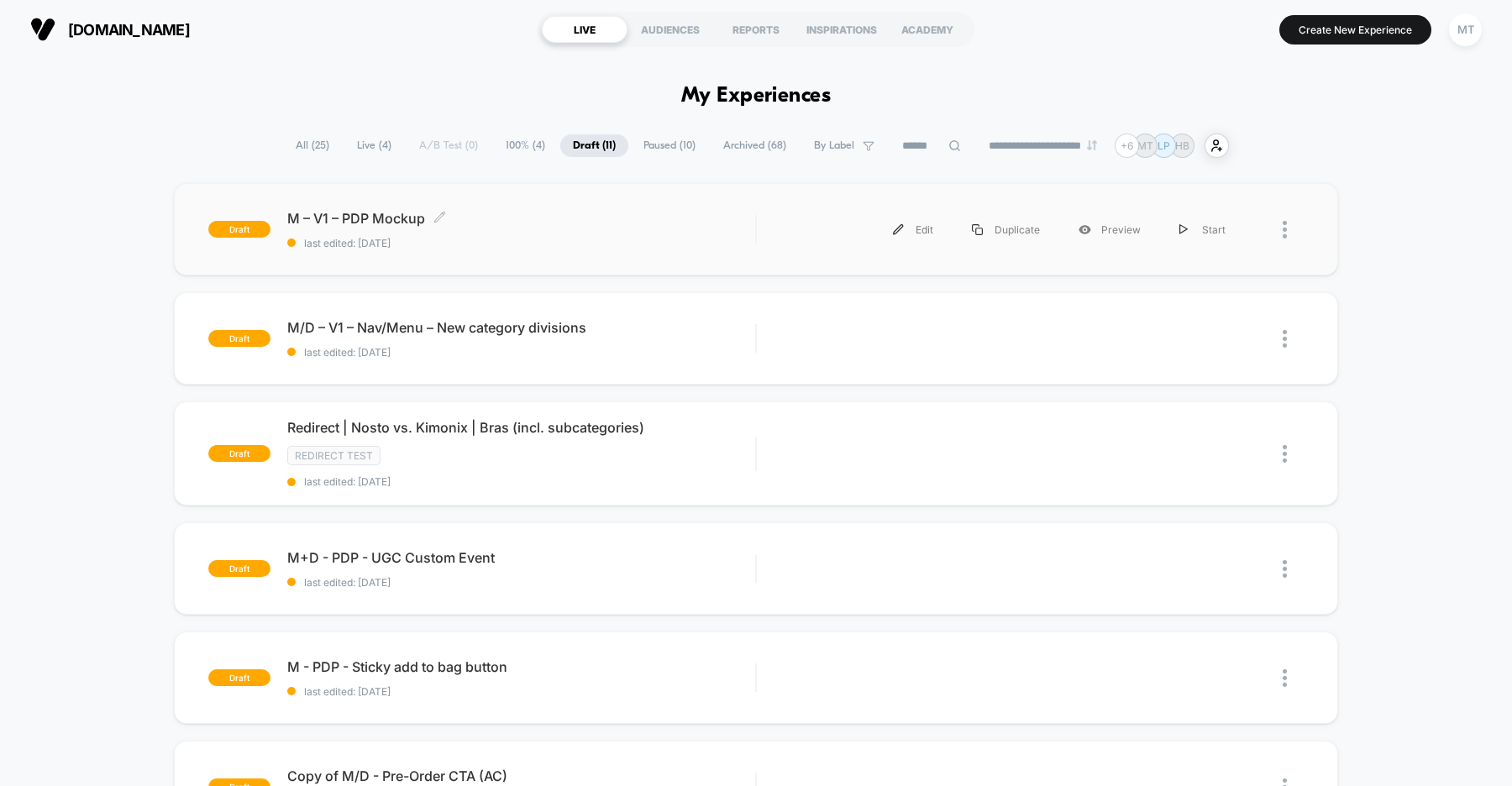
click at [556, 239] on span "last edited: [DATE]" at bounding box center [521, 243] width 468 height 13
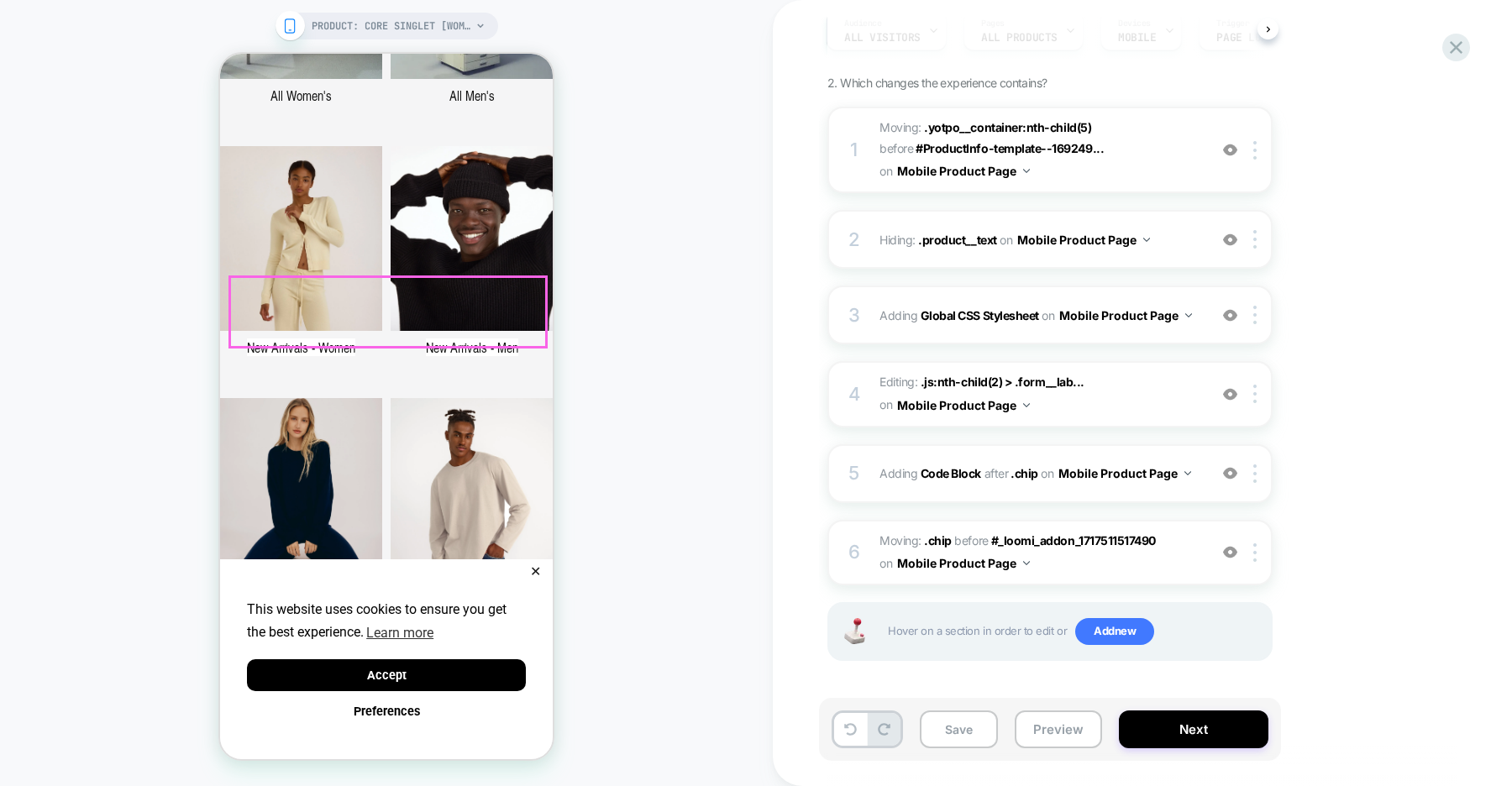
scroll to position [492, 0]
click at [537, 566] on button "✕" at bounding box center [536, 572] width 21 height 12
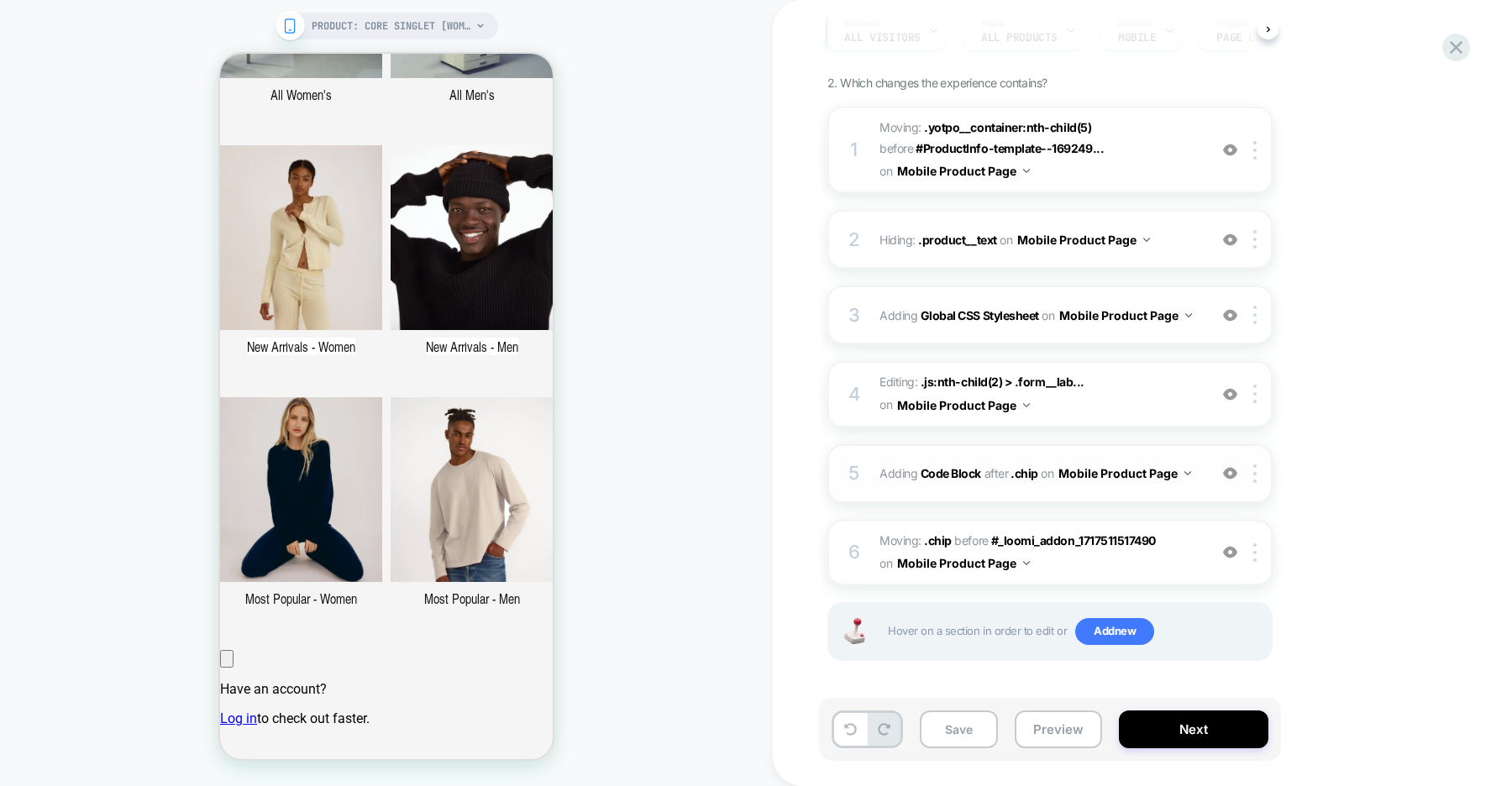
click at [1236, 479] on div at bounding box center [1230, 473] width 28 height 18
click at [0, 0] on img at bounding box center [0, 0] width 0 height 0
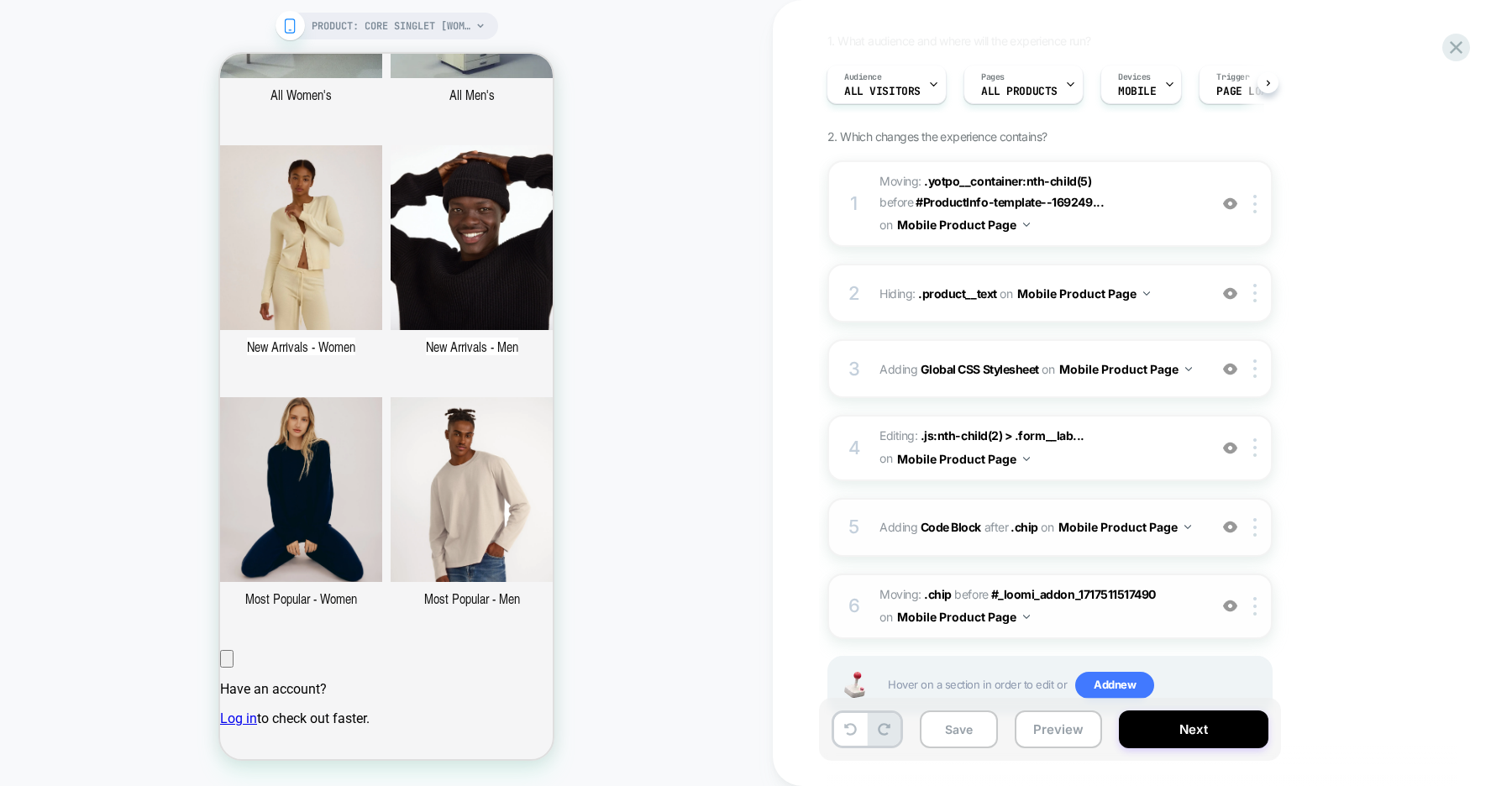
scroll to position [116, 0]
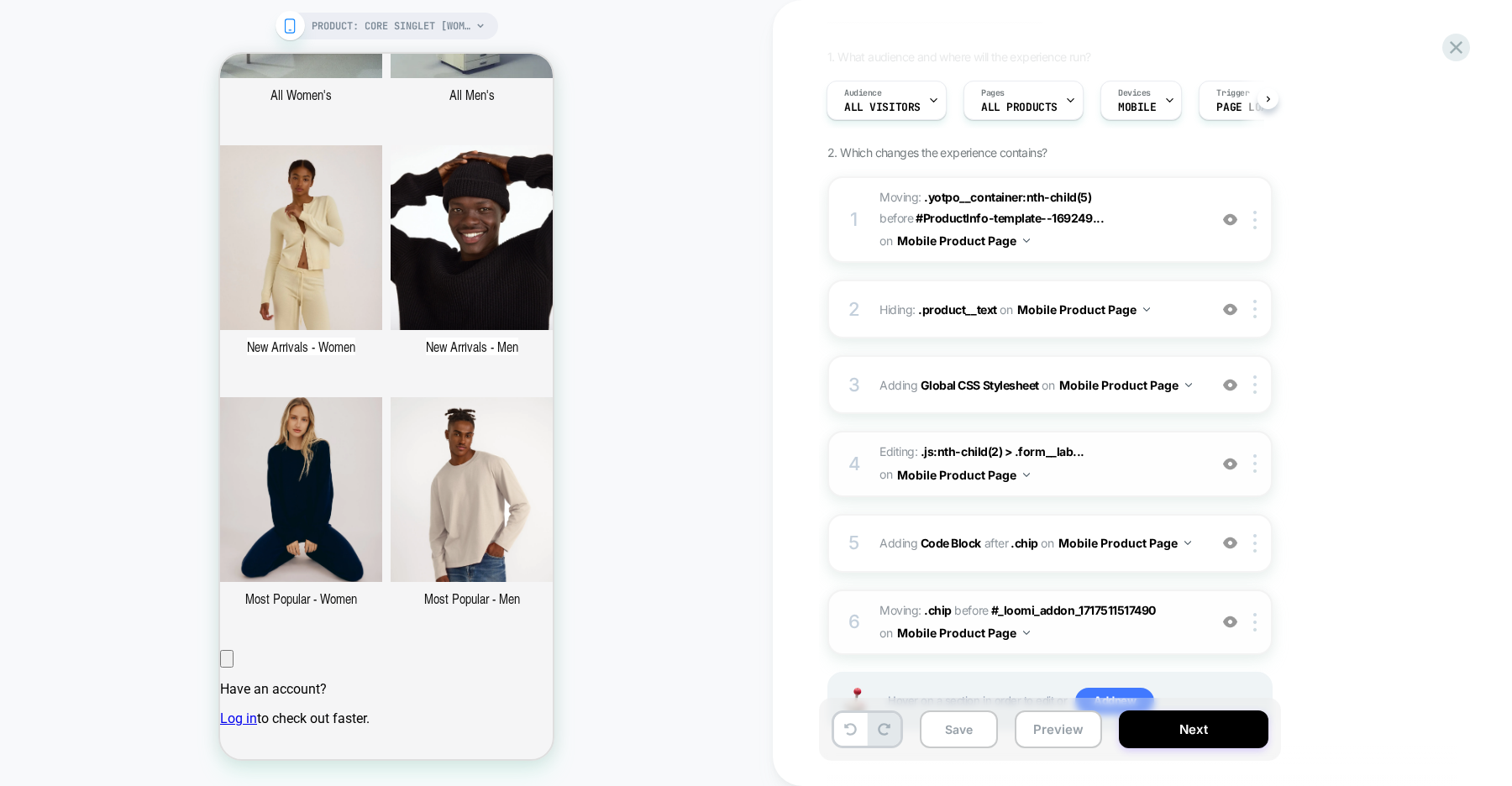
click at [0, 0] on img at bounding box center [0, 0] width 0 height 0
click at [1223, 466] on img at bounding box center [1229, 464] width 15 height 15
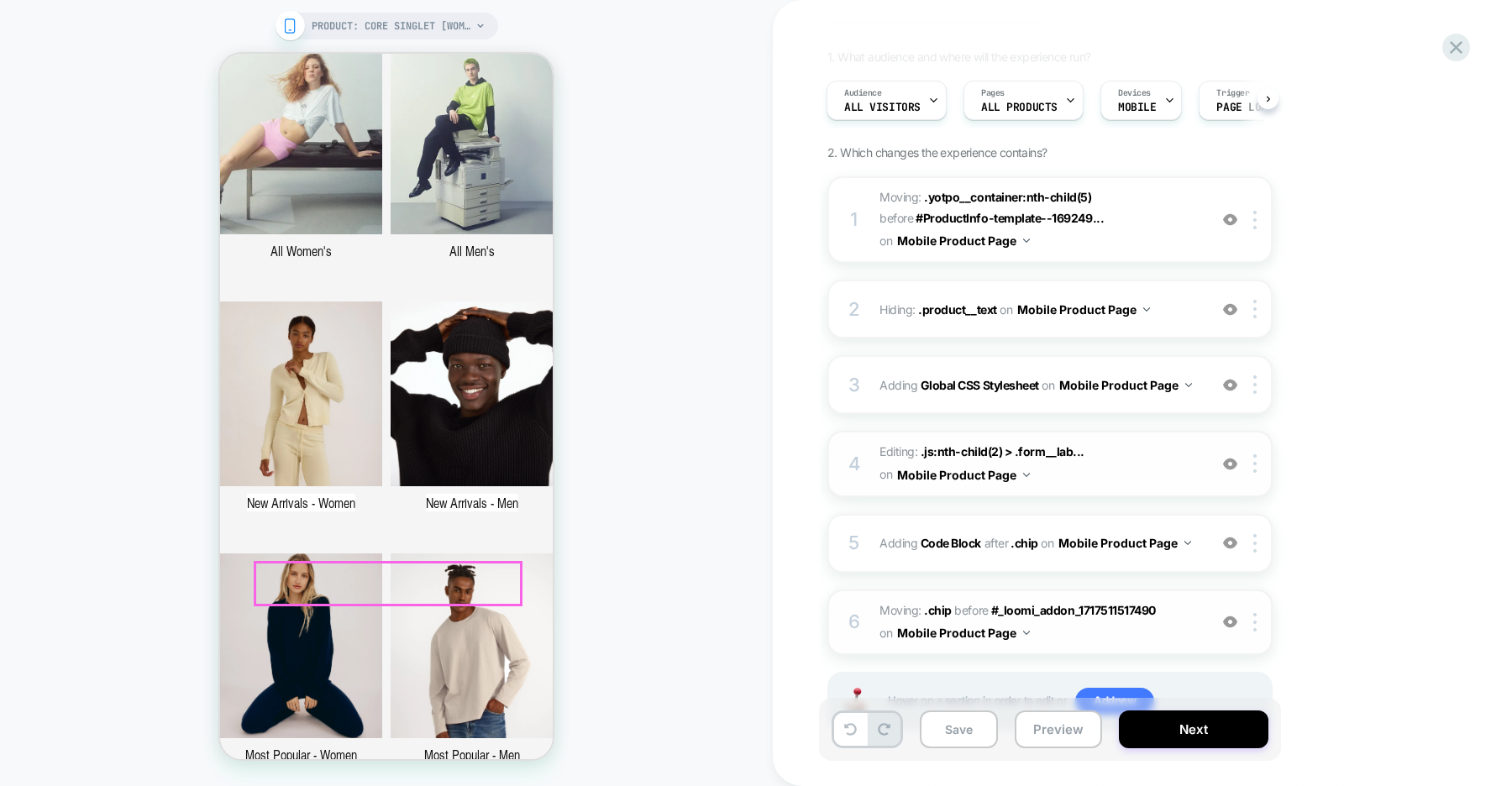
scroll to position [308, 0]
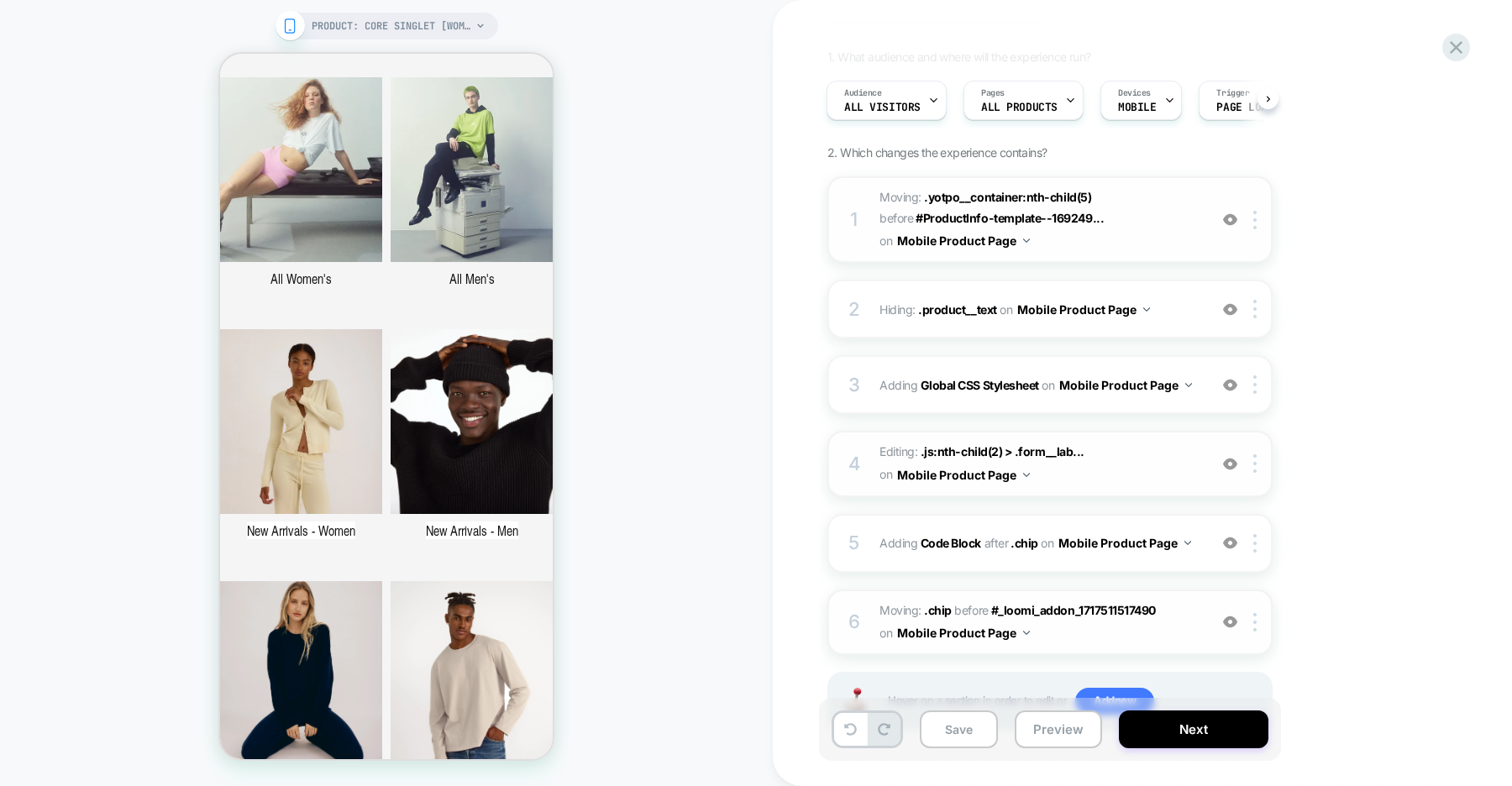
click at [0, 0] on img at bounding box center [0, 0] width 0 height 0
click at [1232, 220] on img at bounding box center [1229, 219] width 15 height 15
click at [0, 0] on img at bounding box center [0, 0] width 0 height 0
click at [1232, 220] on img at bounding box center [1229, 219] width 15 height 15
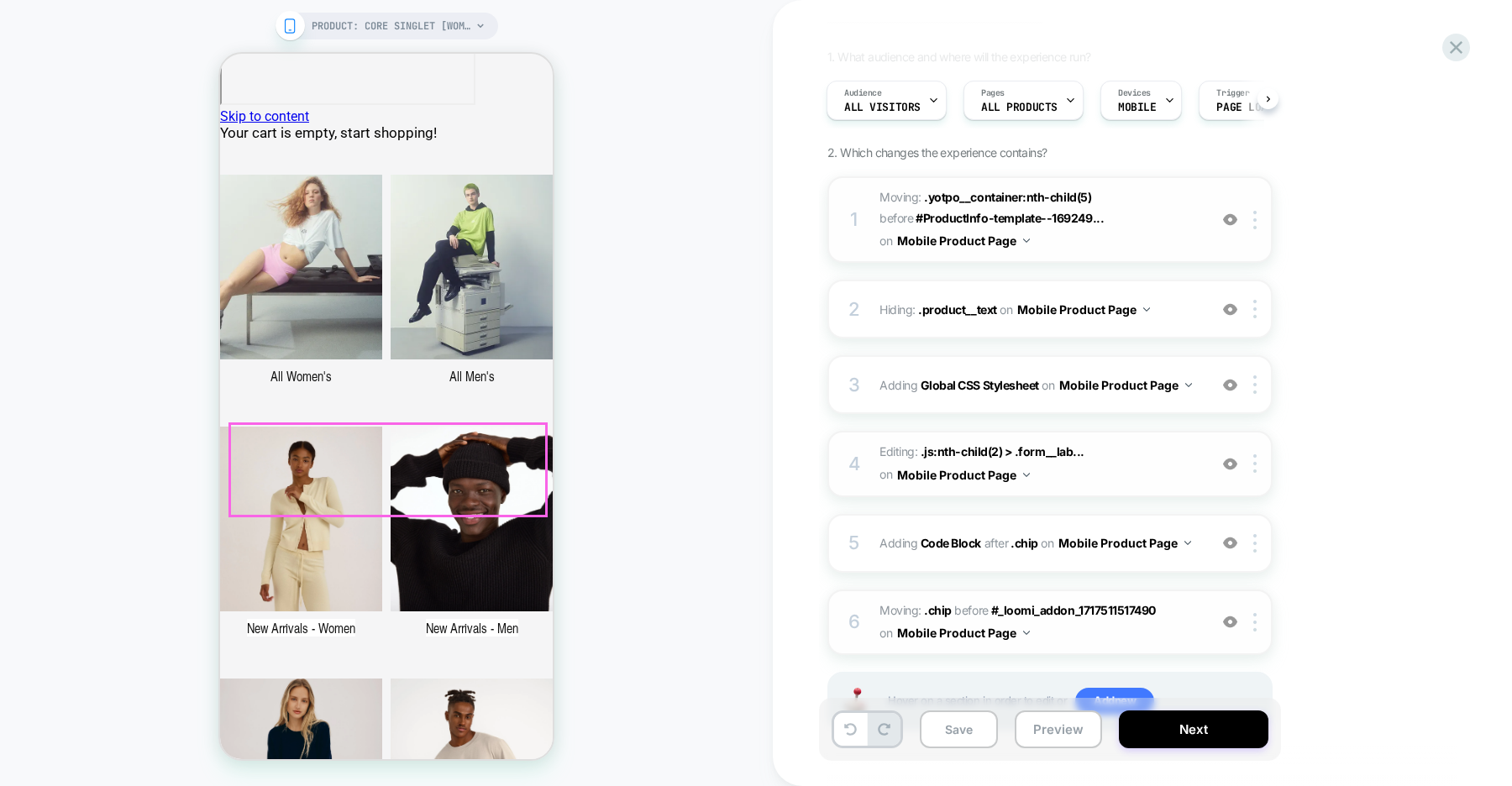
scroll to position [135, 0]
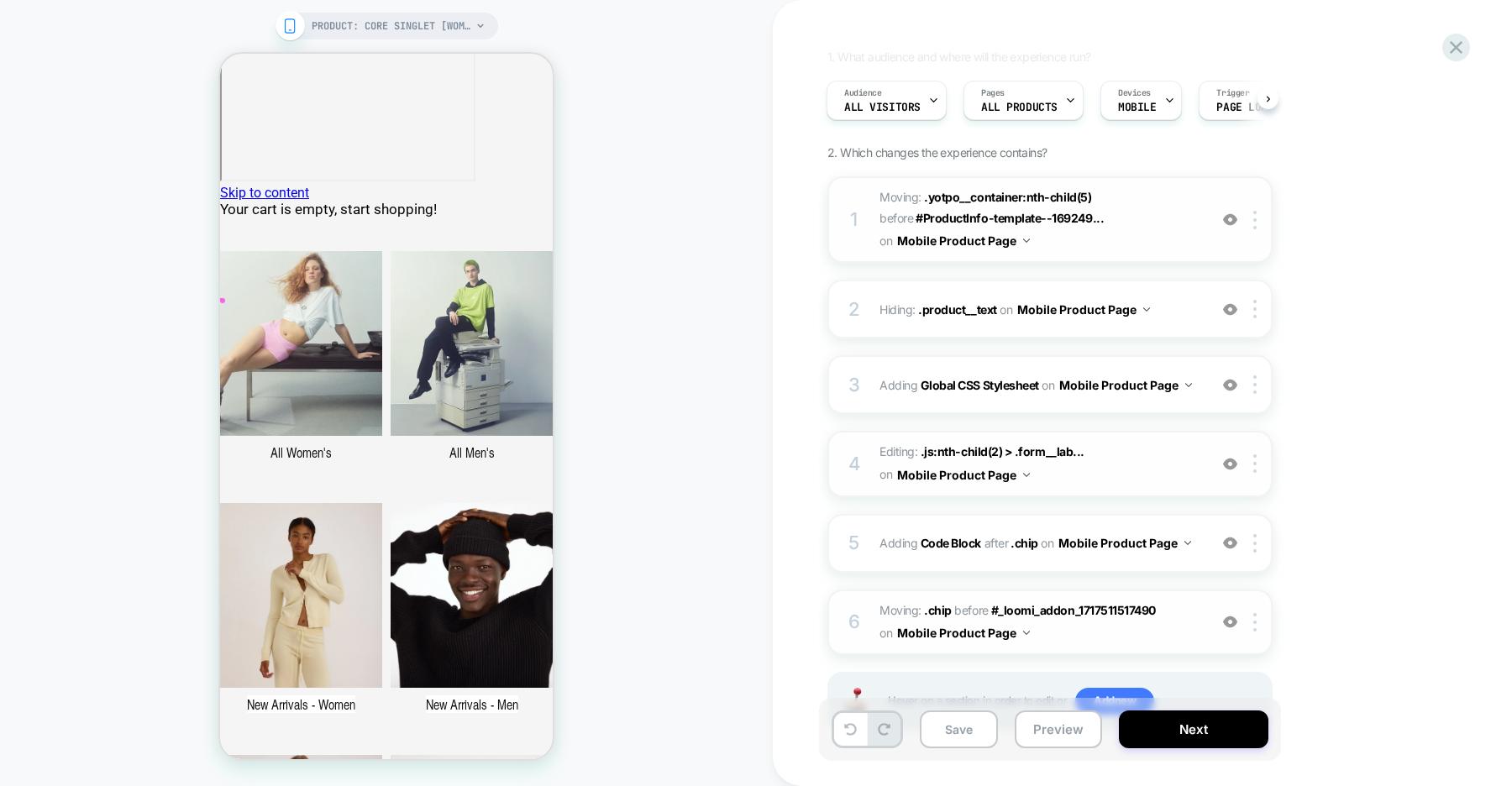
click at [514, 83] on div at bounding box center [387, 491] width 924 height 871
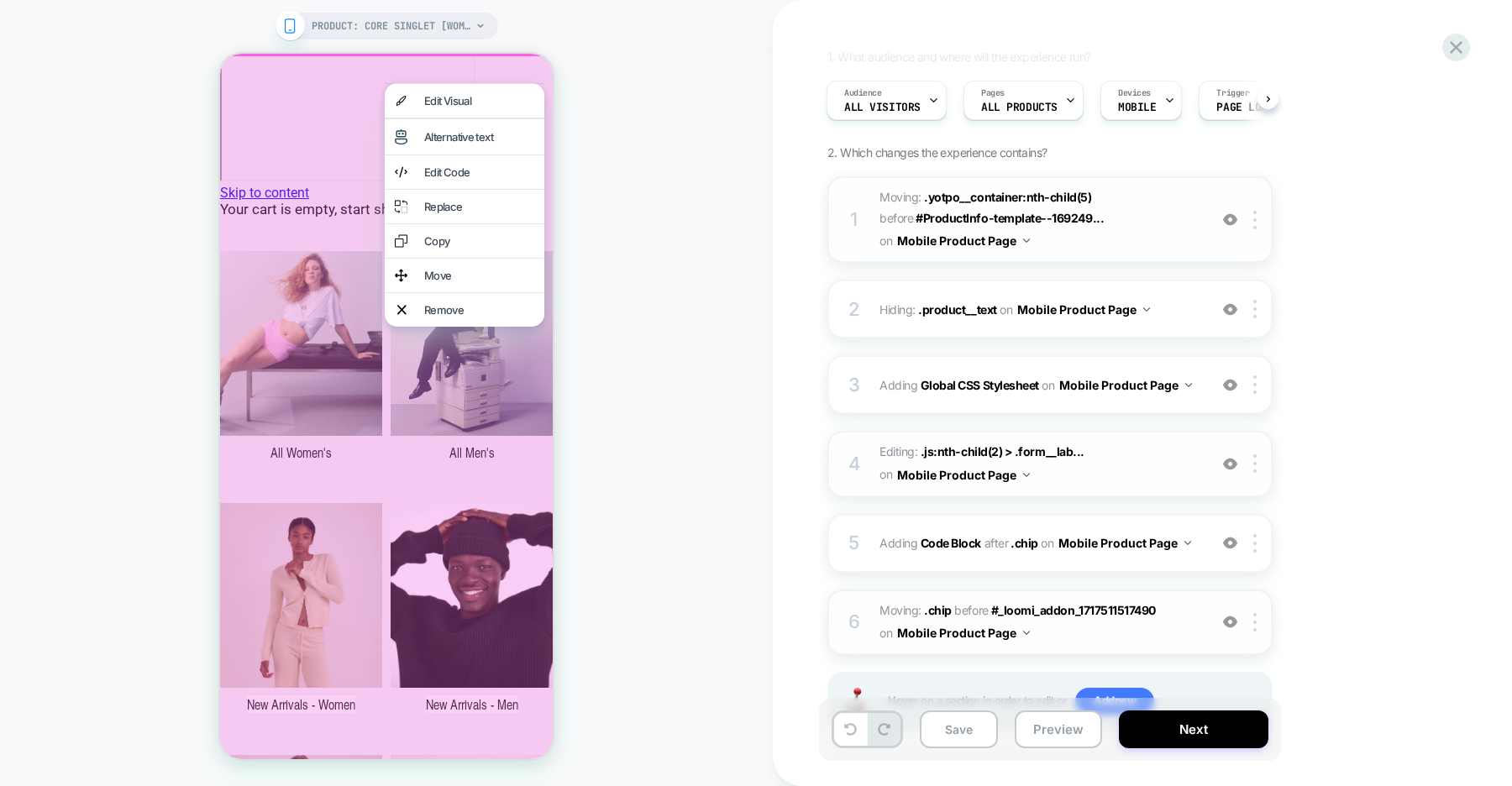
click at [479, 415] on div at bounding box center [389, 491] width 929 height 876
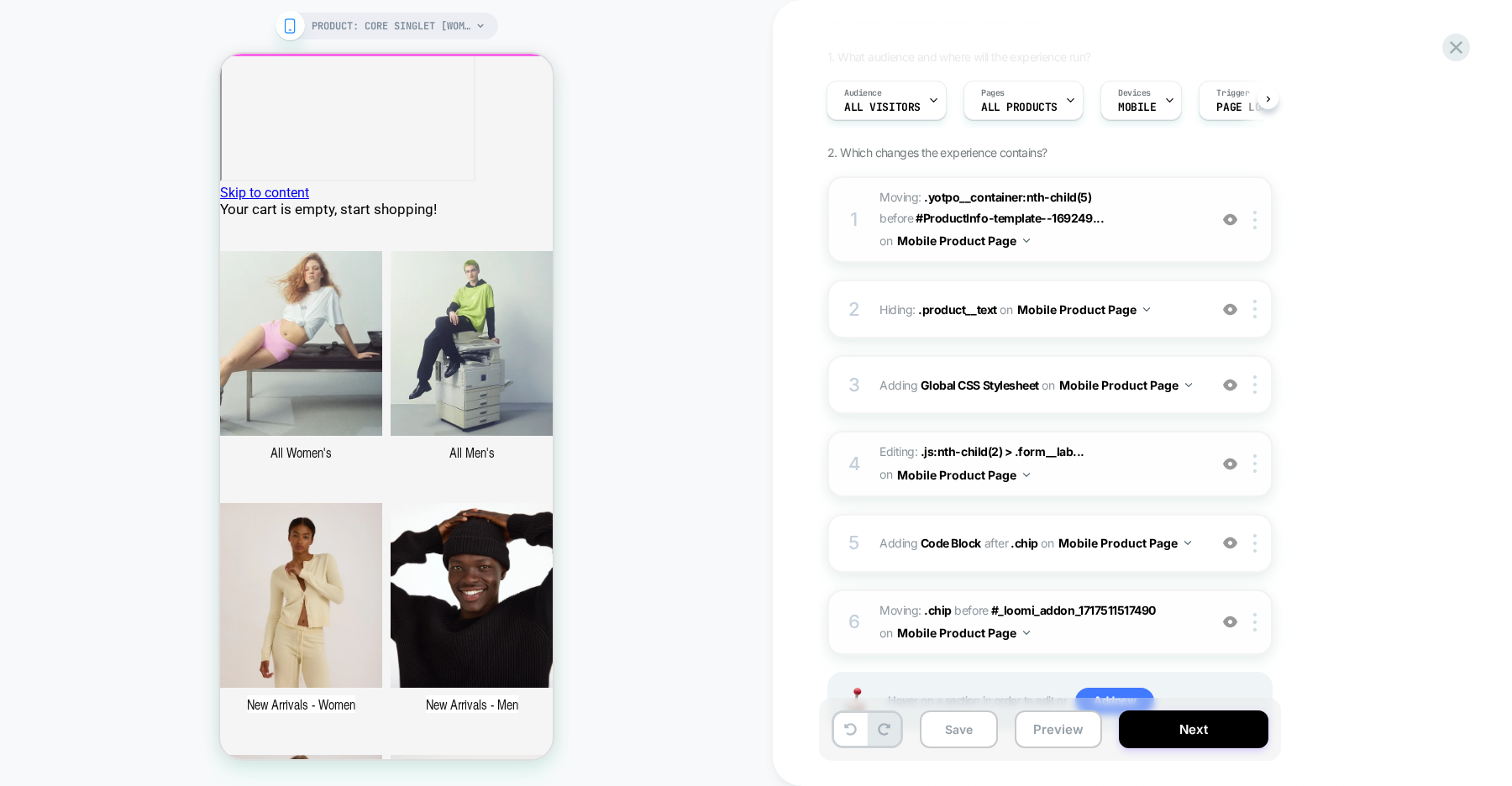
click at [524, 92] on div at bounding box center [387, 491] width 924 height 871
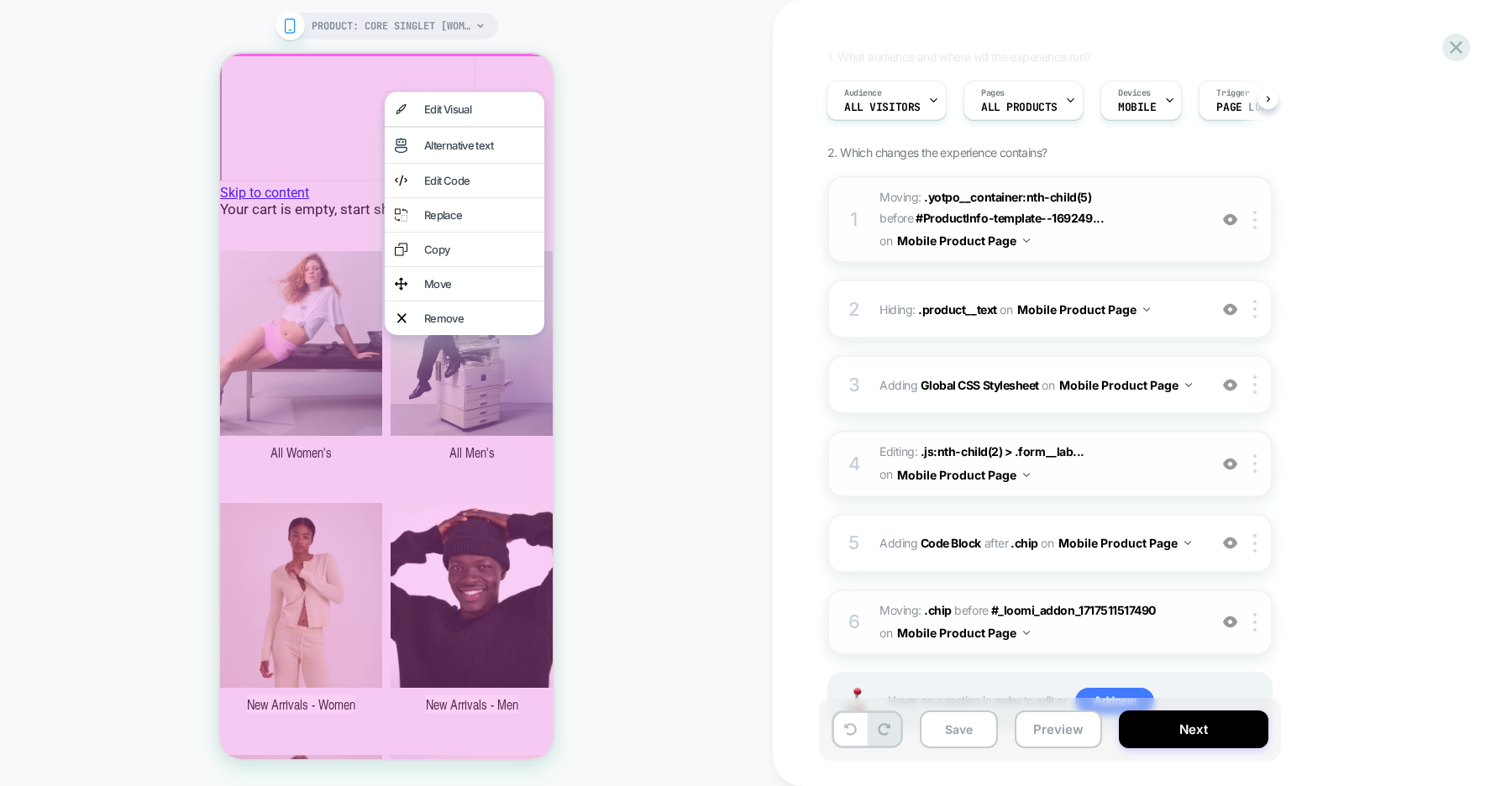
click at [413, 428] on div at bounding box center [389, 491] width 929 height 876
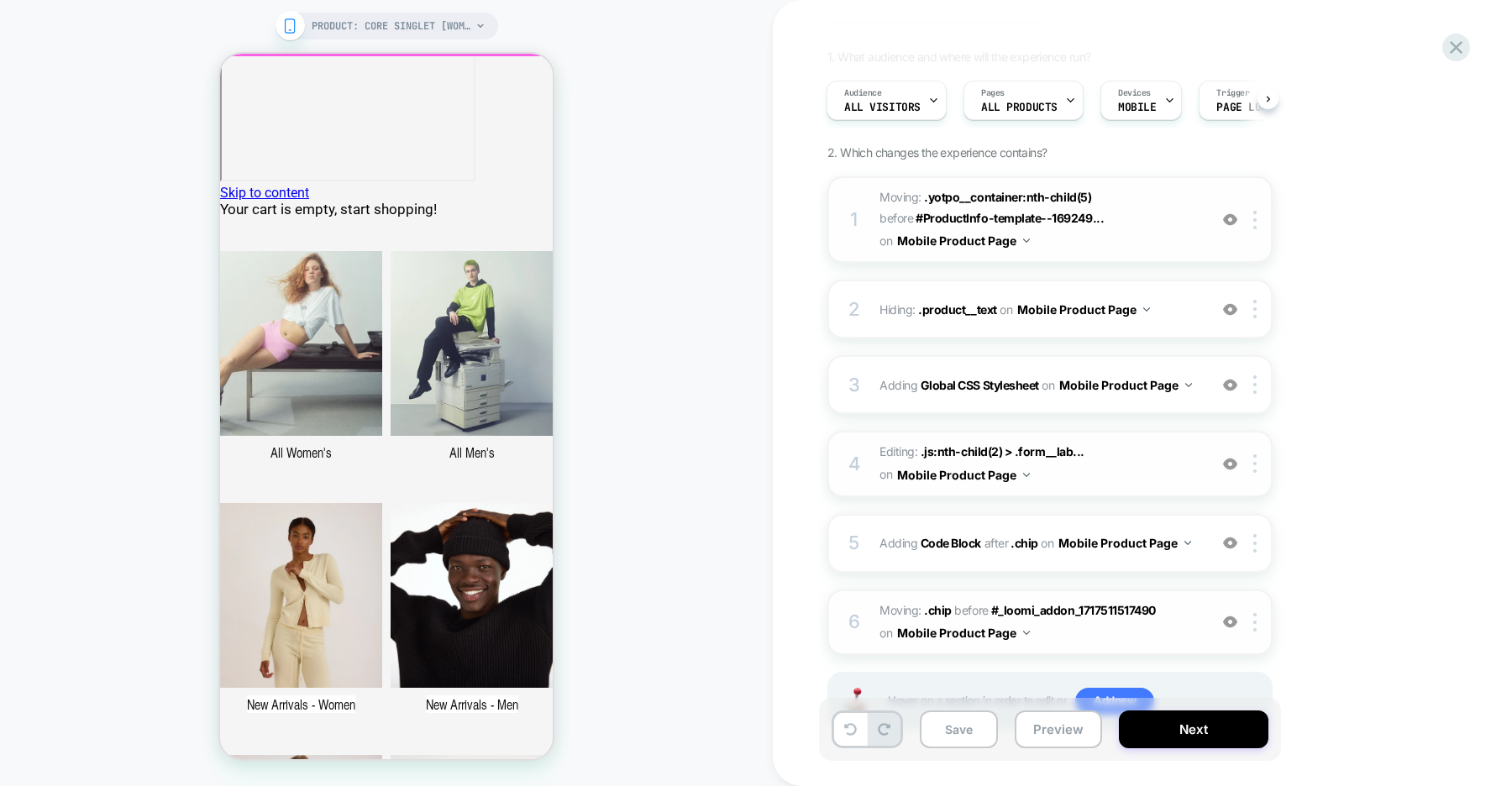
click at [377, 375] on div at bounding box center [387, 491] width 924 height 871
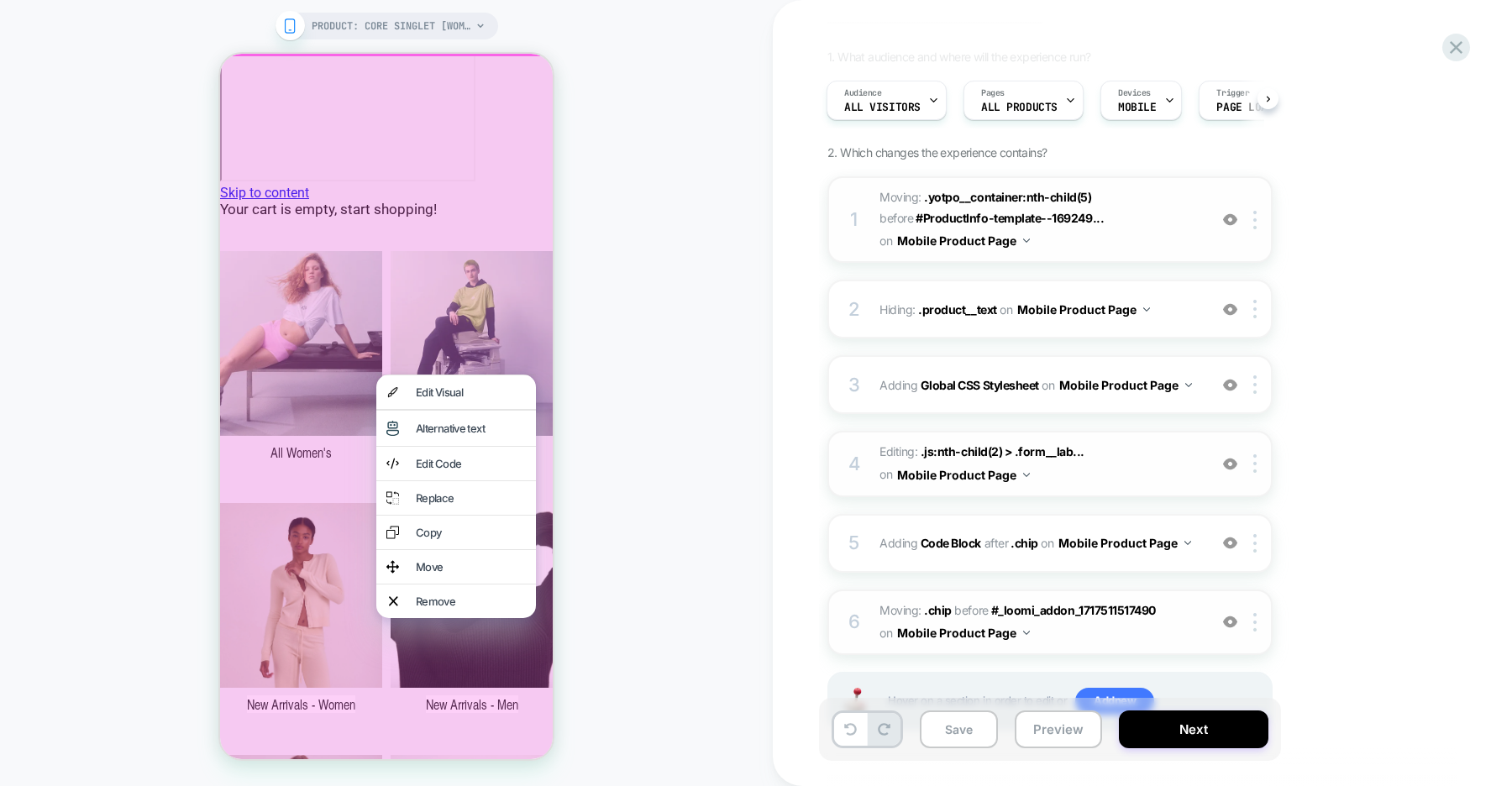
click at [379, 331] on div at bounding box center [389, 491] width 929 height 876
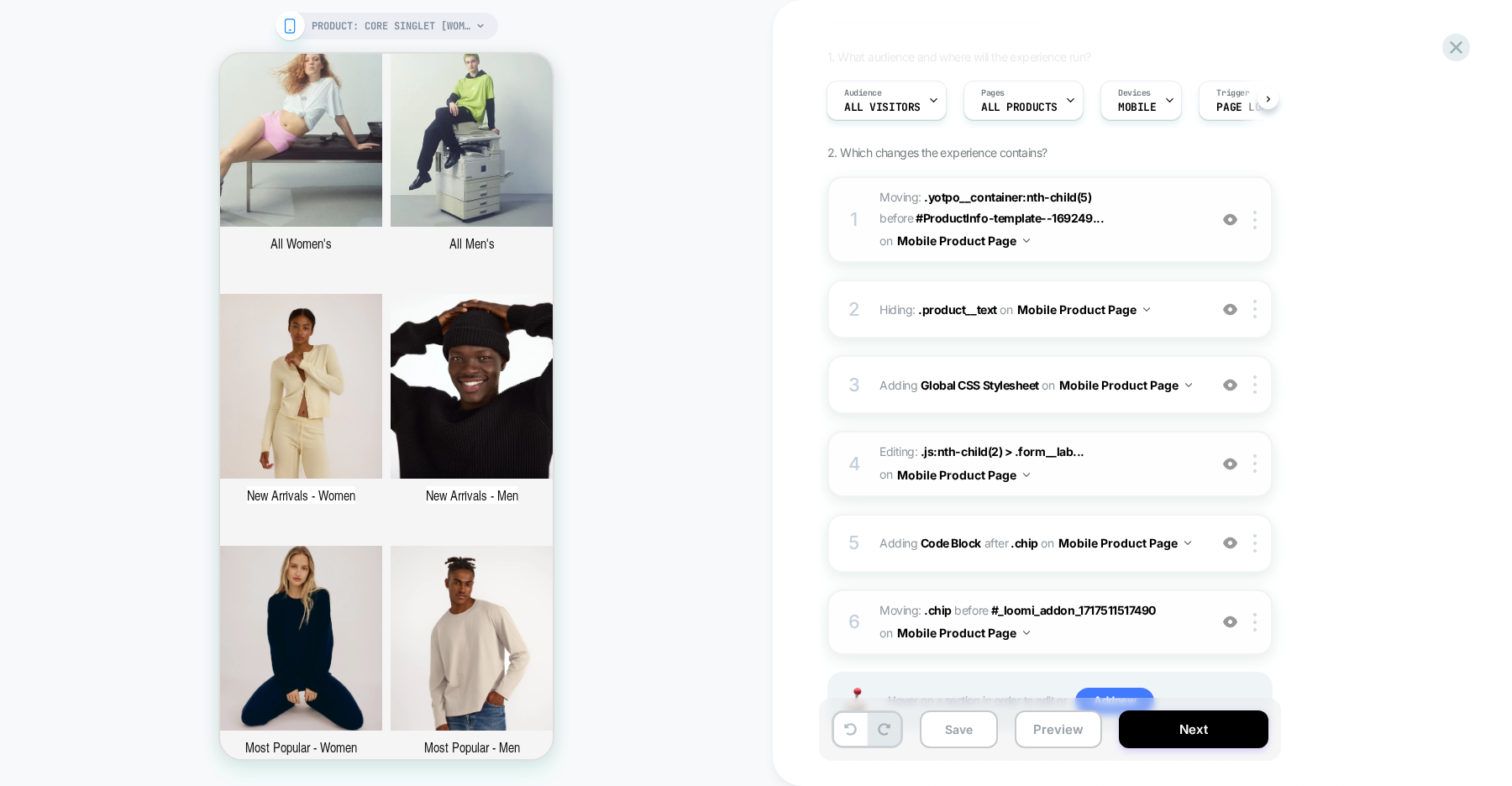
scroll to position [296, 0]
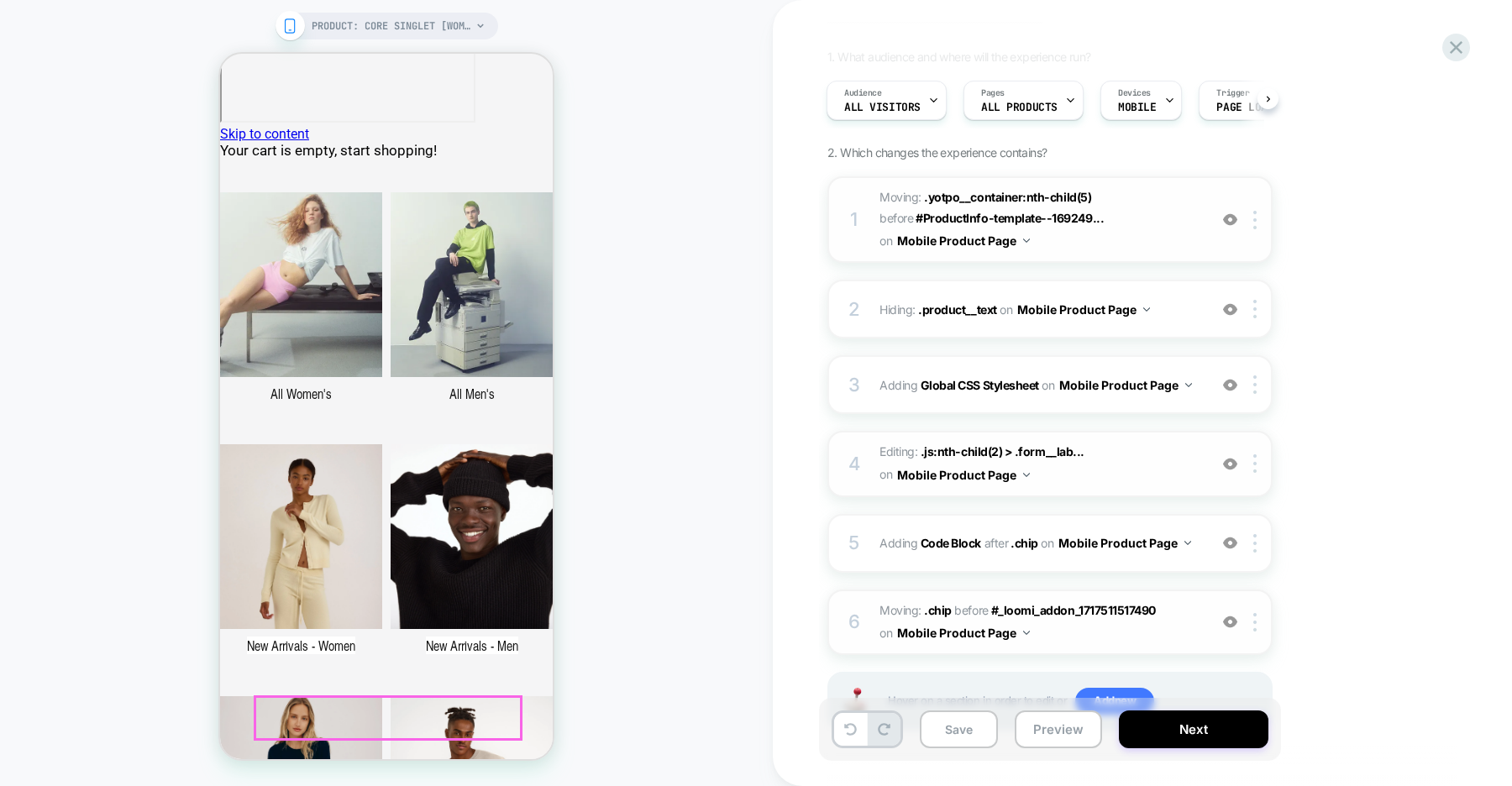
scroll to position [0, 0]
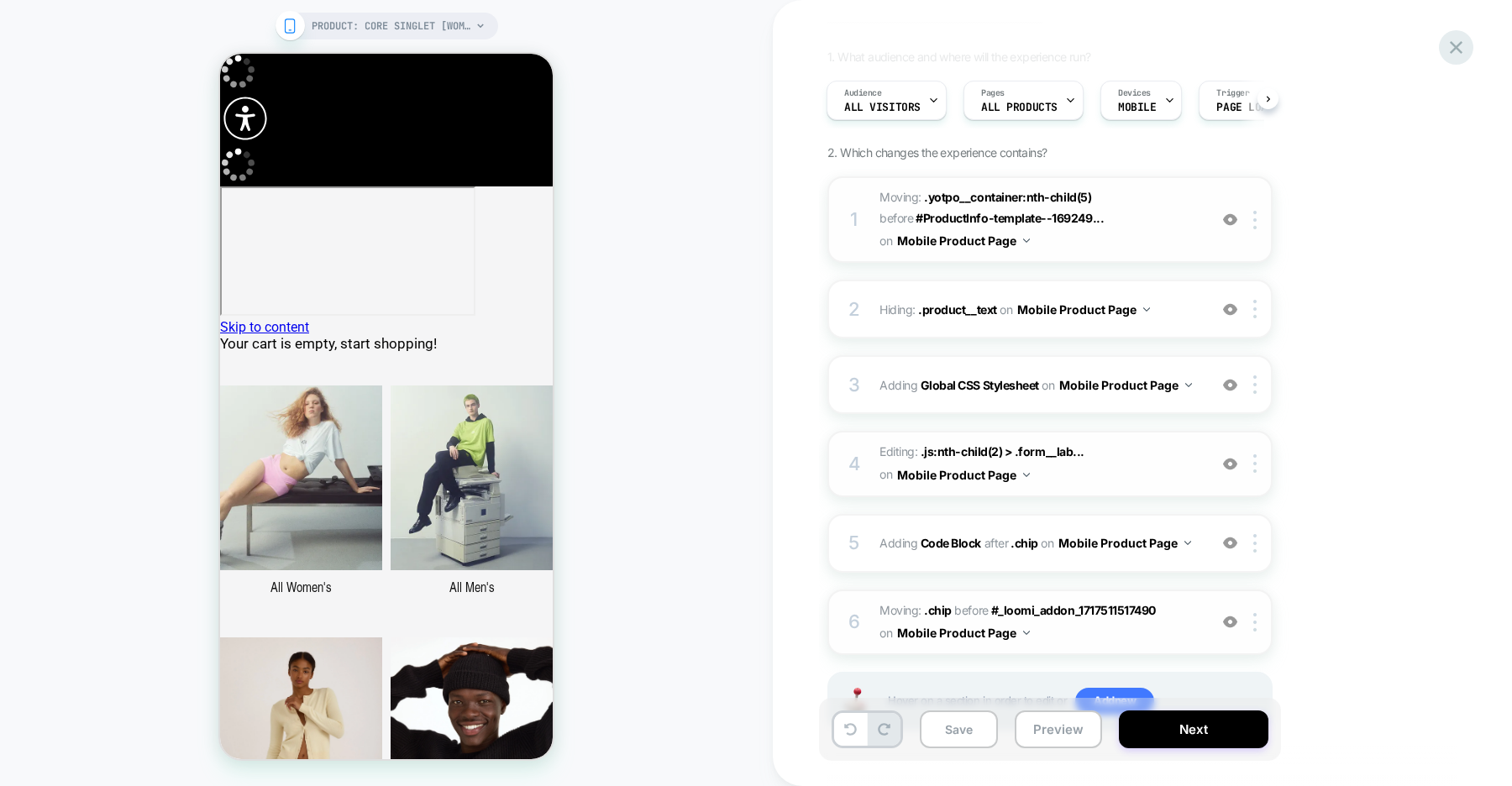
click at [1452, 54] on icon at bounding box center [1456, 48] width 22 height 22
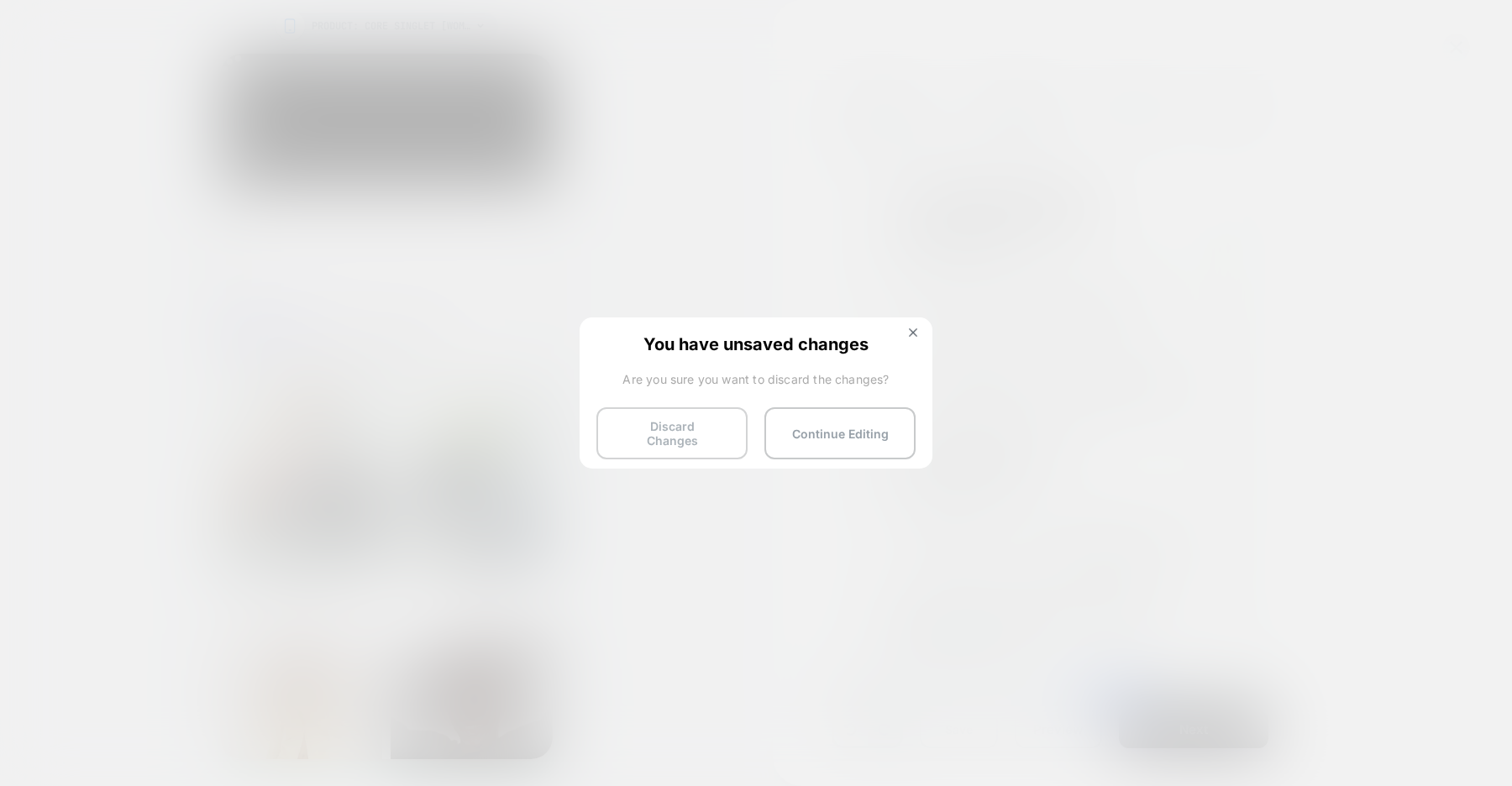
click at [668, 436] on button "Discard Changes" at bounding box center [671, 434] width 151 height 52
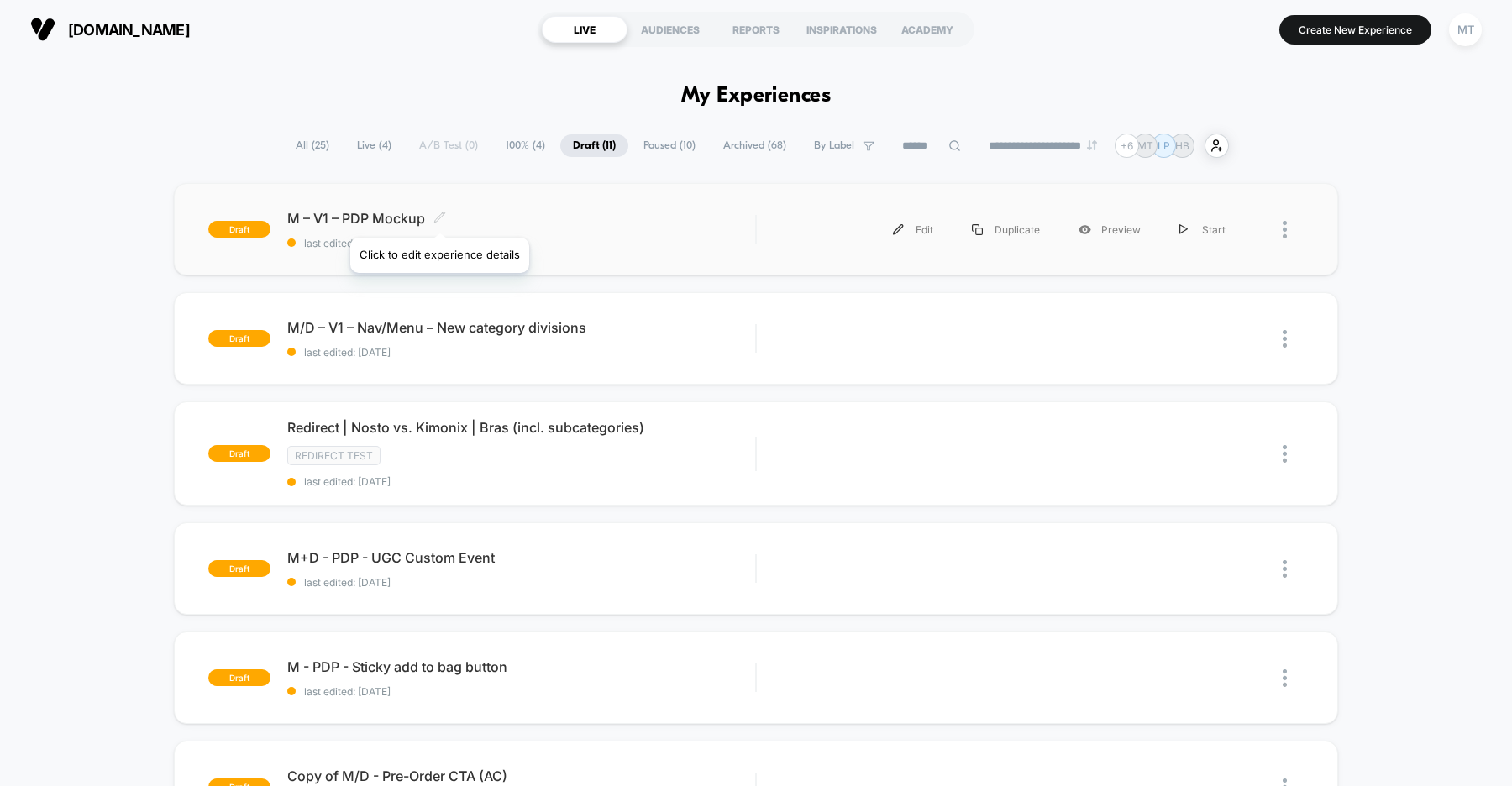
click at [437, 217] on icon at bounding box center [440, 217] width 13 height 13
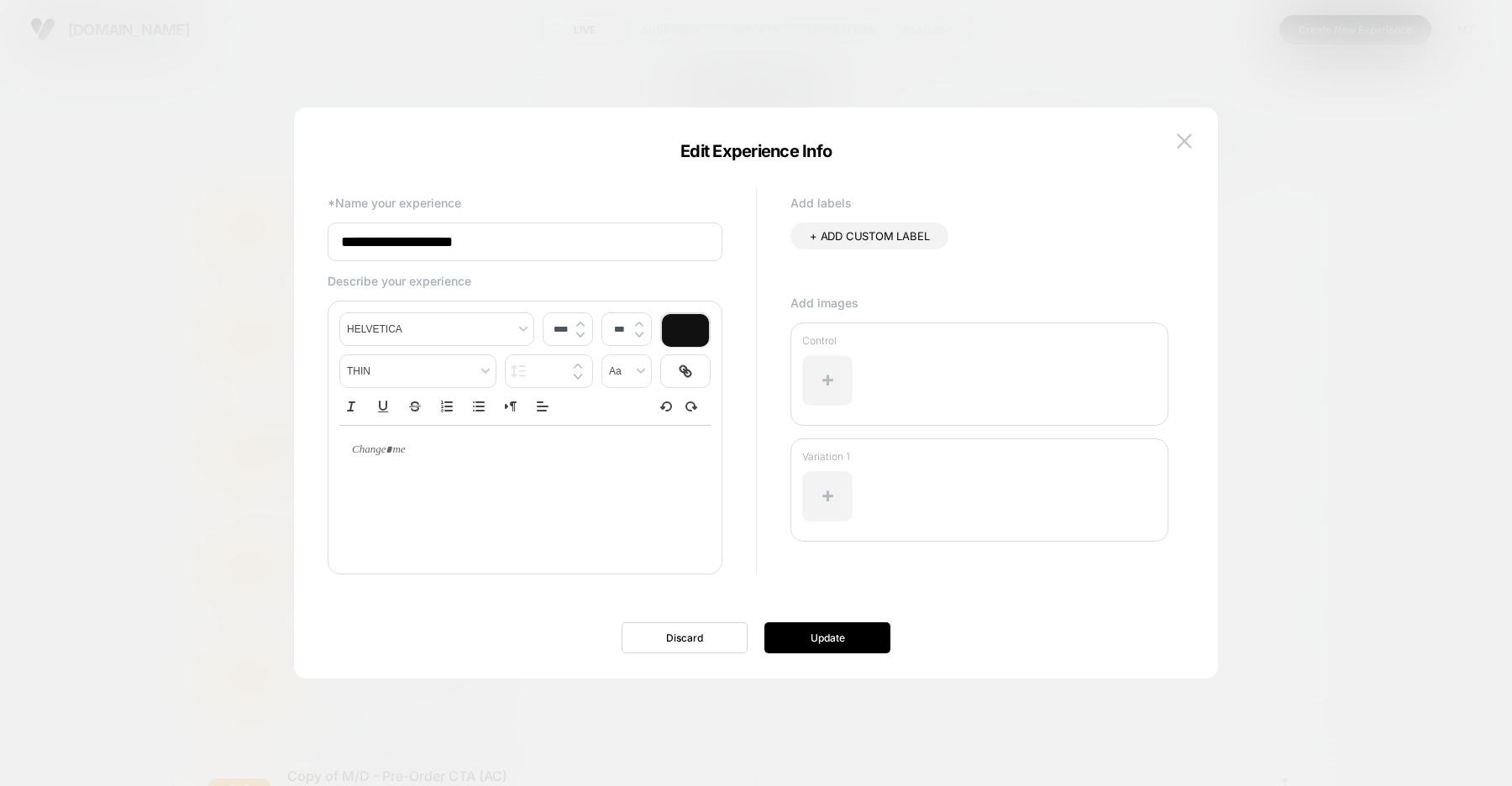
click at [573, 248] on input "**********" at bounding box center [524, 242] width 395 height 39
click at [1192, 143] on button at bounding box center [1184, 141] width 25 height 25
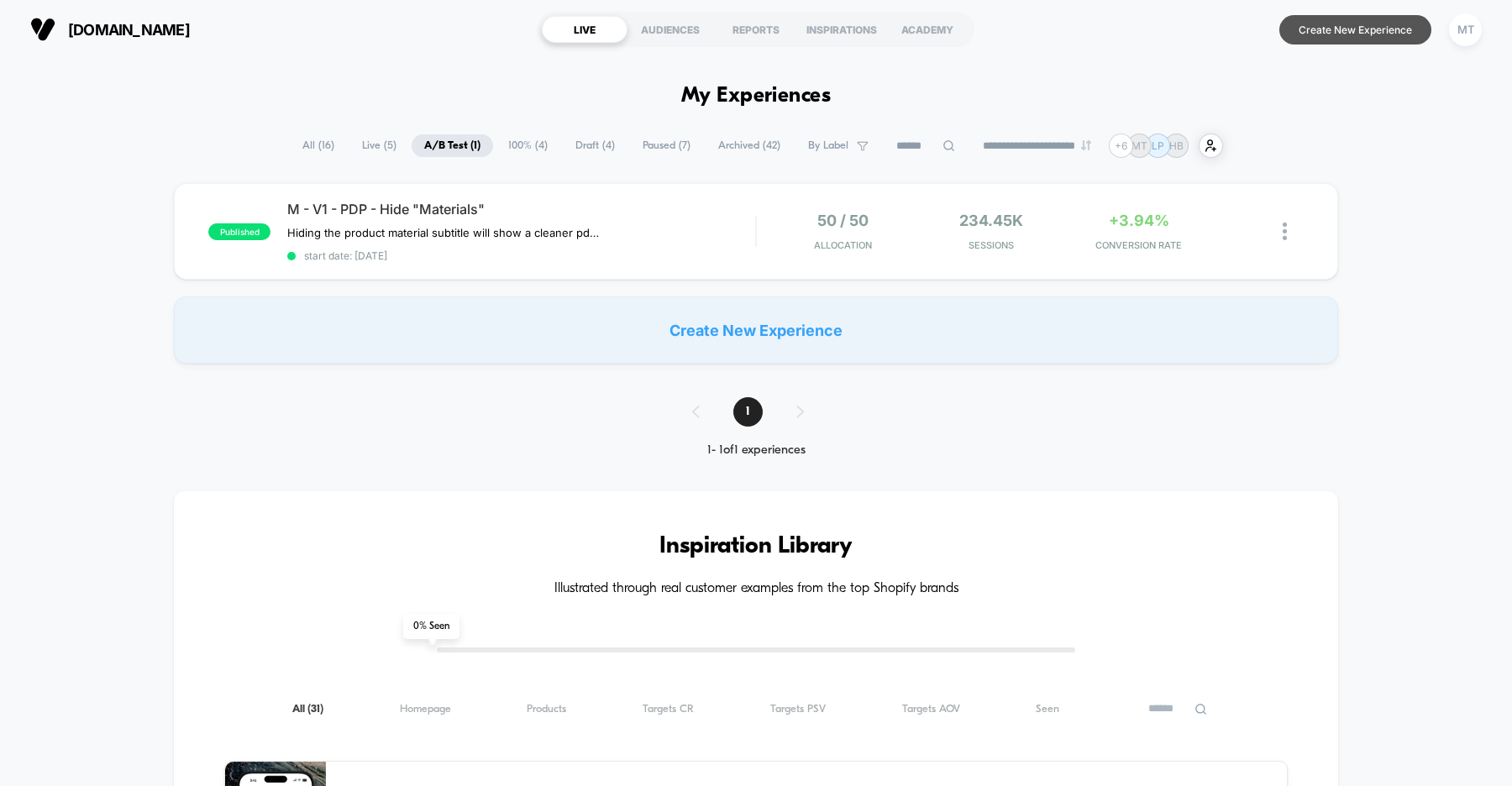
click at [1362, 36] on button "Create New Experience" at bounding box center [1356, 29] width 152 height 29
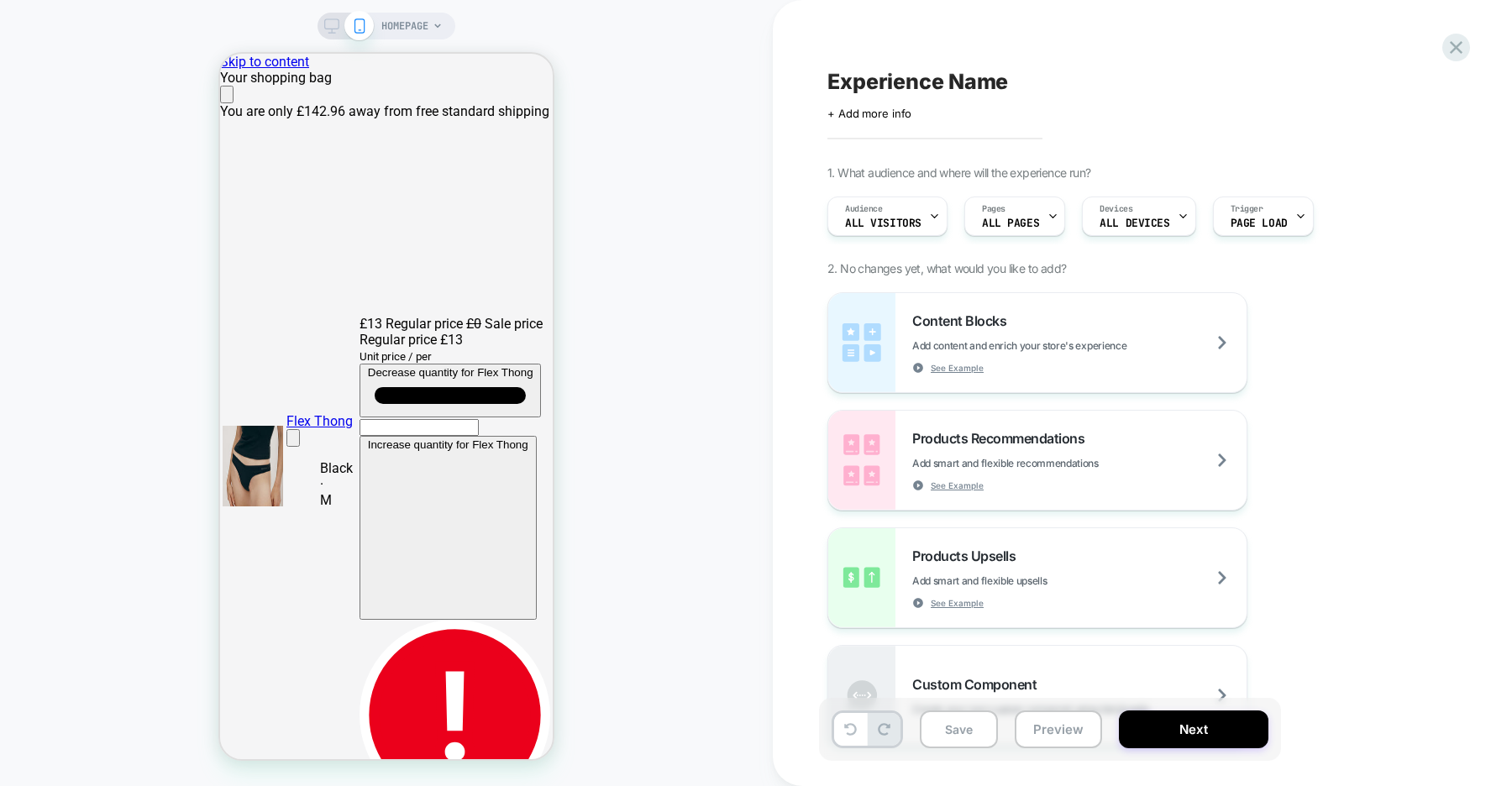
scroll to position [0, 665]
click at [226, 98] on icon "Close" at bounding box center [226, 98] width 0 height 0
click at [1139, 225] on span "ALL DEVICES" at bounding box center [1134, 224] width 70 height 12
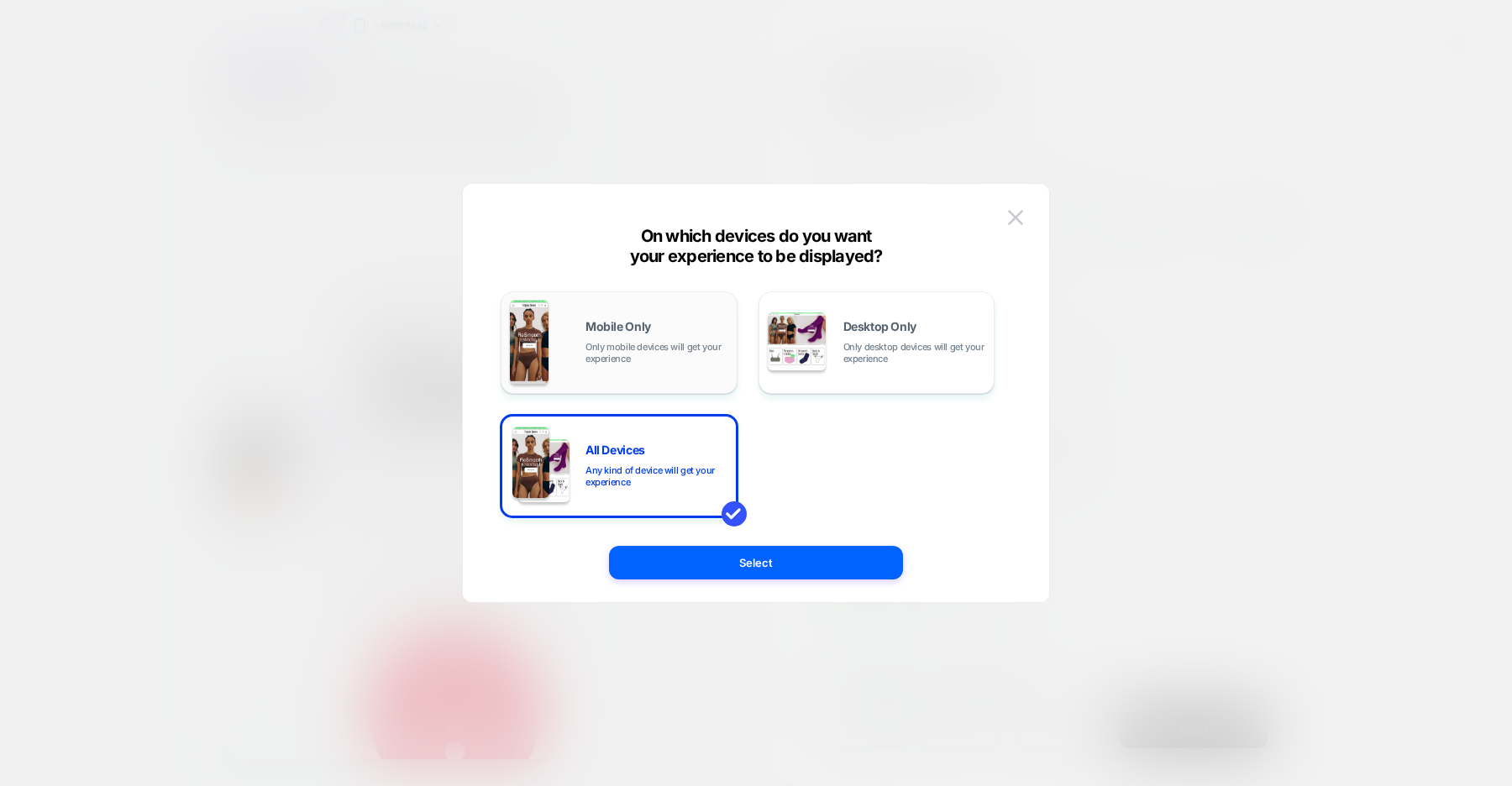
scroll to position [0, 0]
click at [0, 0] on div "Mobile Only Only mobile devices will get your experience" at bounding box center [0, 0] width 0 height 0
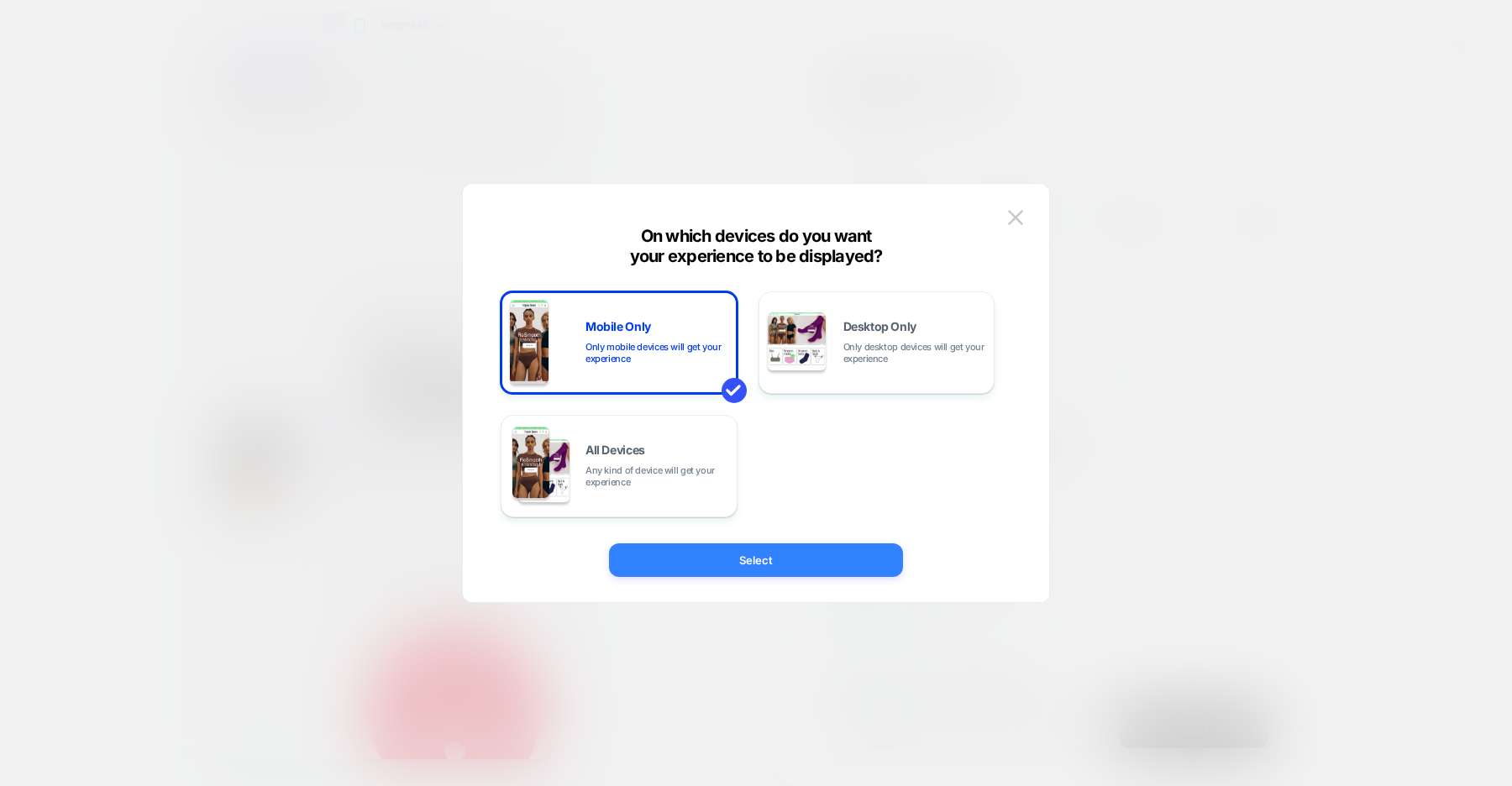
click at [0, 0] on button "Select" at bounding box center [0, 0] width 0 height 0
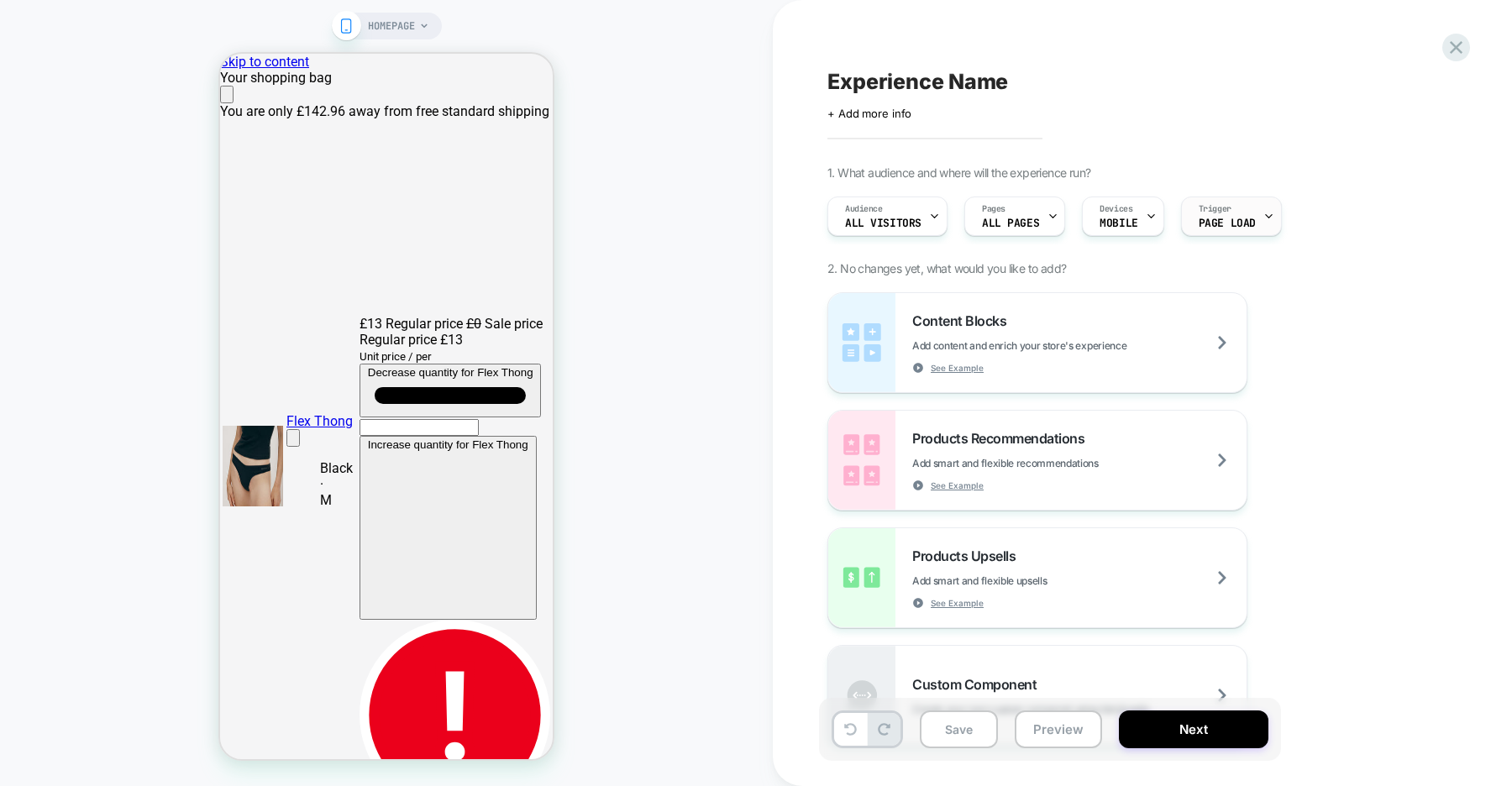
click at [0, 0] on span "Page Load" at bounding box center [0, 0] width 0 height 0
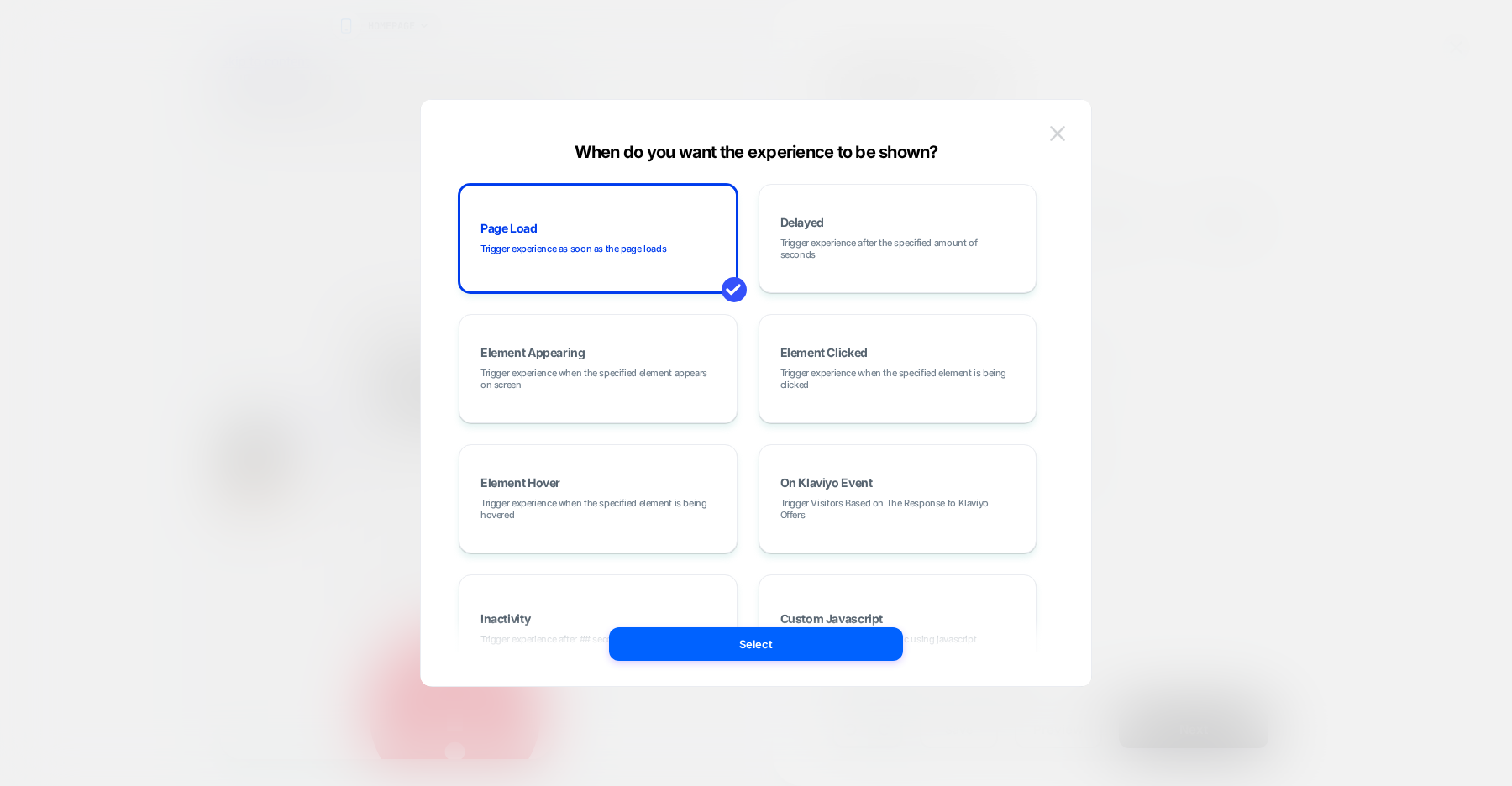
click at [1061, 136] on img at bounding box center [1057, 133] width 15 height 15
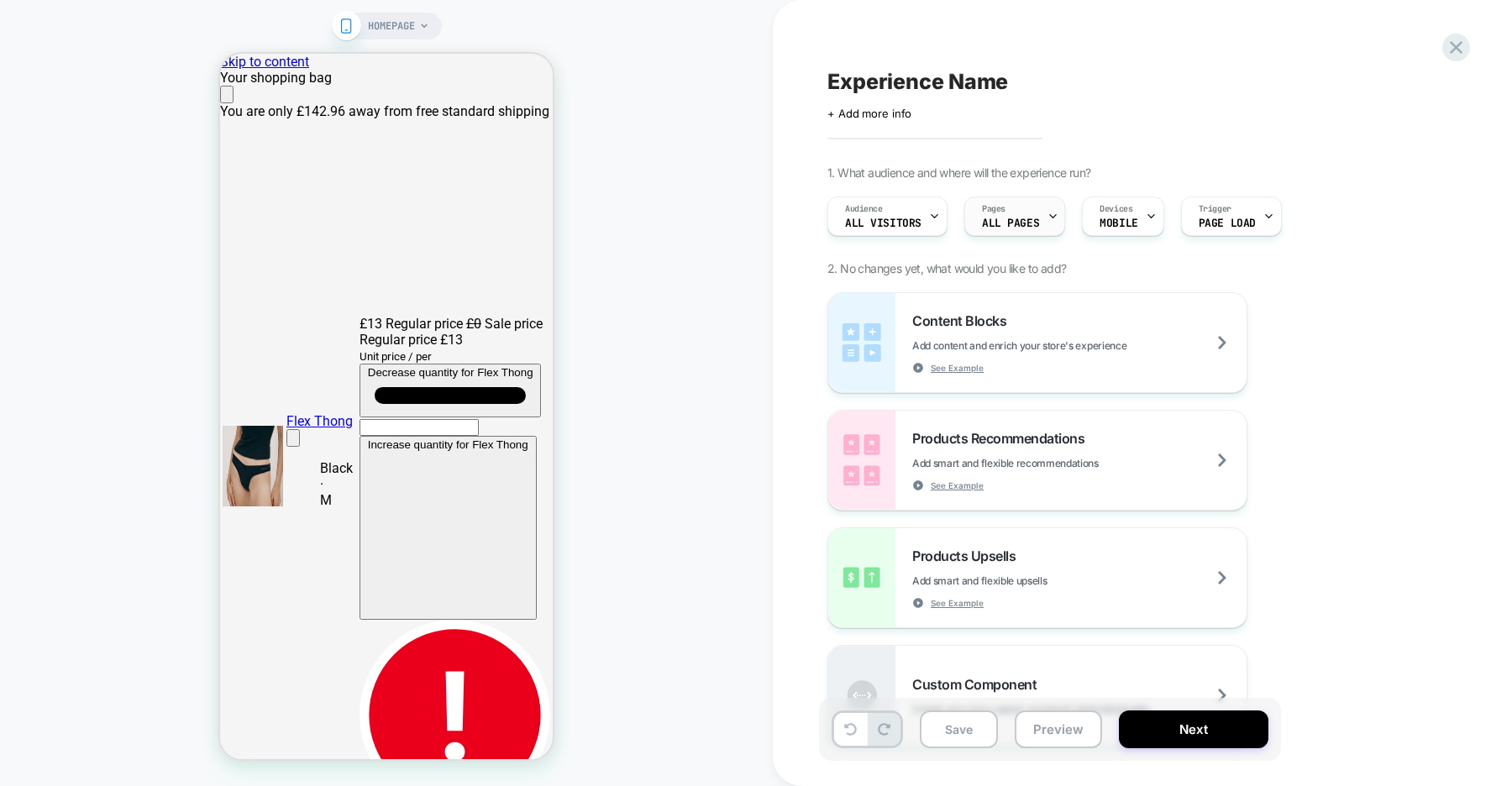
click at [1020, 219] on span "ALL PAGES" at bounding box center [1010, 224] width 57 height 12
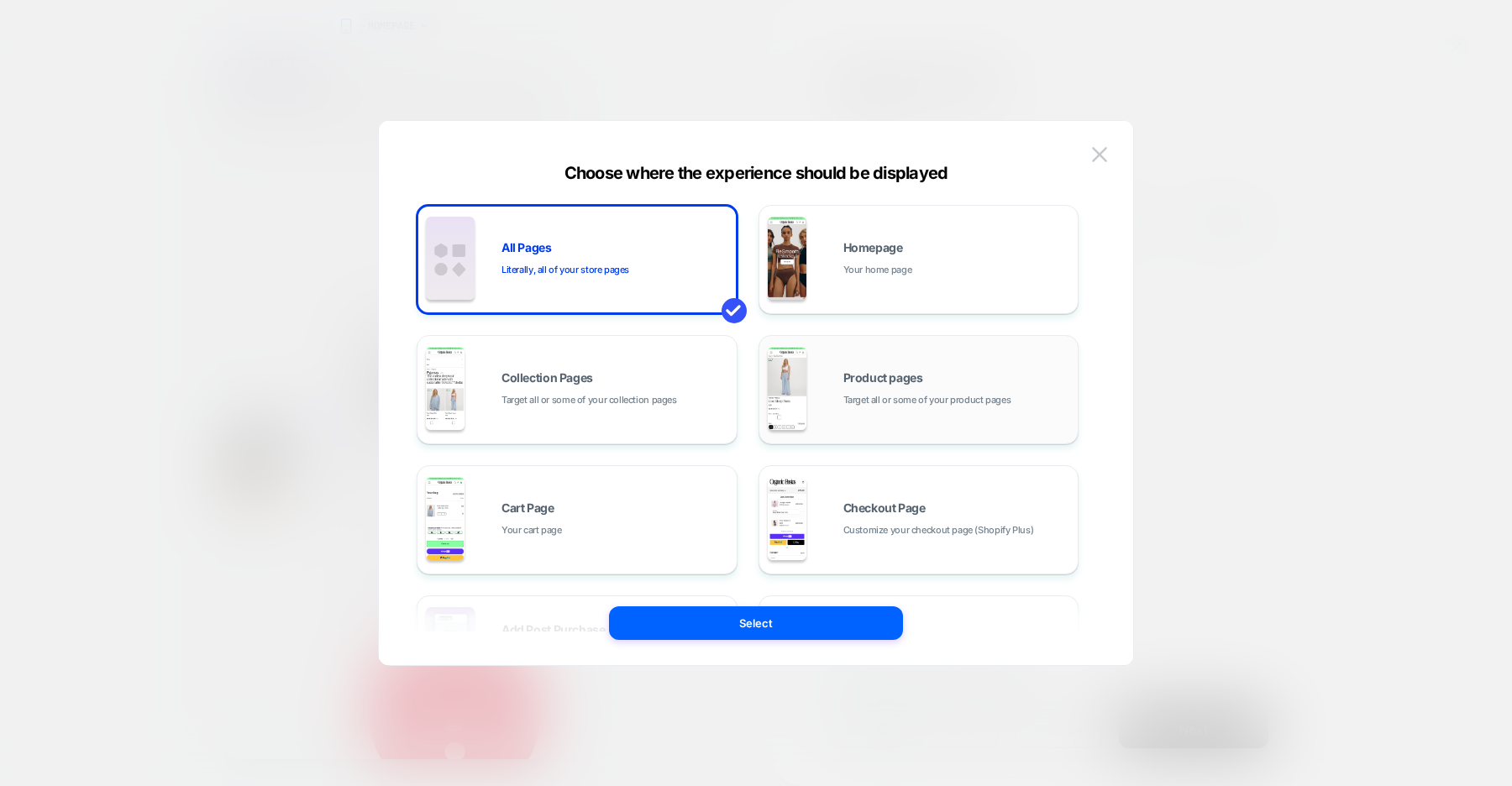
click at [864, 406] on span "Target all or some of your product pages" at bounding box center [927, 400] width 168 height 16
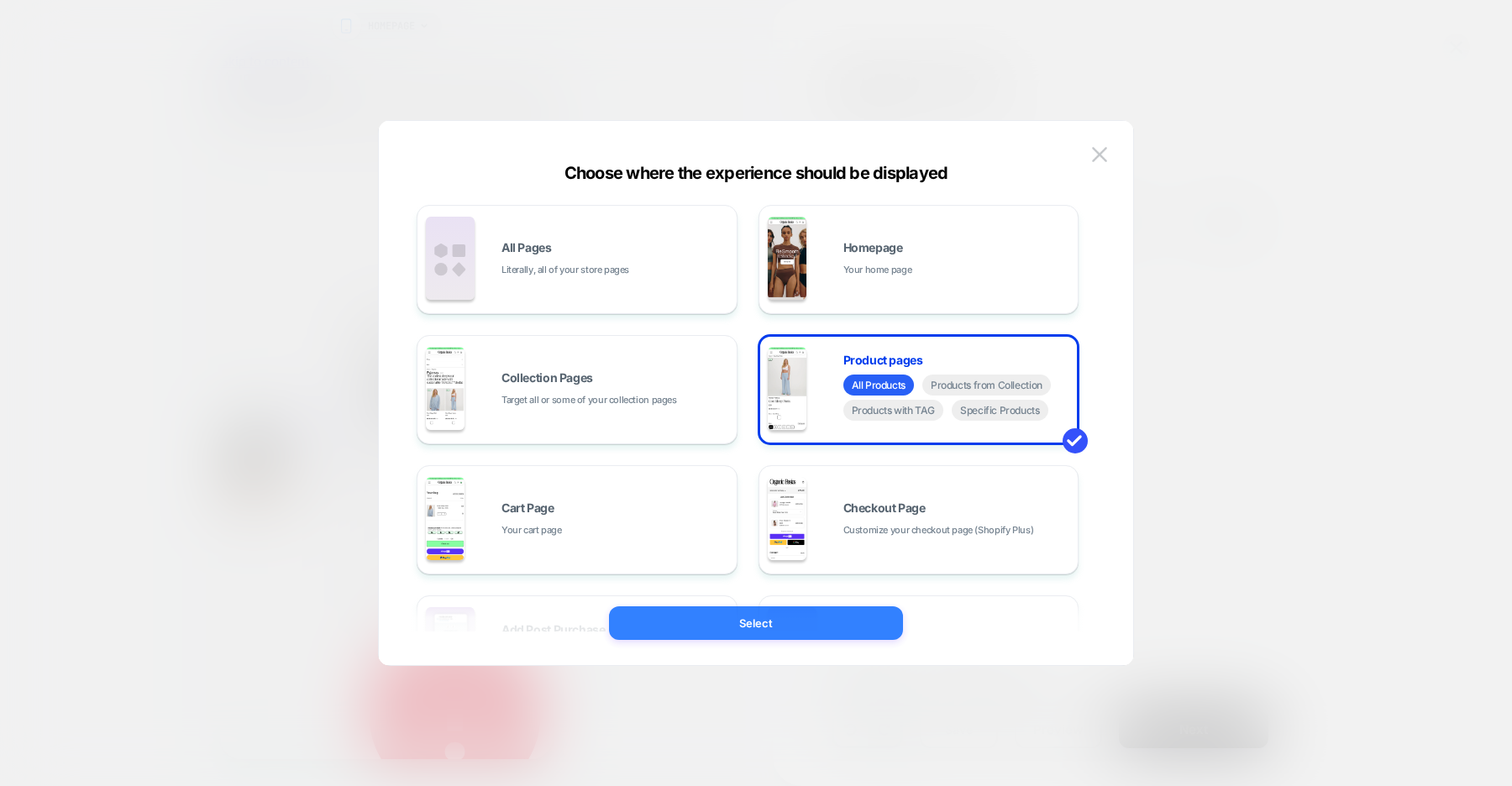
scroll to position [0, 333]
click at [0, 0] on button "Select" at bounding box center [0, 0] width 0 height 0
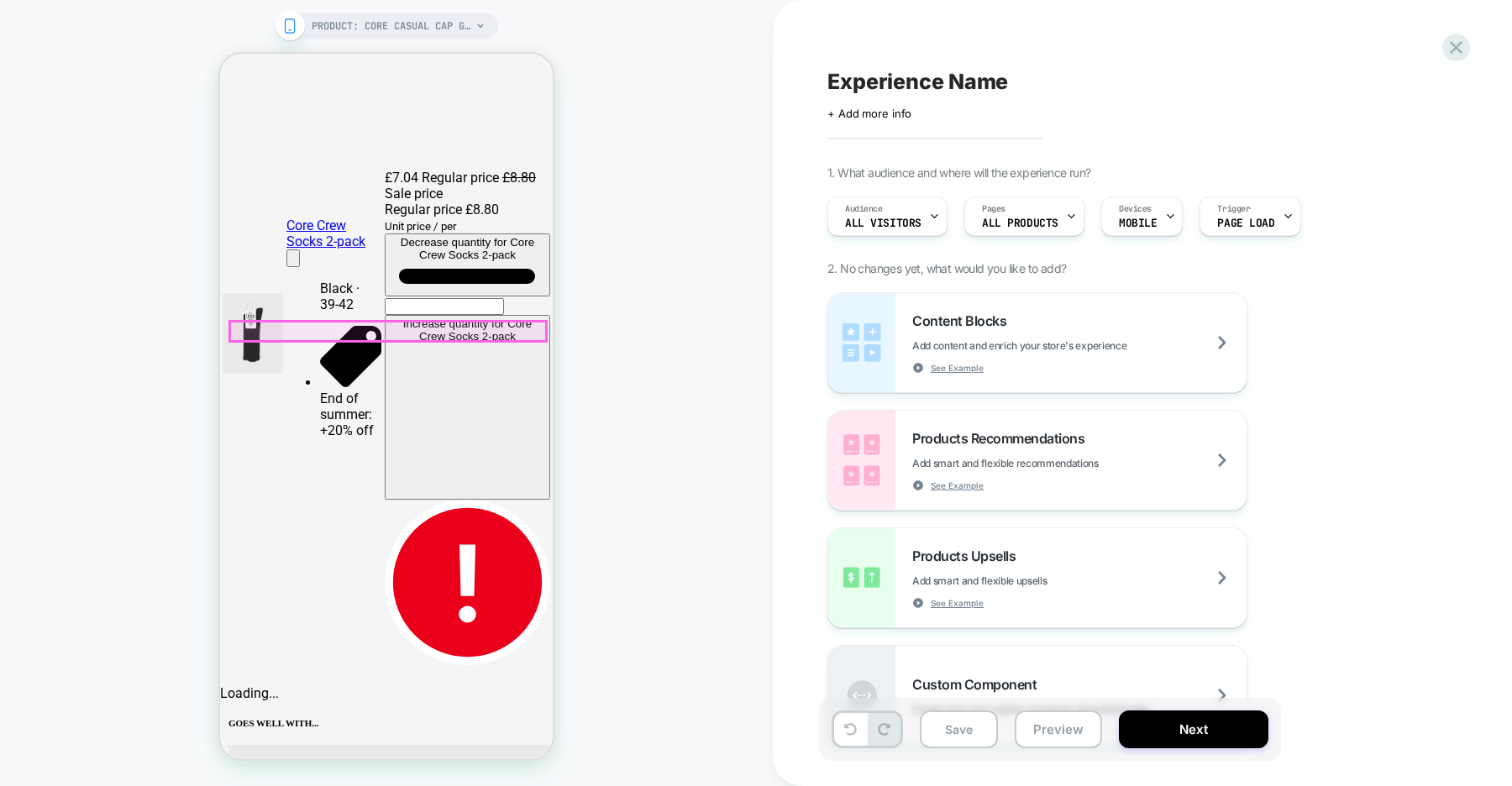
scroll to position [0, 0]
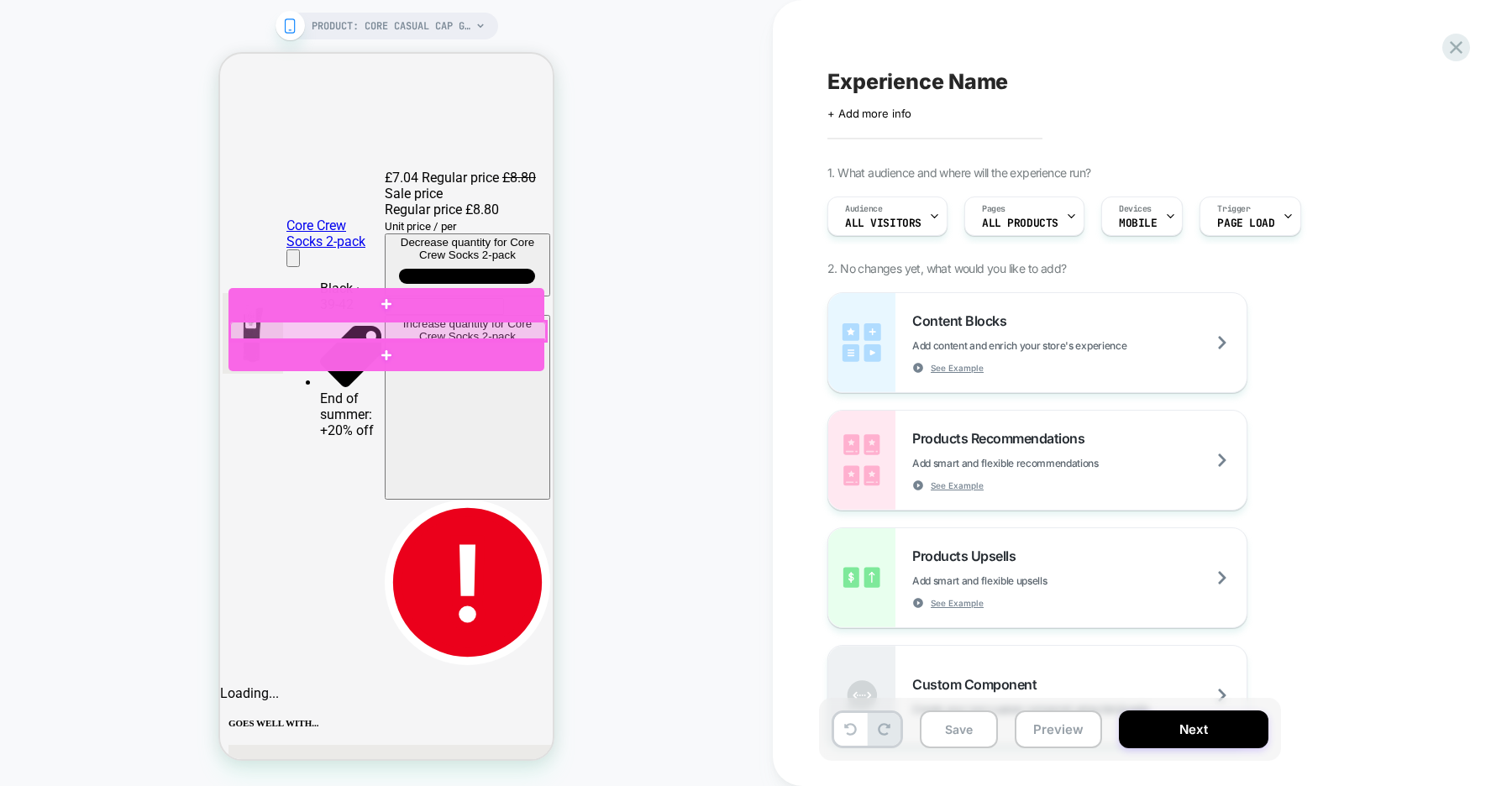
click at [303, 328] on div at bounding box center [388, 331] width 316 height 19
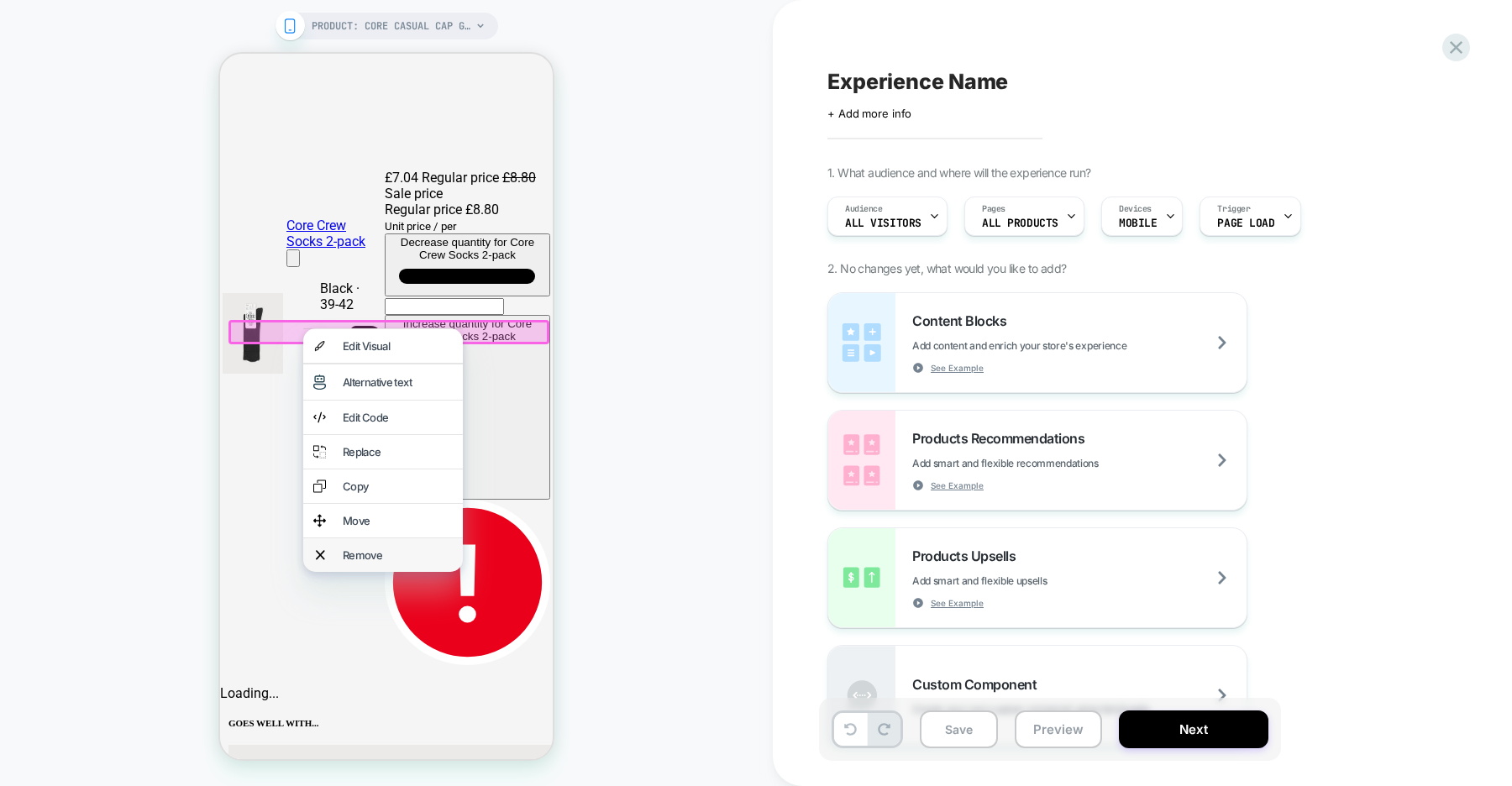
click at [354, 559] on div "Remove" at bounding box center [397, 555] width 110 height 14
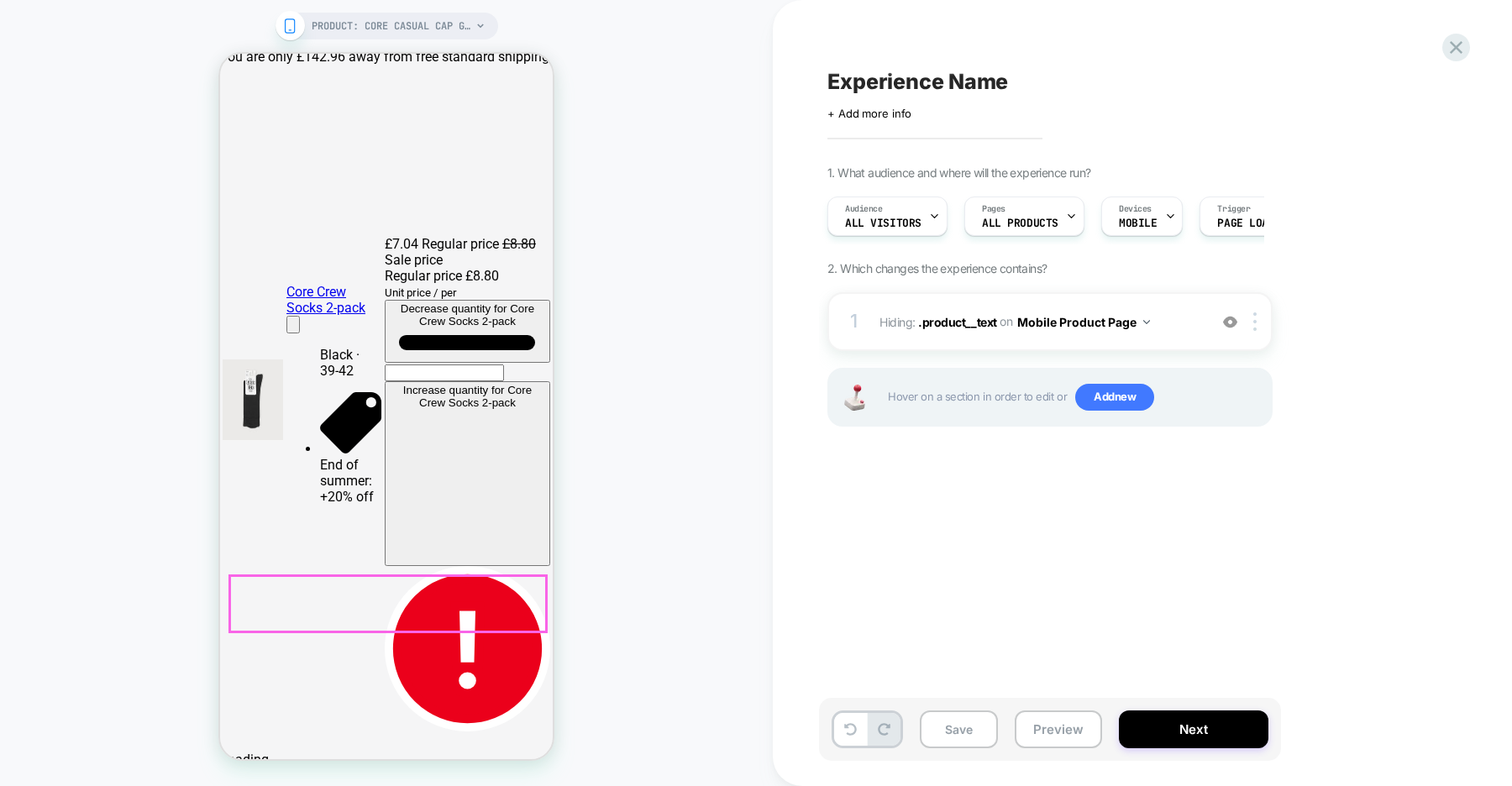
scroll to position [29, 0]
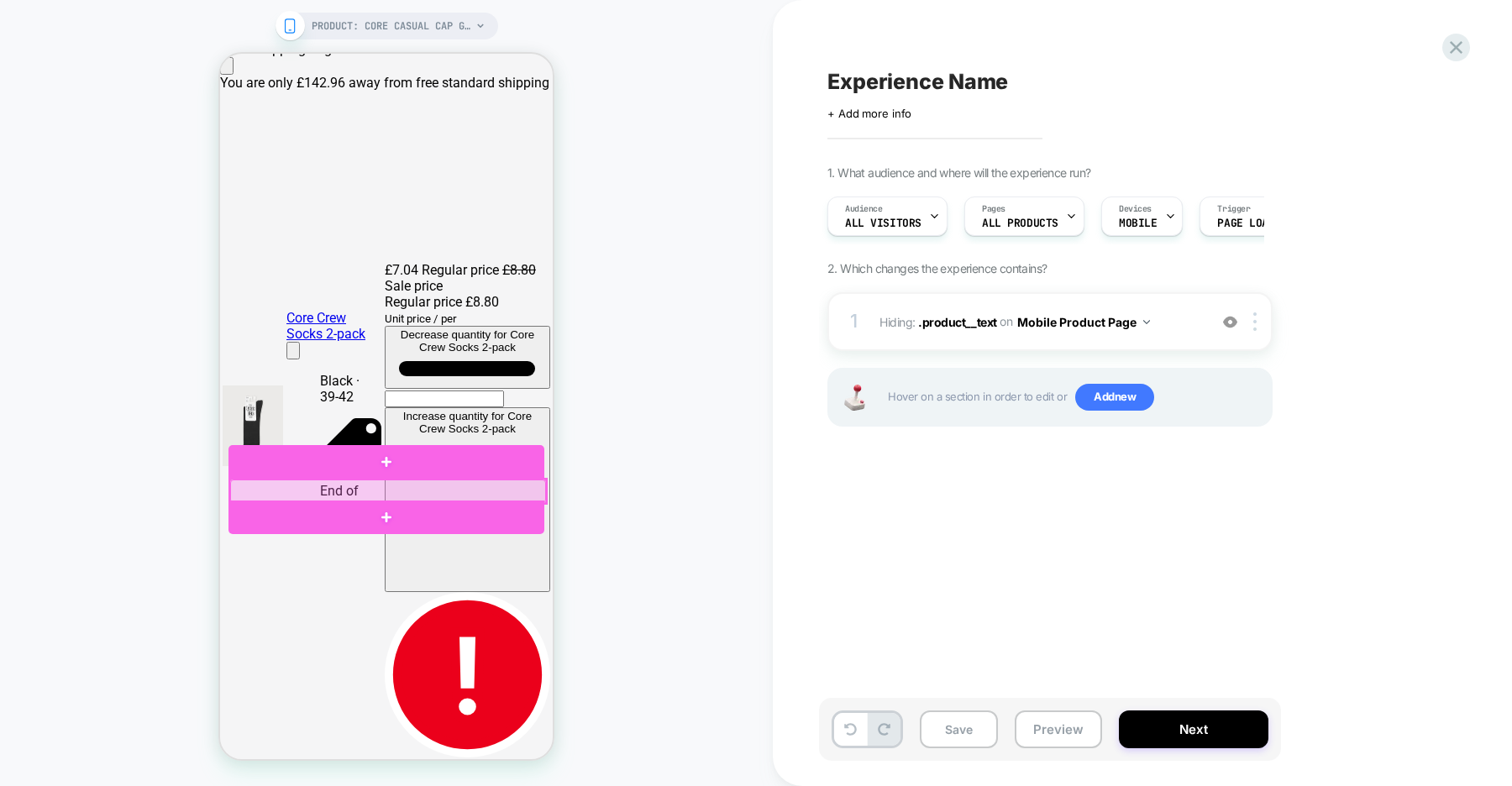
click at [347, 491] on div at bounding box center [388, 491] width 316 height 23
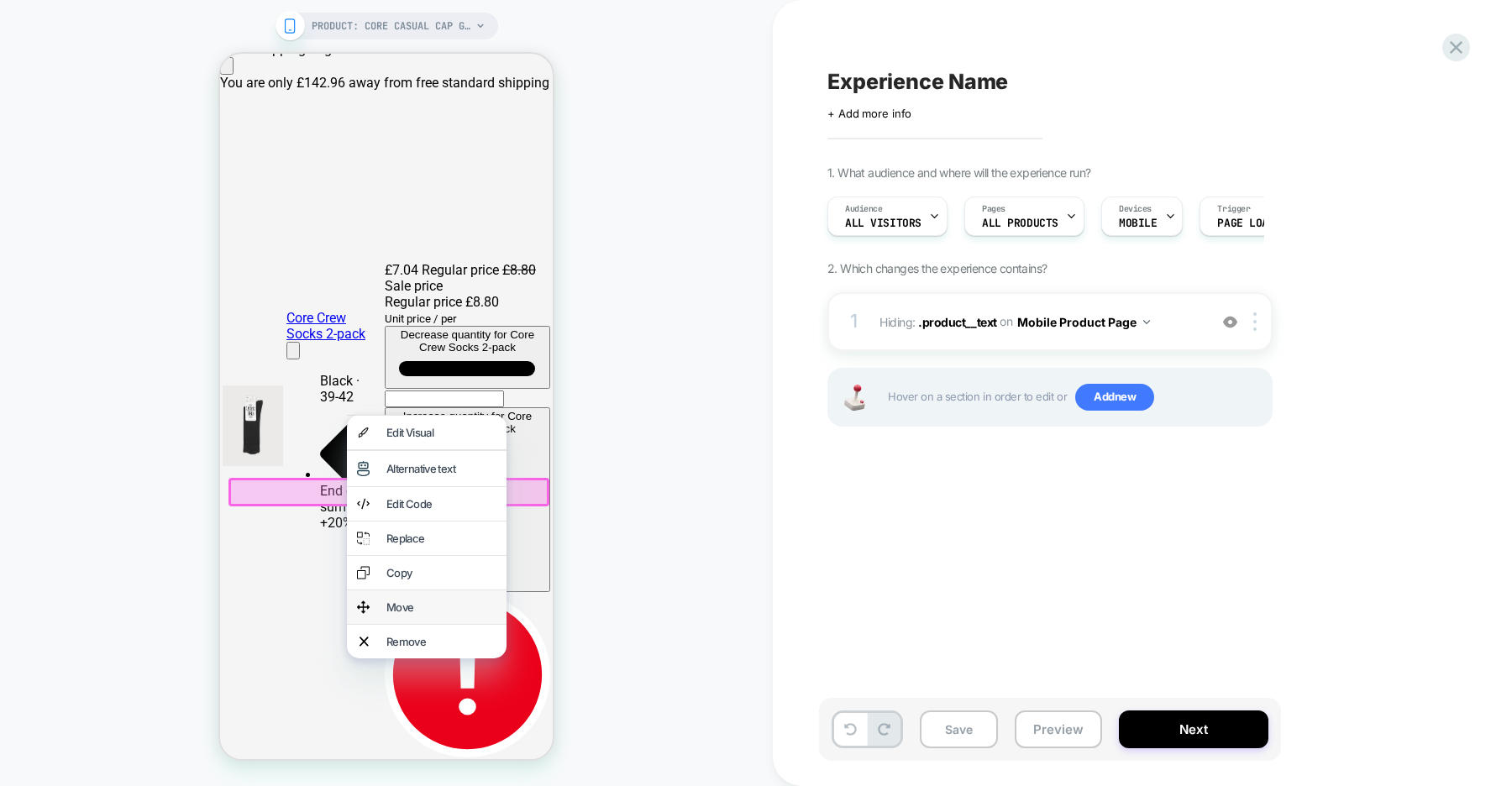
click at [411, 613] on div "Move" at bounding box center [441, 607] width 110 height 14
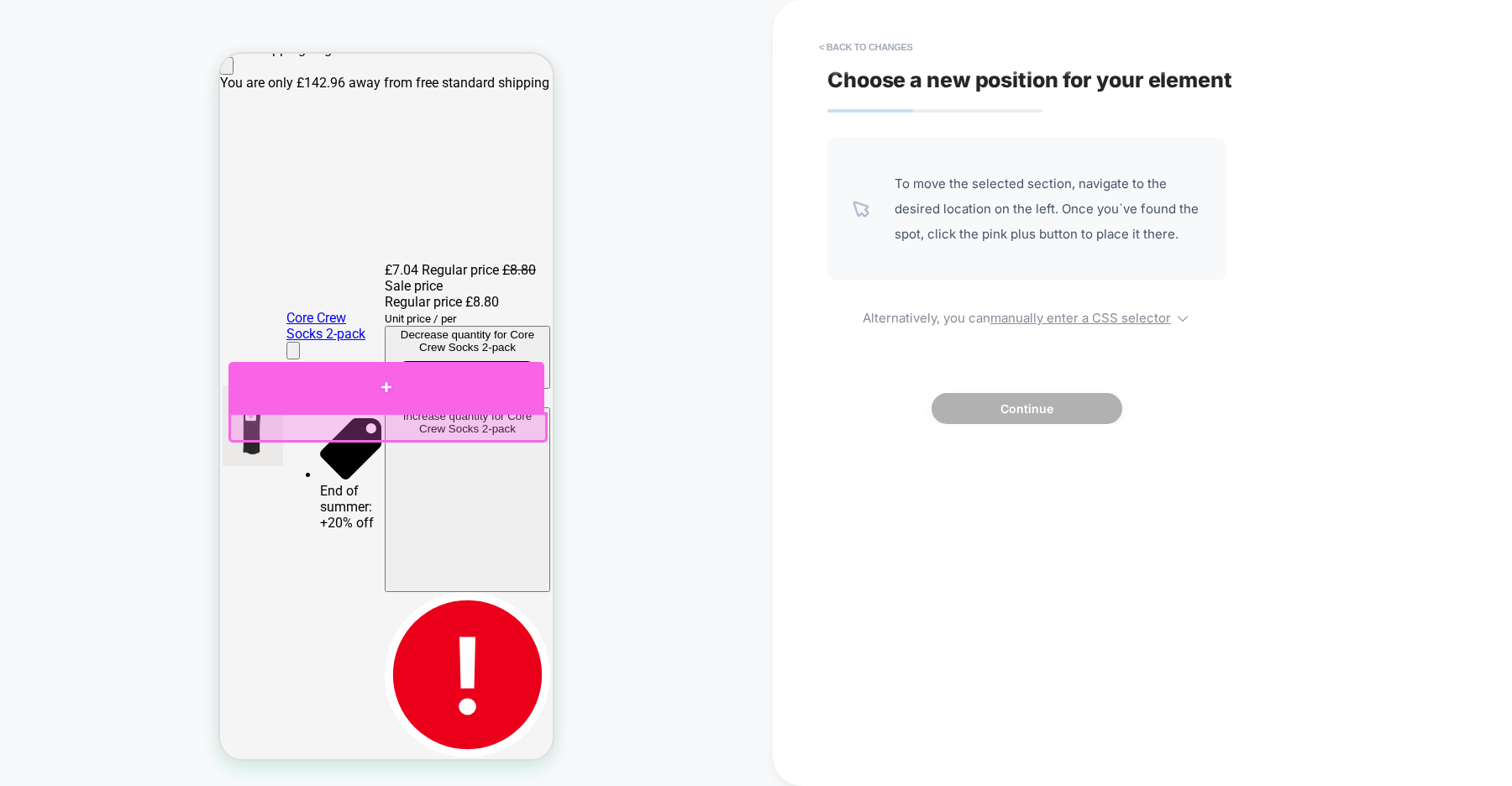
click at [366, 391] on div at bounding box center [386, 387] width 316 height 50
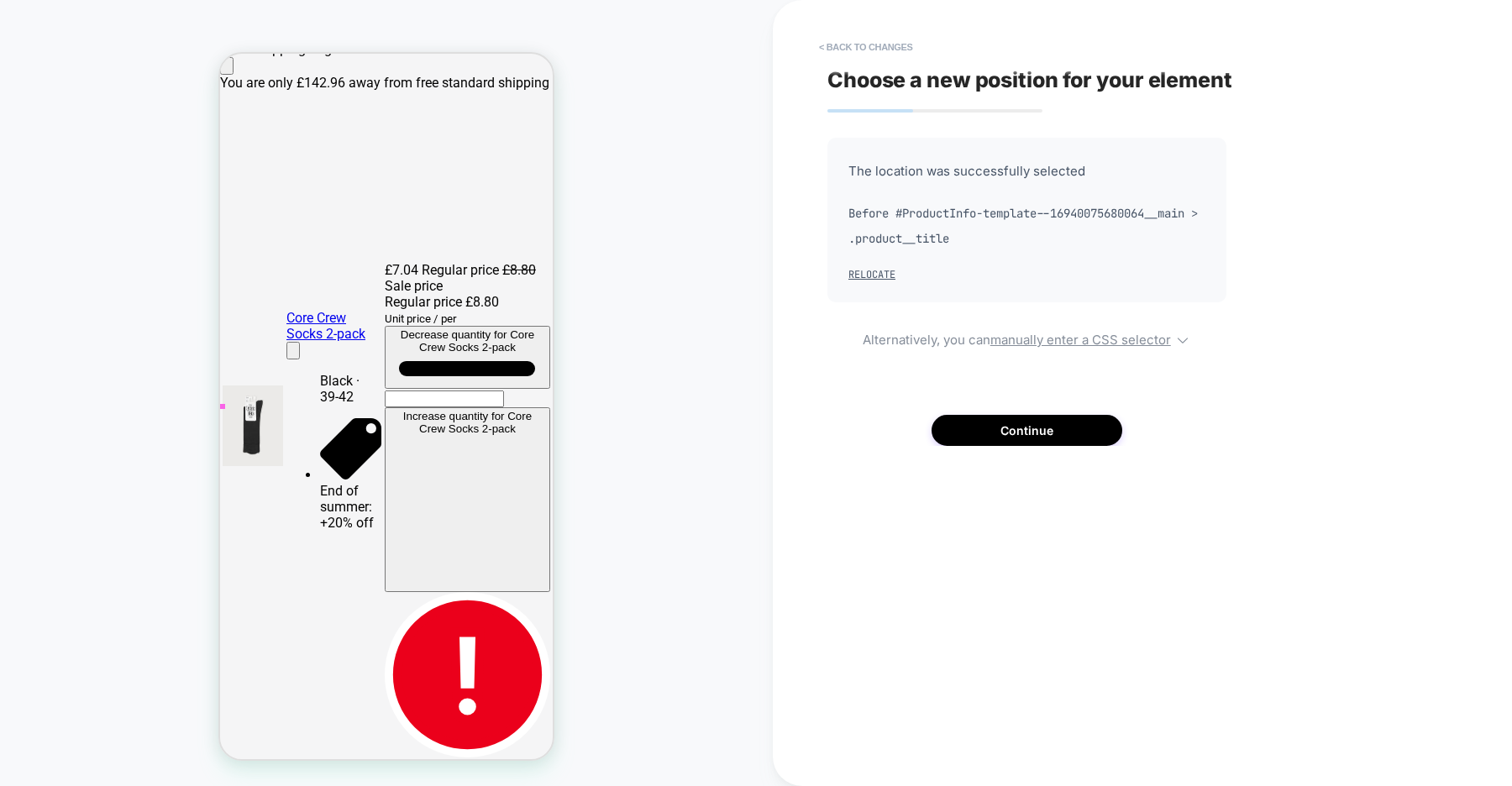
scroll to position [0, 0]
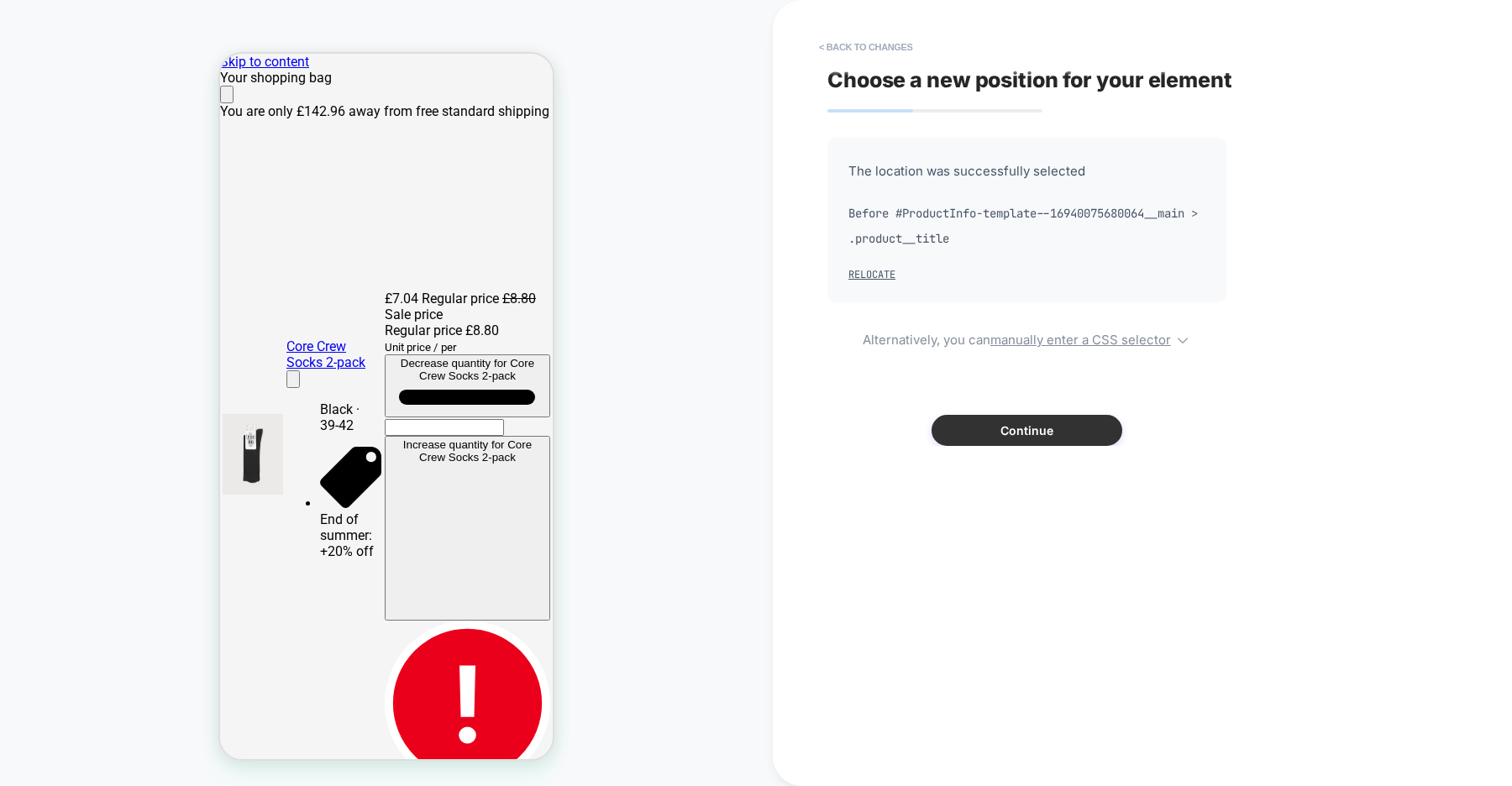
click at [1026, 428] on button "Continue" at bounding box center [1026, 430] width 191 height 31
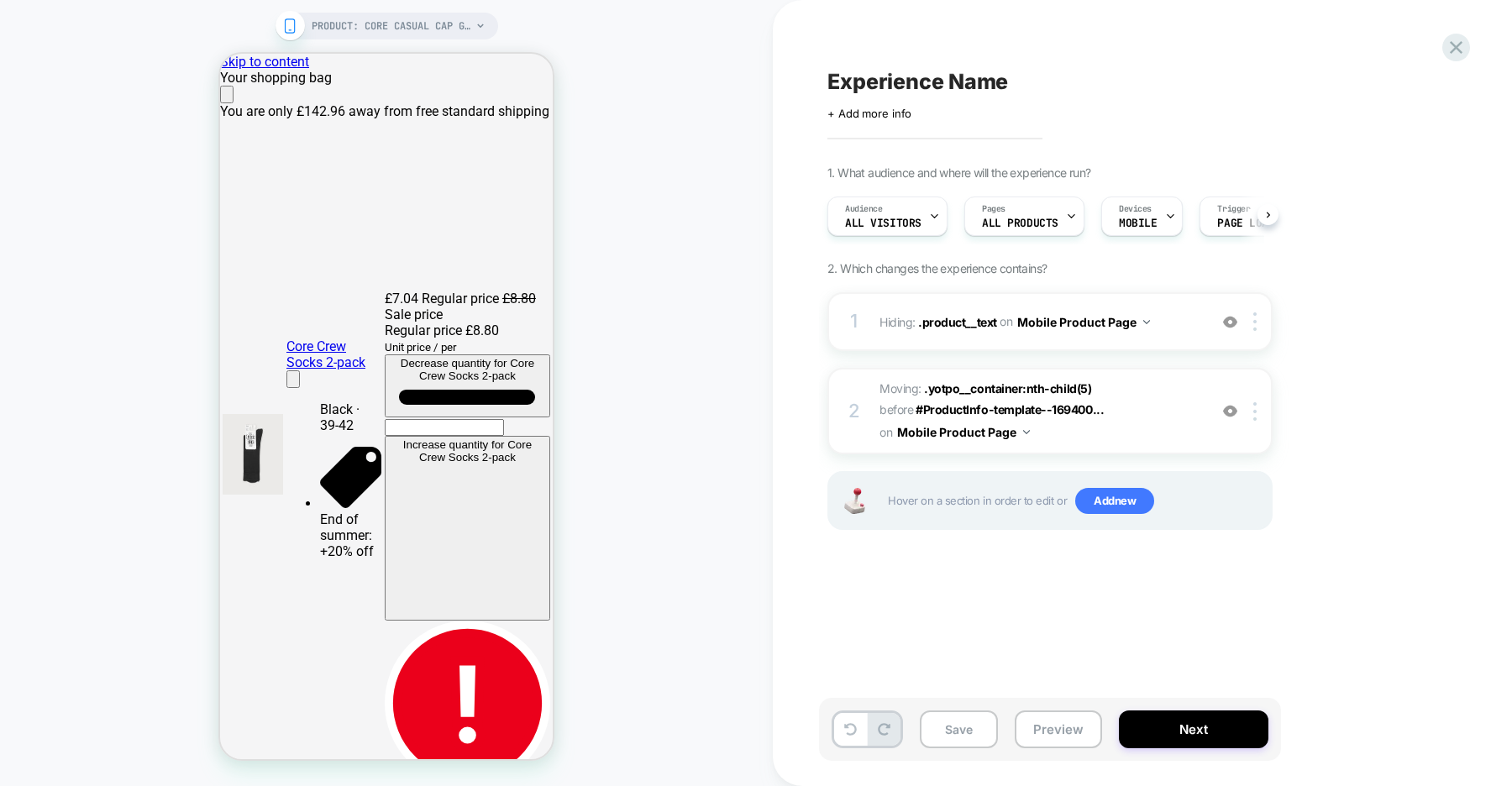
scroll to position [0, 1]
click at [410, 29] on span "PRODUCT: Core Casual Cap GWP" at bounding box center [391, 26] width 160 height 27
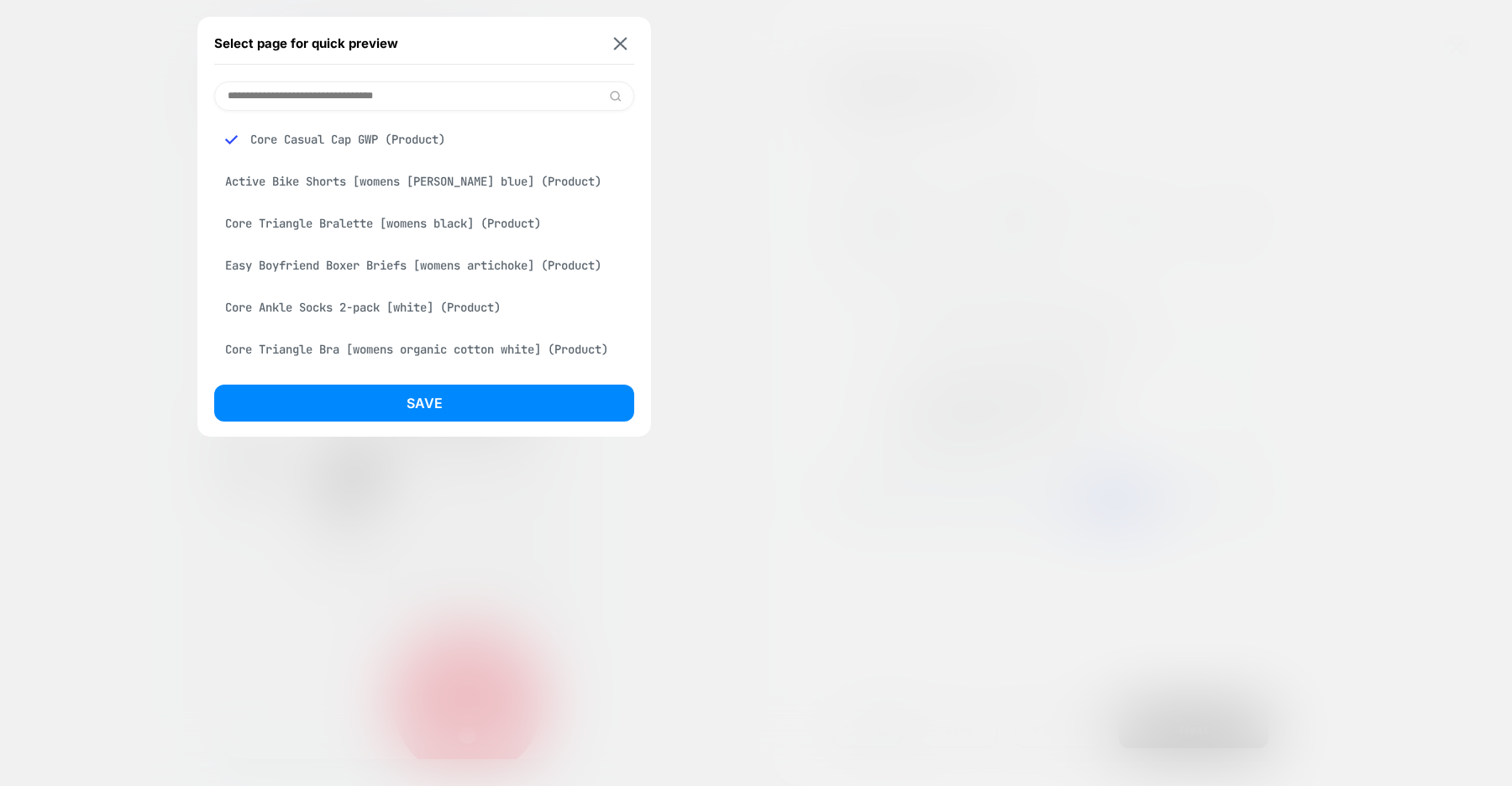
click at [403, 224] on div "Core Triangle Bralette [womens black] (Product)" at bounding box center [424, 223] width 420 height 32
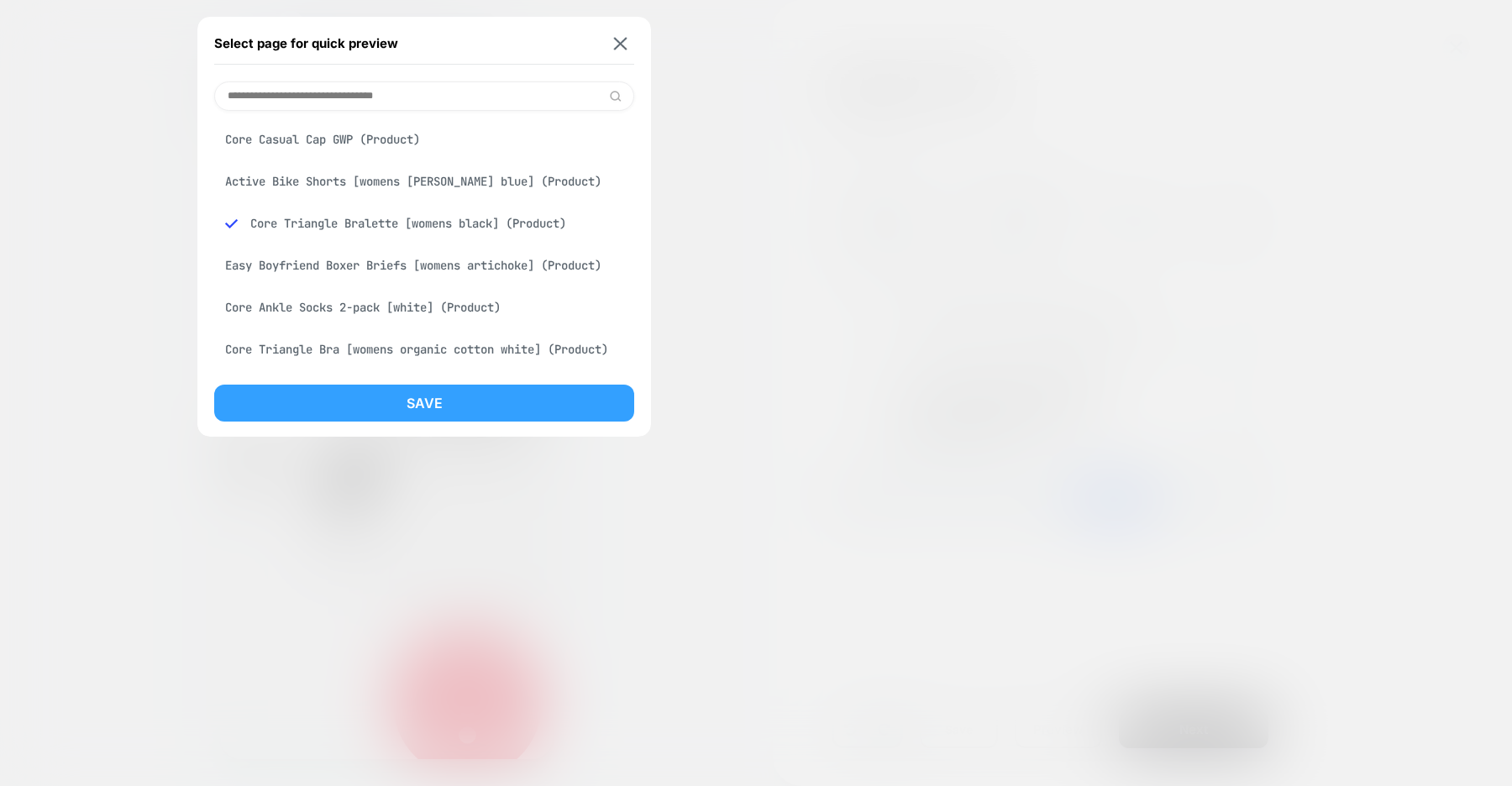
click at [468, 393] on button "Save" at bounding box center [424, 403] width 420 height 37
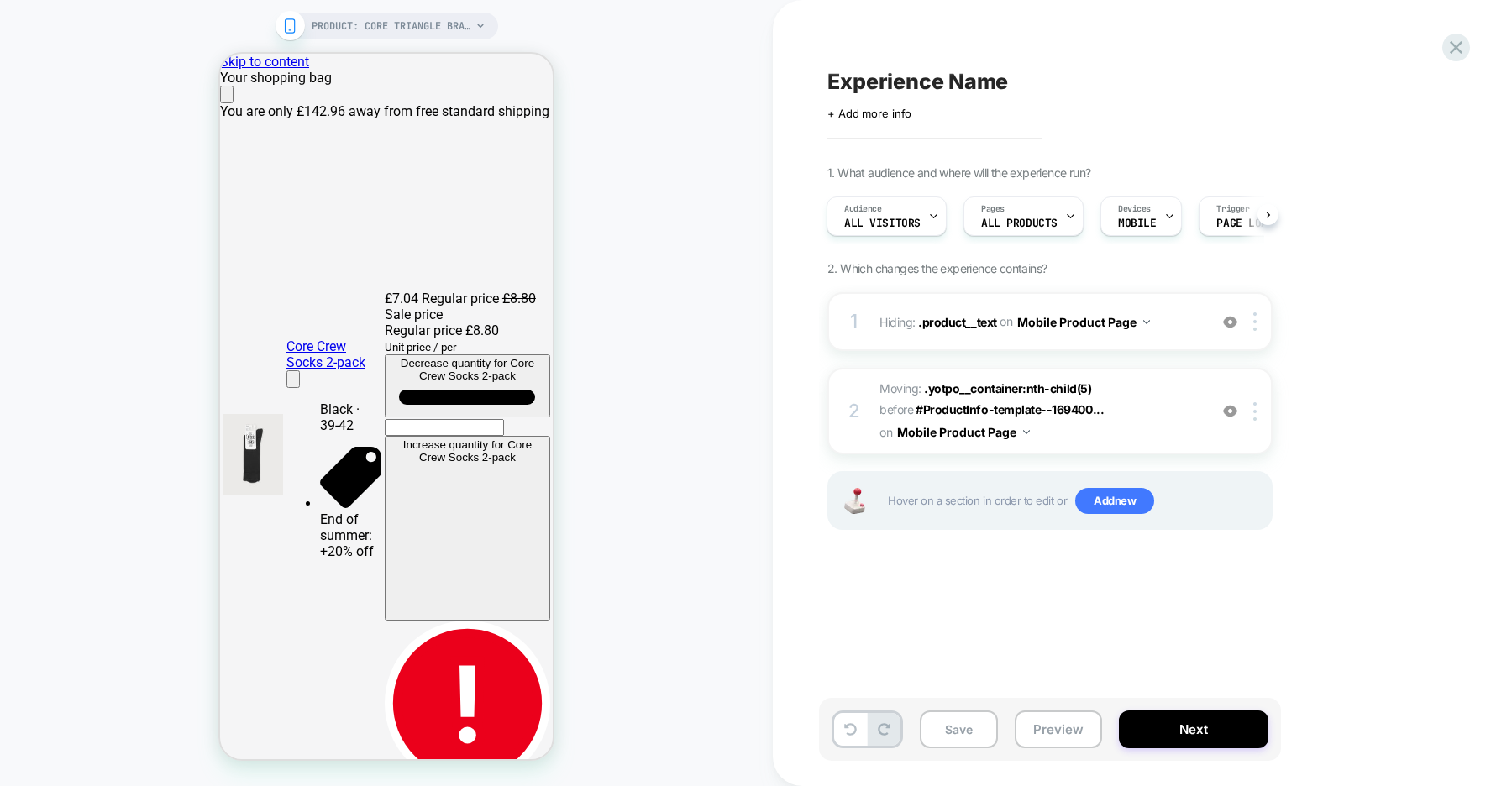
scroll to position [0, 2]
click at [903, 83] on span "Experience Name" at bounding box center [918, 81] width 181 height 25
paste textarea "**********"
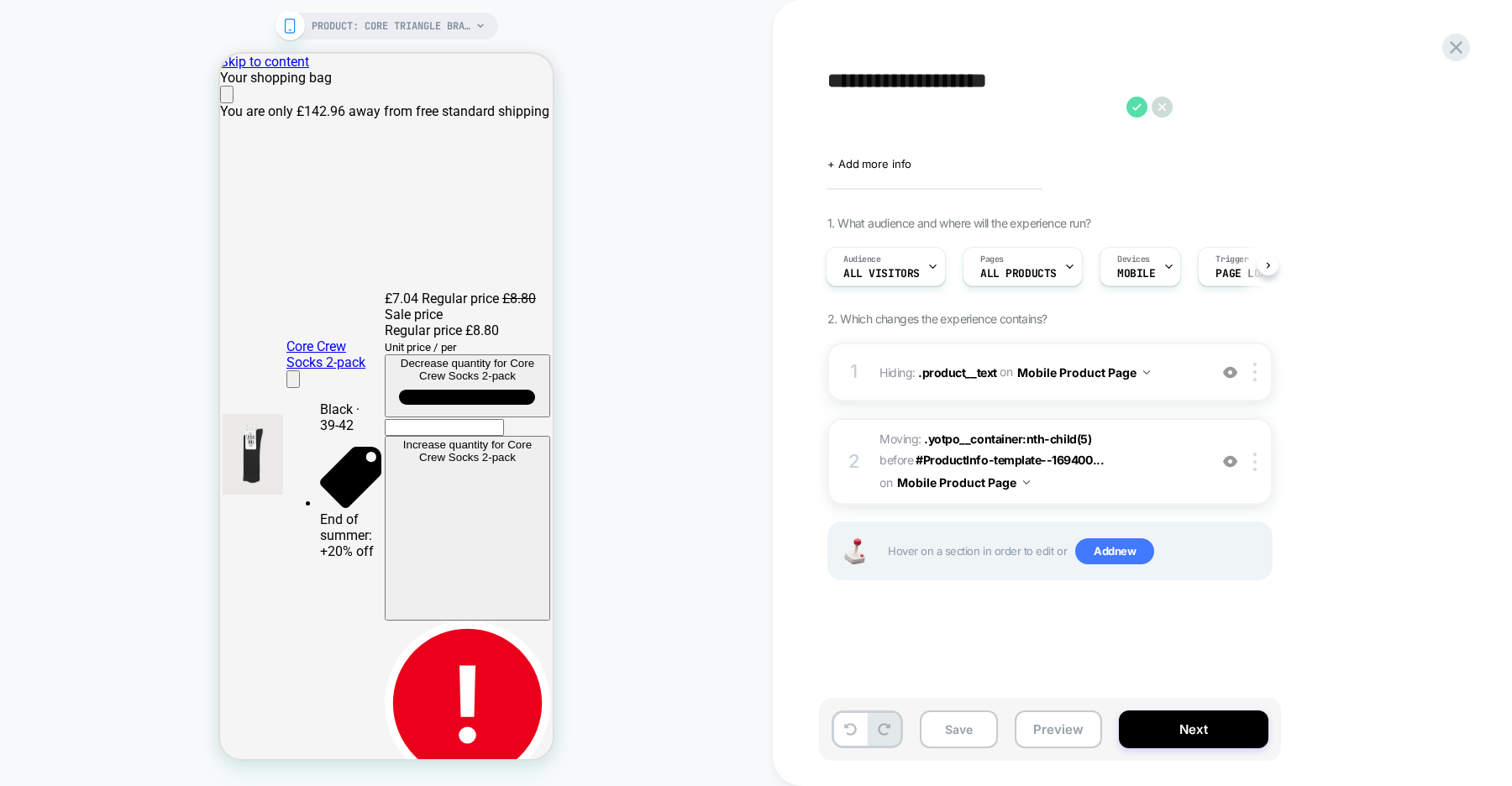
type textarea "**********"
click at [1139, 110] on icon at bounding box center [1137, 107] width 21 height 21
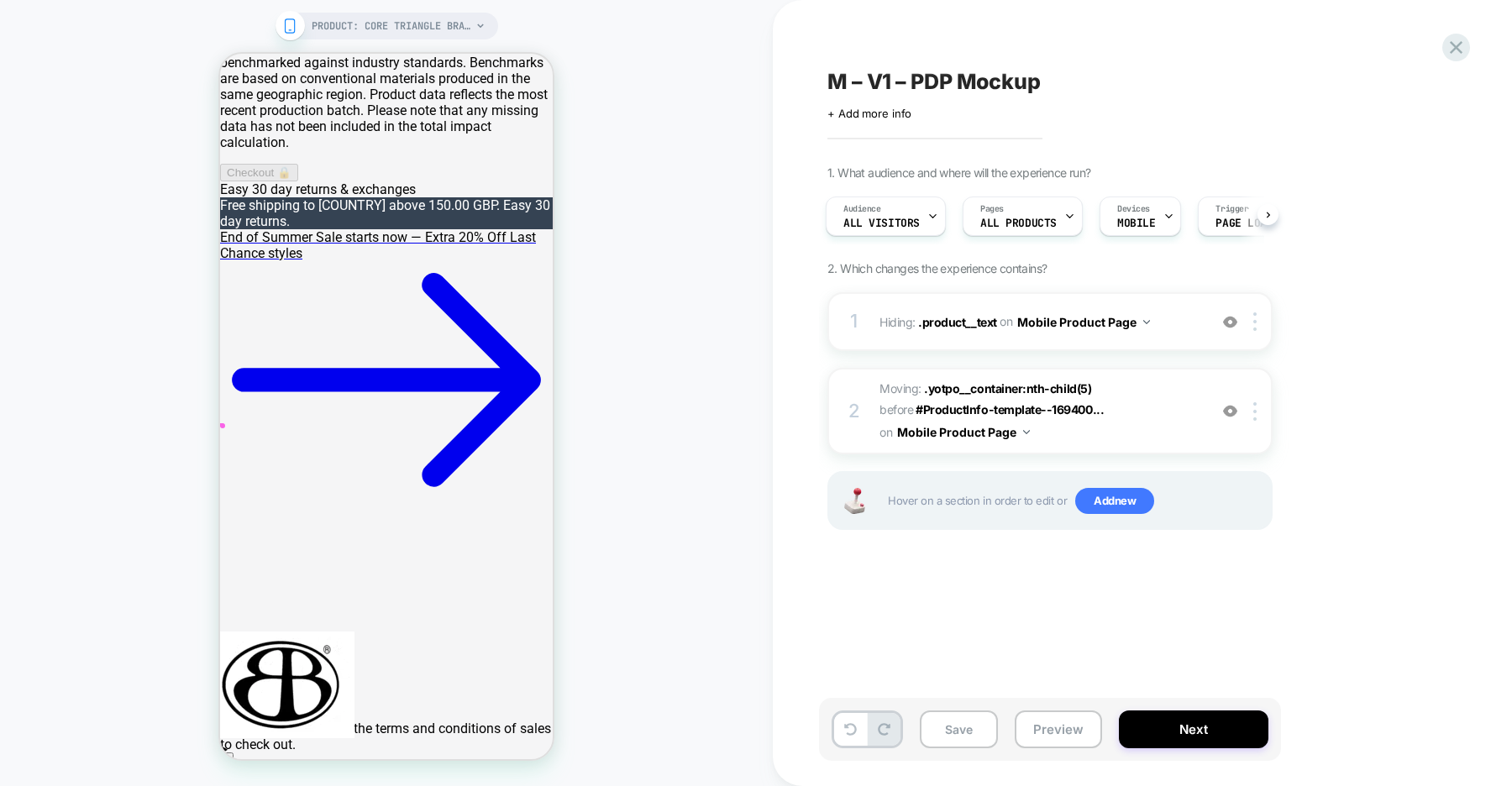
scroll to position [521, 0]
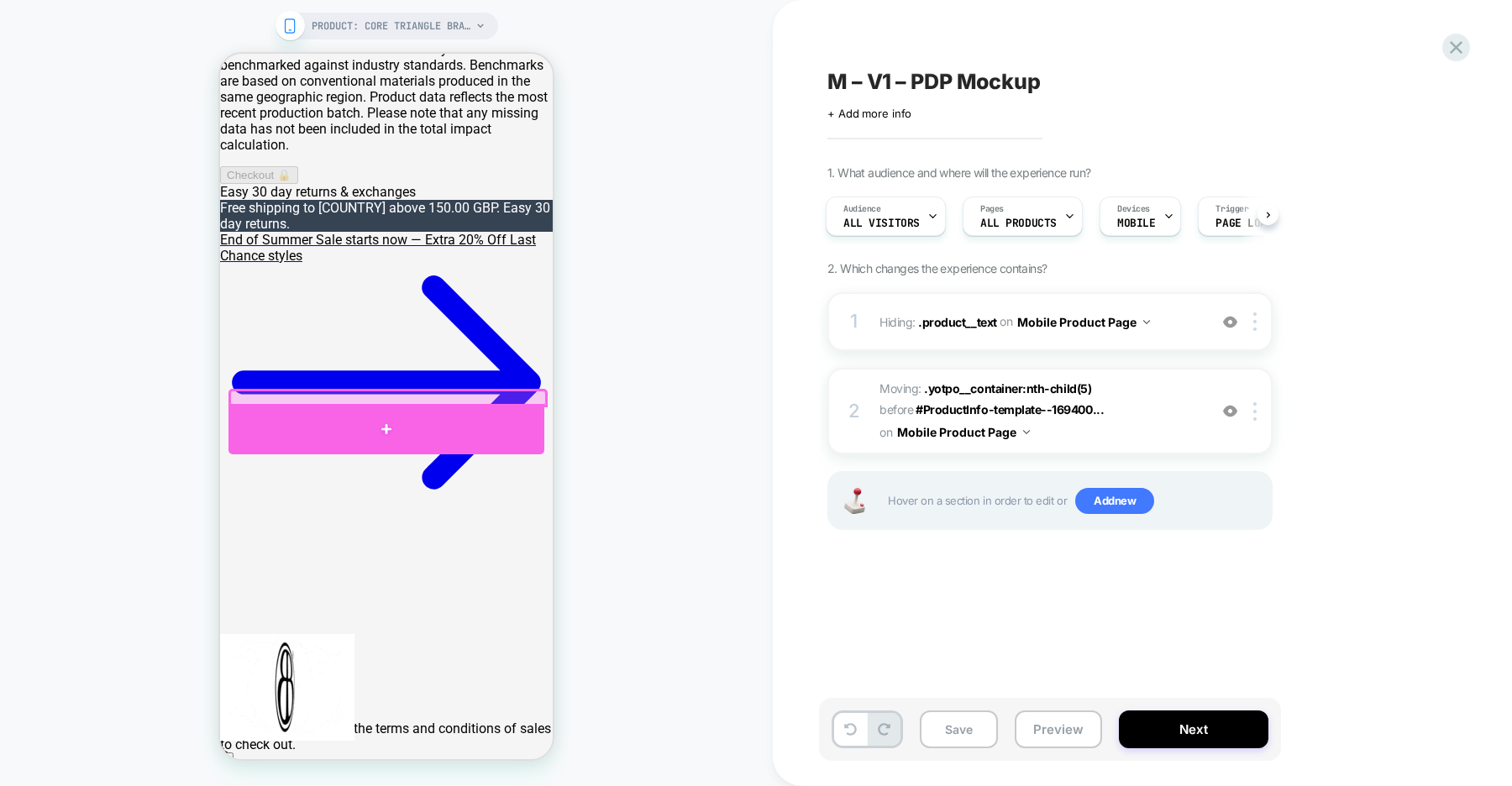
click at [416, 428] on div at bounding box center [386, 429] width 316 height 50
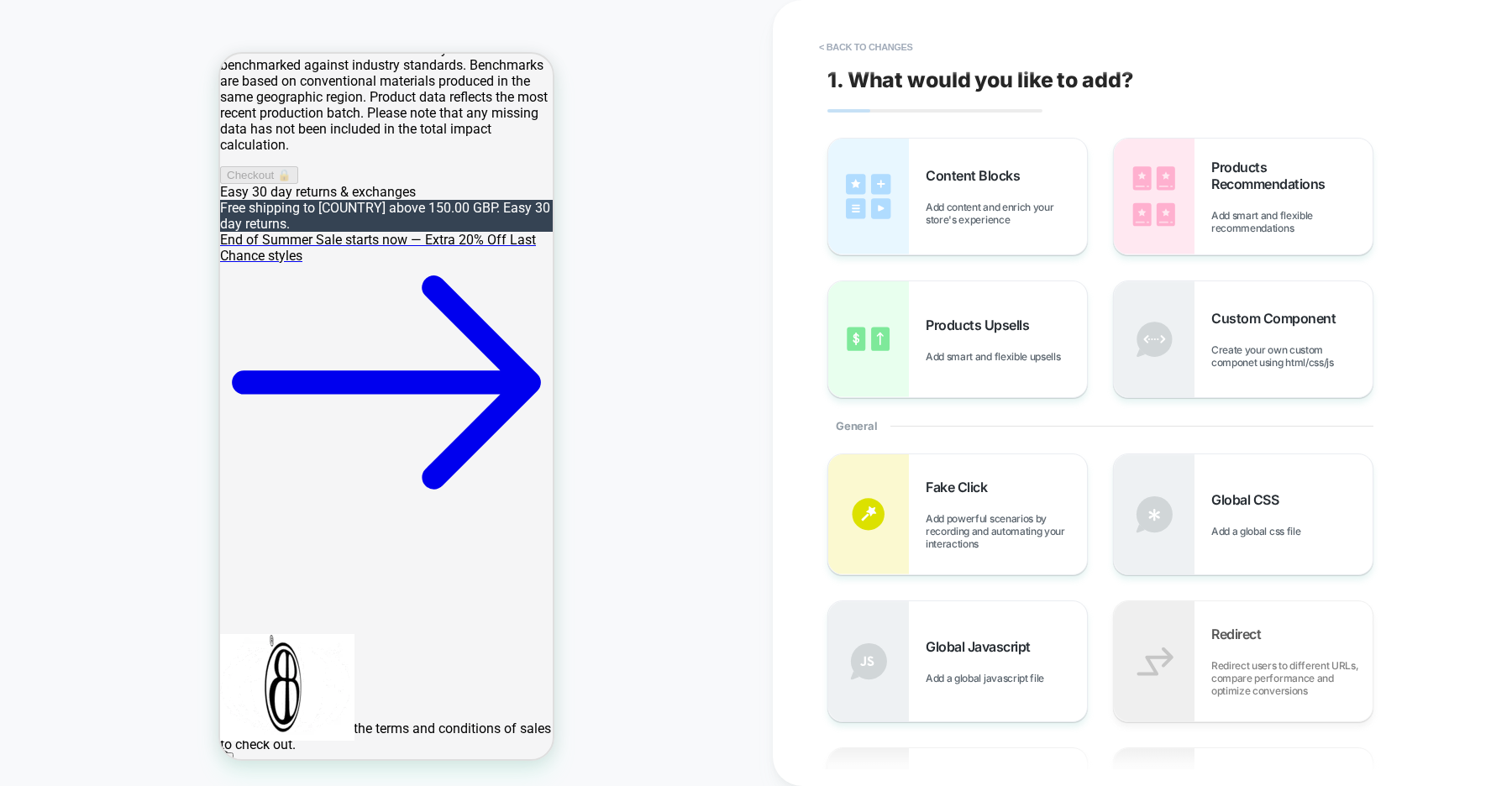
scroll to position [540, 0]
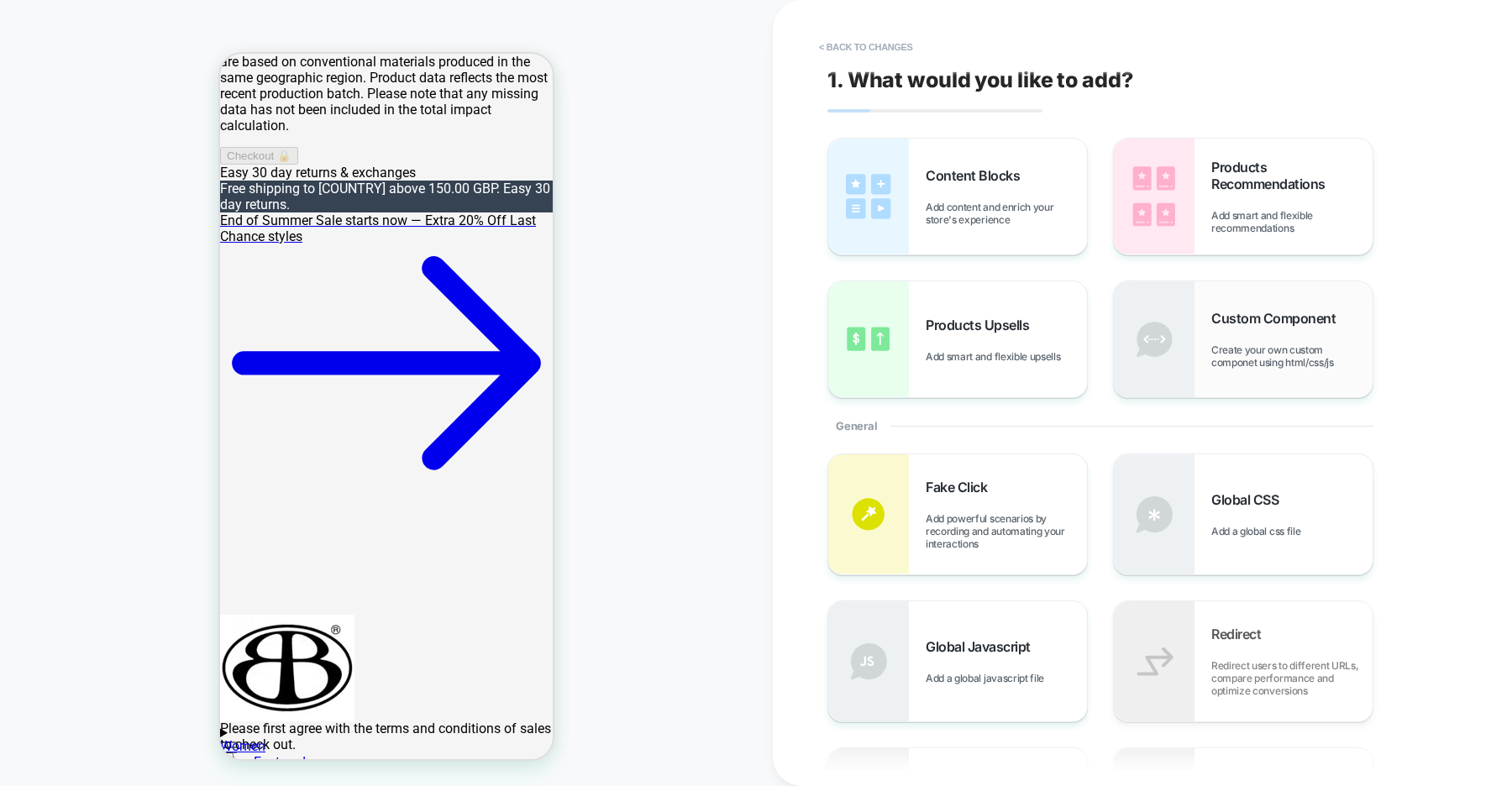
click at [1179, 335] on img at bounding box center [1153, 339] width 80 height 116
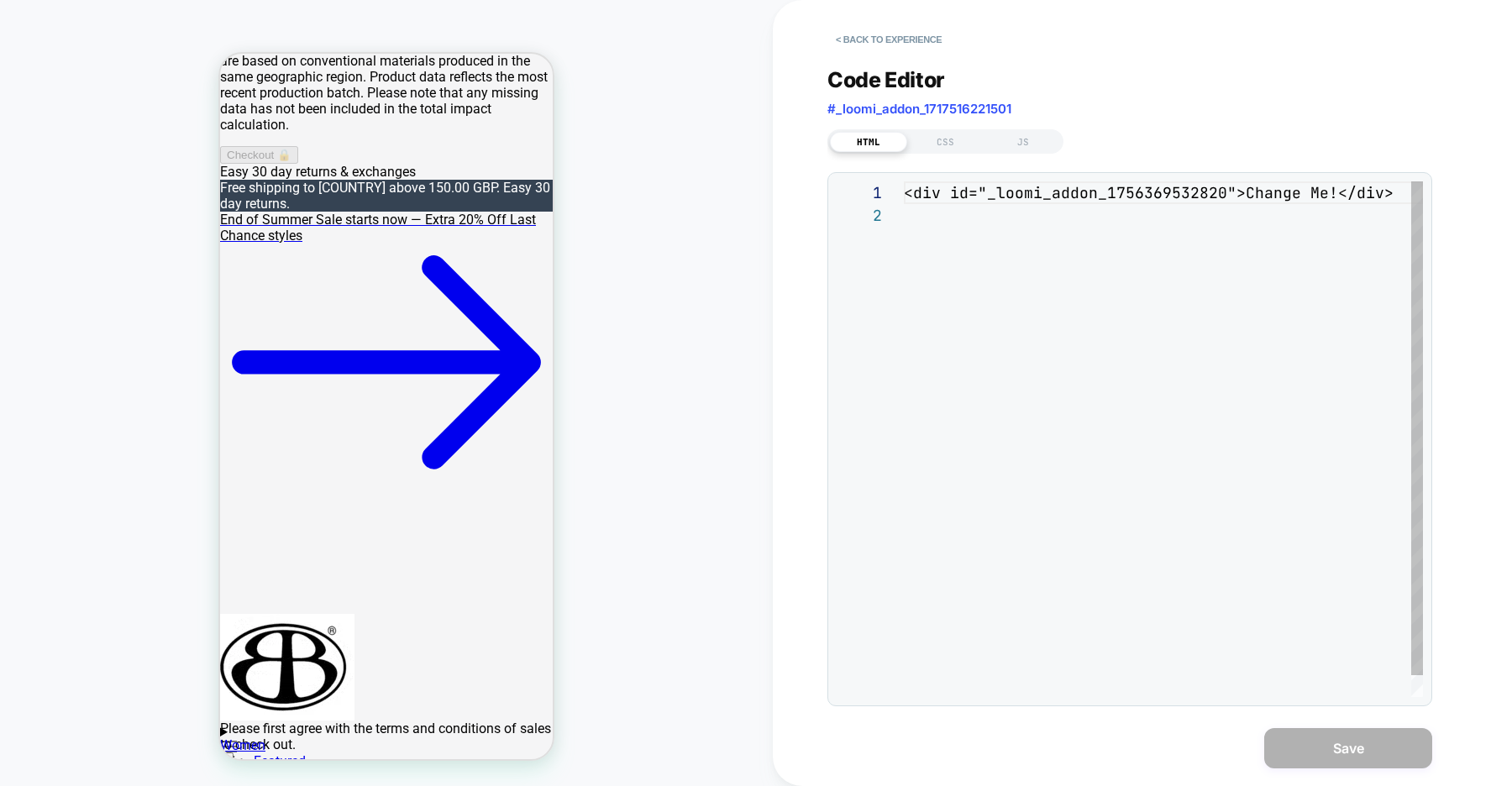
scroll to position [22, 0]
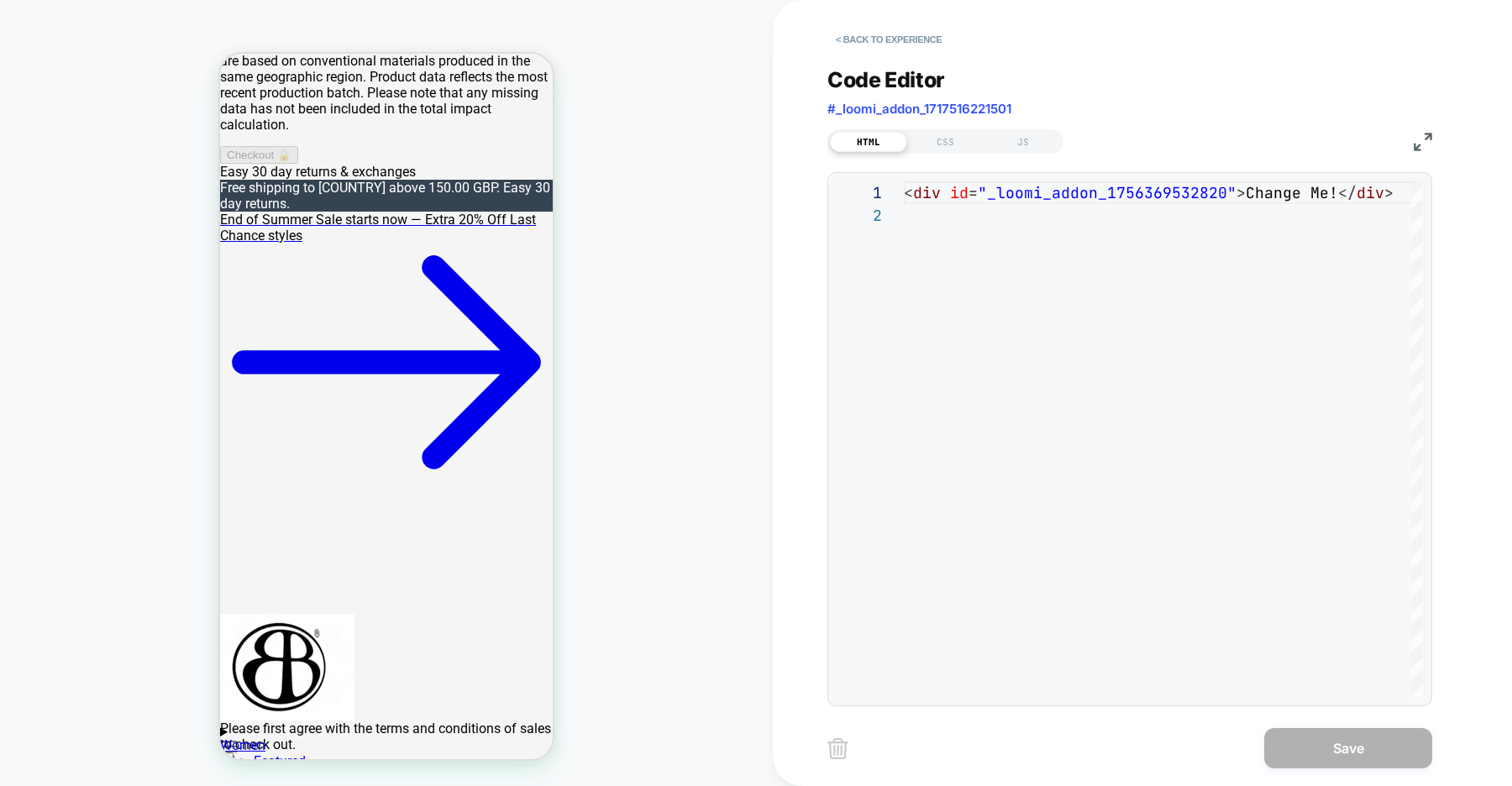
click at [0, 0] on div "< div id = "_loomi_addon_1756369532820" > Change Me! </ div >" at bounding box center [0, 0] width 0 height 0
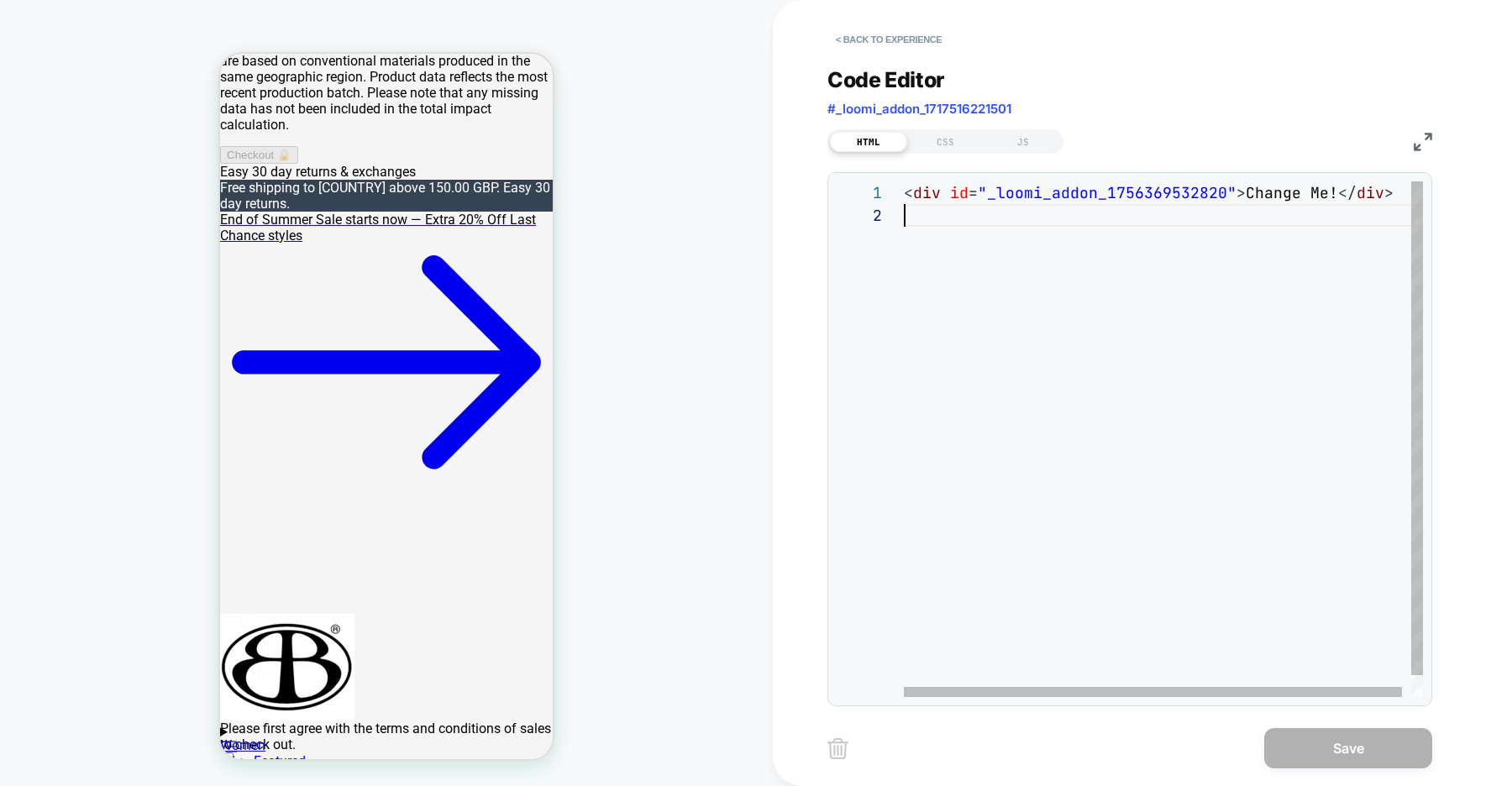
scroll to position [0, 0]
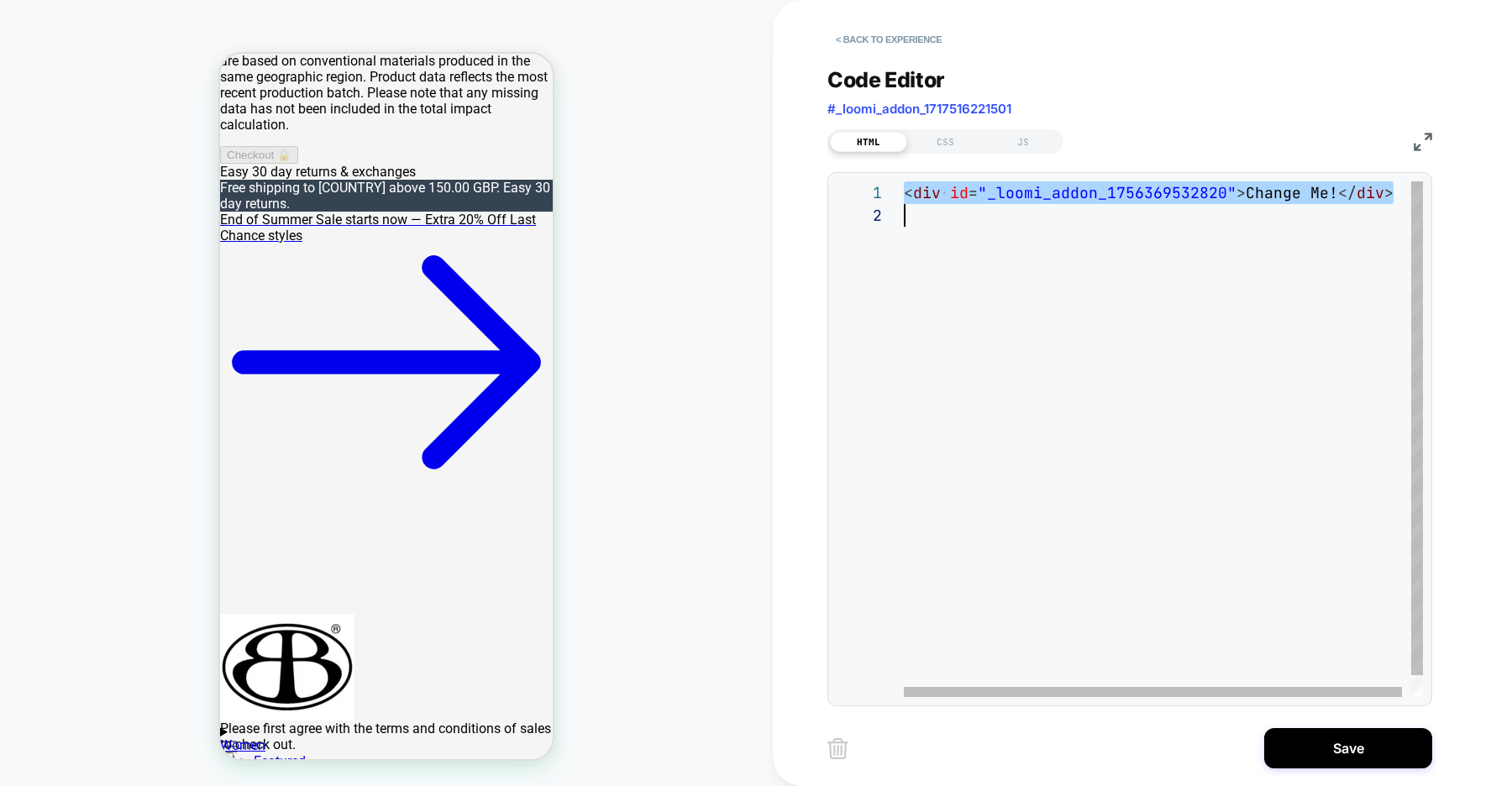
type textarea "**********"
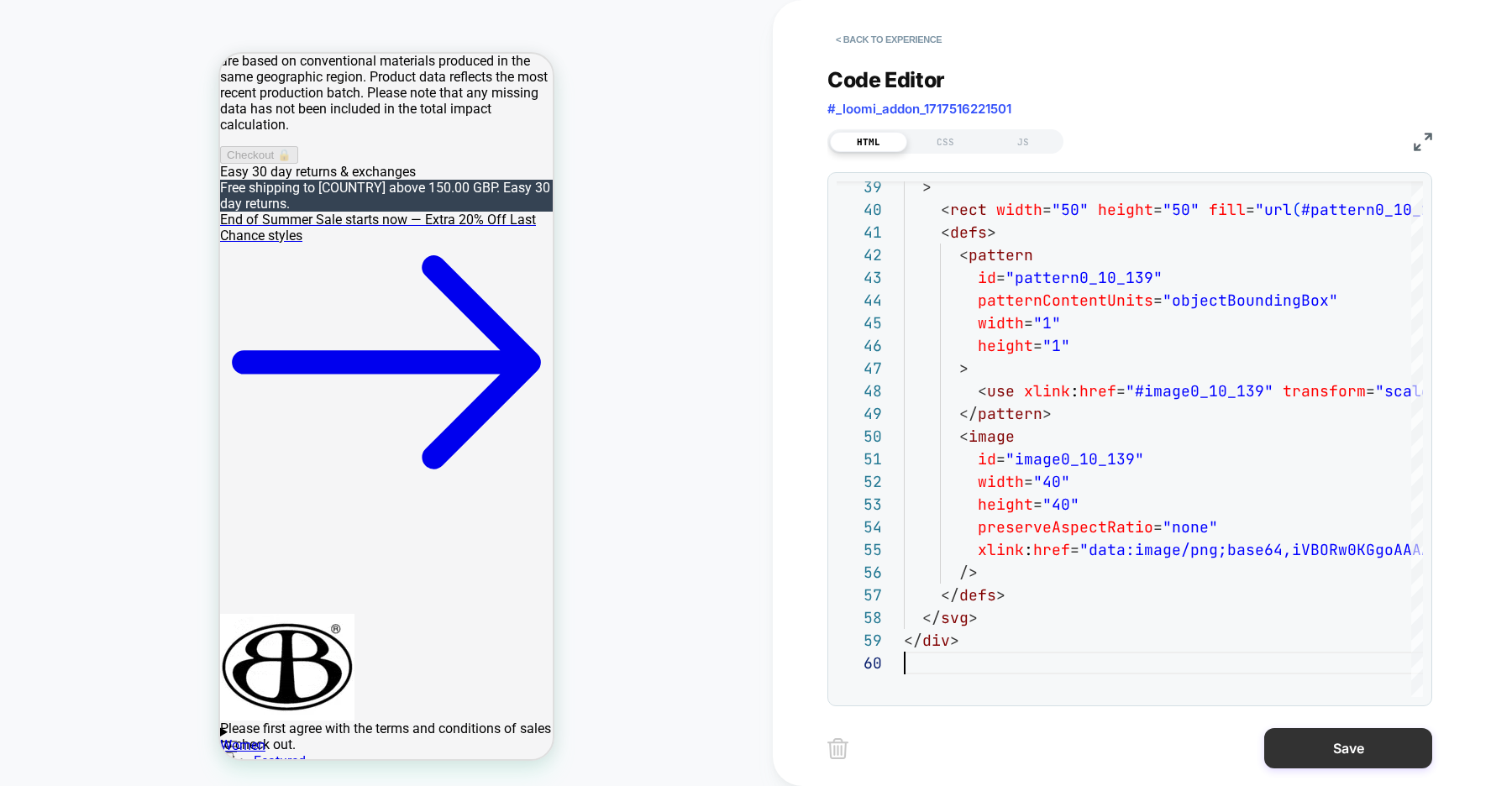
click at [0, 0] on button "Save" at bounding box center [0, 0] width 0 height 0
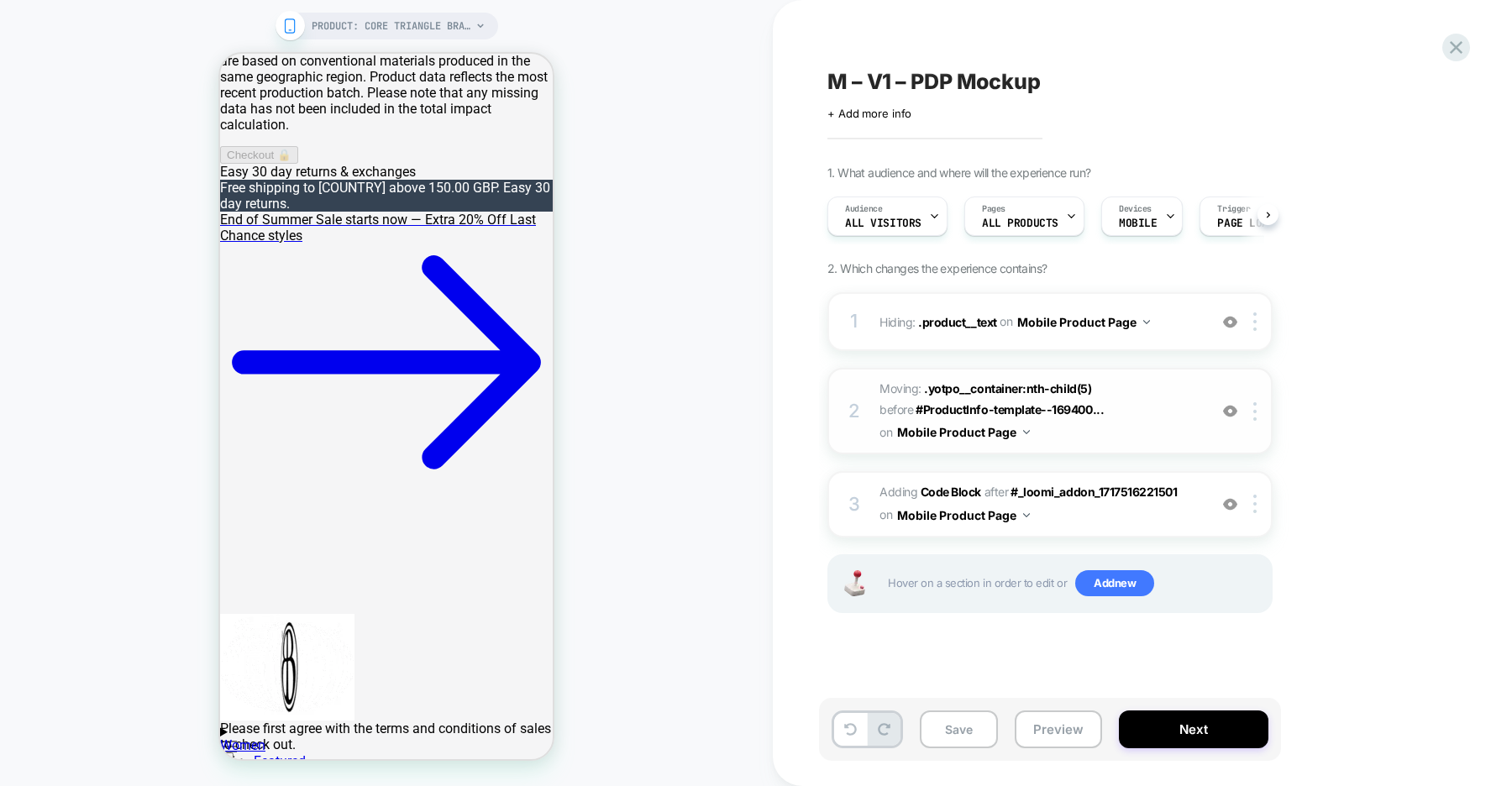
scroll to position [0, 1]
click at [0, 0] on b "Code Block" at bounding box center [0, 0] width 0 height 0
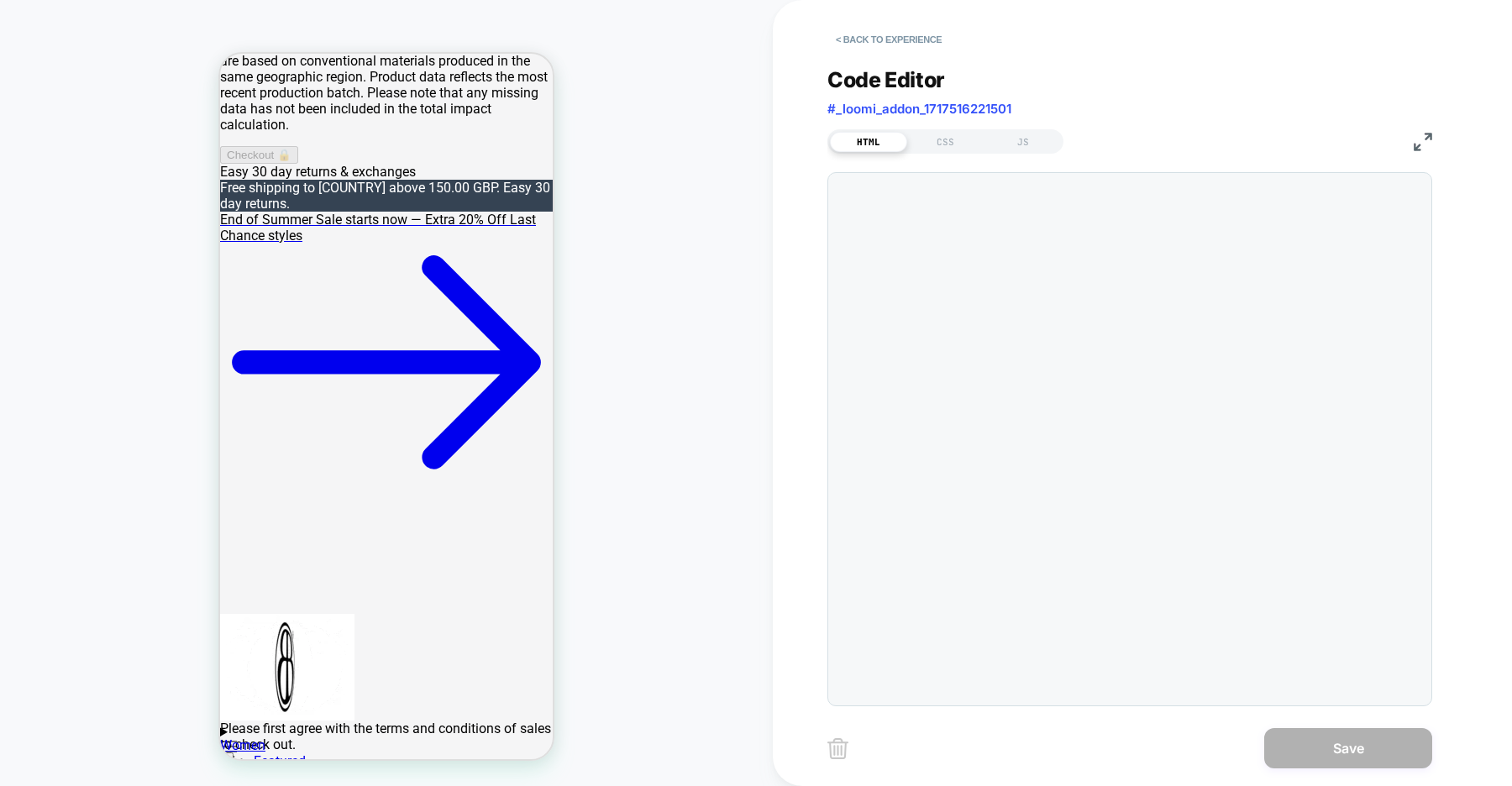
type textarea "**********"
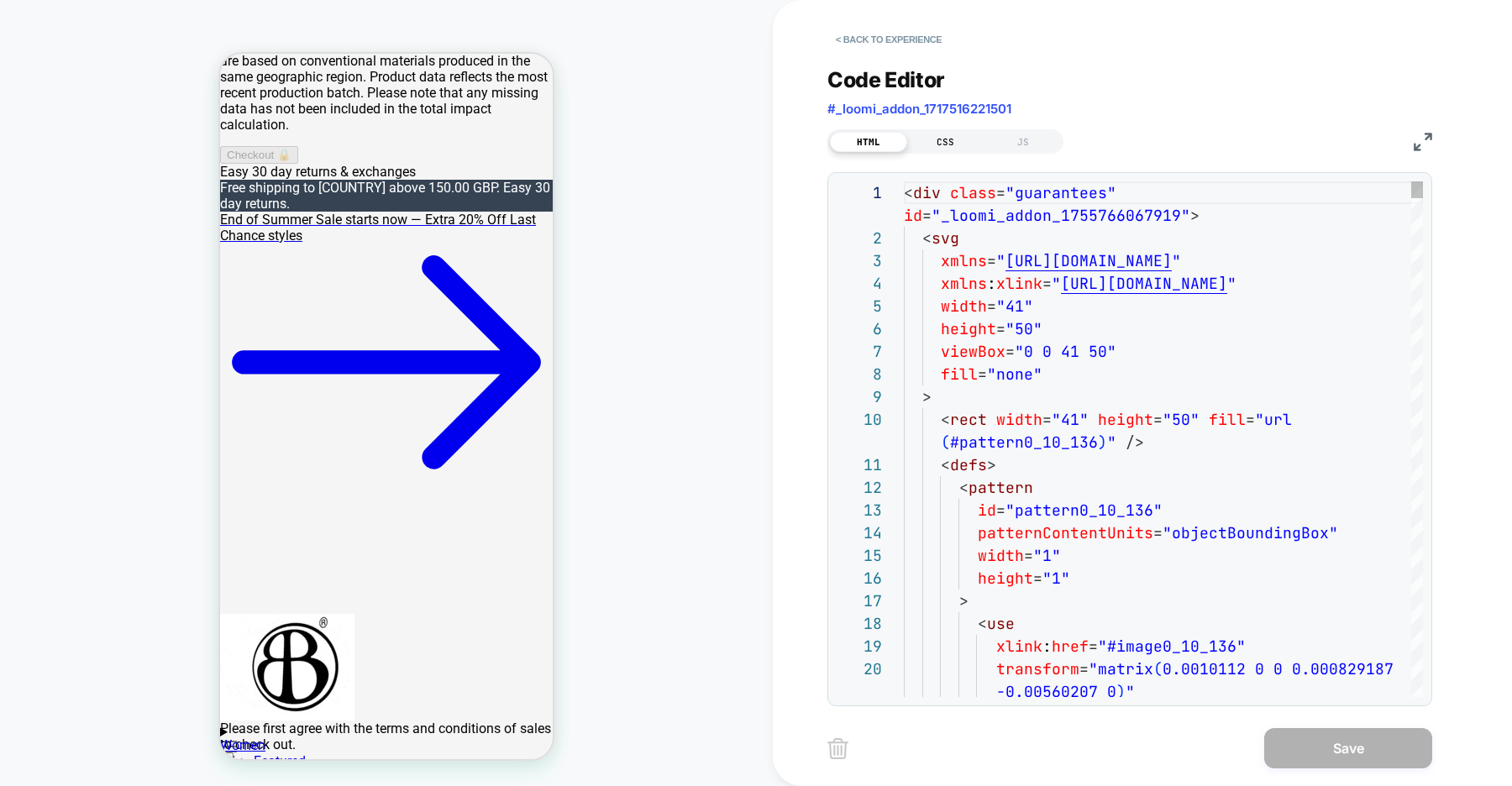
click at [0, 0] on div "CSS" at bounding box center [0, 0] width 0 height 0
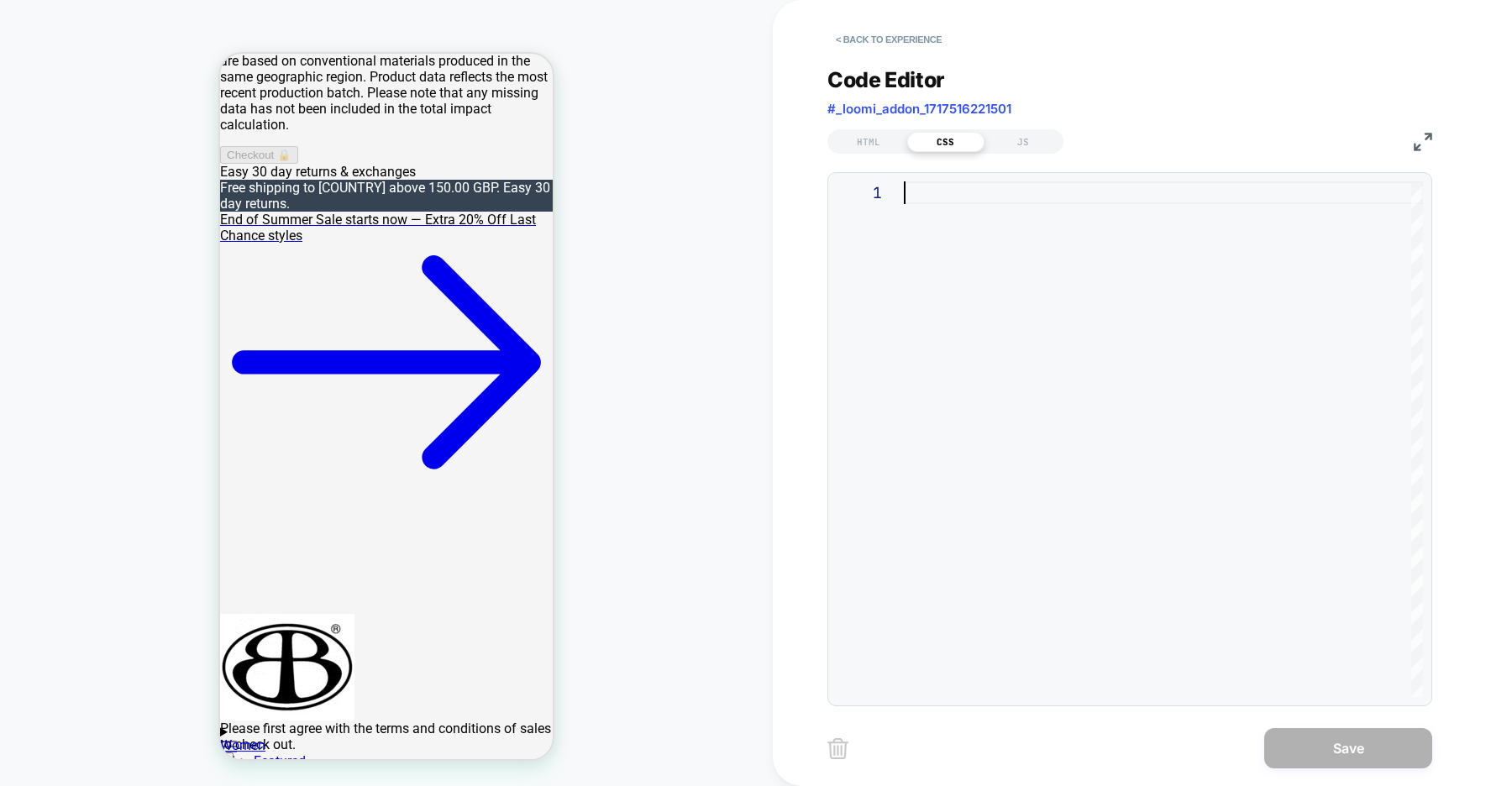
click at [0, 0] on div at bounding box center [0, 0] width 0 height 0
type textarea "**********"
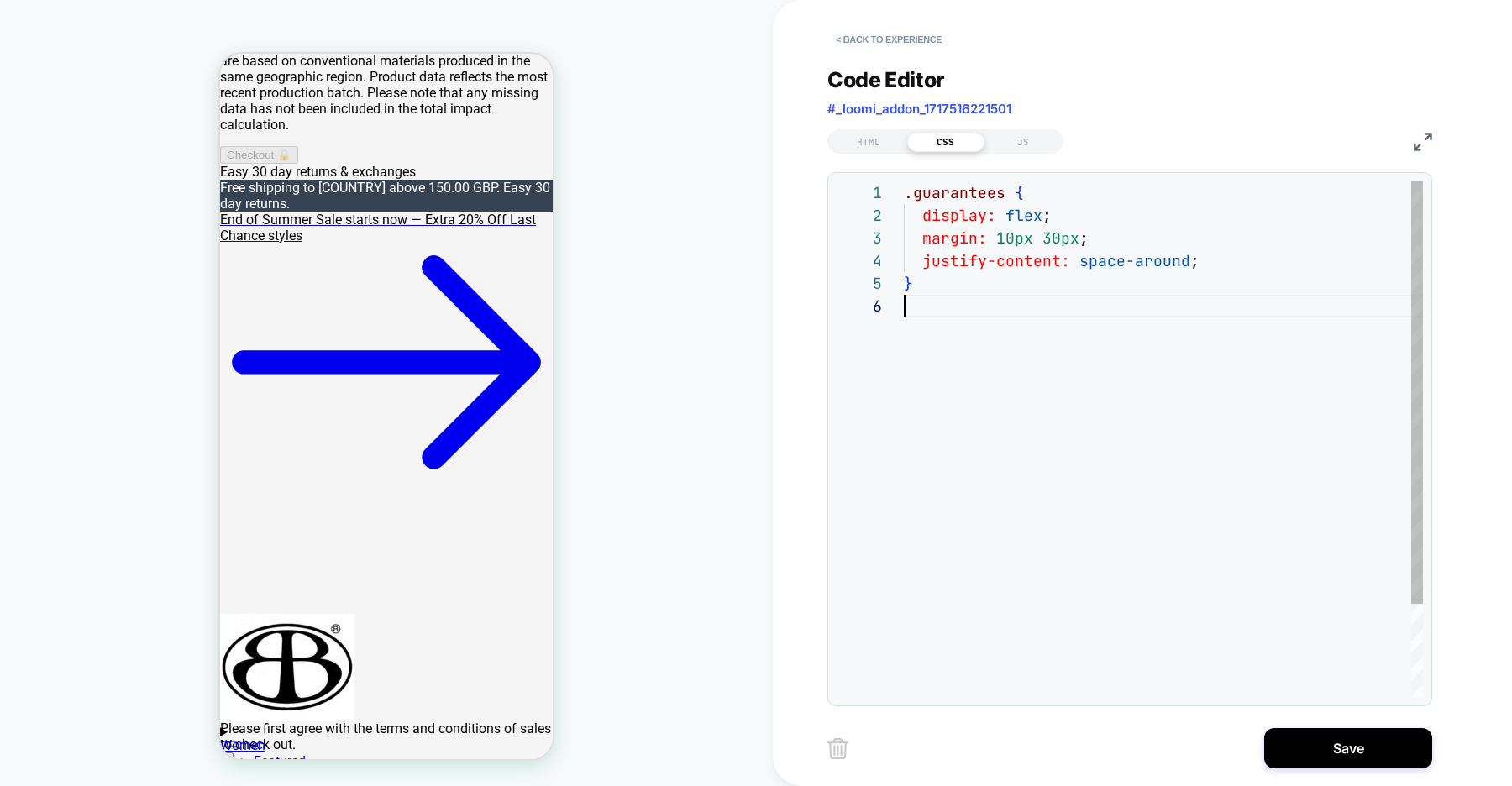
scroll to position [113, 0]
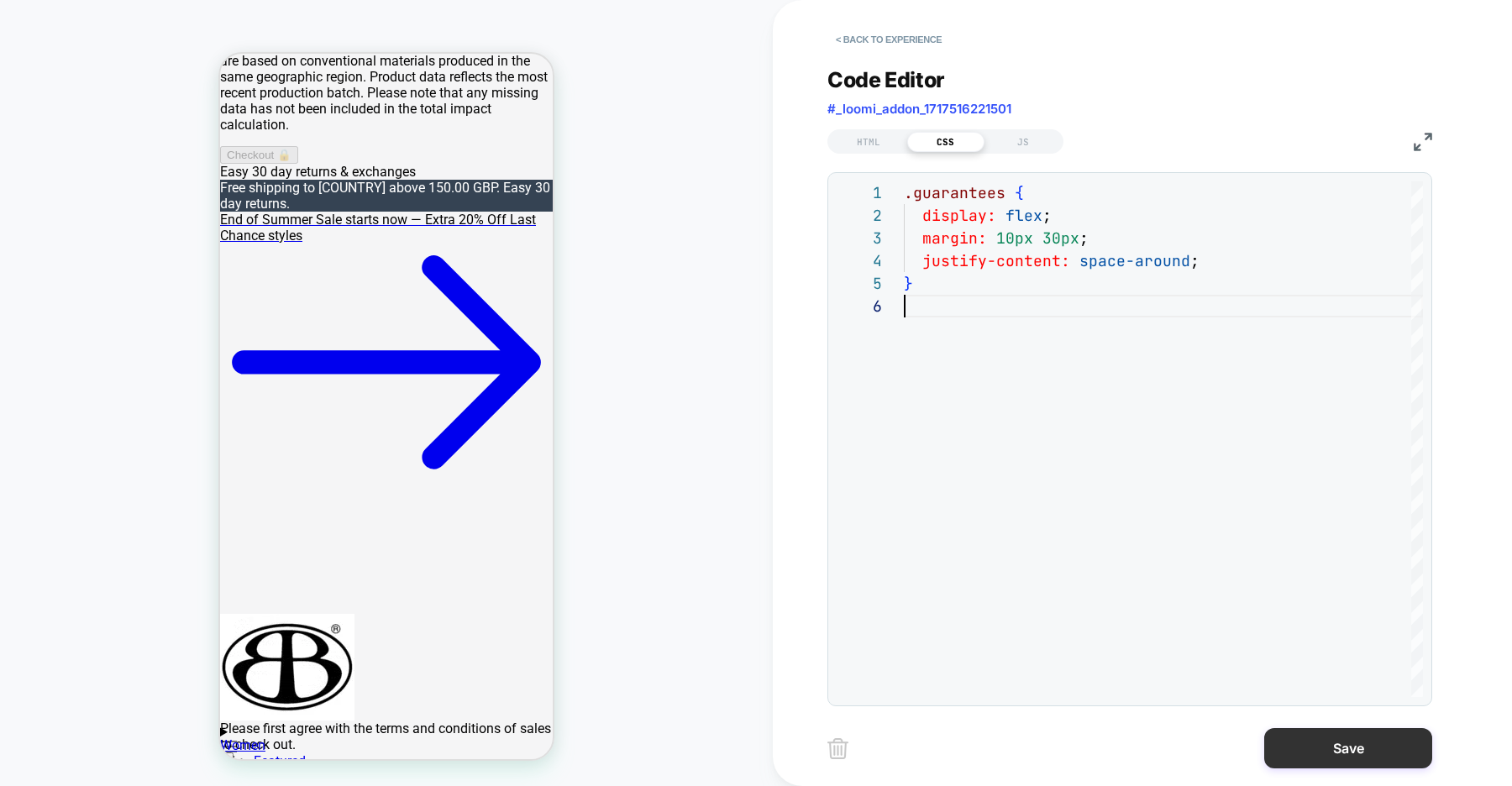
click at [0, 0] on button "Save" at bounding box center [0, 0] width 0 height 0
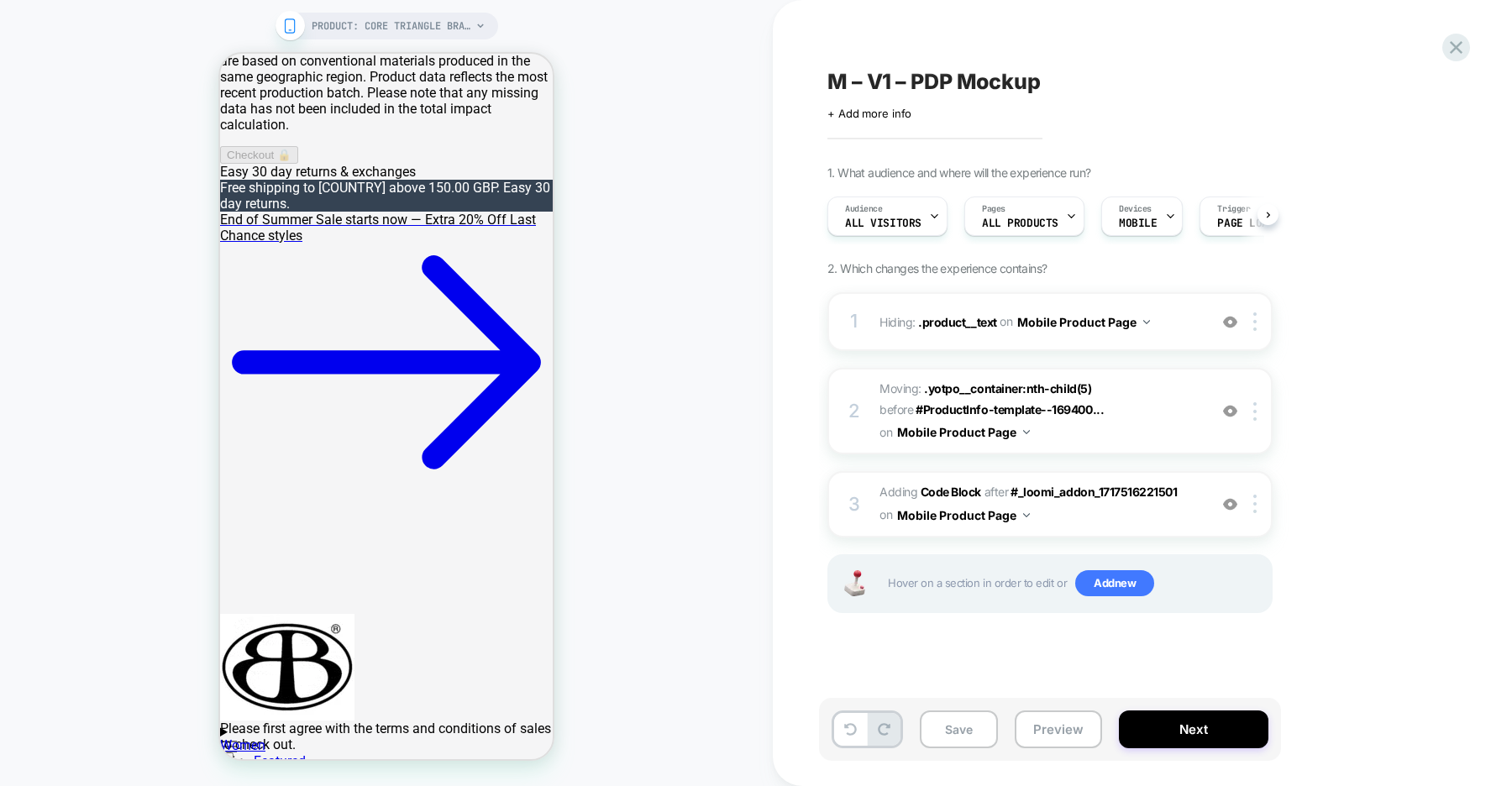
scroll to position [0, 1]
click at [0, 0] on span "Add new" at bounding box center [0, 0] width 0 height 0
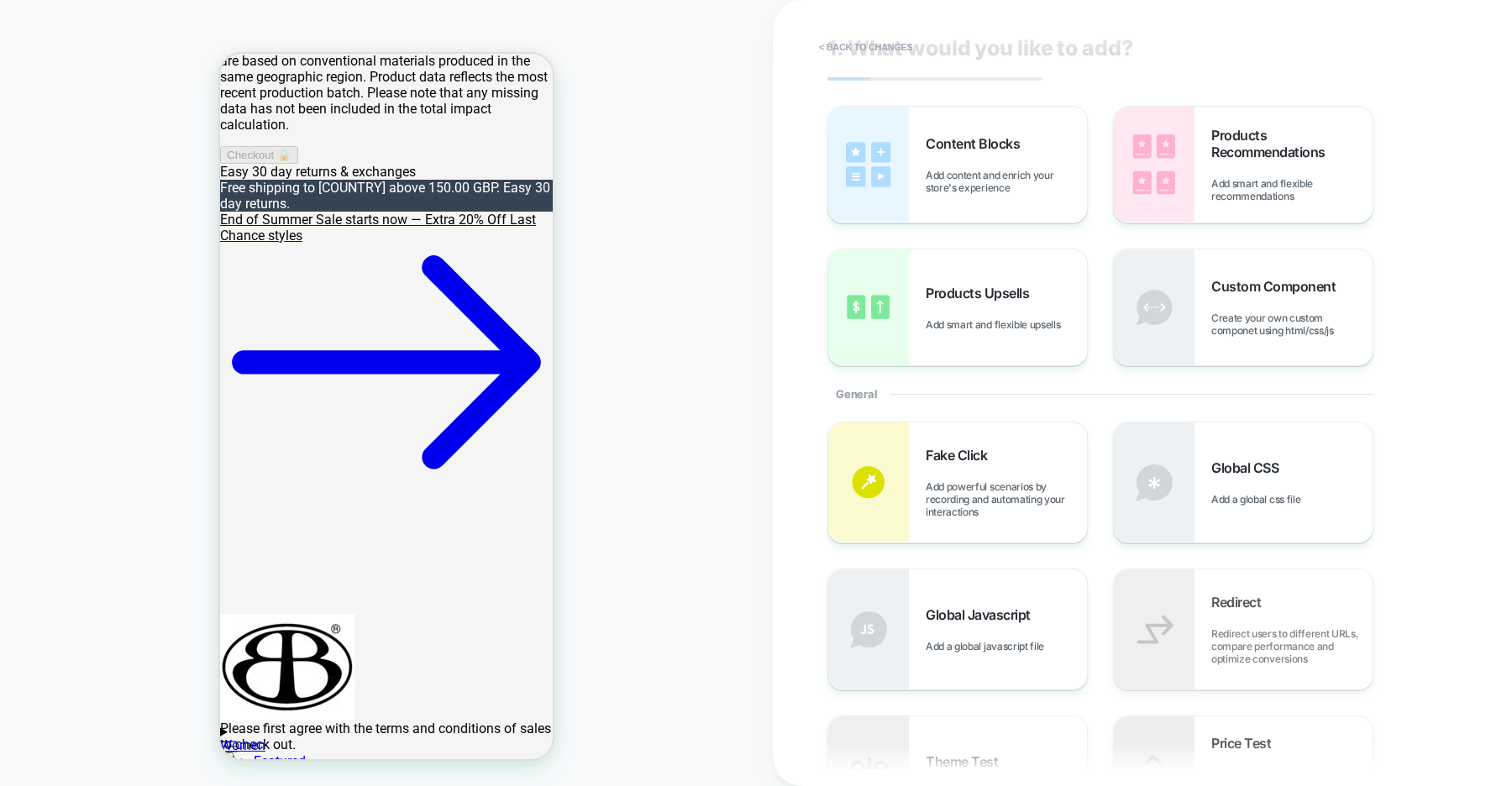
scroll to position [80, 0]
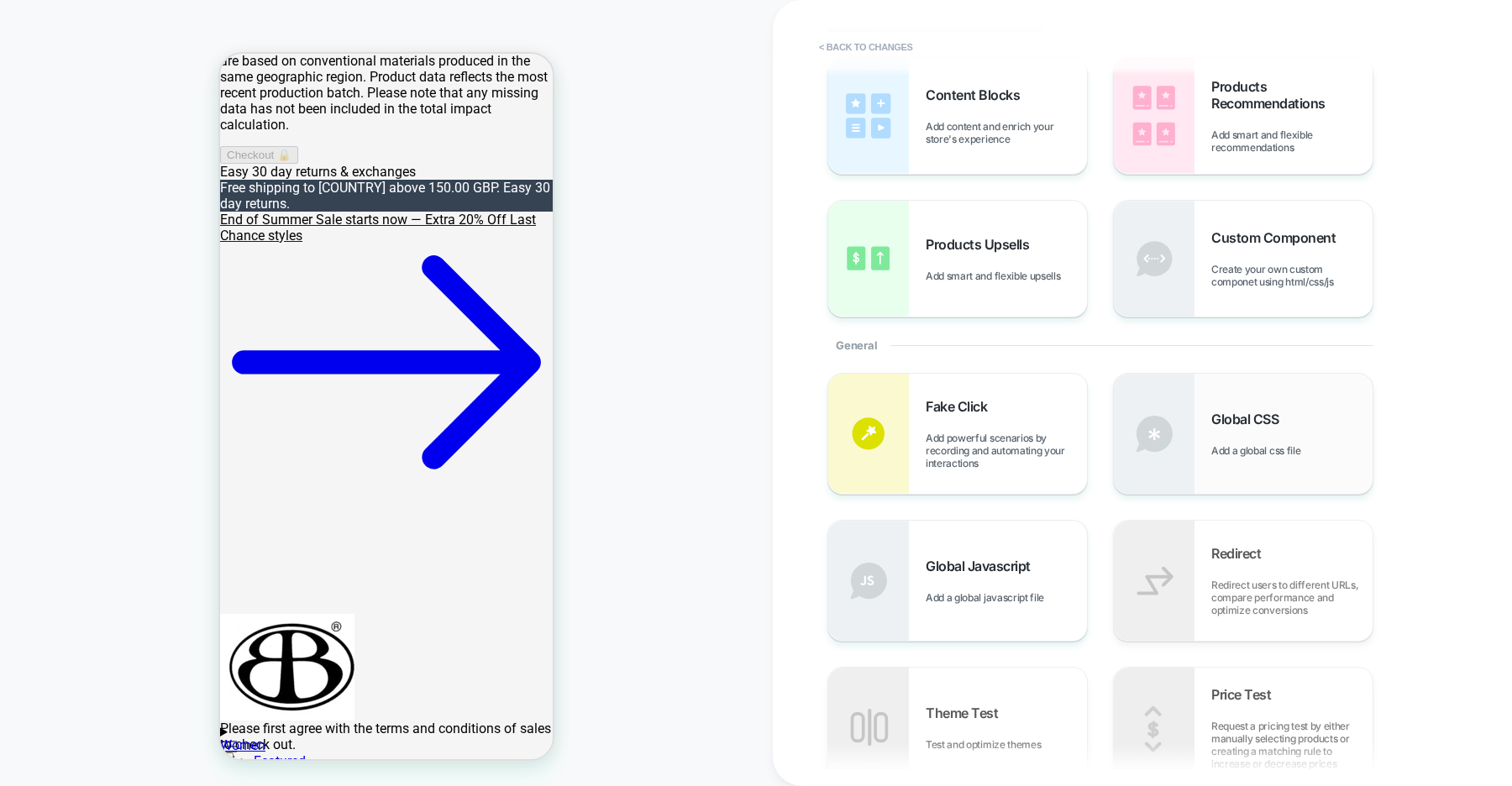
click at [1202, 415] on div "Global CSS Add a global css file" at bounding box center [1242, 434] width 258 height 120
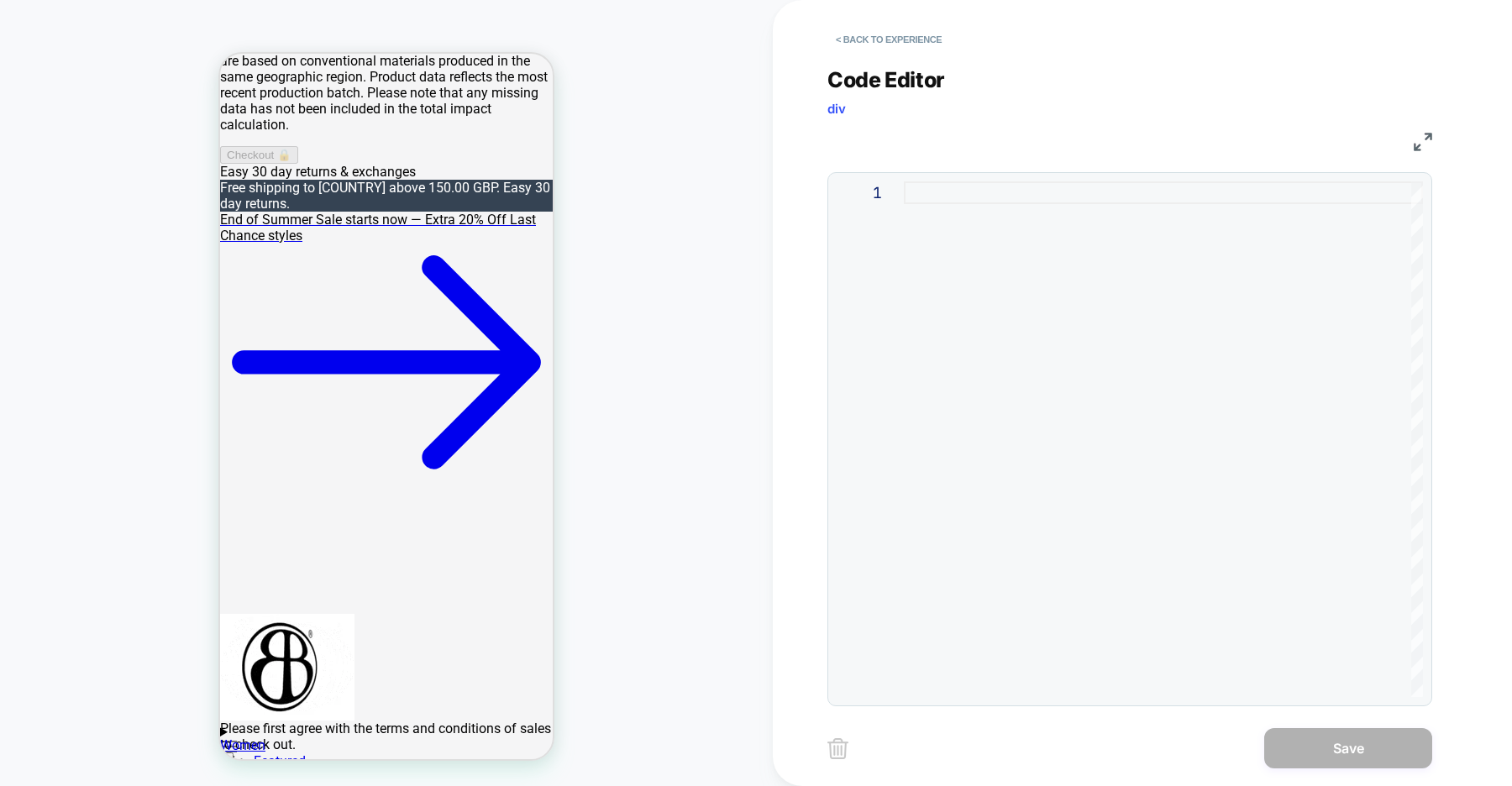
click at [0, 0] on div at bounding box center [0, 0] width 0 height 0
type textarea "*"
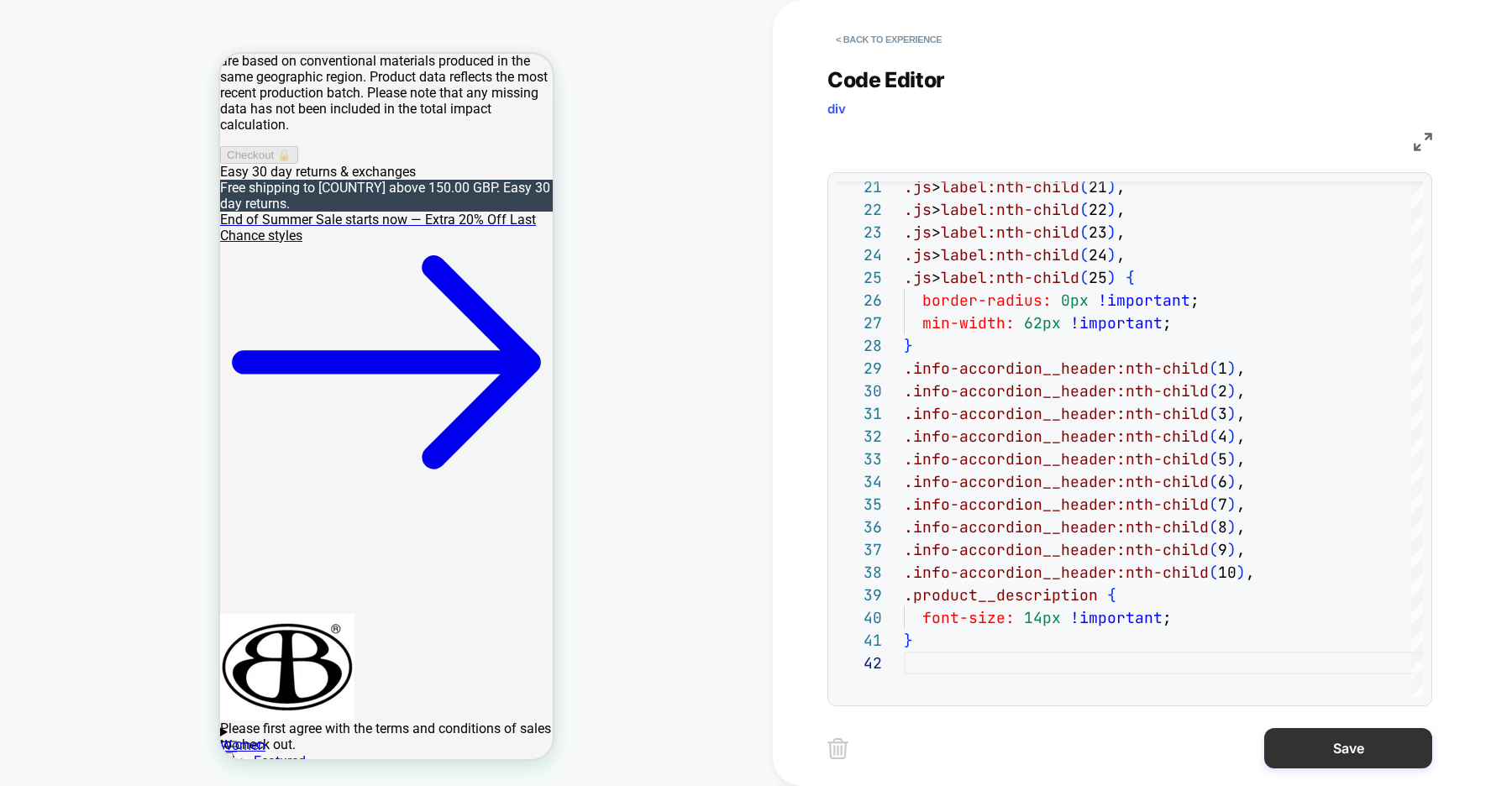
click at [1337, 751] on button "Save" at bounding box center [1348, 748] width 168 height 41
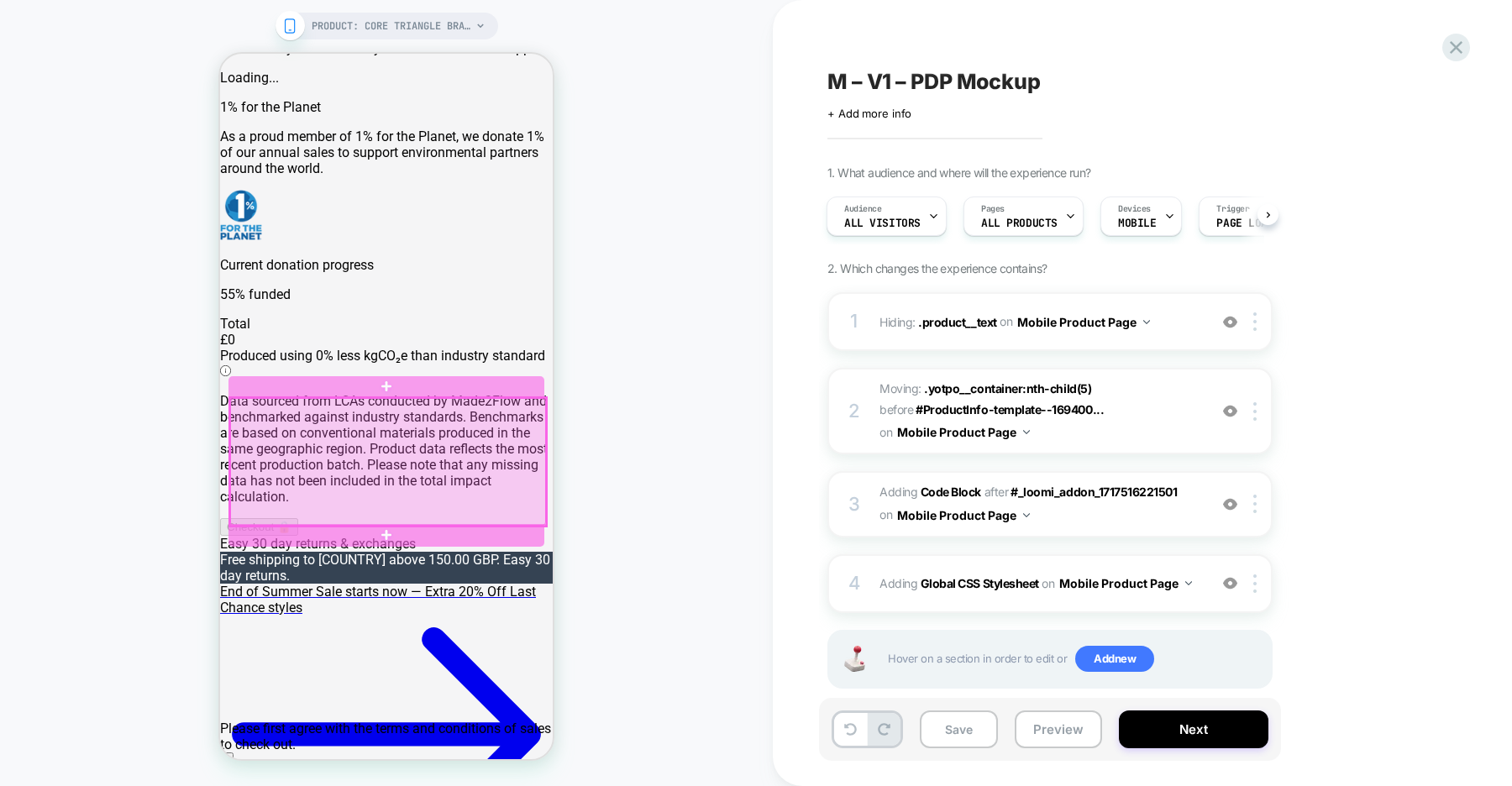
scroll to position [151, 0]
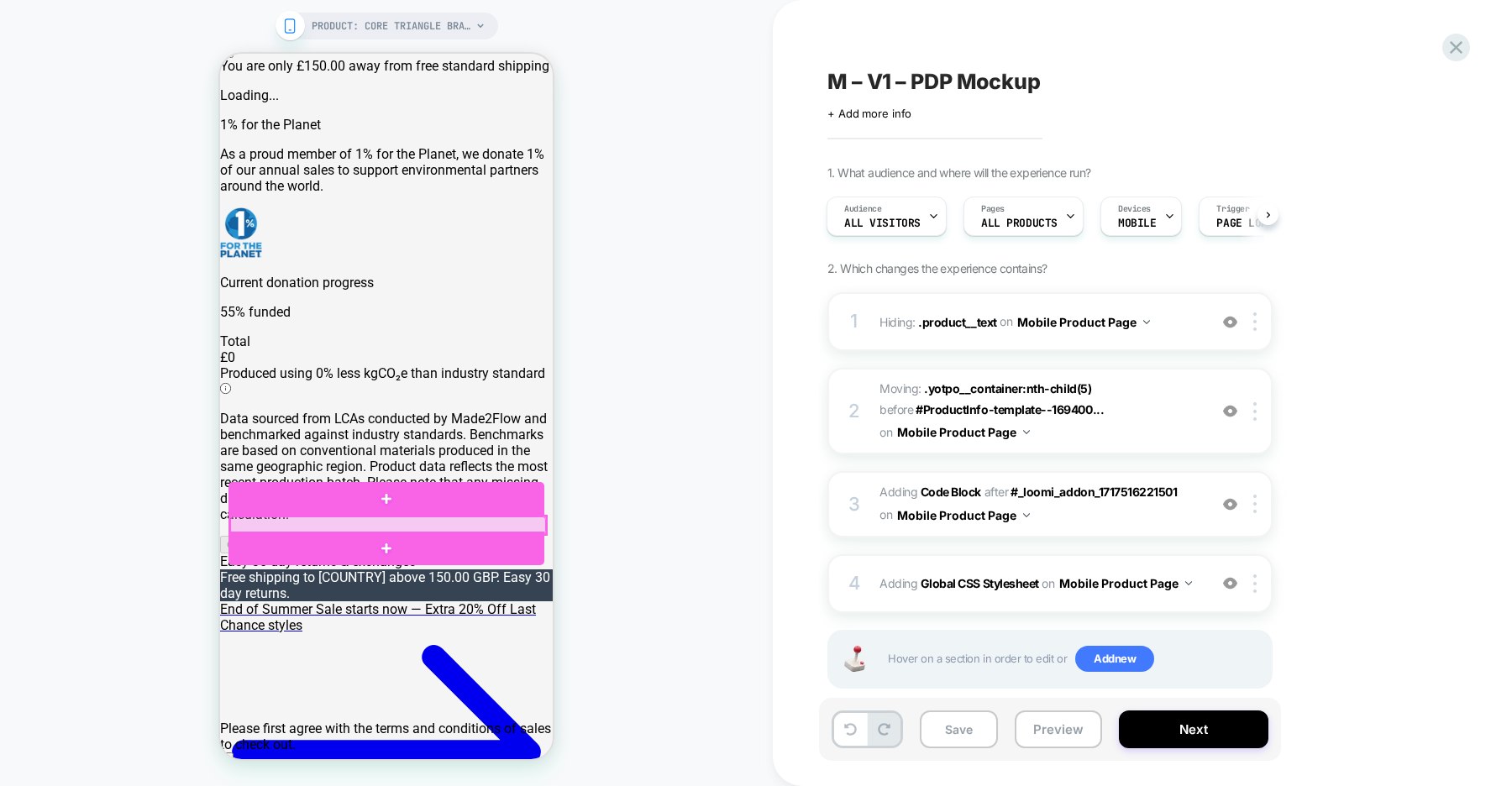
click at [510, 523] on div at bounding box center [388, 525] width 316 height 17
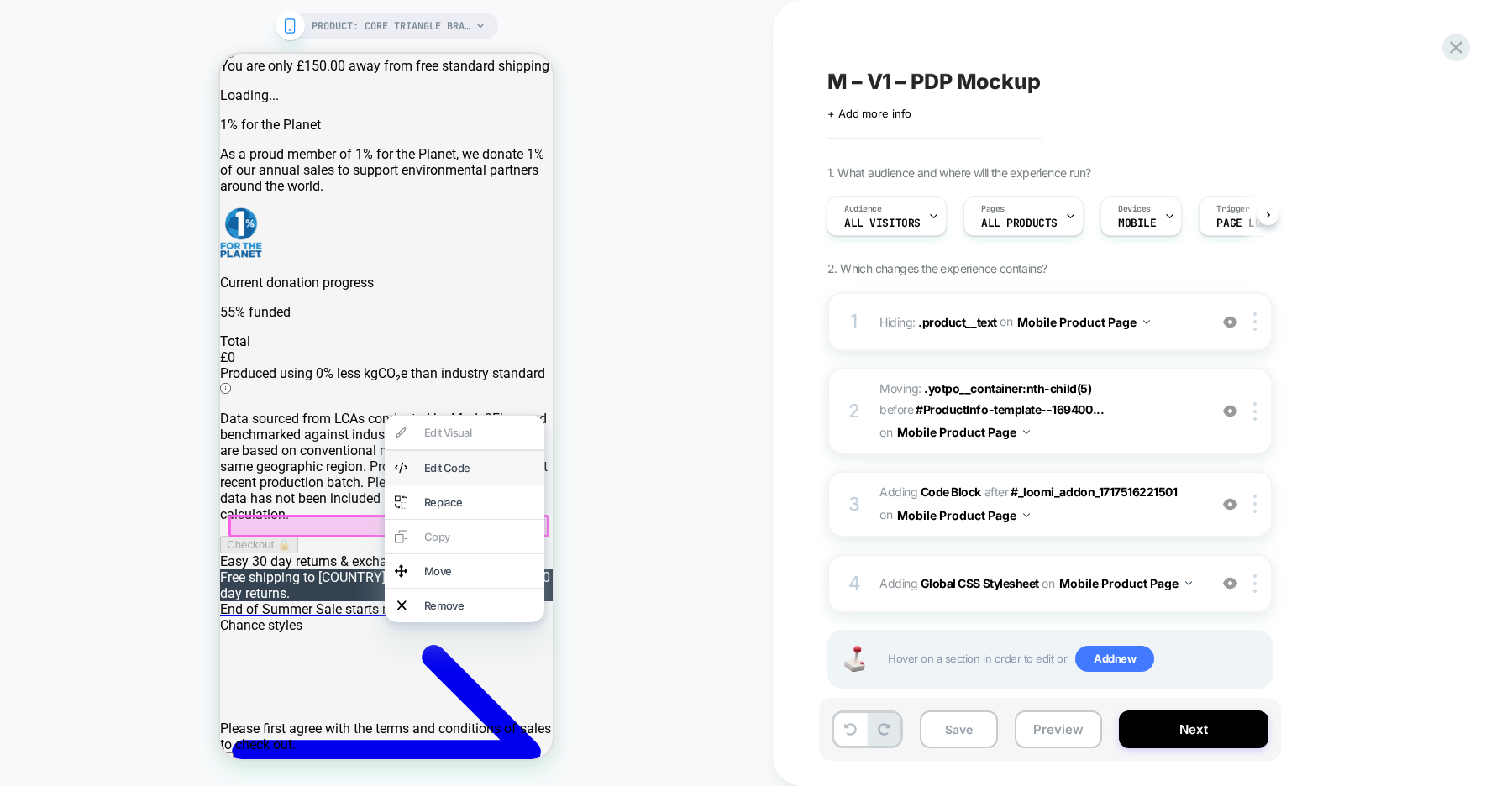
click at [467, 468] on div "Edit Code" at bounding box center [479, 468] width 110 height 14
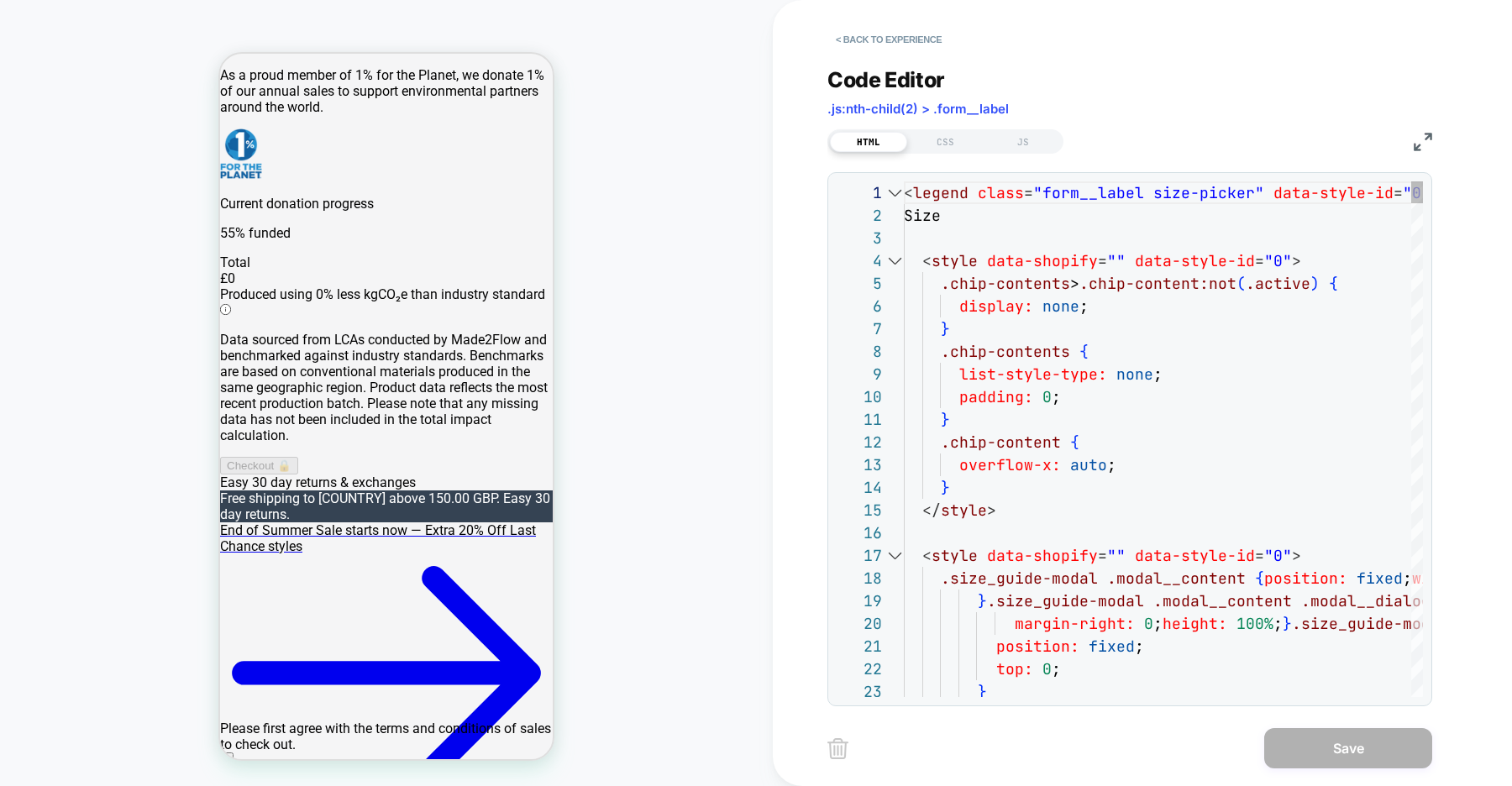
scroll to position [268, 0]
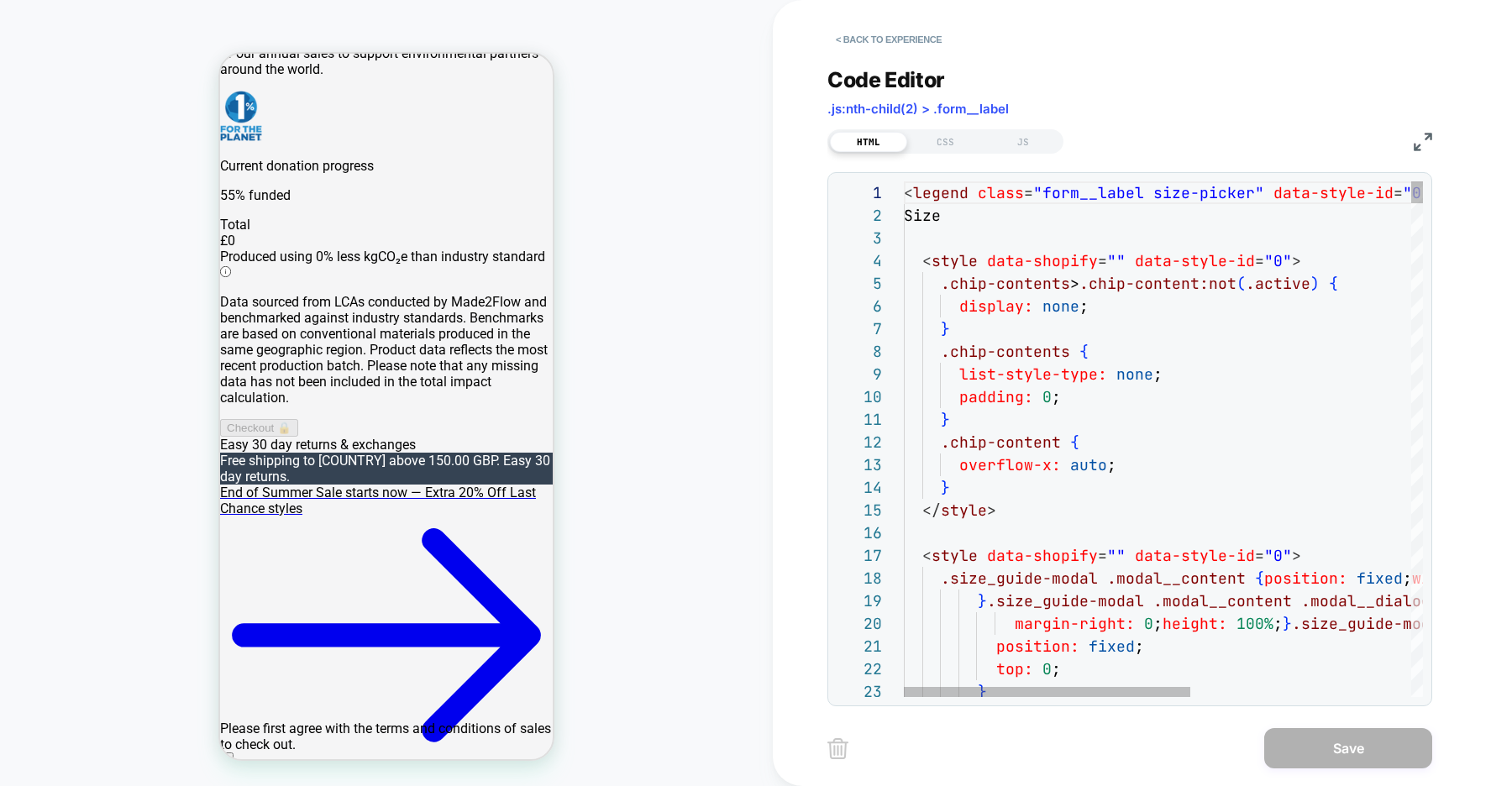
type textarea "**********"
type textarea "**"
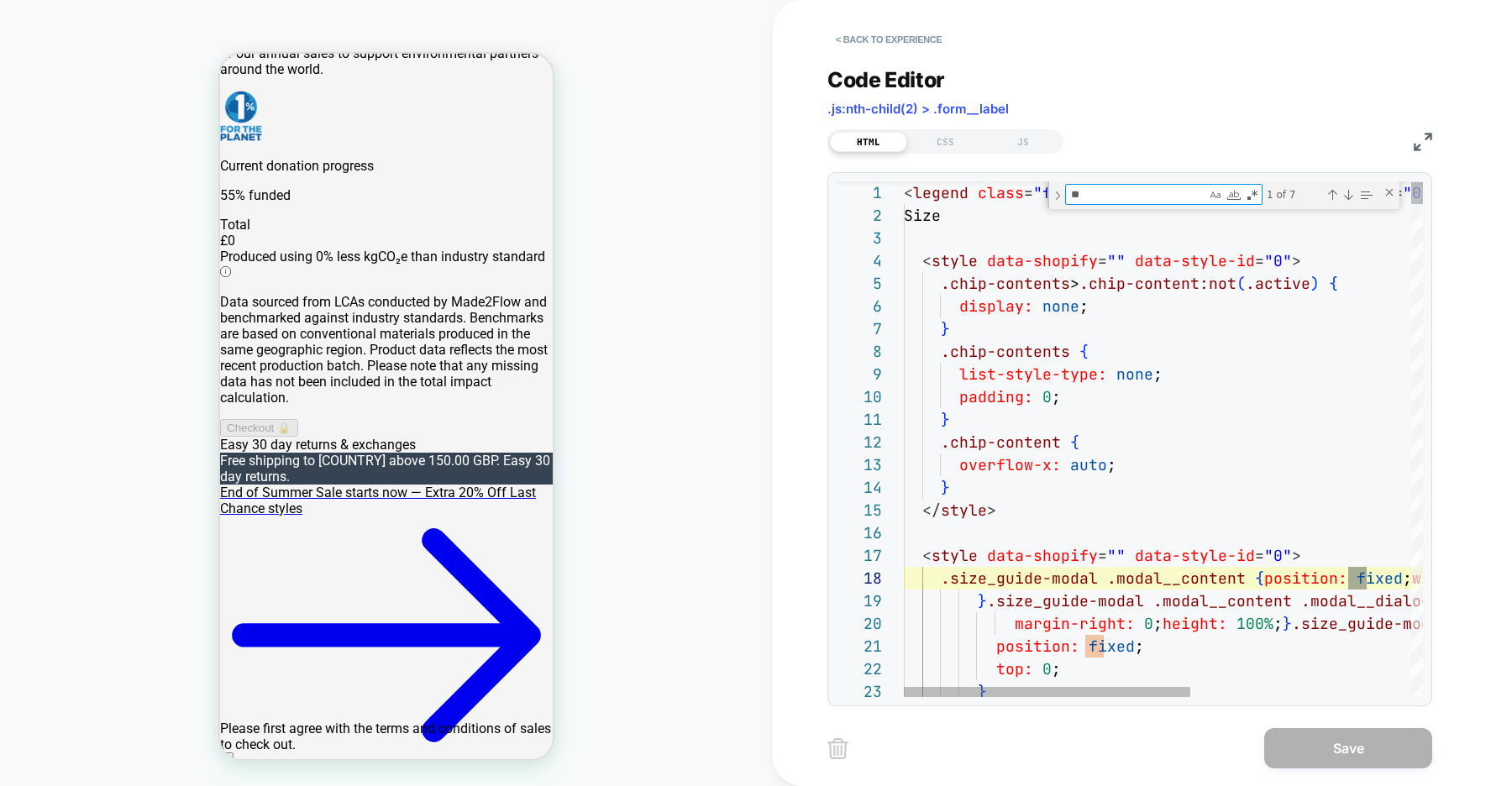
type textarea "**********"
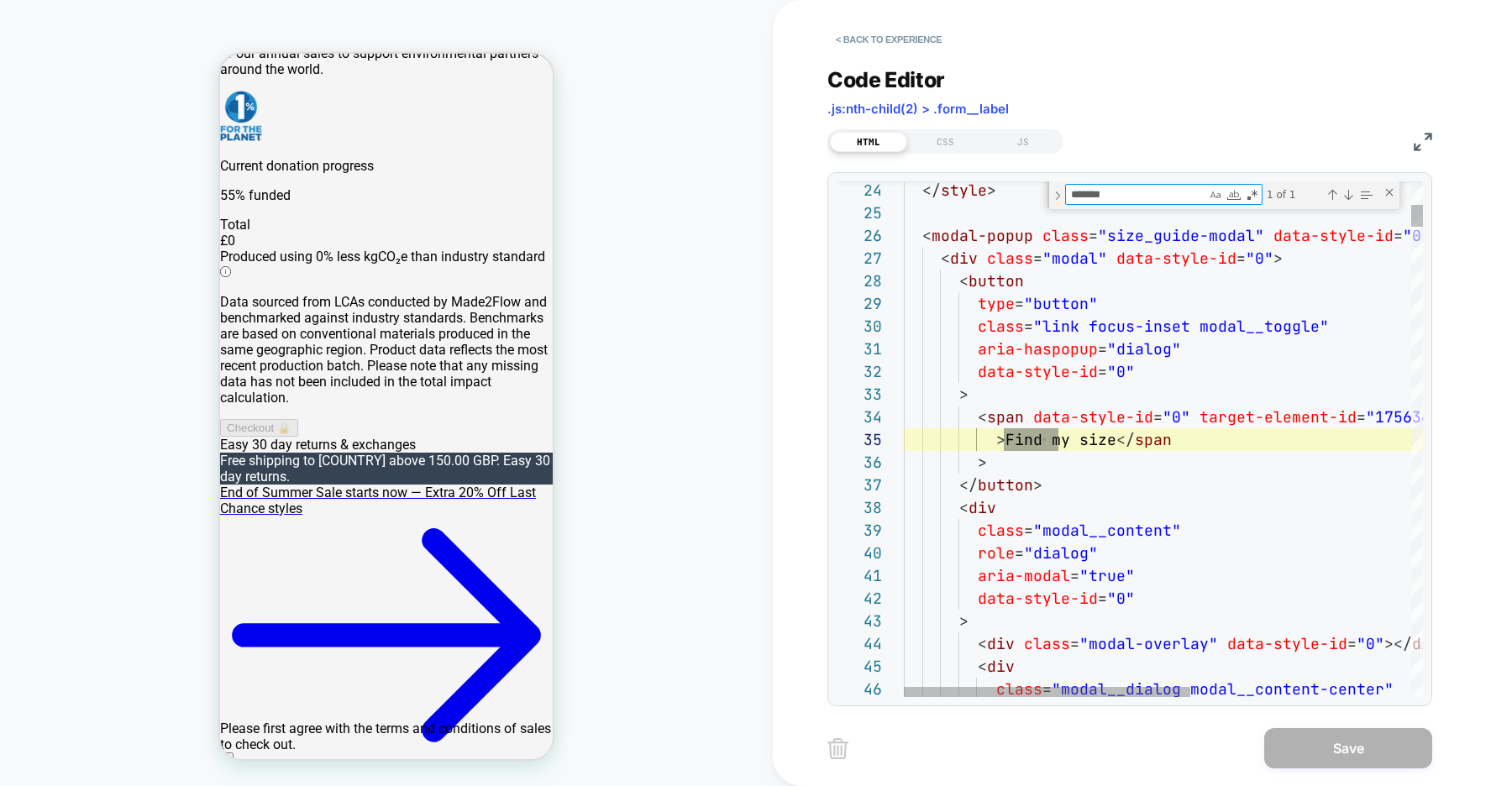
scroll to position [226, 163]
type textarea "*******"
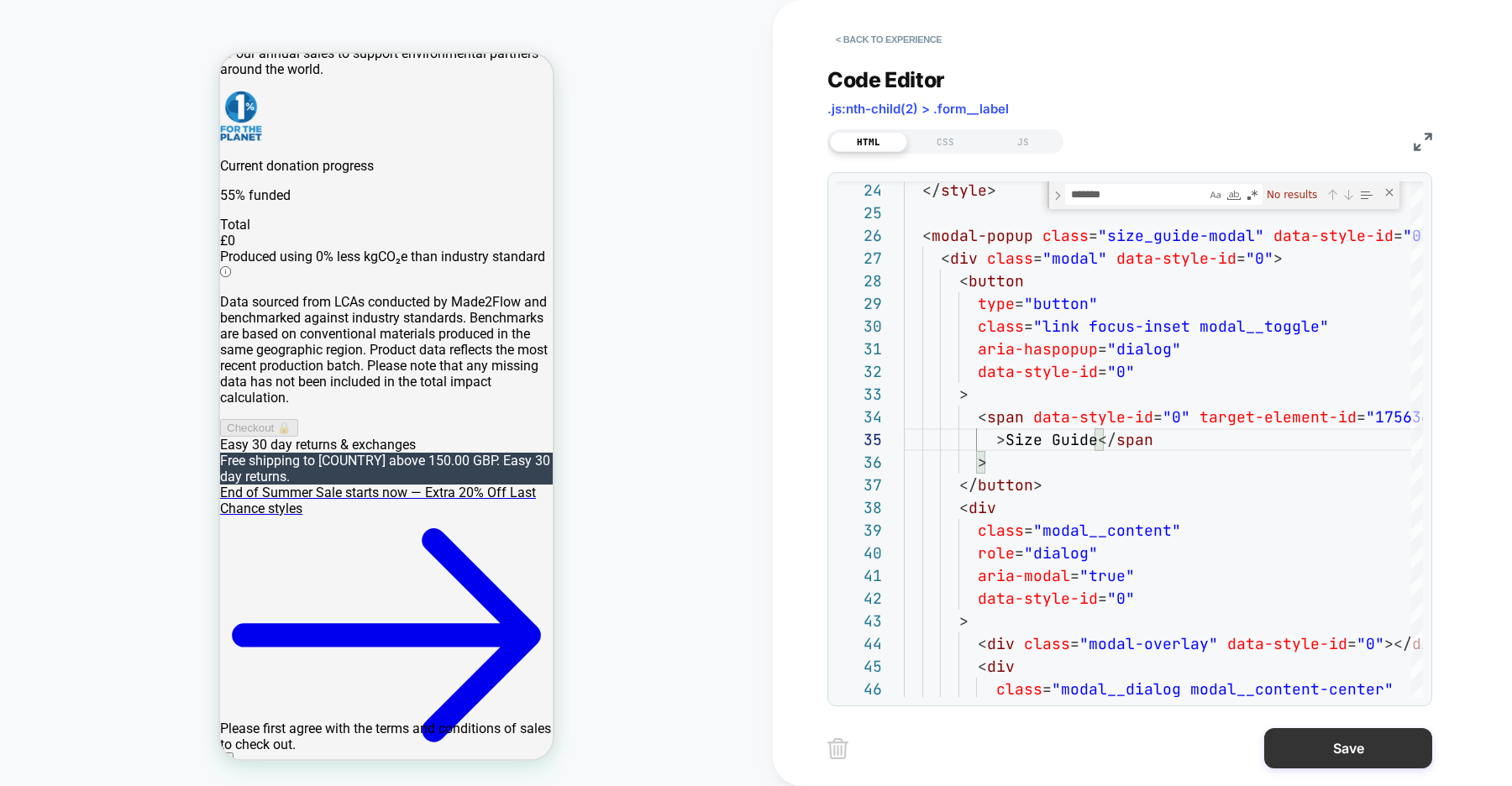
type textarea "**********"
click at [1318, 742] on button "Save" at bounding box center [1348, 748] width 168 height 41
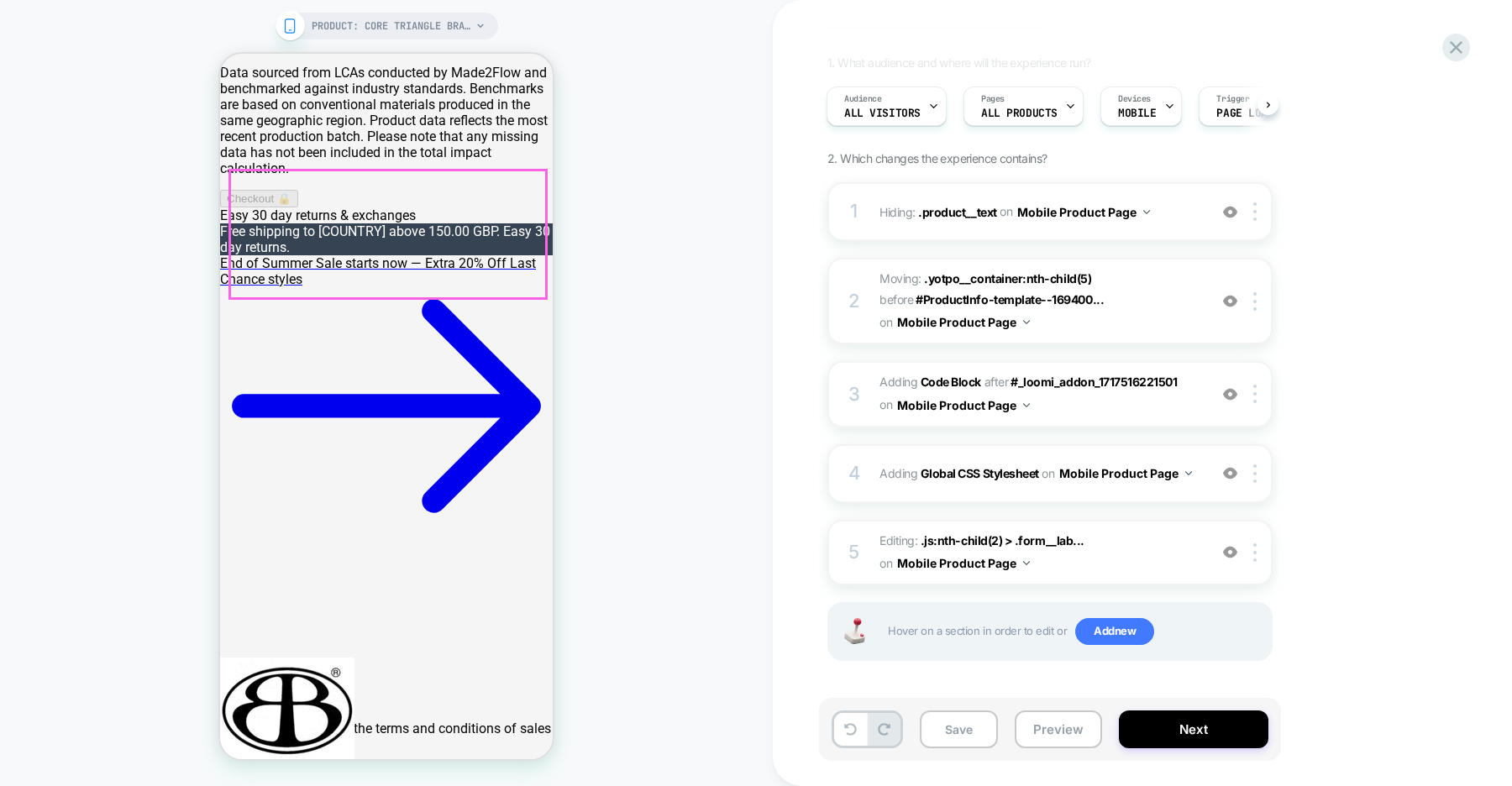
scroll to position [503, 0]
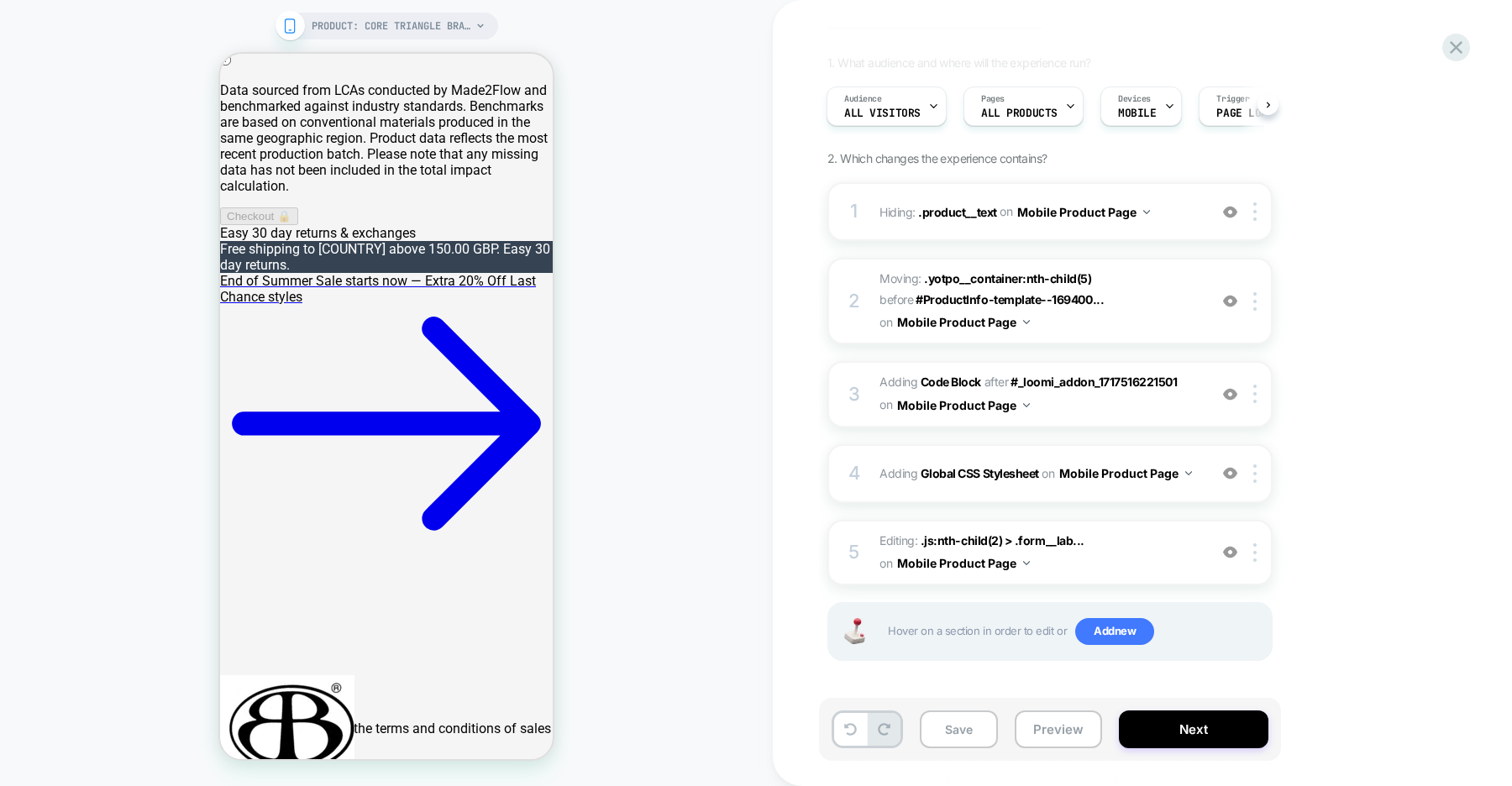
scroll to position [0, 0]
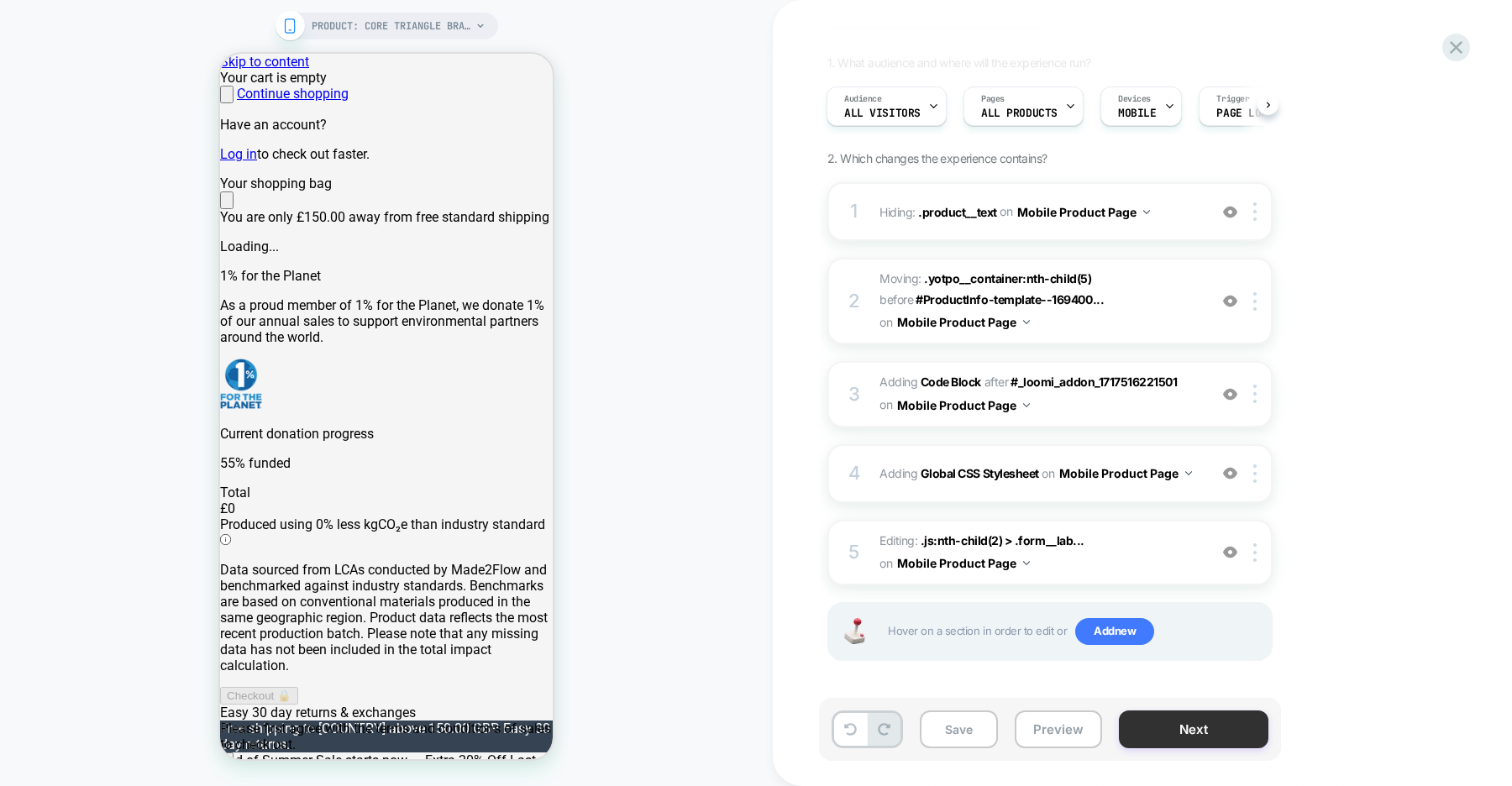
click at [0, 0] on button "Next" at bounding box center [0, 0] width 0 height 0
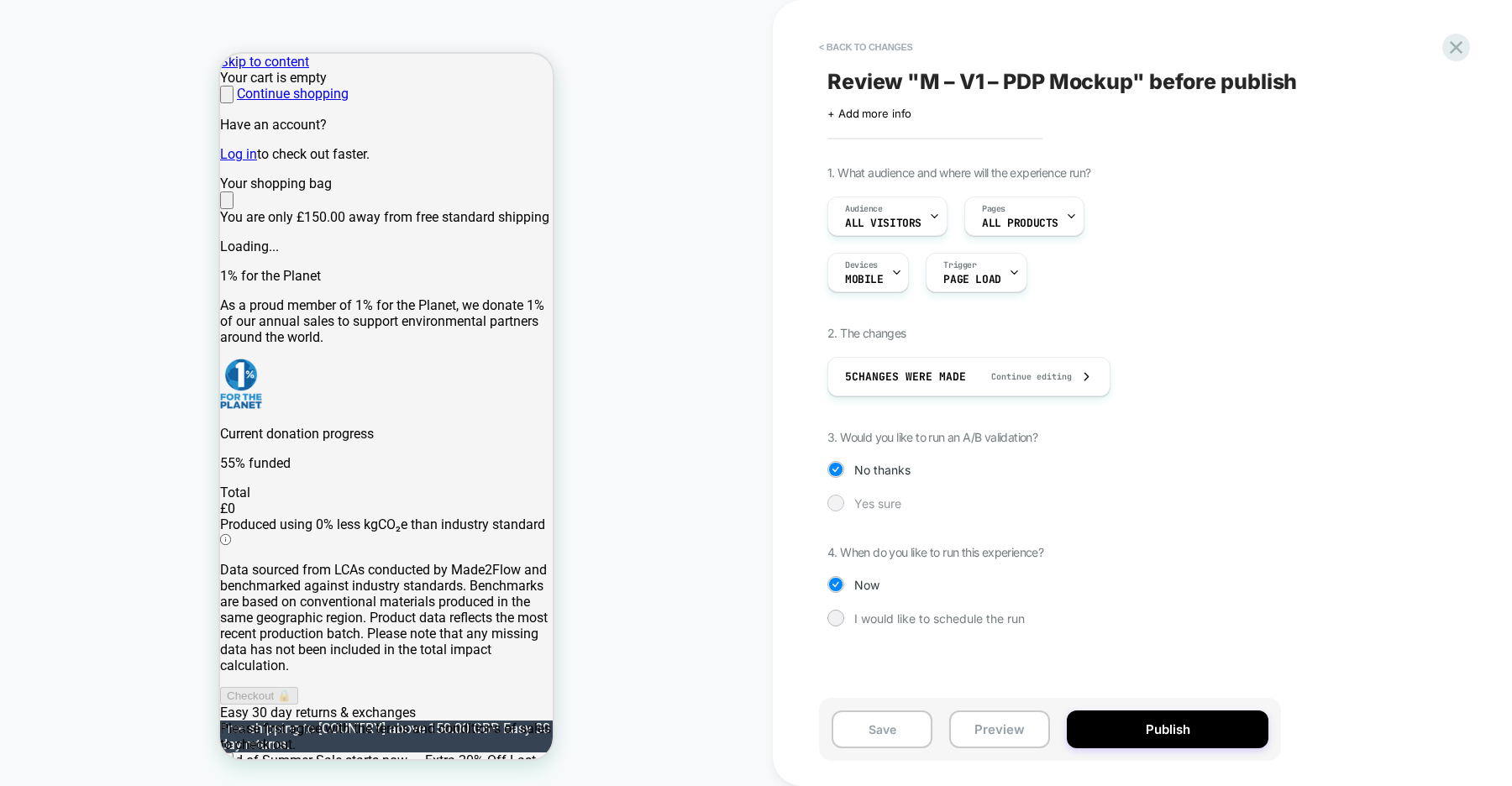
click at [872, 505] on span "Yes sure" at bounding box center [878, 504] width 47 height 15
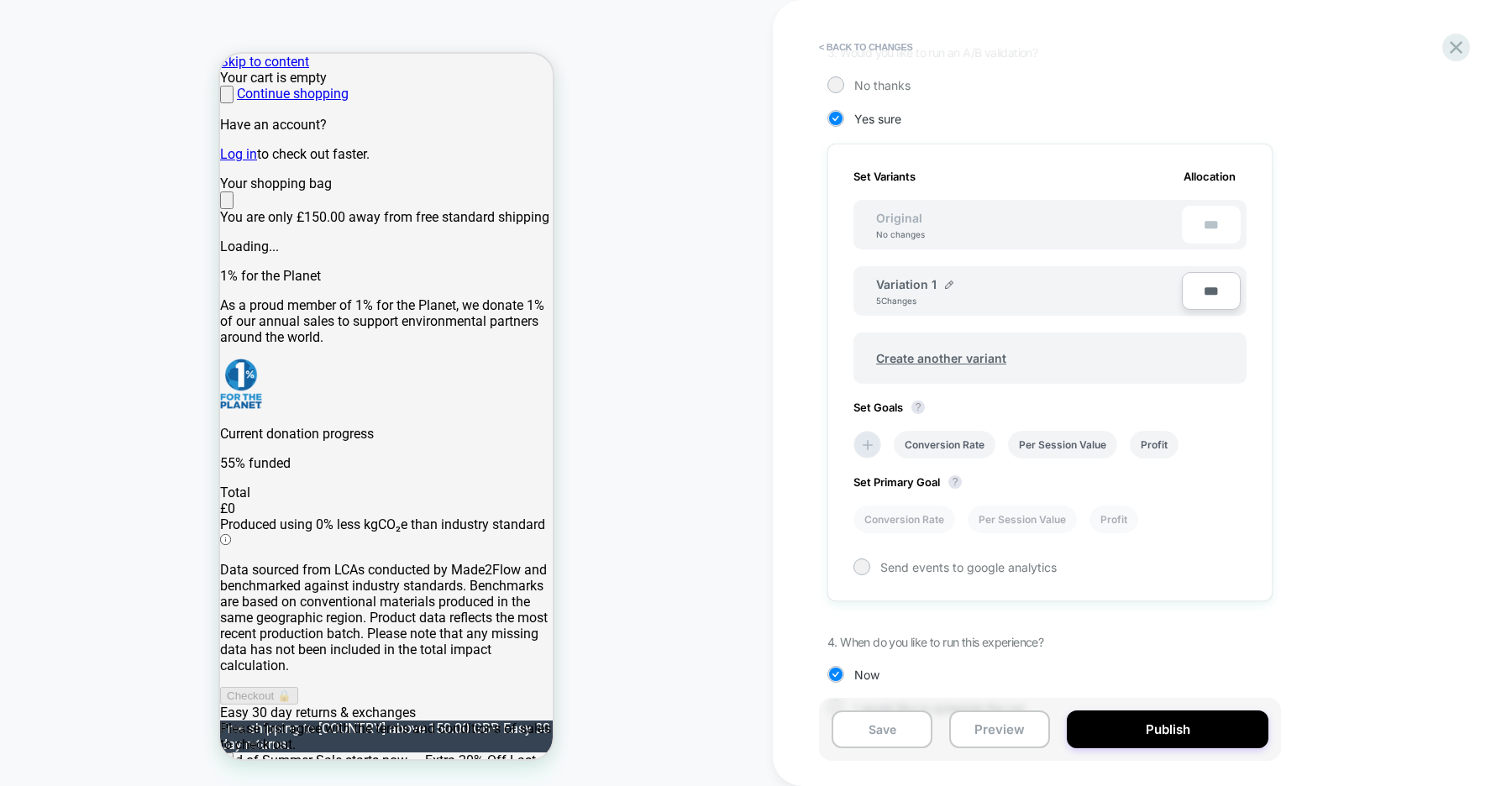
scroll to position [424, 0]
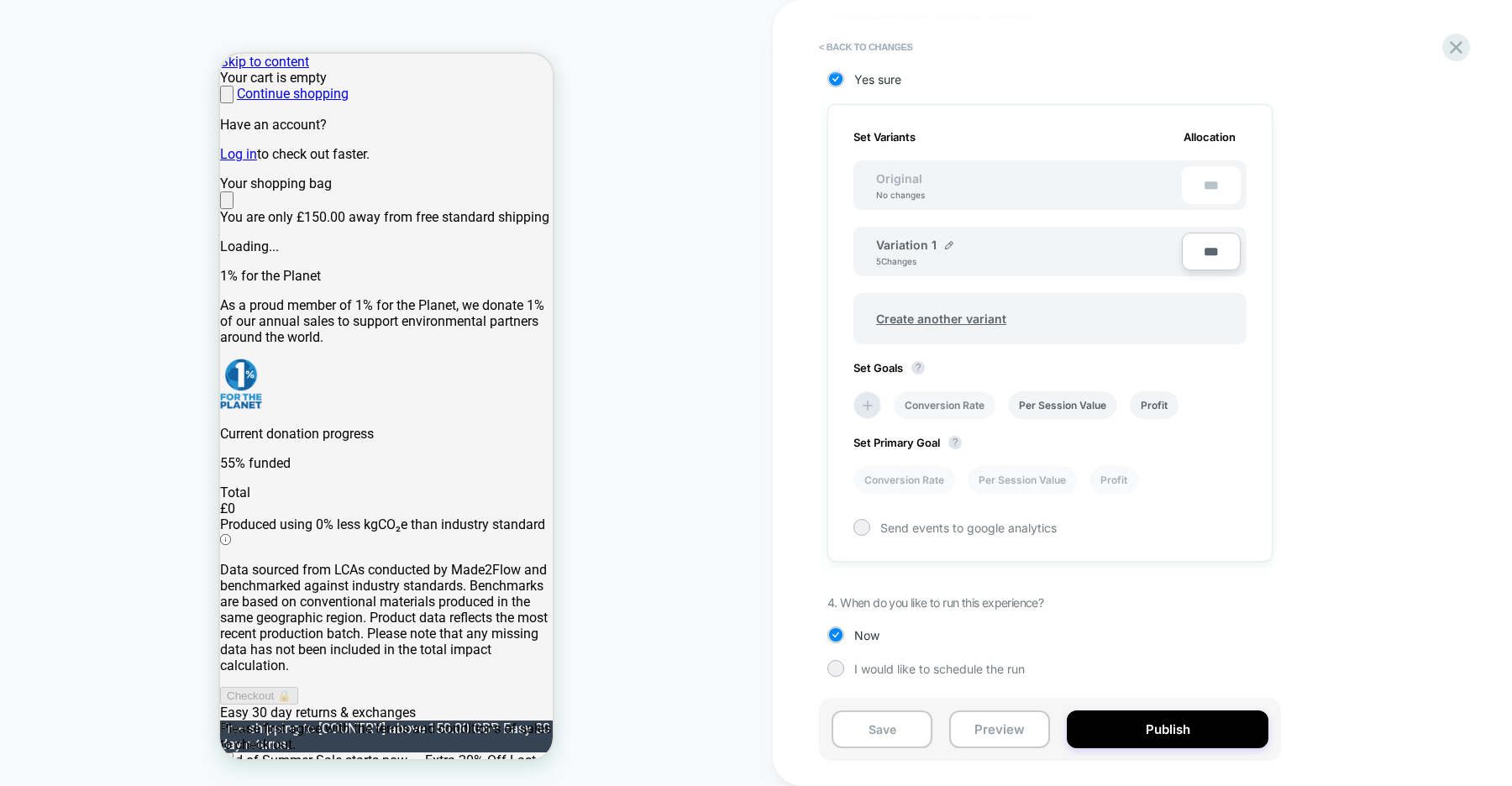
click at [962, 415] on li "Conversion Rate" at bounding box center [944, 405] width 102 height 28
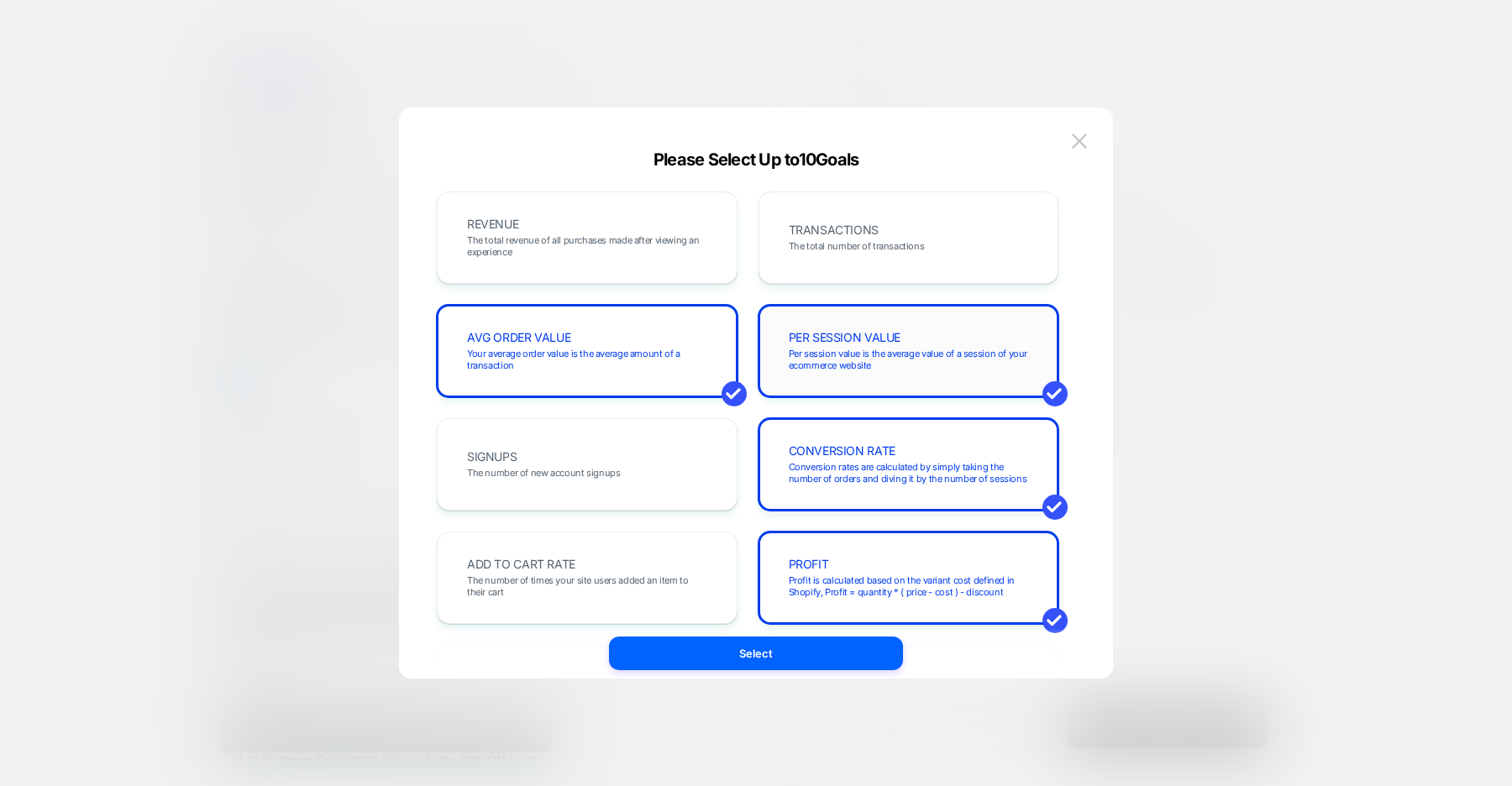
click at [808, 379] on div "PER SESSION VALUE Per session value is the average value of a session of your e…" at bounding box center [909, 351] width 301 height 92
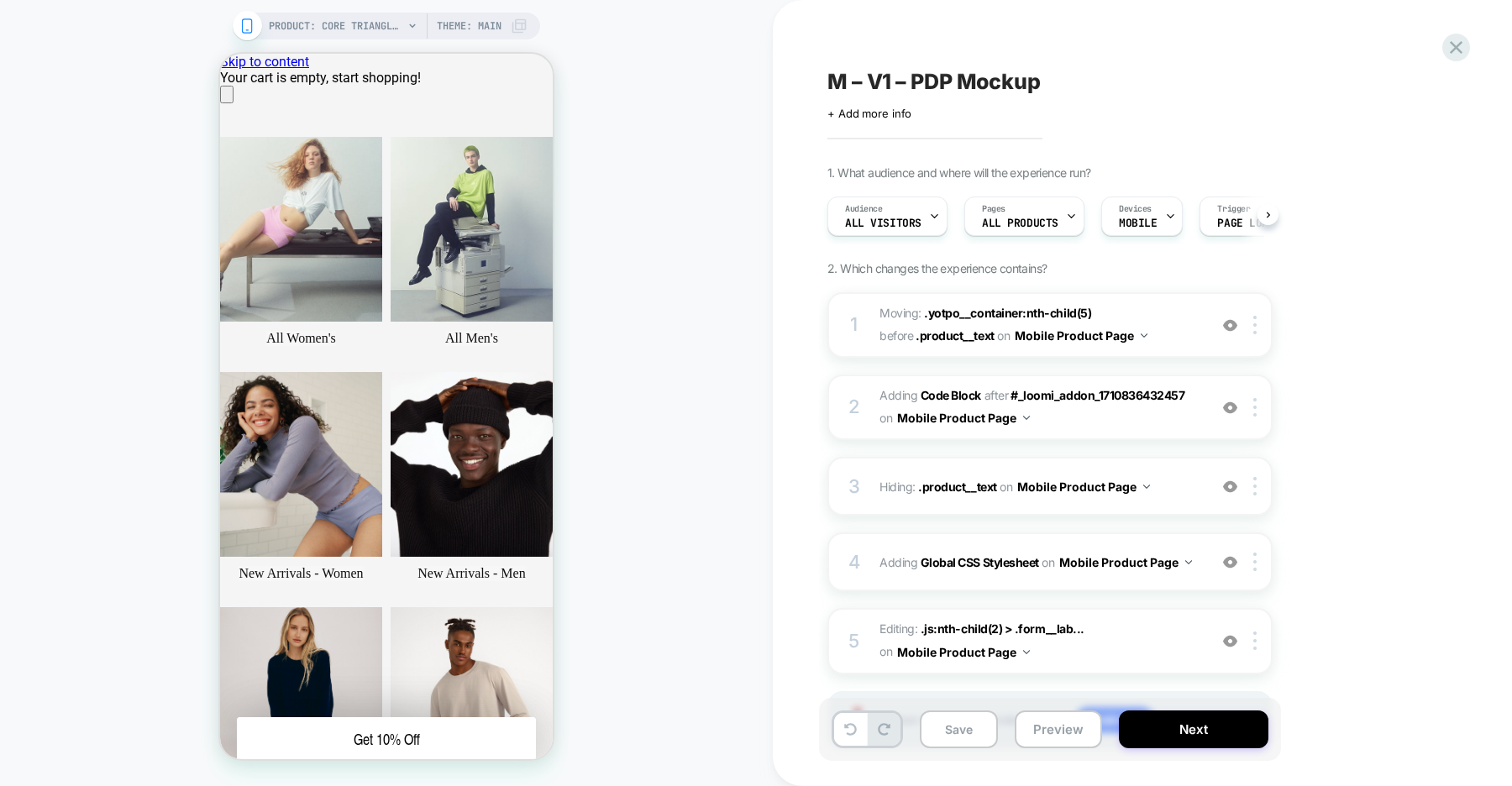
scroll to position [0, 1]
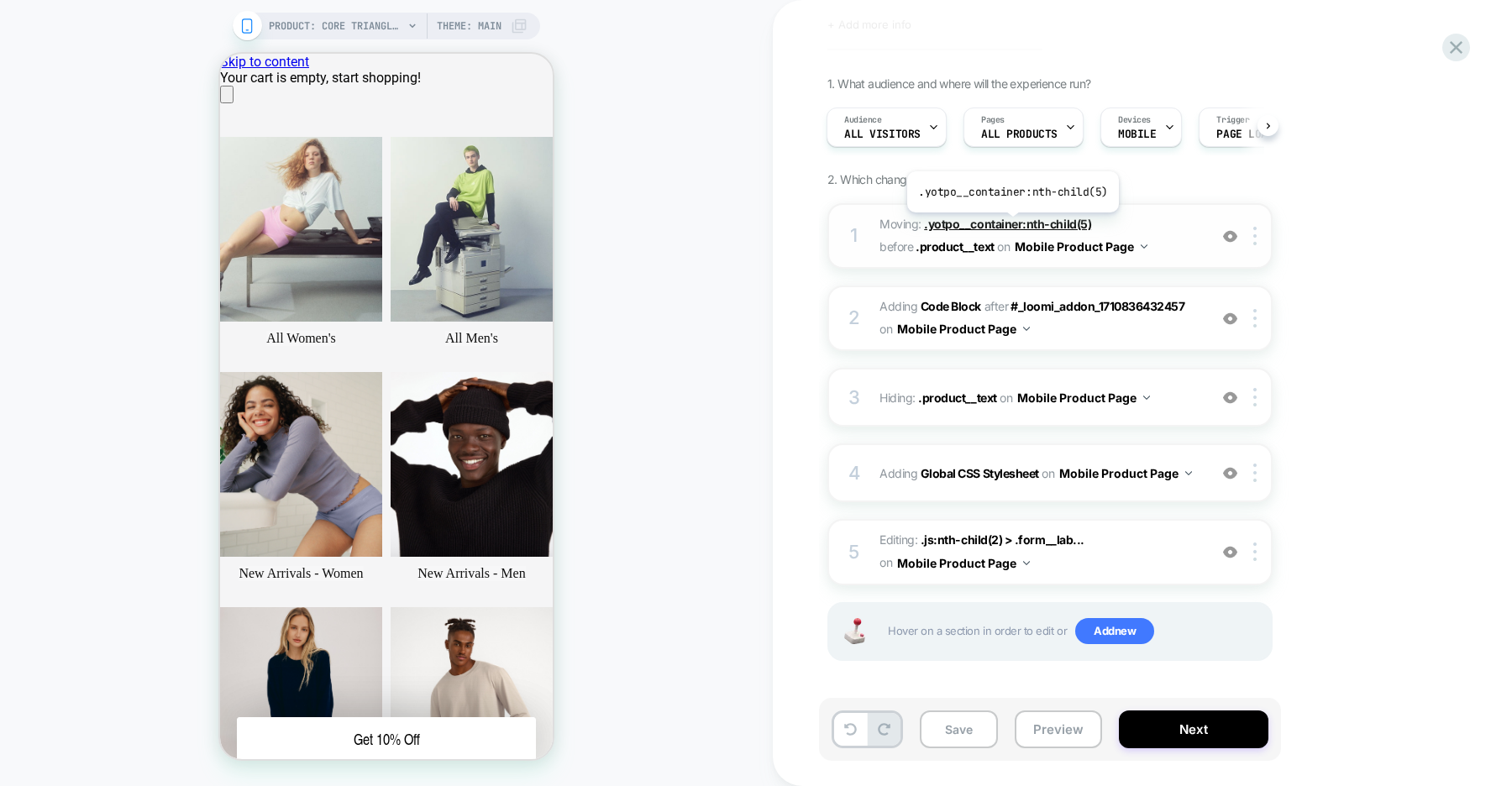
click at [0, 0] on span ".yotpo__container:nth-child(5)" at bounding box center [0, 0] width 0 height 0
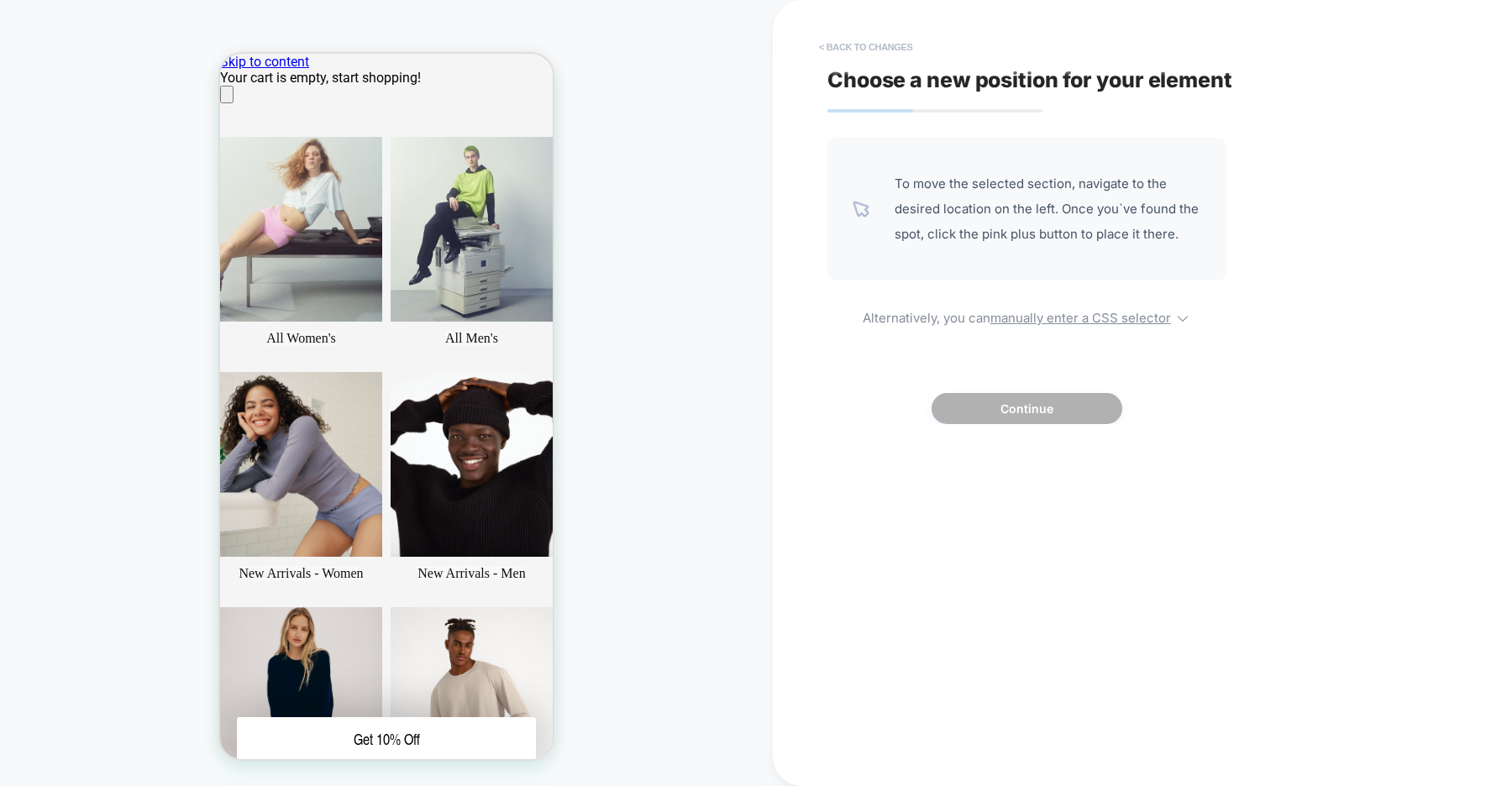
click at [0, 0] on button "< Back to changes" at bounding box center [0, 0] width 0 height 0
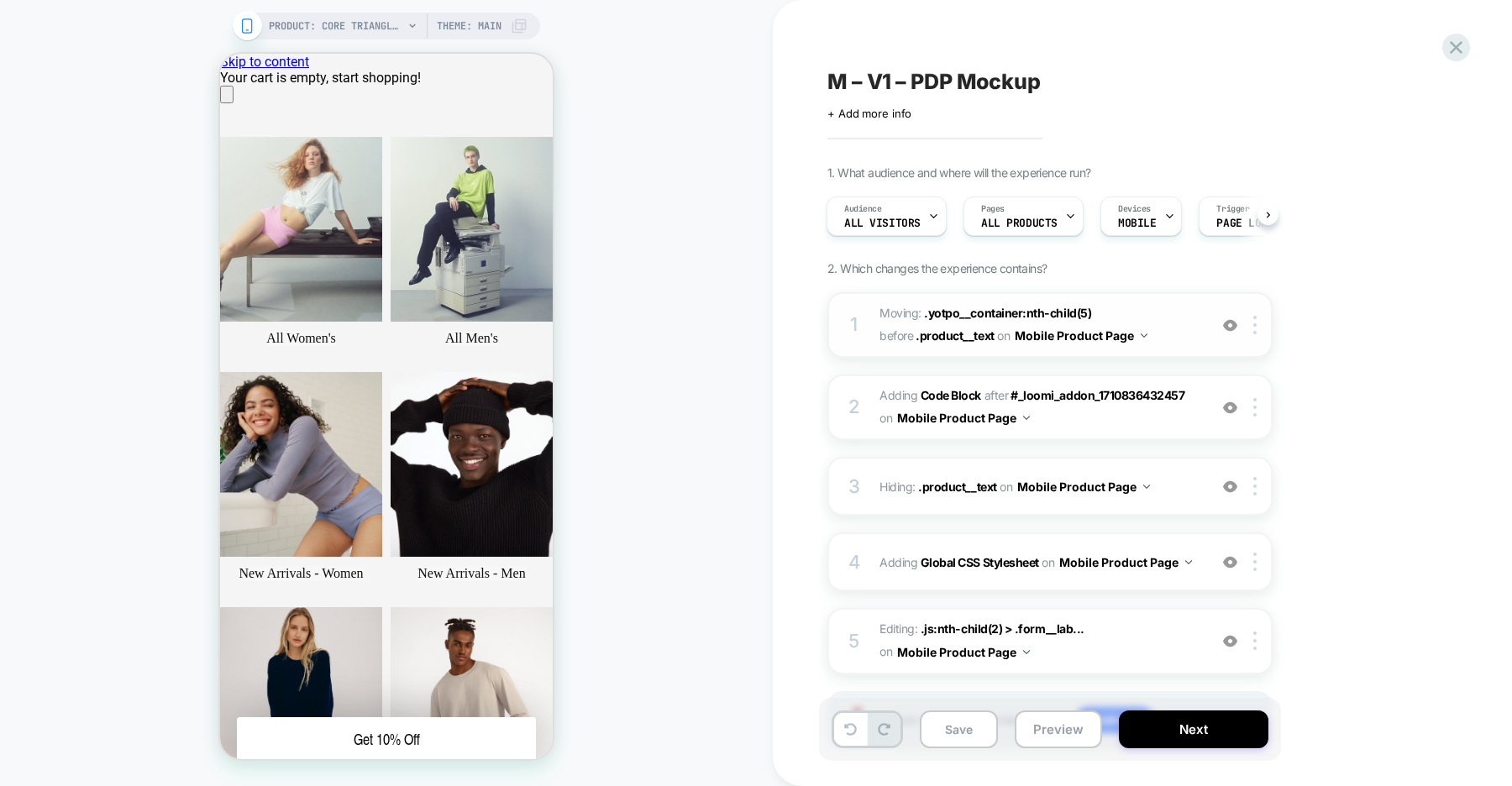
click at [0, 0] on img at bounding box center [0, 0] width 0 height 0
click at [0, 0] on b "Code Block" at bounding box center [0, 0] width 0 height 0
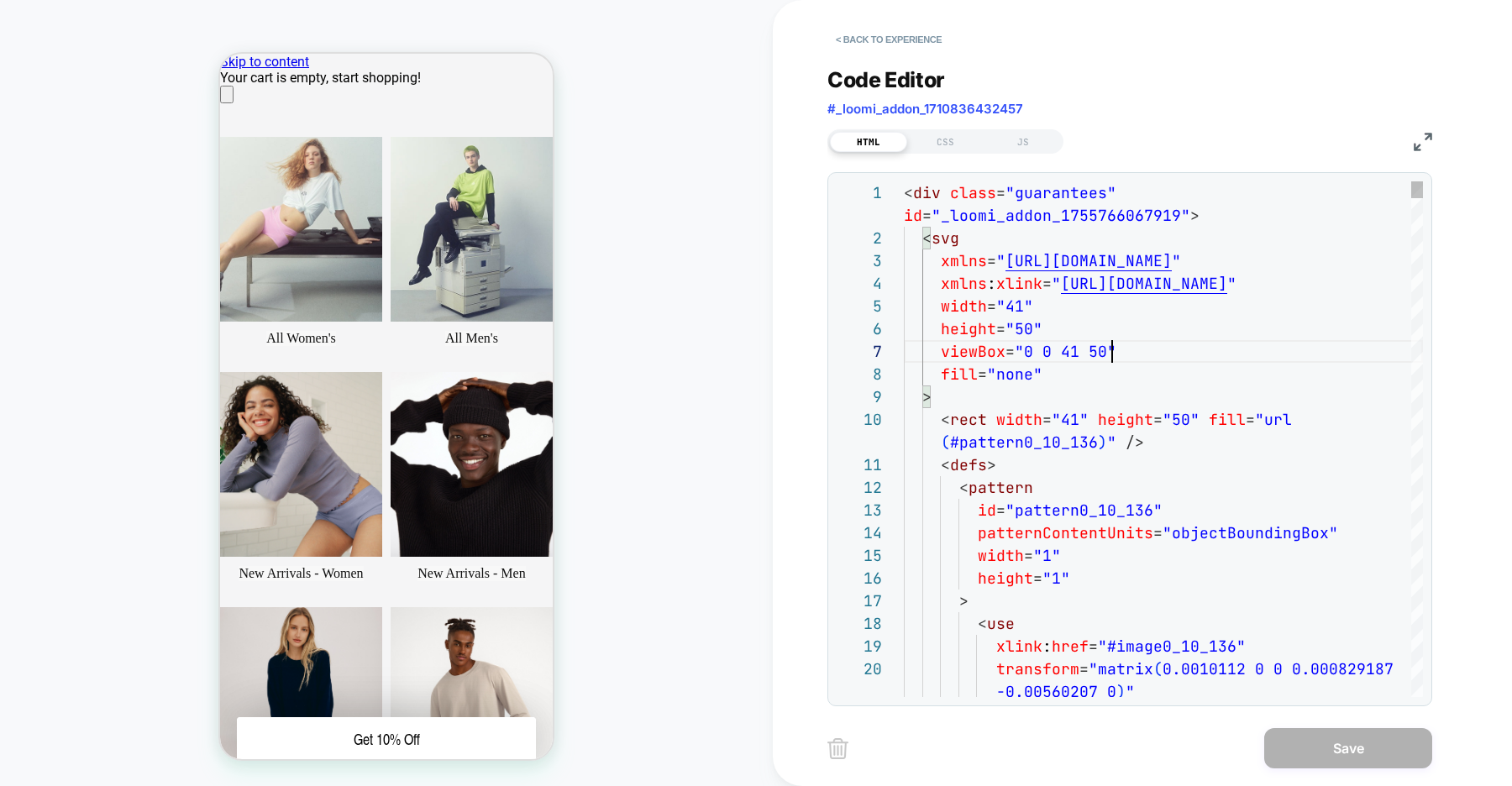
type textarea "**********"
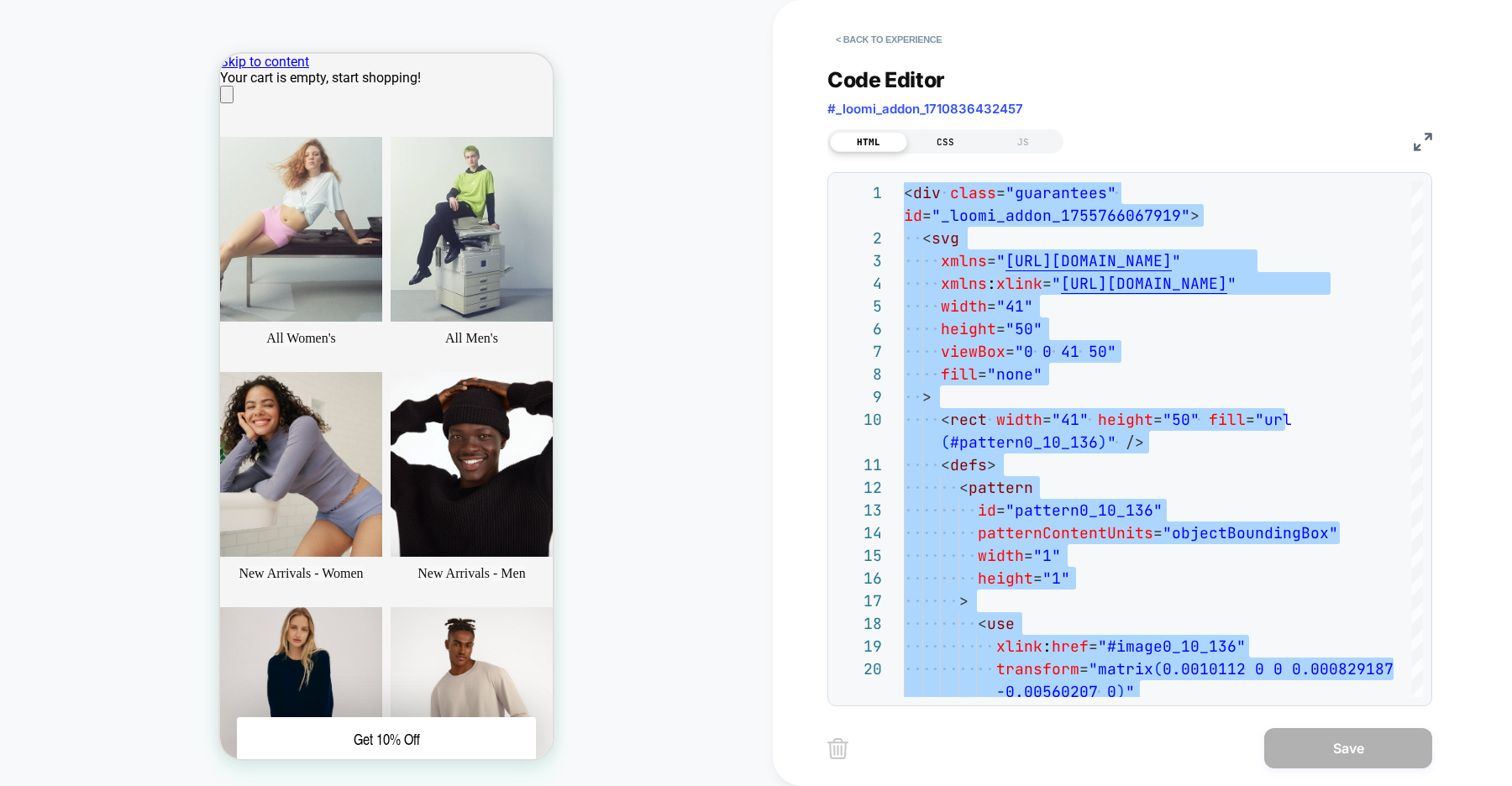
click at [0, 0] on div "CSS" at bounding box center [0, 0] width 0 height 0
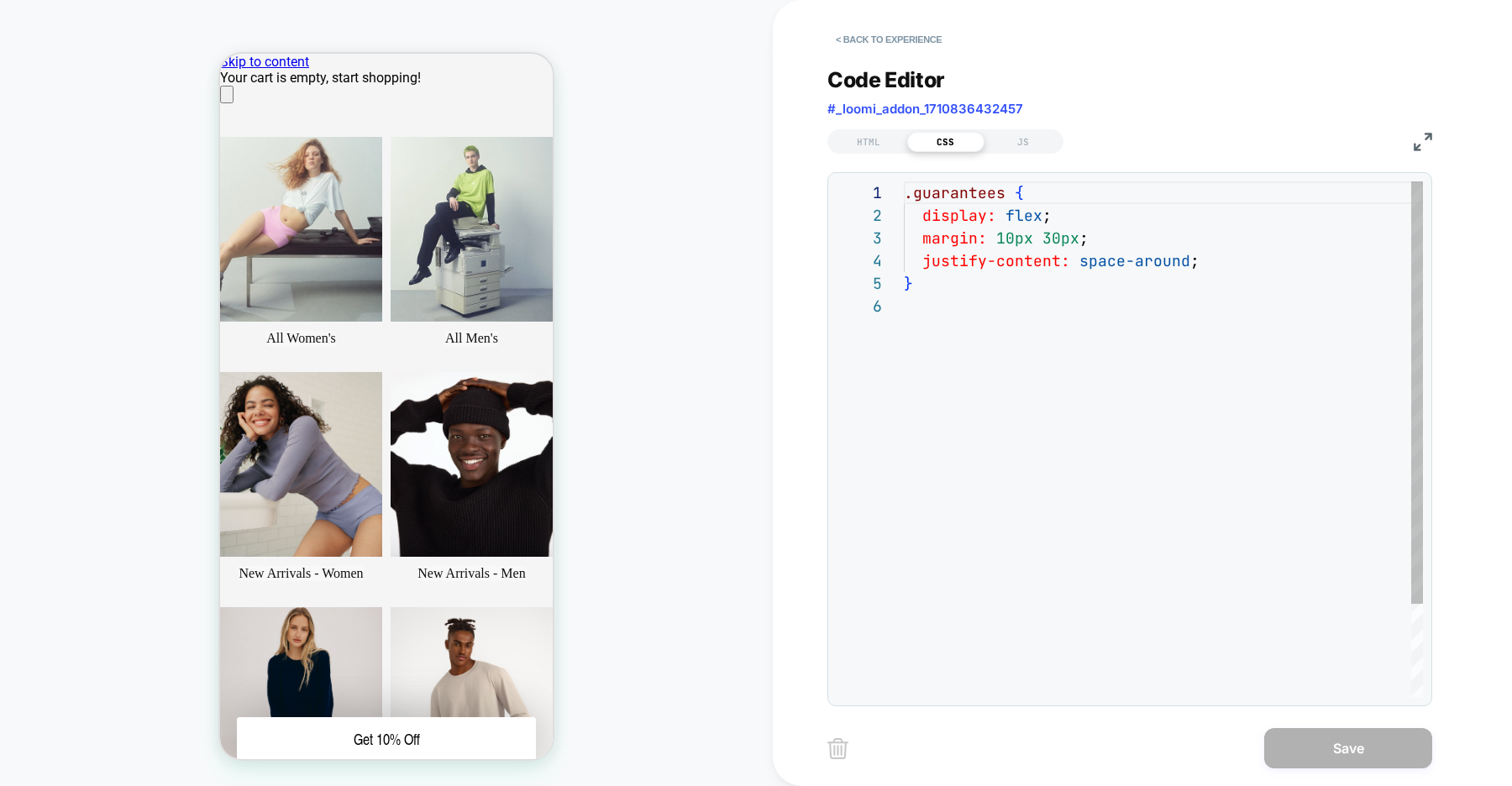
scroll to position [113, 0]
click at [0, 0] on div ".guarantees { display: flex ; margin: 10px 30px ; justify-content: space-around…" at bounding box center [0, 0] width 0 height 0
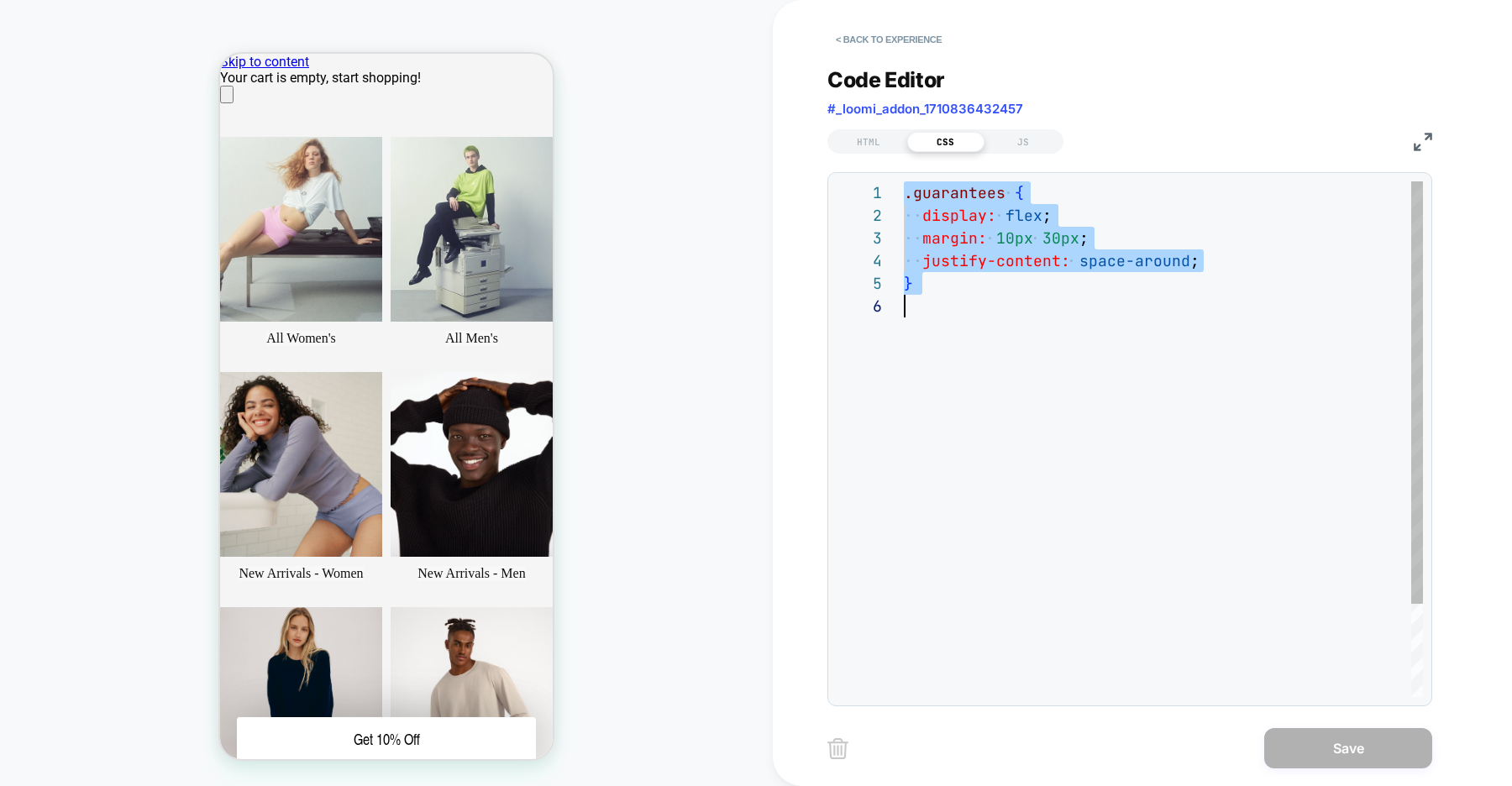
scroll to position [0, 0]
click at [891, 42] on button "< Back to experience" at bounding box center [889, 39] width 123 height 27
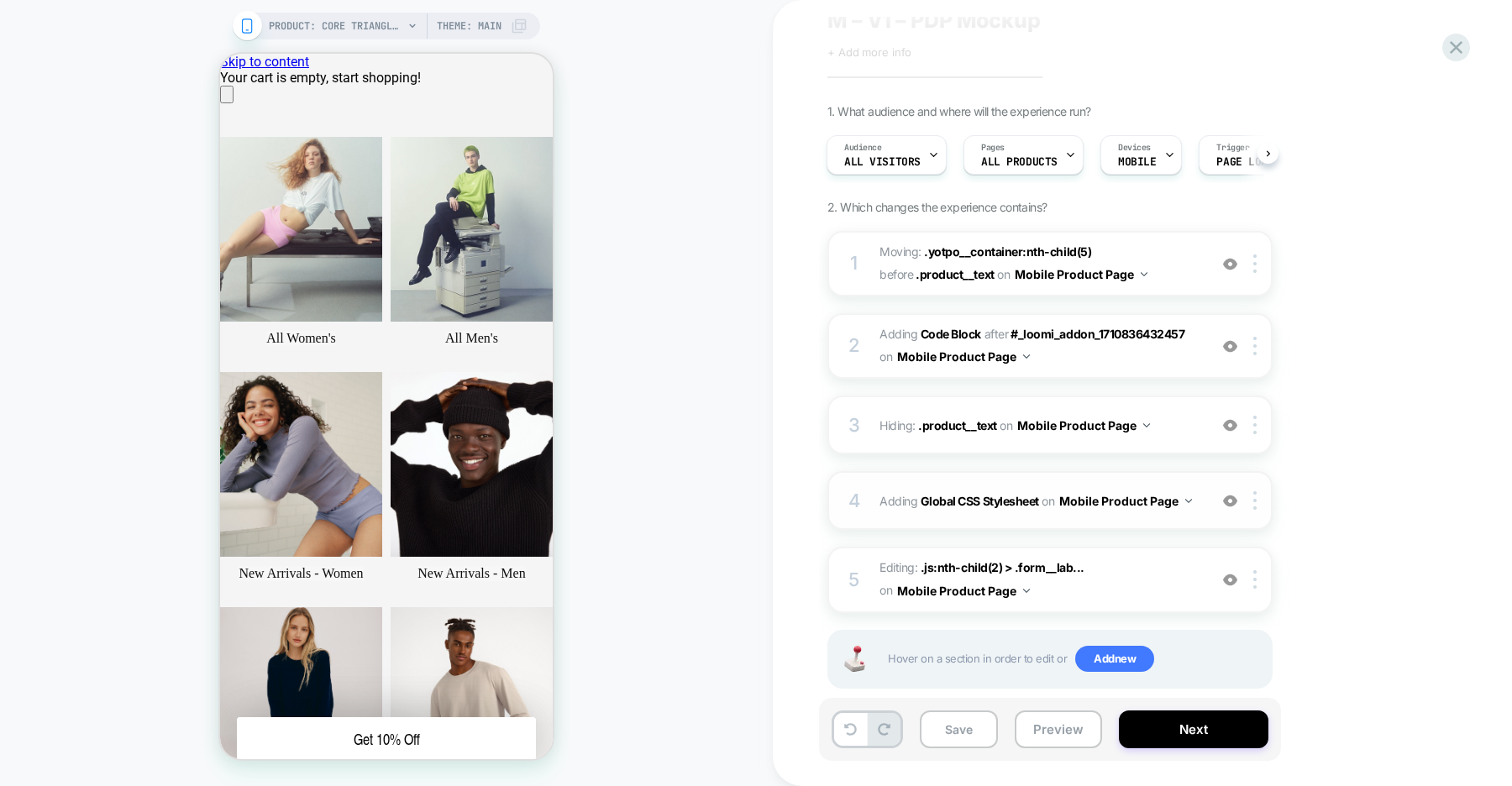
scroll to position [79, 0]
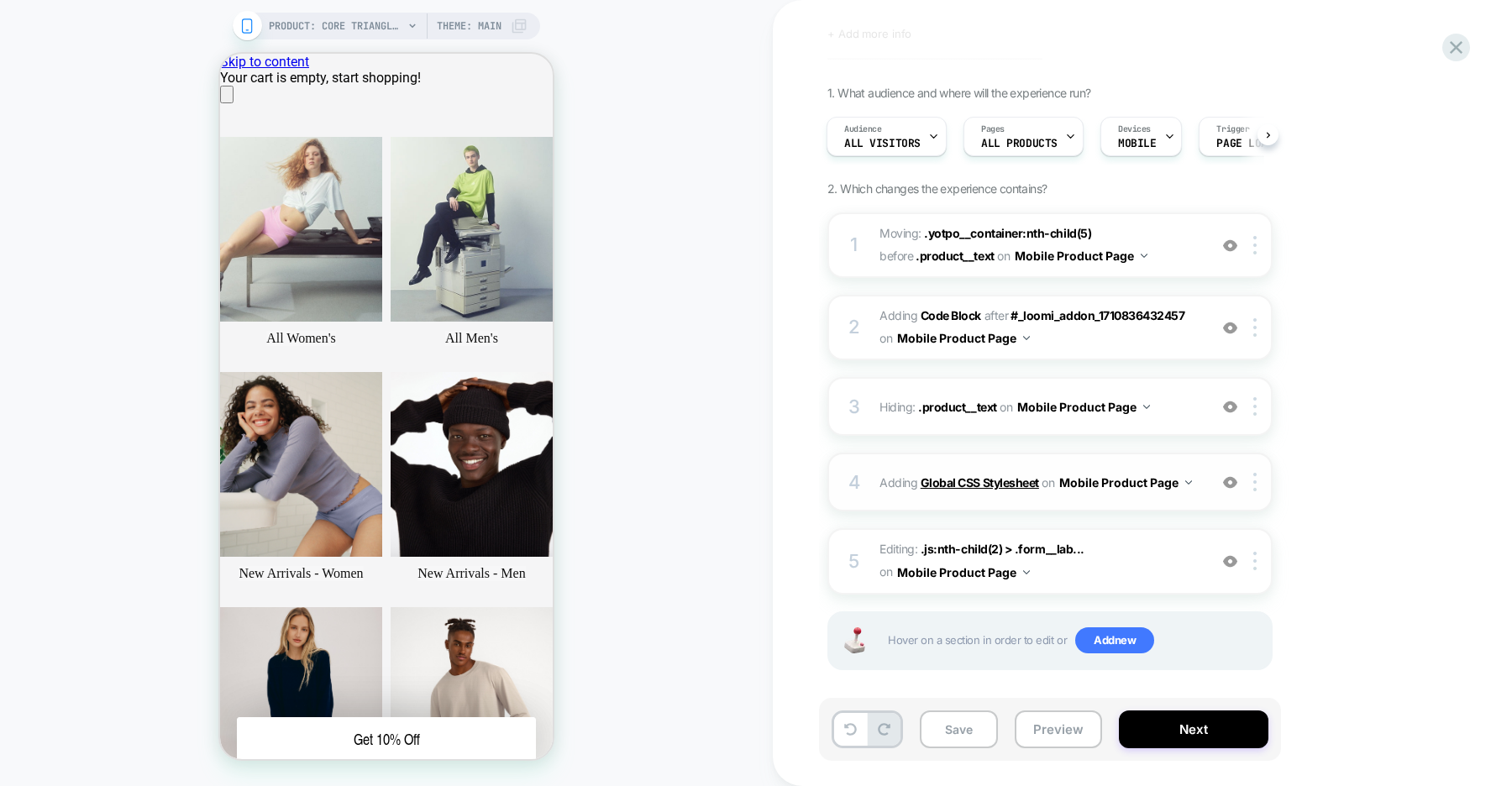
click at [986, 485] on b "Global CSS Stylesheet" at bounding box center [980, 482] width 118 height 15
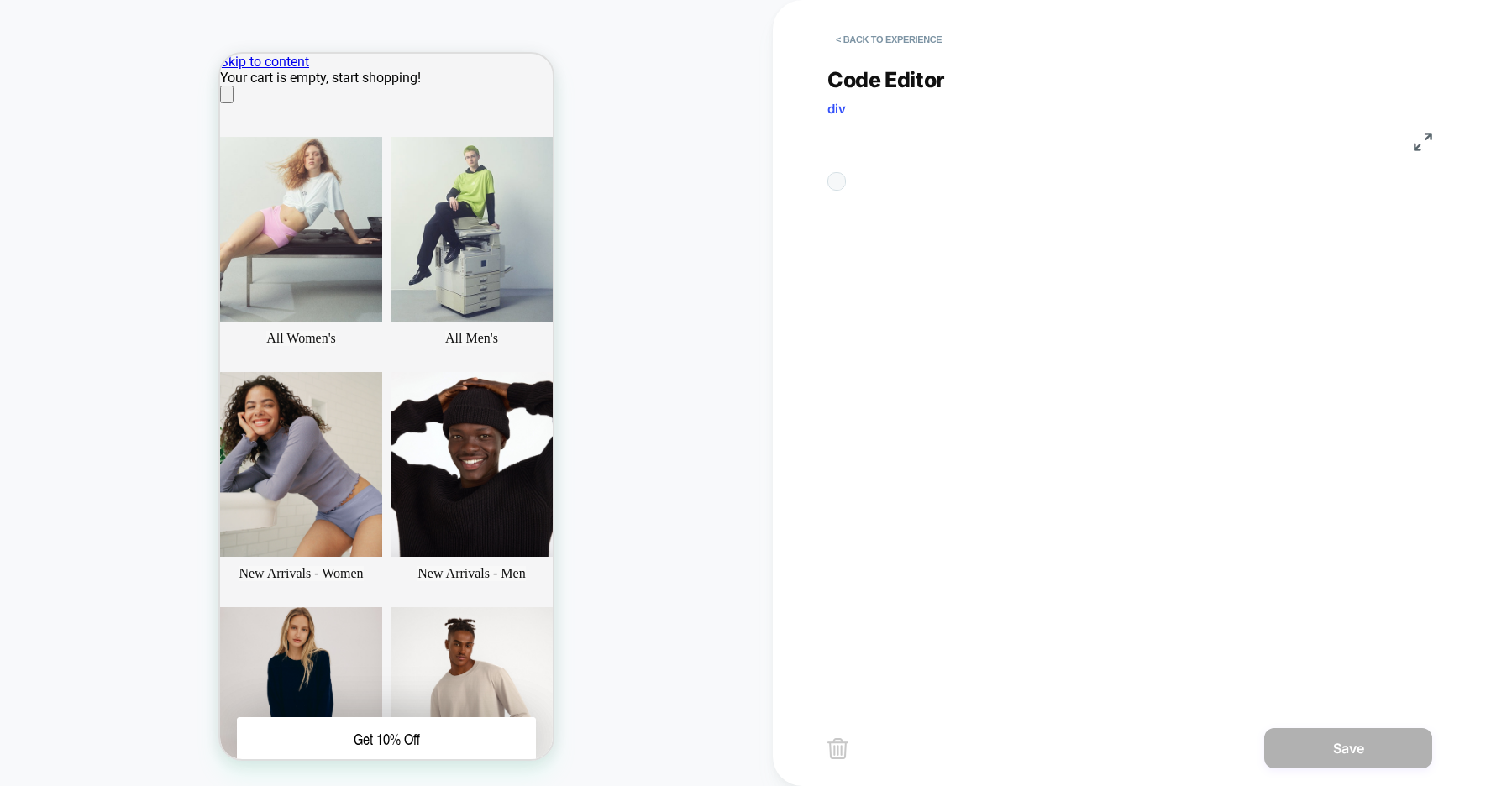
scroll to position [226, 0]
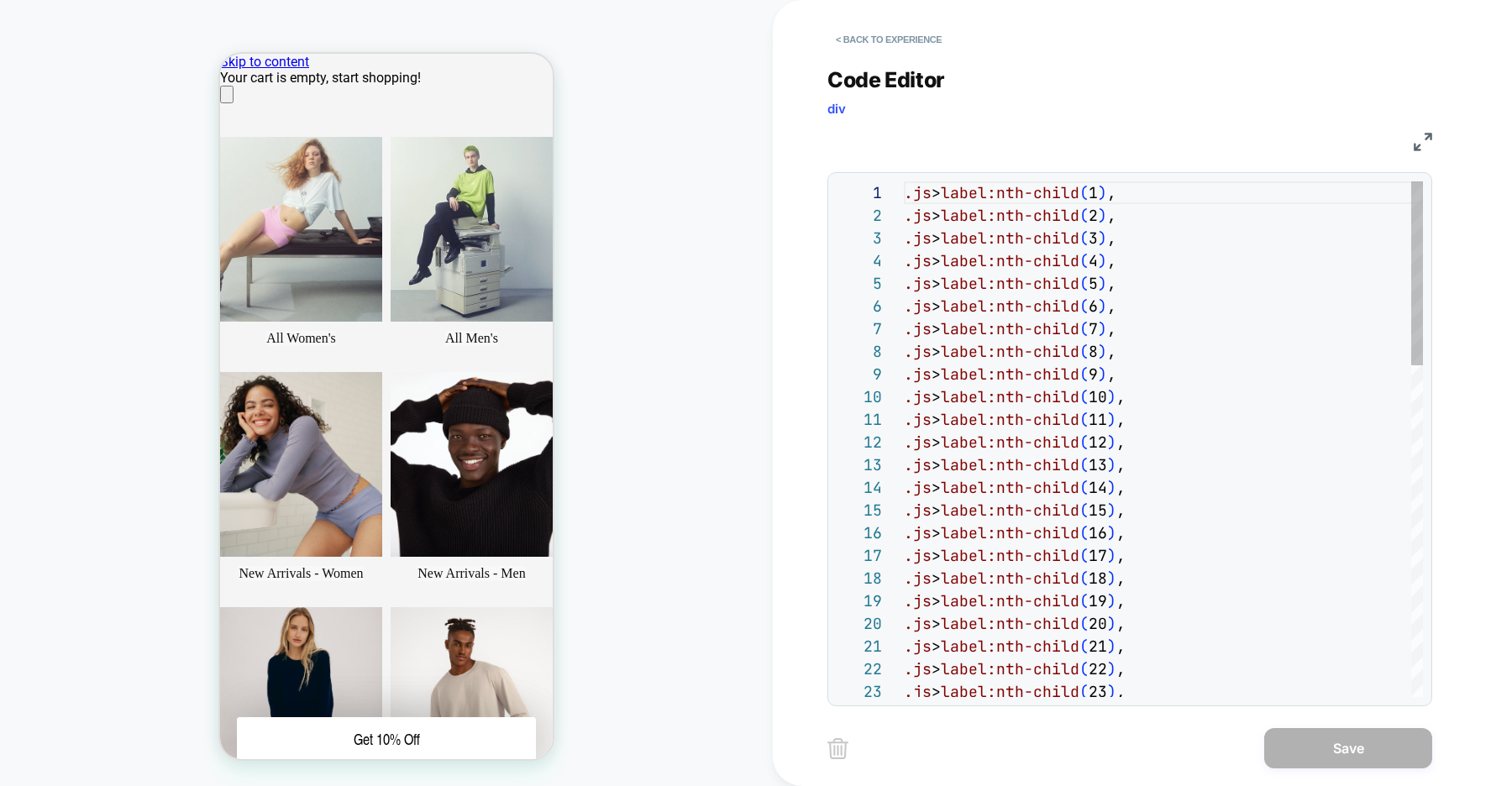
click at [0, 0] on div ".js > label:nth-child ( 1 ) , .js > label:nth-child ( 2 ) , .js > label:nth-chi…" at bounding box center [0, 0] width 0 height 0
type textarea "**********"
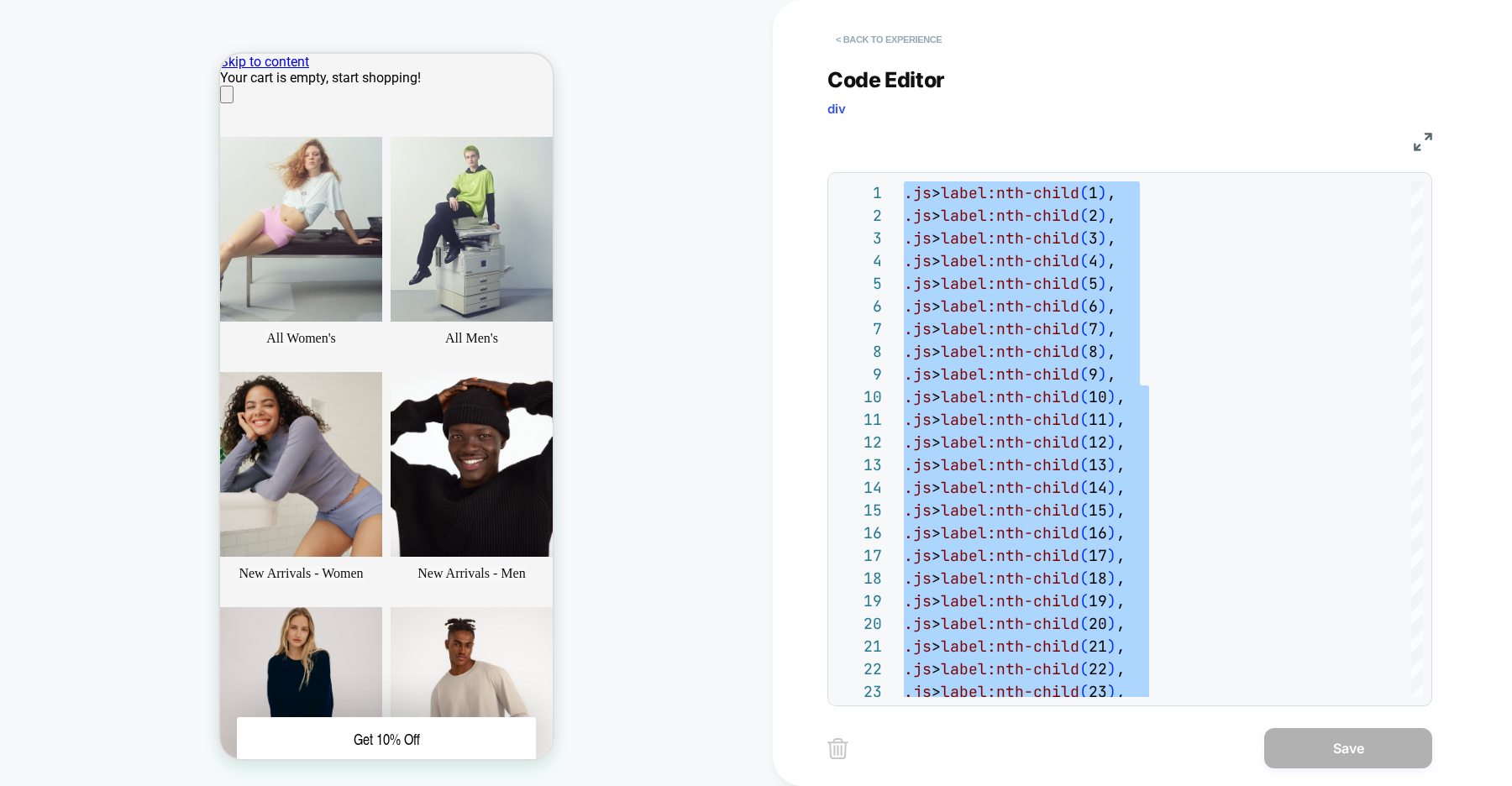
click at [0, 0] on button "< Back to experience" at bounding box center [0, 0] width 0 height 0
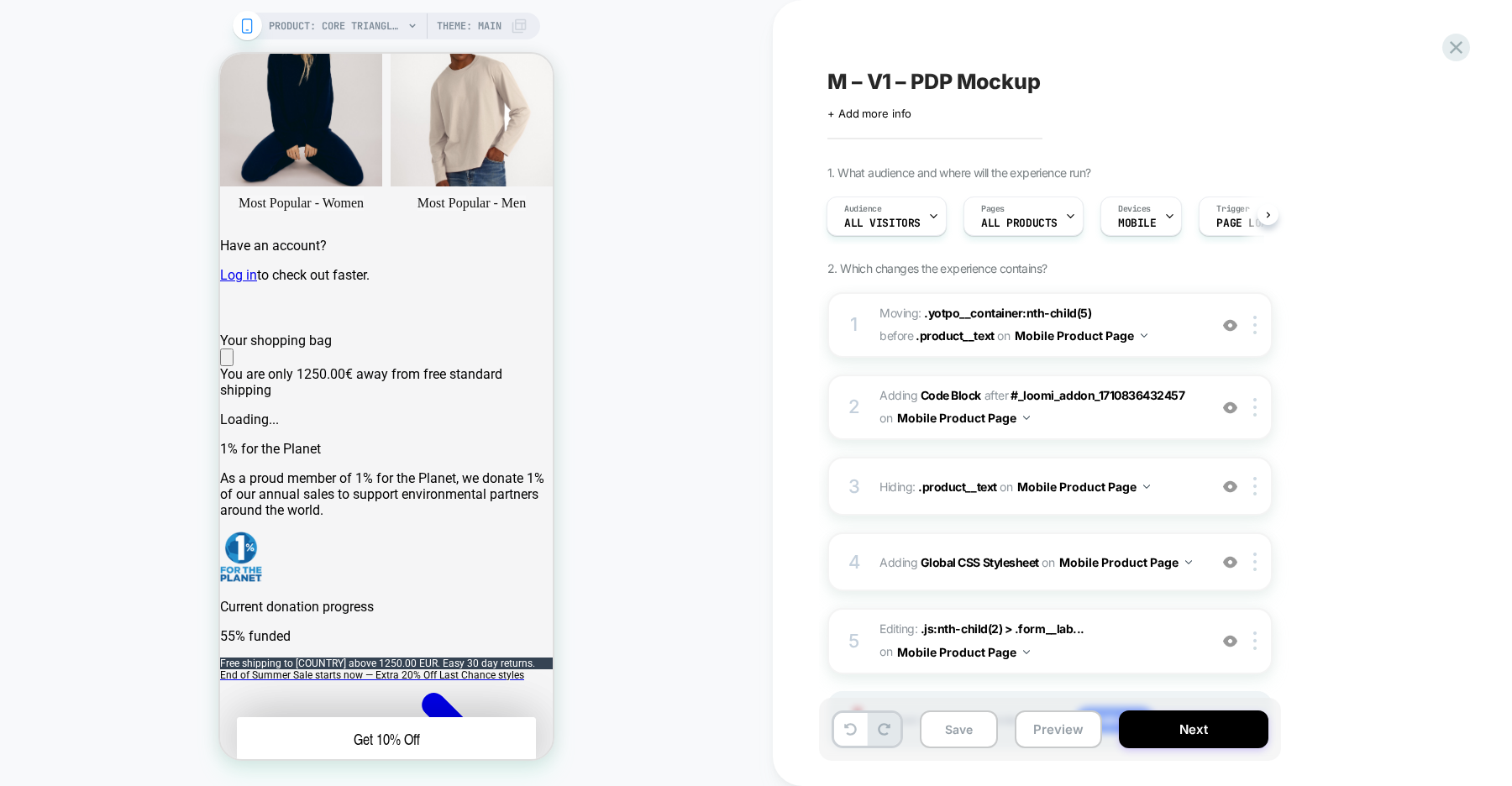
scroll to position [596, 0]
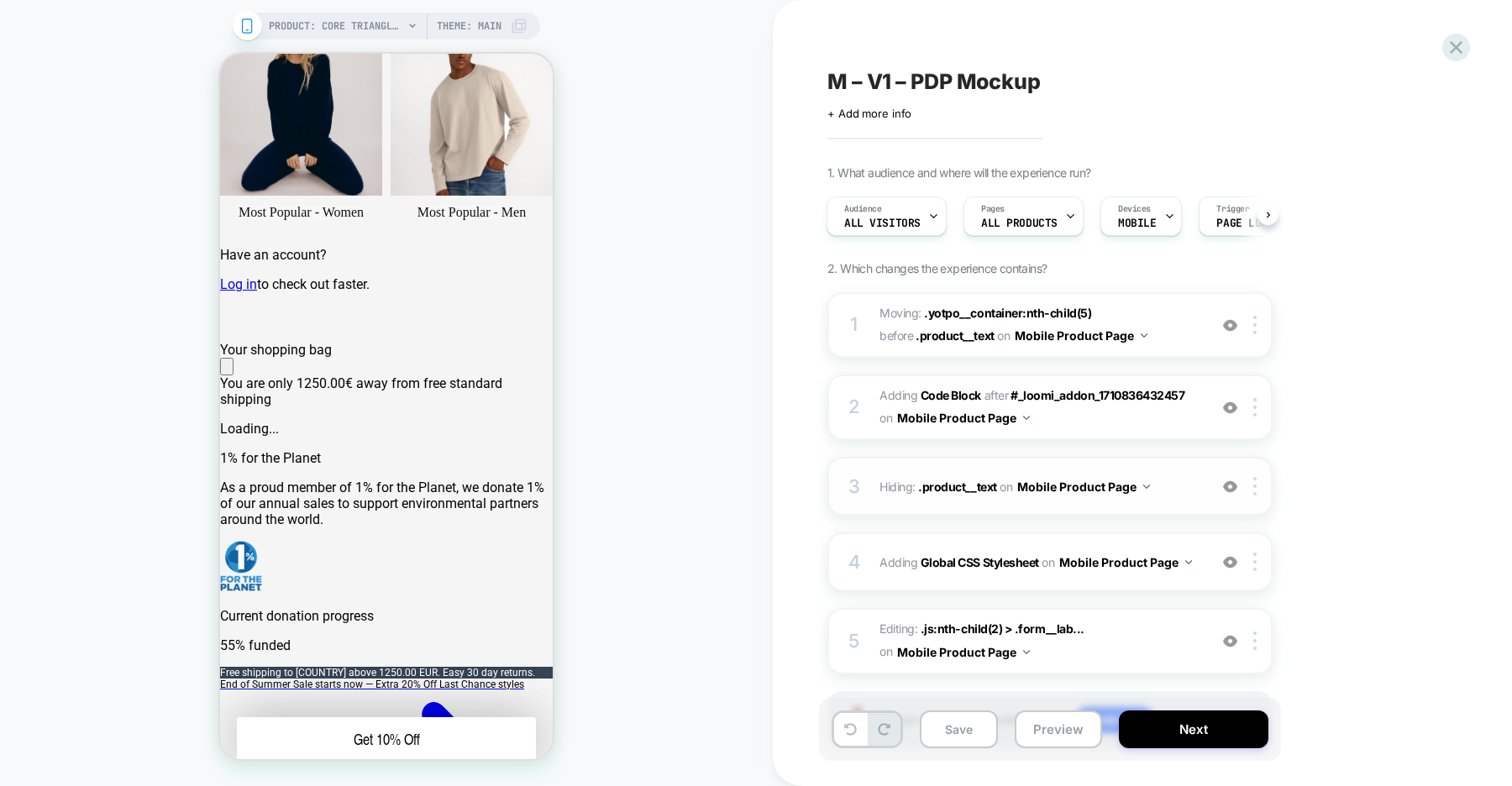
click at [1229, 486] on img at bounding box center [1229, 486] width 15 height 15
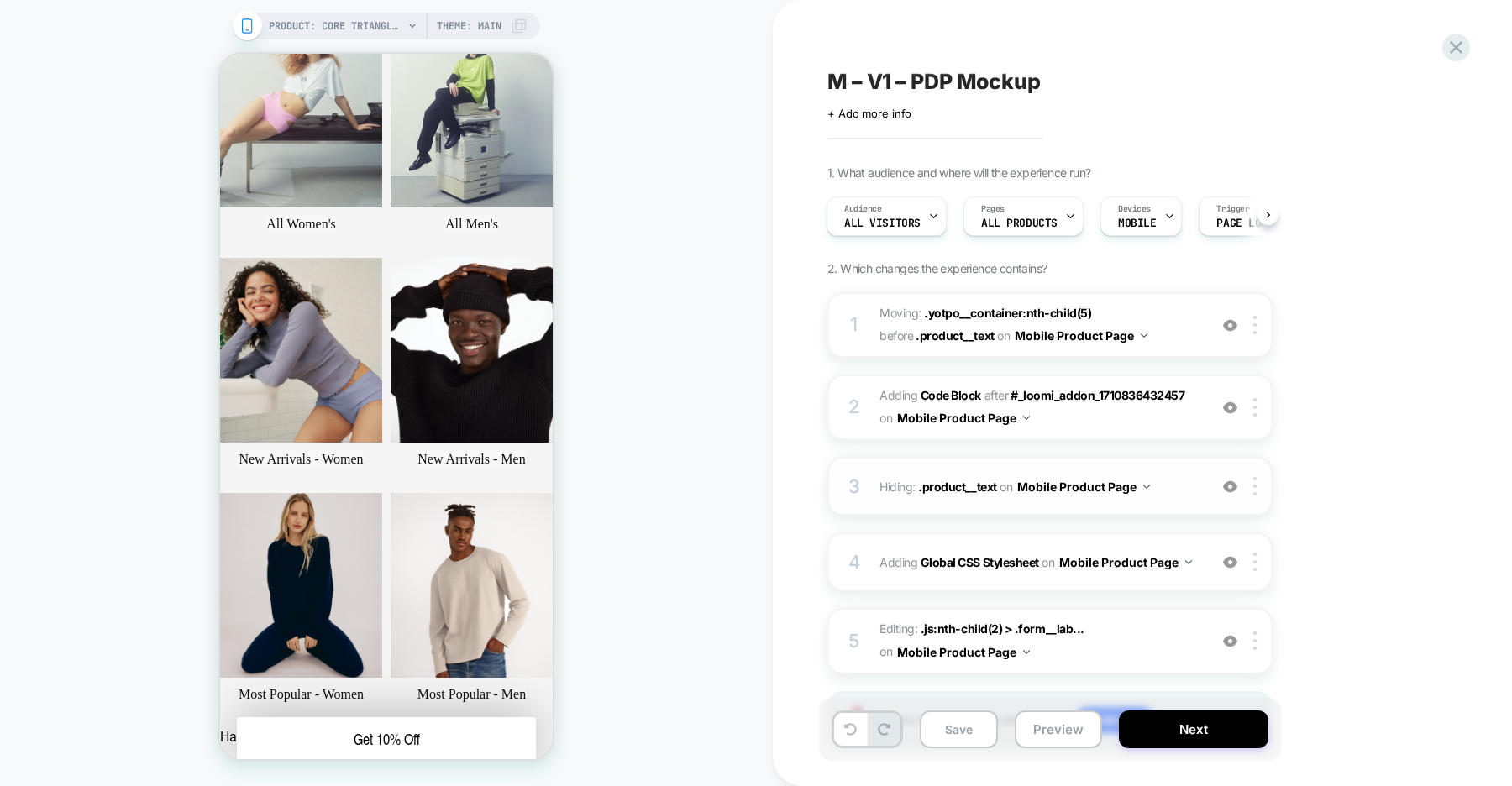
scroll to position [105, 0]
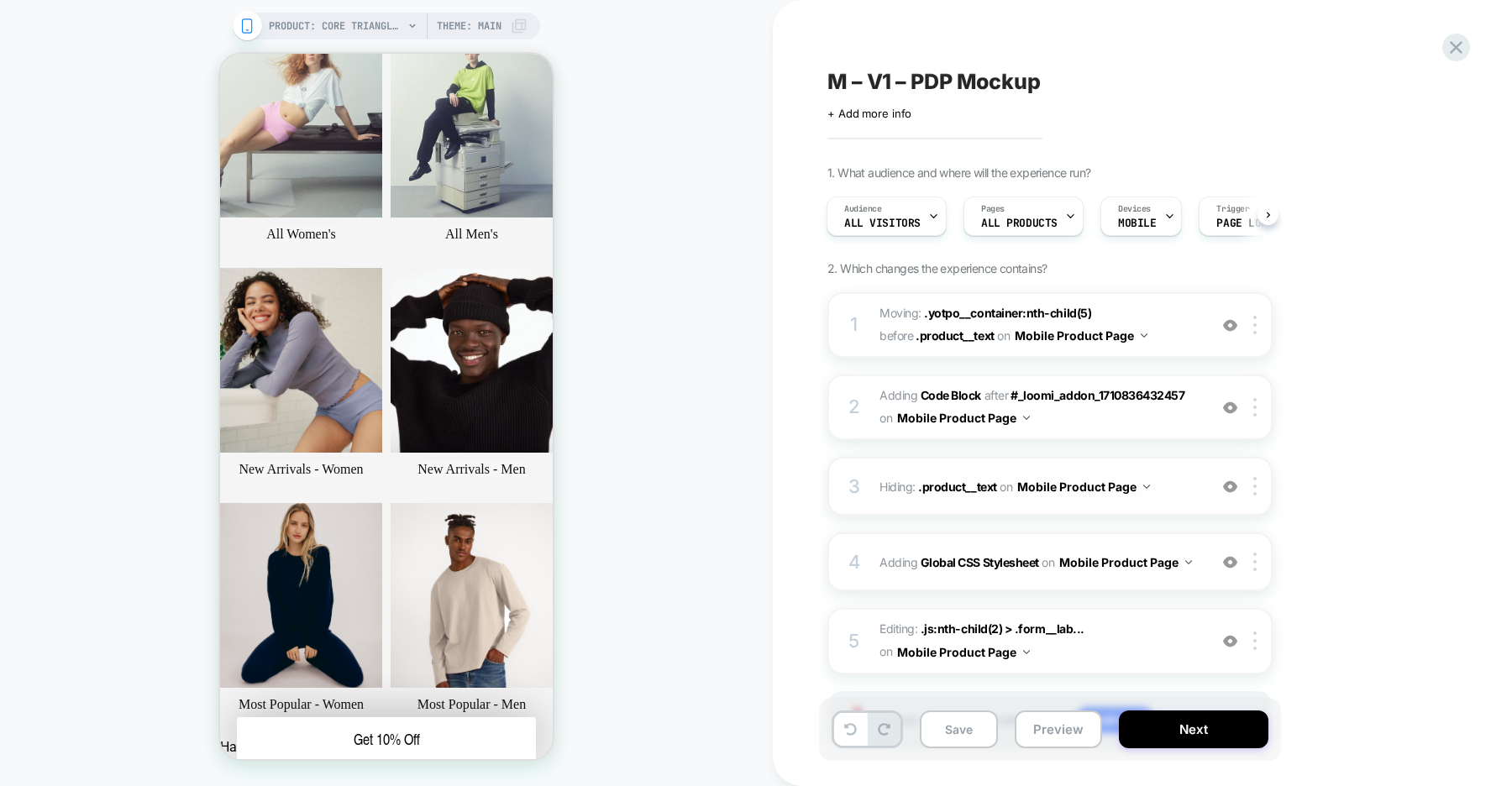
click at [0, 0] on img at bounding box center [0, 0] width 0 height 0
click at [1228, 564] on img at bounding box center [1229, 562] width 15 height 15
click at [0, 0] on img at bounding box center [0, 0] width 0 height 0
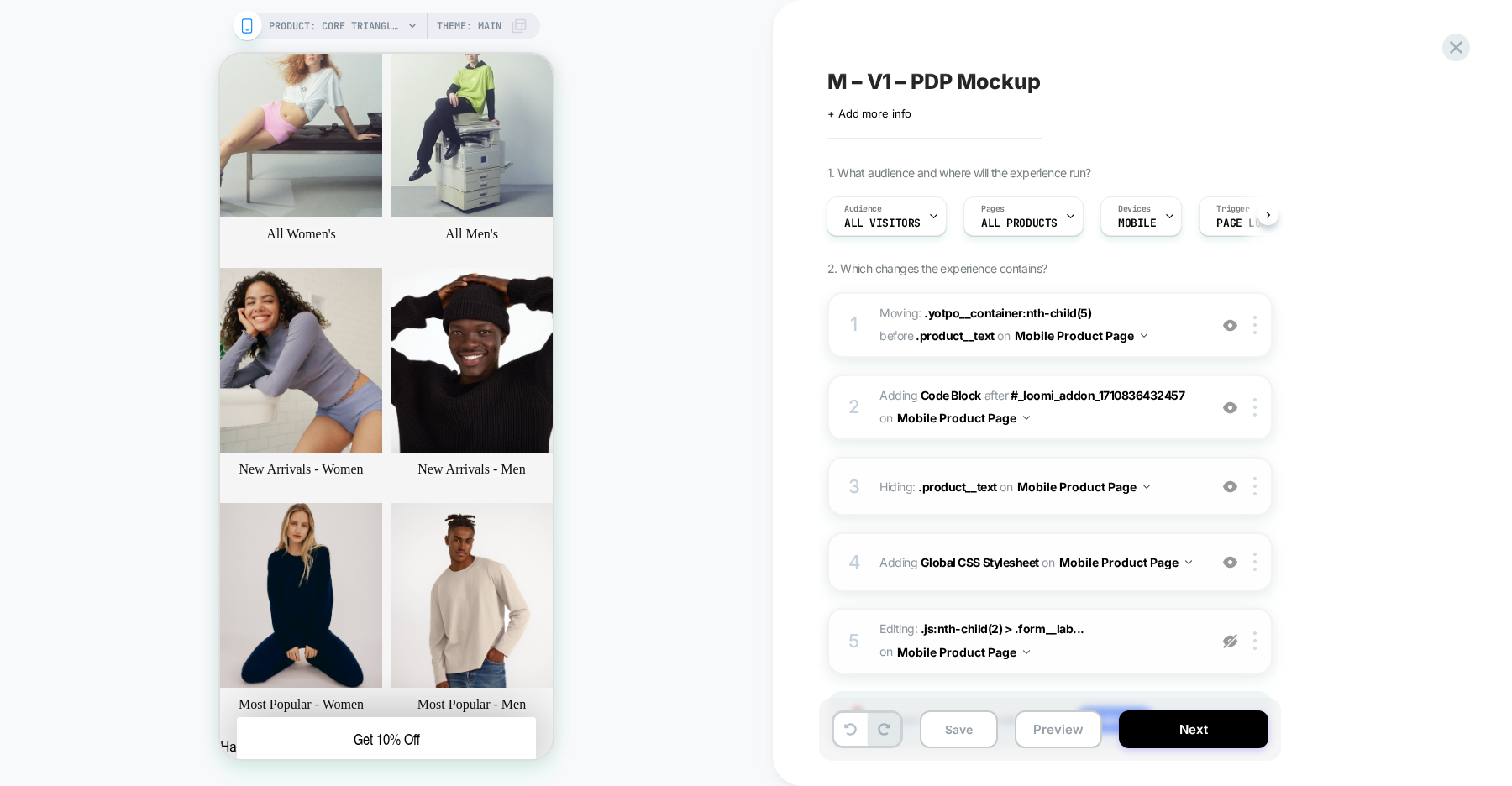
click at [0, 0] on img at bounding box center [0, 0] width 0 height 0
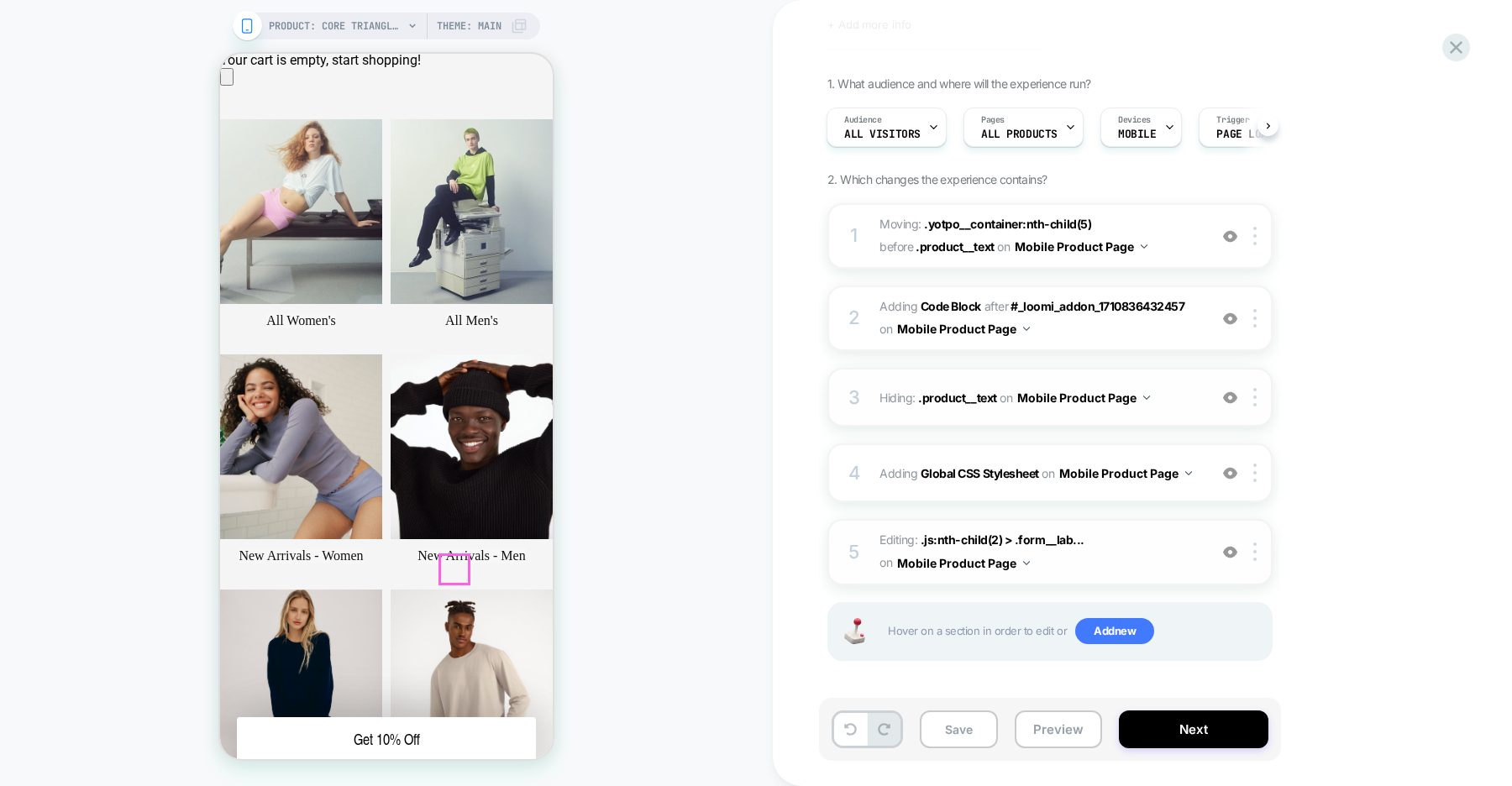
scroll to position [0, 0]
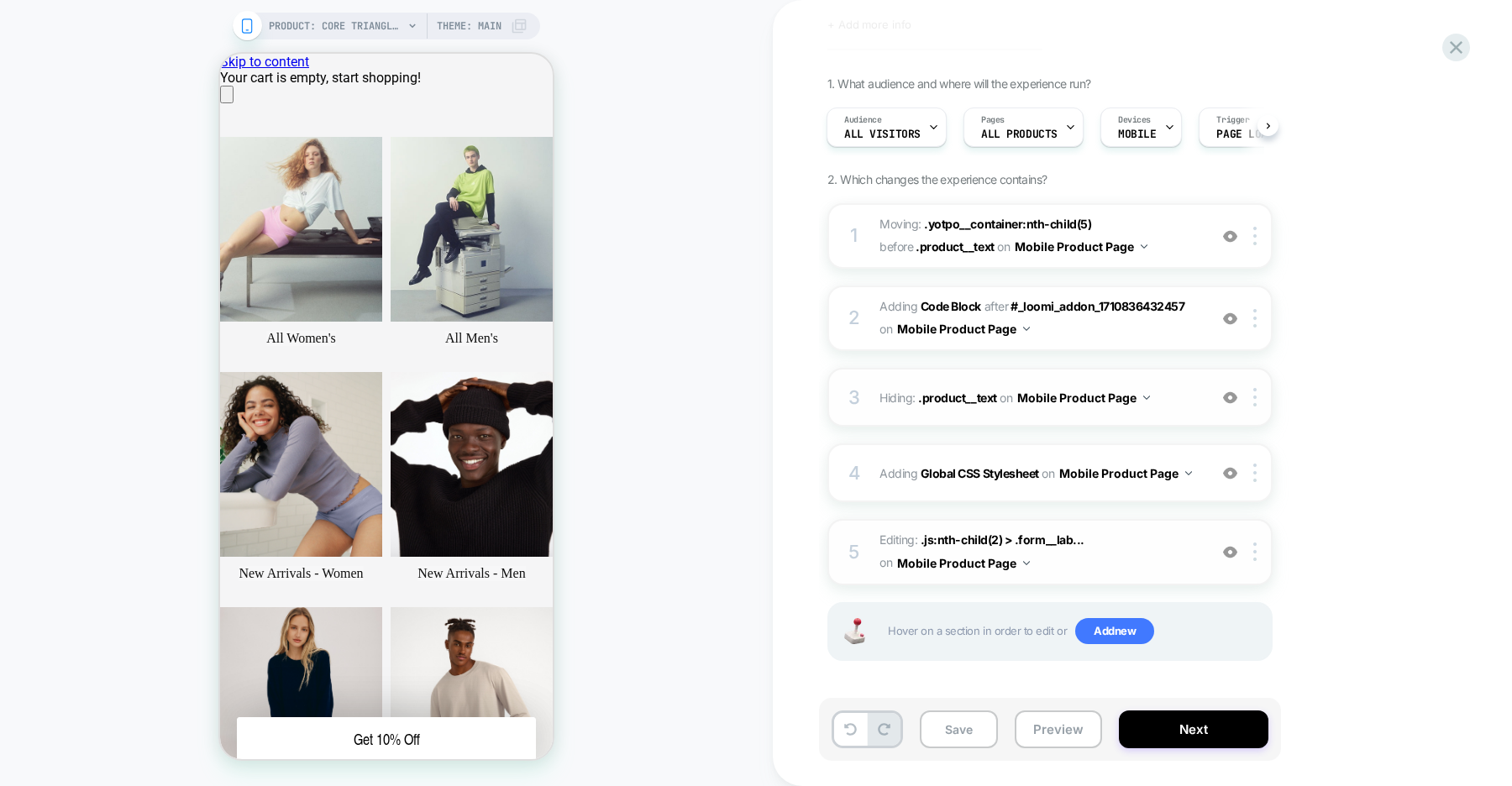
click at [1229, 396] on img at bounding box center [1229, 397] width 15 height 15
click at [0, 0] on icon at bounding box center [0, 0] width 0 height 0
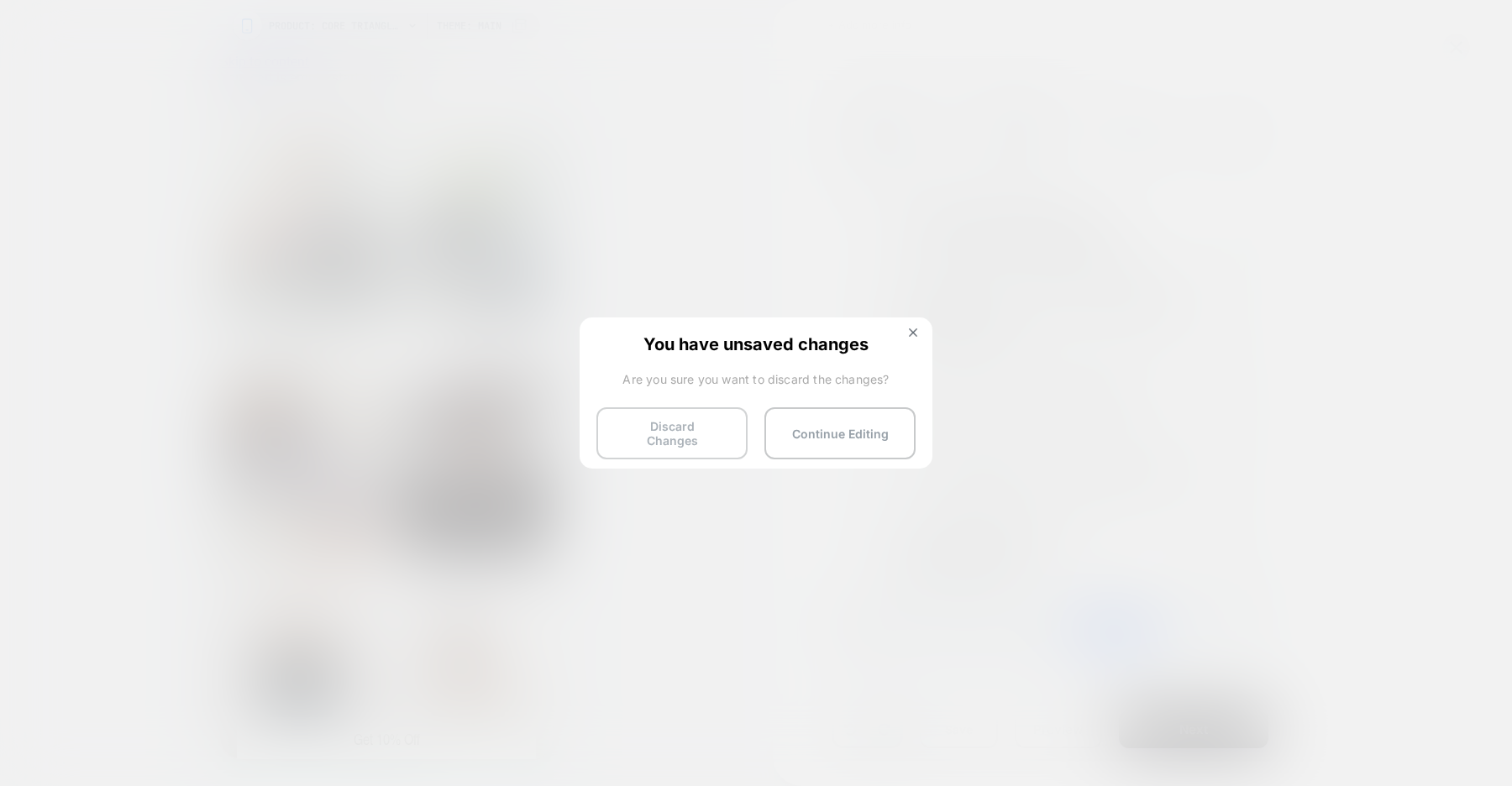
click at [668, 425] on button "Discard Changes" at bounding box center [671, 434] width 151 height 52
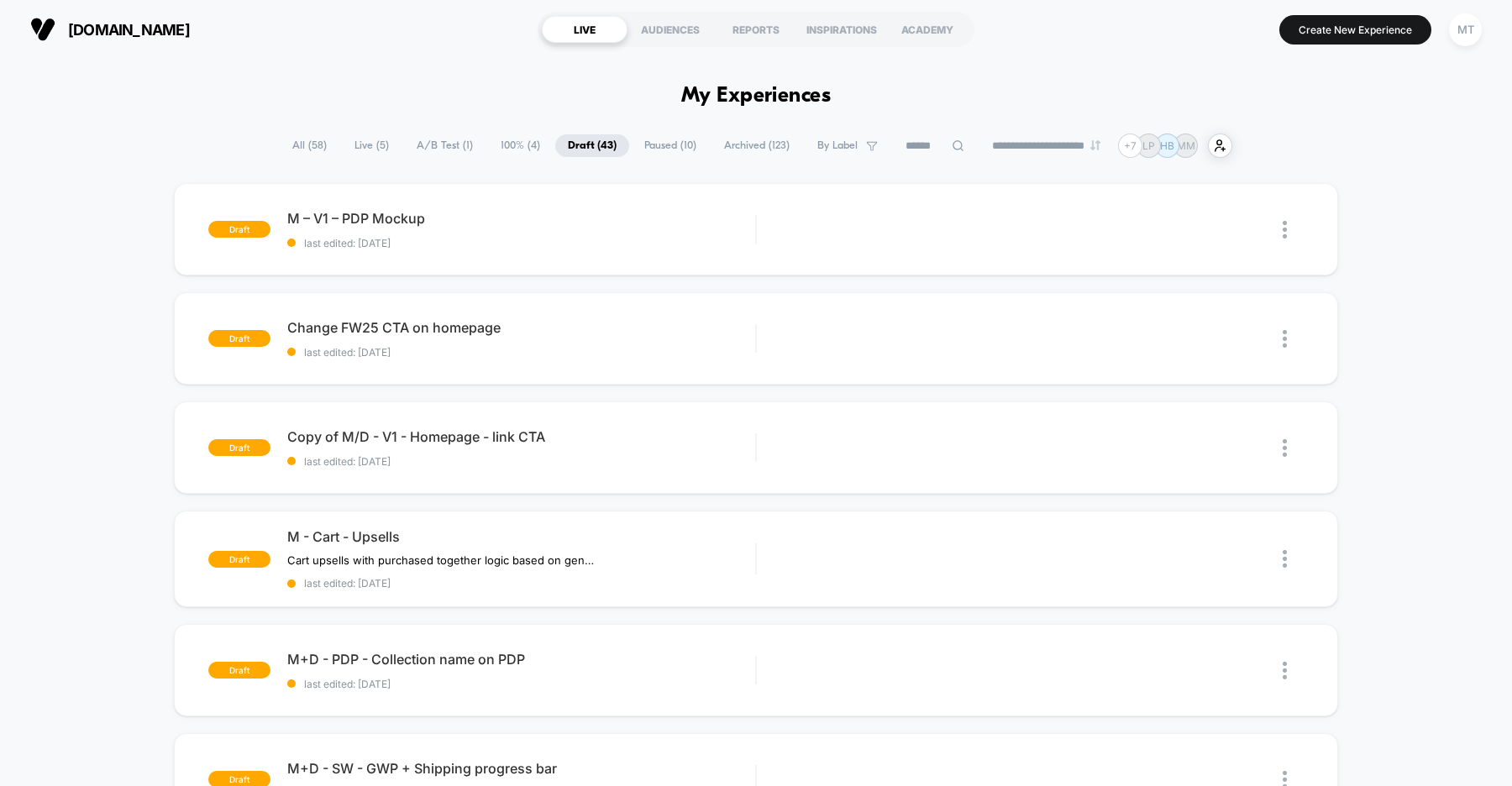
click at [444, 149] on span "A/B Test ( 1 )" at bounding box center [445, 146] width 81 height 22
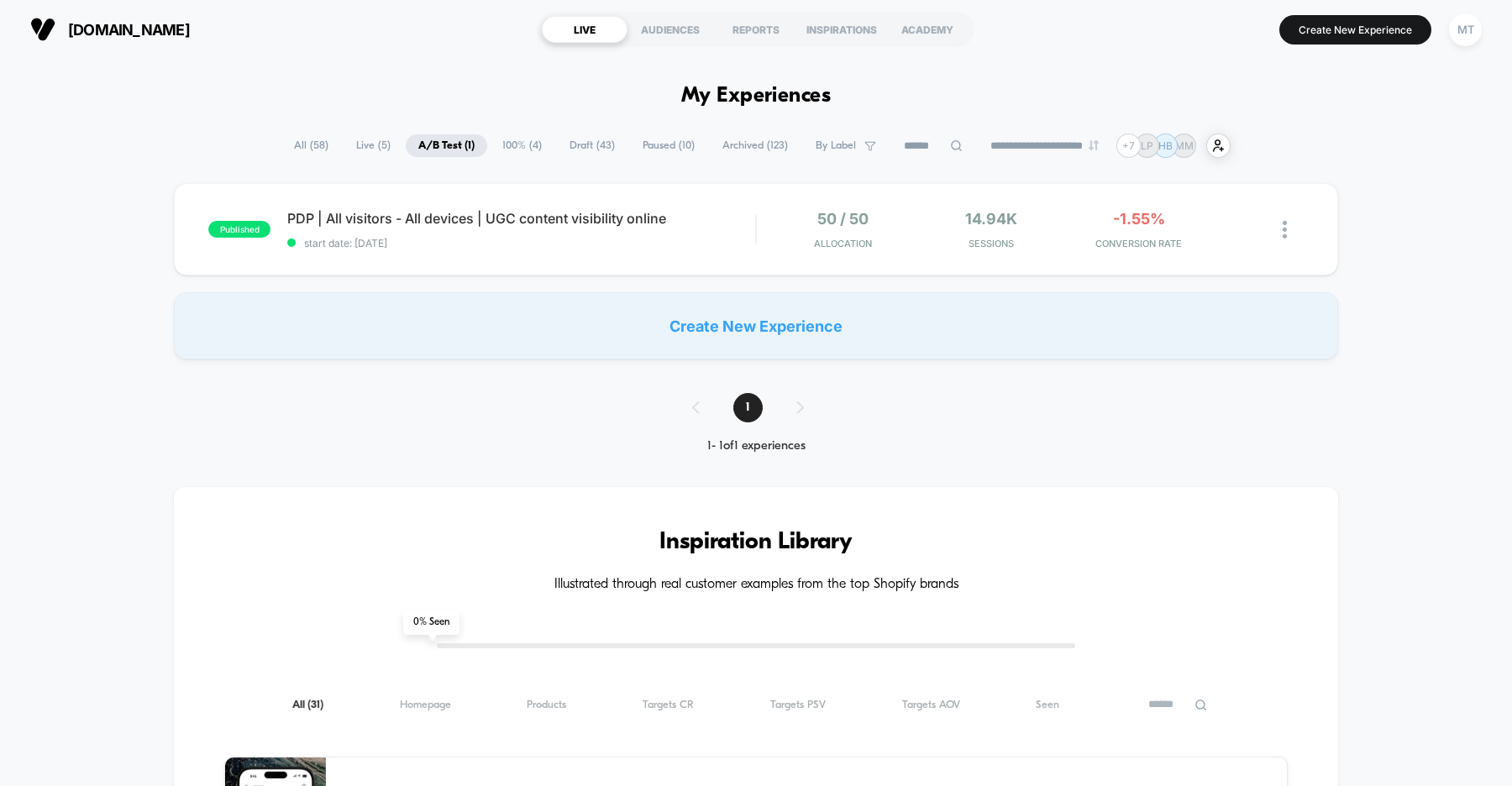
click at [588, 152] on span "Draft ( 43 )" at bounding box center [593, 146] width 71 height 22
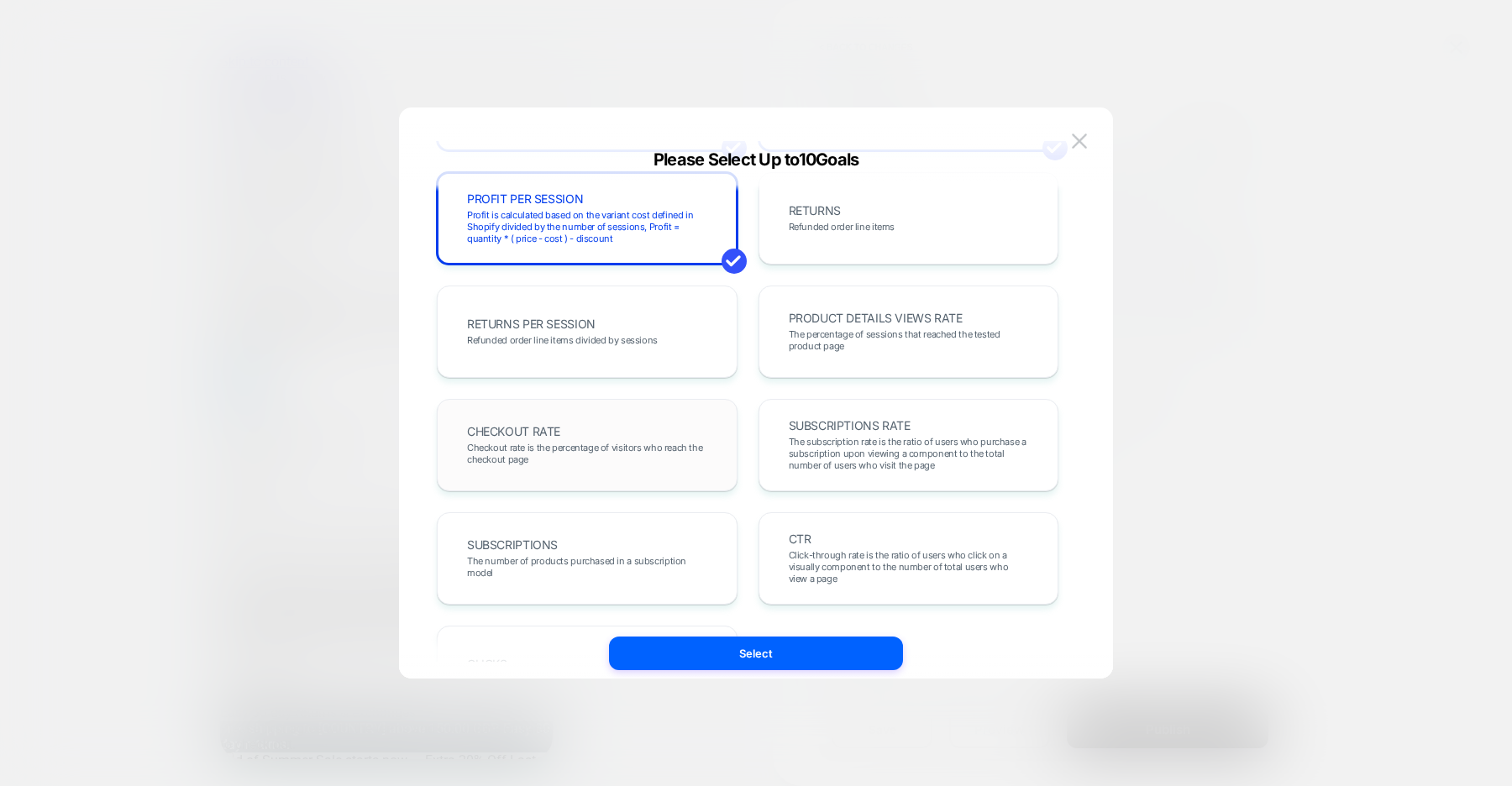
click at [0, 0] on span "Checkout rate is the percentage of visitors who reach the checkout page" at bounding box center [0, 0] width 0 height 0
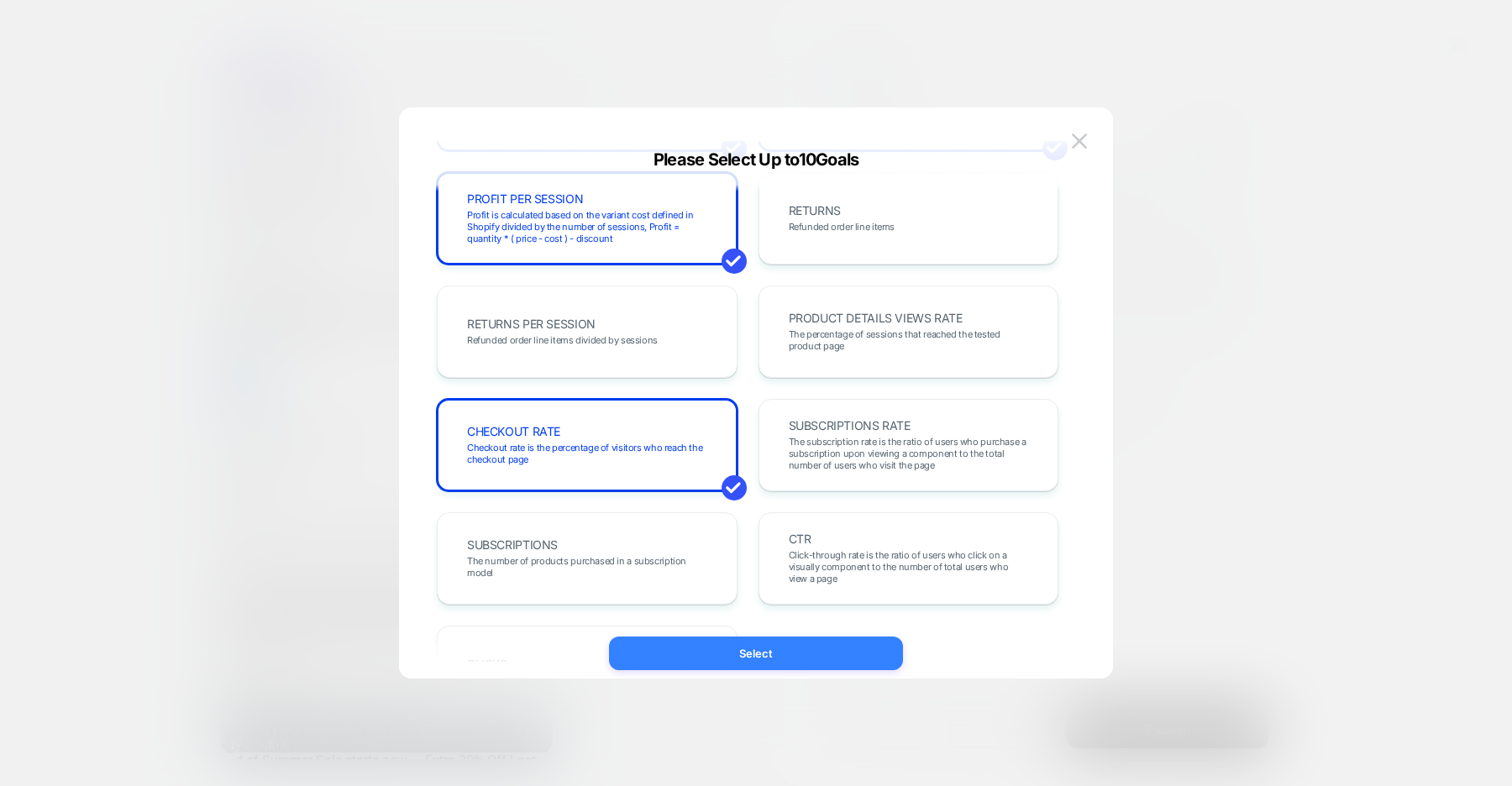
click at [835, 657] on button "Select" at bounding box center [756, 653] width 294 height 34
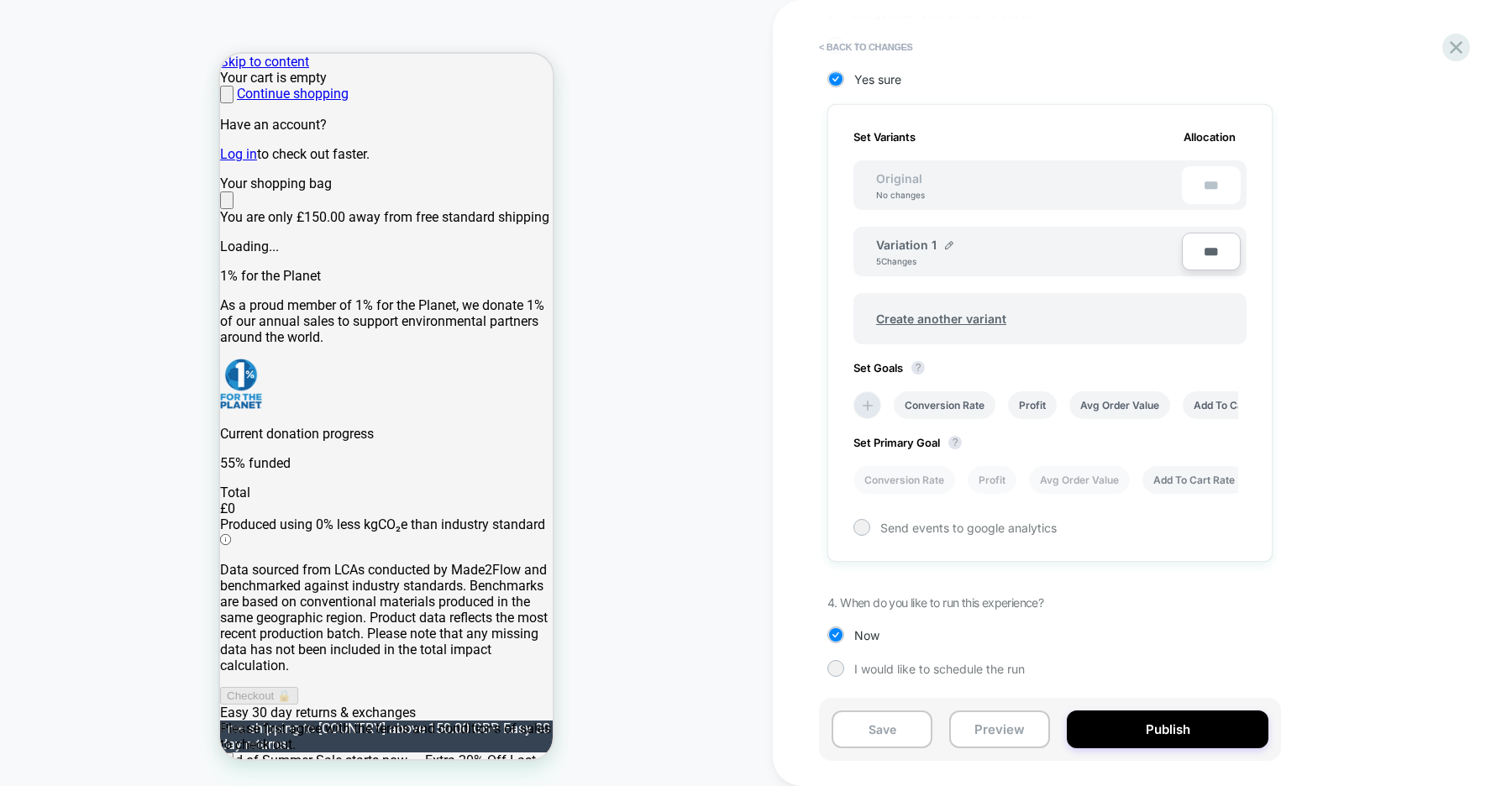
click at [1186, 477] on li "Add To Cart Rate" at bounding box center [1194, 480] width 104 height 28
click at [0, 0] on button "Save" at bounding box center [0, 0] width 0 height 0
click at [0, 0] on icon at bounding box center [0, 0] width 0 height 0
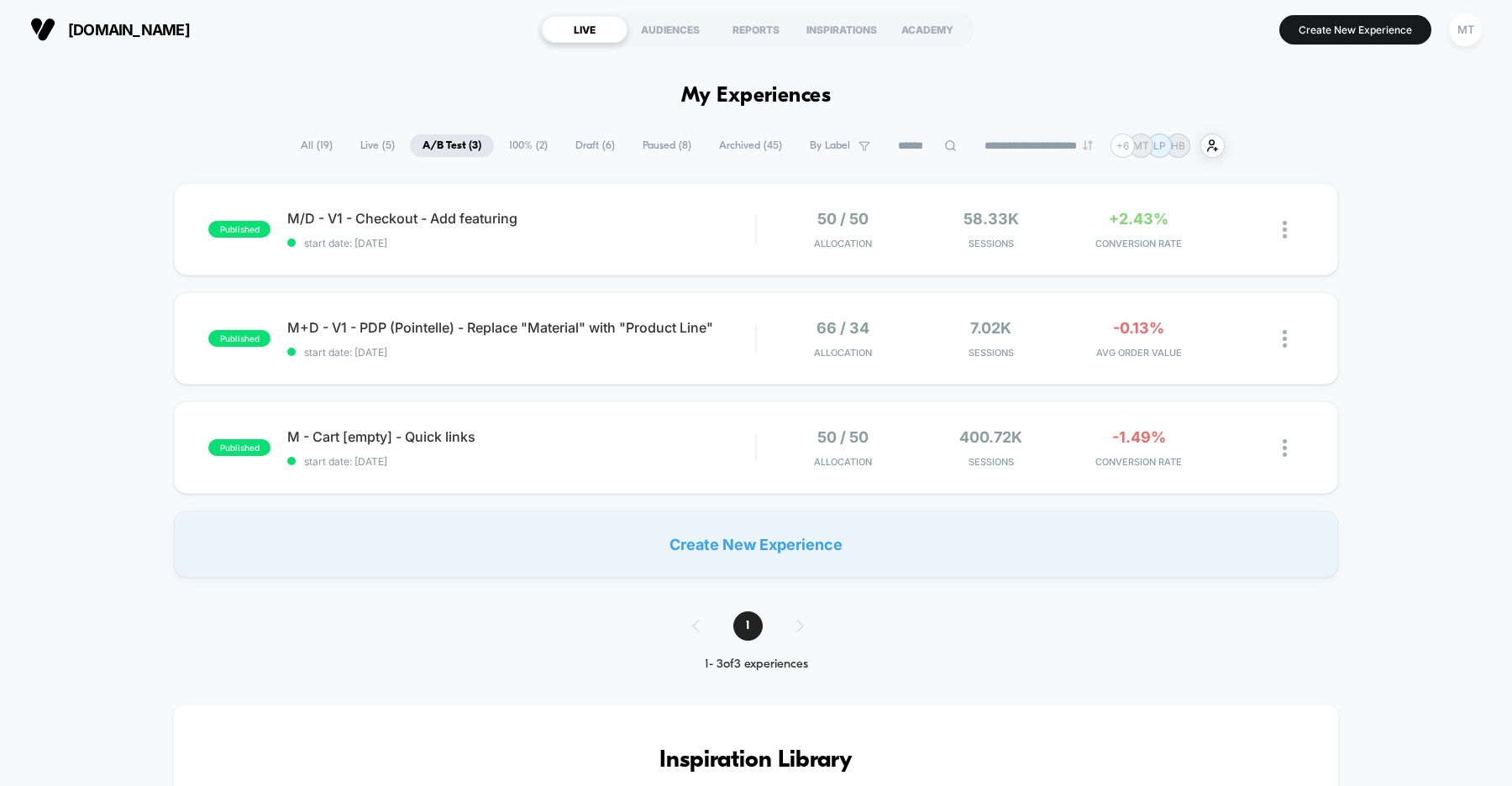
click at [573, 140] on span "Draft ( 6 )" at bounding box center [594, 146] width 65 height 22
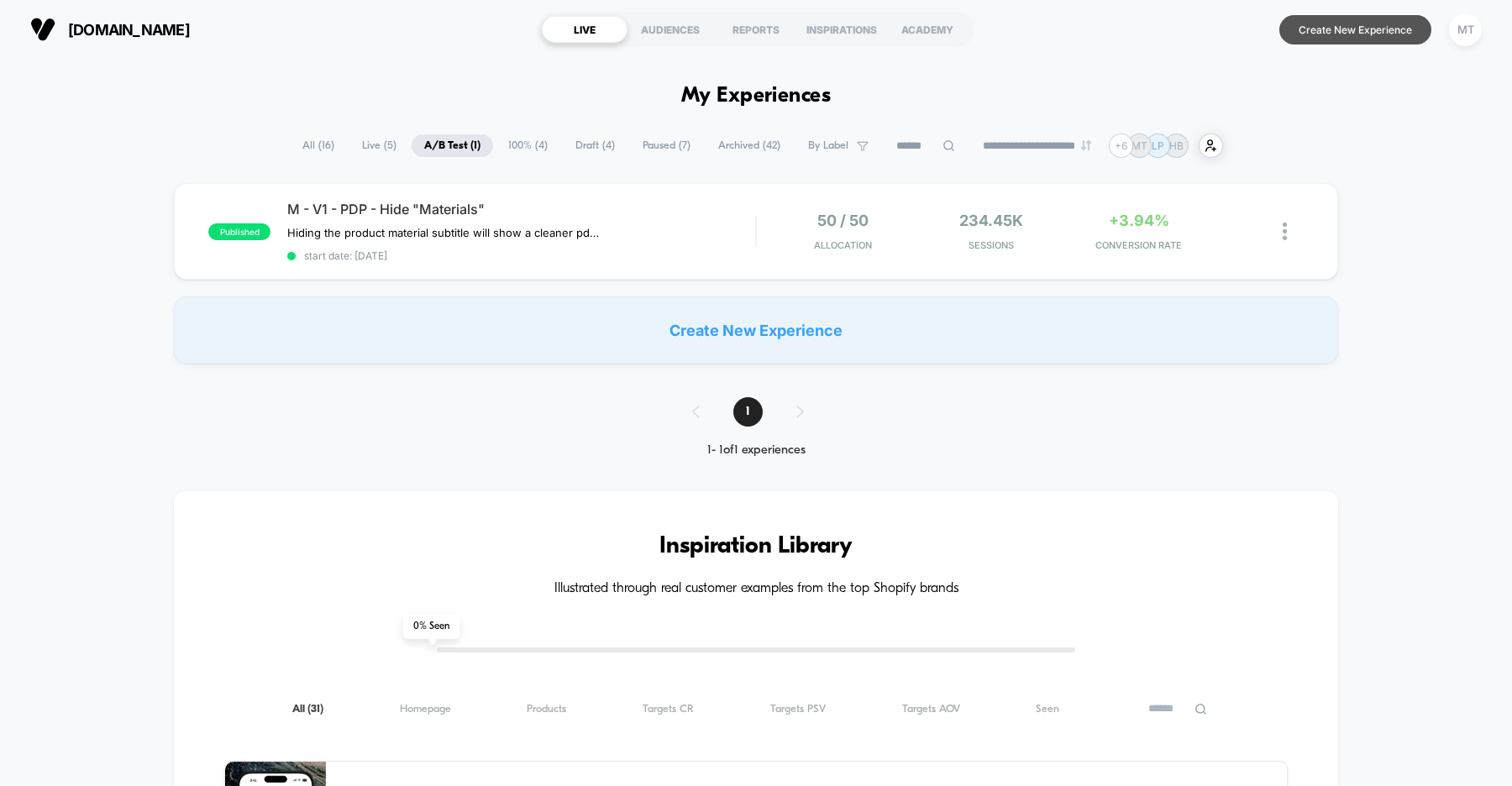
click at [1375, 32] on button "Create New Experience" at bounding box center [1356, 29] width 152 height 29
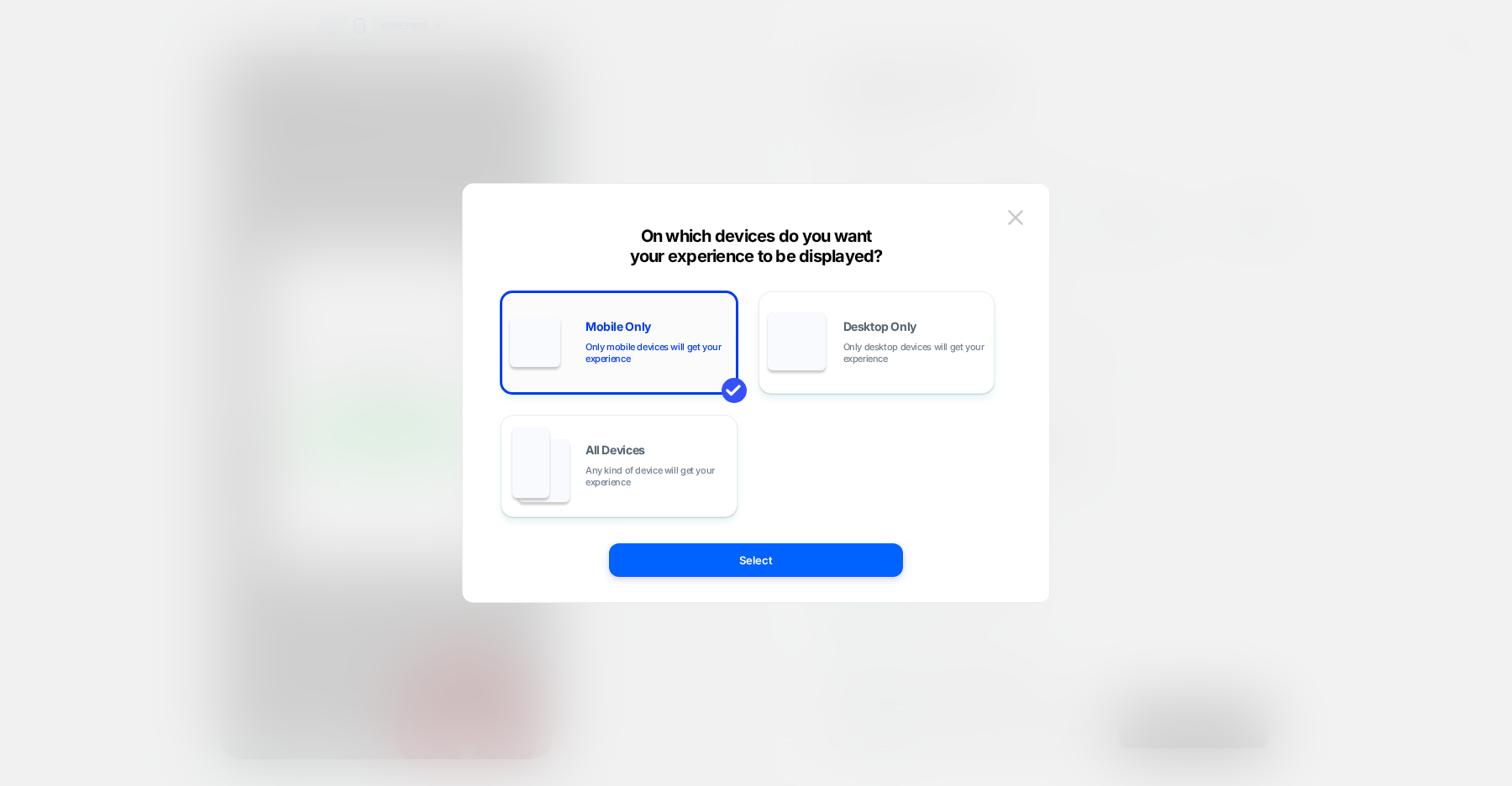
scroll to position [0, 665]
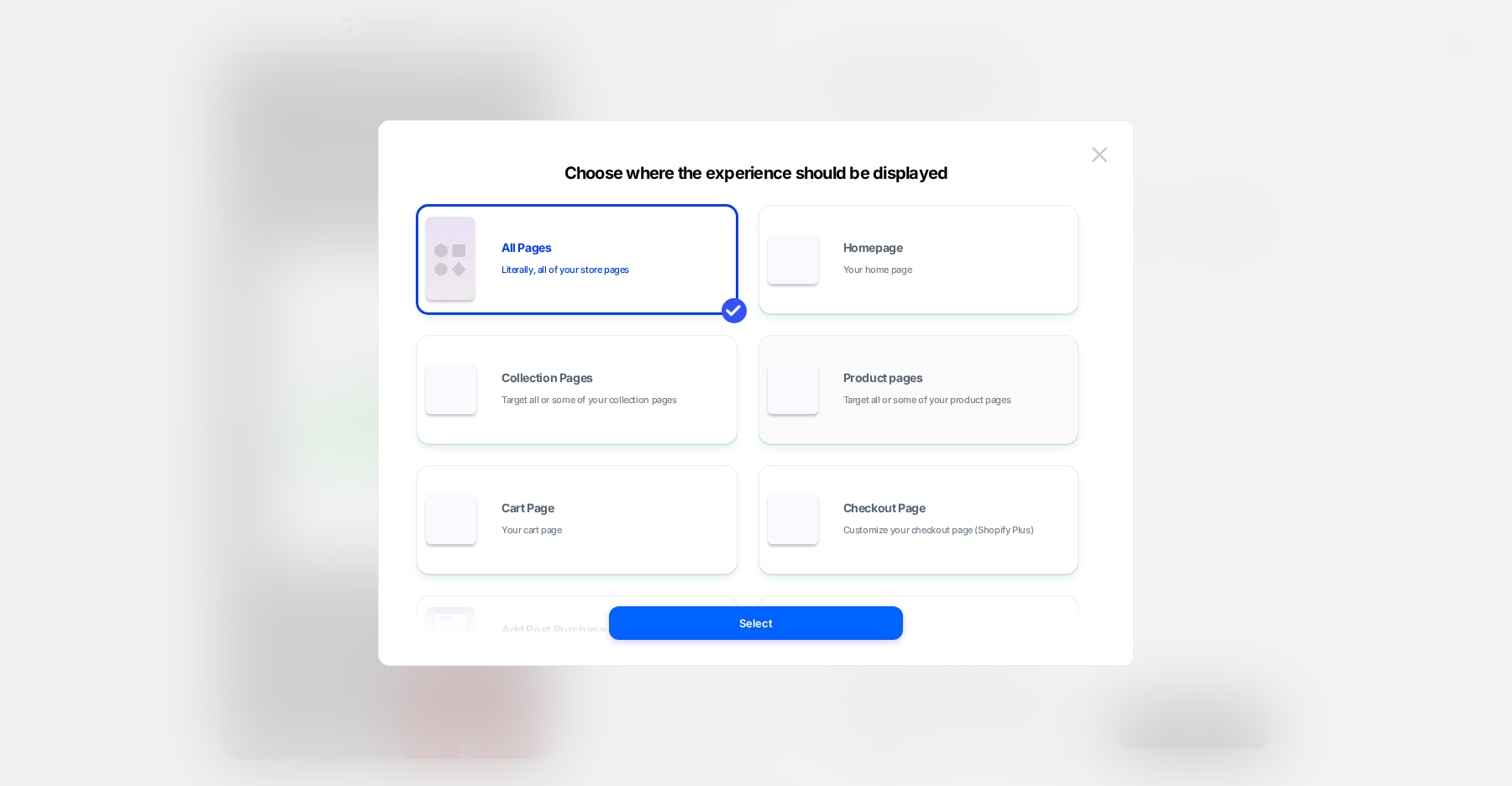
click at [861, 392] on span "Target all or some of your product pages" at bounding box center [927, 400] width 168 height 16
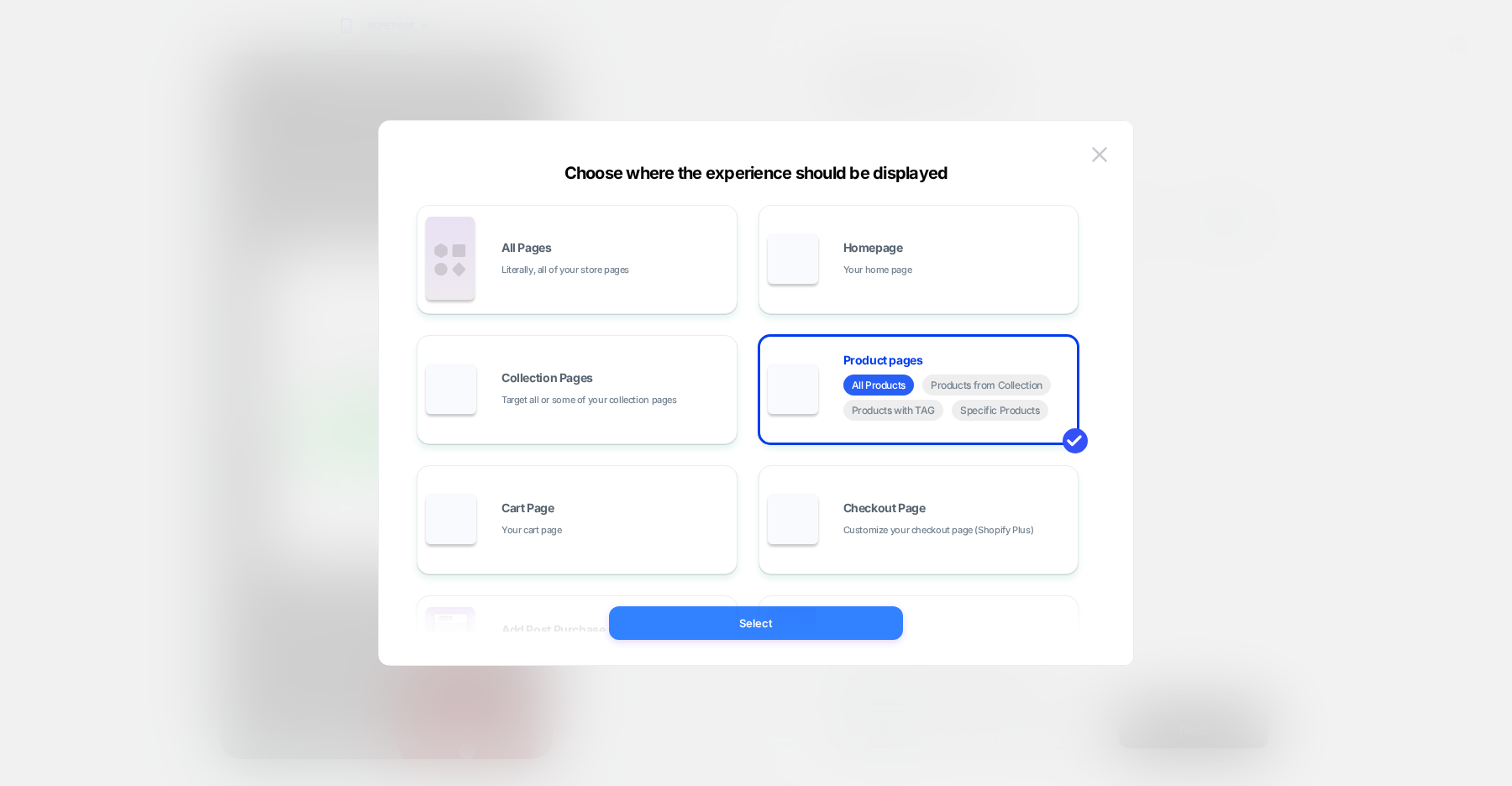
click at [0, 0] on button "Select" at bounding box center [0, 0] width 0 height 0
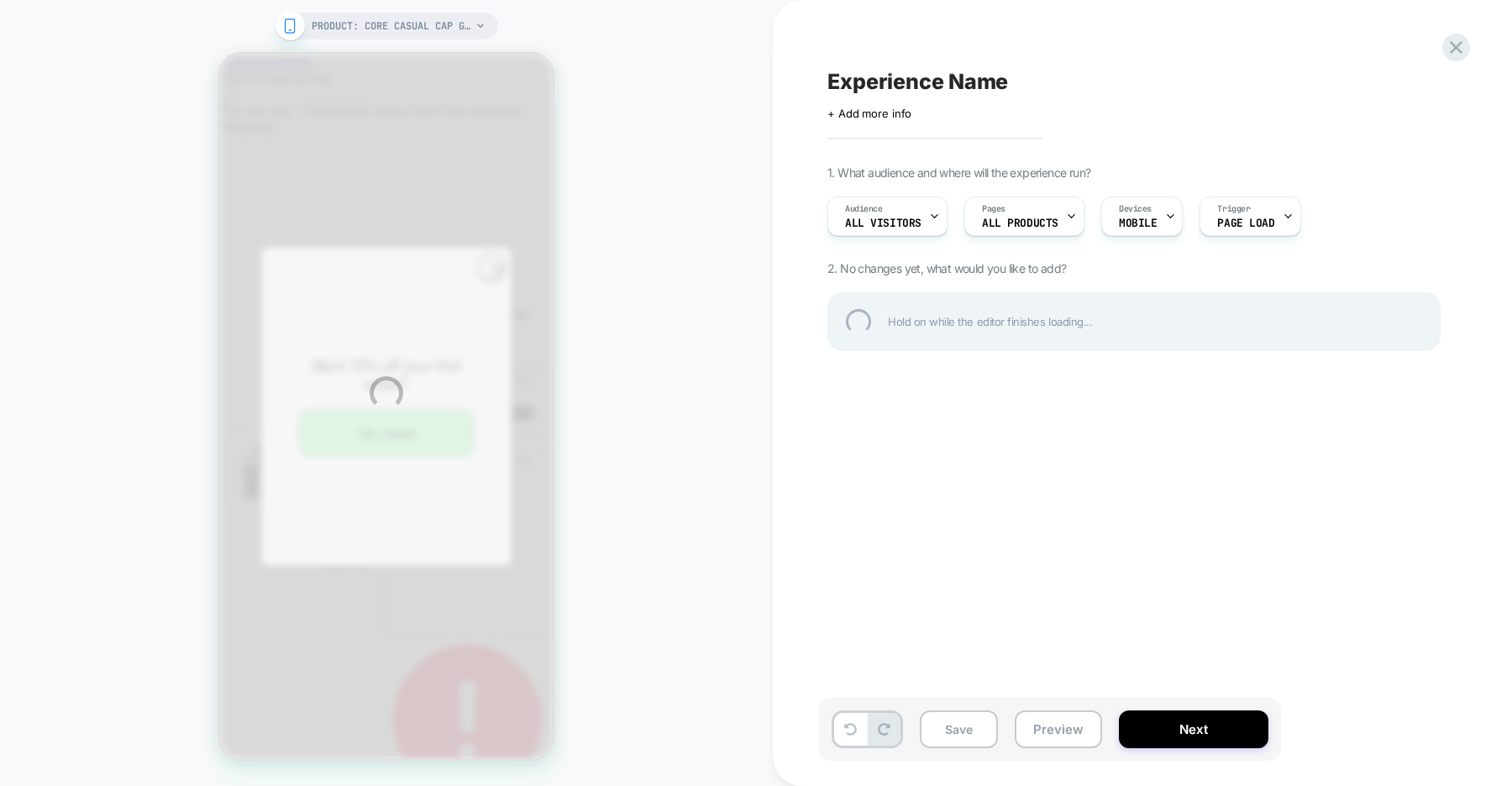
scroll to position [0, 468]
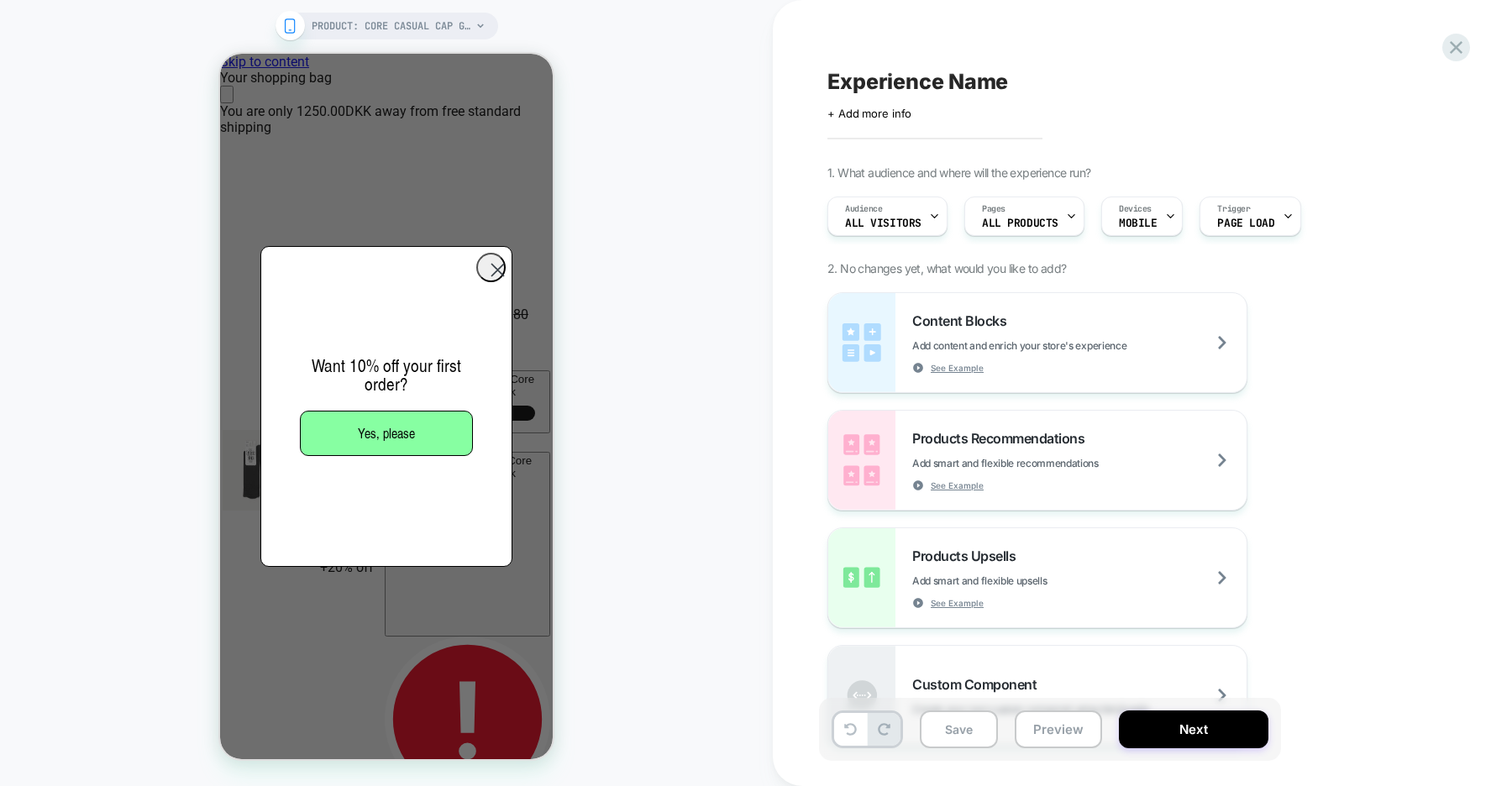
click at [897, 78] on span "Experience Name" at bounding box center [918, 81] width 181 height 25
type textarea "**********"
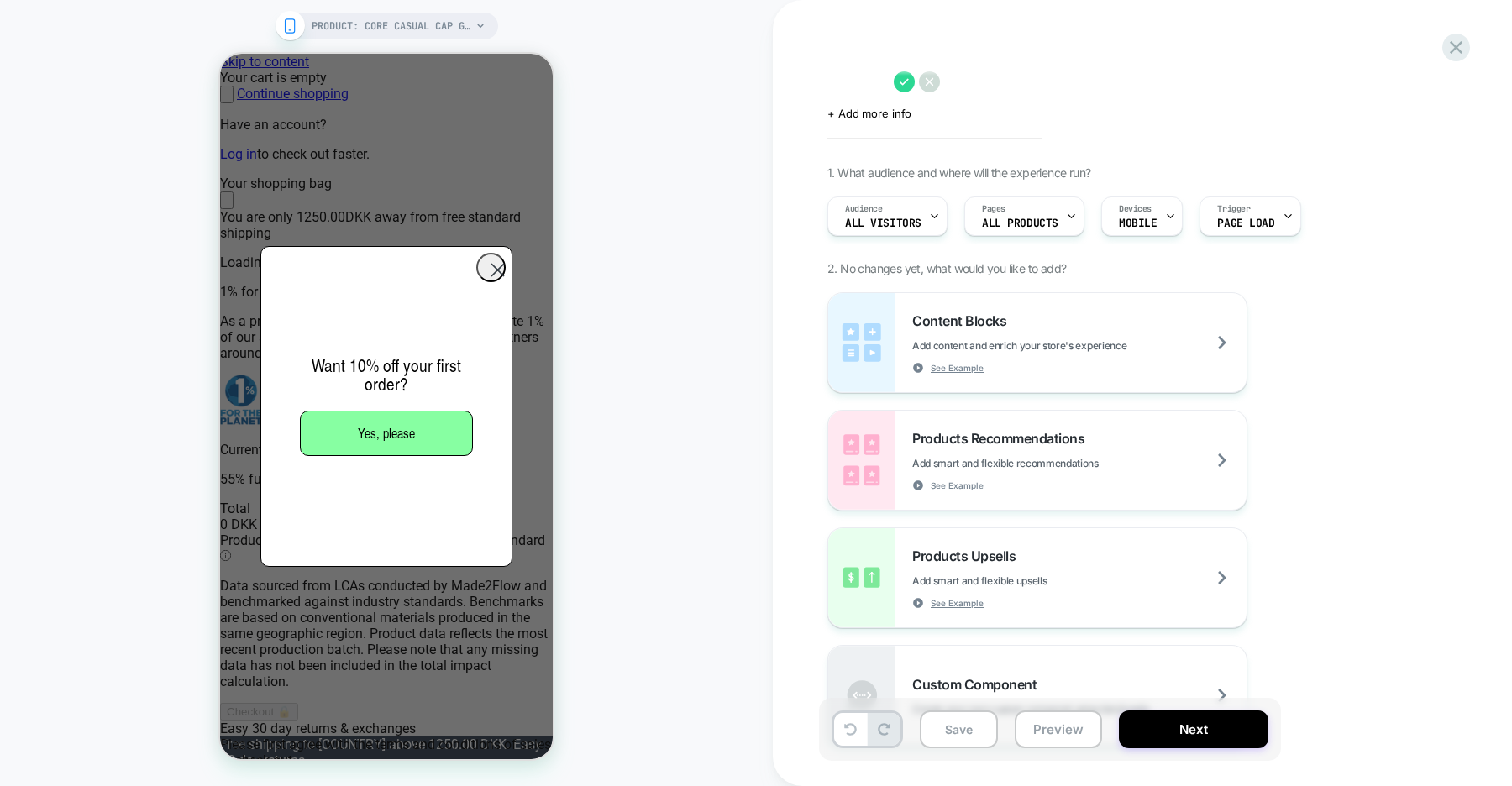
scroll to position [0, 0]
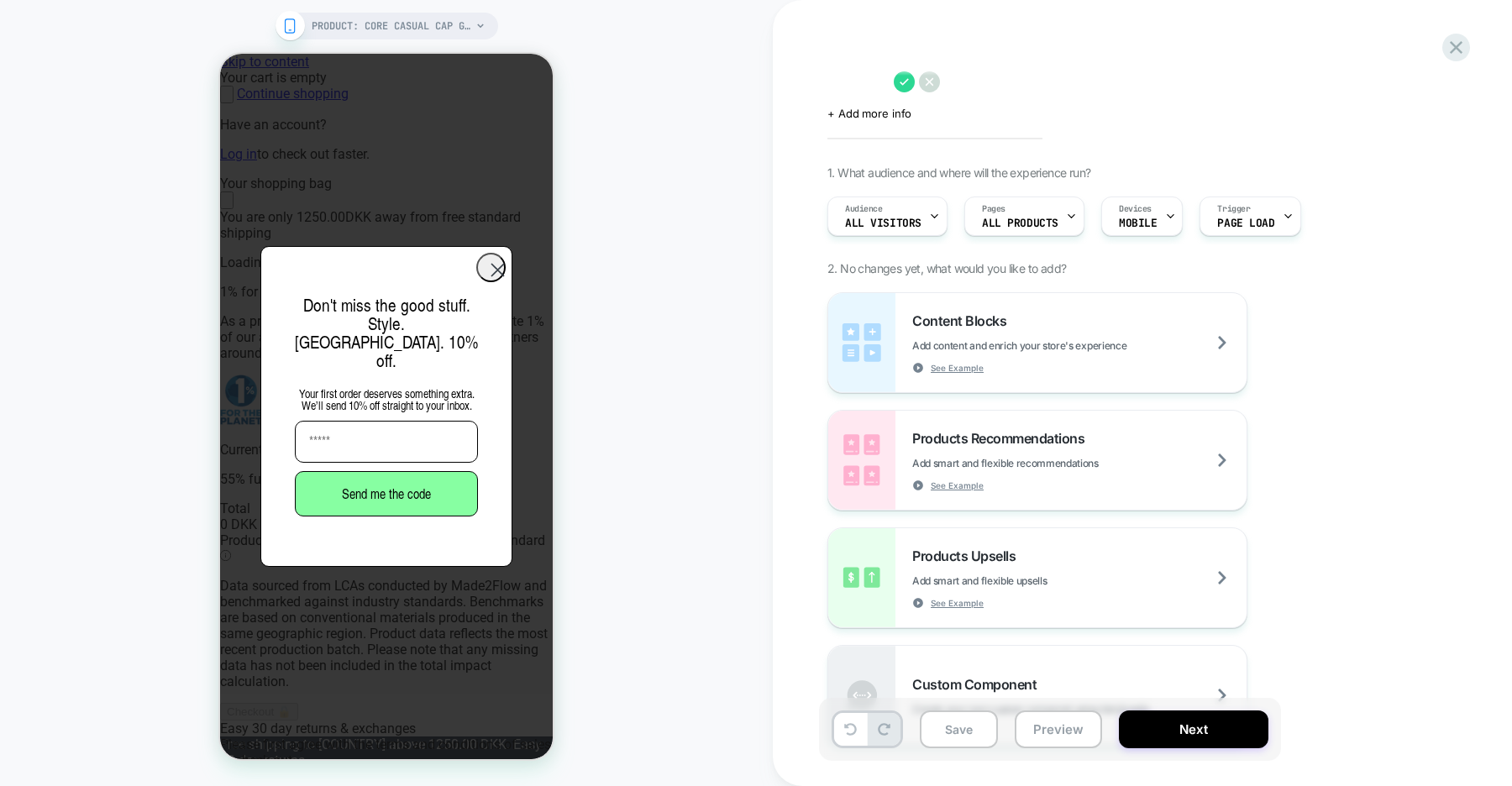
click at [0, 0] on textarea at bounding box center [0, 0] width 0 height 0
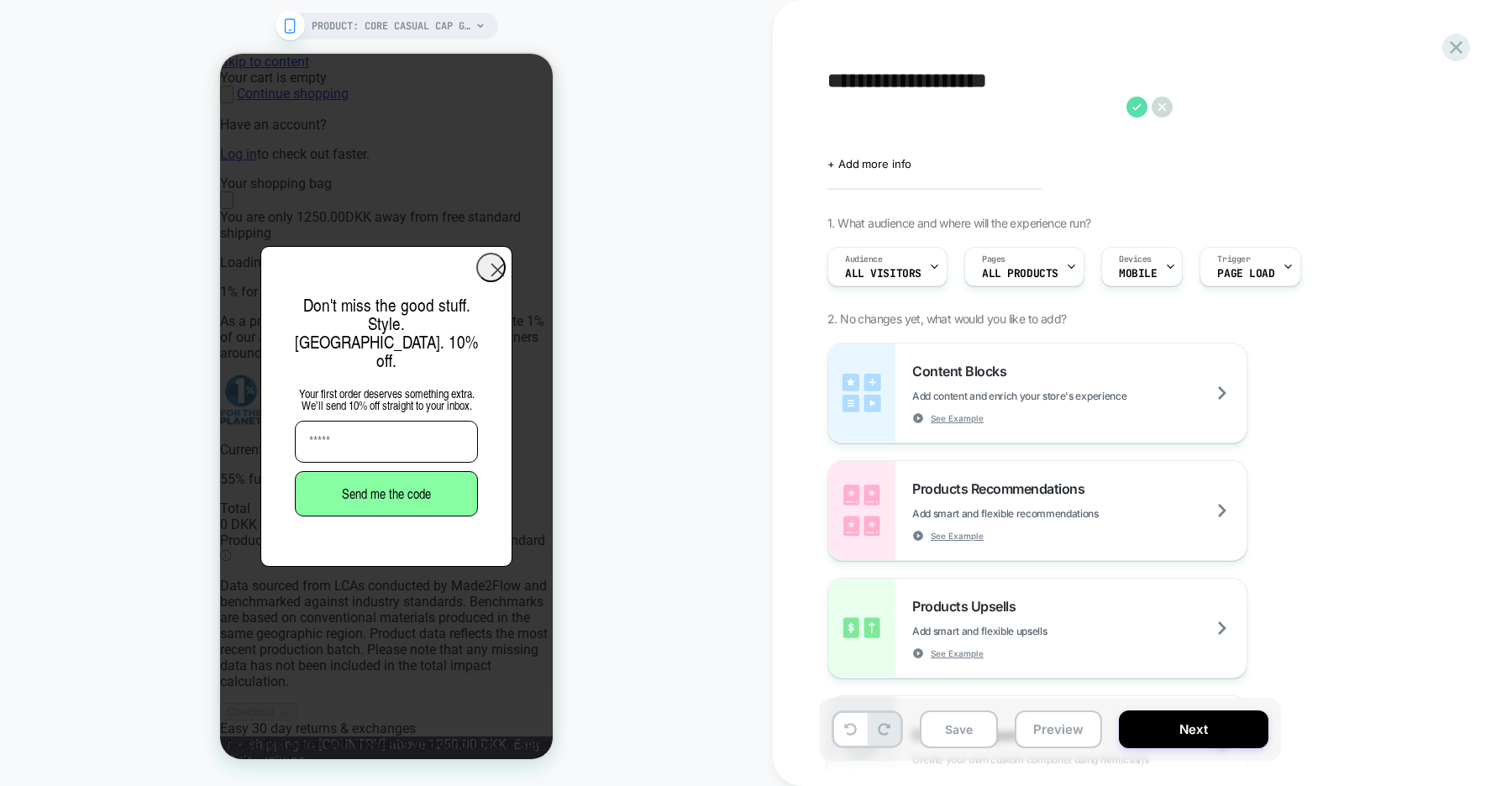
type textarea "**********"
click at [1134, 109] on icon at bounding box center [1136, 107] width 10 height 7
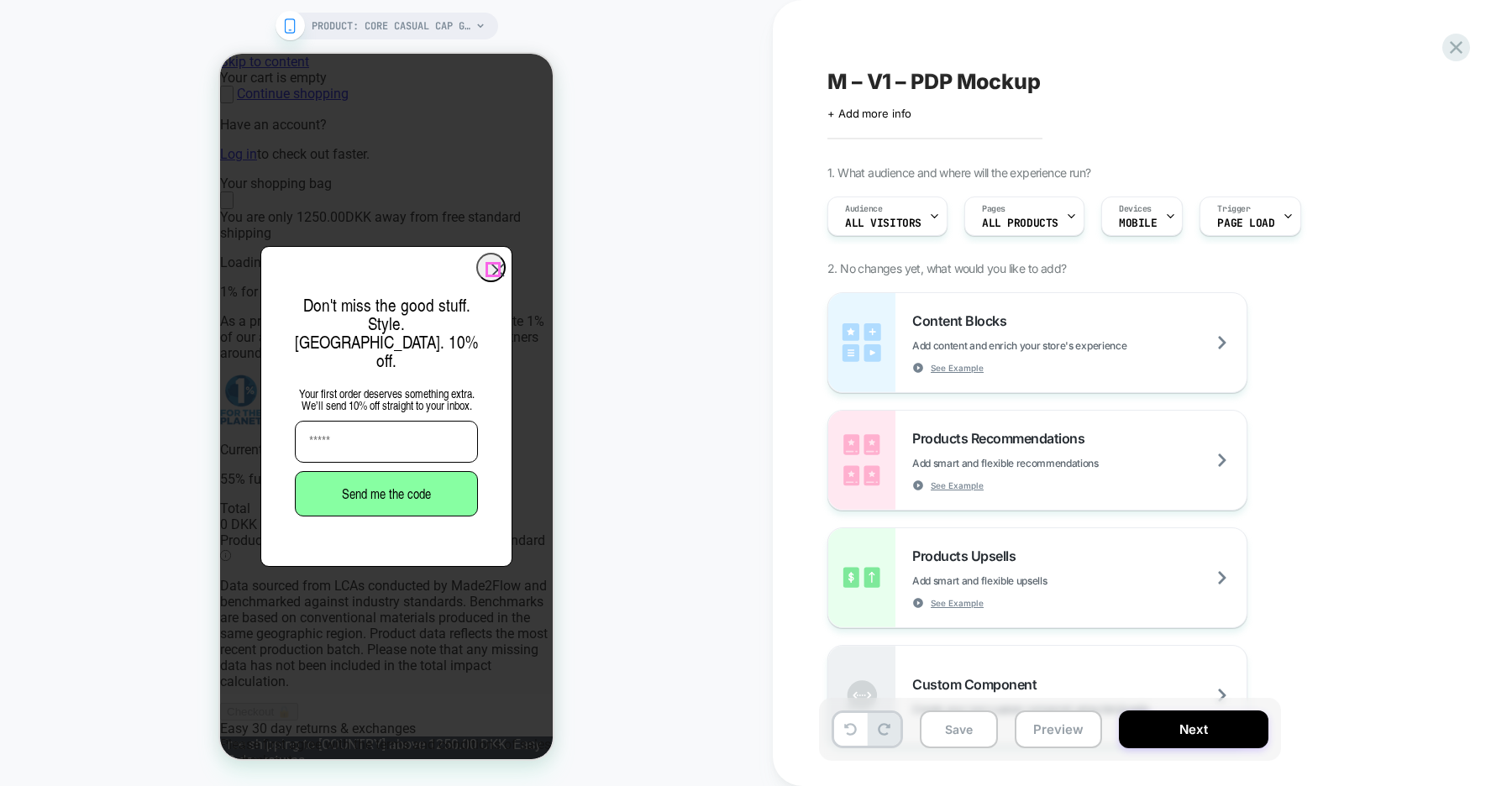
click at [488, 265] on circle "Close dialog" at bounding box center [498, 270] width 28 height 28
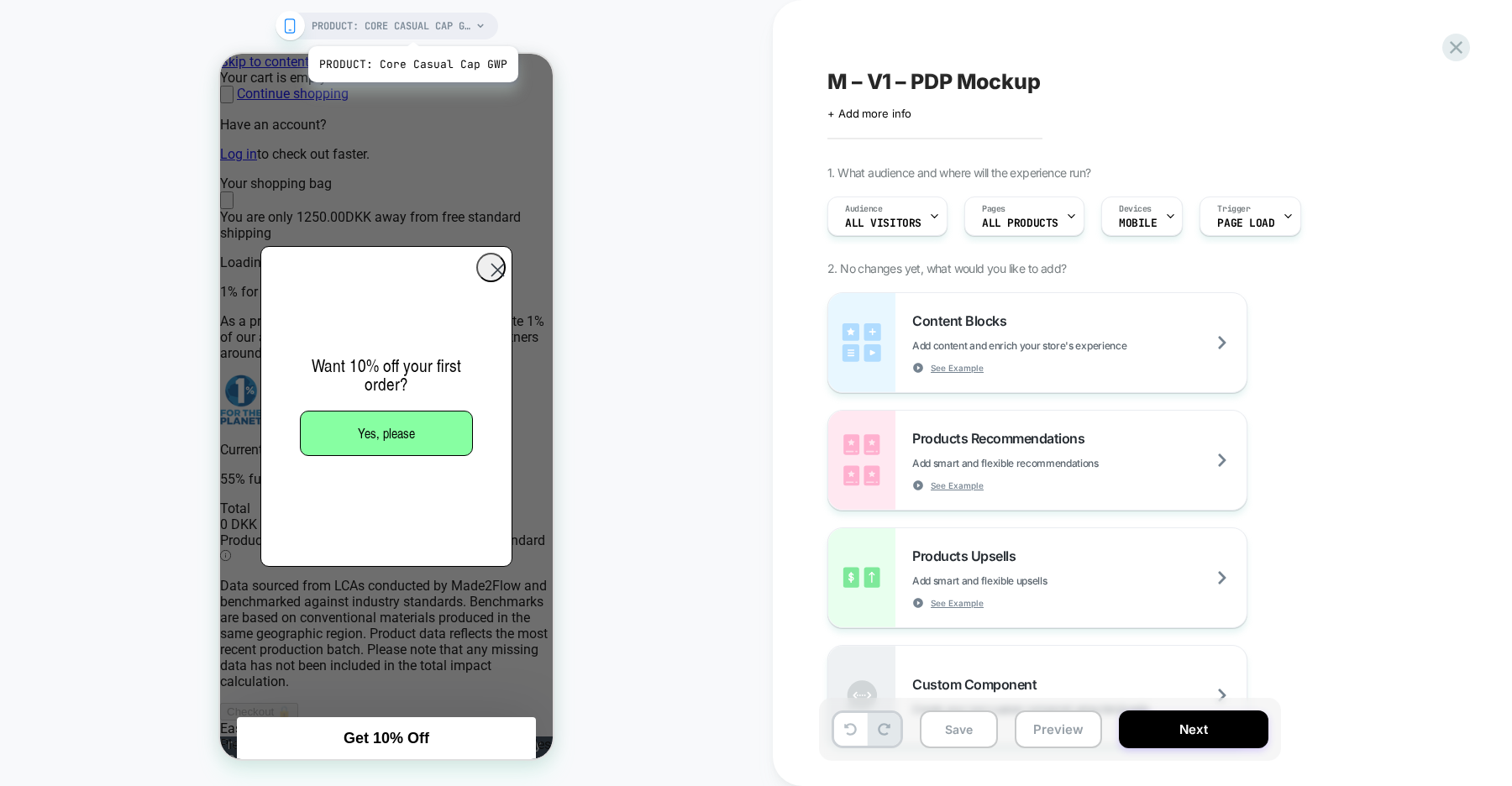
click at [410, 25] on span "PRODUCT: Core Casual Cap GWP" at bounding box center [391, 26] width 160 height 27
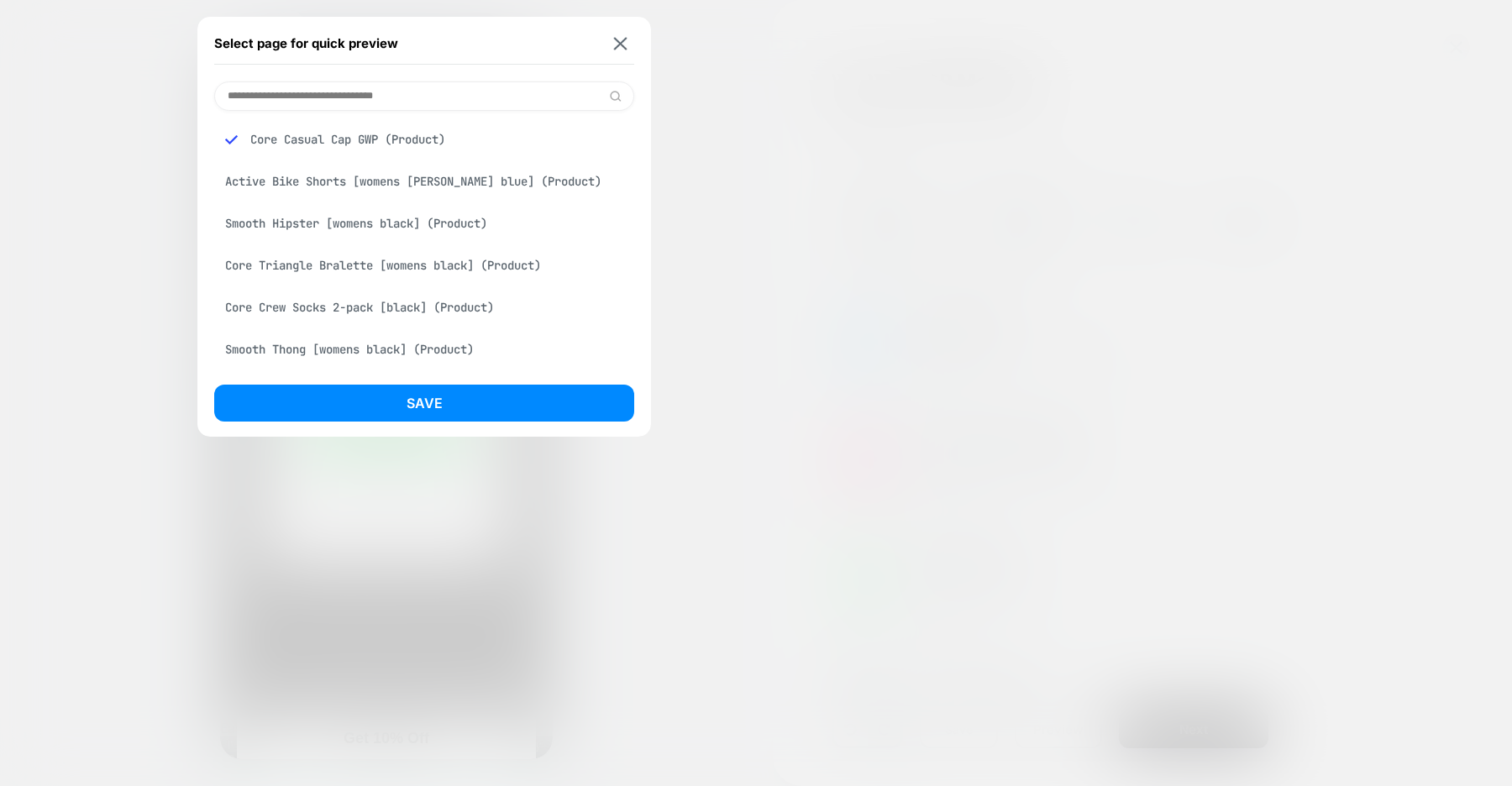
click at [345, 265] on div "Core Triangle Bralette [womens black] (Product)" at bounding box center [424, 265] width 420 height 32
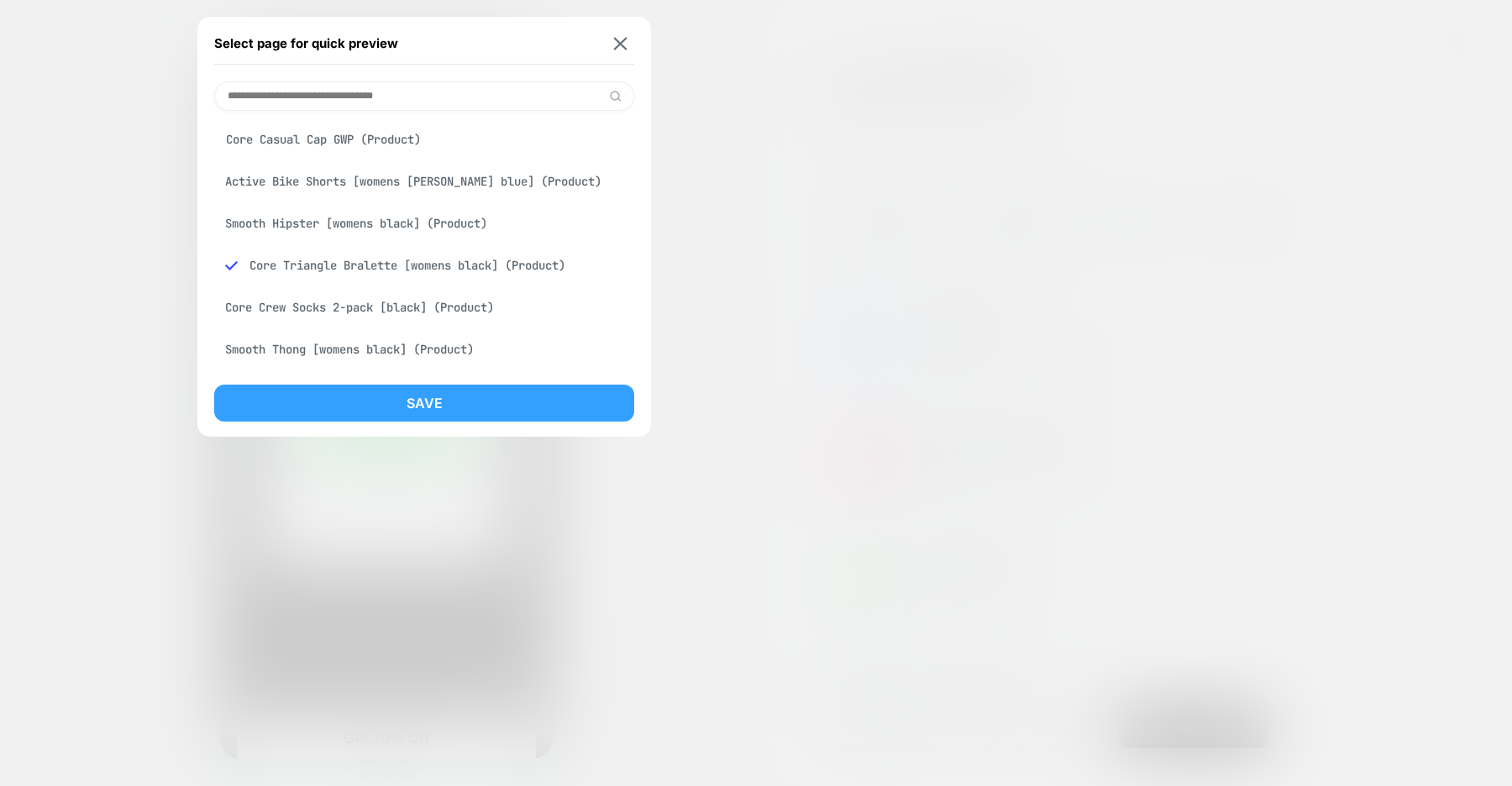
click at [415, 409] on button "Save" at bounding box center [424, 403] width 420 height 37
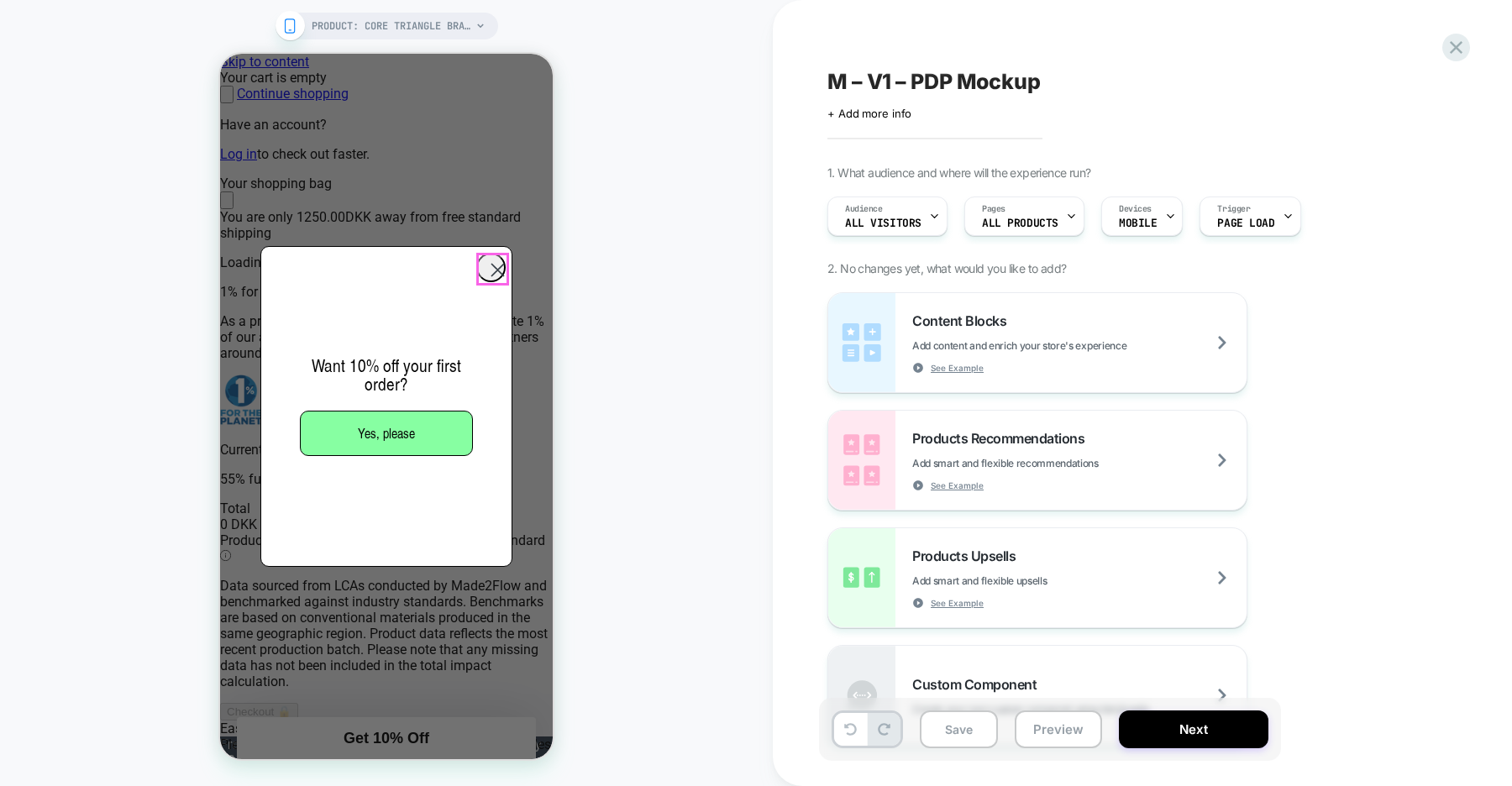
click at [499, 268] on circle "Close dialog" at bounding box center [498, 270] width 28 height 28
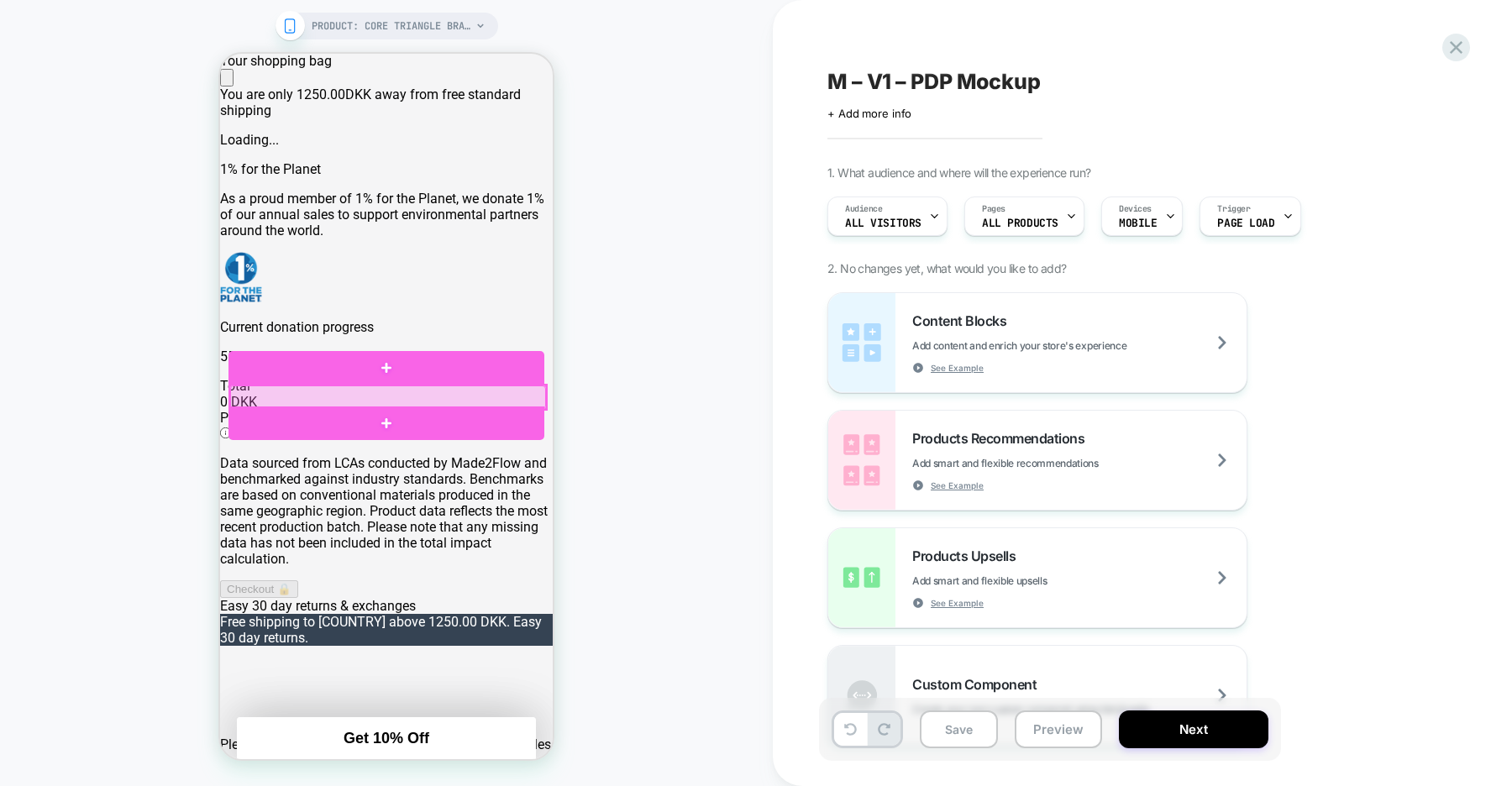
click at [368, 397] on div at bounding box center [388, 396] width 316 height 23
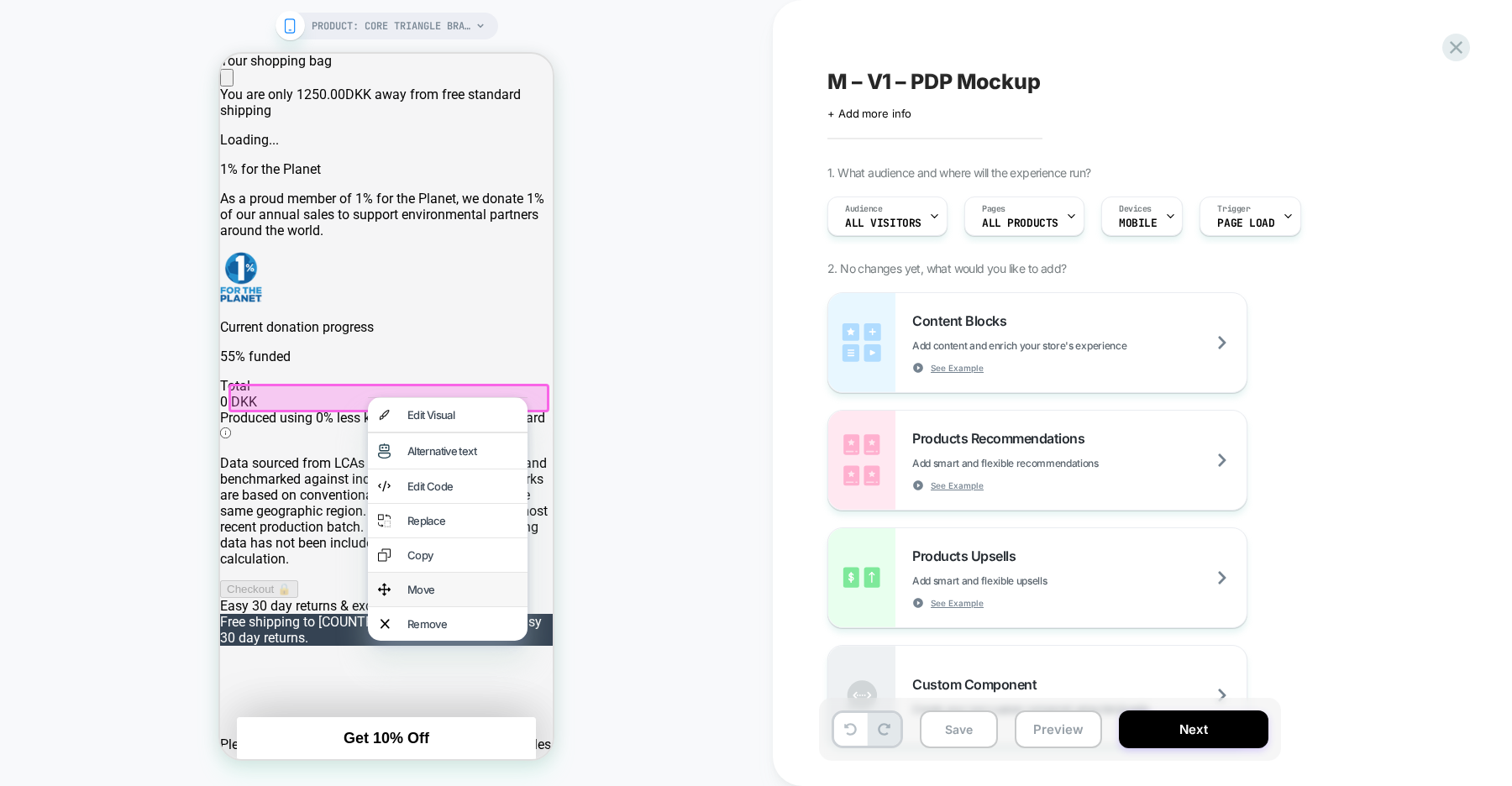
click at [421, 595] on div "Move" at bounding box center [462, 590] width 110 height 14
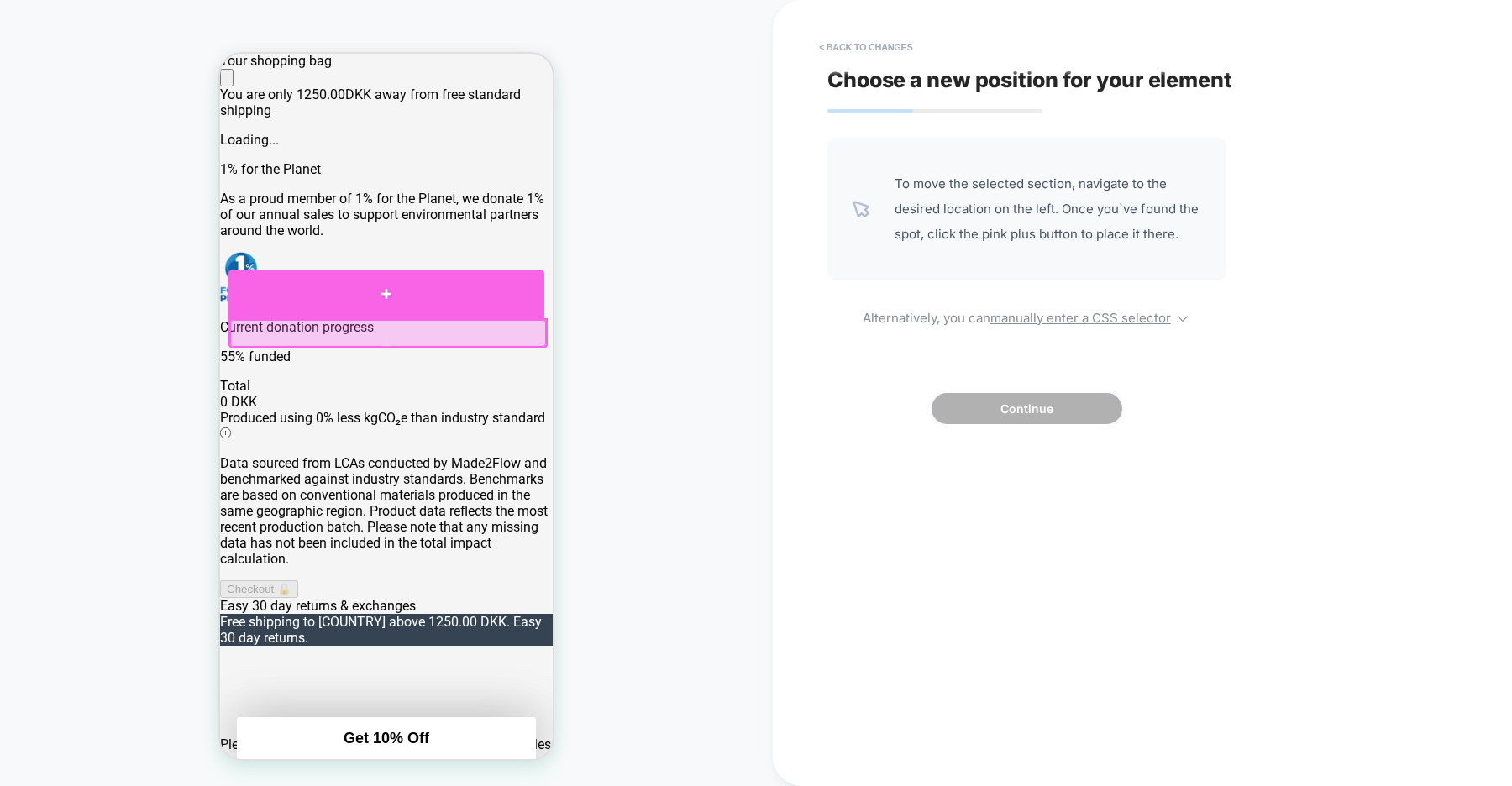
click at [327, 294] on div at bounding box center [386, 294] width 316 height 49
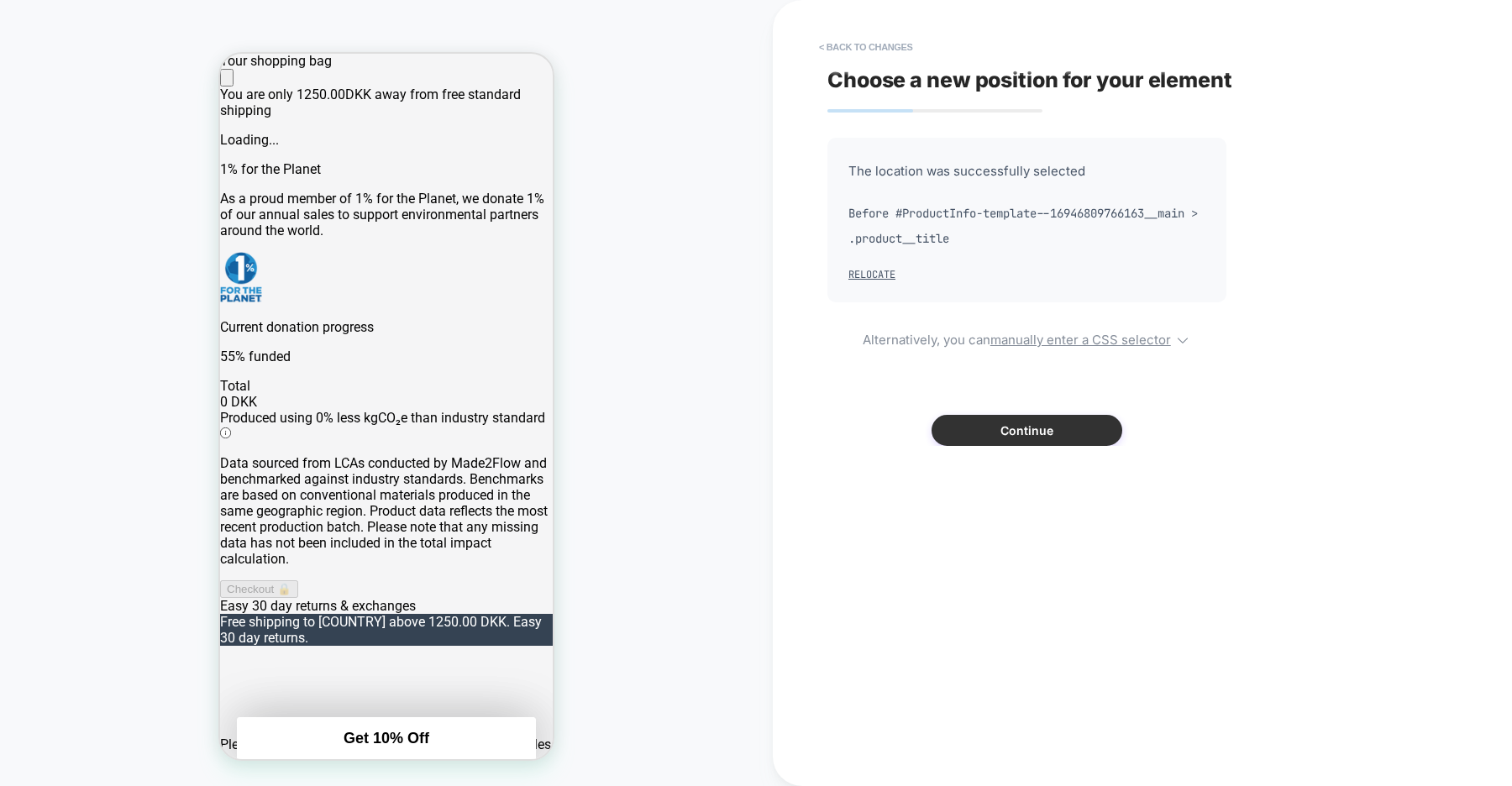
click at [1018, 430] on button "Continue" at bounding box center [1026, 430] width 191 height 31
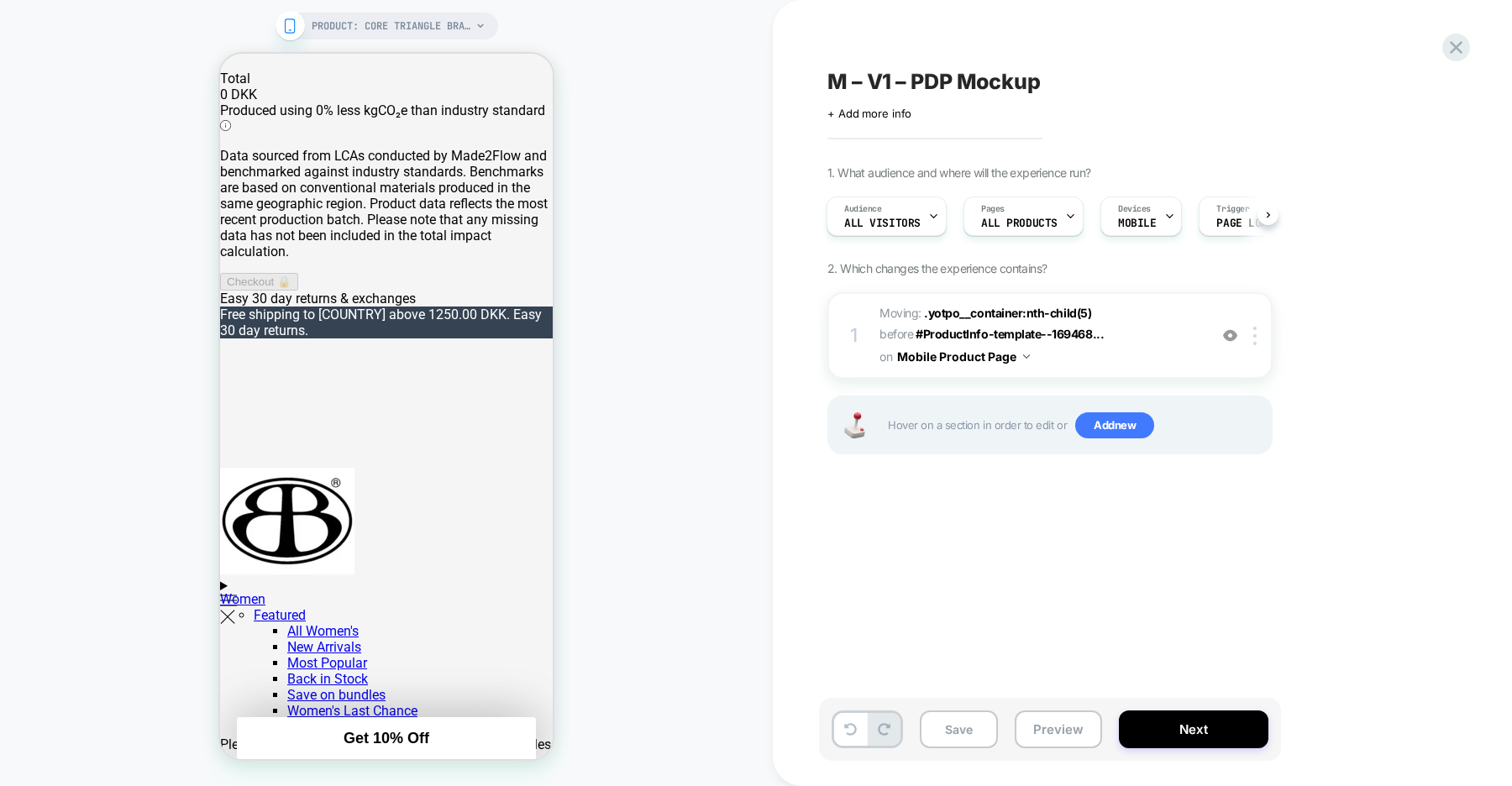
scroll to position [436, 0]
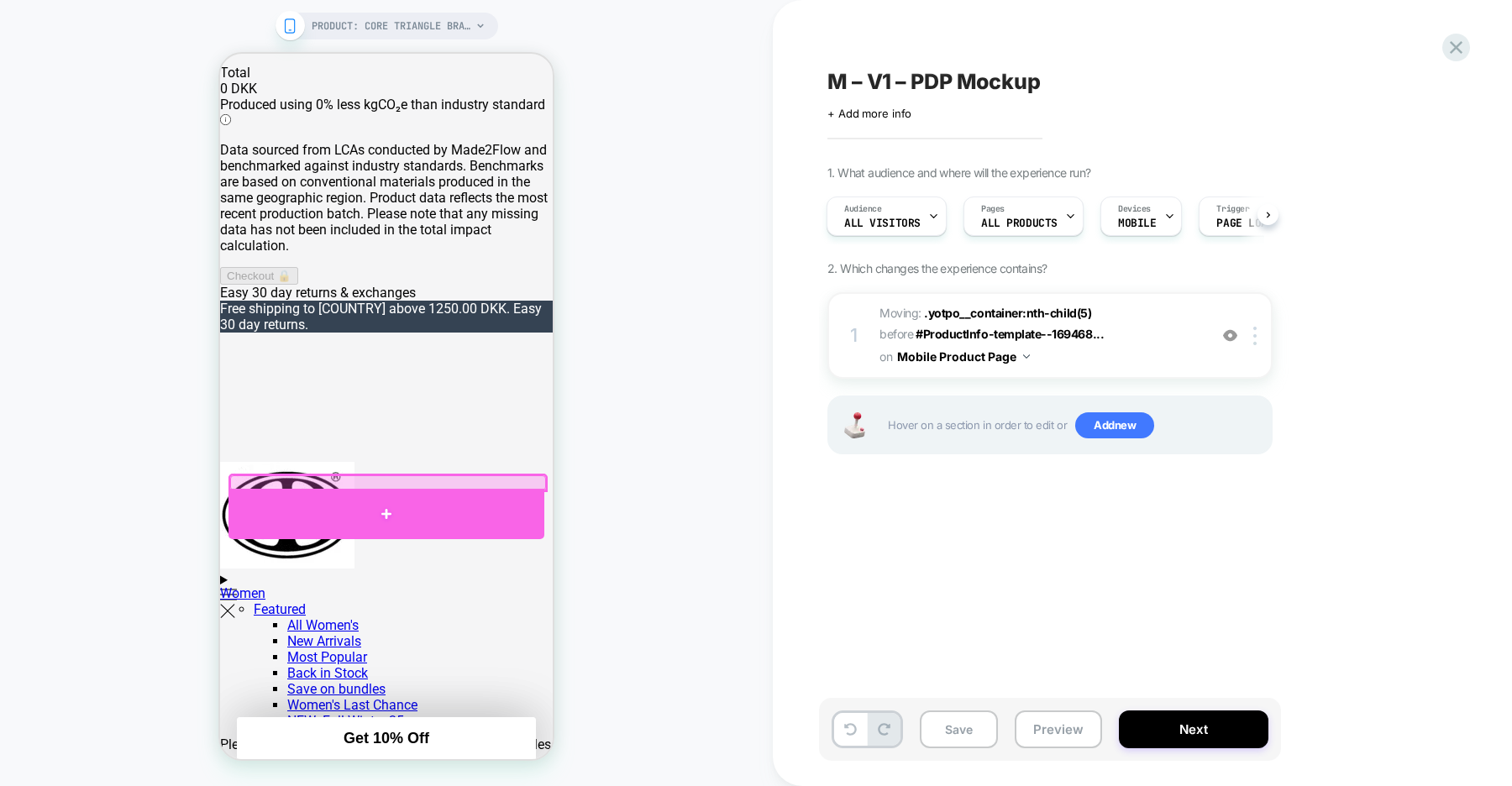
click at [419, 504] on div at bounding box center [386, 514] width 316 height 50
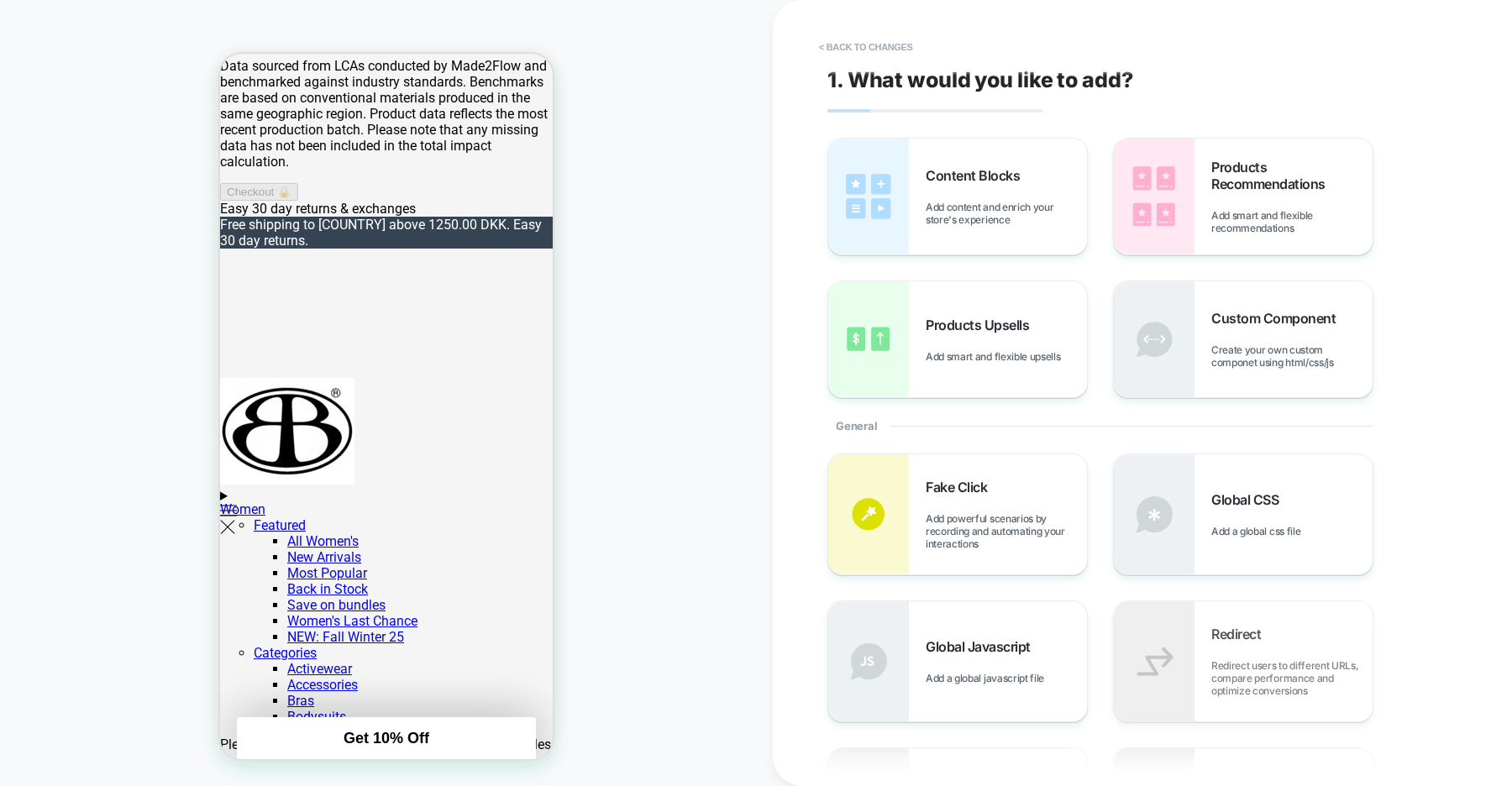
scroll to position [540, 0]
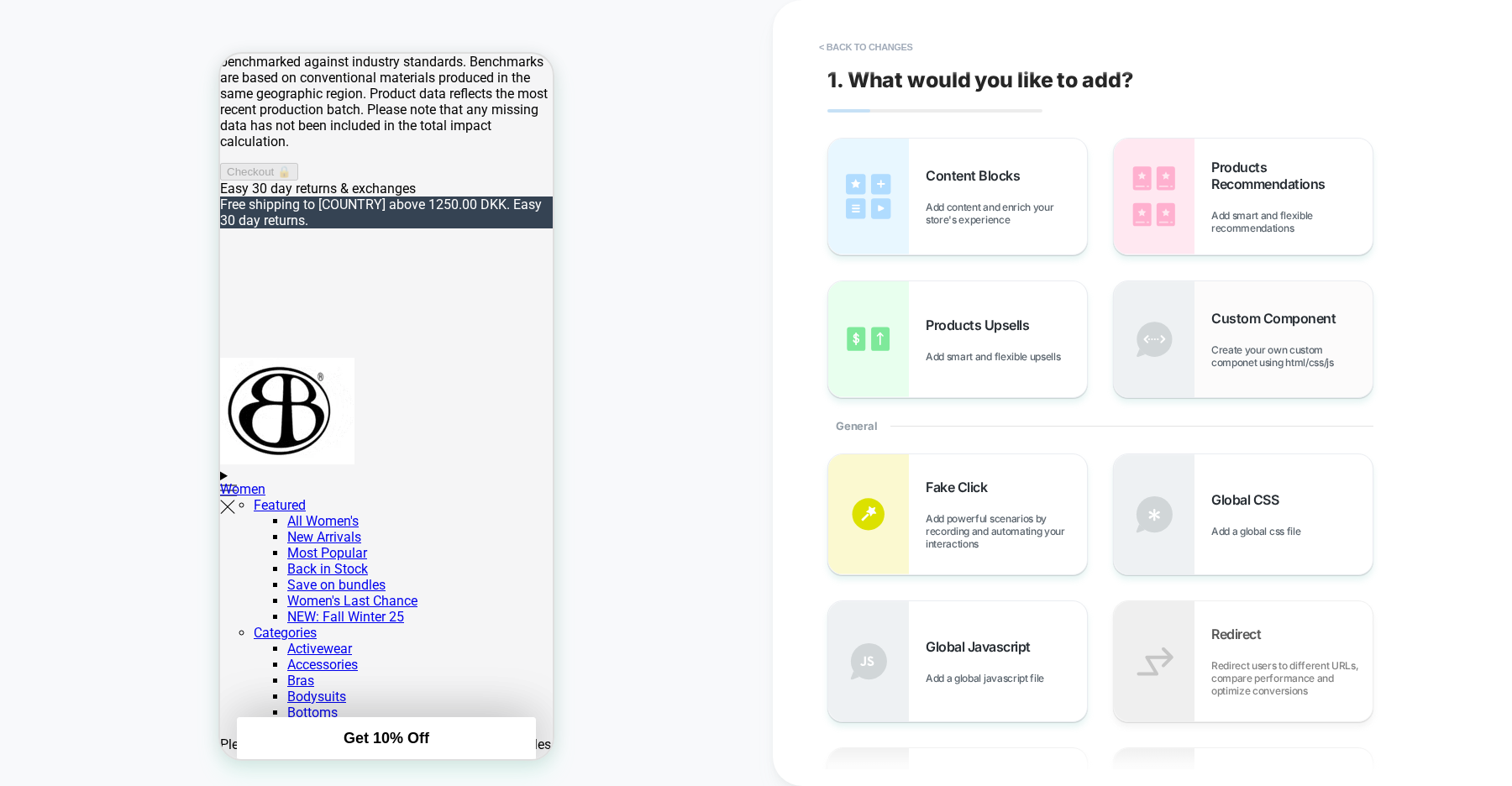
click at [1226, 310] on span "Custom Component" at bounding box center [1278, 318] width 133 height 16
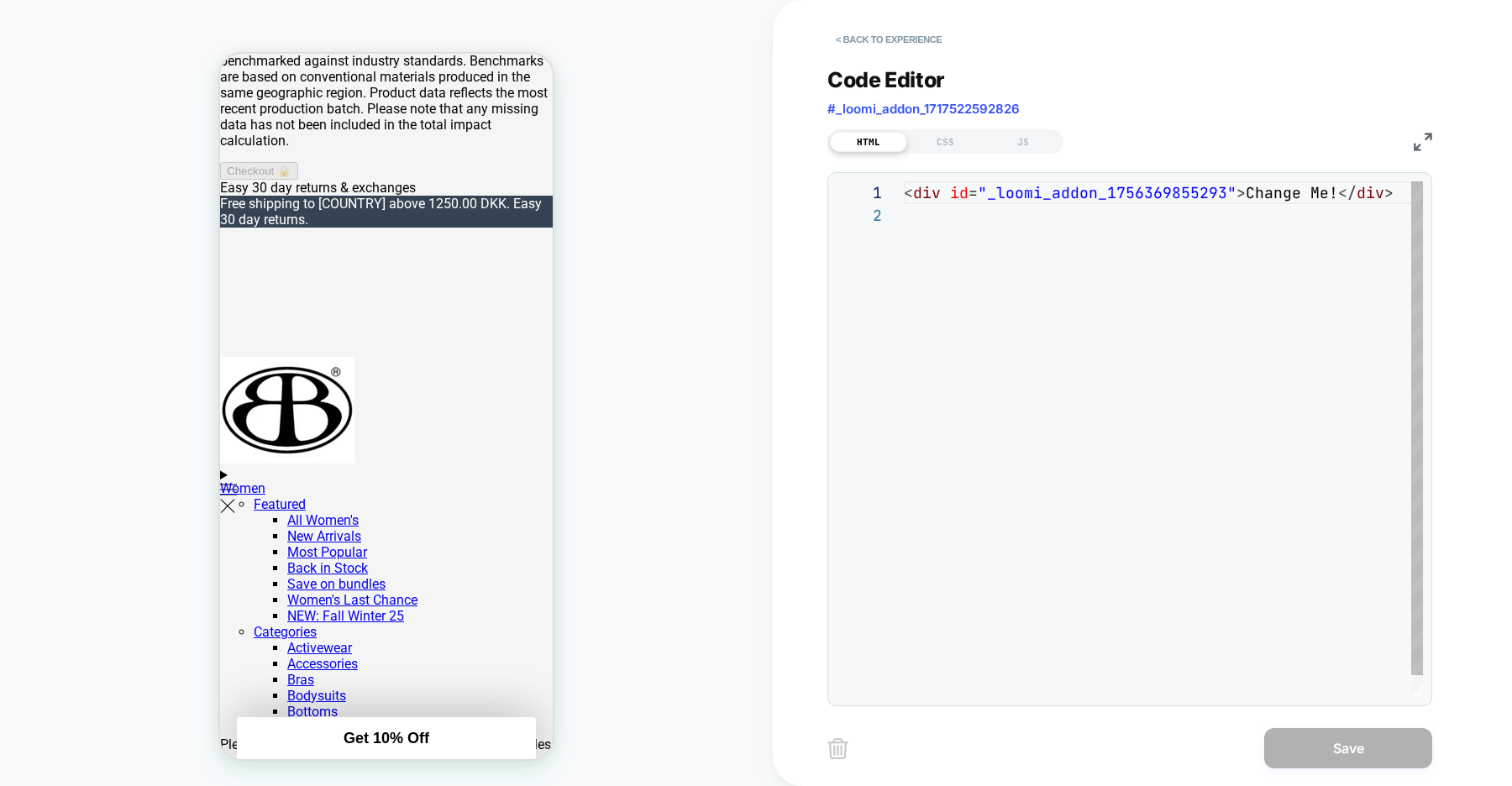
scroll to position [22, 0]
click at [1057, 388] on div "< div id = "_loomi_addon_1756369855293" > Change Me! </ div >" at bounding box center [1167, 450] width 528 height 538
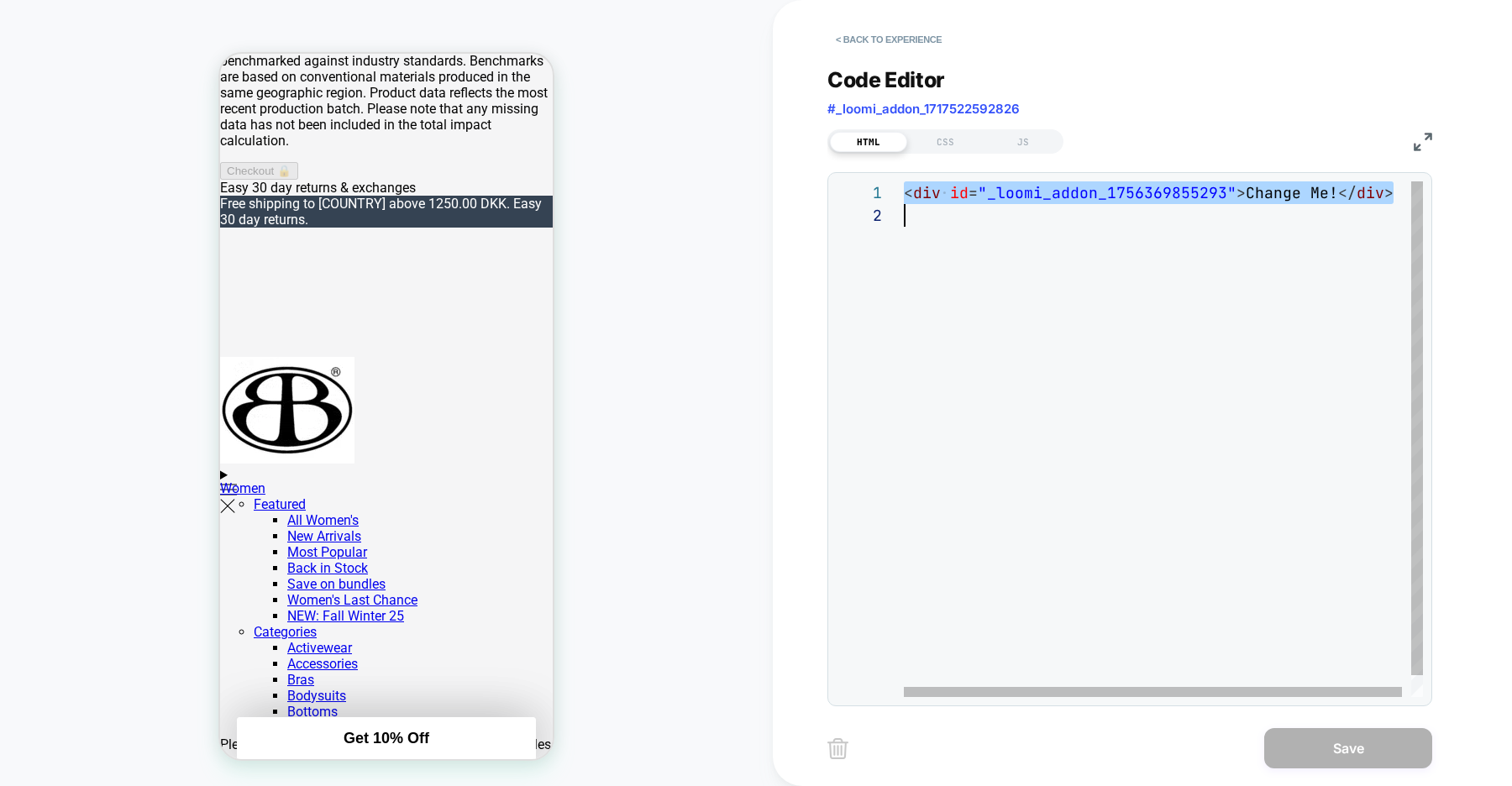
scroll to position [0, 0]
type textarea "**********"
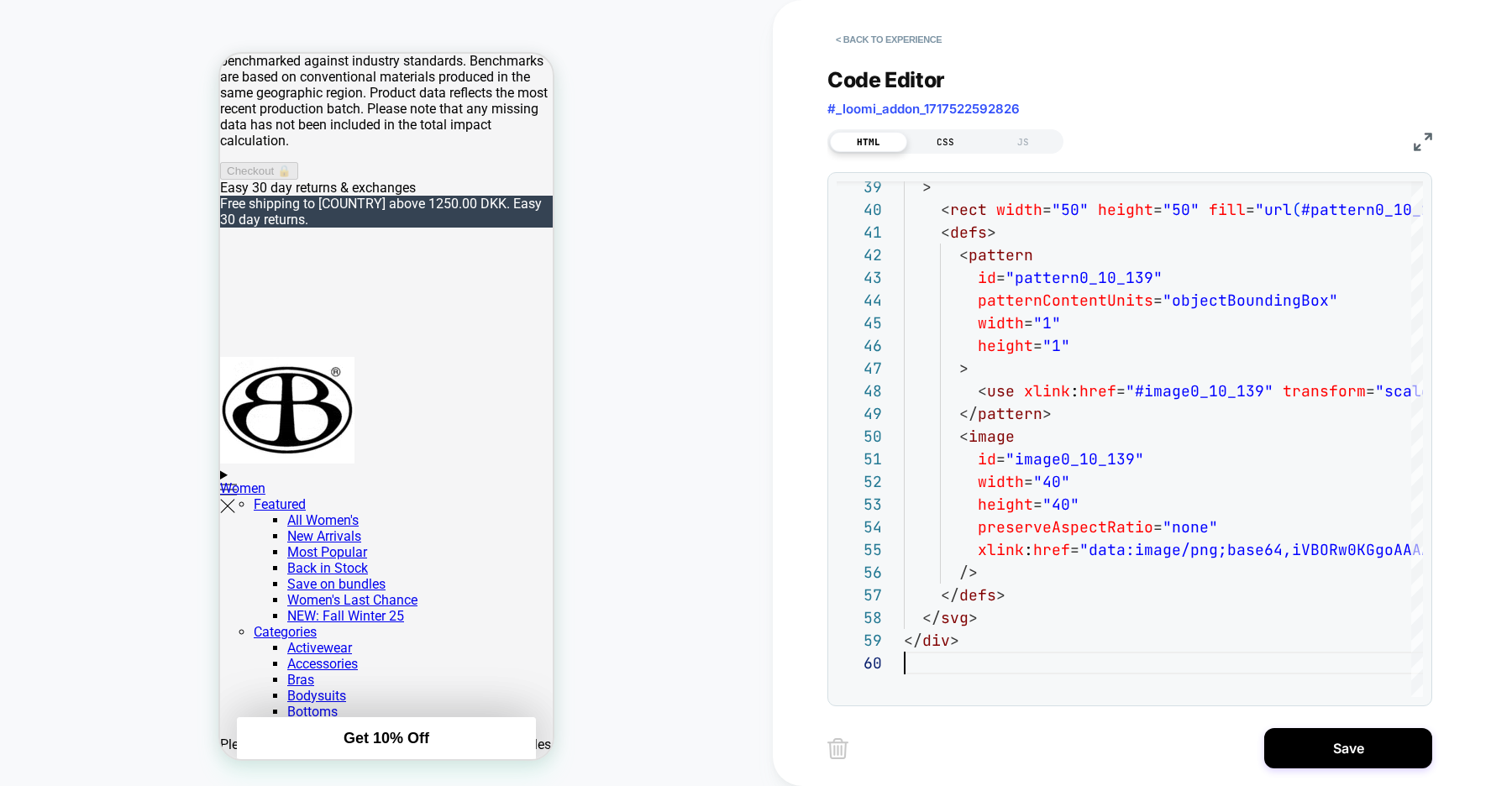
click at [951, 144] on div "CSS" at bounding box center [945, 142] width 77 height 20
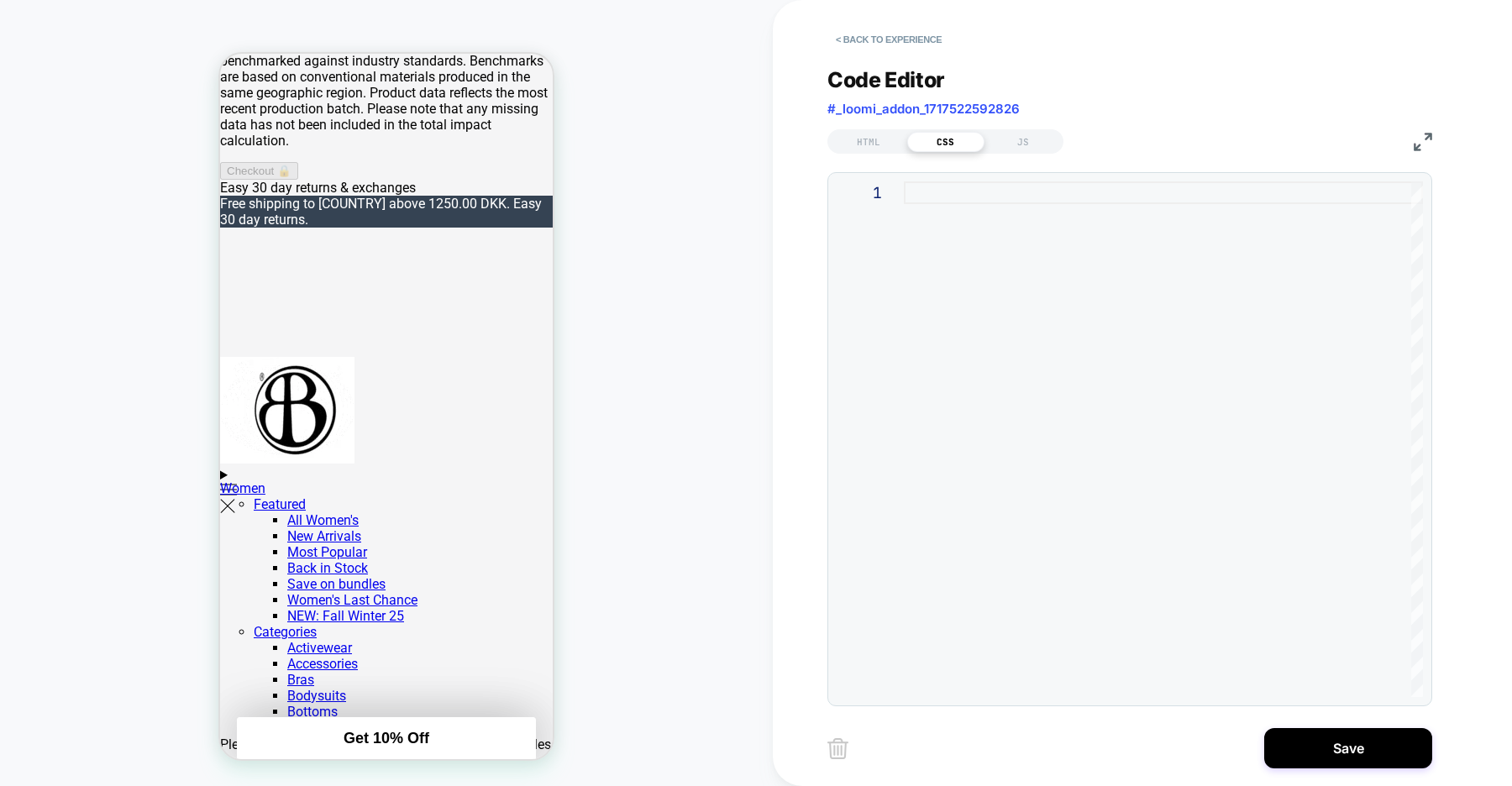
click at [0, 0] on div at bounding box center [0, 0] width 0 height 0
type textarea "**********"
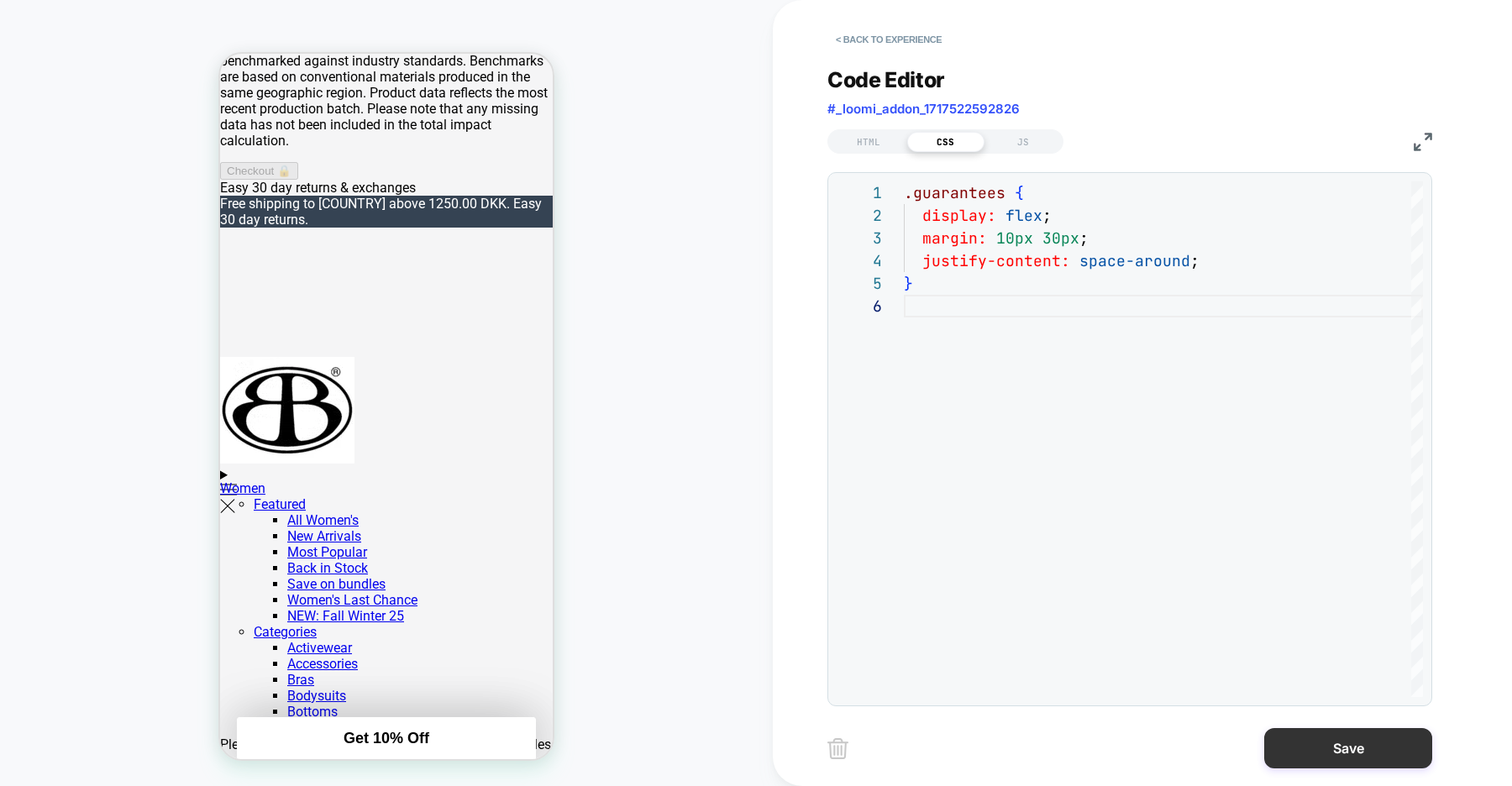
click at [1353, 738] on button "Save" at bounding box center [1348, 748] width 168 height 41
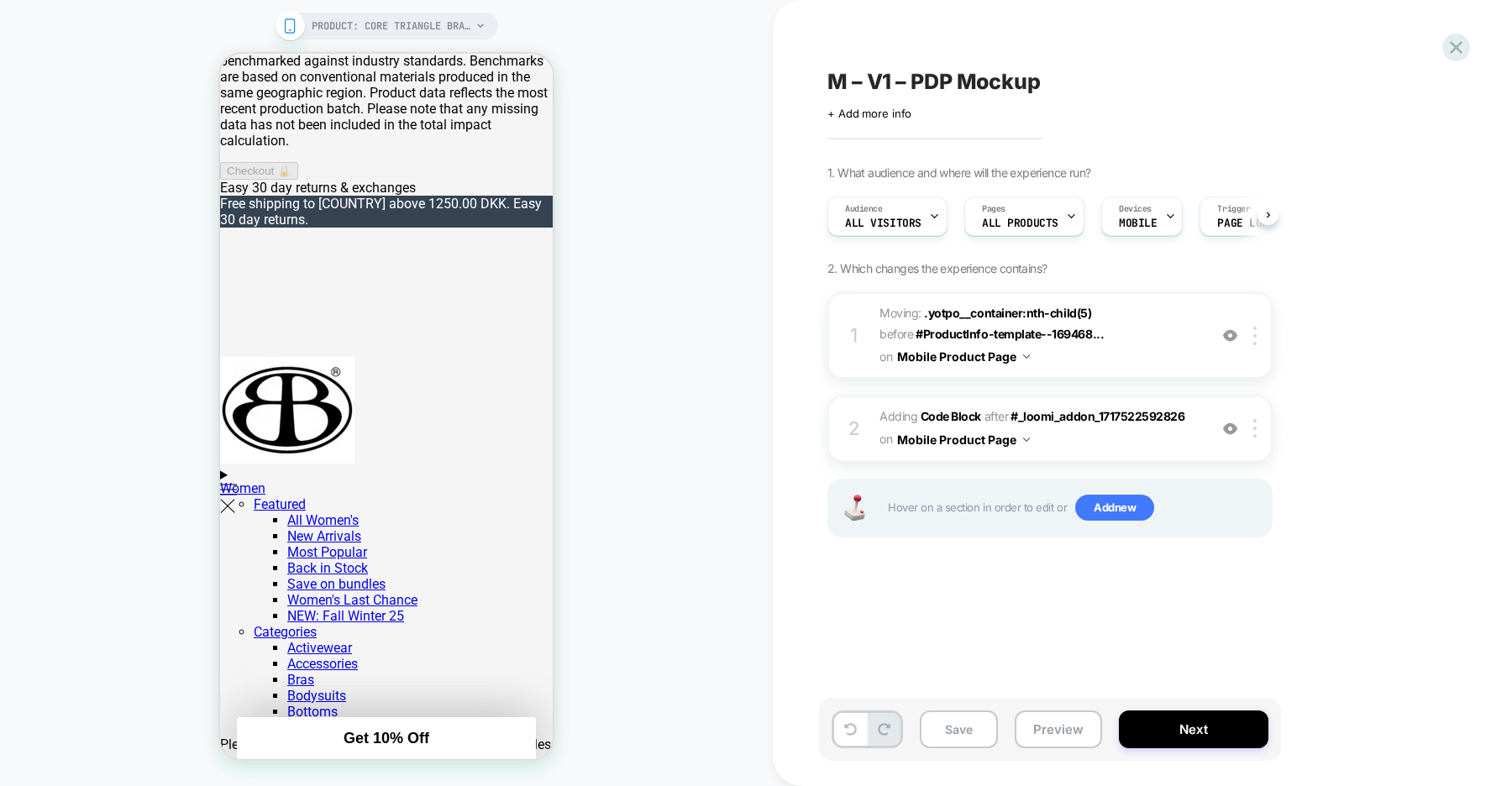
scroll to position [0, 1]
click at [1114, 509] on span "Add new" at bounding box center [1114, 508] width 79 height 27
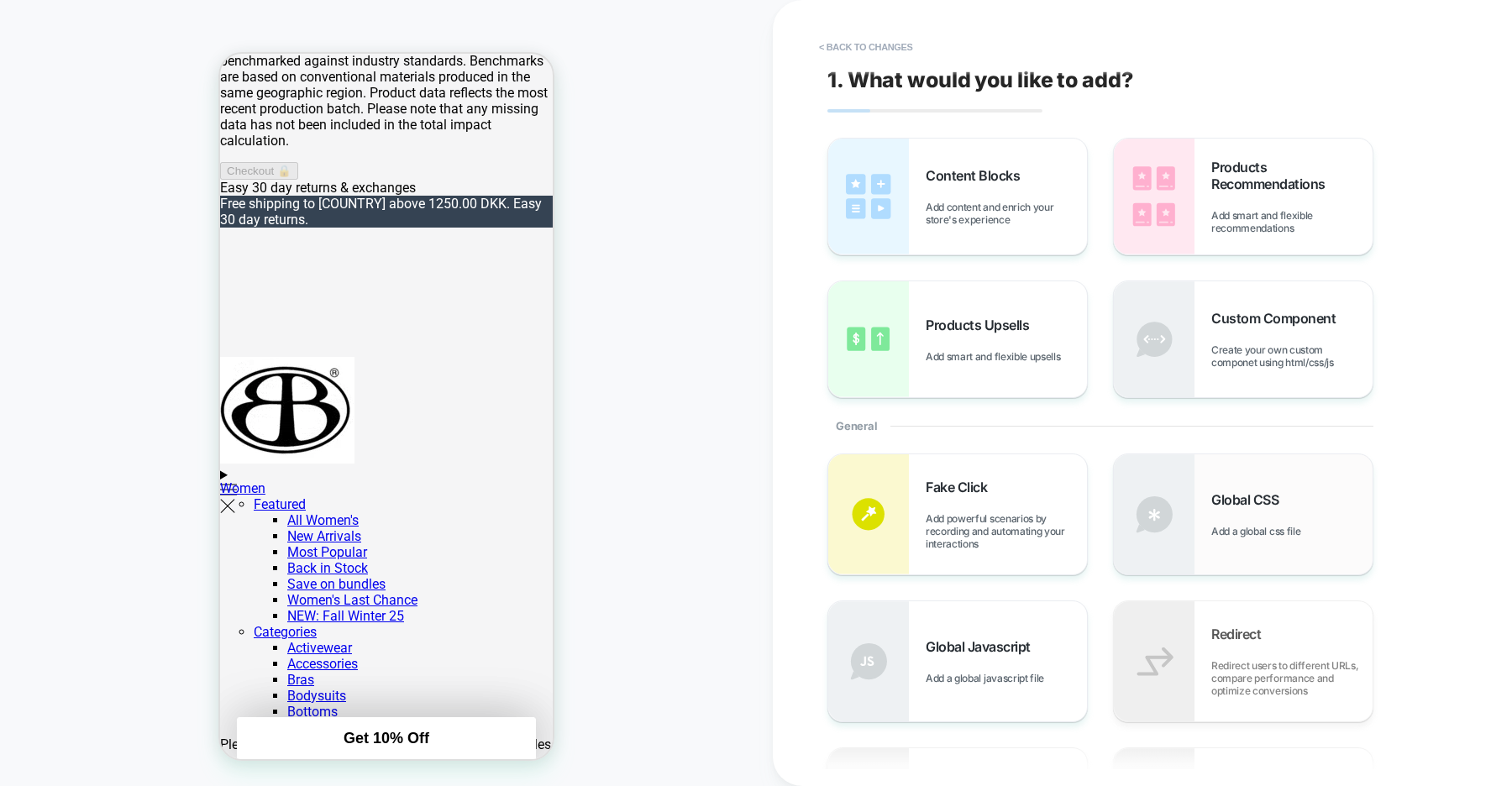
click at [1219, 502] on span "Global CSS" at bounding box center [1248, 499] width 75 height 16
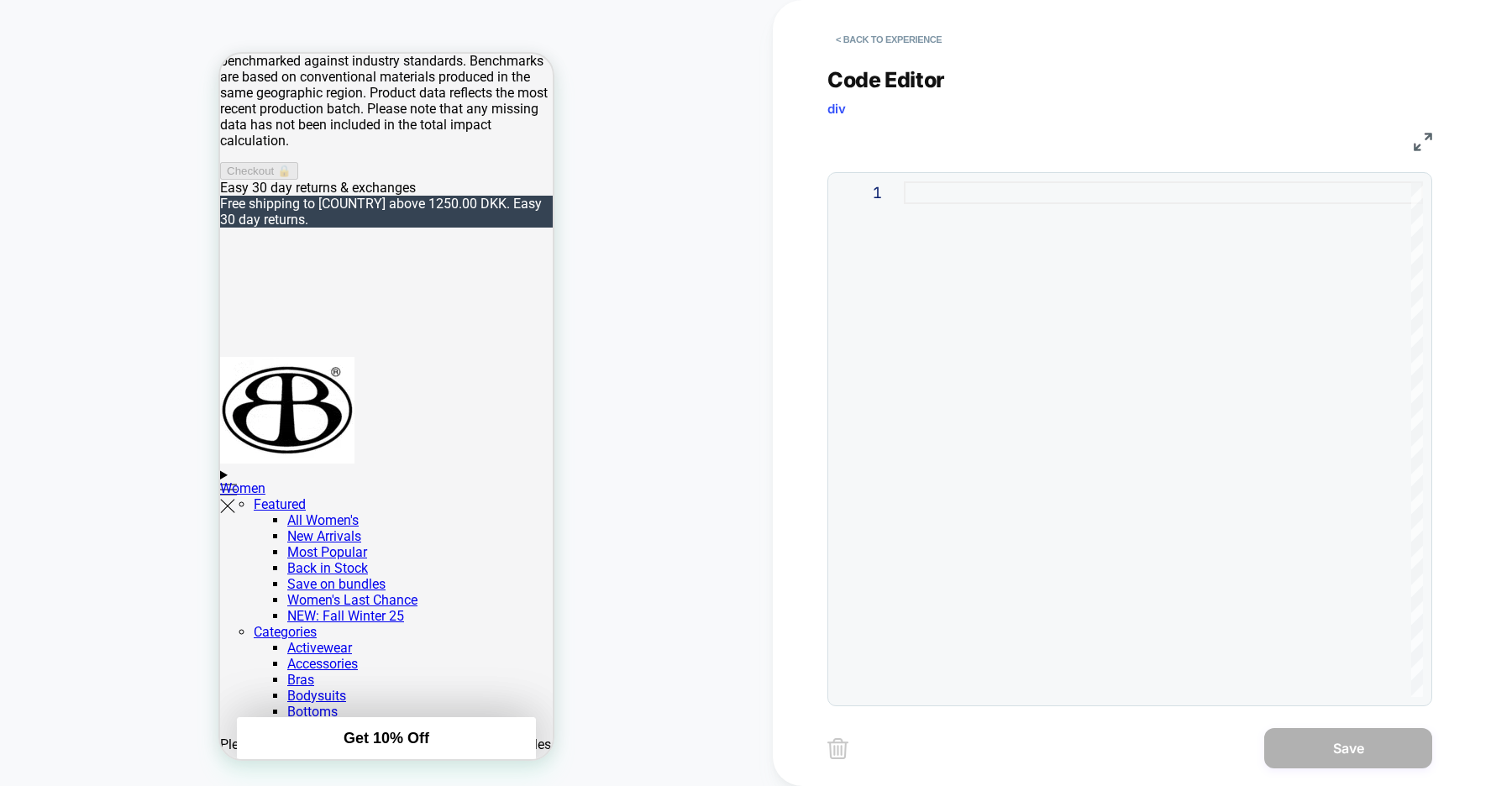
click at [943, 300] on div at bounding box center [1163, 439] width 519 height 516
type textarea "*"
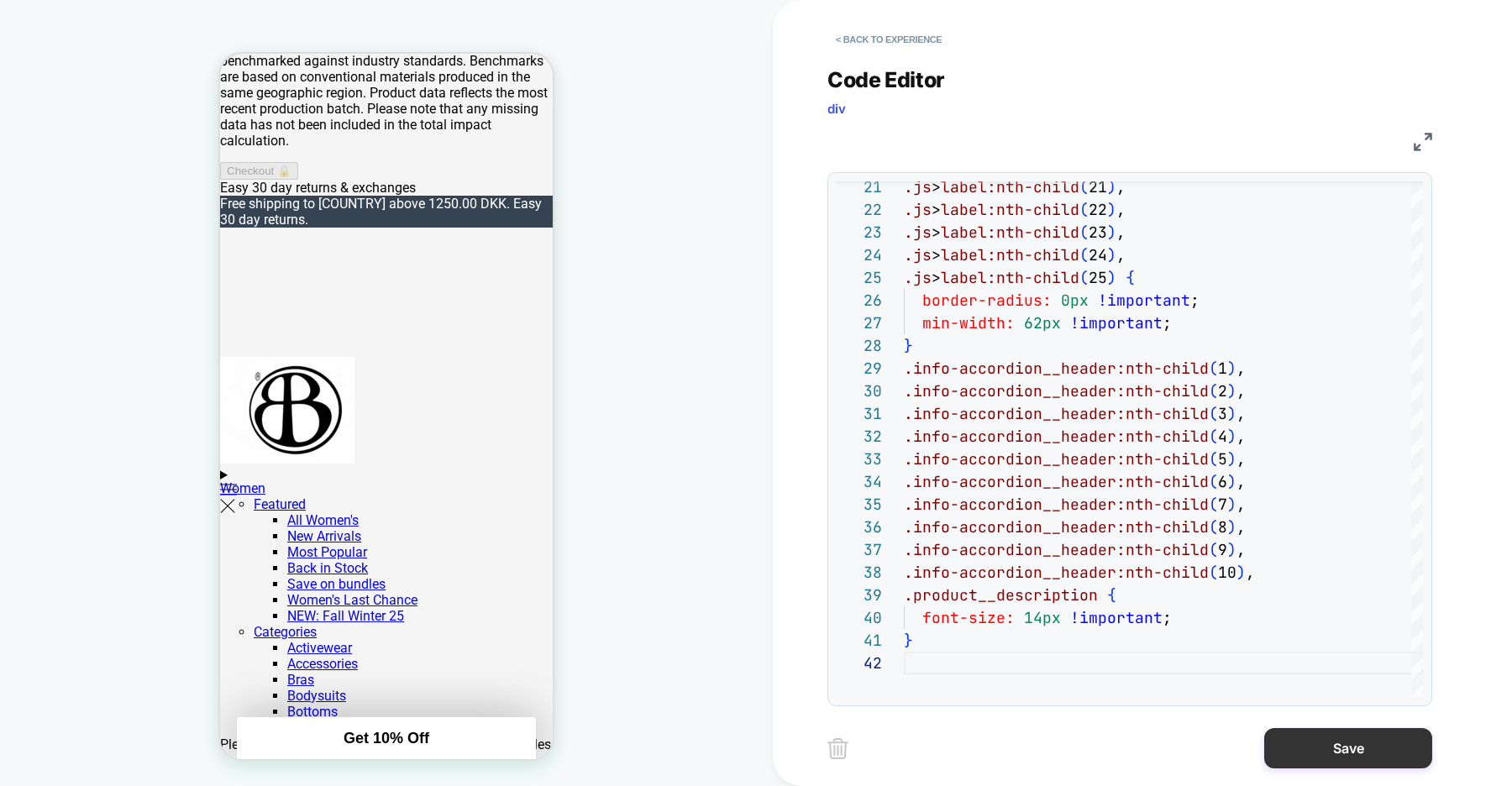
click at [1318, 739] on button "Save" at bounding box center [1348, 748] width 168 height 41
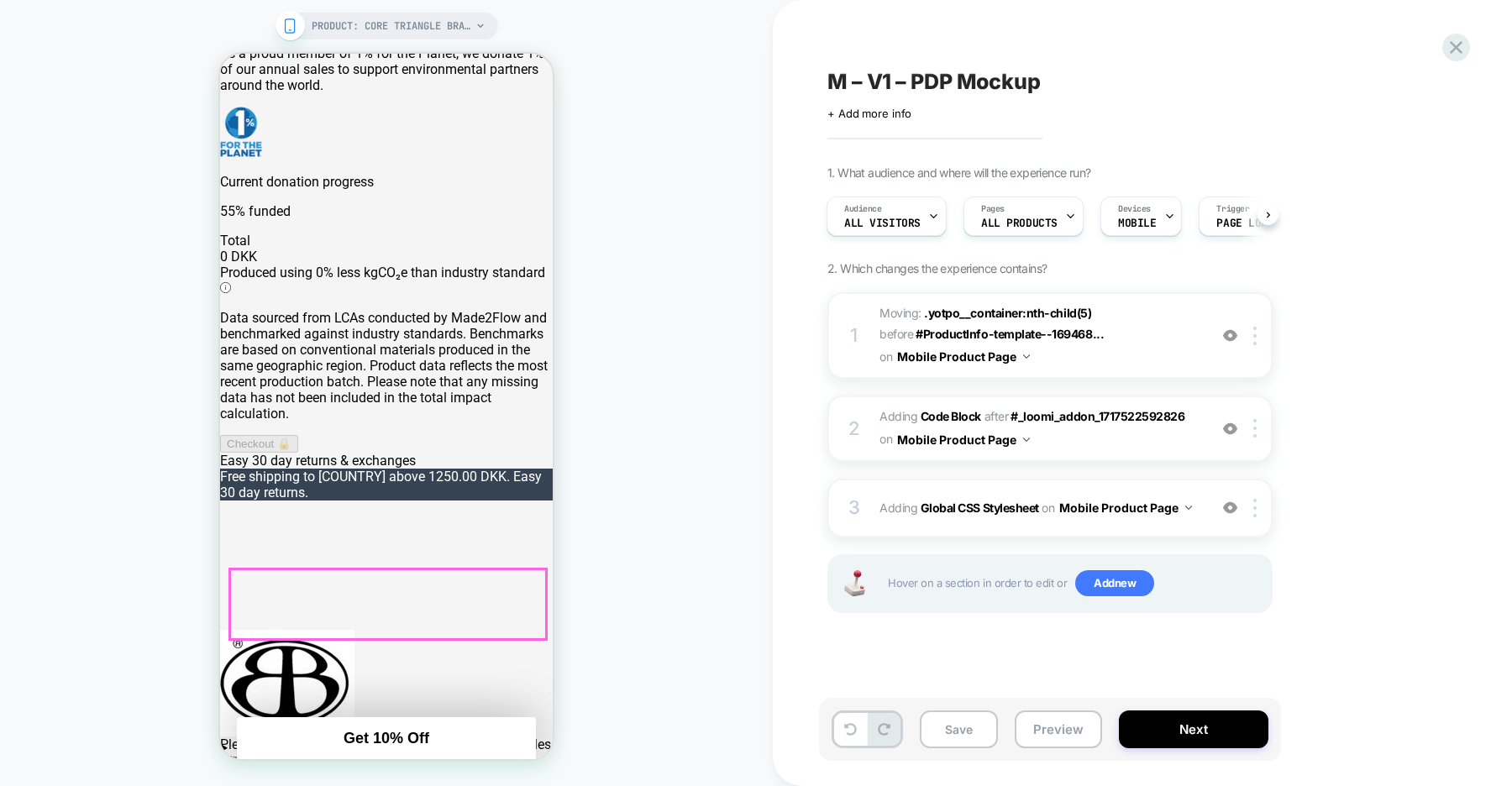
scroll to position [250, 0]
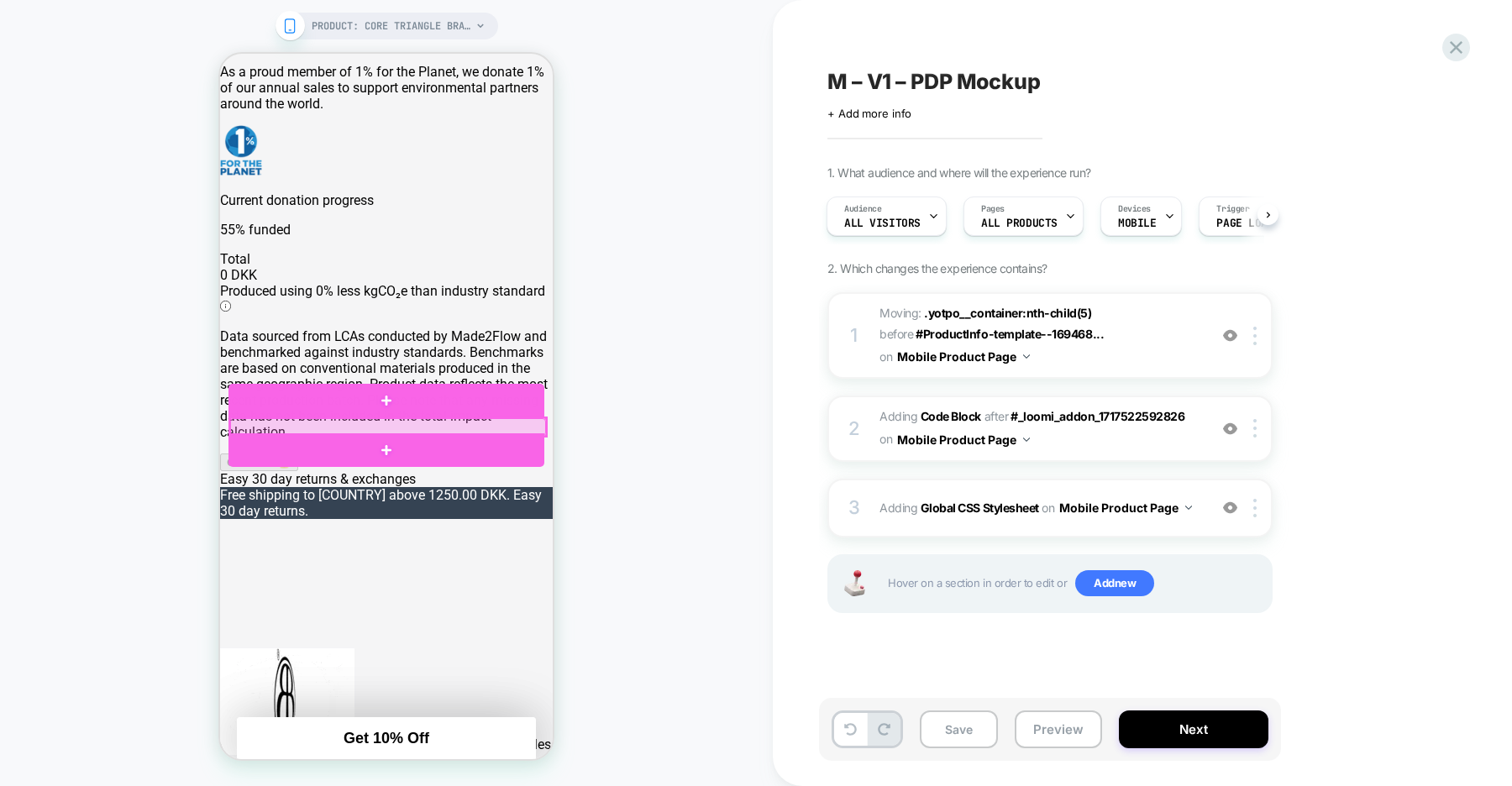
click at [516, 425] on div at bounding box center [388, 427] width 316 height 17
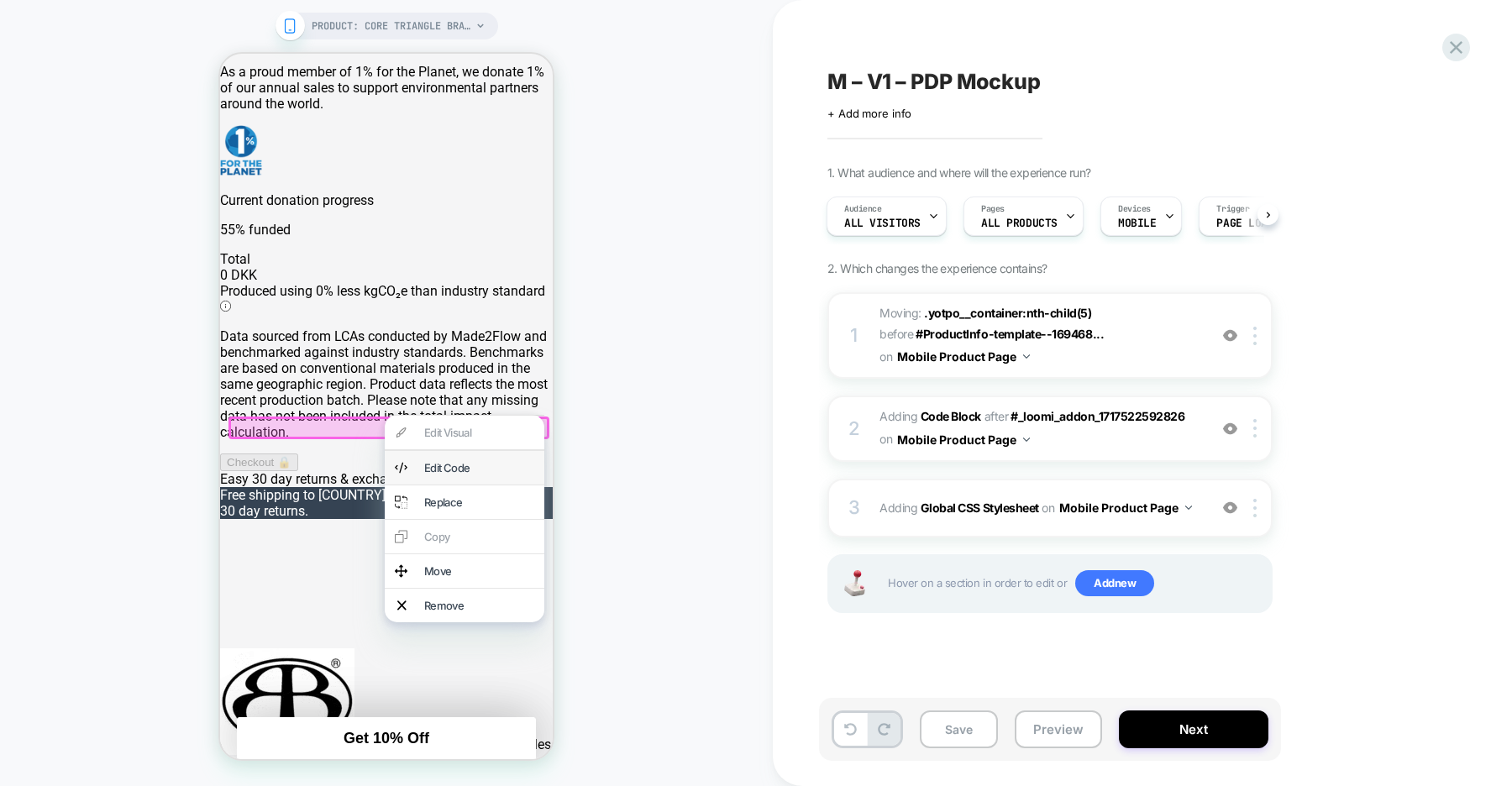
click at [467, 466] on div "Edit Code" at bounding box center [479, 468] width 110 height 14
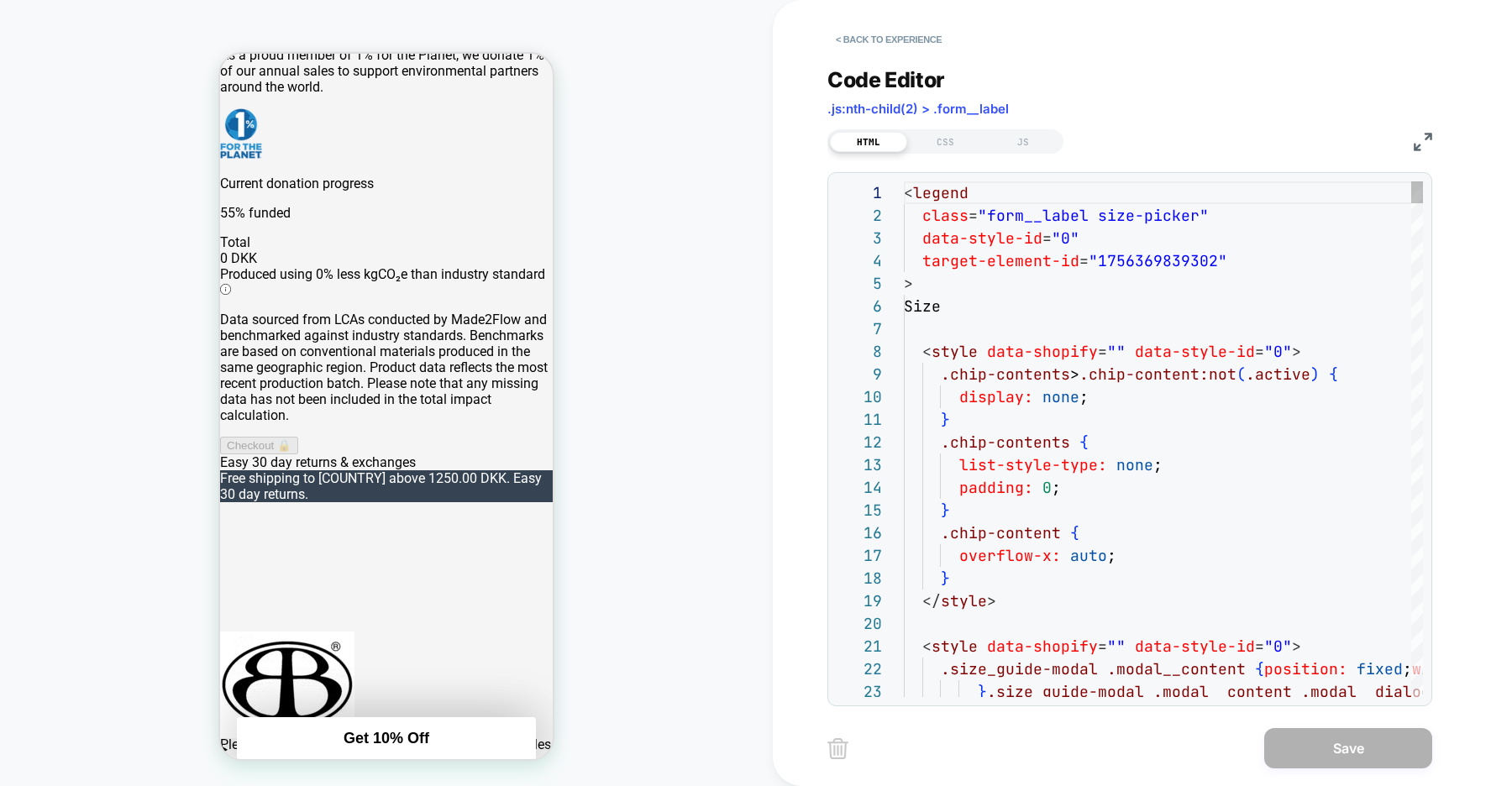
scroll to position [268, 0]
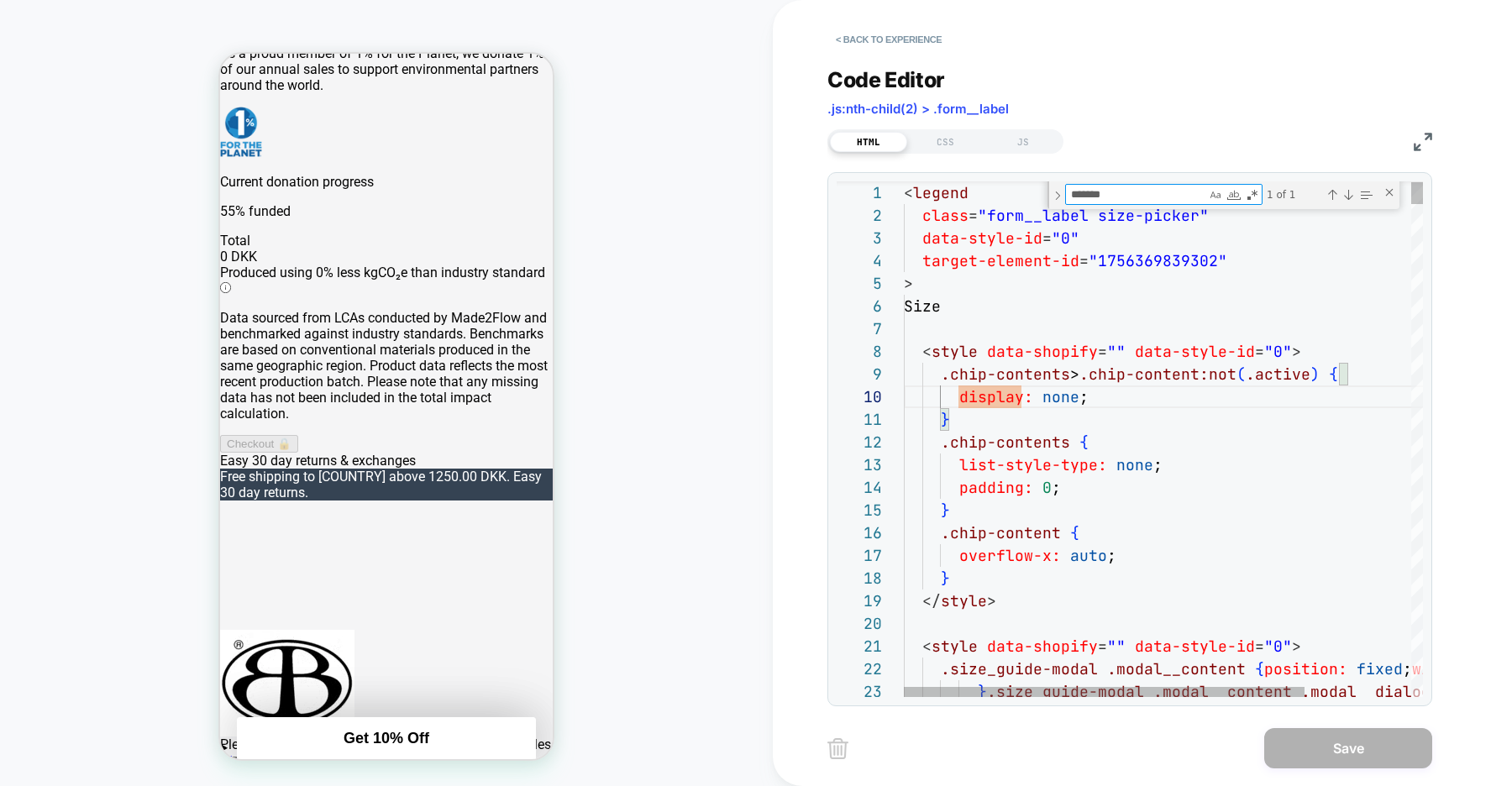
type textarea "**********"
type textarea "*"
type textarea "**********"
type textarea "**"
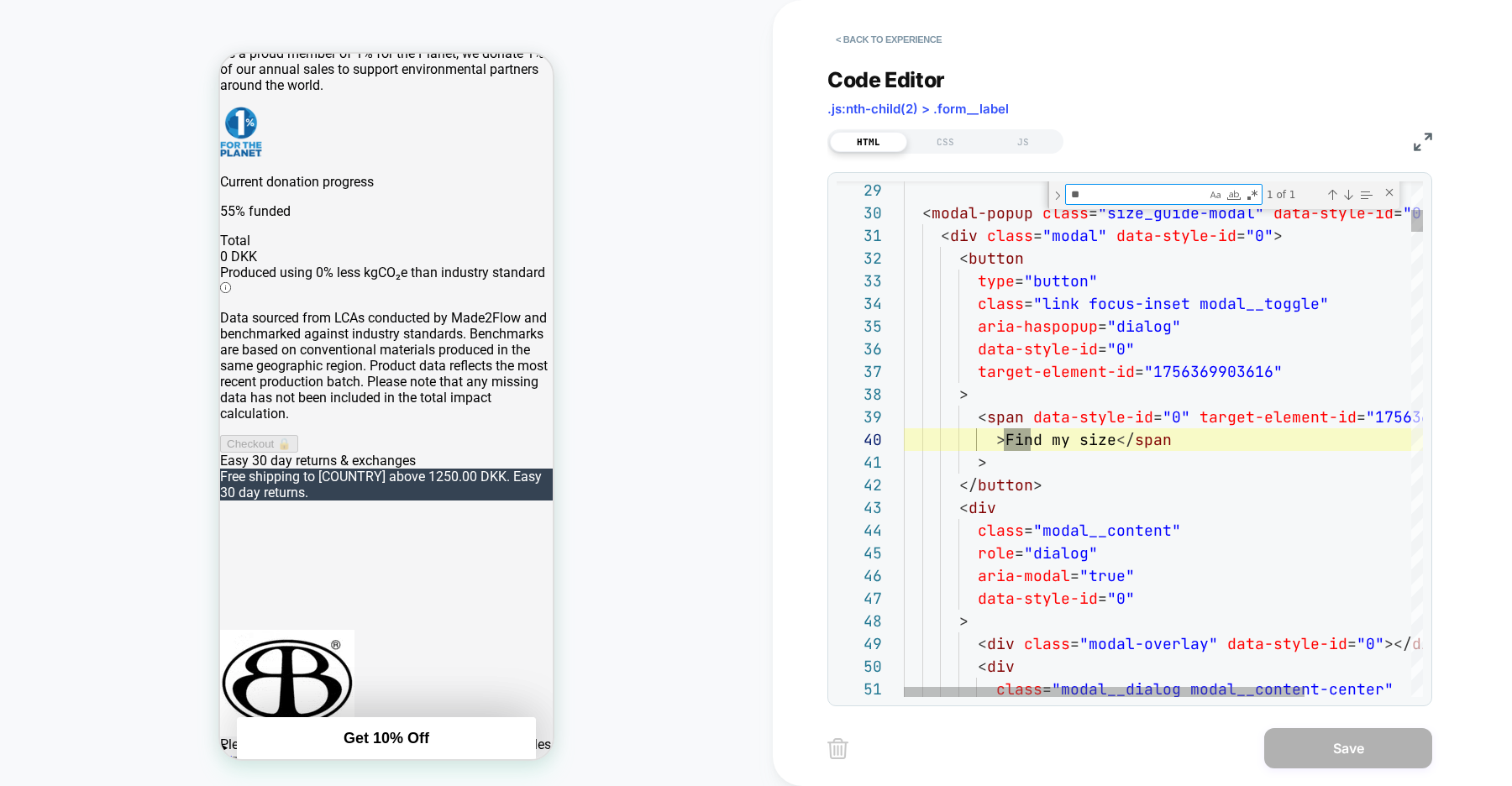
type textarea "**********"
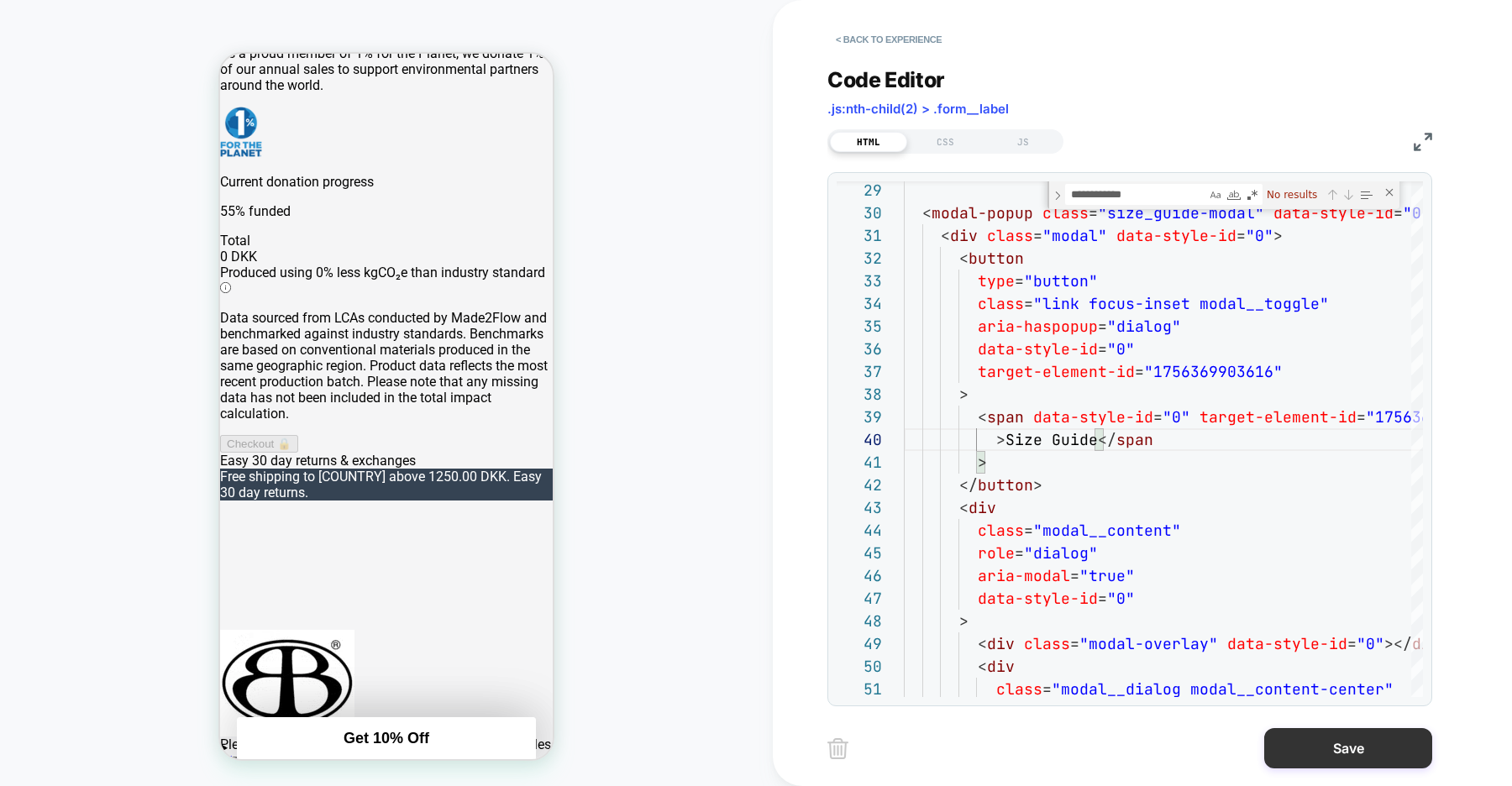
type textarea "**********"
click at [1345, 741] on button "Save" at bounding box center [1348, 748] width 168 height 41
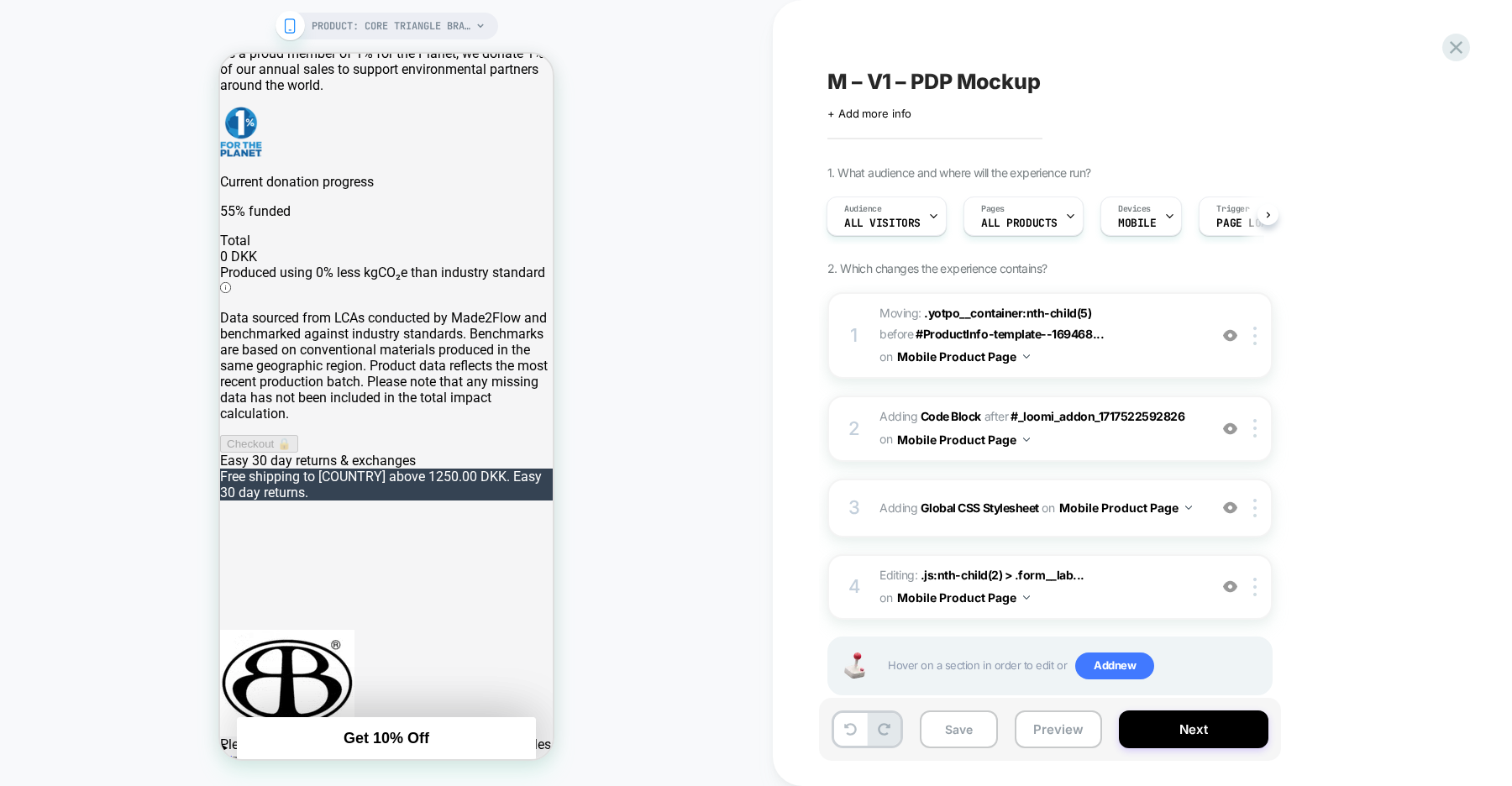
scroll to position [35, 0]
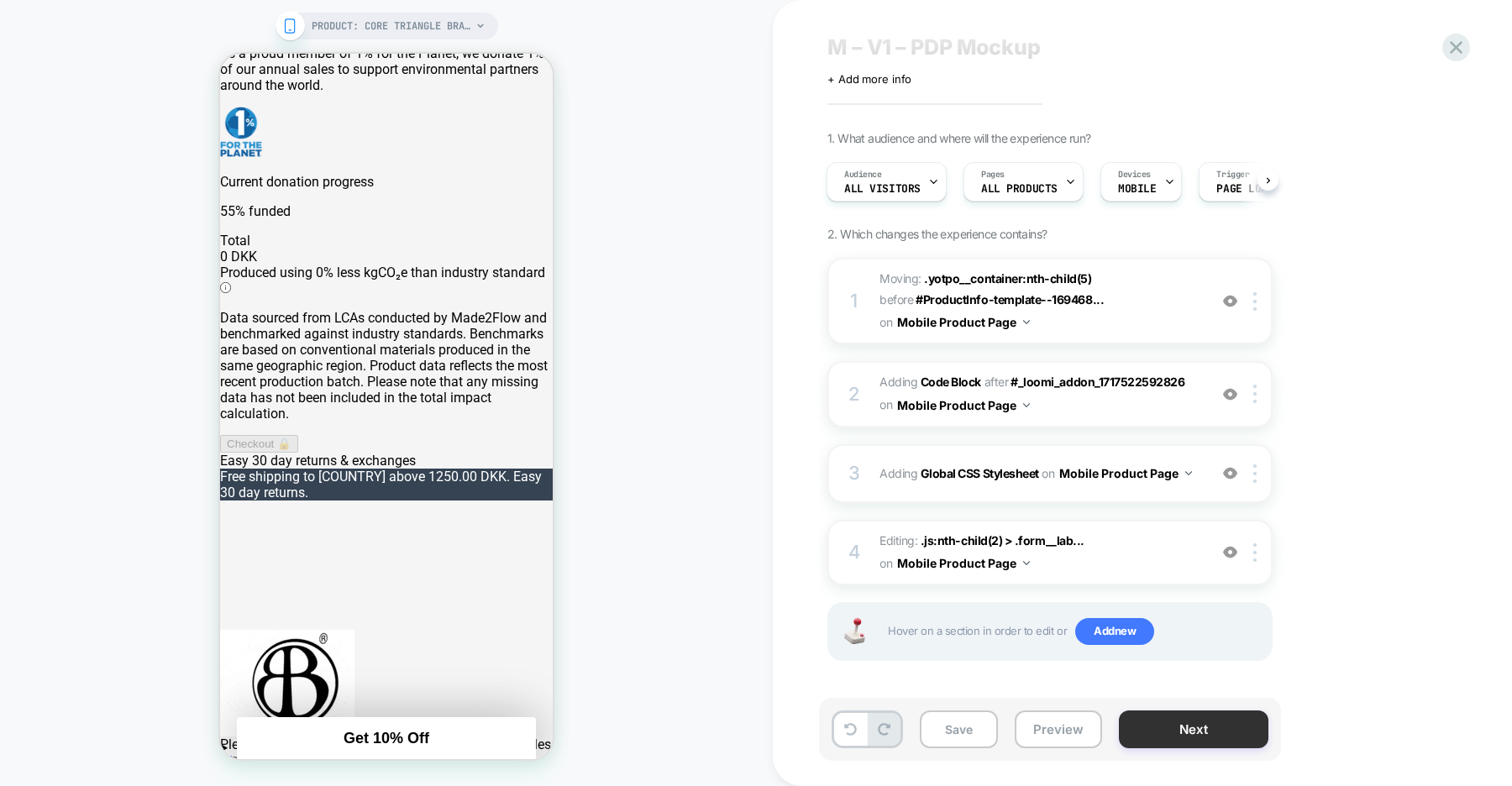
click at [1152, 735] on button "Next" at bounding box center [1193, 729] width 149 height 38
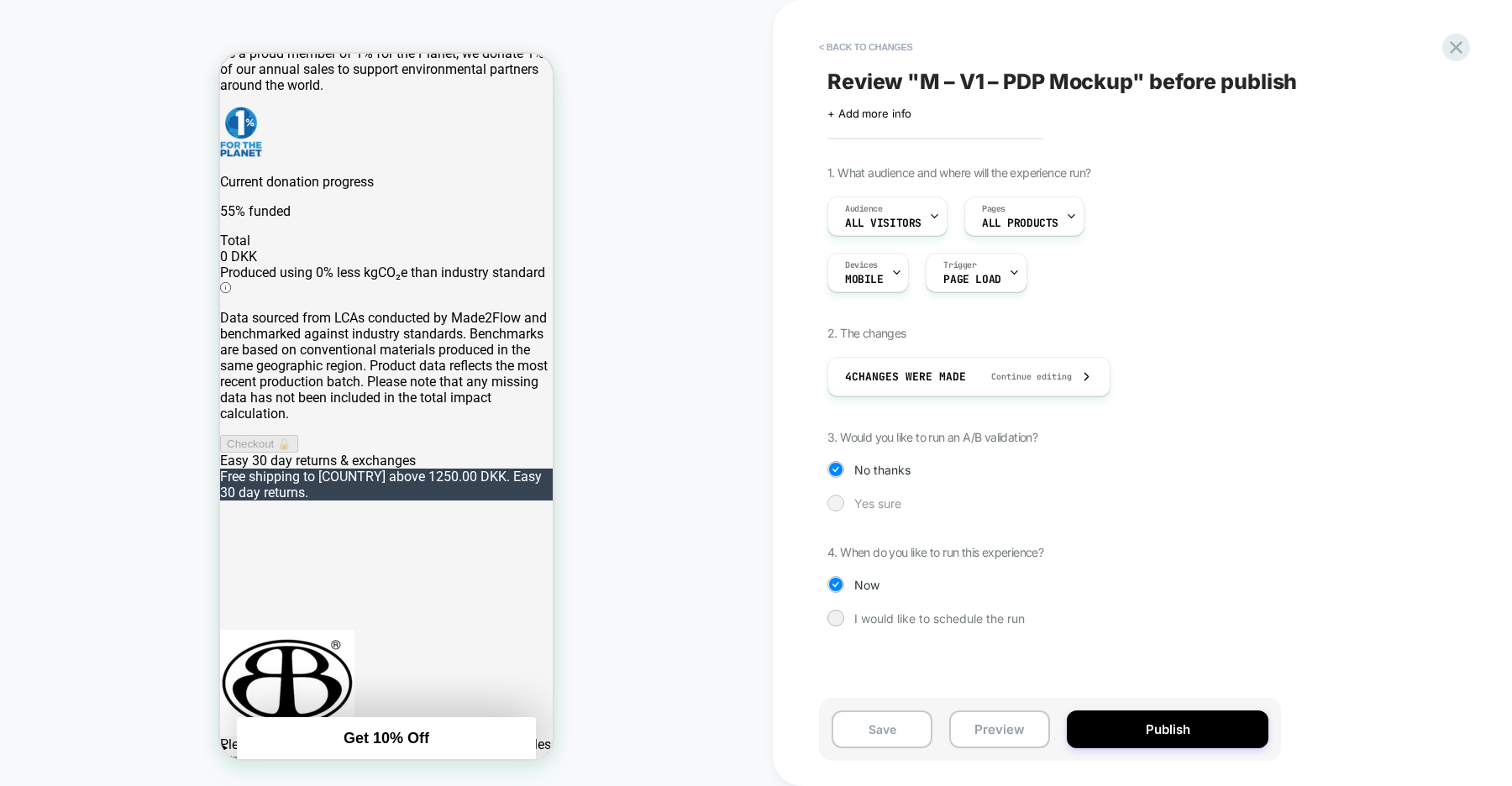
click at [836, 498] on div at bounding box center [835, 503] width 13 height 13
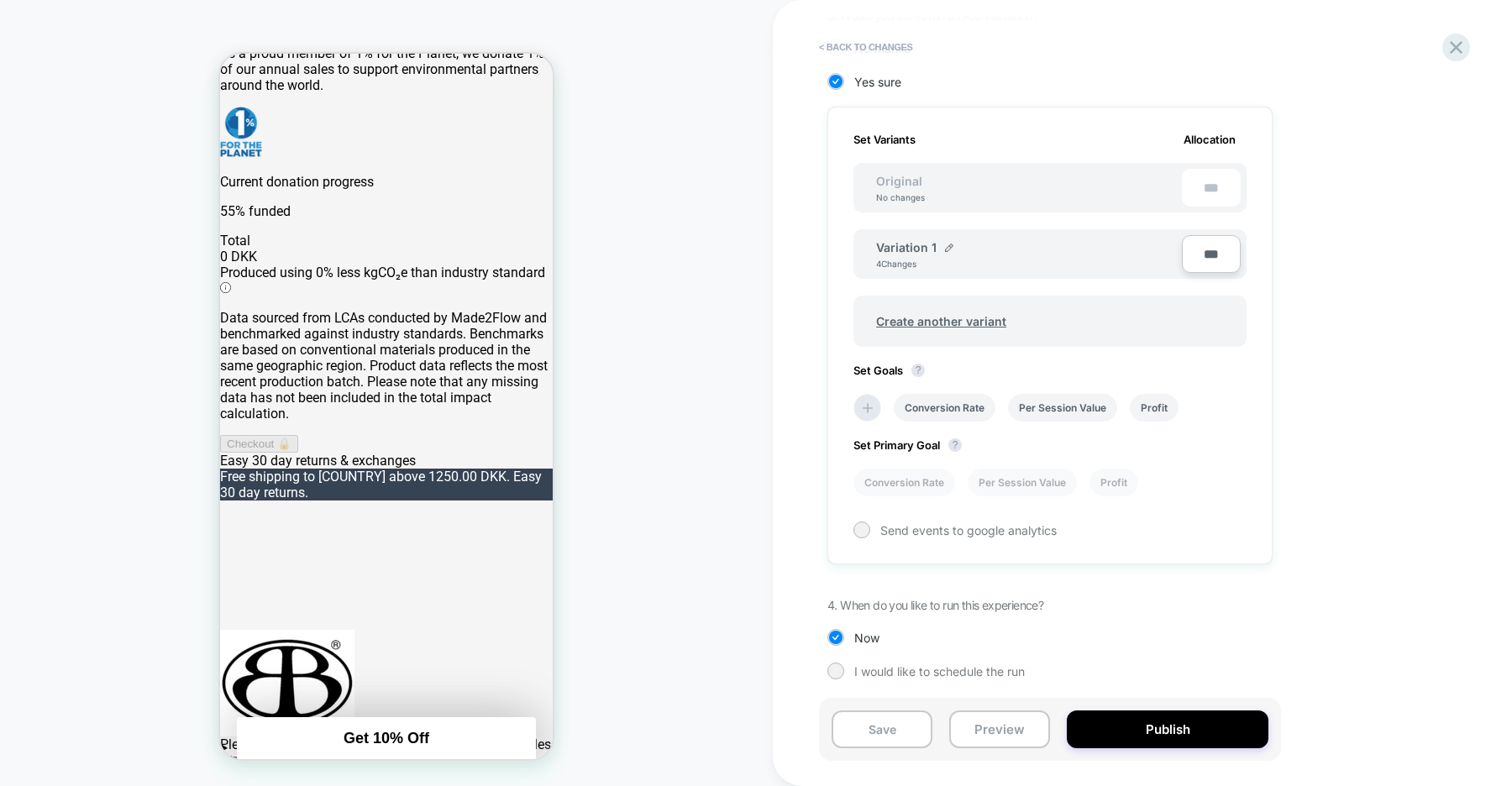
scroll to position [424, 0]
click at [0, 0] on li "Conversion Rate" at bounding box center [0, 0] width 0 height 0
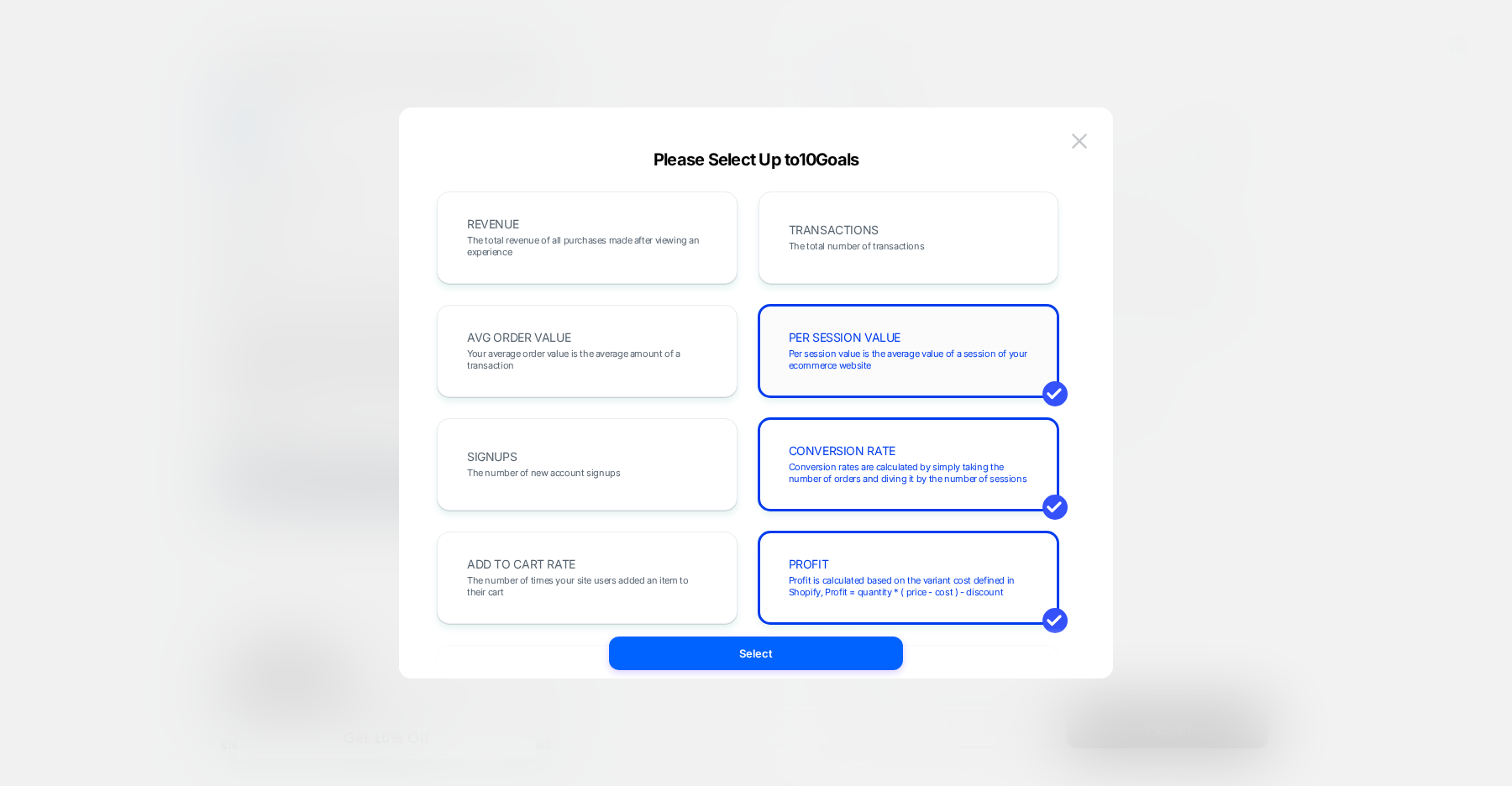
click at [812, 352] on span "Per session value is the average value of a session of your ecommerce website" at bounding box center [909, 358] width 240 height 23
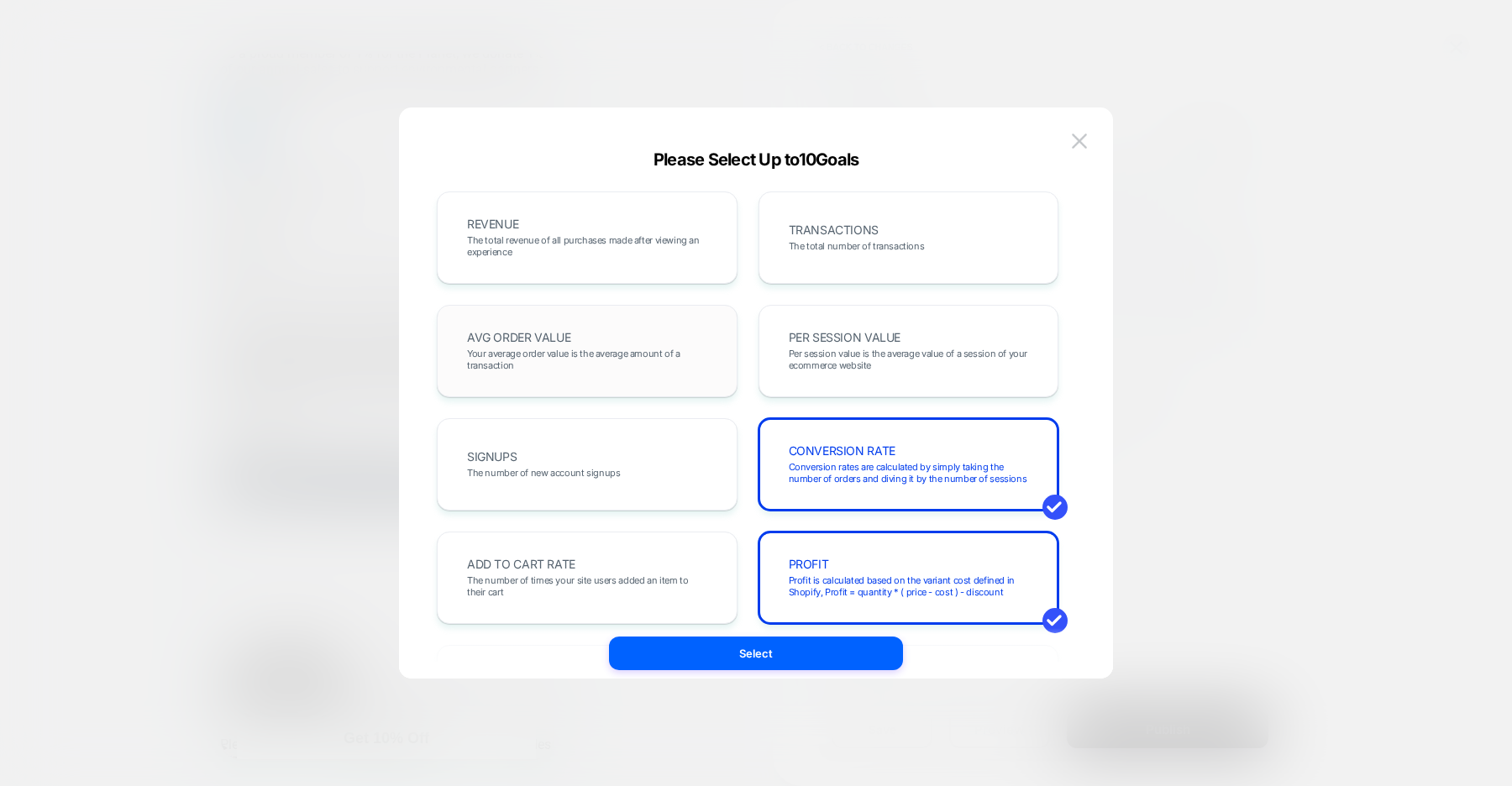
click at [690, 352] on span "Your average order value is the average amount of a transaction" at bounding box center [588, 358] width 240 height 23
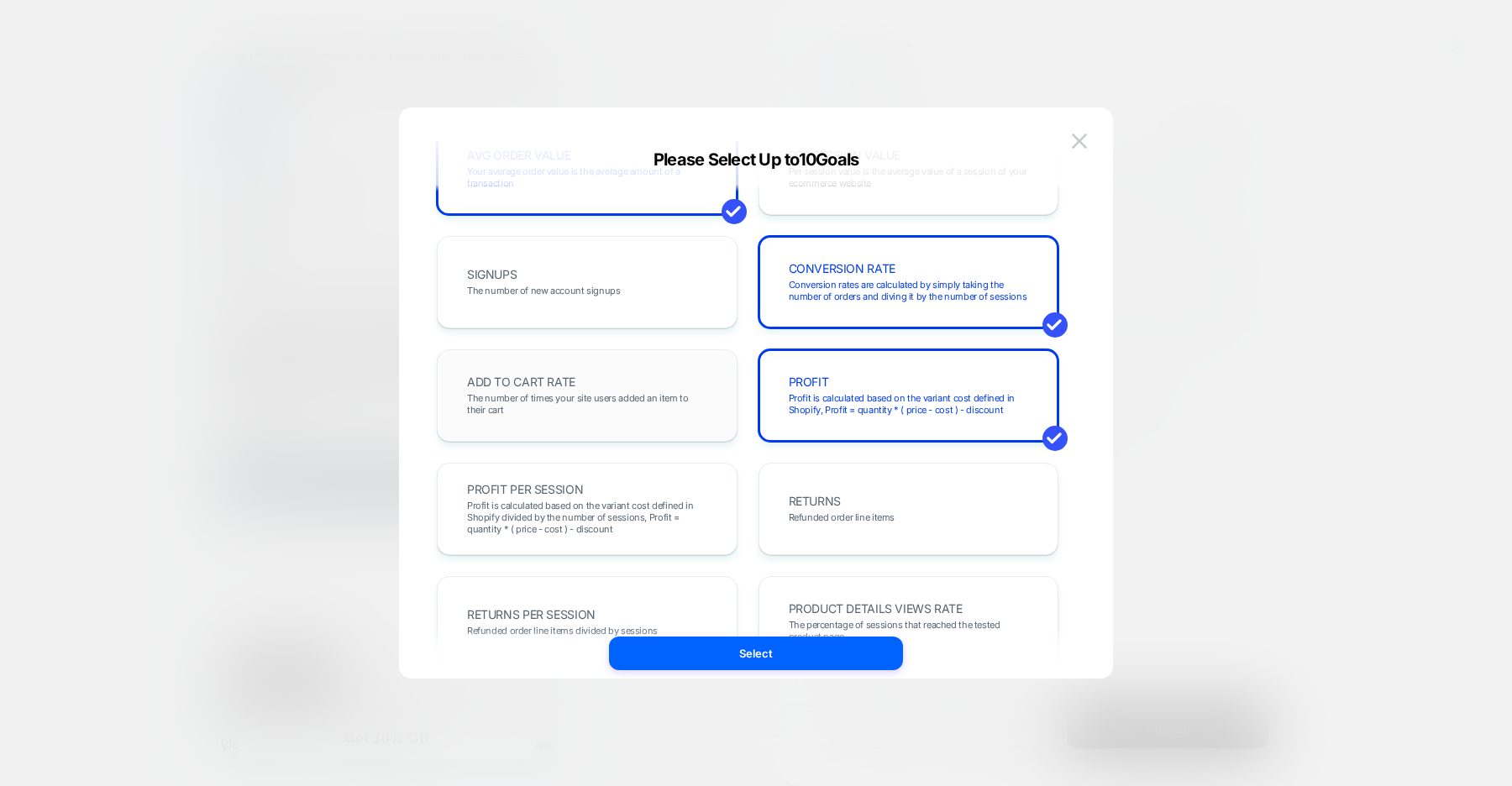
click at [696, 400] on span "The number of times your site users added an item to their cart" at bounding box center [588, 403] width 240 height 23
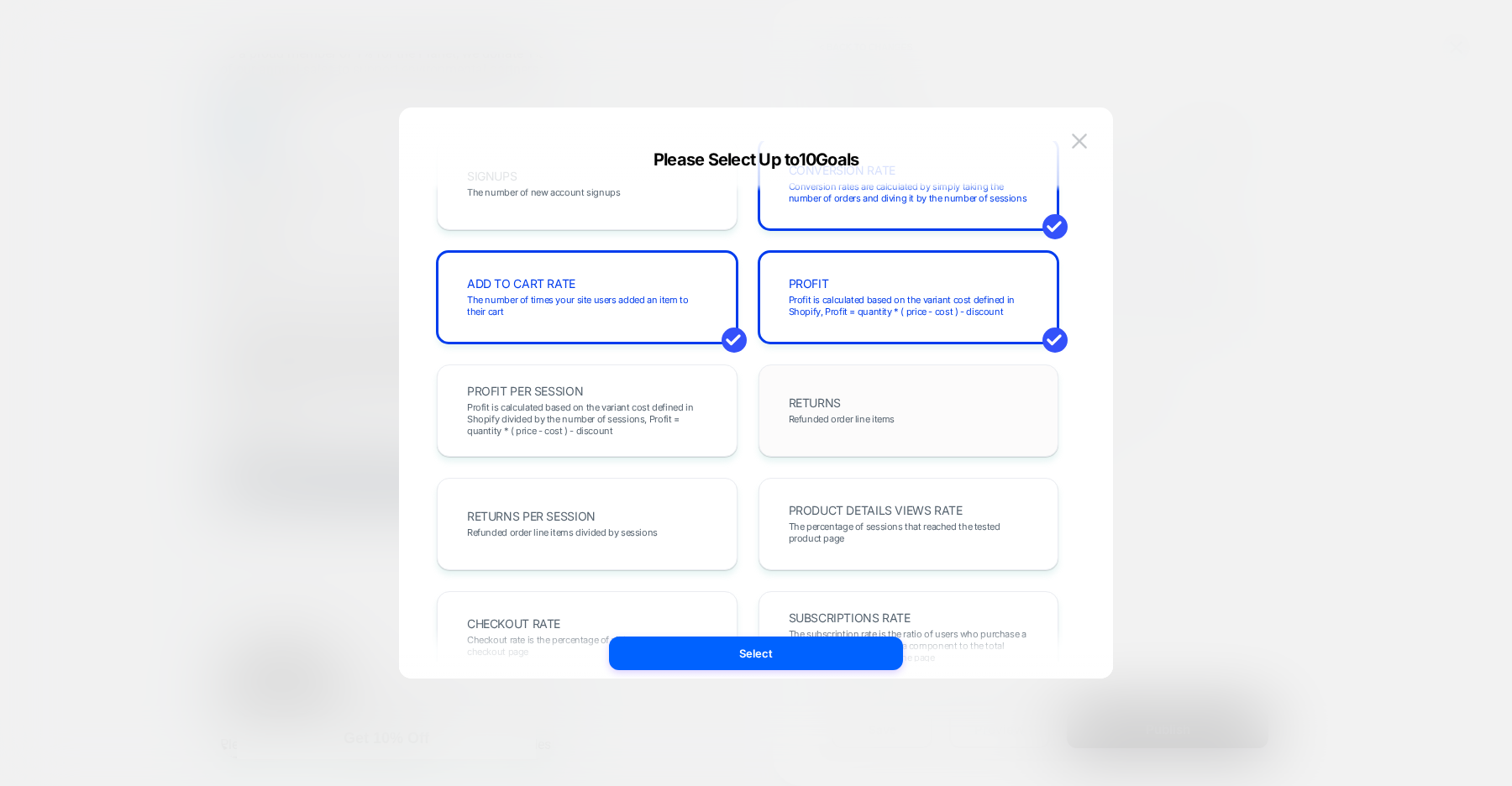
scroll to position [360, 0]
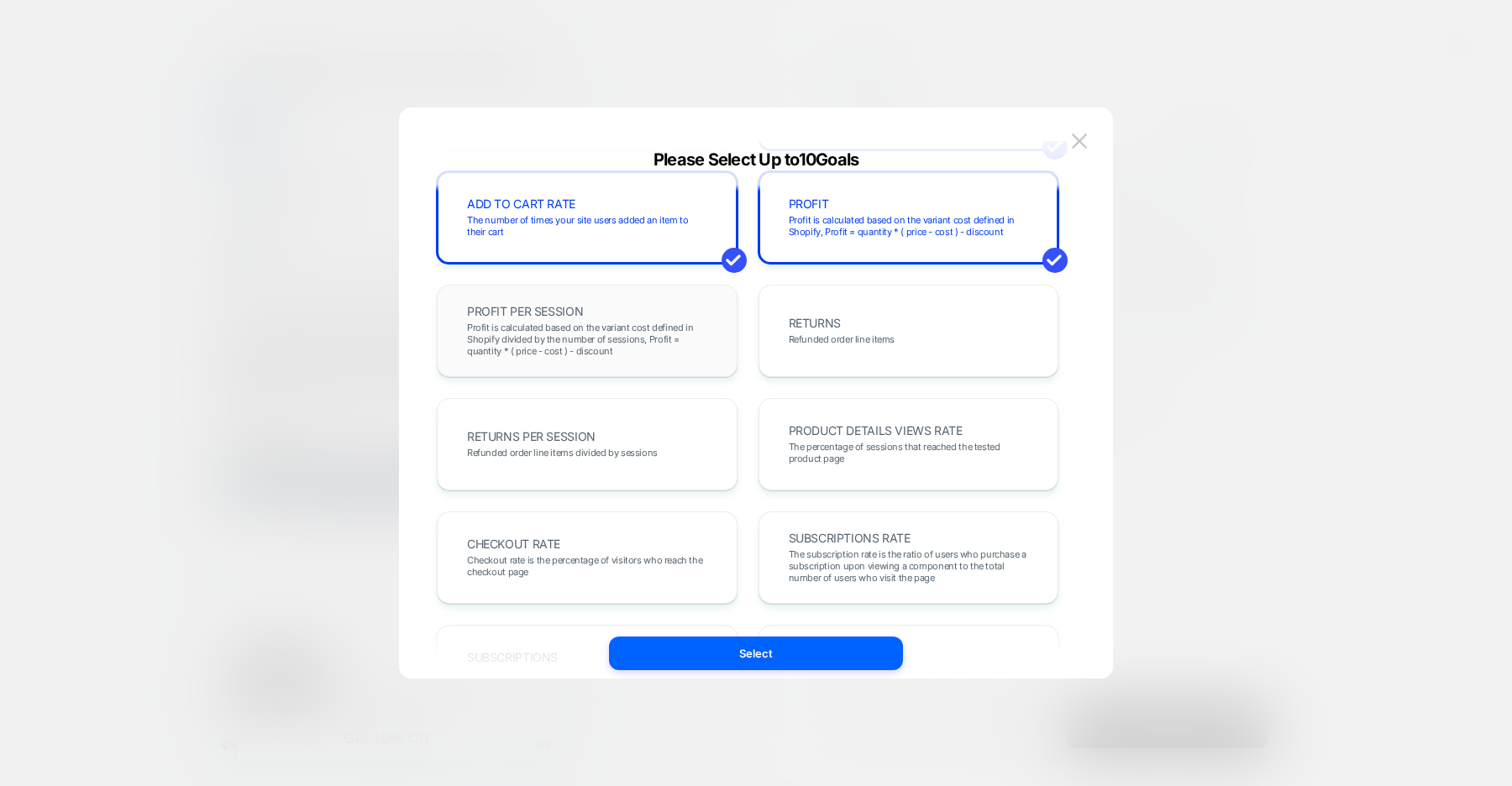
click at [0, 0] on span "Profit is calculated based on the variant cost defined in Shopify divided by th…" at bounding box center [0, 0] width 0 height 0
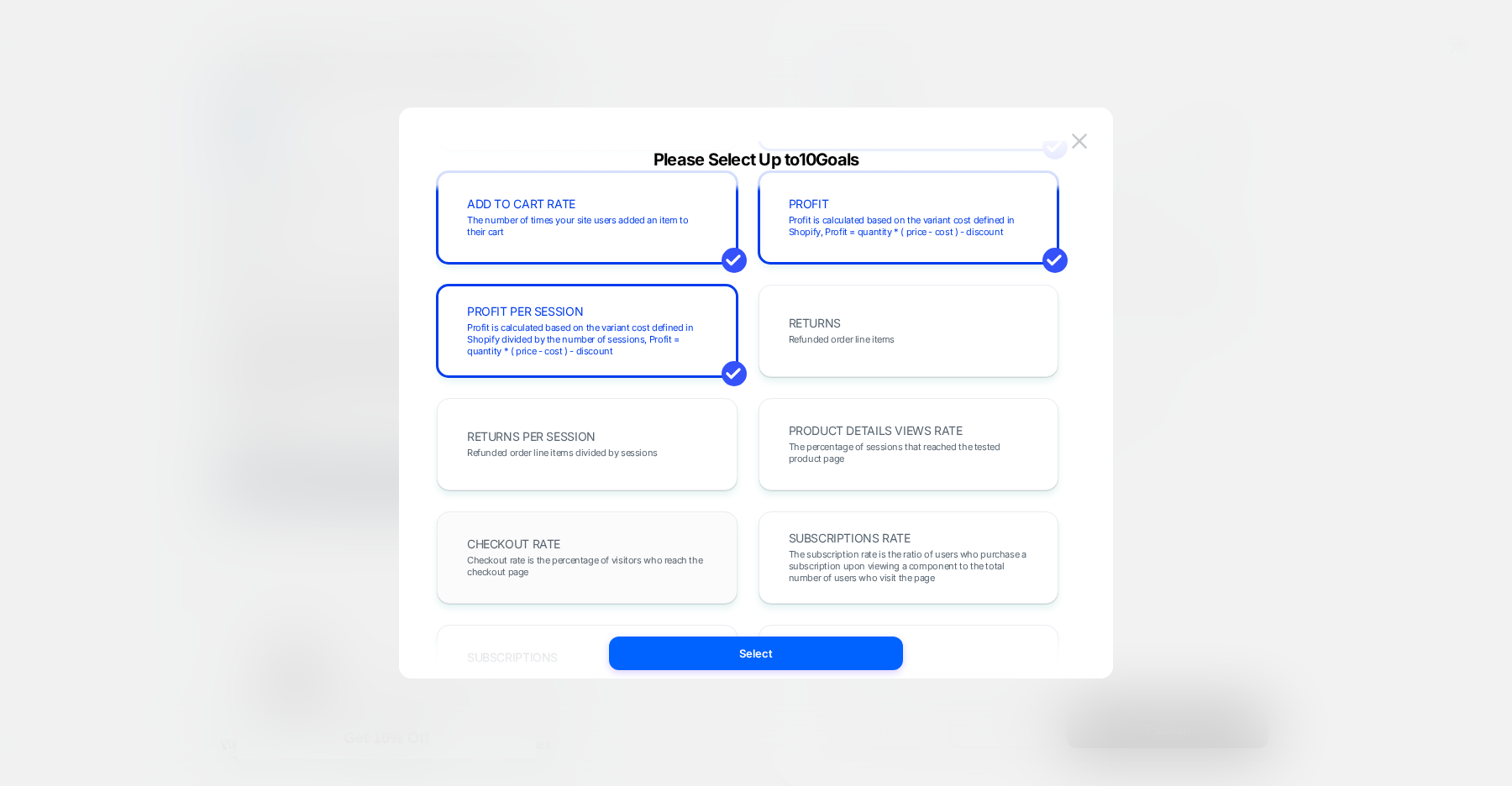
click at [685, 538] on div "CHECKOUT RATE Checkout rate is the percentage of visitors who reach the checkou…" at bounding box center [587, 557] width 265 height 57
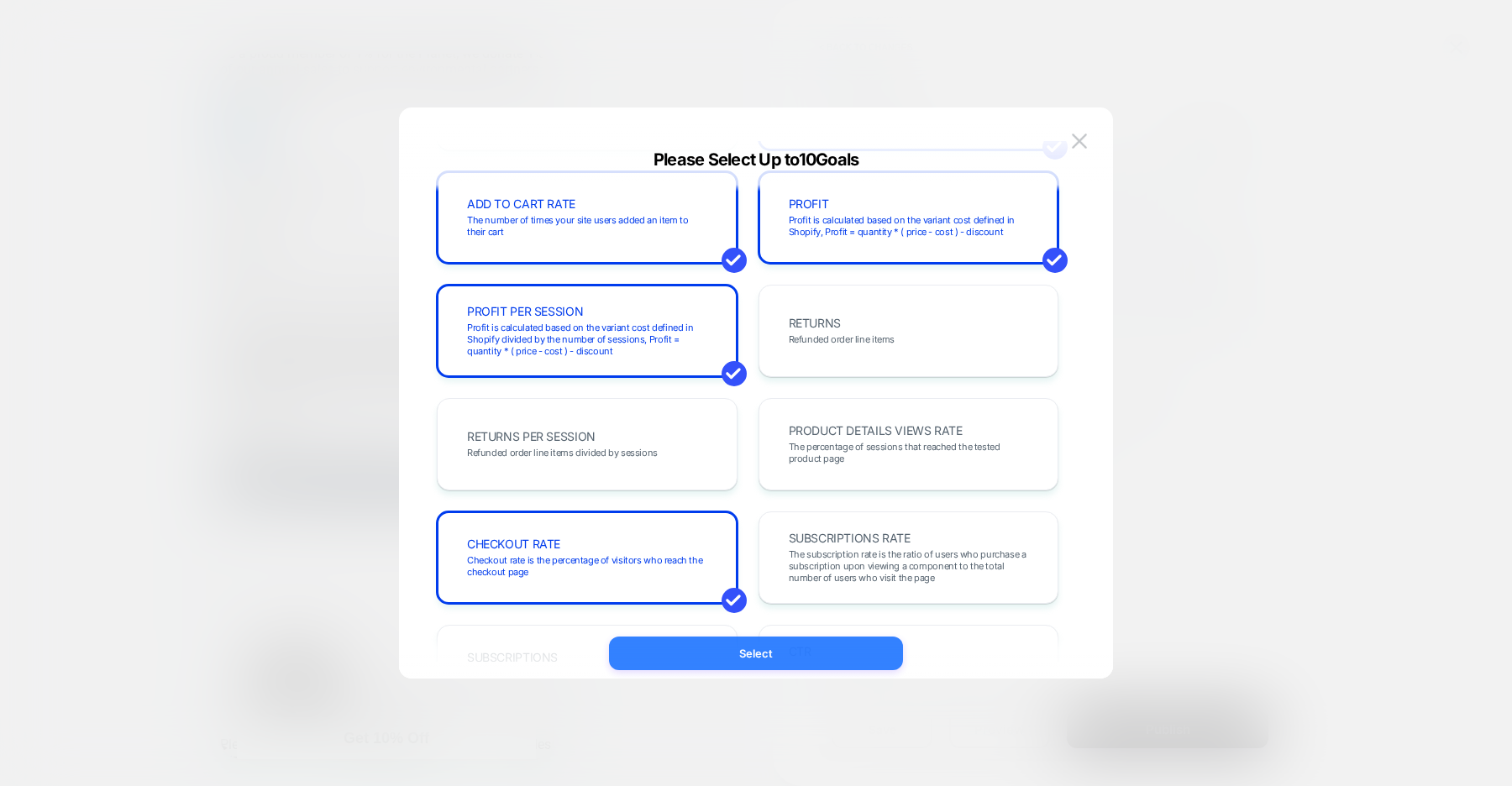
click at [794, 656] on button "Select" at bounding box center [756, 653] width 294 height 34
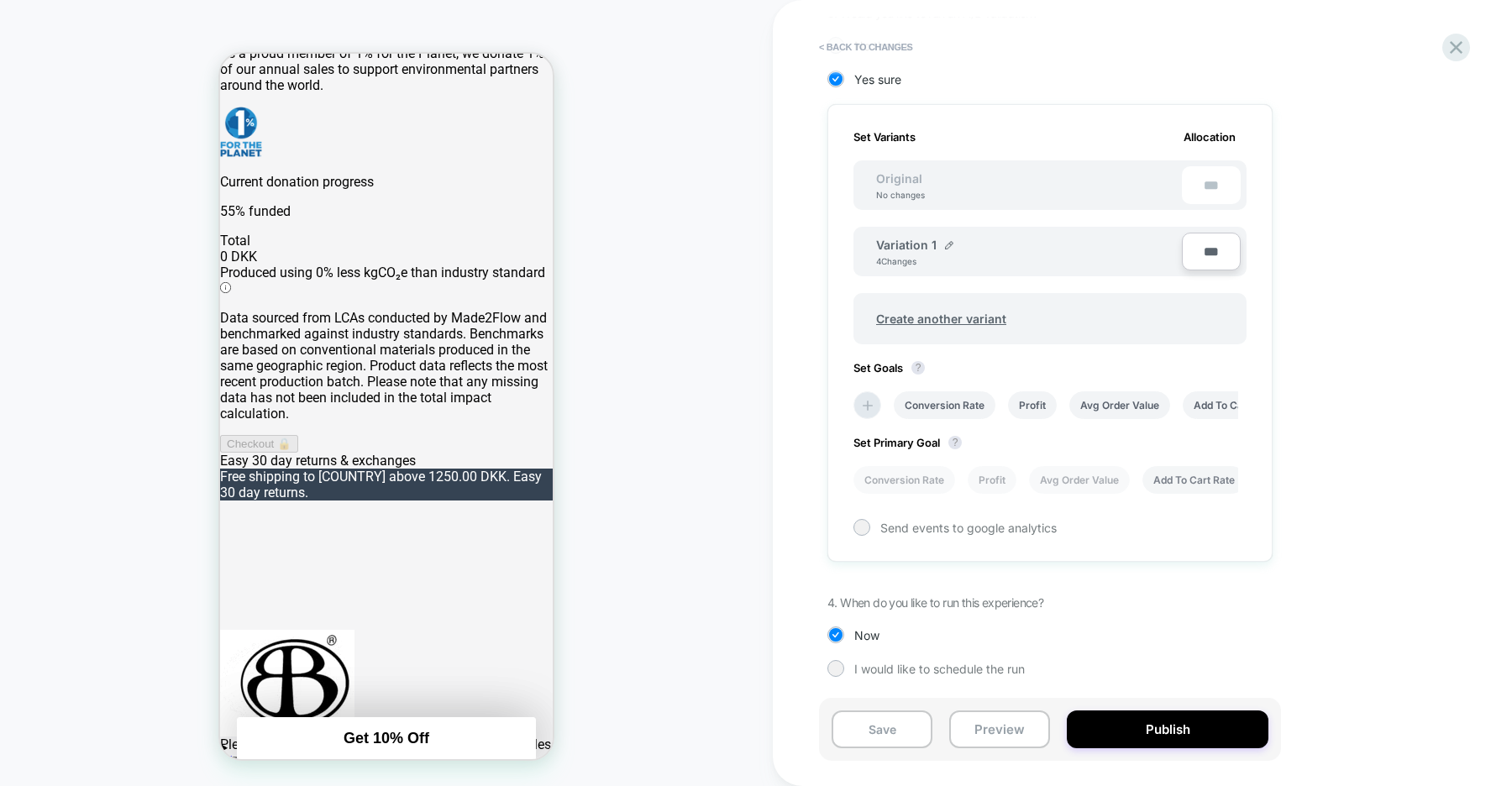
click at [0, 0] on li "Add To Cart Rate" at bounding box center [0, 0] width 0 height 0
click at [0, 0] on button "Save" at bounding box center [0, 0] width 0 height 0
click at [0, 0] on icon at bounding box center [0, 0] width 0 height 0
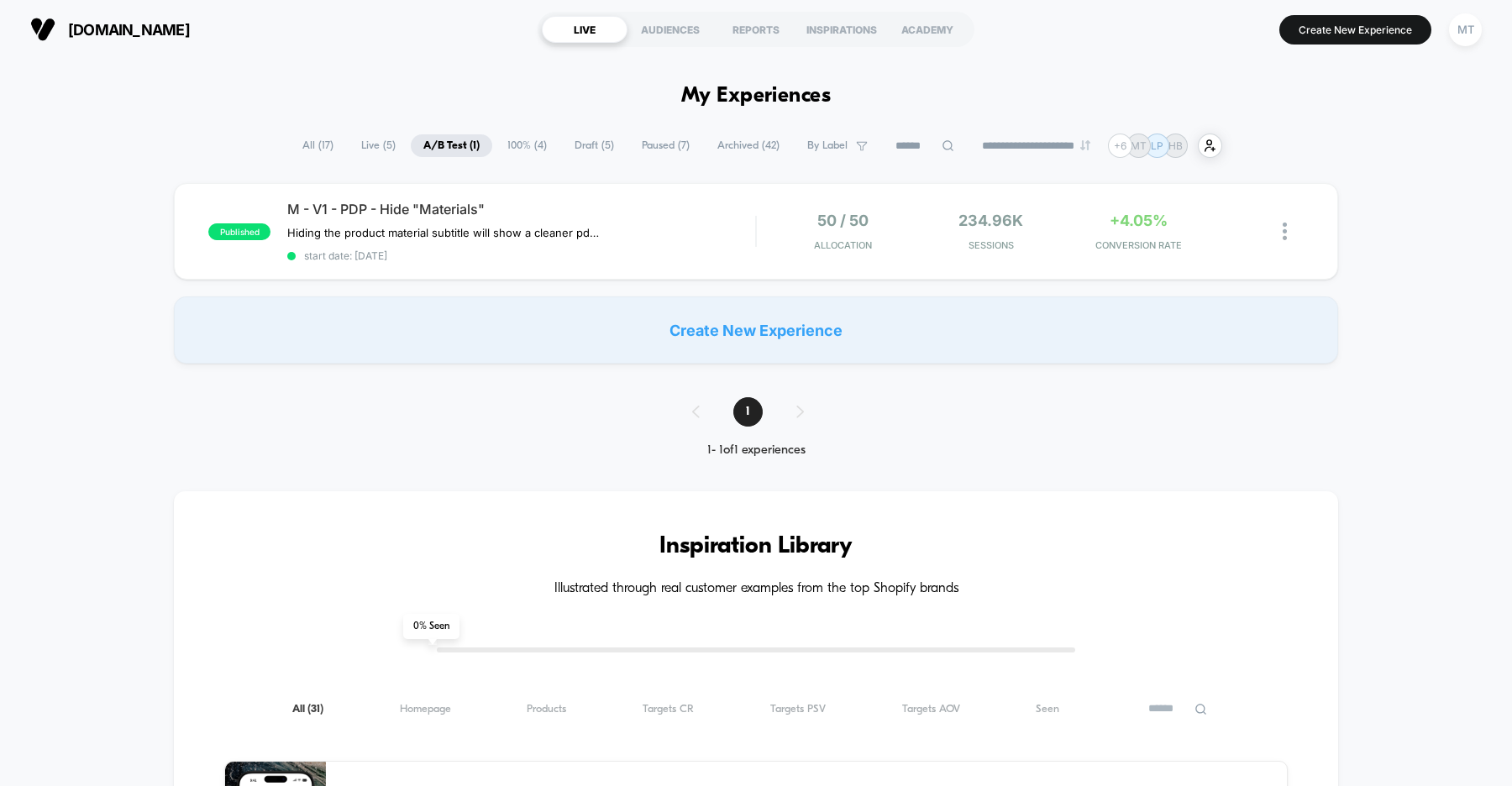
click at [571, 145] on span "Draft ( 5 )" at bounding box center [594, 146] width 65 height 22
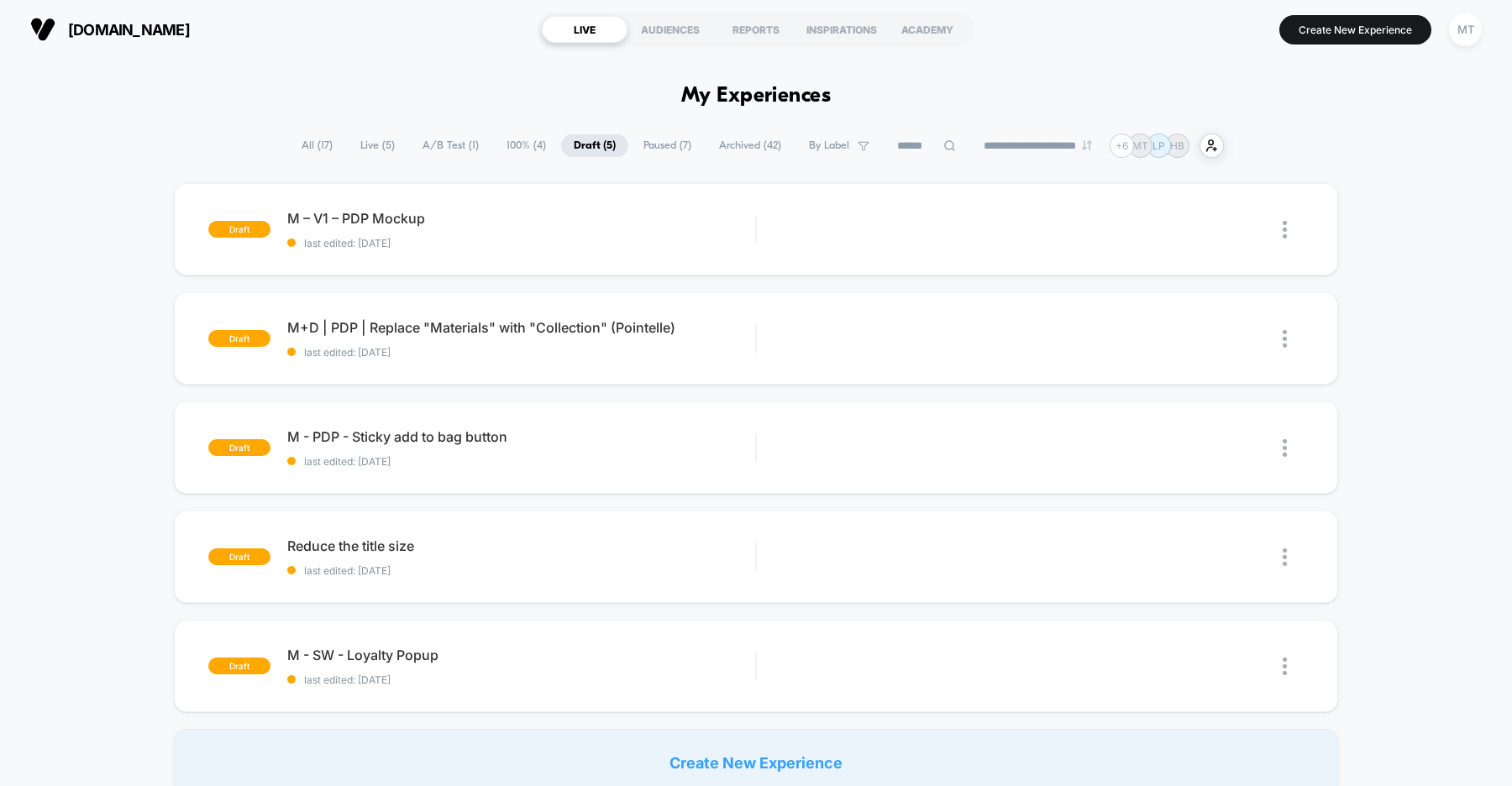
click at [424, 144] on span "A/B Test ( 1 )" at bounding box center [450, 146] width 81 height 22
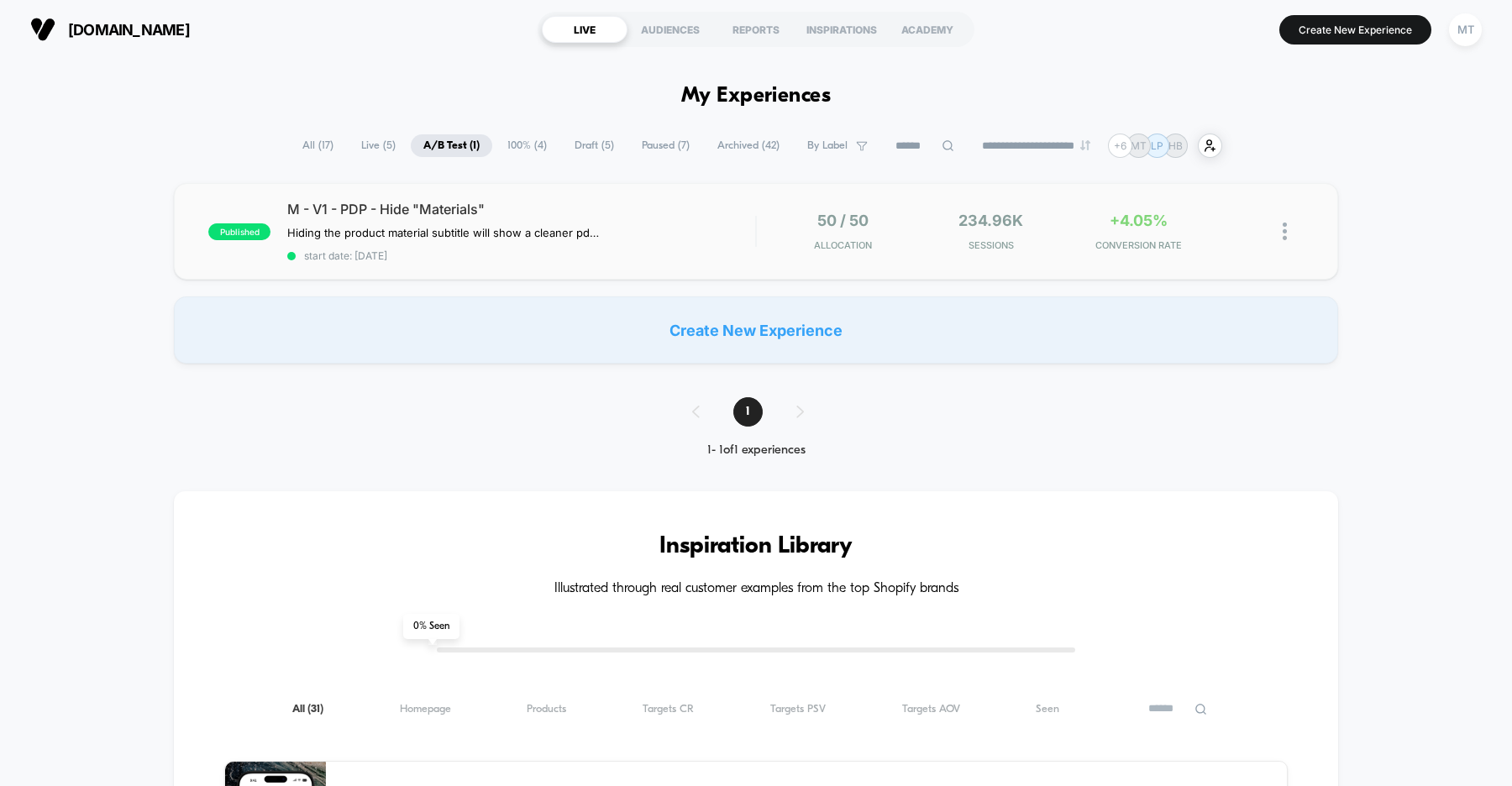
click at [1286, 228] on img at bounding box center [1285, 231] width 4 height 17
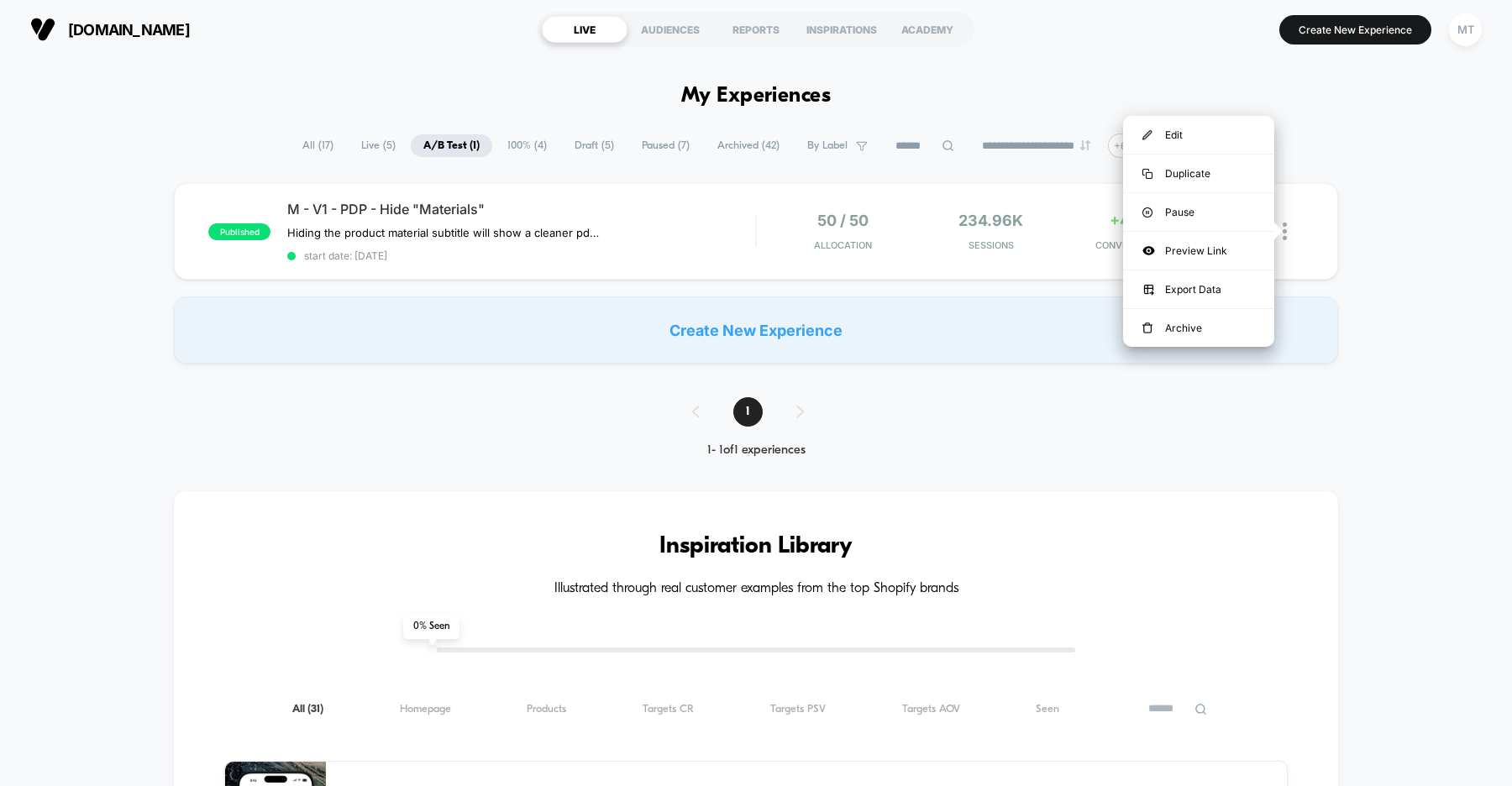
click at [1374, 269] on div "published M - V1 - PDP - Hide "Materials" Hiding the product material subtitle …" at bounding box center [756, 273] width 1512 height 181
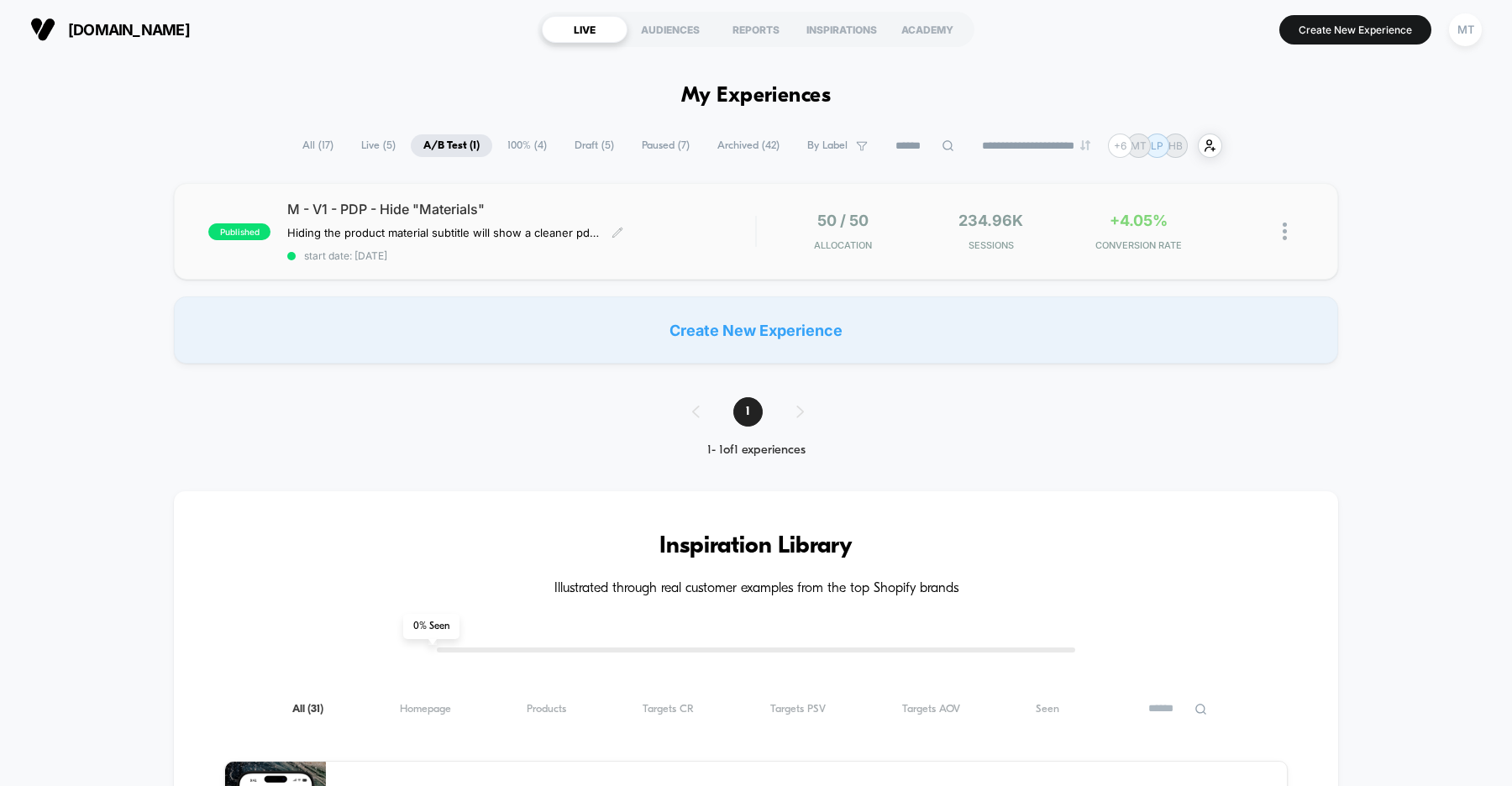
click at [667, 241] on div "M - V1 - PDP - Hide "Materials" Hiding the product material subtitle will show …" at bounding box center [521, 231] width 468 height 61
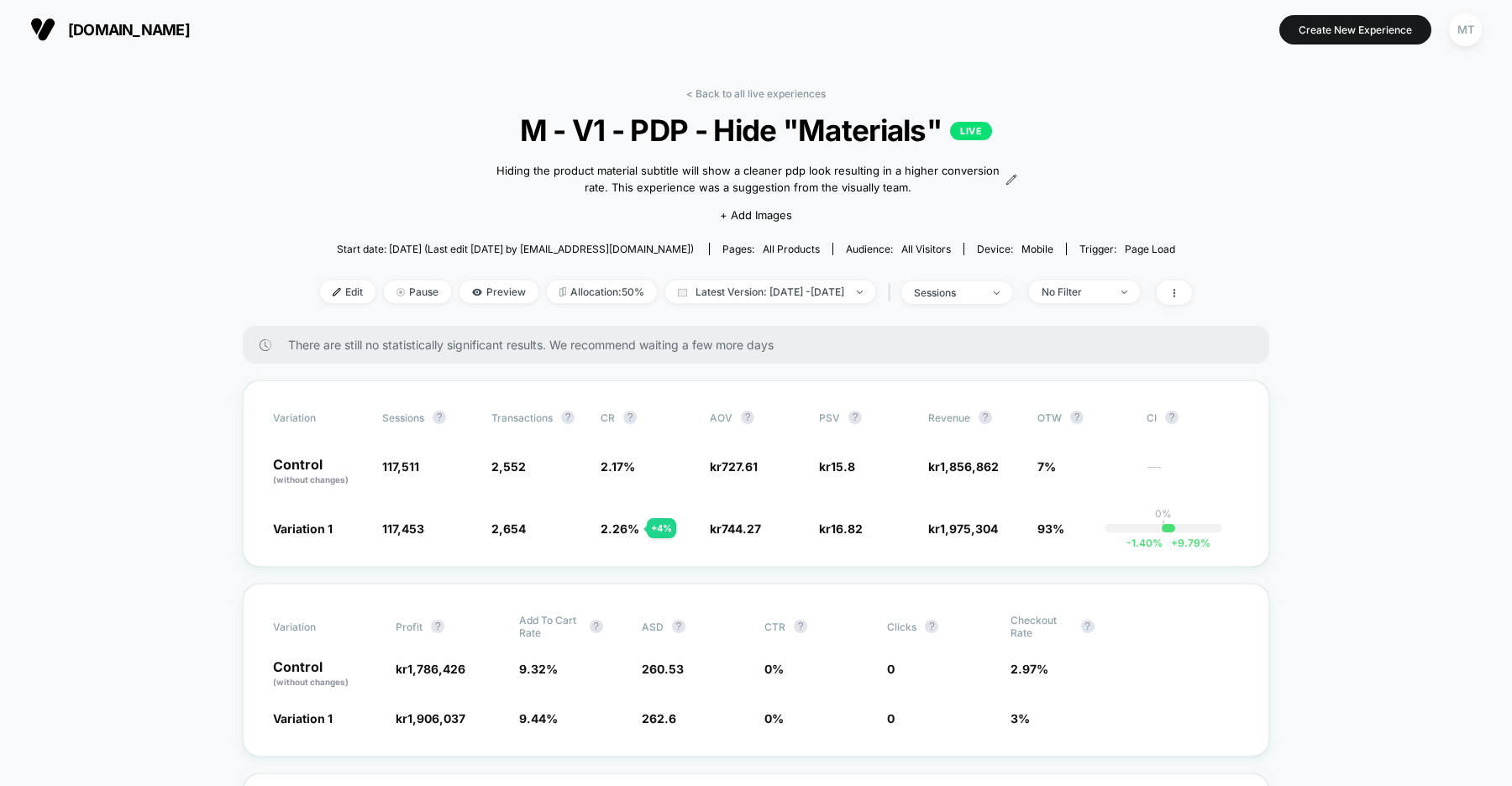
click at [1185, 288] on div at bounding box center [1170, 293] width 44 height 24
click at [1179, 288] on icon at bounding box center [1174, 293] width 10 height 10
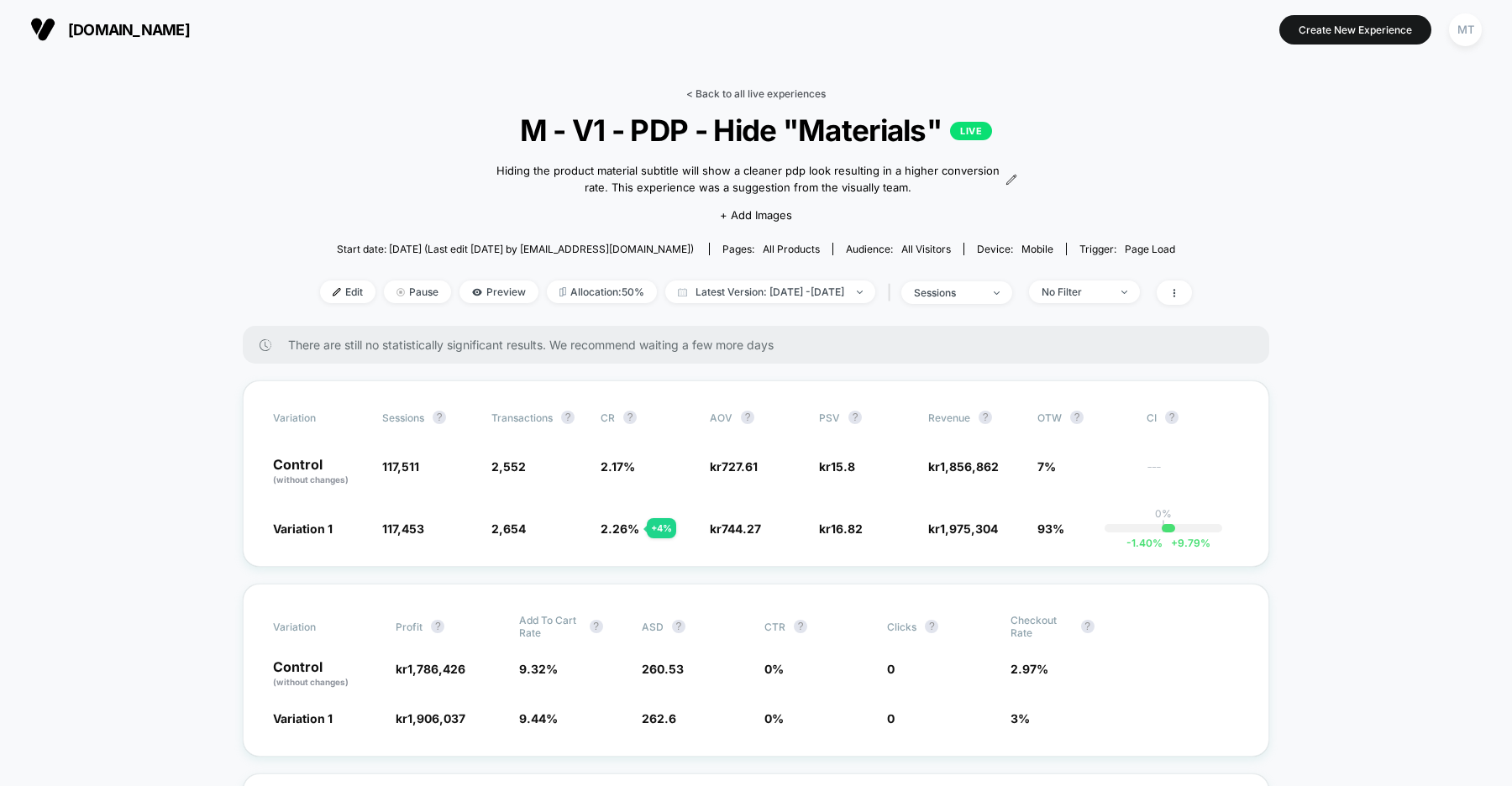
click at [734, 98] on link "< Back to all live experiences" at bounding box center [755, 93] width 139 height 13
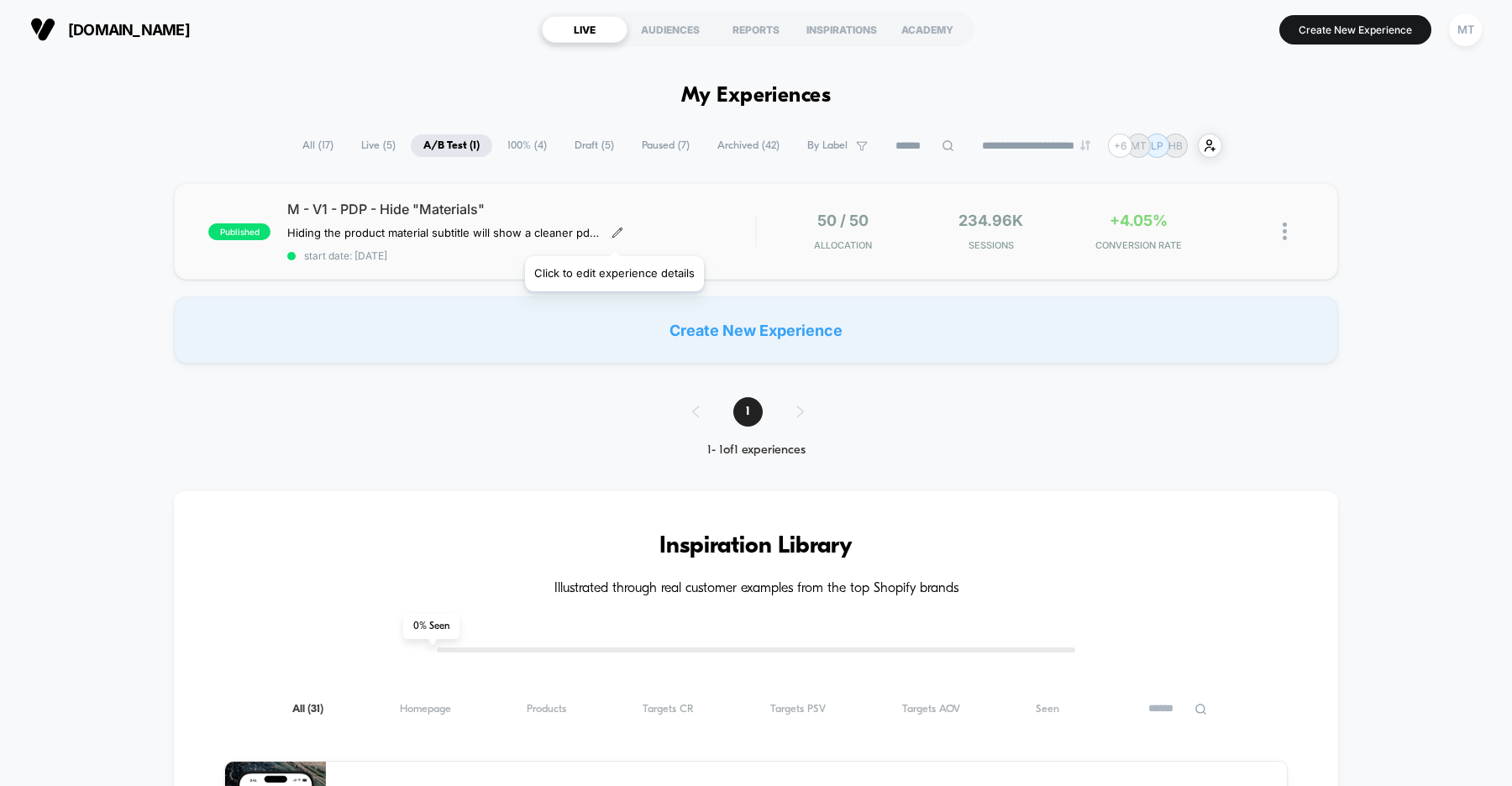
click at [613, 235] on icon at bounding box center [617, 231] width 10 height 10
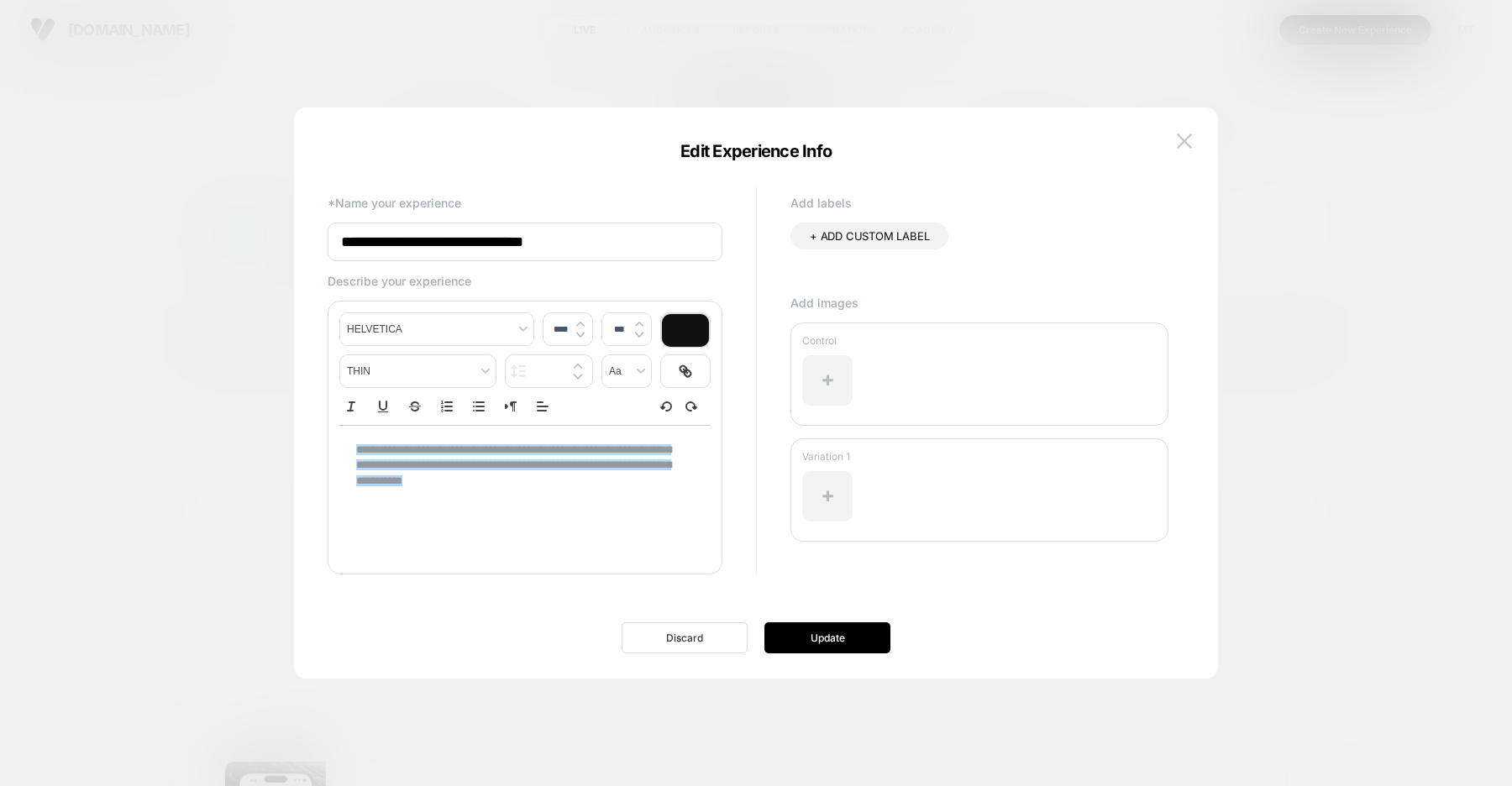
click at [684, 632] on button "Discard" at bounding box center [684, 637] width 126 height 31
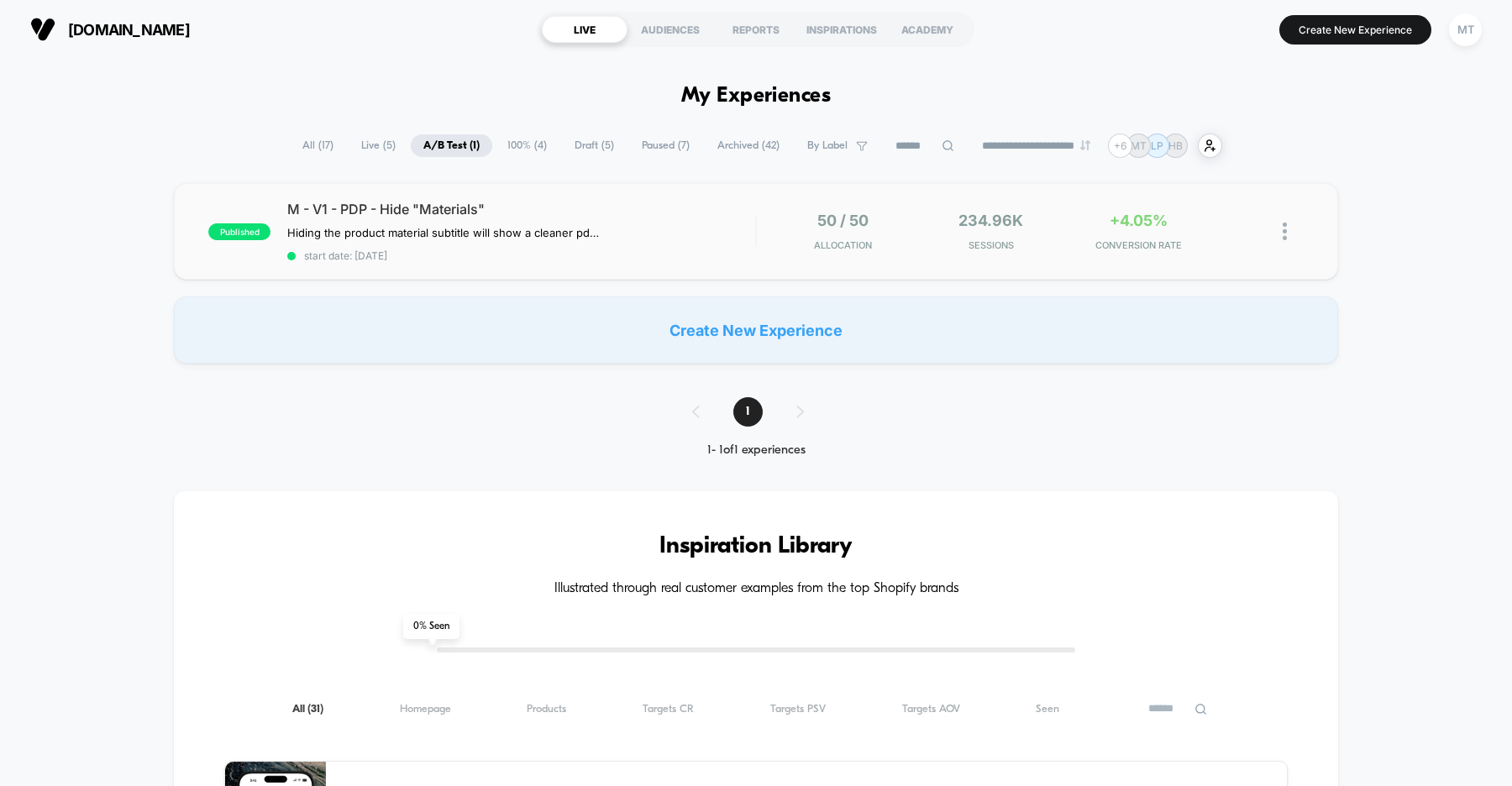
click at [1286, 231] on img at bounding box center [1285, 231] width 4 height 17
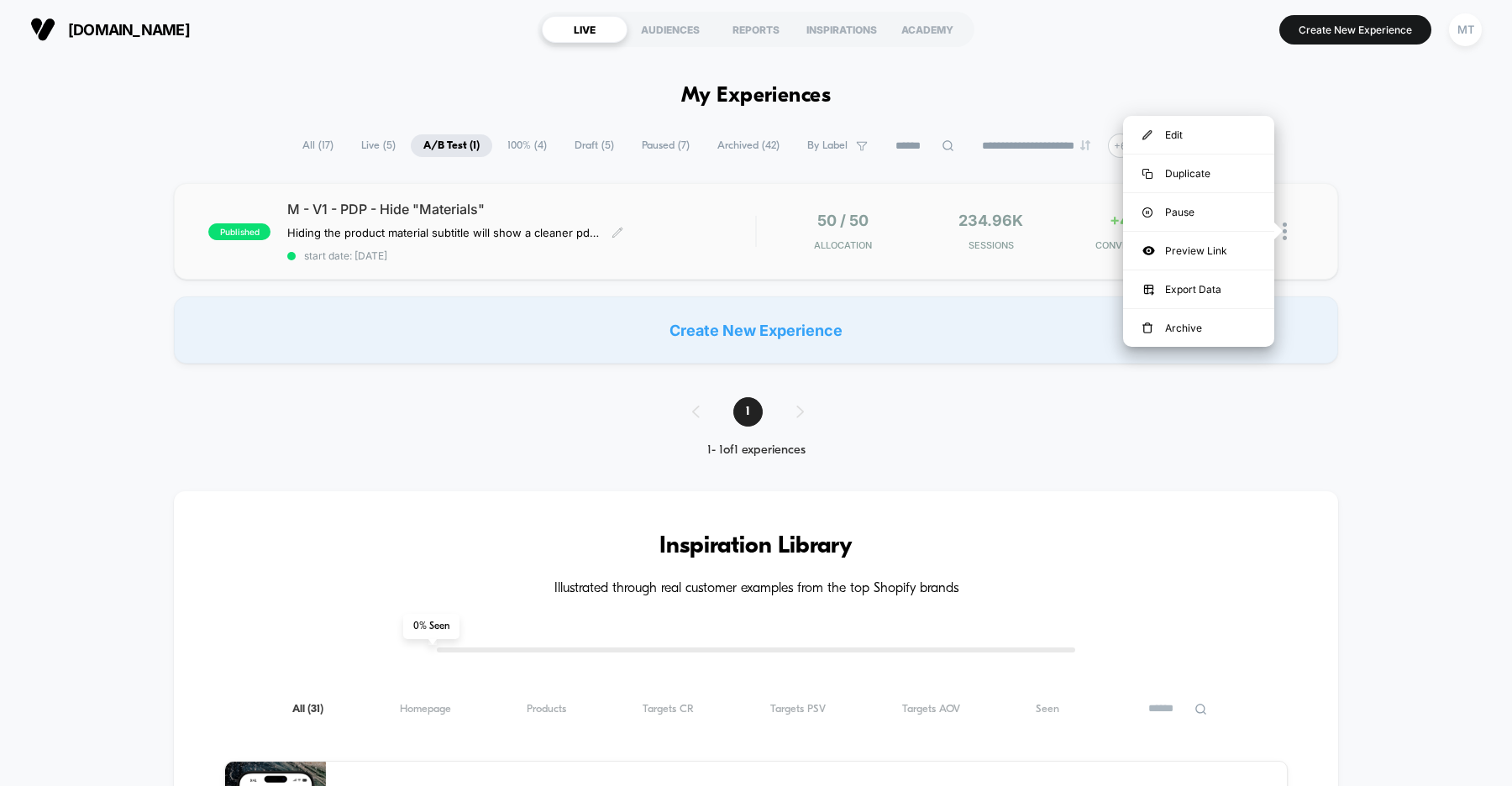
click at [727, 220] on div "M - V1 - PDP - Hide "Materials" Hiding the product material subtitle will show …" at bounding box center [521, 231] width 468 height 61
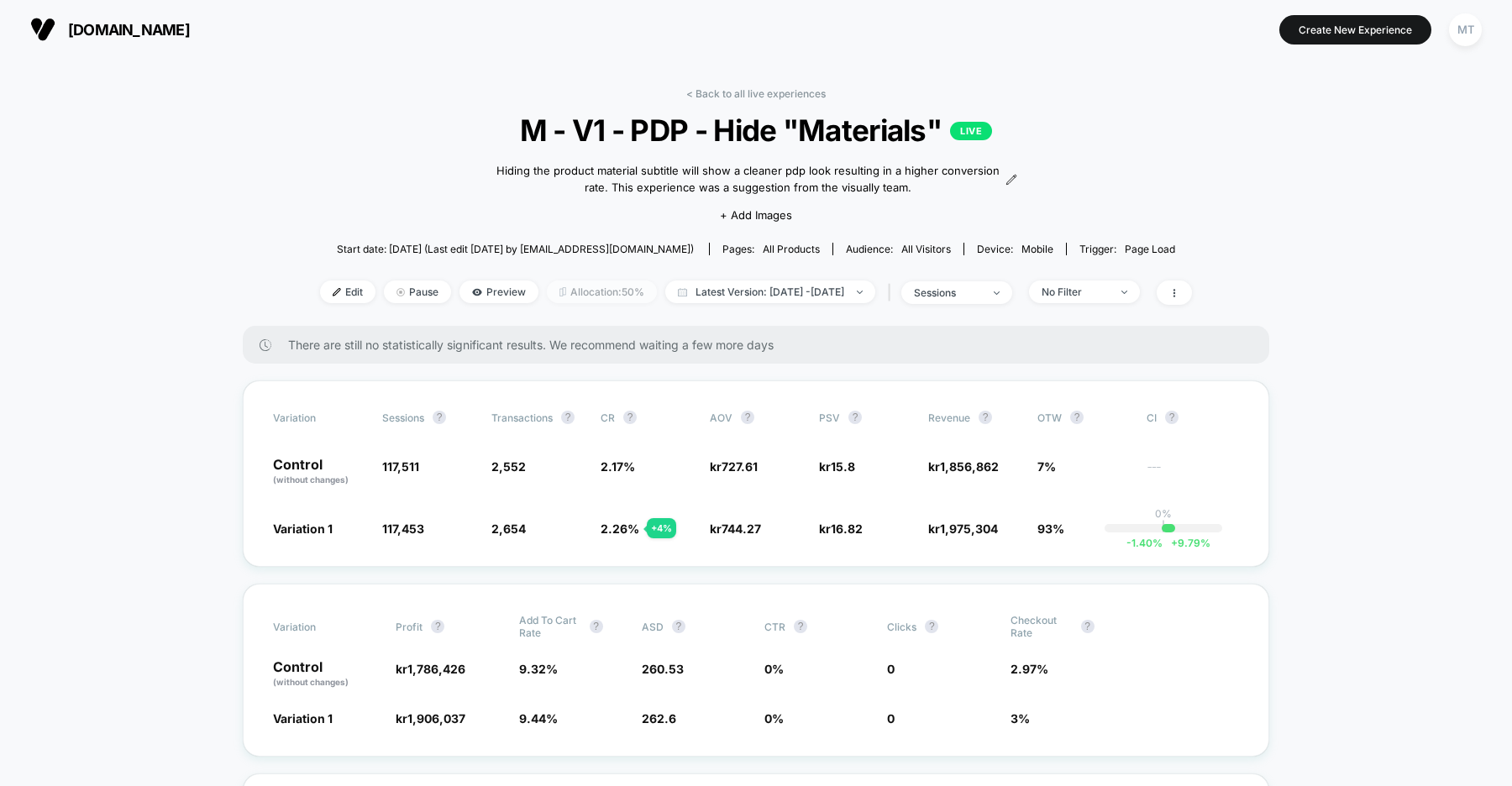
click at [581, 287] on span "Allocation: 50%" at bounding box center [601, 292] width 110 height 22
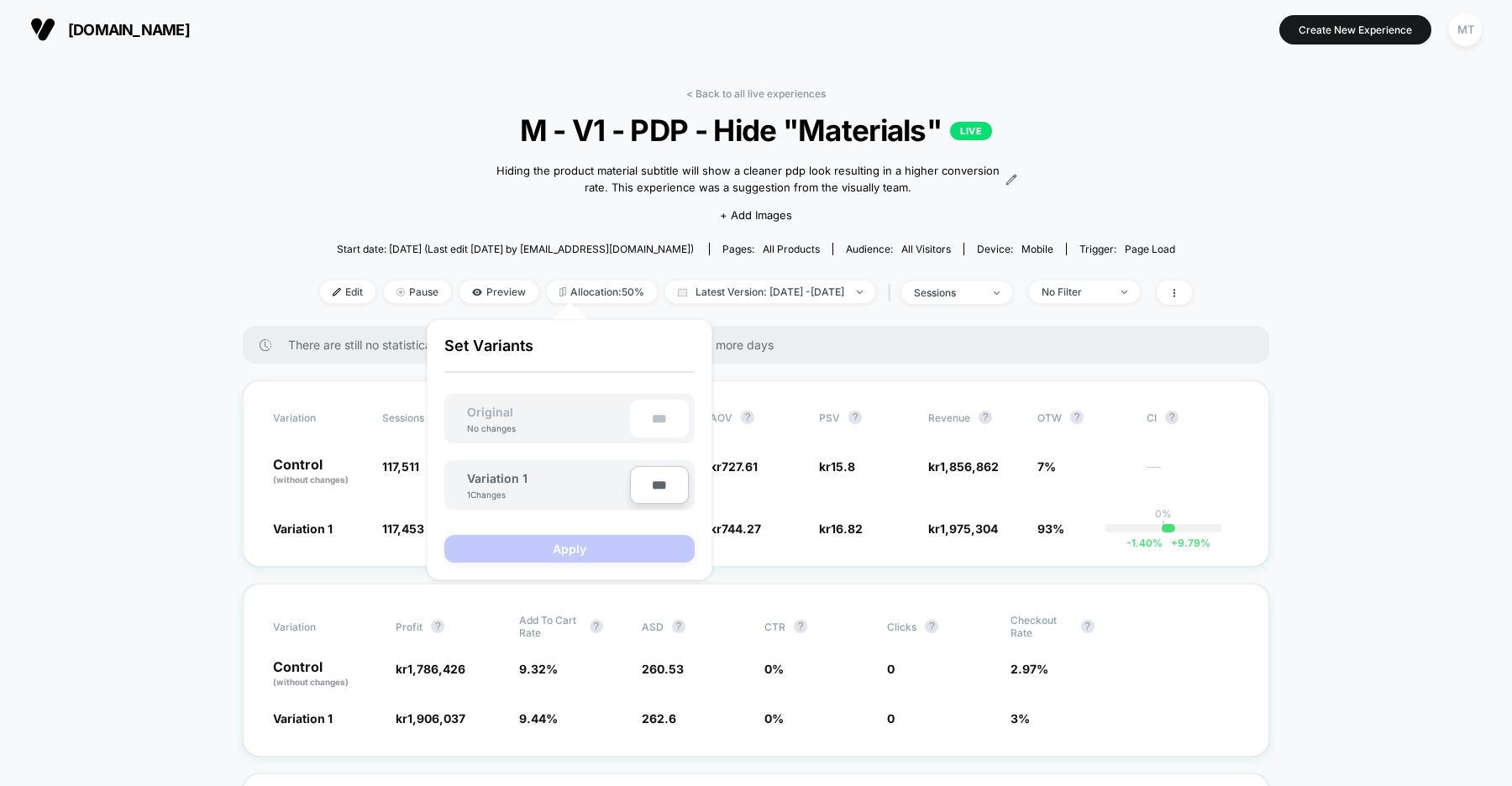
click at [667, 485] on input "***" at bounding box center [659, 485] width 59 height 38
type input "***"
type input "**"
type input "***"
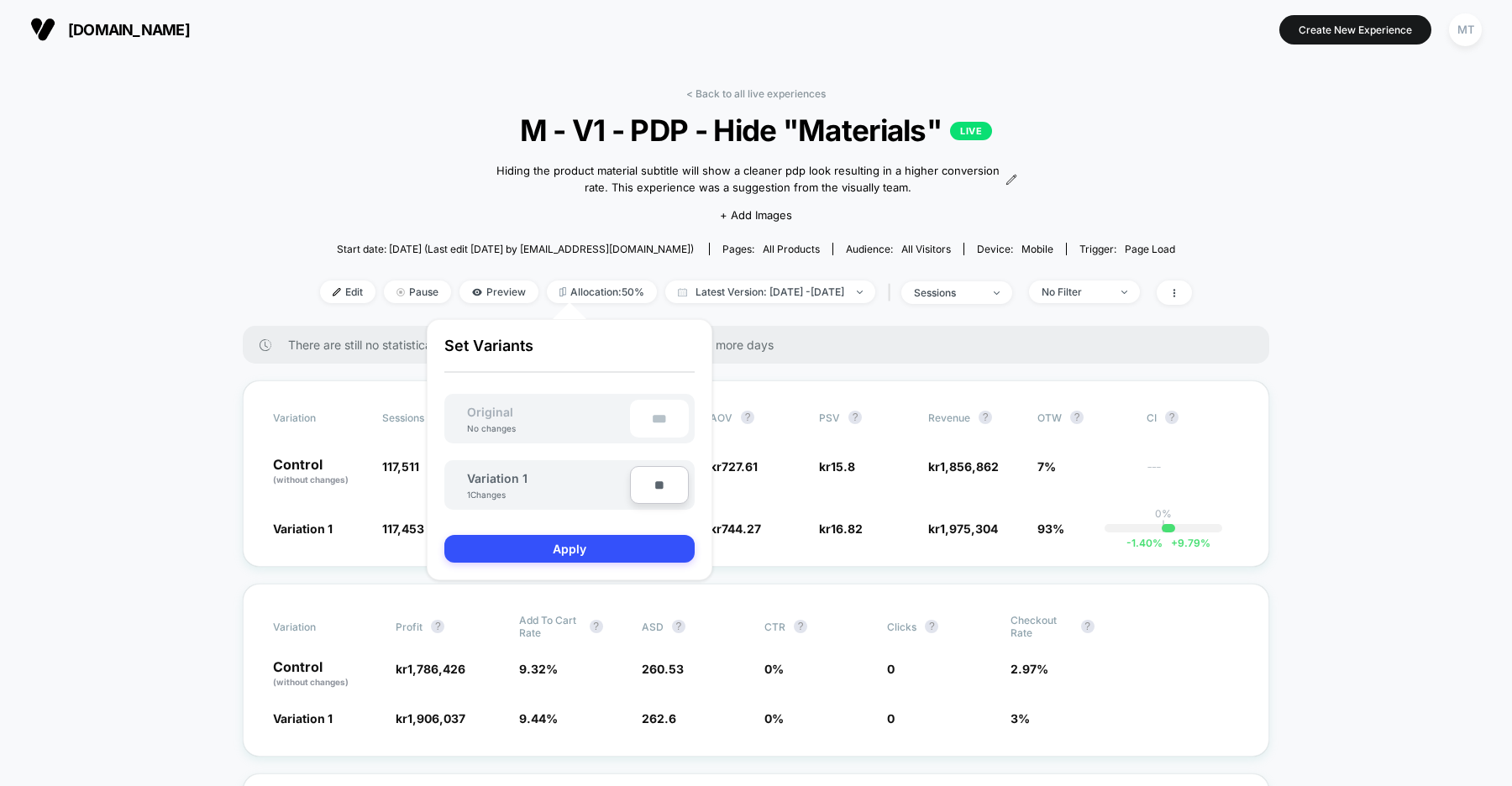
type input "***"
type input "**"
type input "****"
click at [576, 551] on button "Apply" at bounding box center [569, 548] width 251 height 28
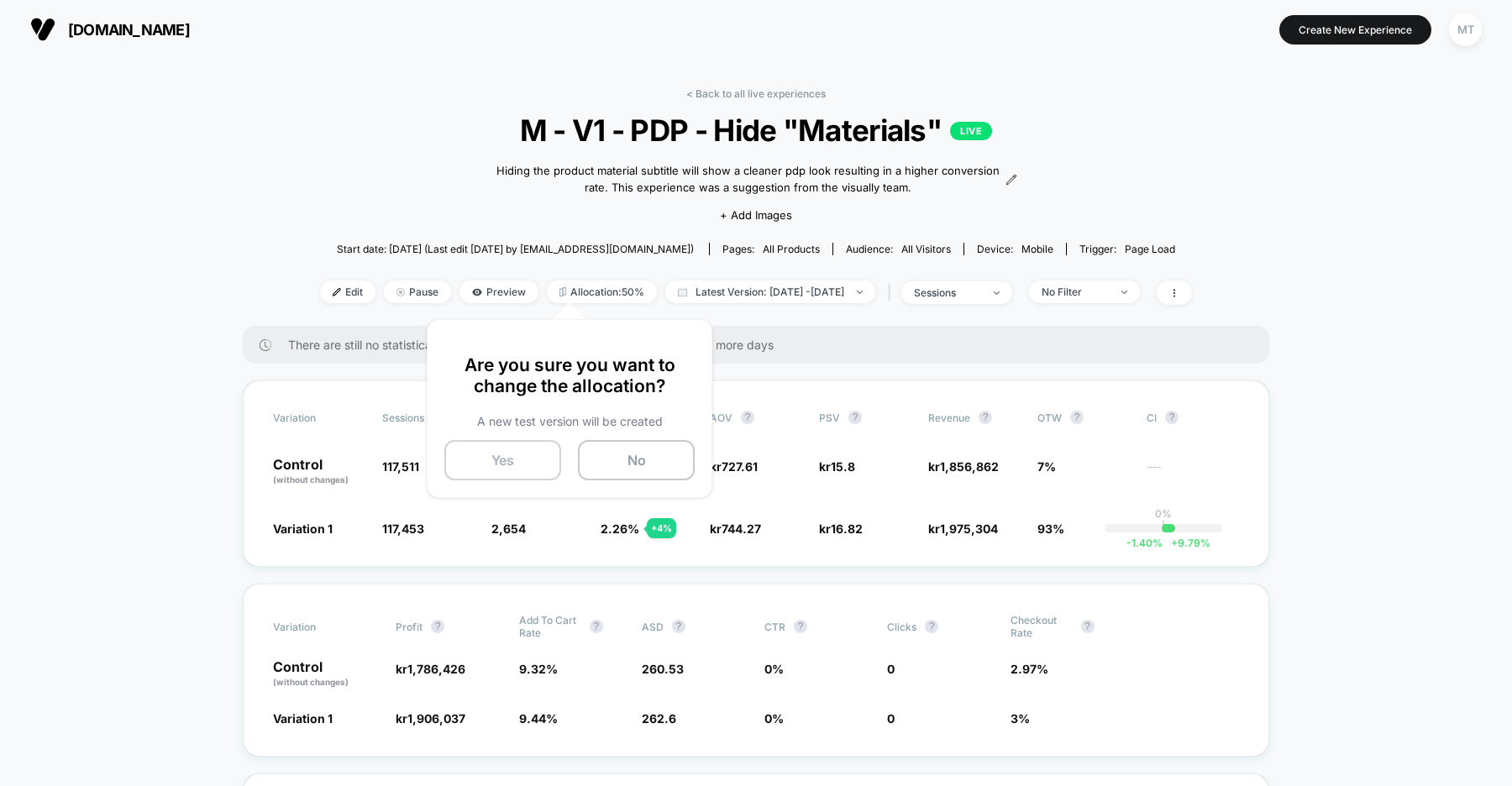
click at [498, 459] on button "Yes" at bounding box center [502, 460] width 117 height 41
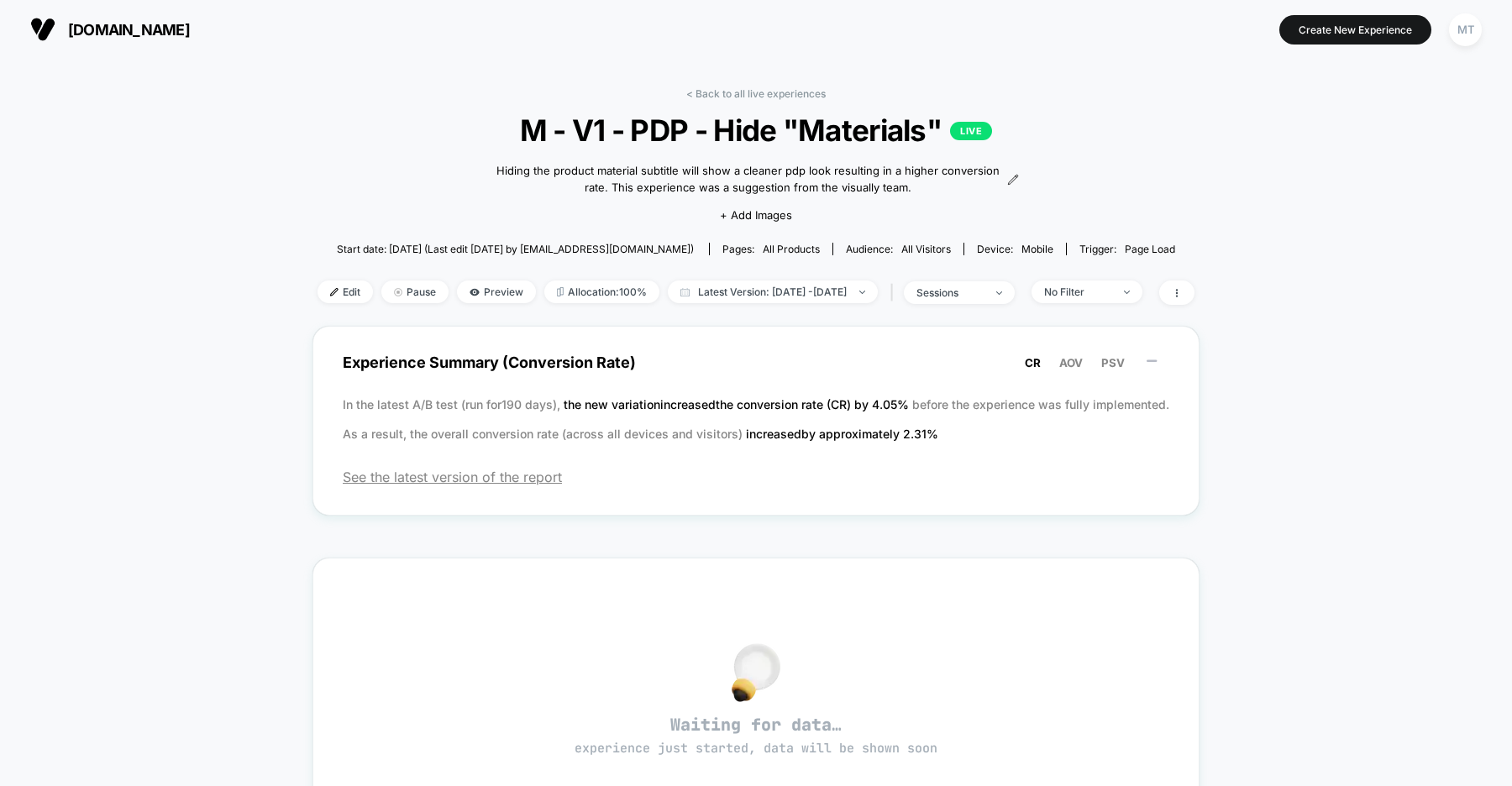
click at [190, 34] on span "[DOMAIN_NAME]" at bounding box center [129, 29] width 122 height 17
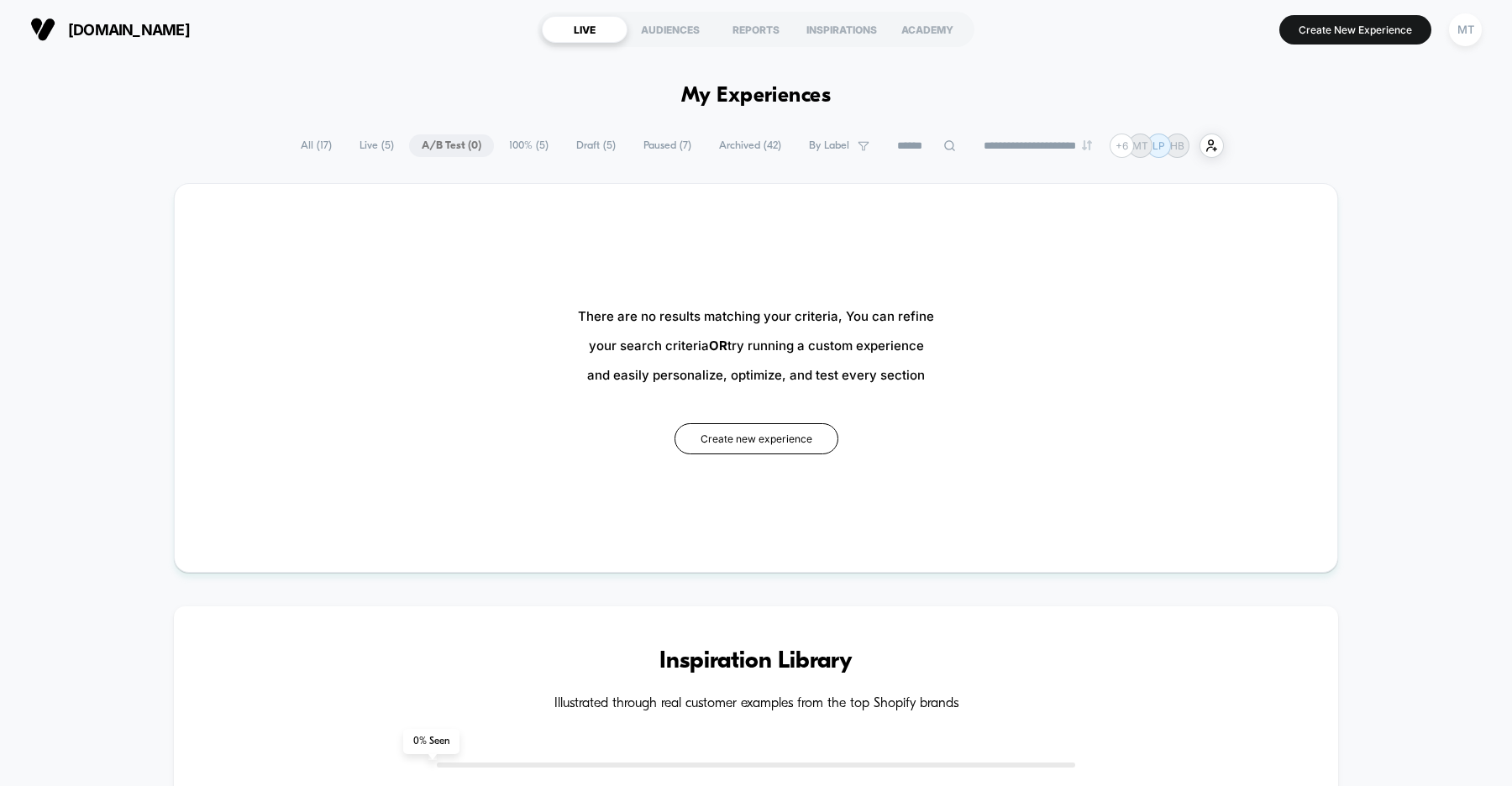
click at [525, 148] on span "100% ( 5 )" at bounding box center [529, 146] width 65 height 22
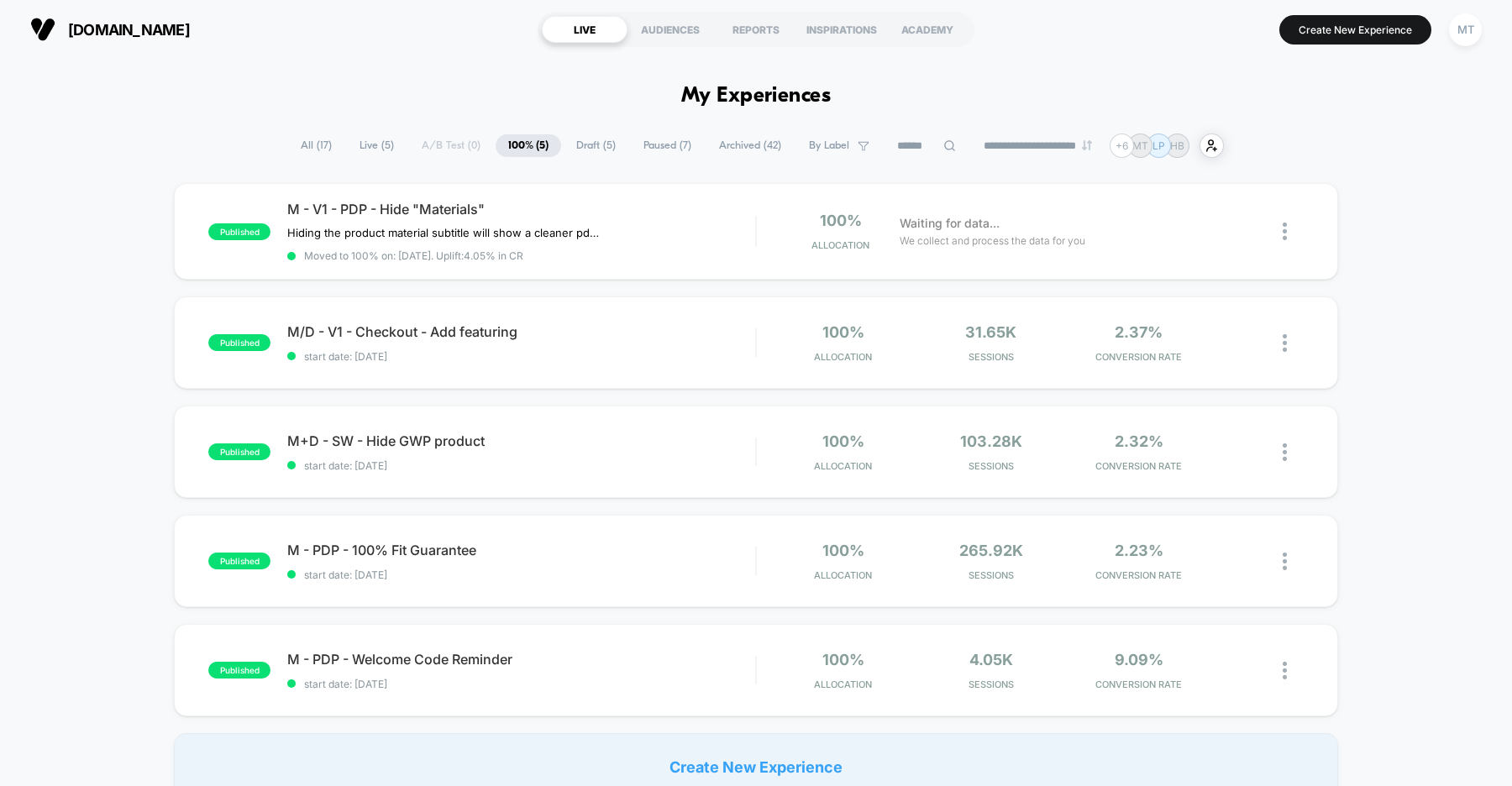
click at [582, 143] on span "Draft ( 5 )" at bounding box center [595, 146] width 65 height 22
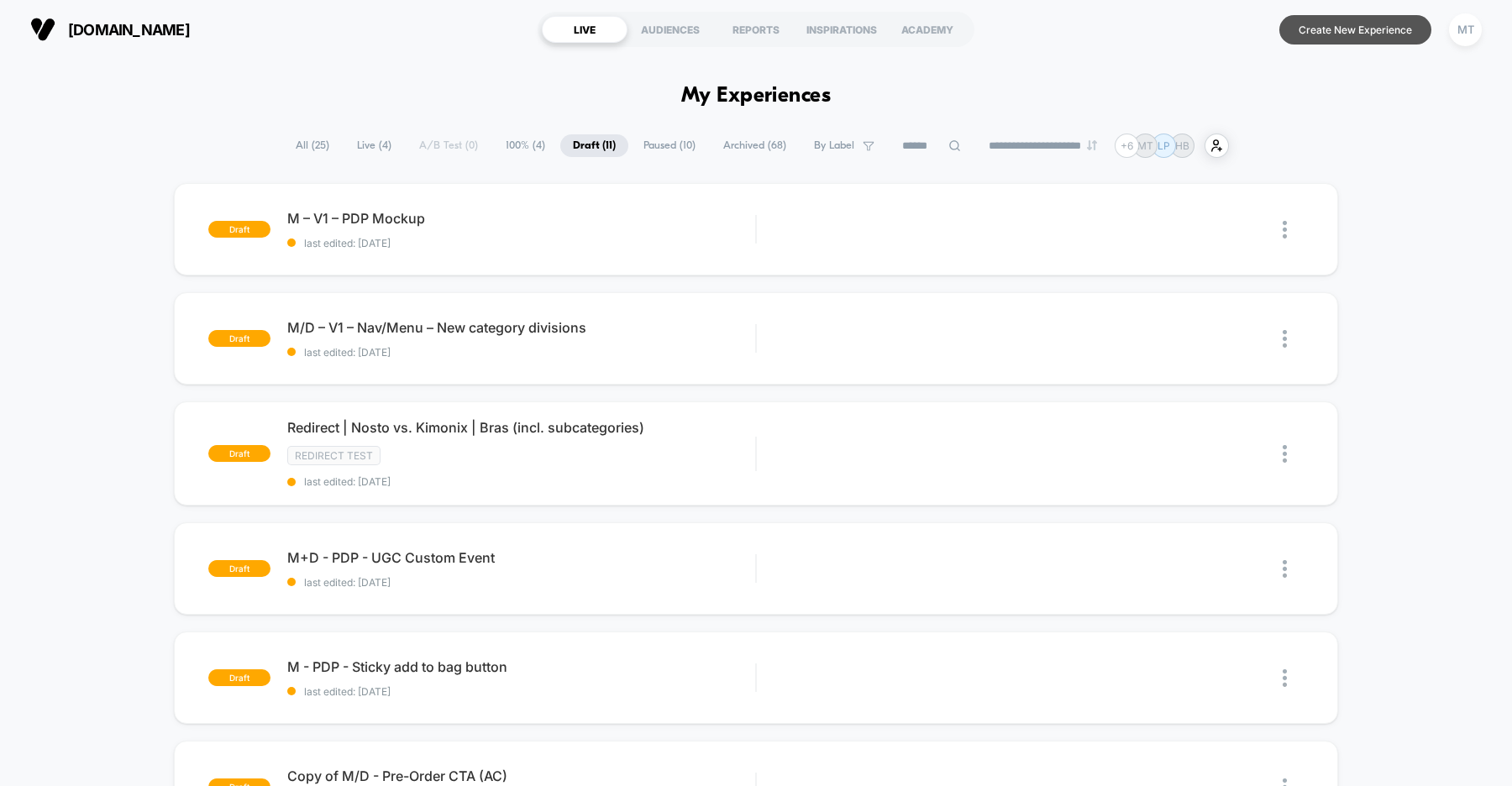
click at [1363, 28] on button "Create New Experience" at bounding box center [1356, 29] width 152 height 29
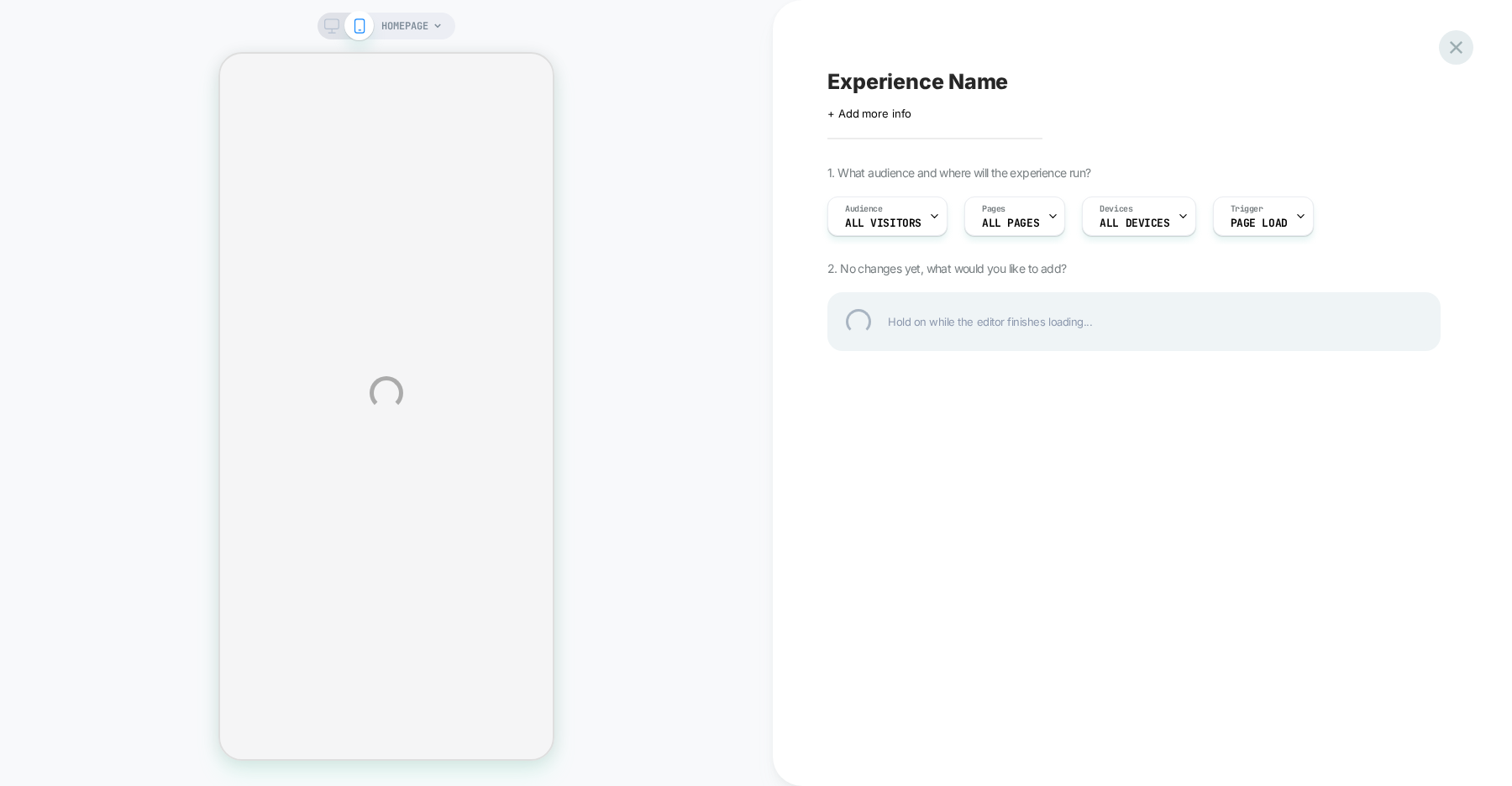
click at [1458, 49] on div at bounding box center [1456, 48] width 35 height 35
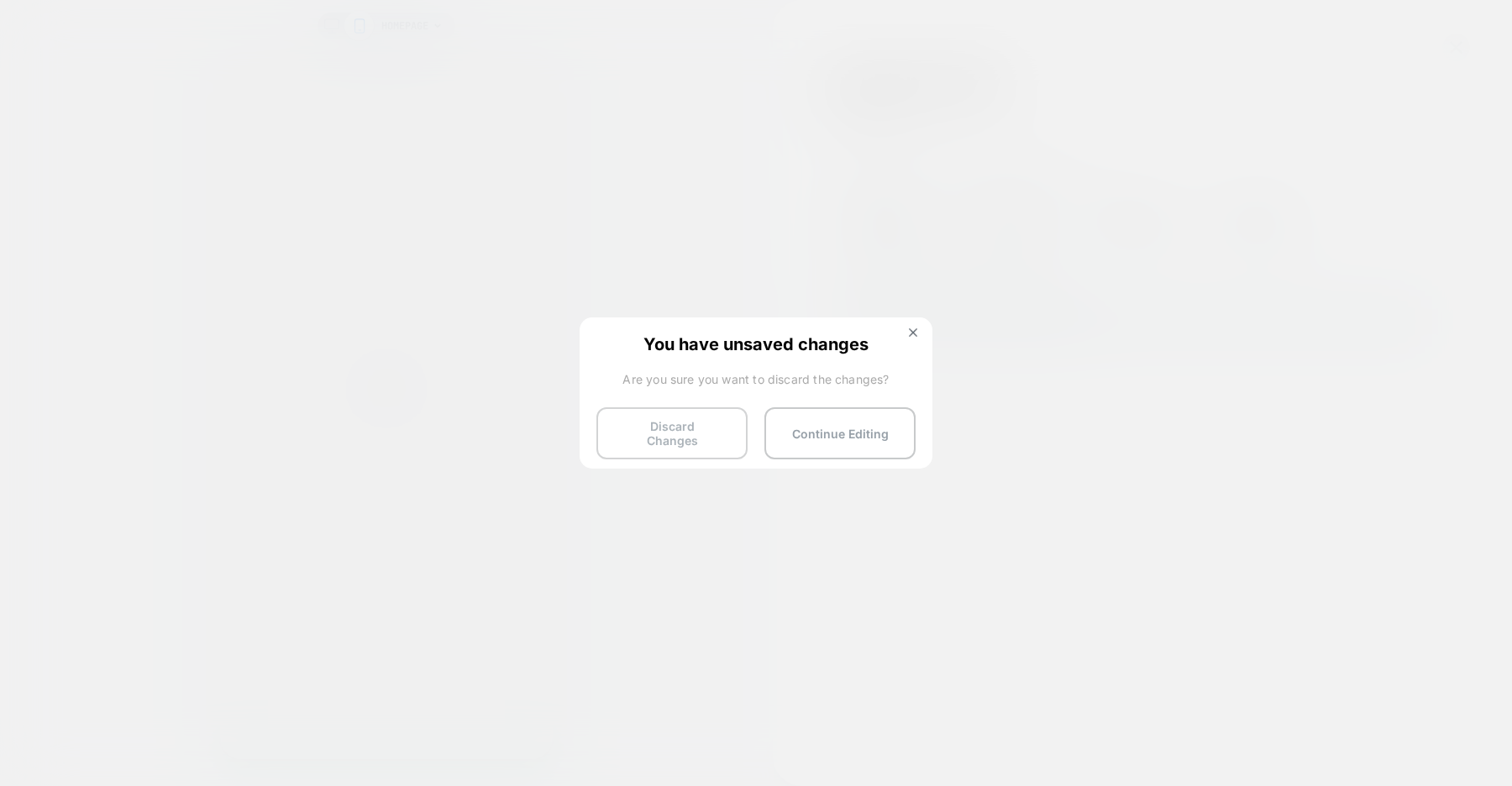
click at [680, 427] on button "Discard Changes" at bounding box center [671, 434] width 151 height 52
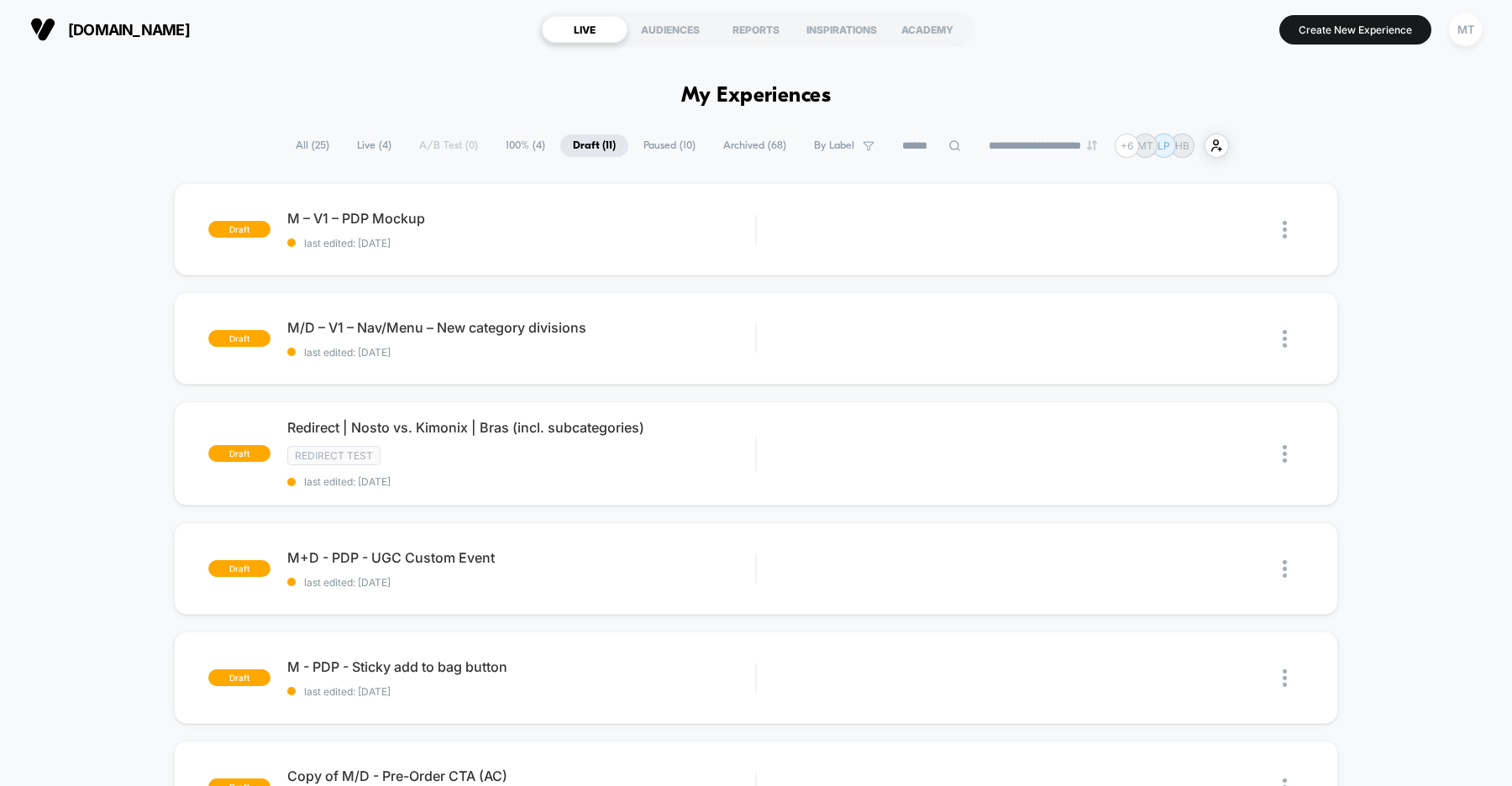
click at [1411, 152] on div "**********" at bounding box center [756, 146] width 1512 height 24
click at [1365, 29] on button "Create New Experience" at bounding box center [1356, 29] width 152 height 29
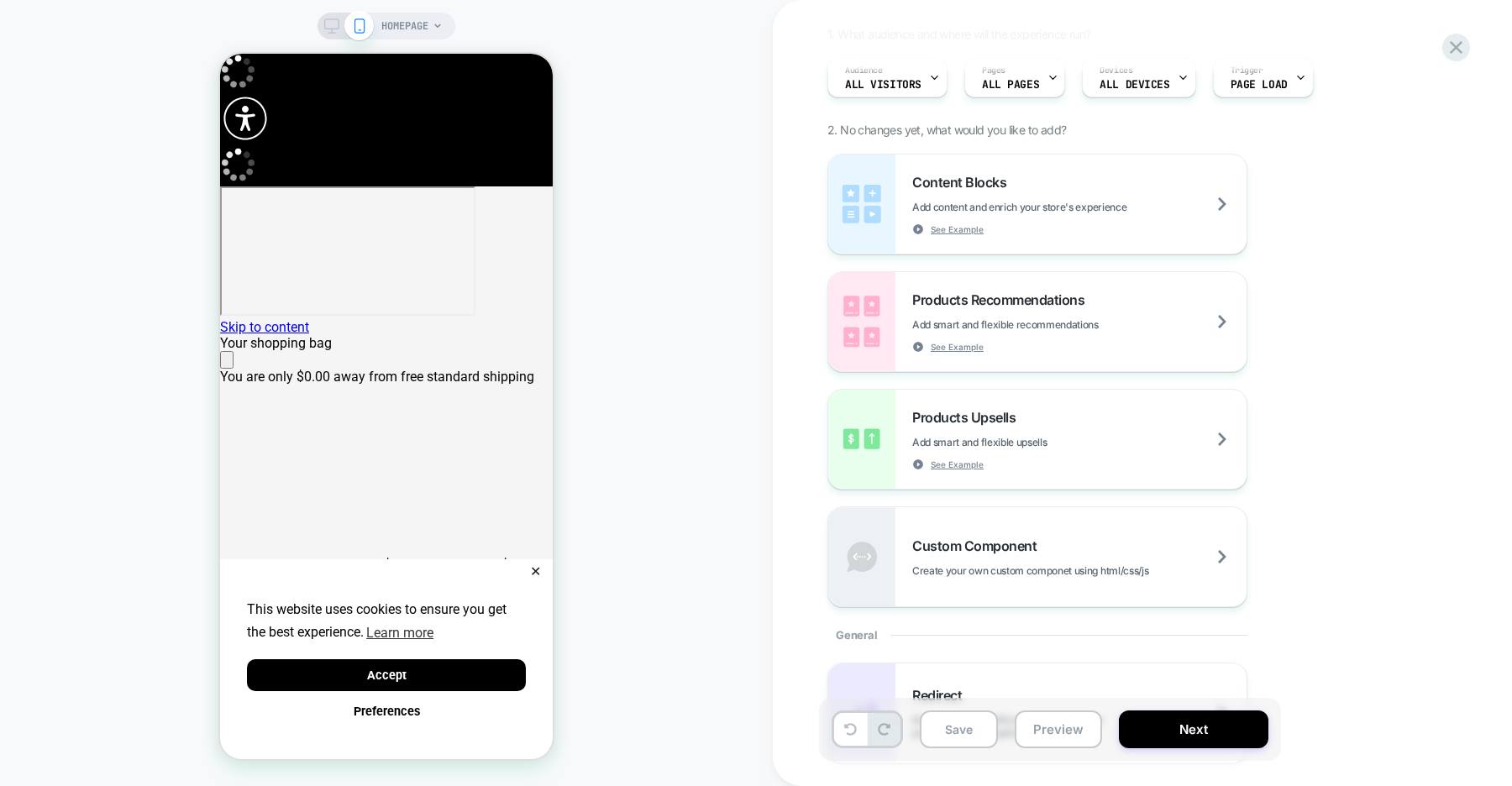
scroll to position [136, 0]
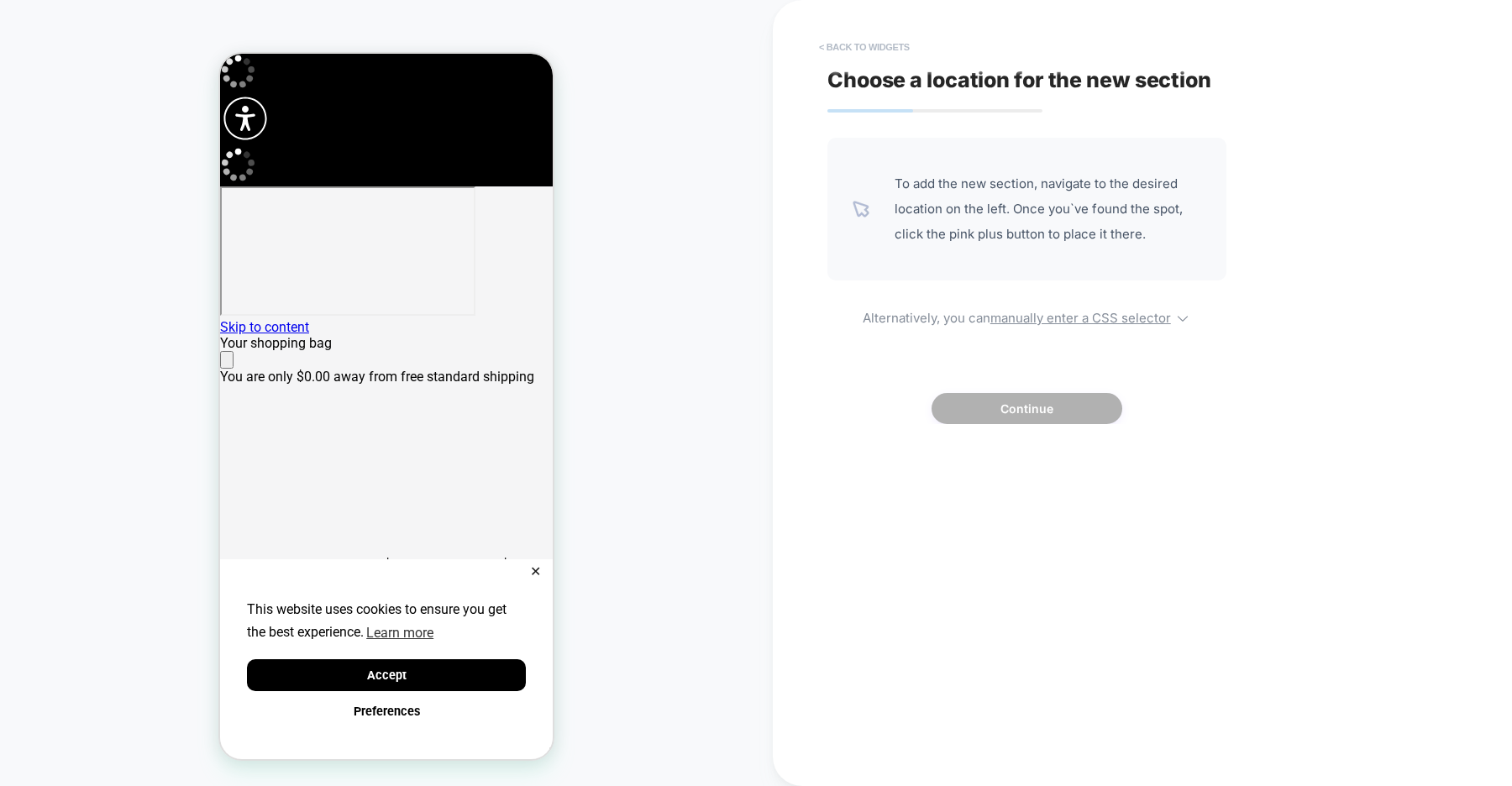
click at [861, 49] on button "< Back to widgets" at bounding box center [864, 47] width 107 height 27
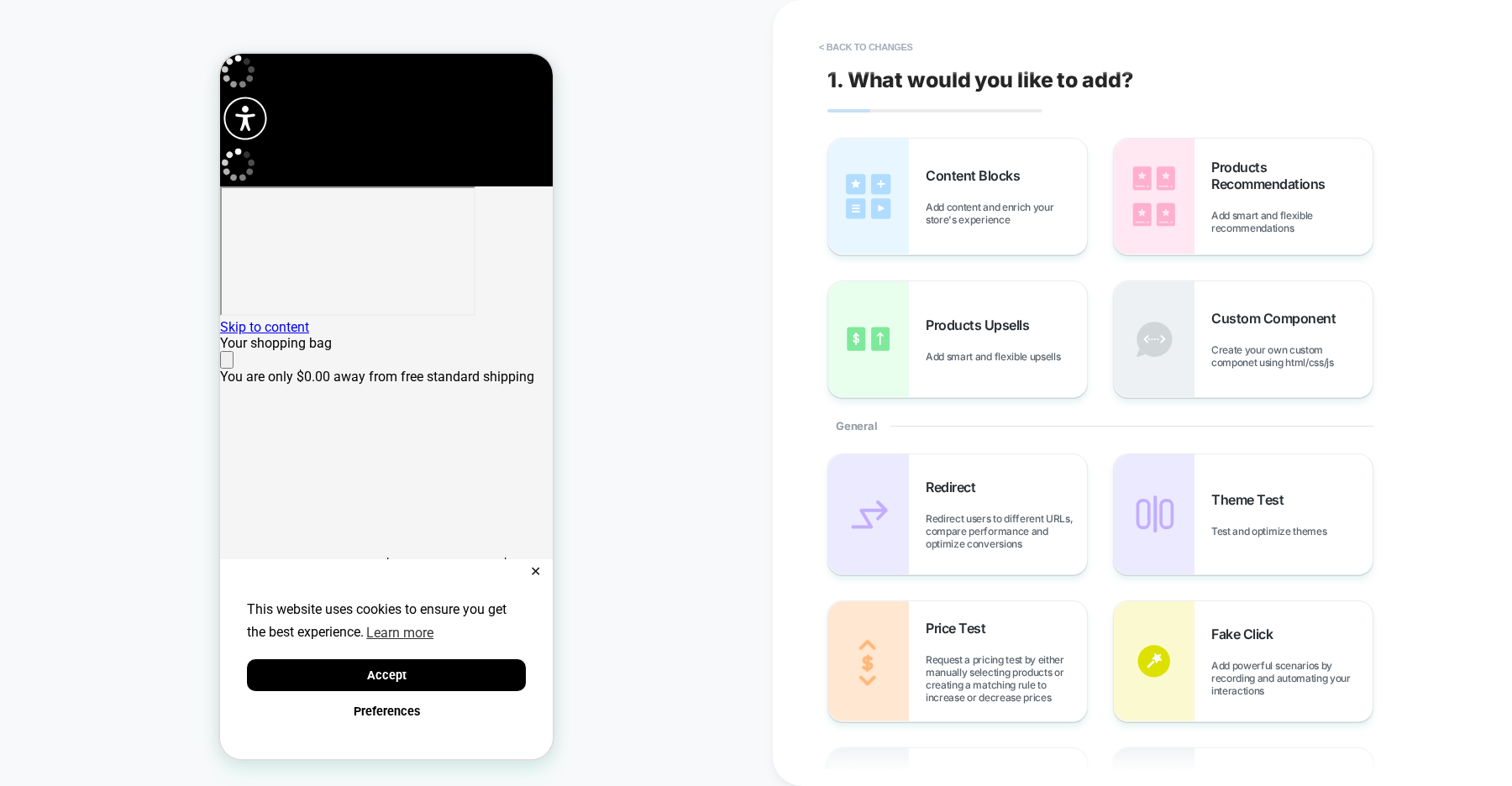
click at [226, 364] on icon "Close" at bounding box center [226, 364] width 0 height 0
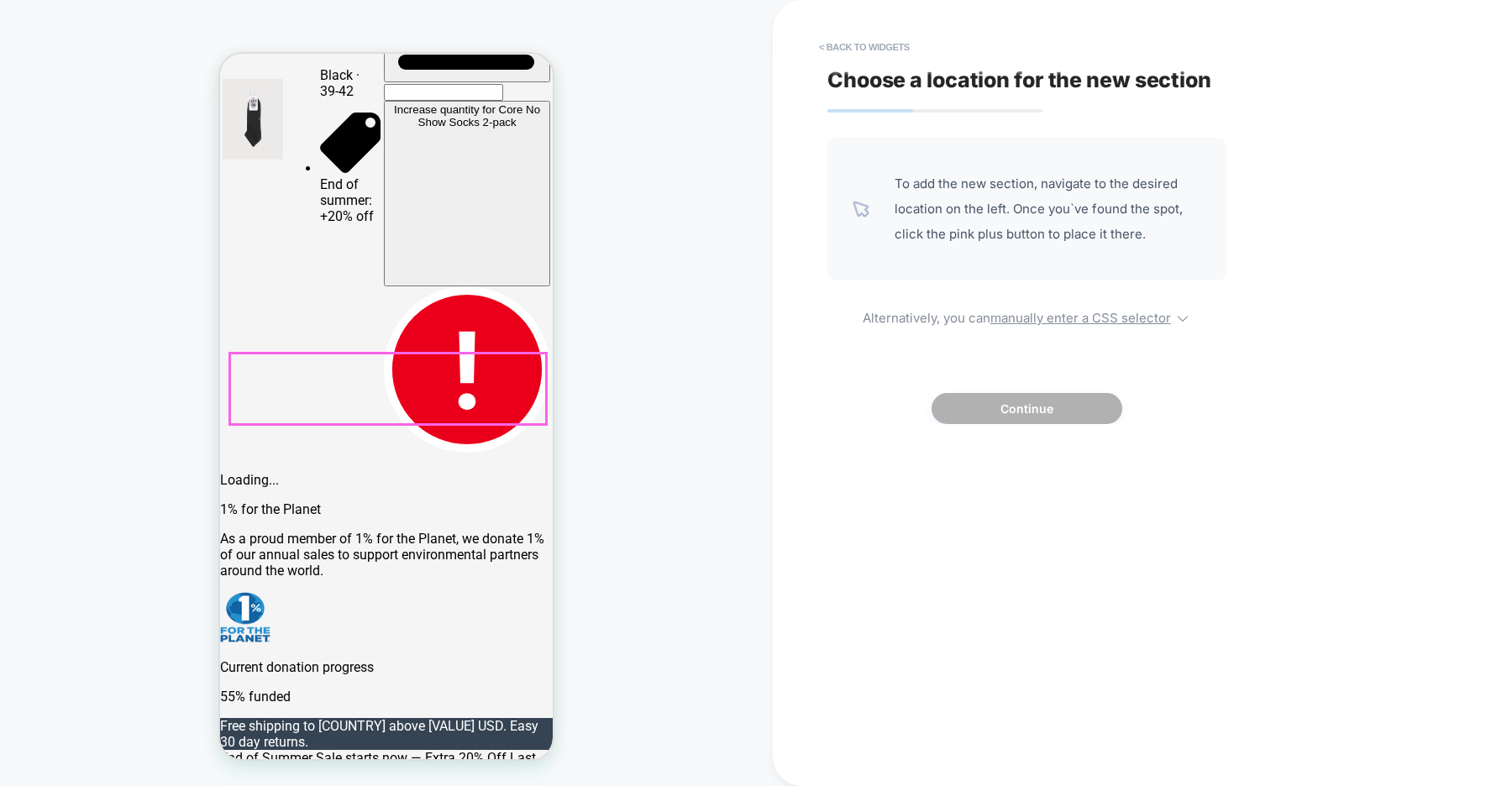
scroll to position [0, 0]
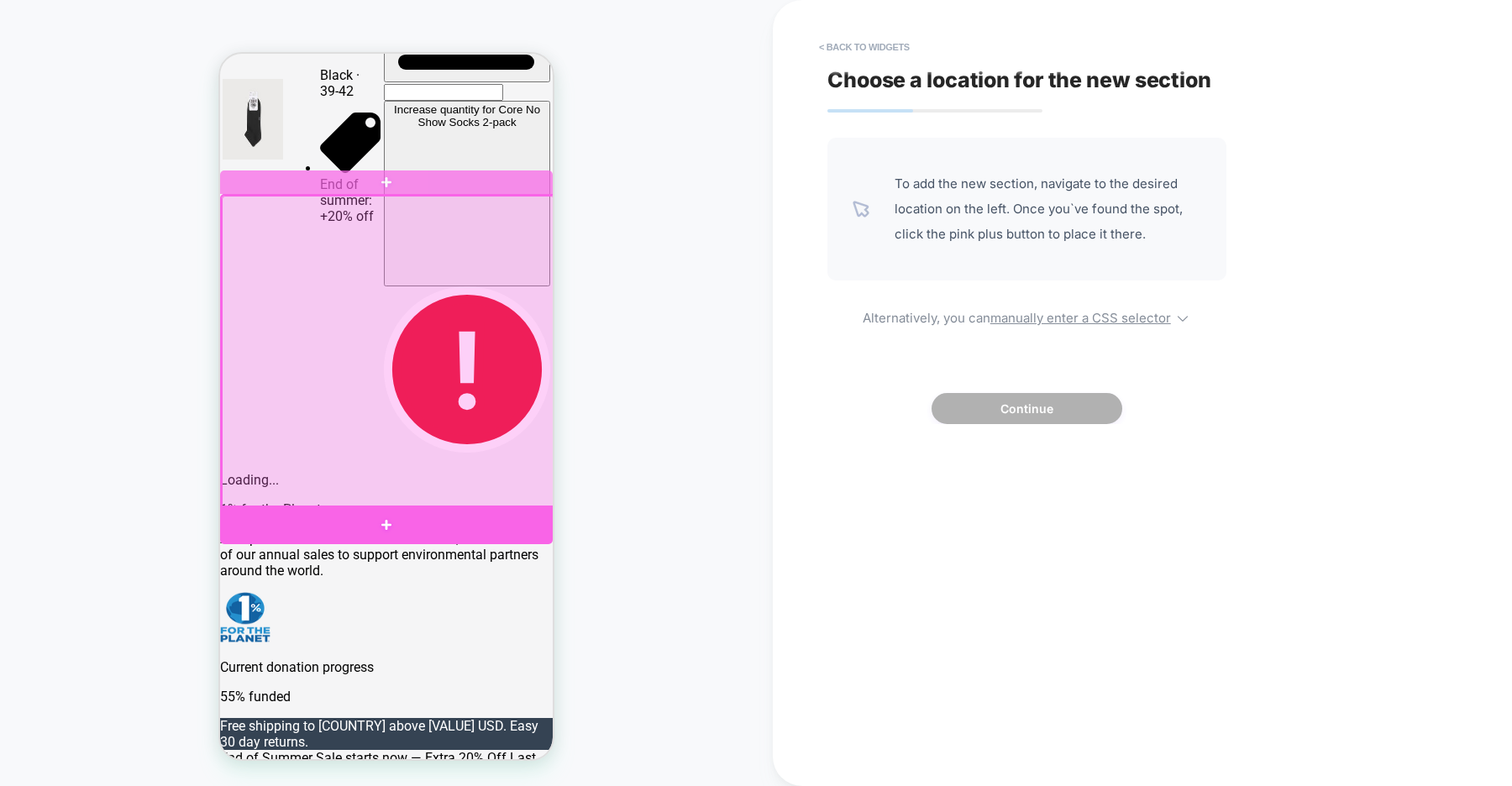
click at [341, 518] on div at bounding box center [386, 524] width 333 height 39
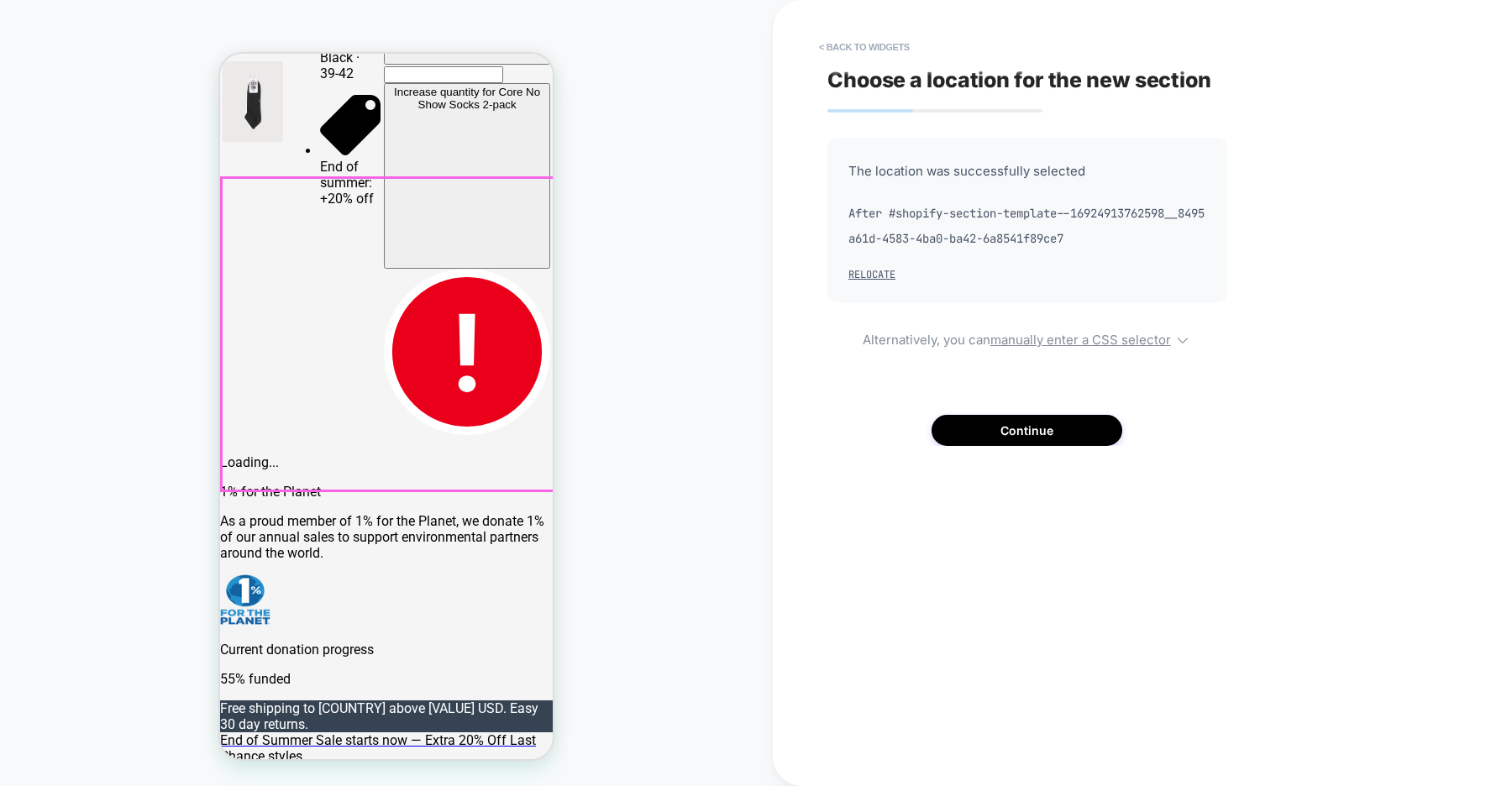
scroll to position [724, 0]
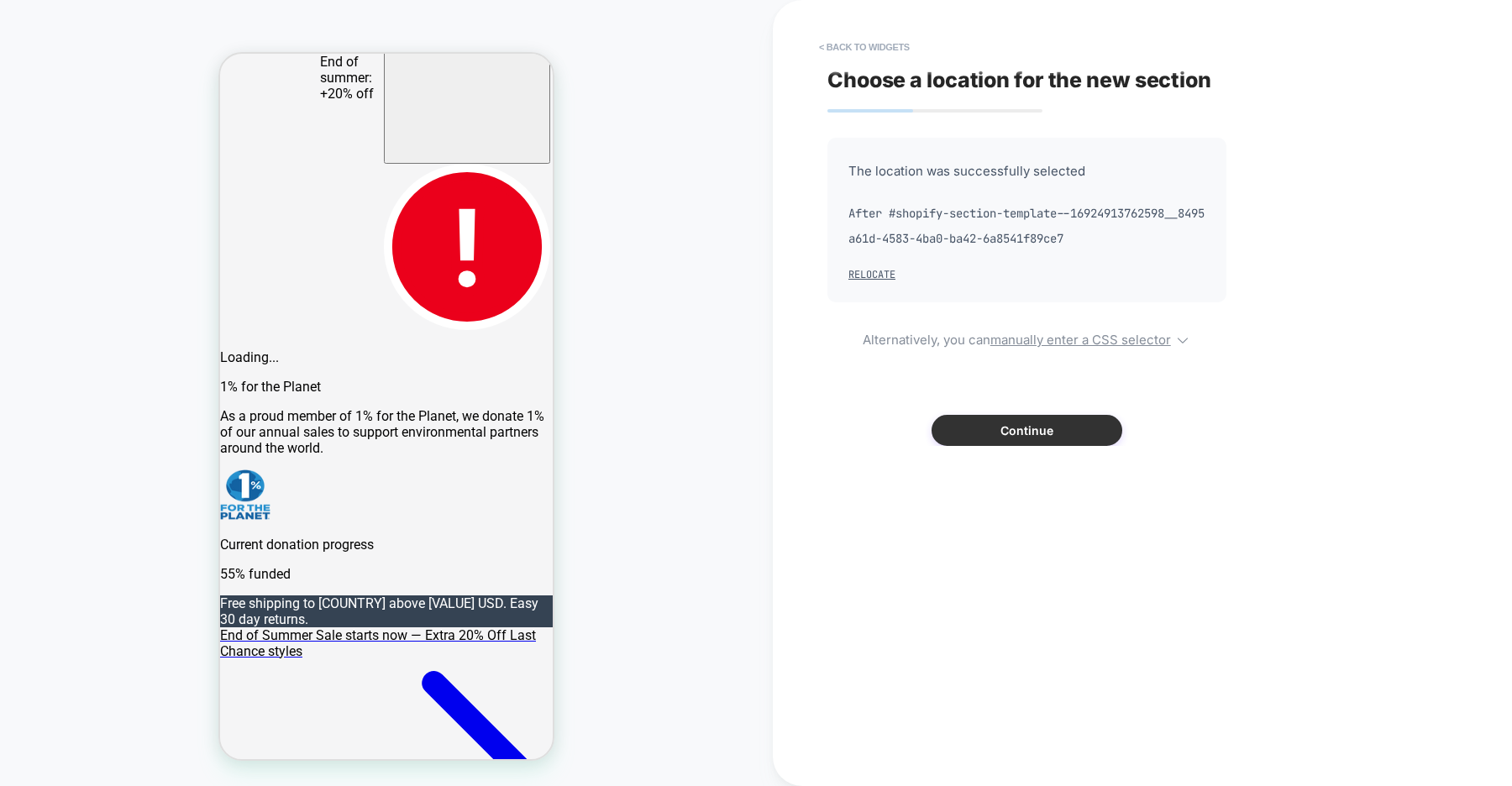
click at [0, 0] on button "Continue" at bounding box center [0, 0] width 0 height 0
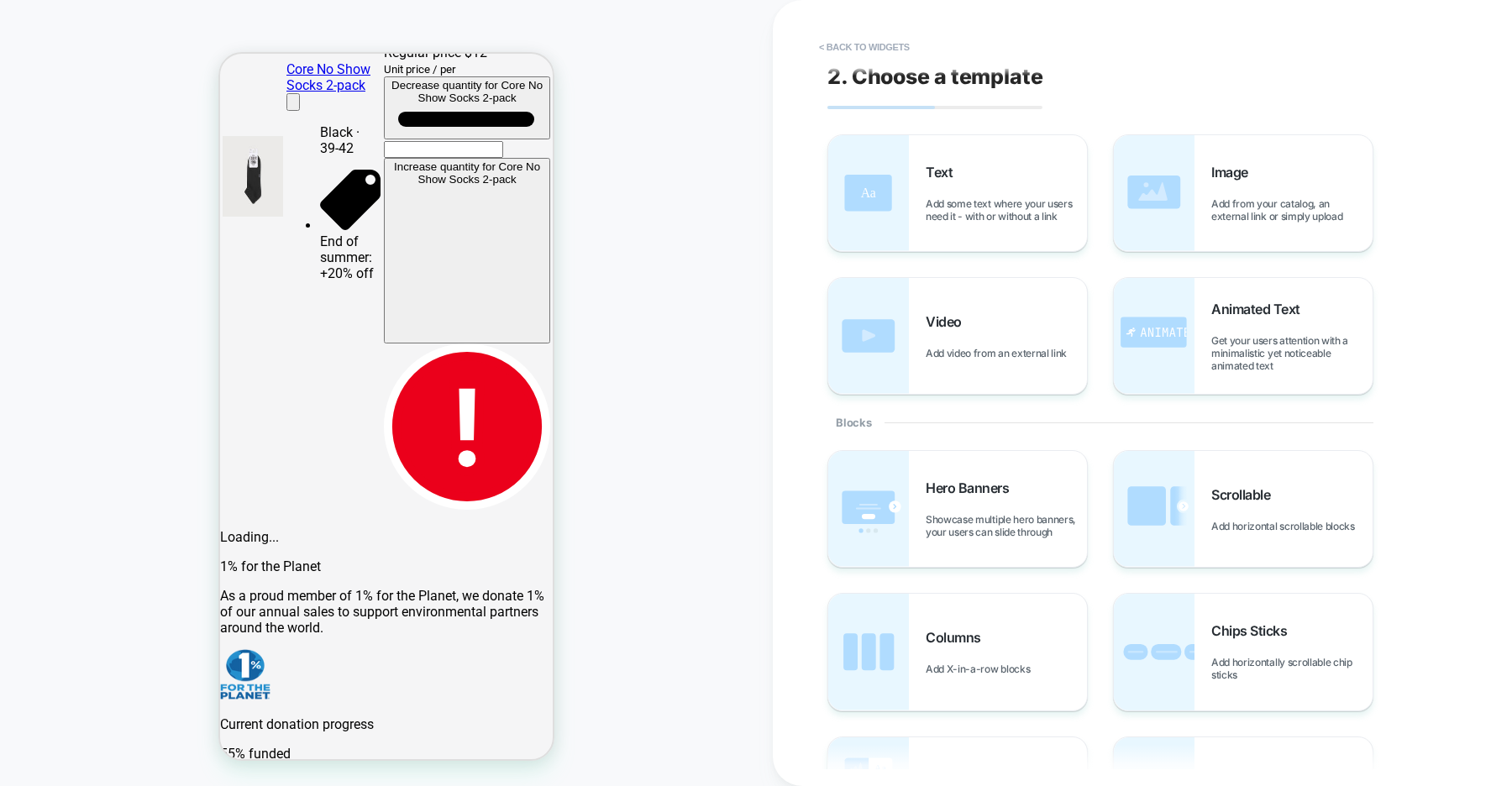
scroll to position [0, 0]
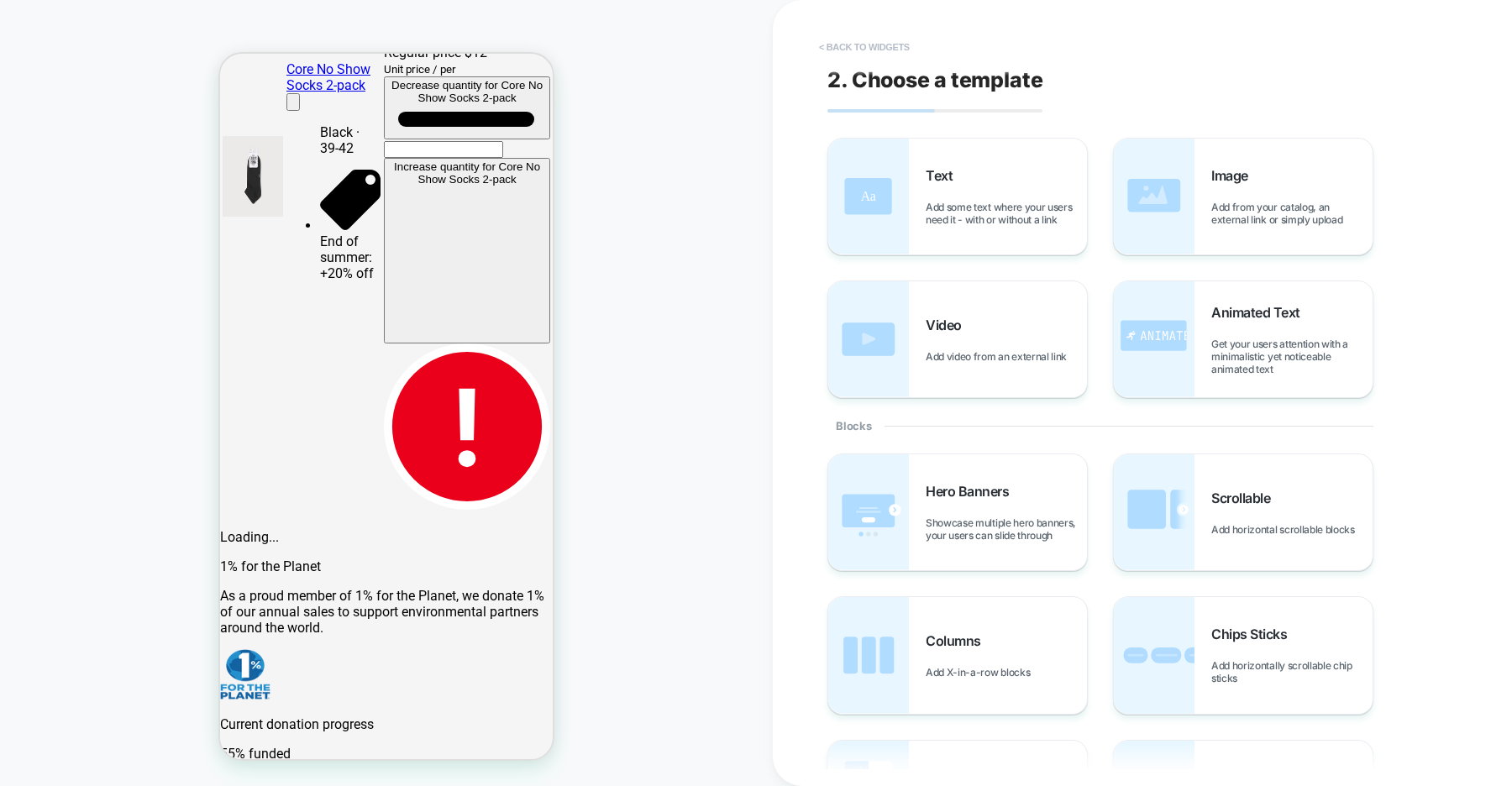
click at [0, 0] on button "< Back to widgets" at bounding box center [0, 0] width 0 height 0
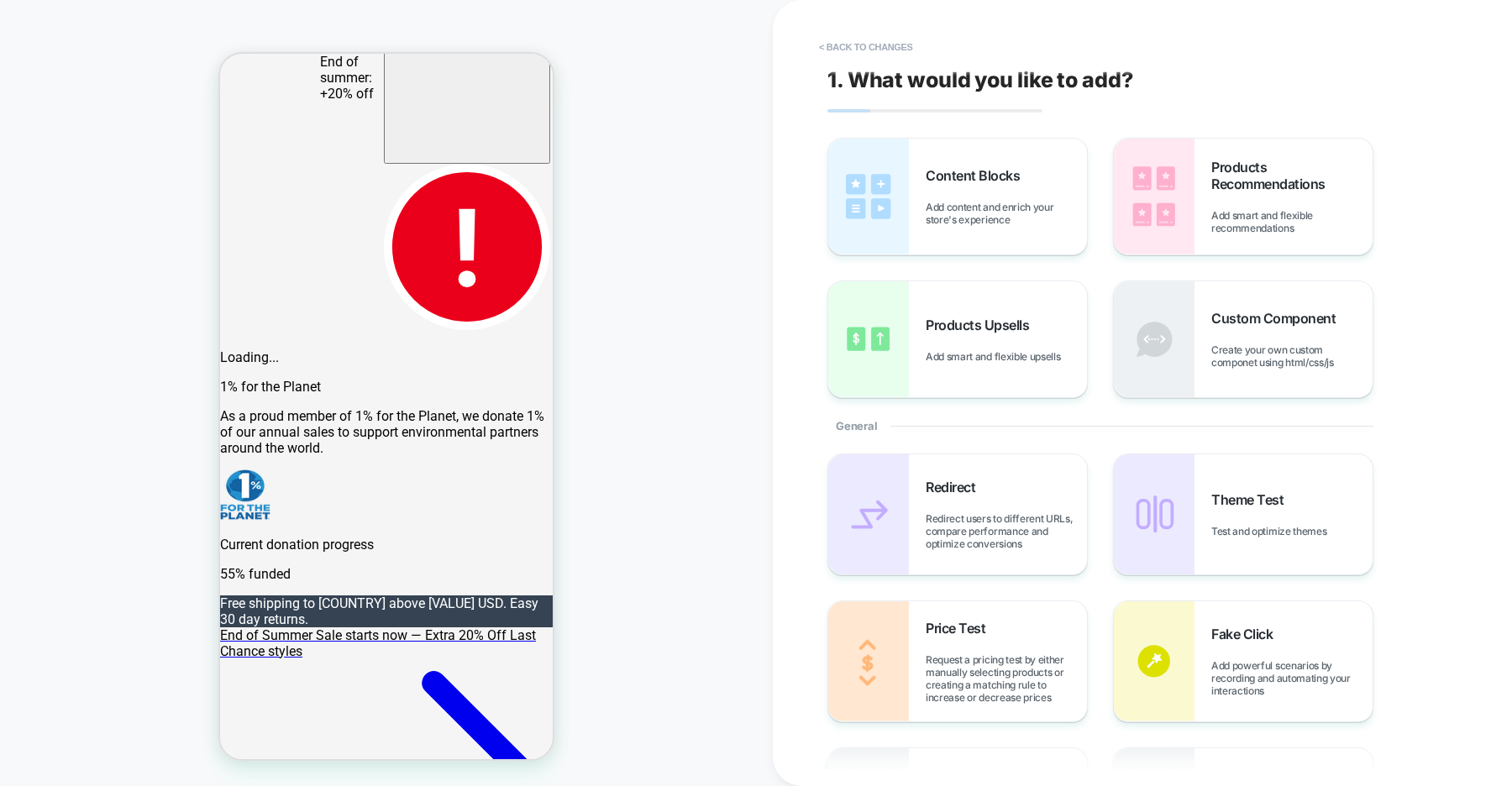
scroll to position [0, 665]
click at [883, 47] on button "< Back to changes" at bounding box center [866, 47] width 111 height 27
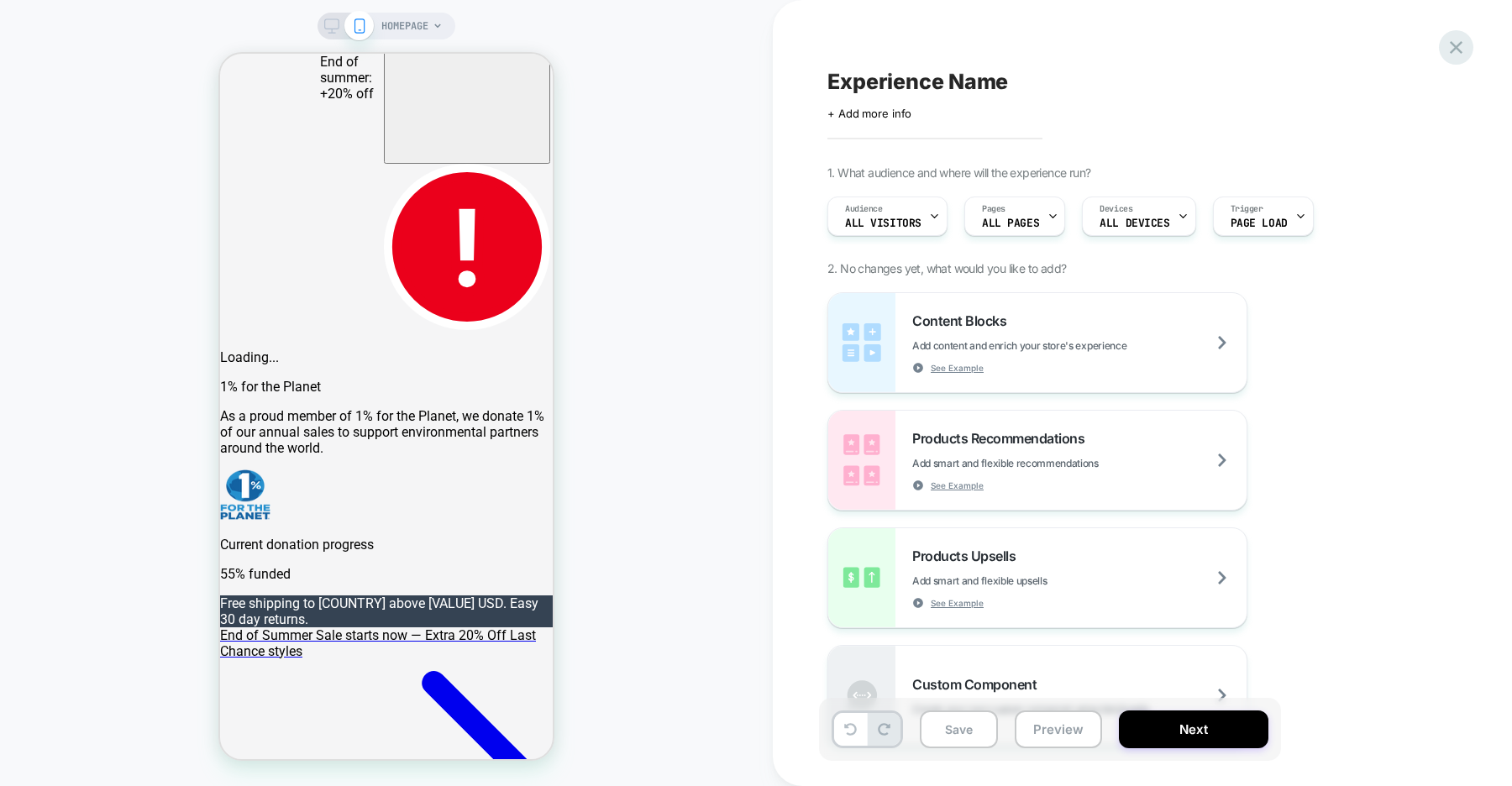
click at [0, 0] on icon at bounding box center [0, 0] width 0 height 0
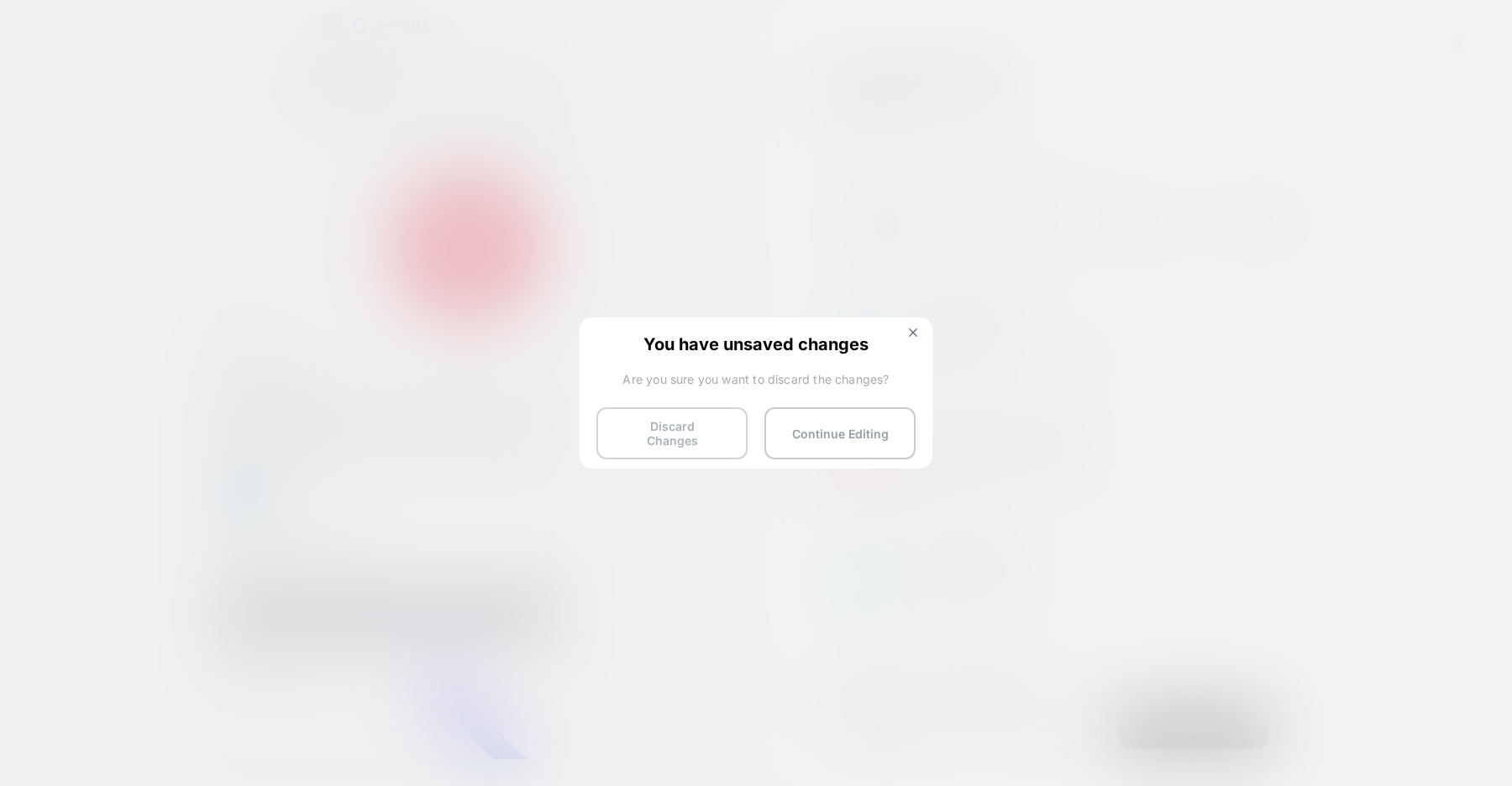
click at [670, 426] on button "Discard Changes" at bounding box center [671, 434] width 151 height 52
